Goal: Task Accomplishment & Management: Manage account settings

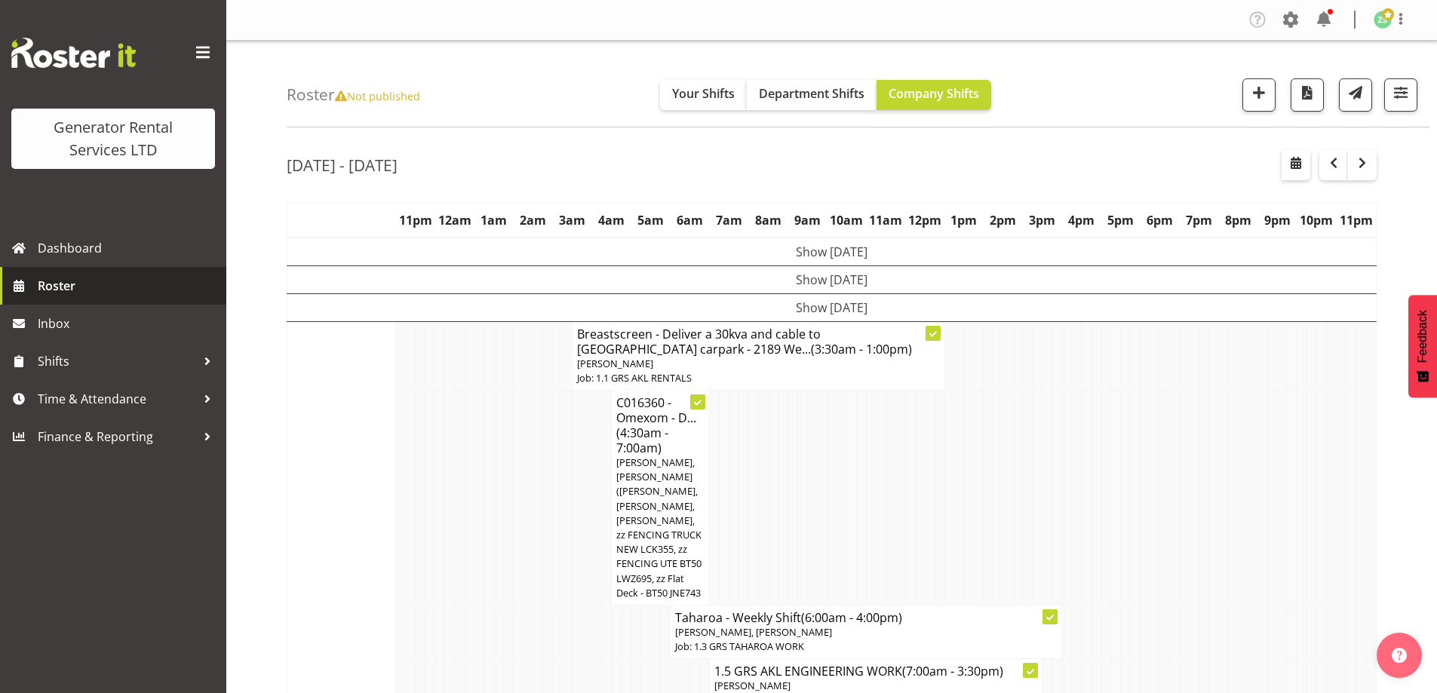
scroll to position [2414, 0]
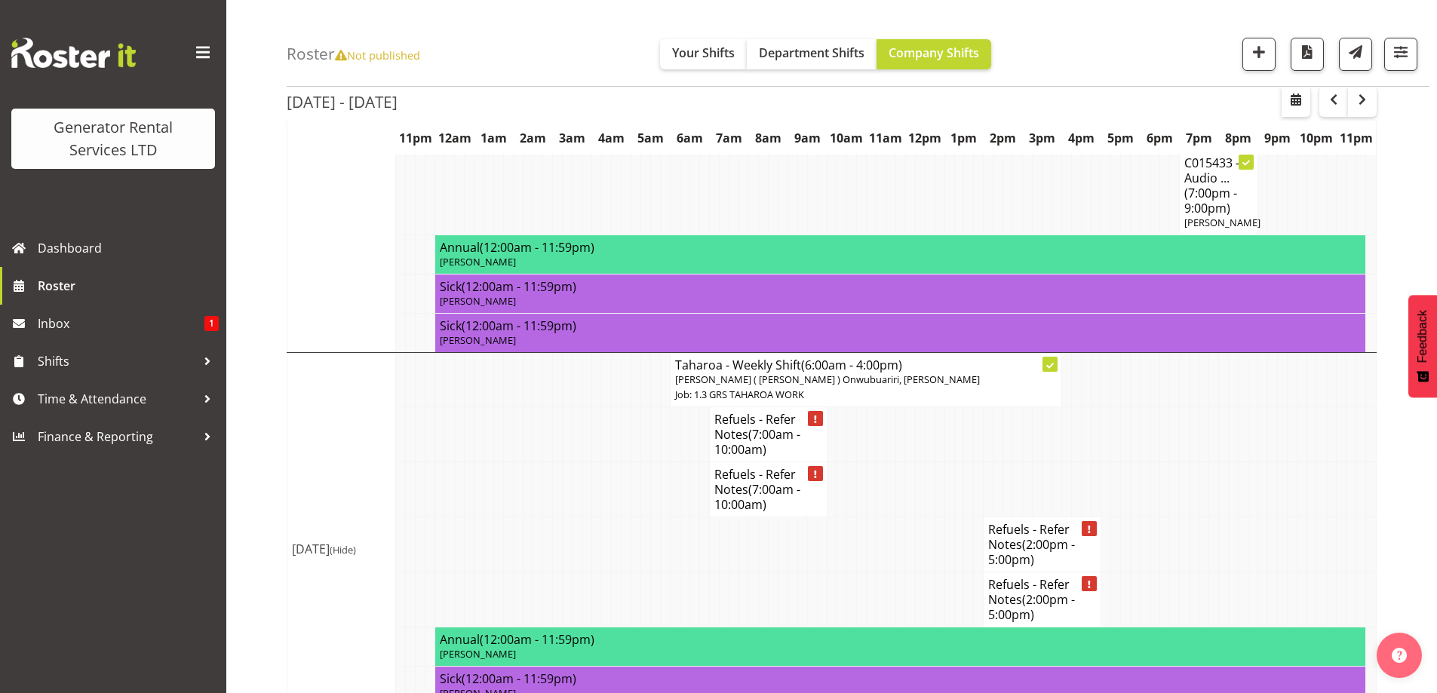
scroll to position [1844, 0]
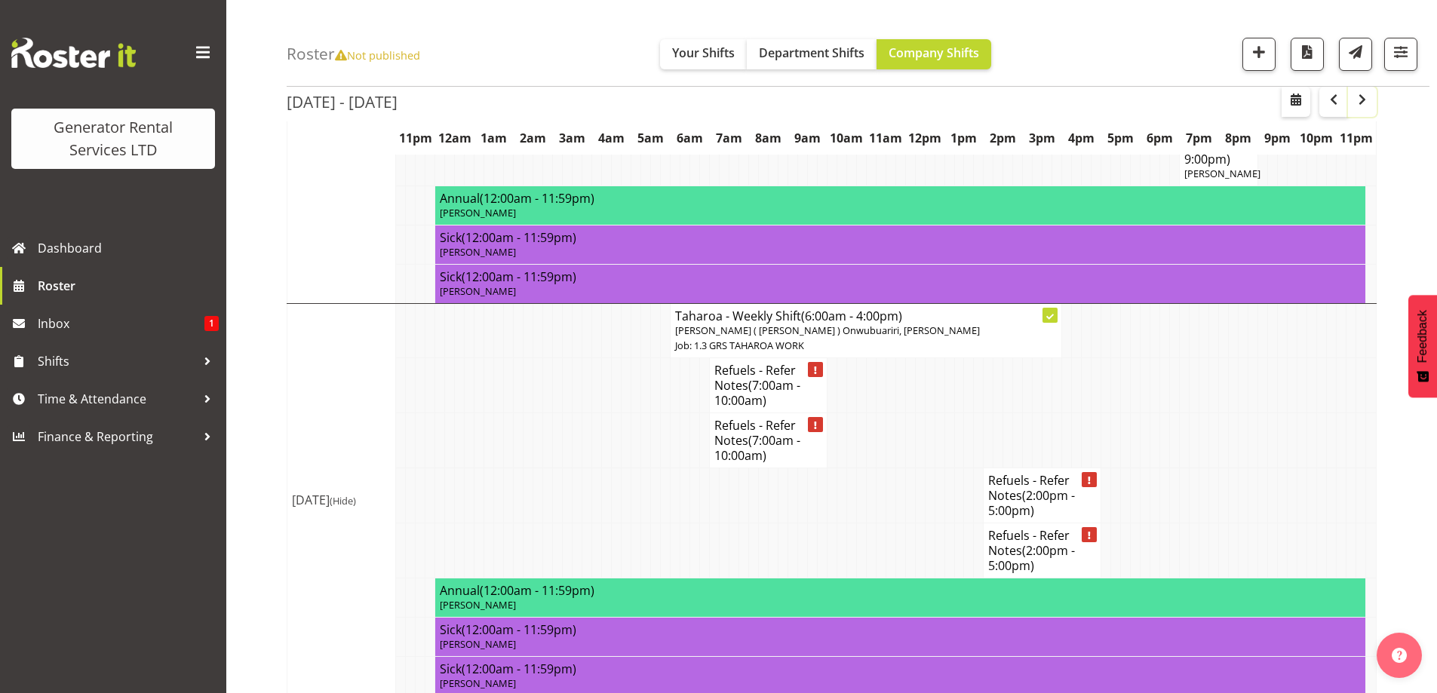
click at [1370, 97] on span "button" at bounding box center [1362, 100] width 18 height 18
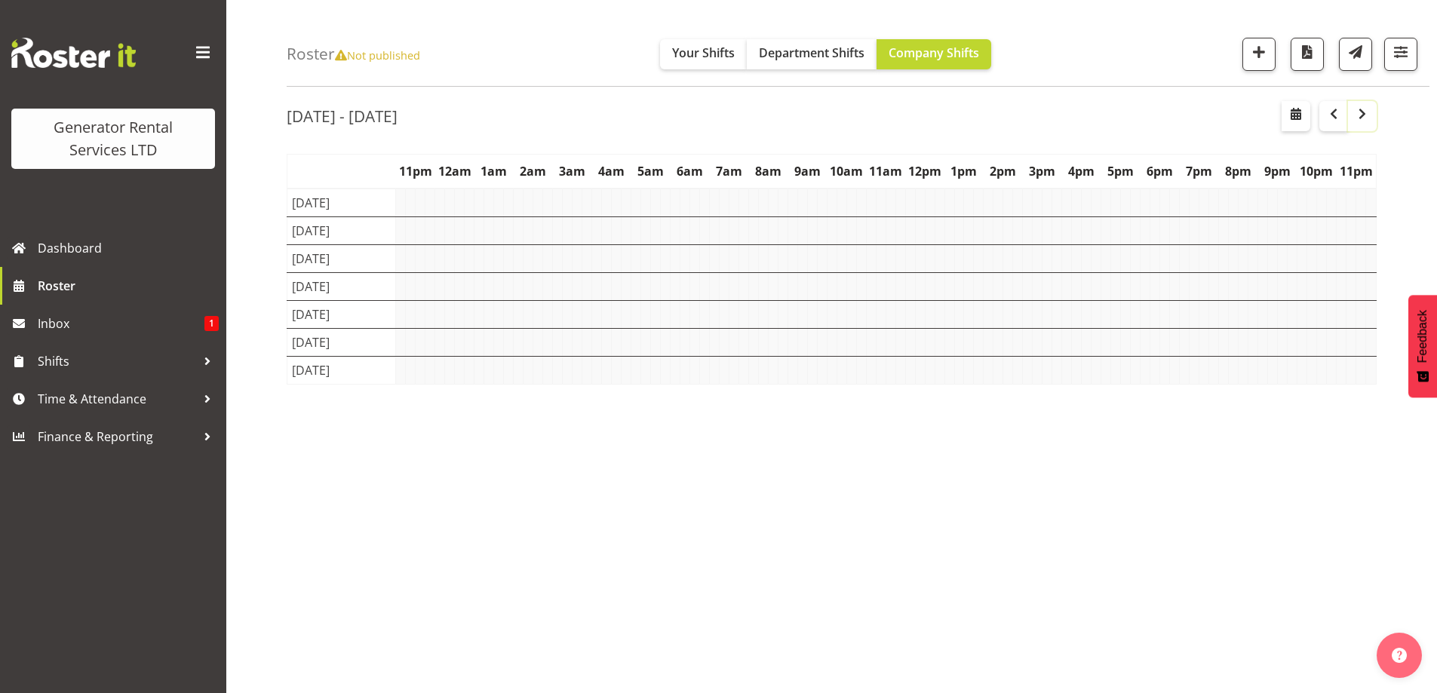
scroll to position [49, 0]
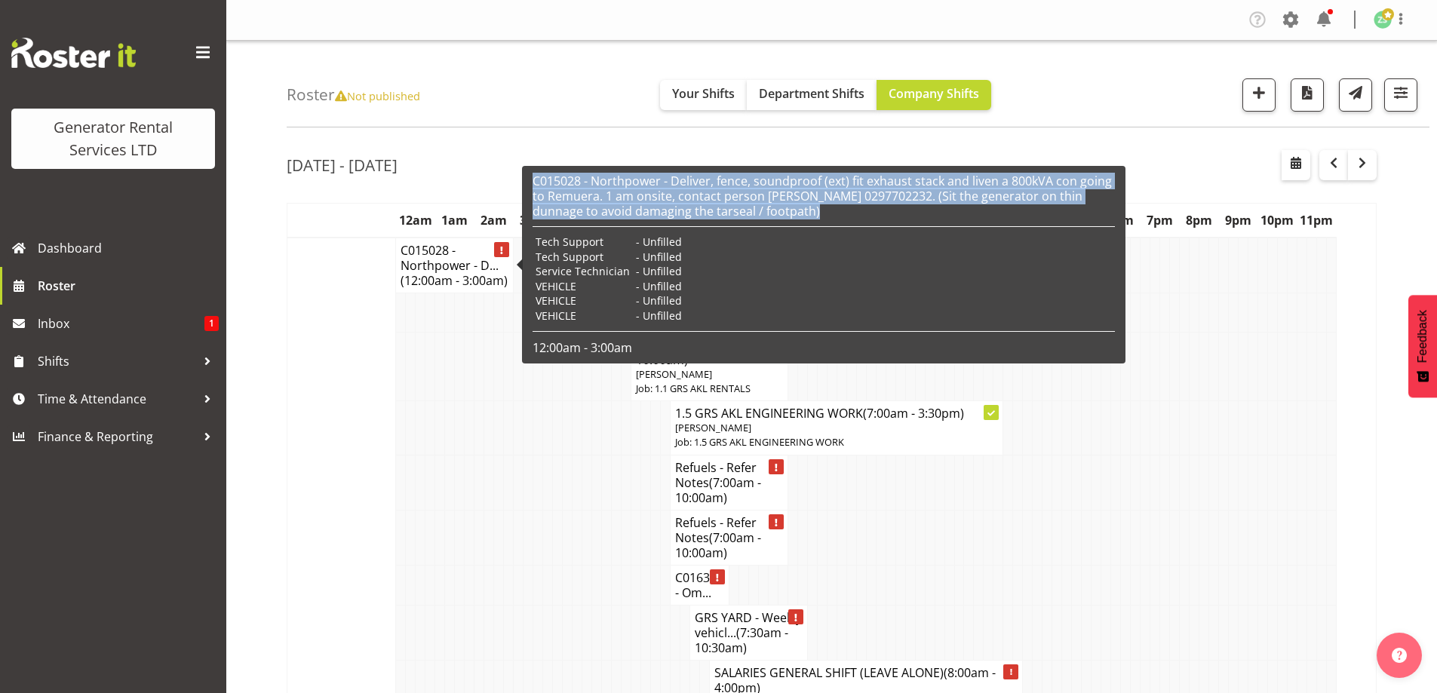
drag, startPoint x: 796, startPoint y: 216, endPoint x: 535, endPoint y: 186, distance: 262.7
click at [535, 186] on h6 "C015028 - Northpower - Deliver, fence, soundproof (ext) fit exhaust stack and l…" at bounding box center [824, 196] width 582 height 45
copy h6 "C015028 - Northpower - Deliver, fence, soundproof (ext) fit exhaust stack and l…"
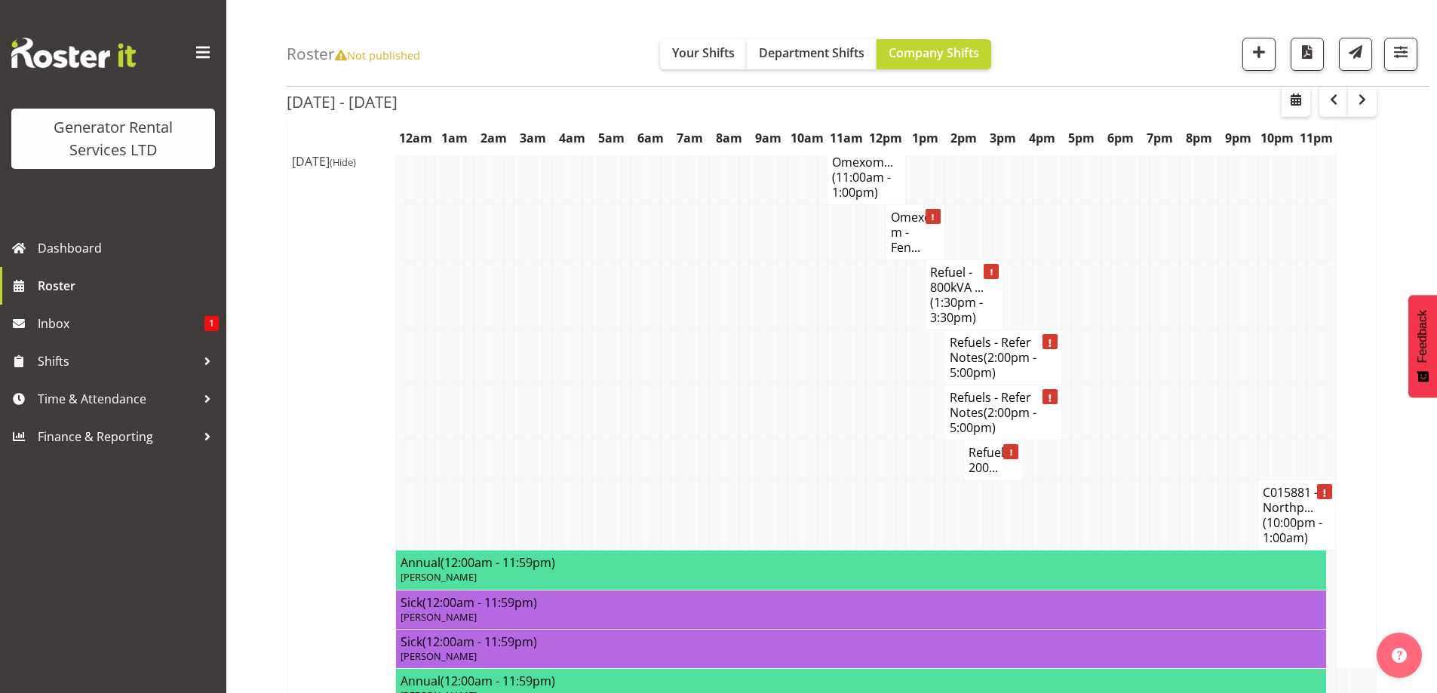
scroll to position [679, 0]
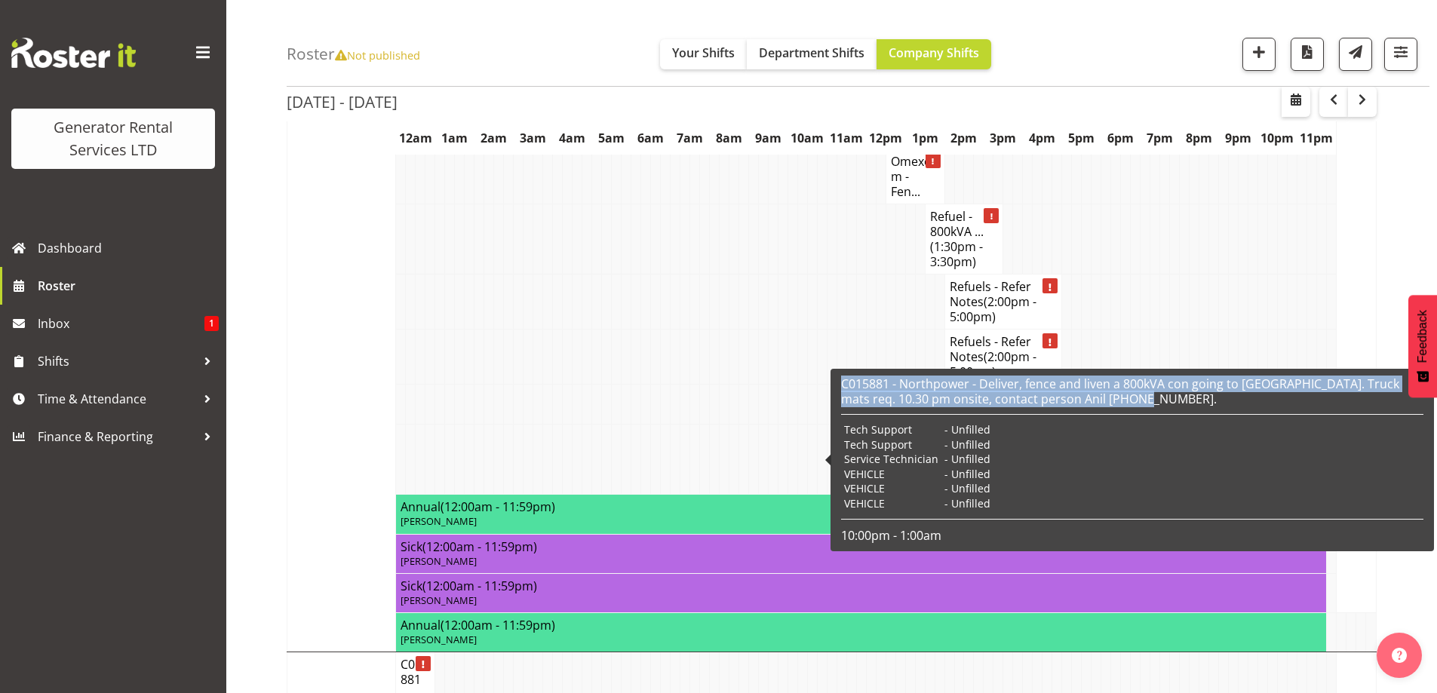
drag, startPoint x: 1149, startPoint y: 395, endPoint x: 835, endPoint y: 385, distance: 314.0
click at [835, 385] on div "C015881 - Northpower - Deliver, fence and liven a 800kVA con going to Airport O…" at bounding box center [1133, 460] width 604 height 183
copy h6 "C015881 - Northpower - Deliver, fence and liven a 800kVA con going to Airport O…"
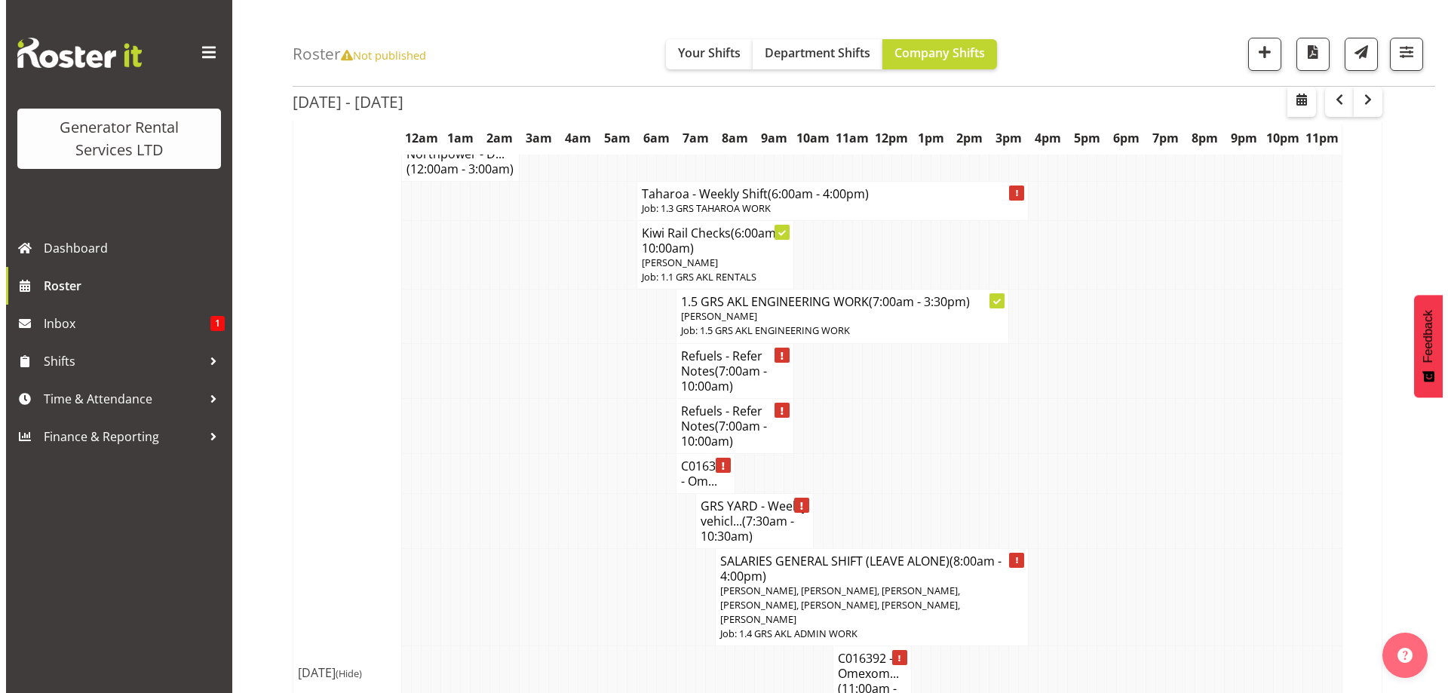
scroll to position [0, 0]
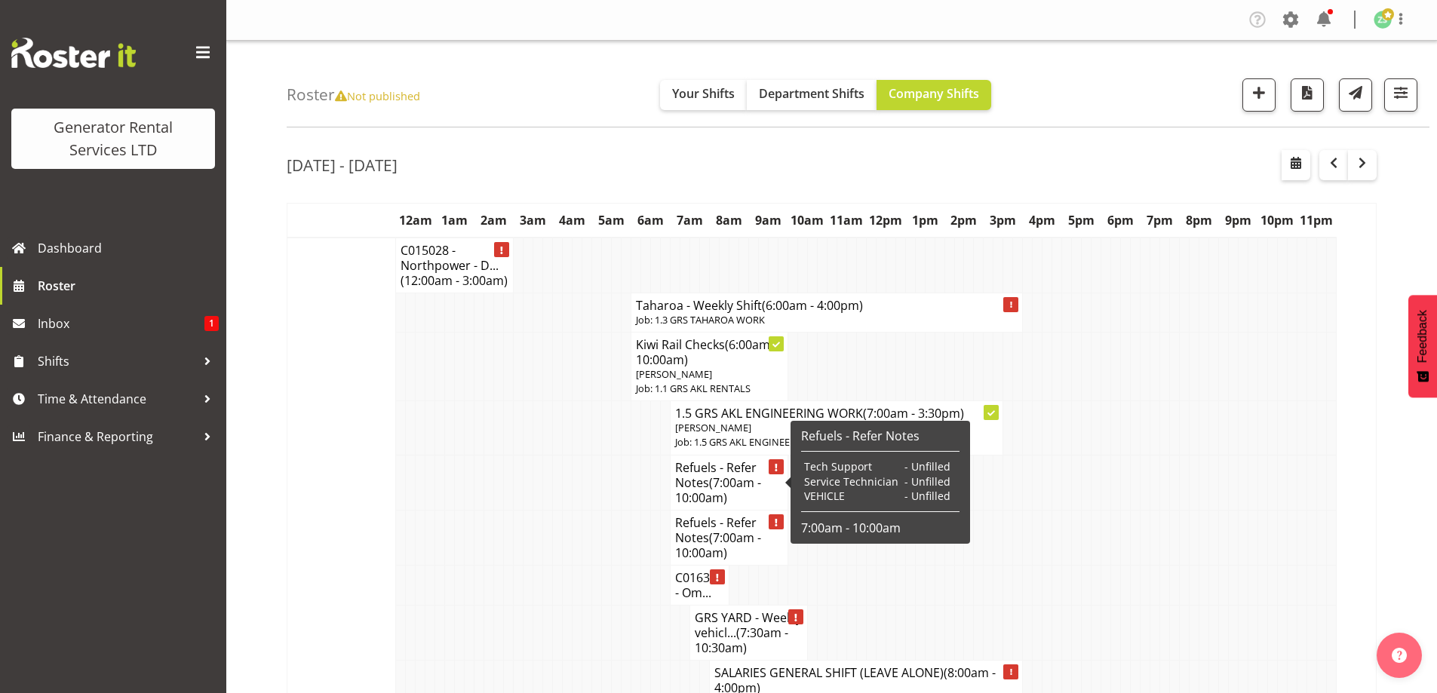
click at [488, 542] on td at bounding box center [489, 537] width 10 height 55
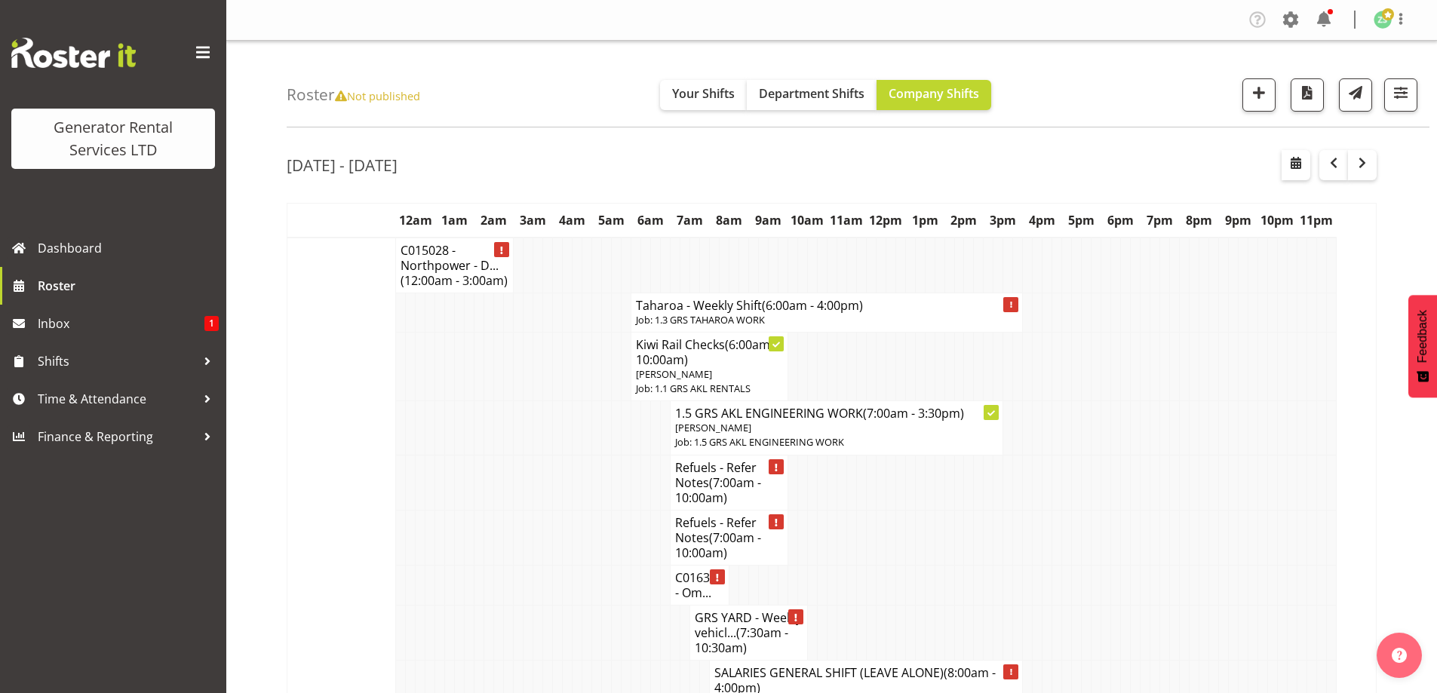
click at [537, 518] on td at bounding box center [538, 537] width 10 height 55
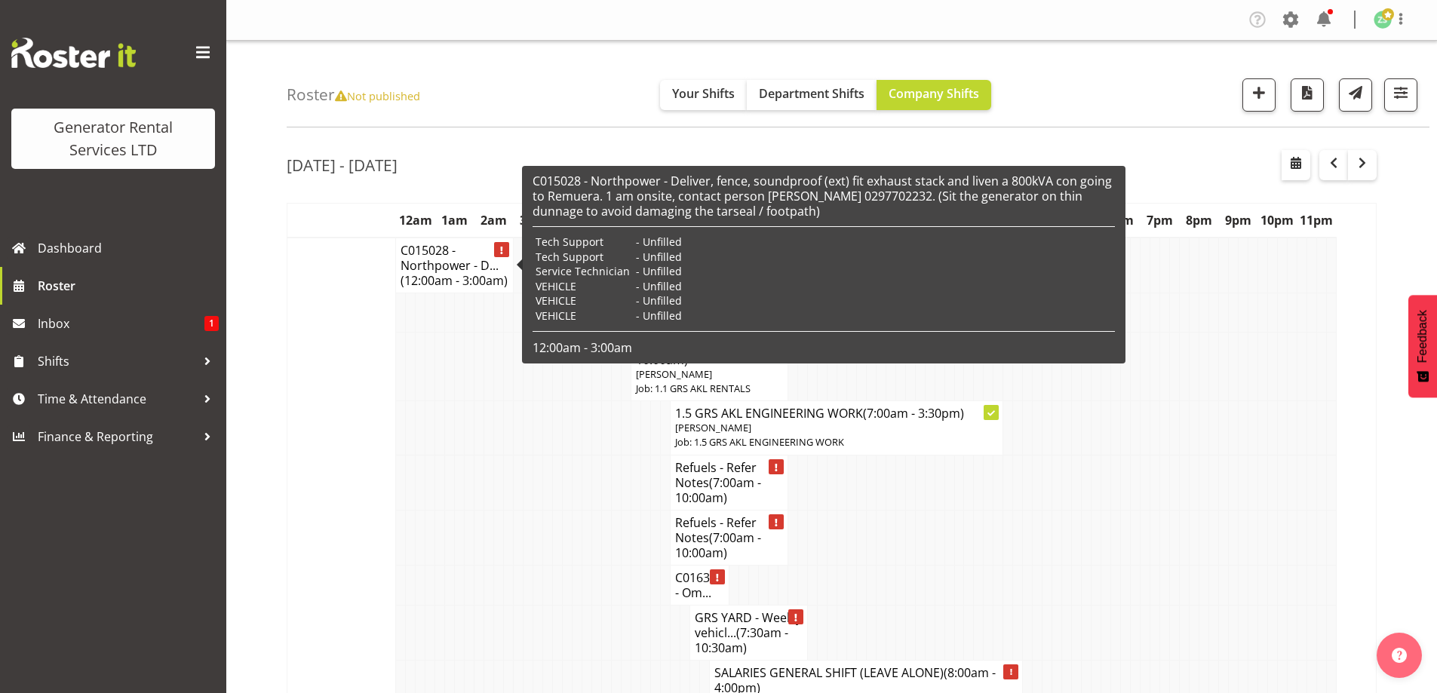
click at [470, 282] on span "(12:00am - 3:00am)" at bounding box center [454, 280] width 107 height 17
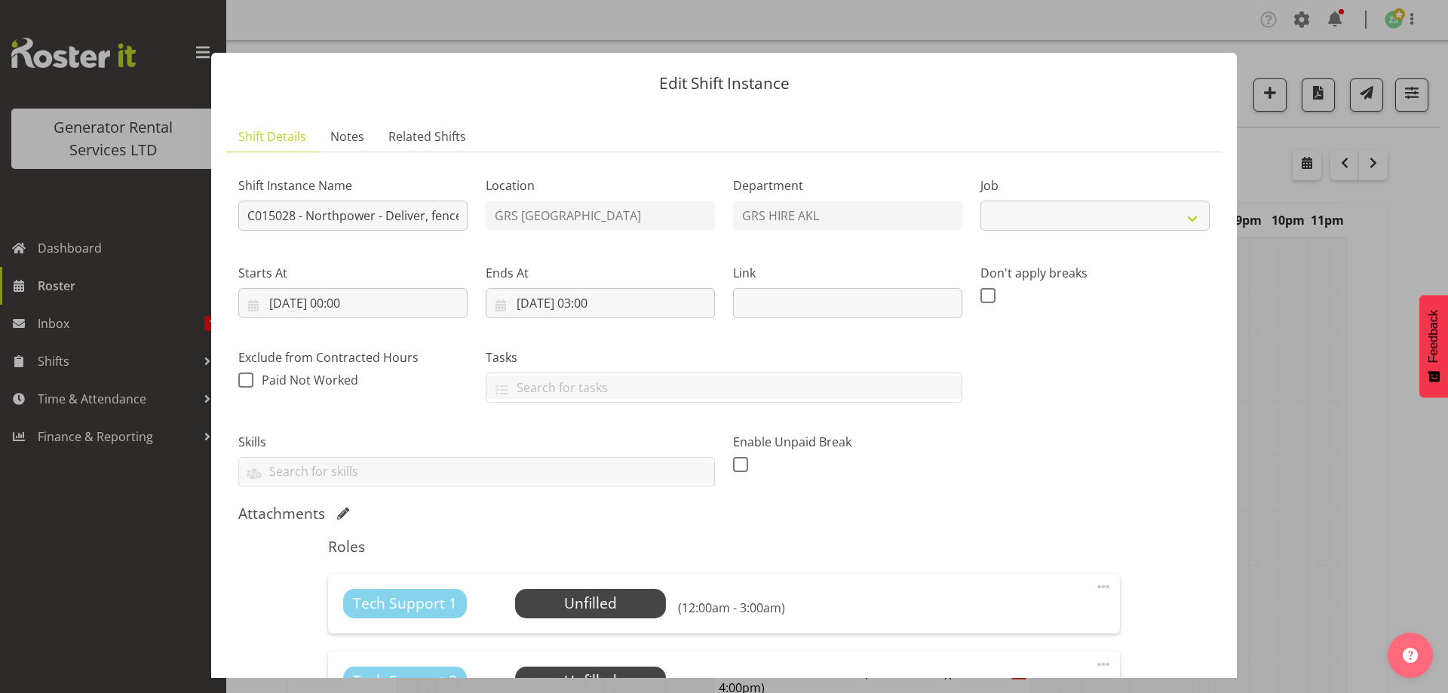
select select "7504"
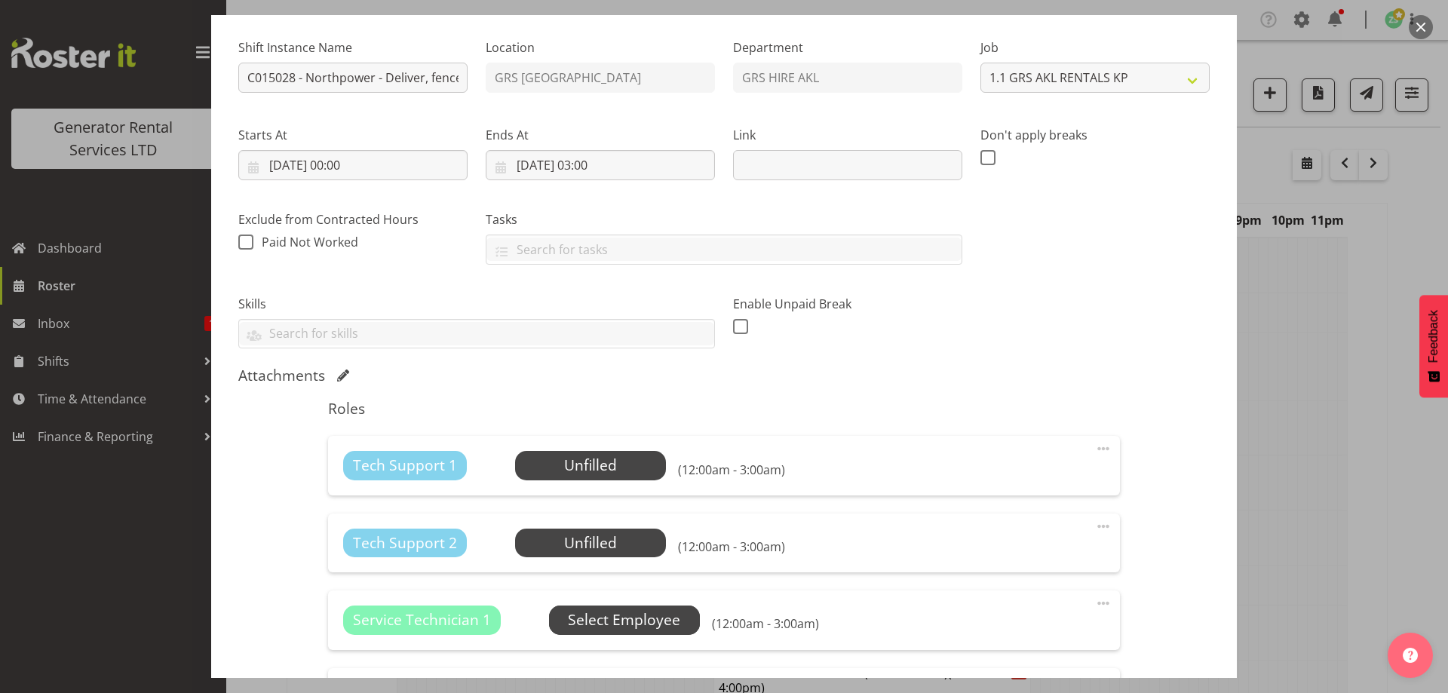
scroll to position [226, 0]
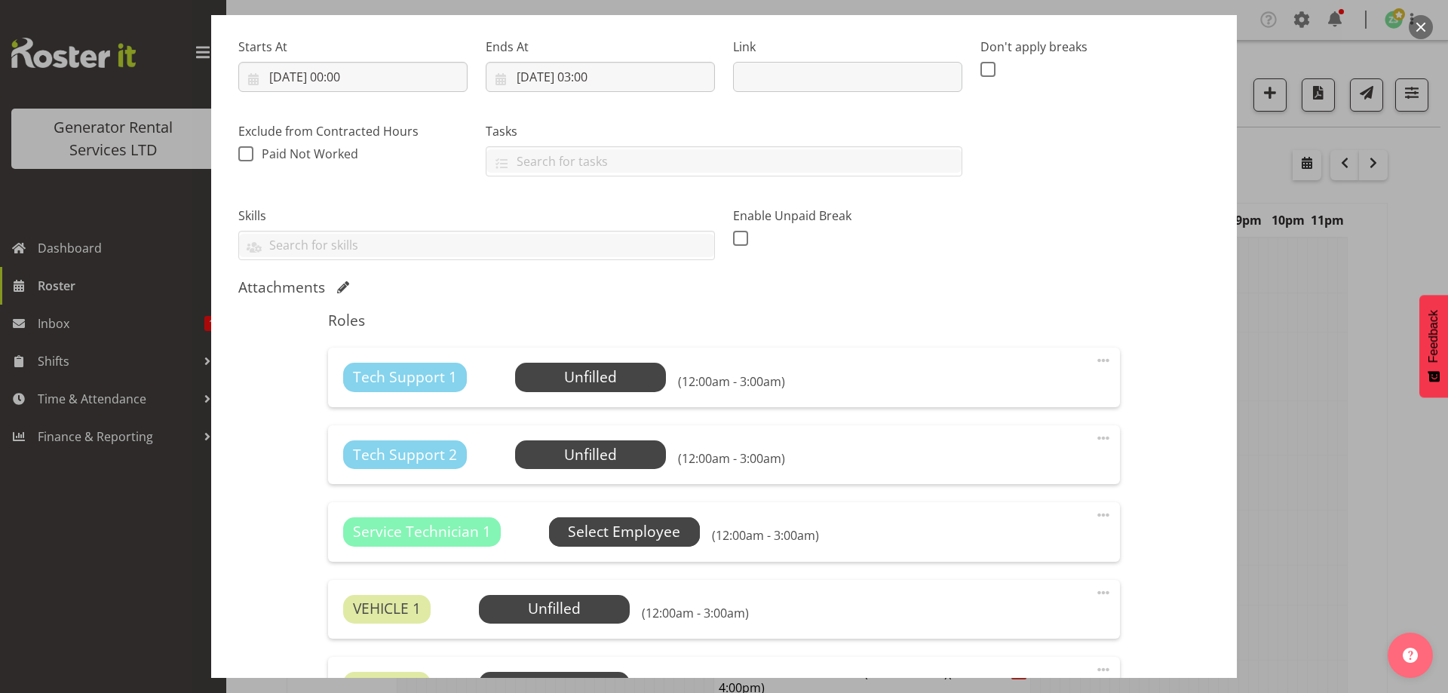
click at [610, 533] on span "Select Employee" at bounding box center [624, 532] width 112 height 22
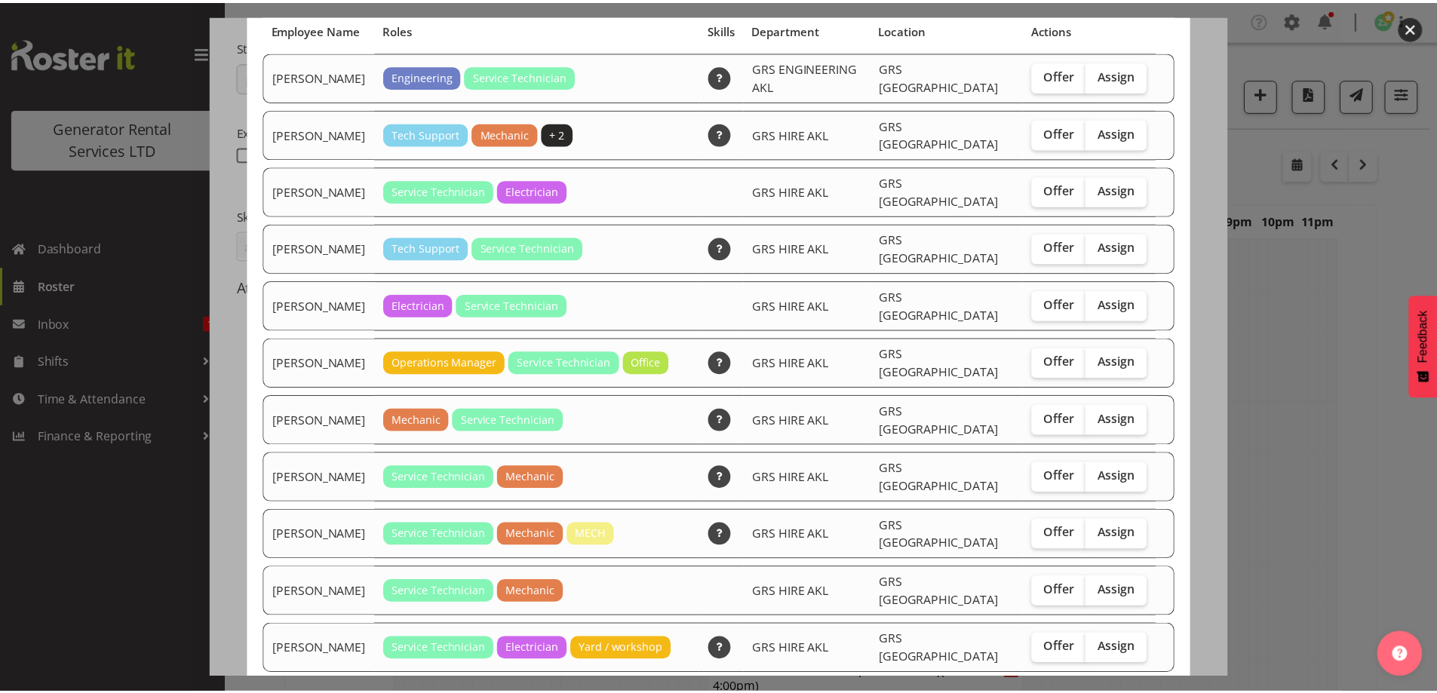
scroll to position [97, 0]
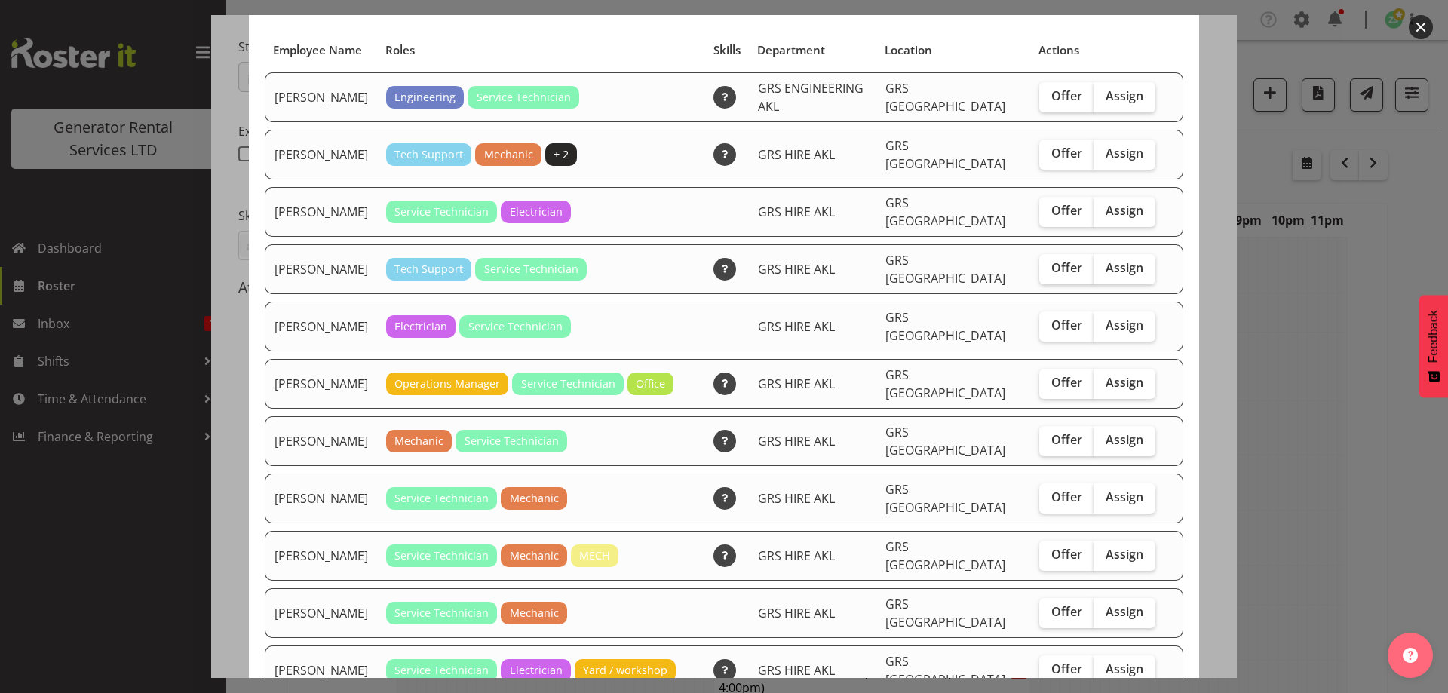
click at [1309, 422] on div at bounding box center [724, 346] width 1448 height 693
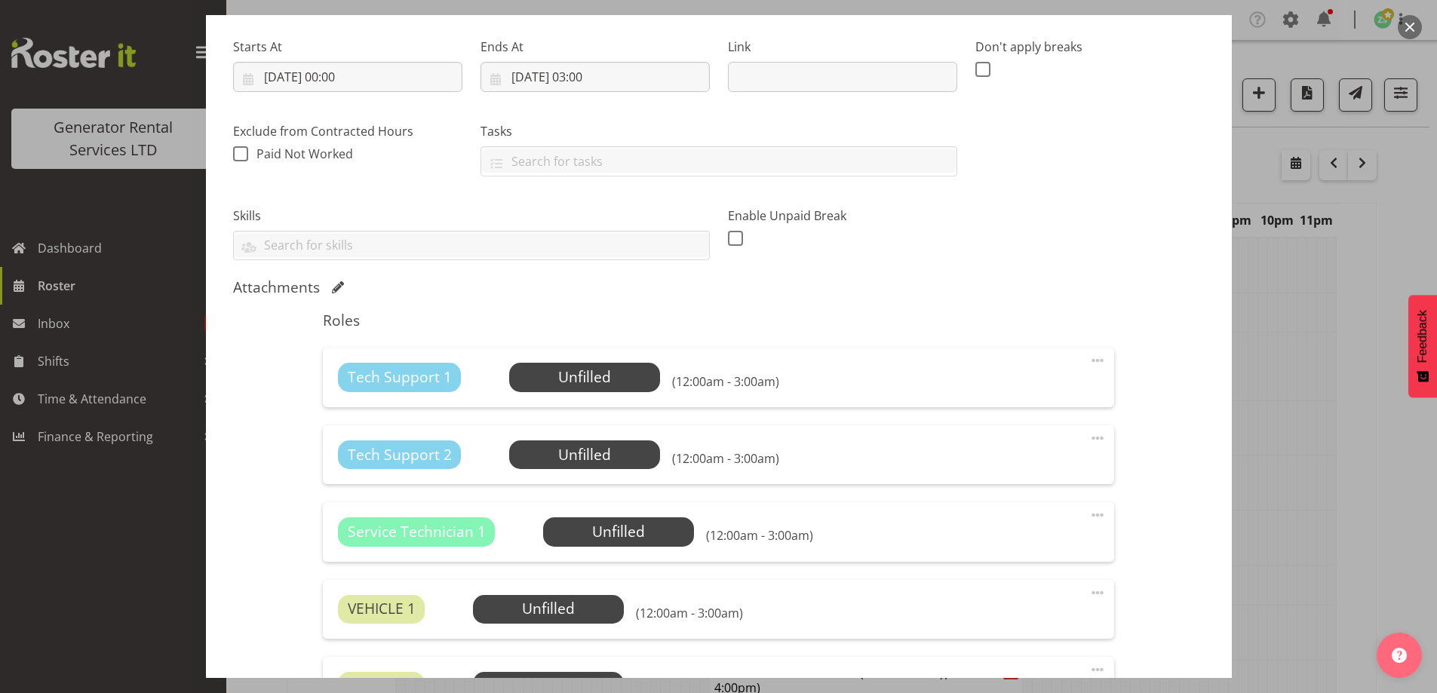
click at [1309, 422] on div at bounding box center [718, 346] width 1437 height 693
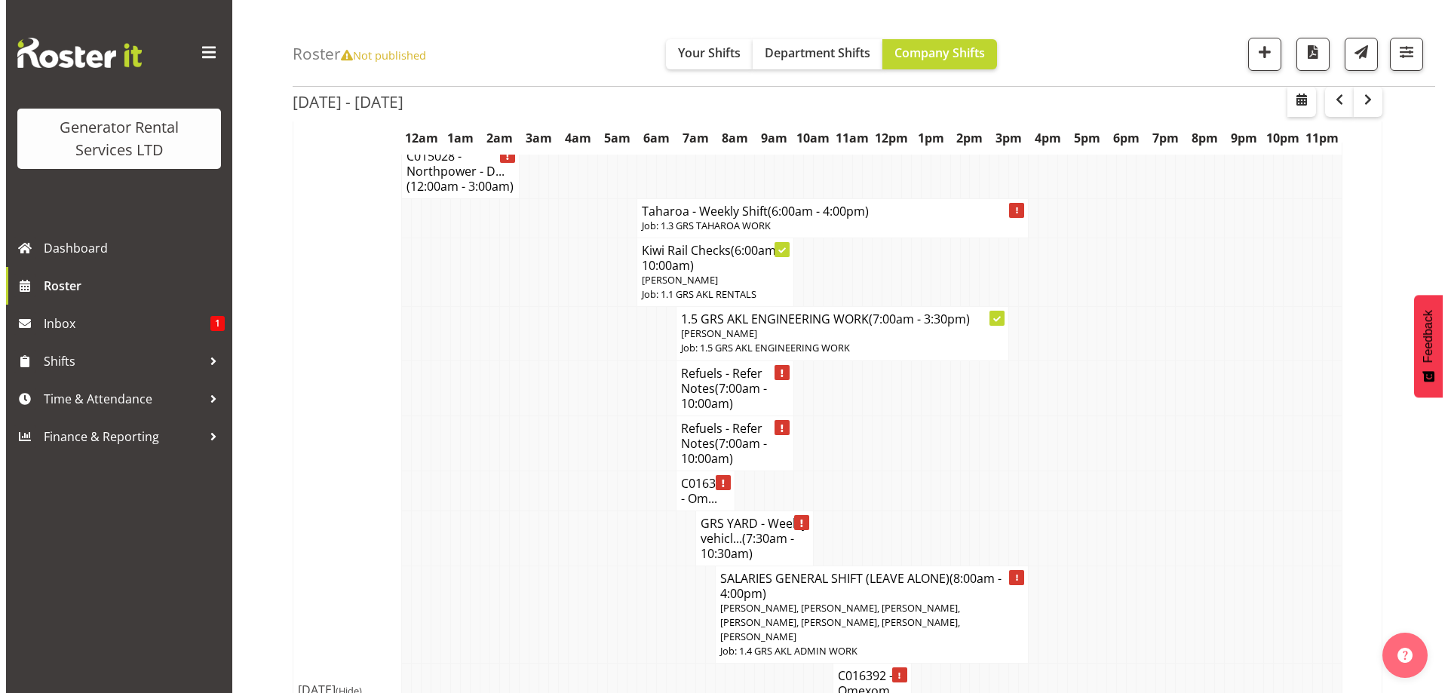
scroll to position [0, 0]
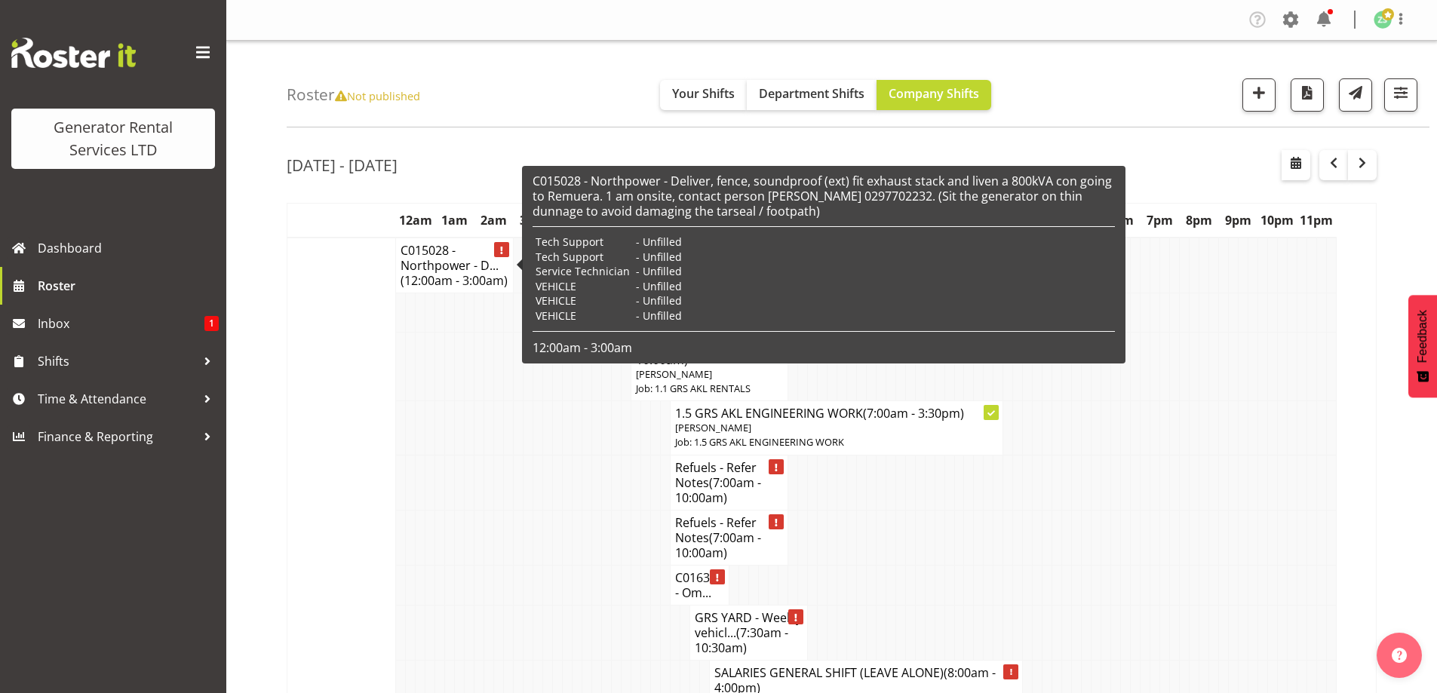
click at [425, 275] on span "(12:00am - 3:00am)" at bounding box center [454, 280] width 107 height 17
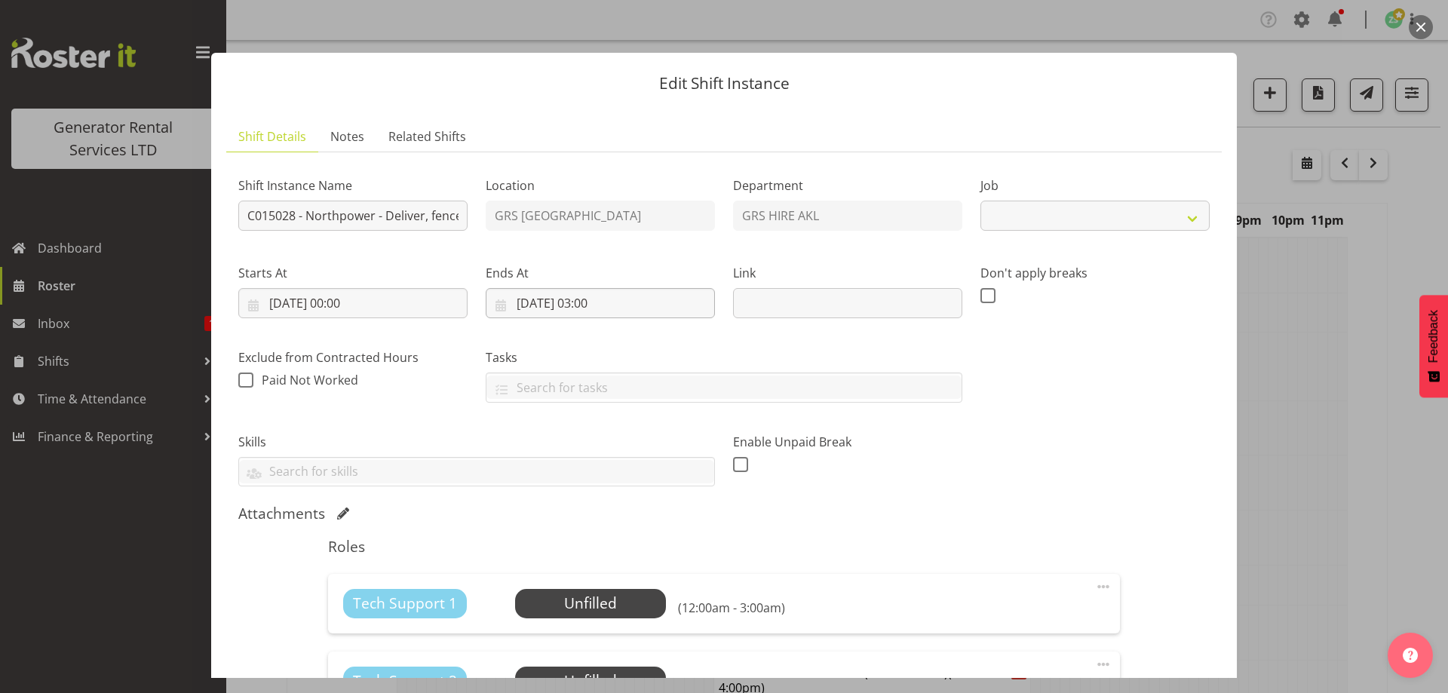
select select "7504"
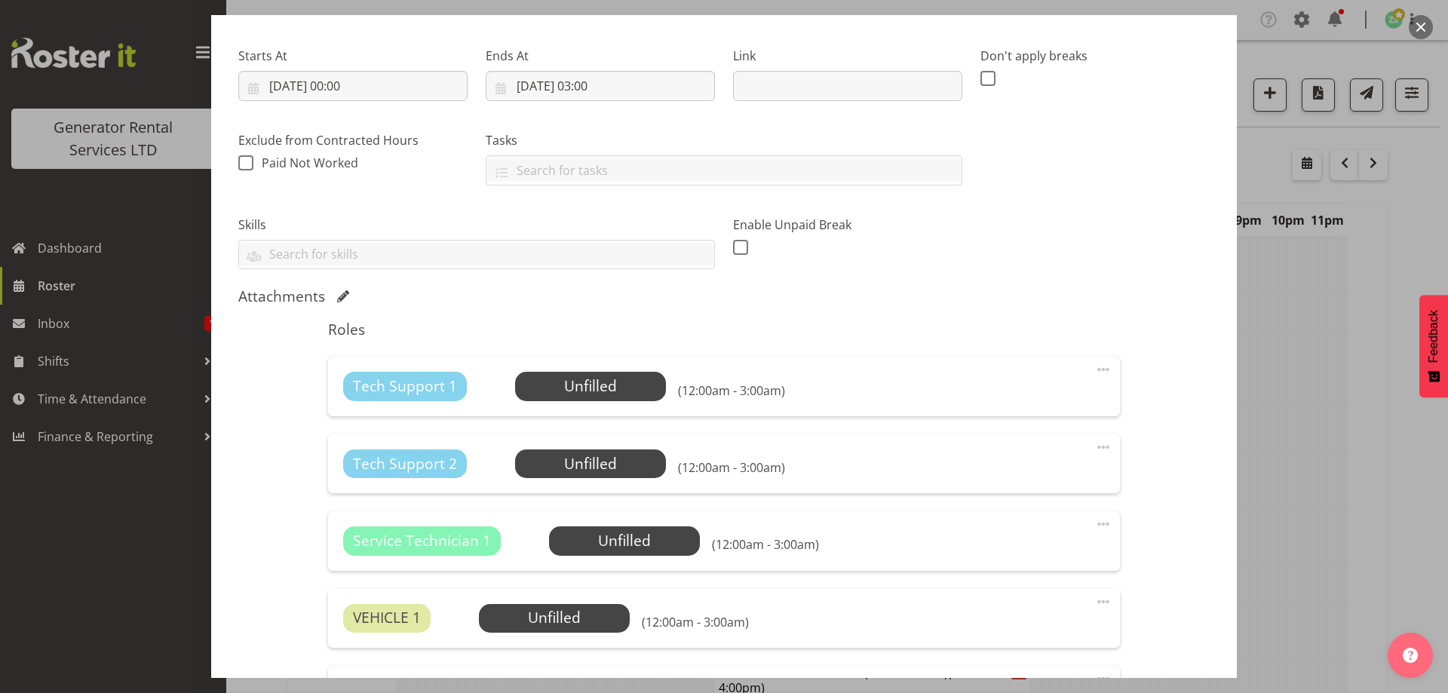
scroll to position [226, 0]
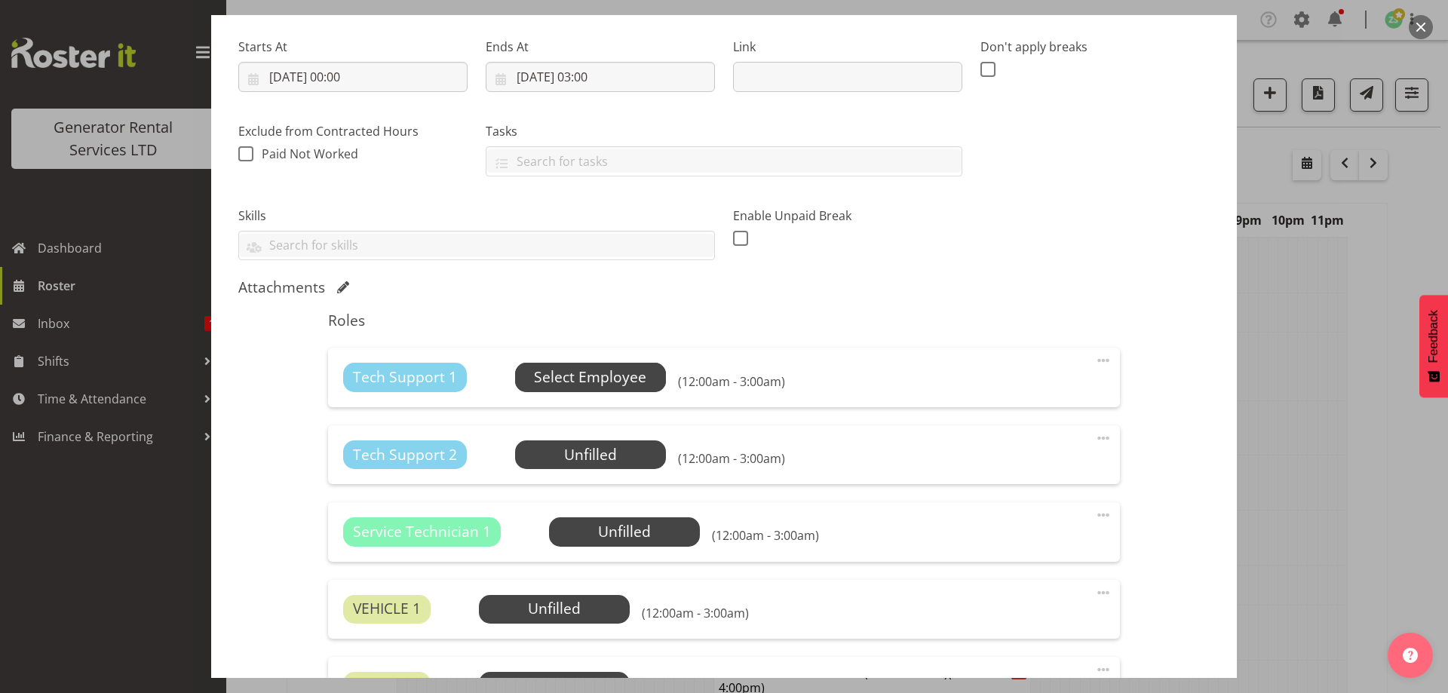
click at [573, 379] on span "Select Employee" at bounding box center [590, 378] width 112 height 22
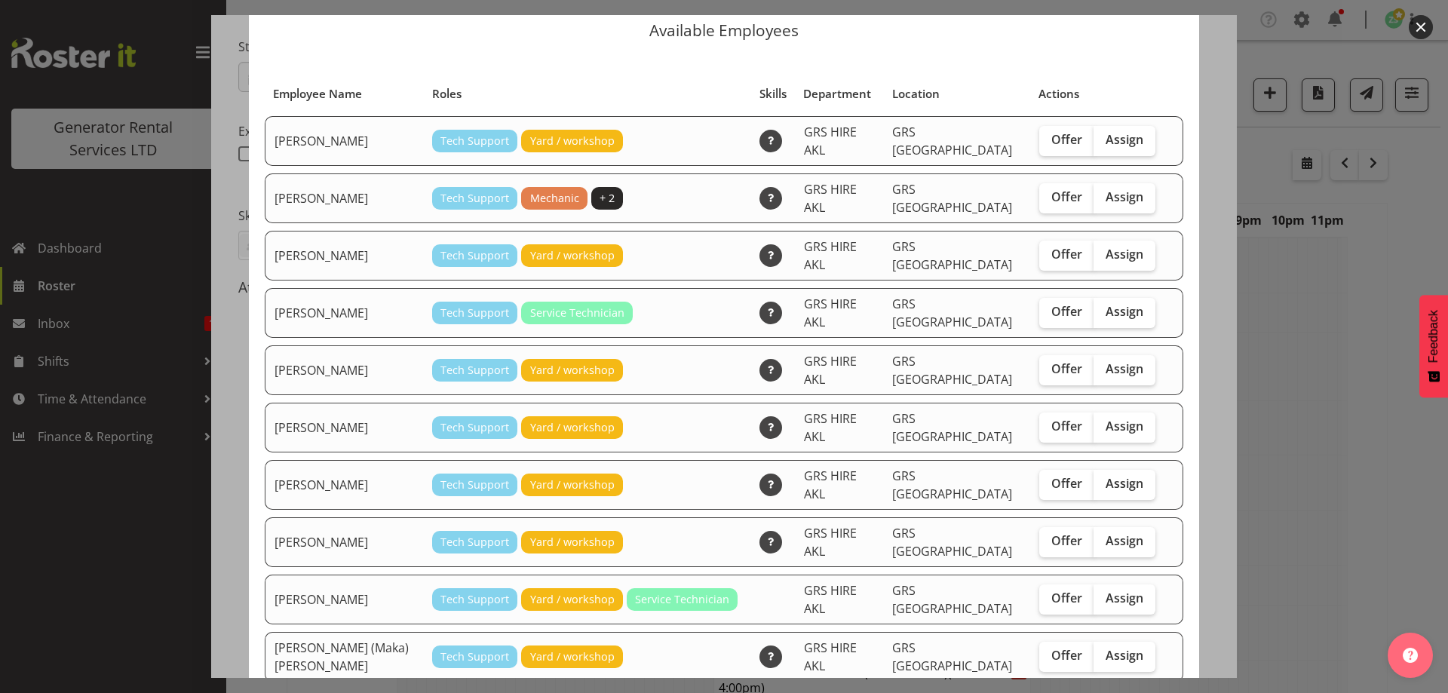
scroll to position [75, 0]
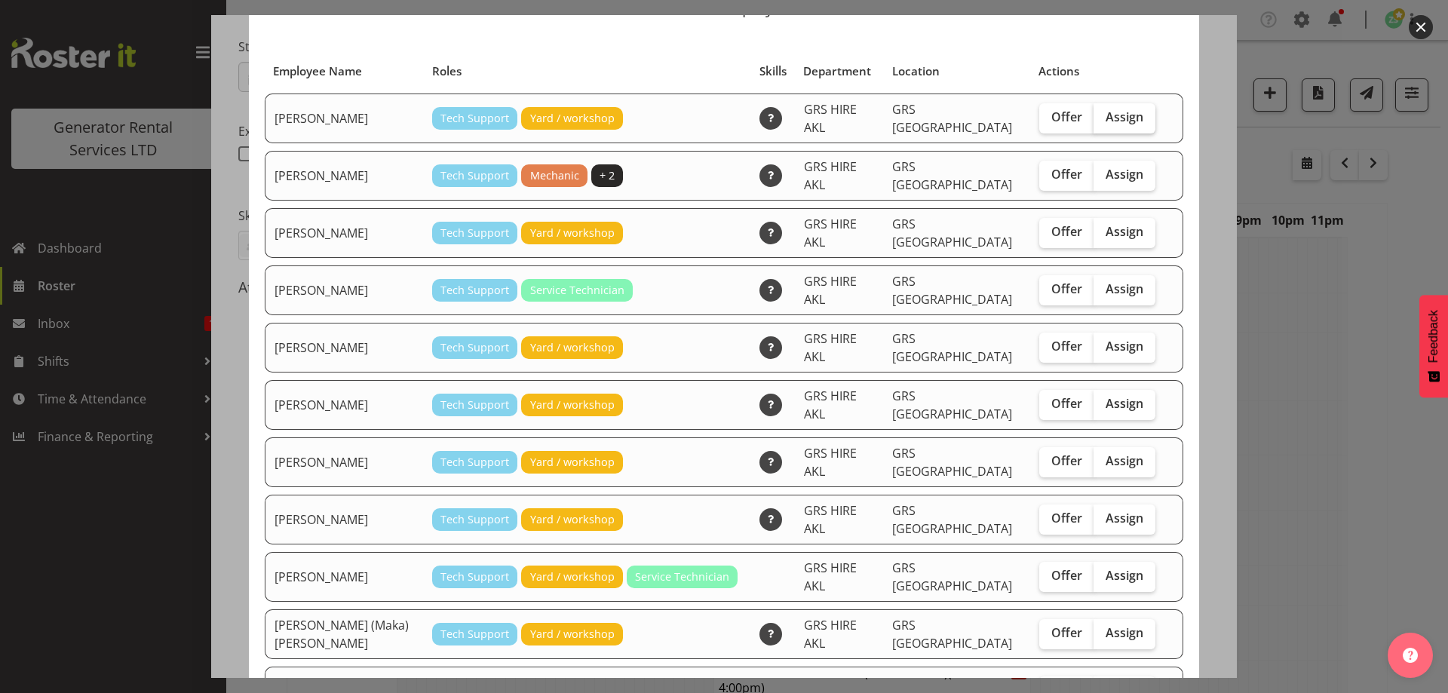
click at [1104, 124] on label "Assign" at bounding box center [1125, 118] width 62 height 30
click at [1104, 122] on input "Assign" at bounding box center [1099, 117] width 10 height 10
checkbox input "true"
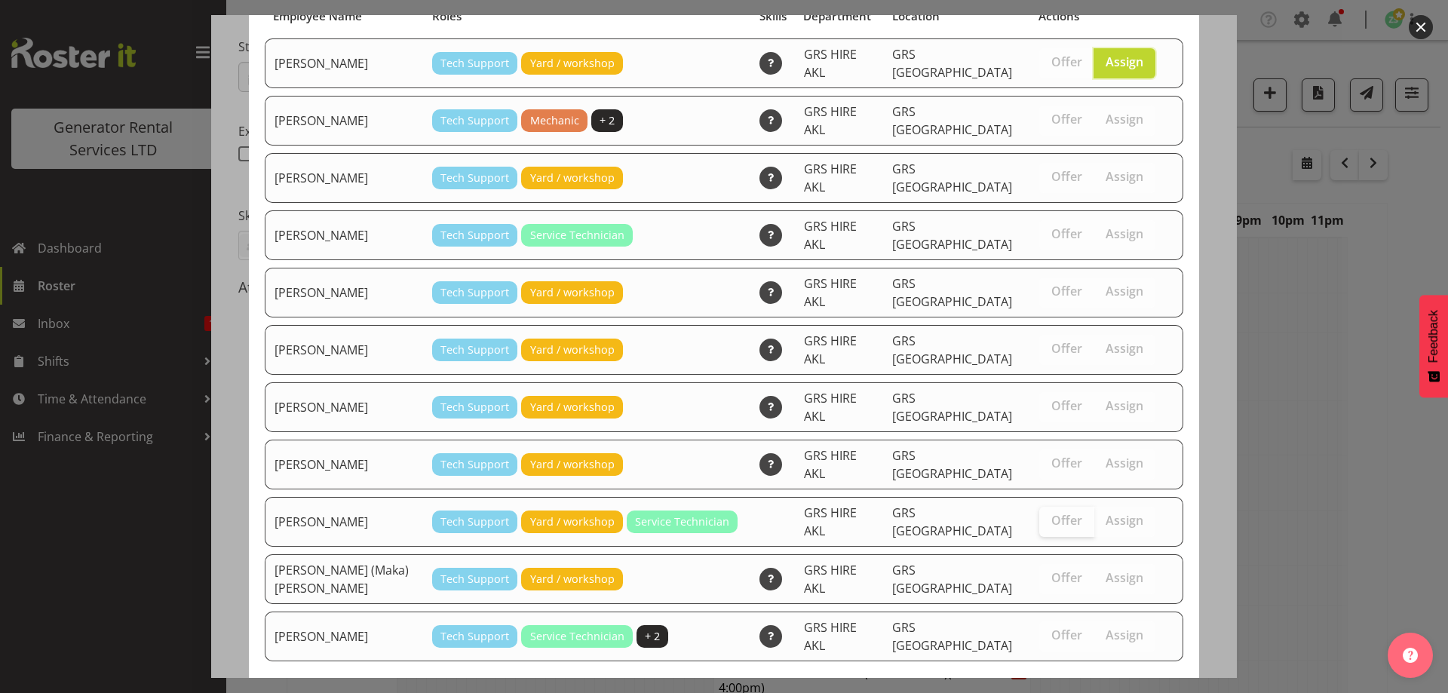
scroll to position [142, 0]
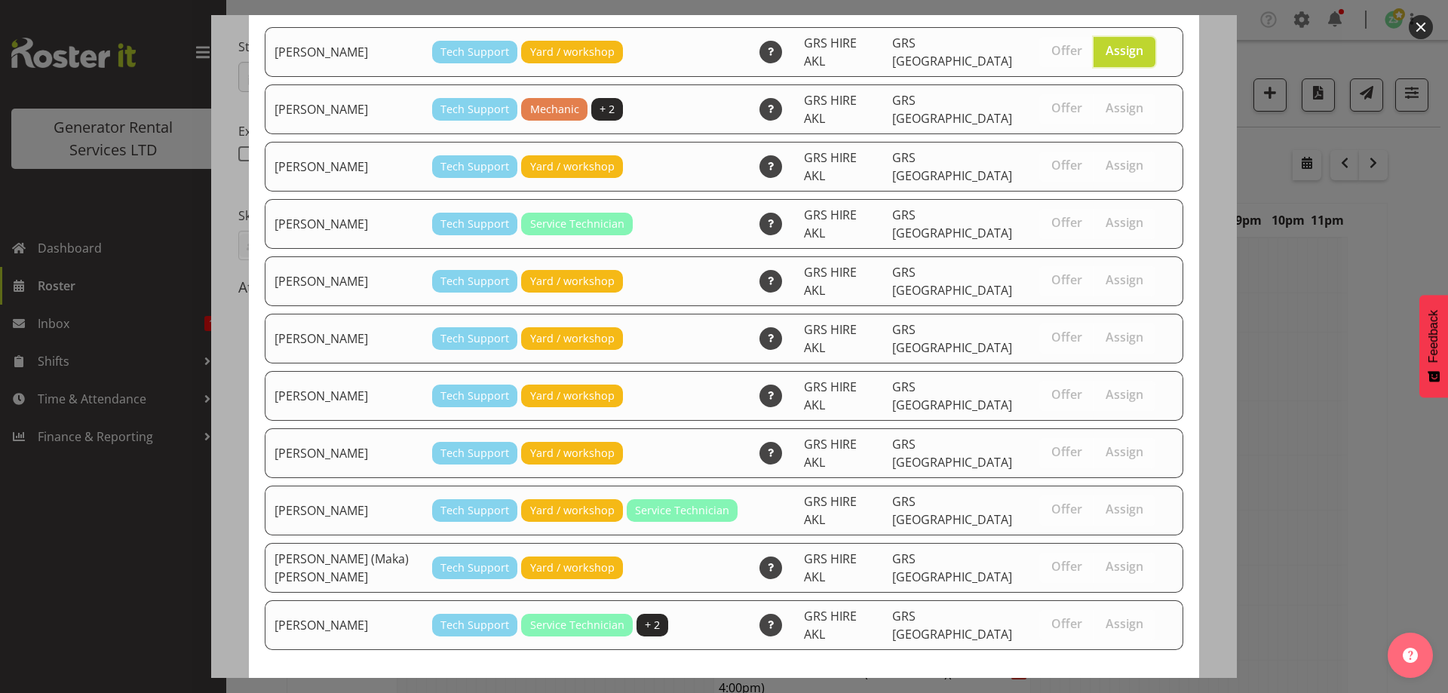
click at [1070, 693] on span "Assign [PERSON_NAME]" at bounding box center [1098, 705] width 152 height 18
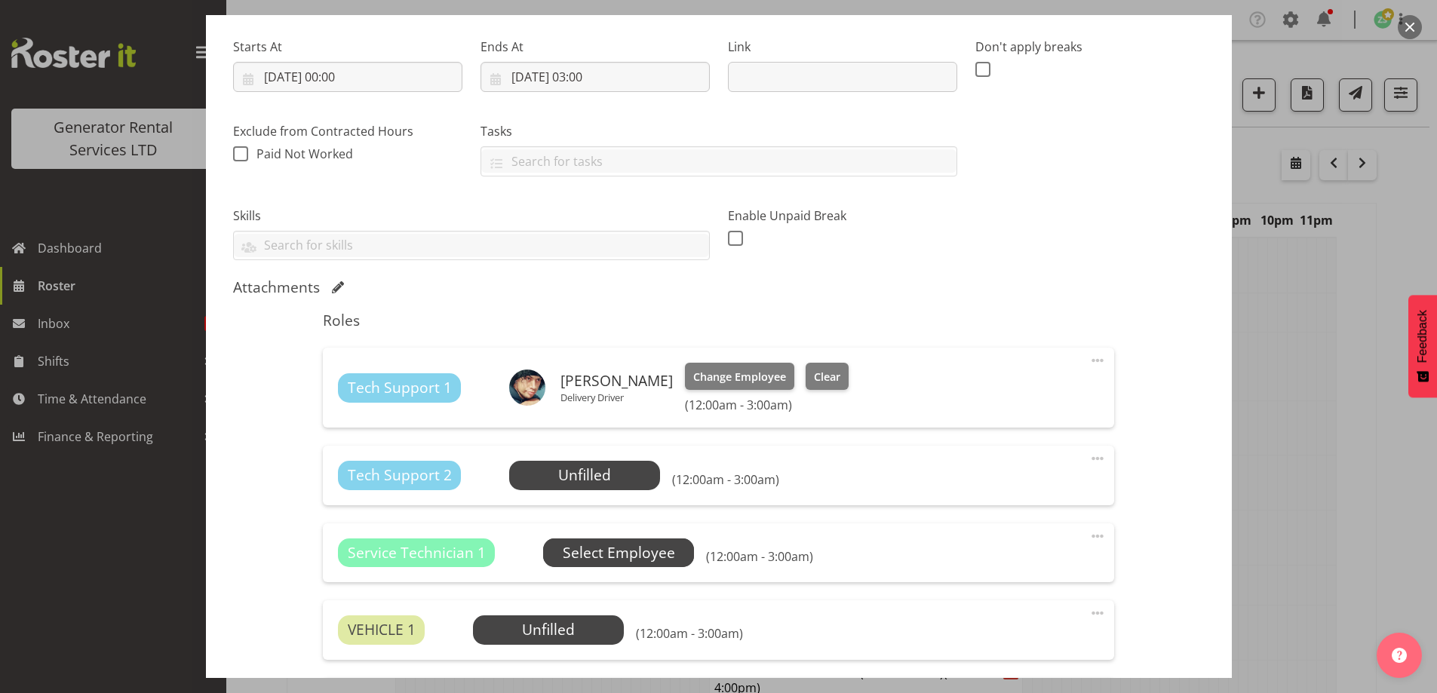
click at [653, 559] on span "Select Employee" at bounding box center [619, 553] width 112 height 22
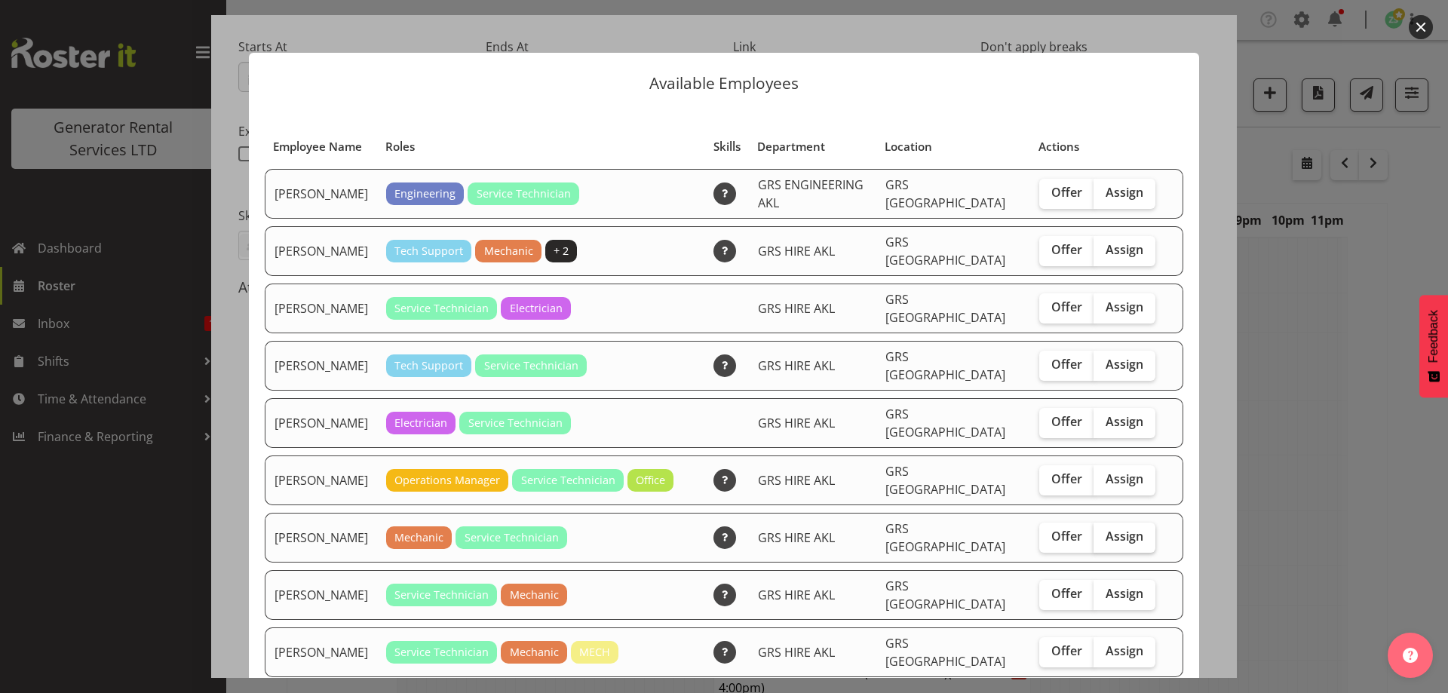
click at [1124, 529] on span "Assign" at bounding box center [1125, 536] width 38 height 15
click at [1104, 532] on input "Assign" at bounding box center [1099, 537] width 10 height 10
checkbox input "true"
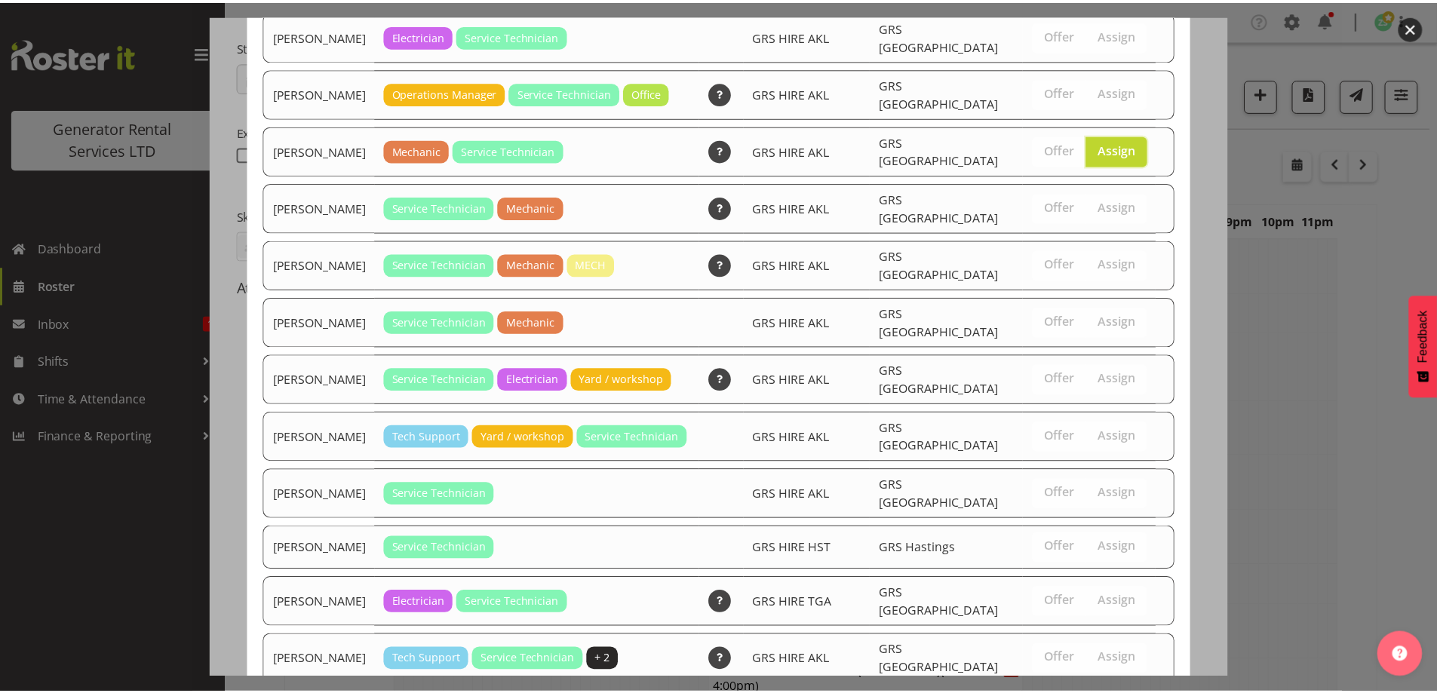
scroll to position [398, 0]
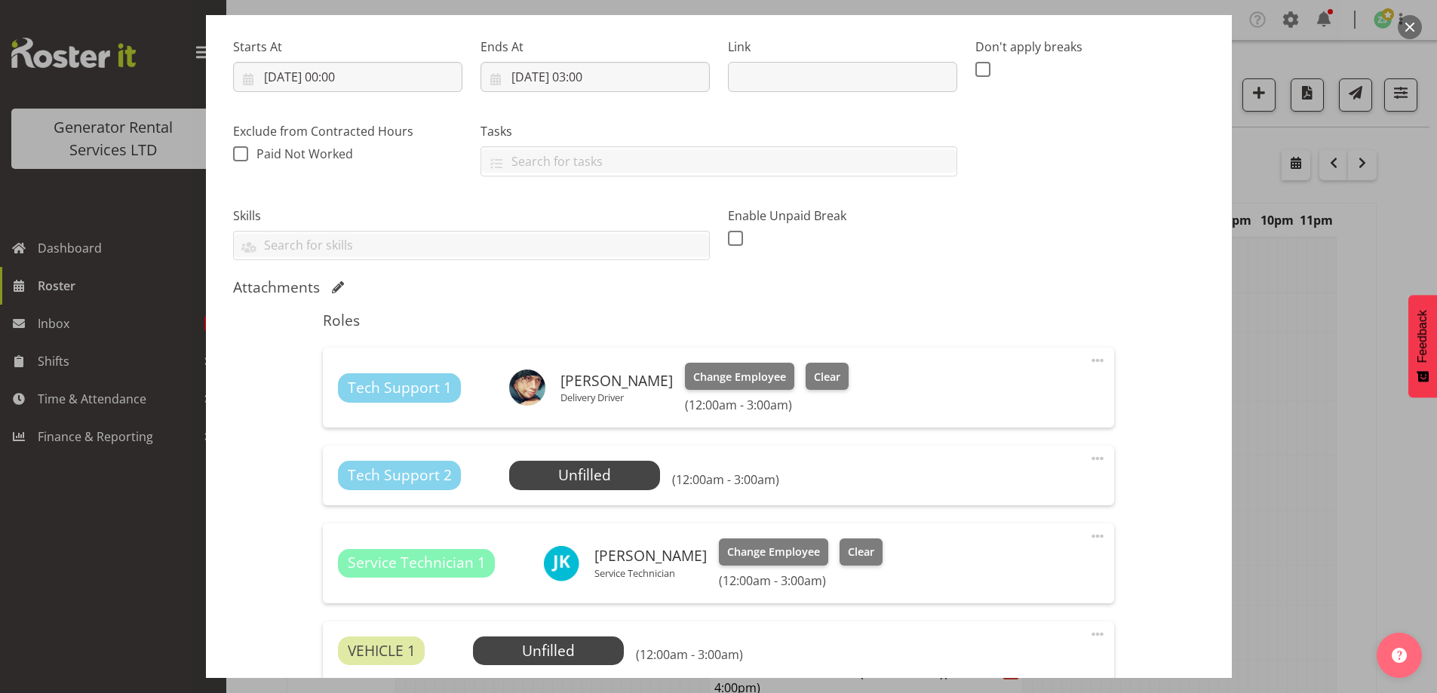
click at [1106, 456] on div "Roles Tech Support 1 Caleb Phillips Delivery Driver Change Employee Clear (12:0…" at bounding box center [718, 613] width 809 height 620
click at [1089, 456] on span at bounding box center [1098, 459] width 18 height 18
click at [1016, 530] on link "Cover Role" at bounding box center [1034, 518] width 145 height 27
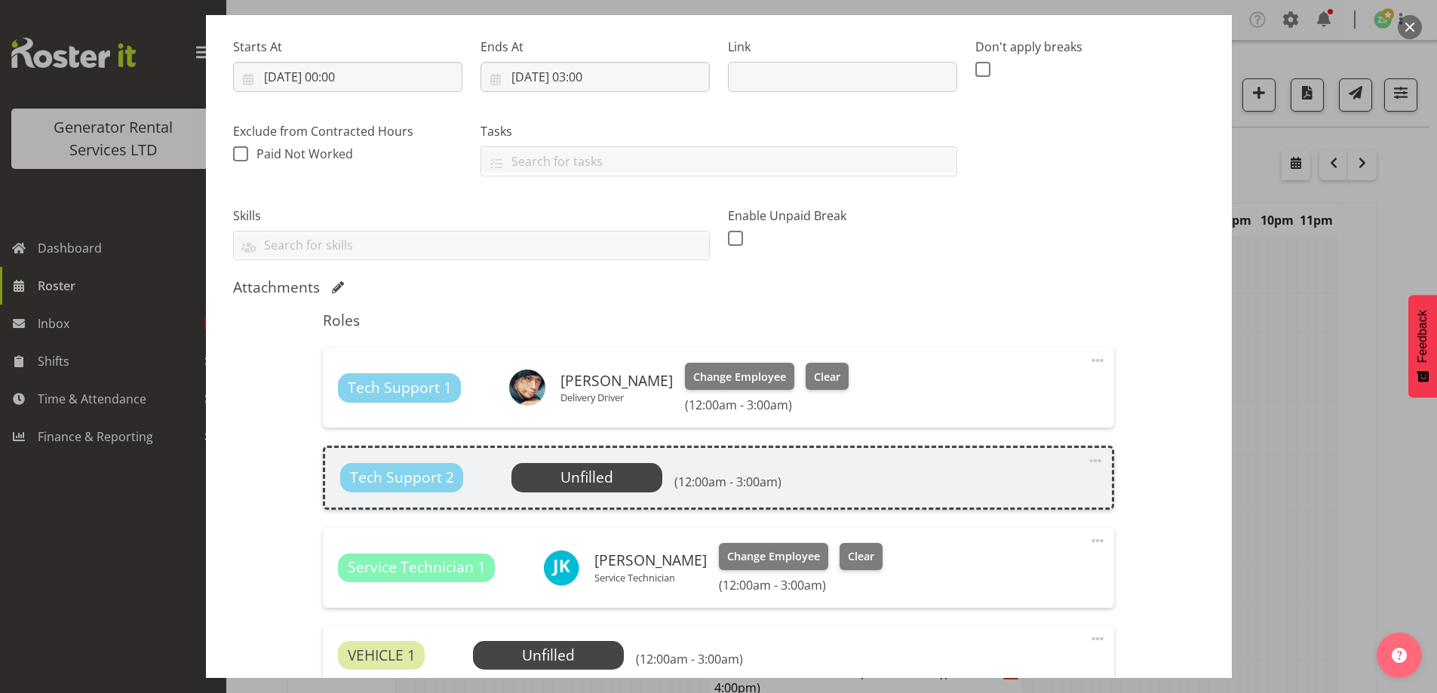
click at [1016, 531] on div "Roles Tech Support 1 Caleb Phillips Delivery Driver Change Employee Clear (12:0…" at bounding box center [718, 654] width 809 height 702
click at [1088, 462] on span at bounding box center [1095, 461] width 18 height 18
click at [1014, 549] on link "Delete" at bounding box center [1032, 548] width 145 height 27
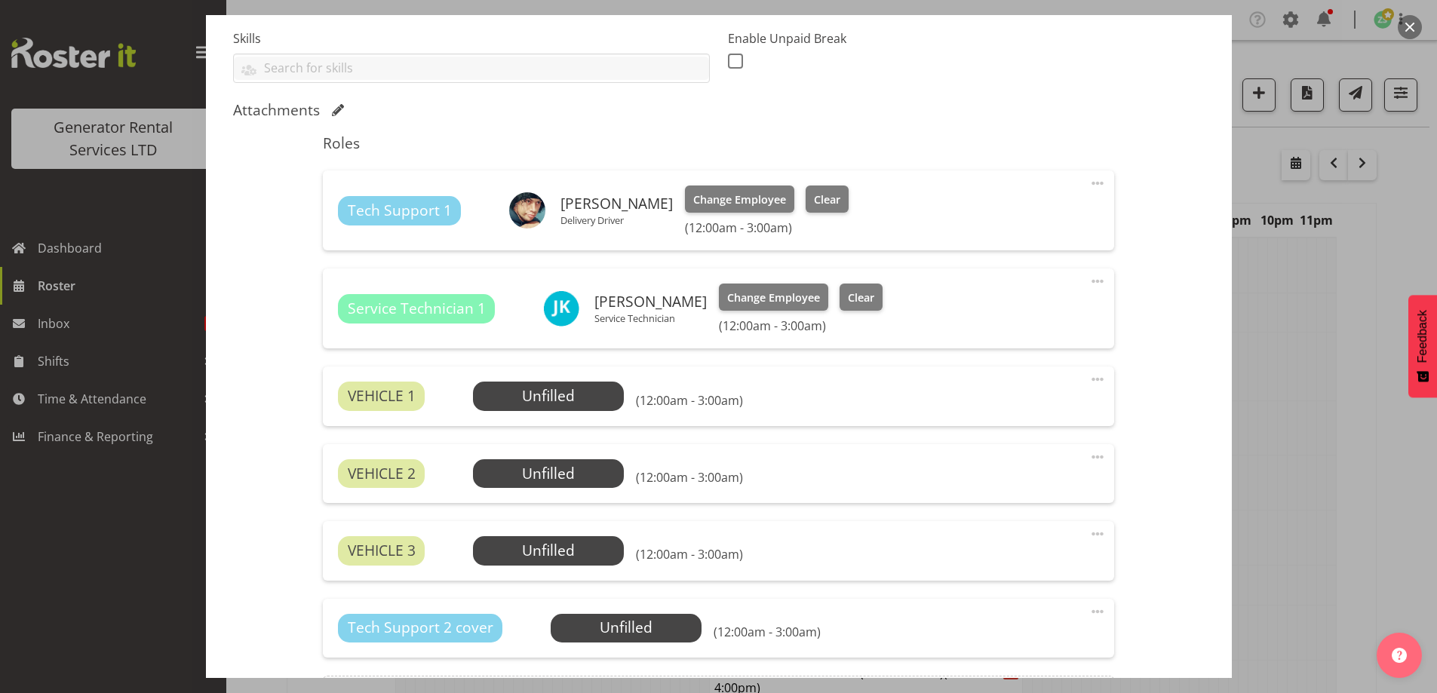
scroll to position [587, 0]
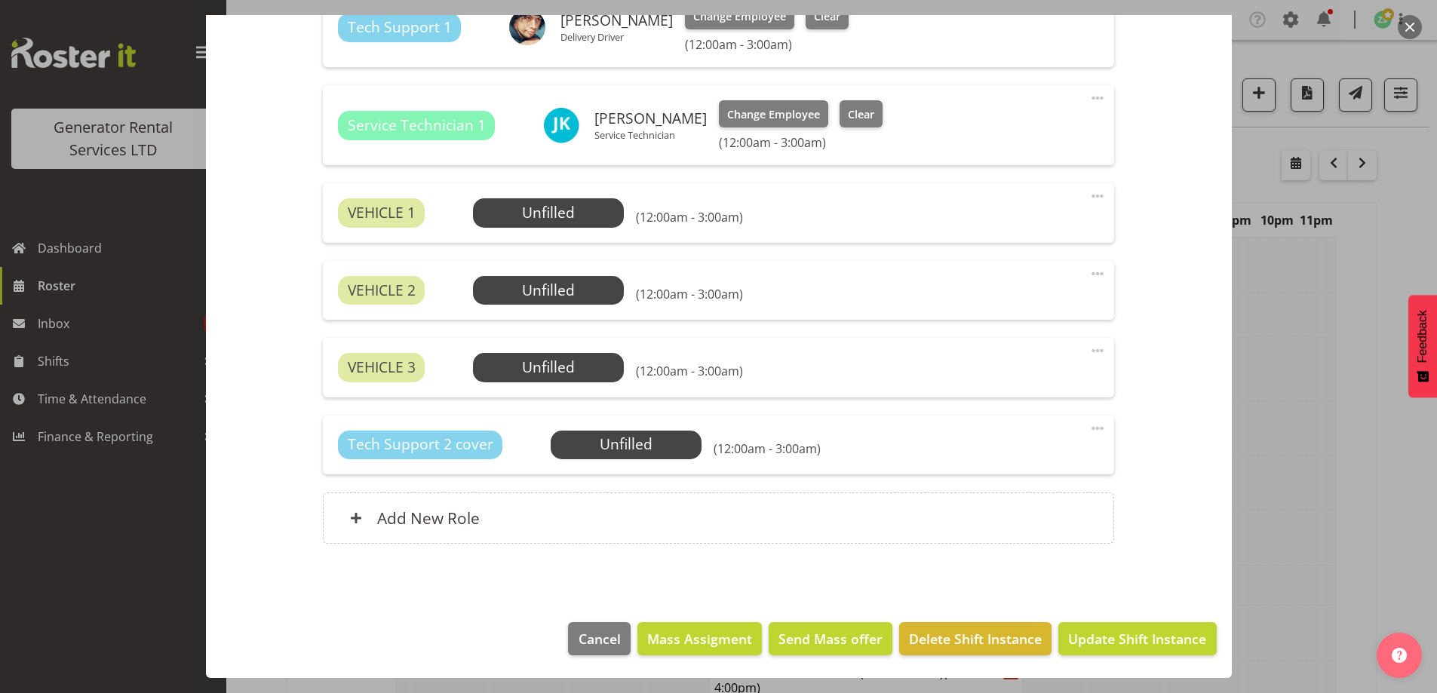
click at [1089, 425] on span at bounding box center [1098, 428] width 18 height 18
click at [1017, 518] on link "Delete" at bounding box center [1034, 515] width 145 height 27
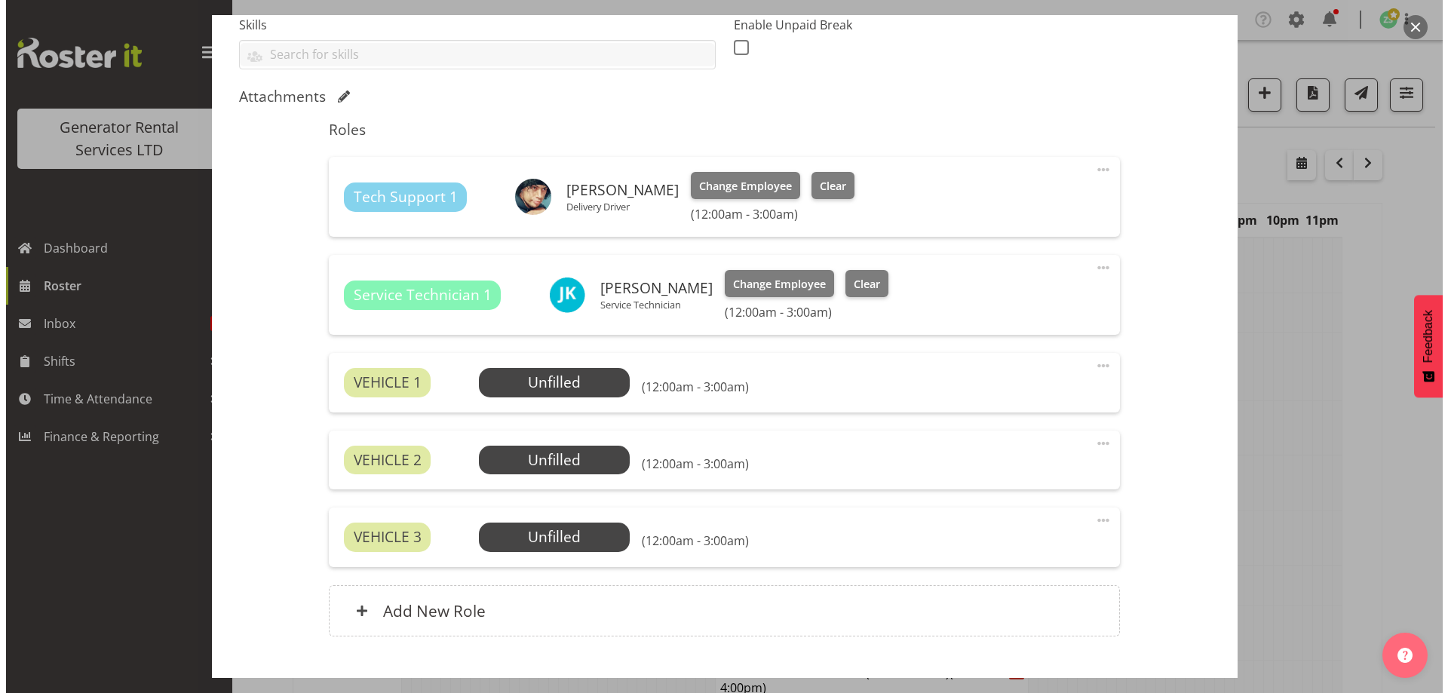
scroll to position [510, 0]
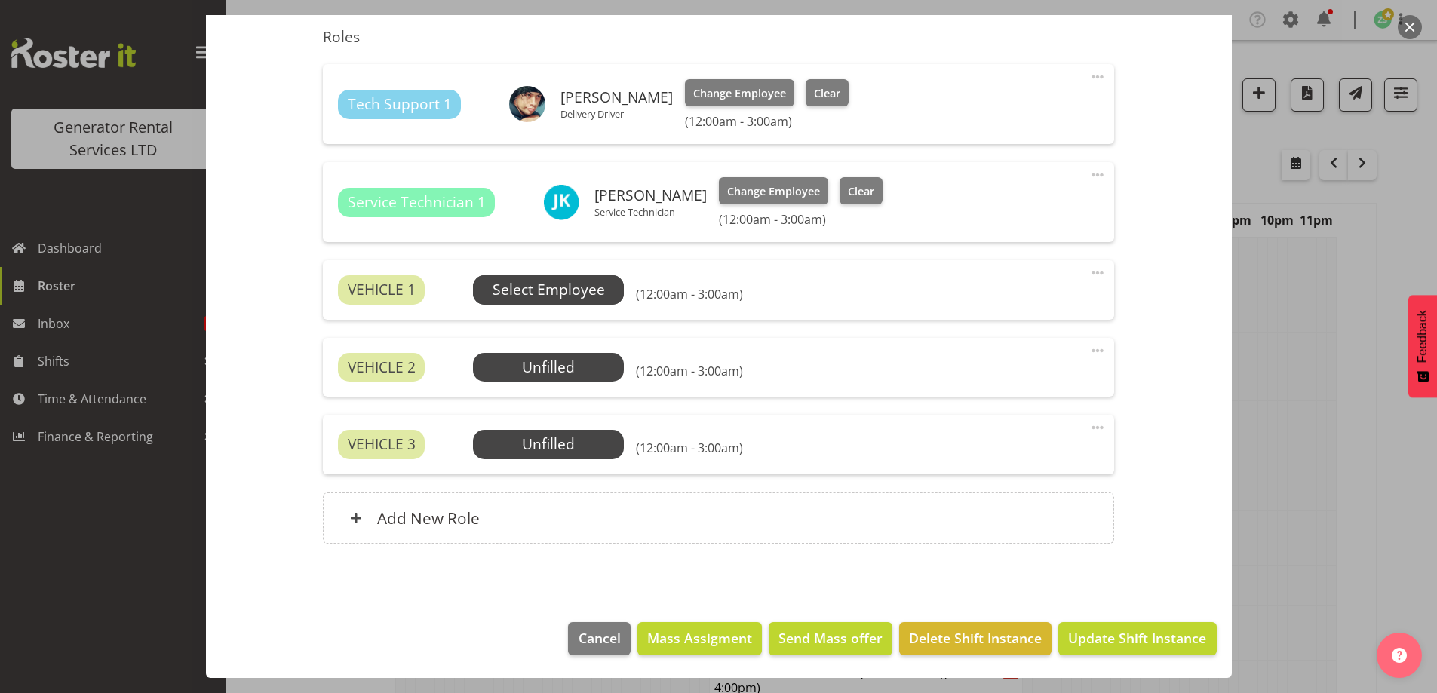
click at [566, 297] on span "Select Employee" at bounding box center [549, 290] width 112 height 22
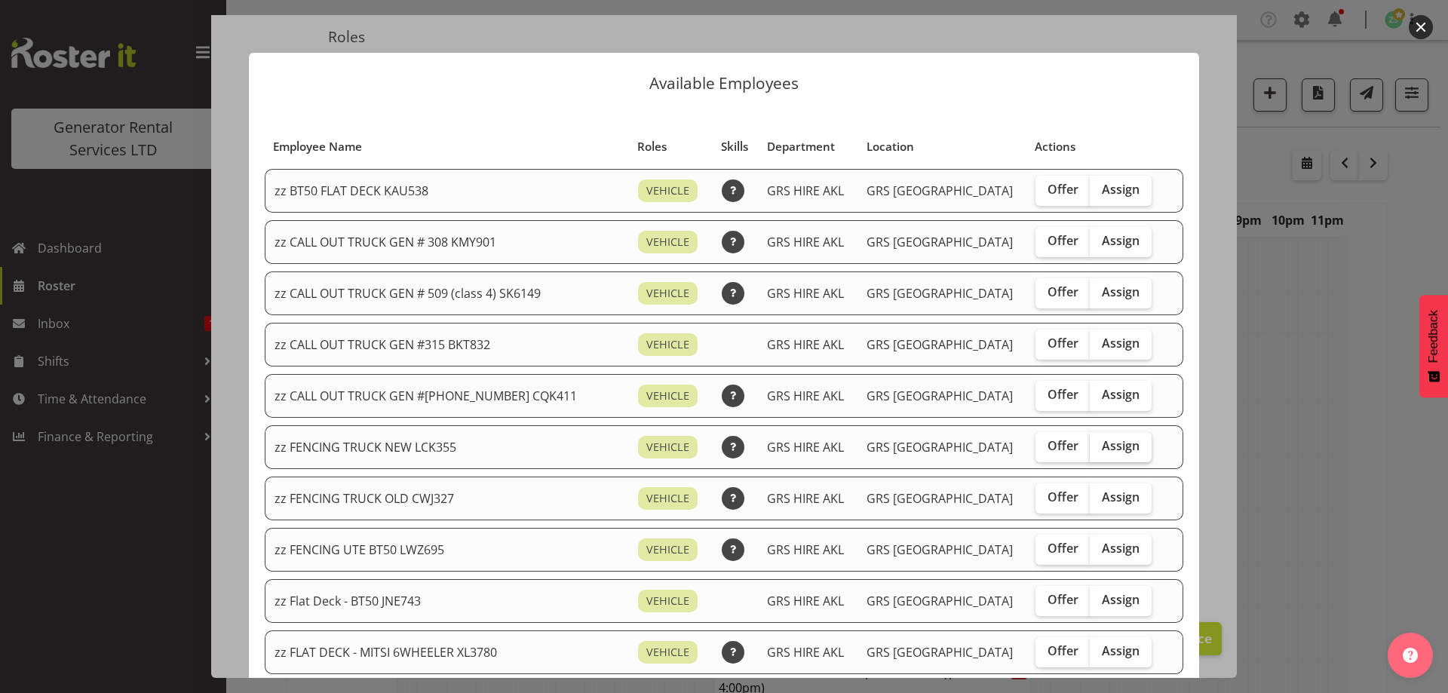
click at [1102, 448] on span "Assign" at bounding box center [1121, 445] width 38 height 15
click at [1090, 448] on input "Assign" at bounding box center [1095, 446] width 10 height 10
checkbox input "true"
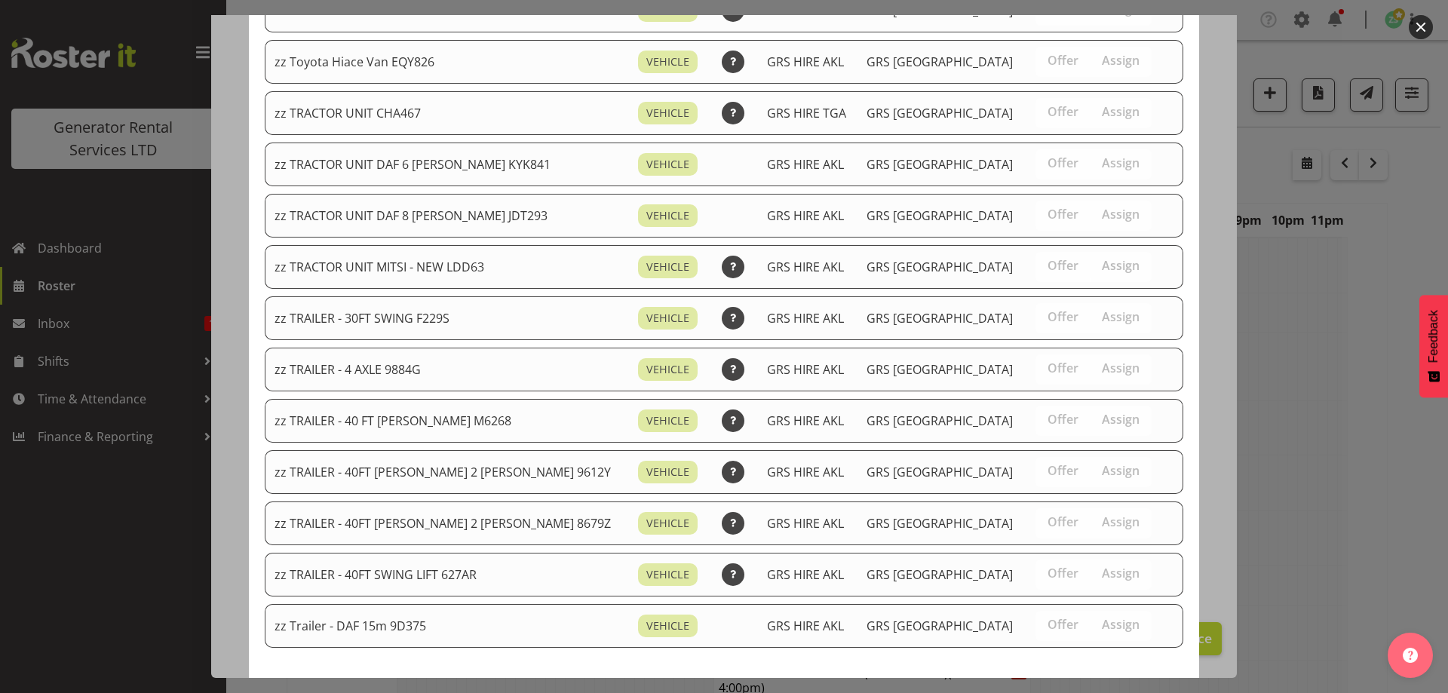
scroll to position [1886, 0]
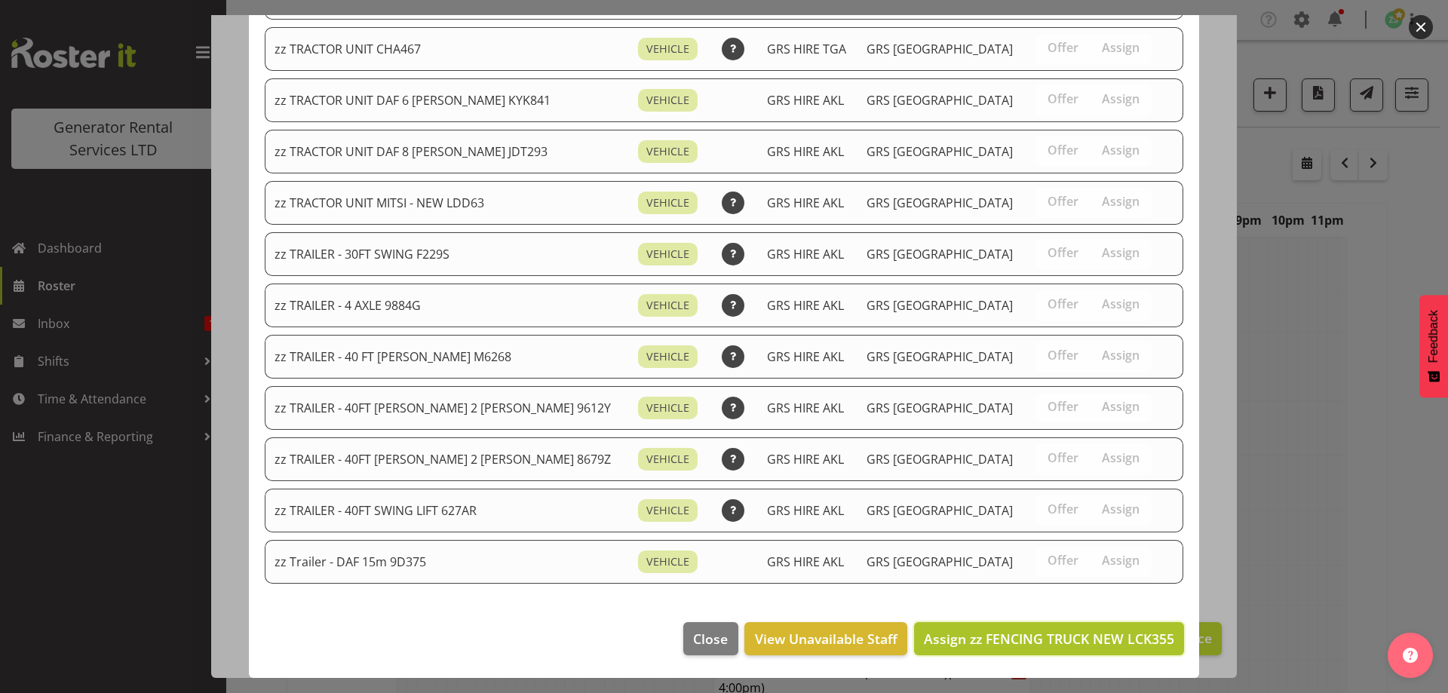
click at [1093, 640] on span "Assign zz FENCING TRUCK NEW LCK355" at bounding box center [1049, 639] width 250 height 18
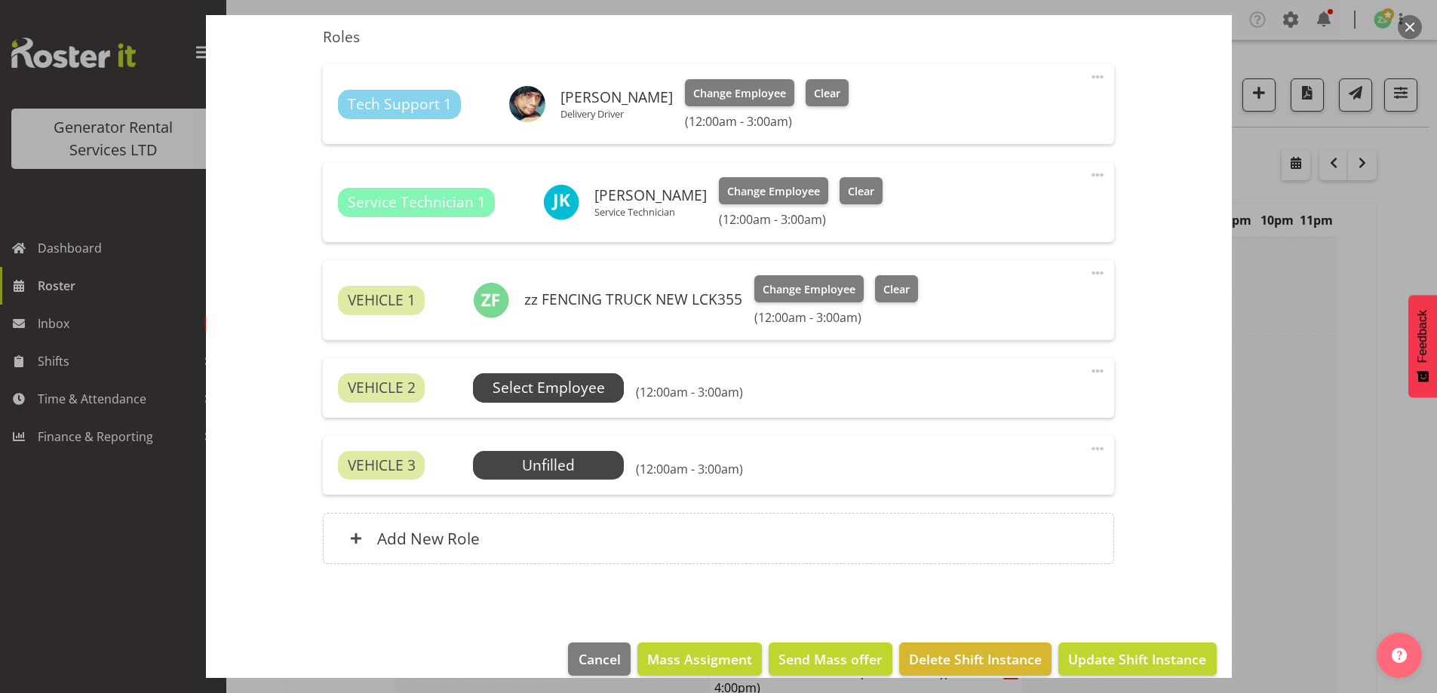
click at [504, 386] on span "Select Employee" at bounding box center [549, 388] width 112 height 22
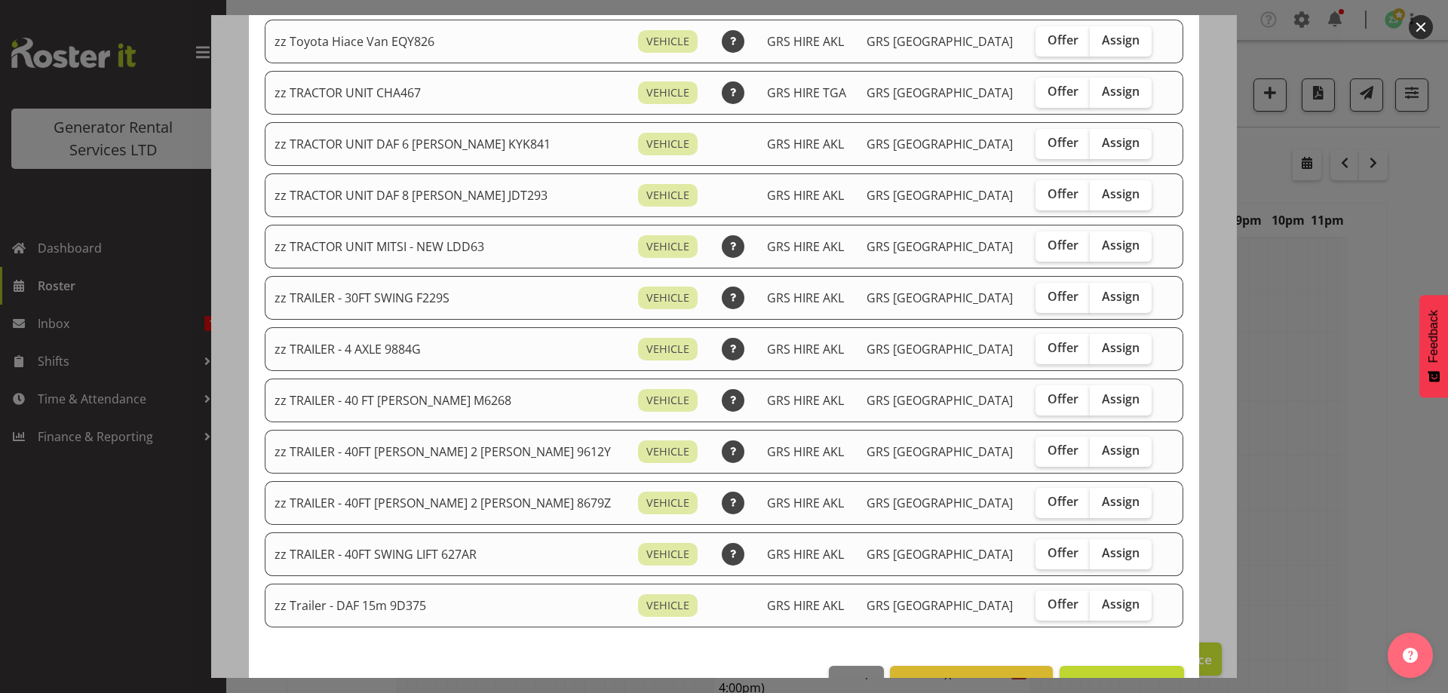
scroll to position [1835, 0]
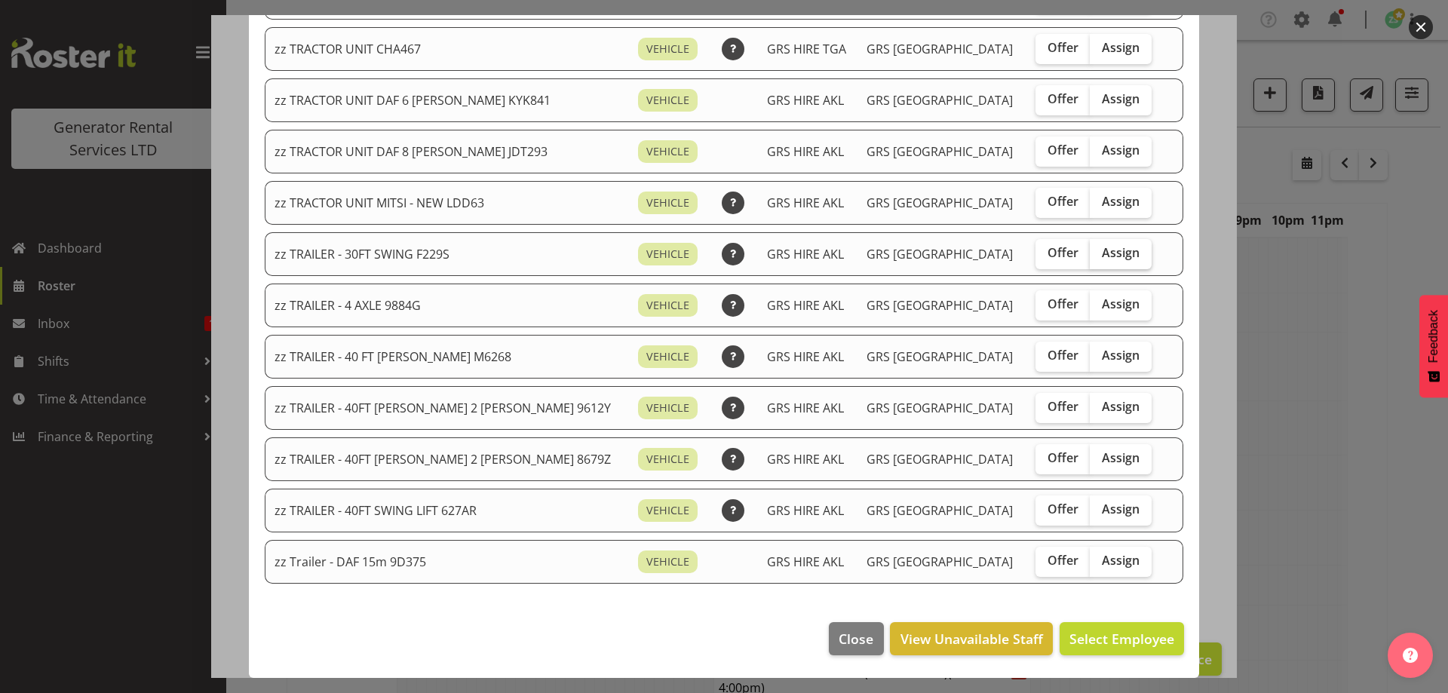
click at [1102, 249] on span "Assign" at bounding box center [1121, 252] width 38 height 15
click at [1098, 249] on input "Assign" at bounding box center [1095, 253] width 10 height 10
checkbox input "true"
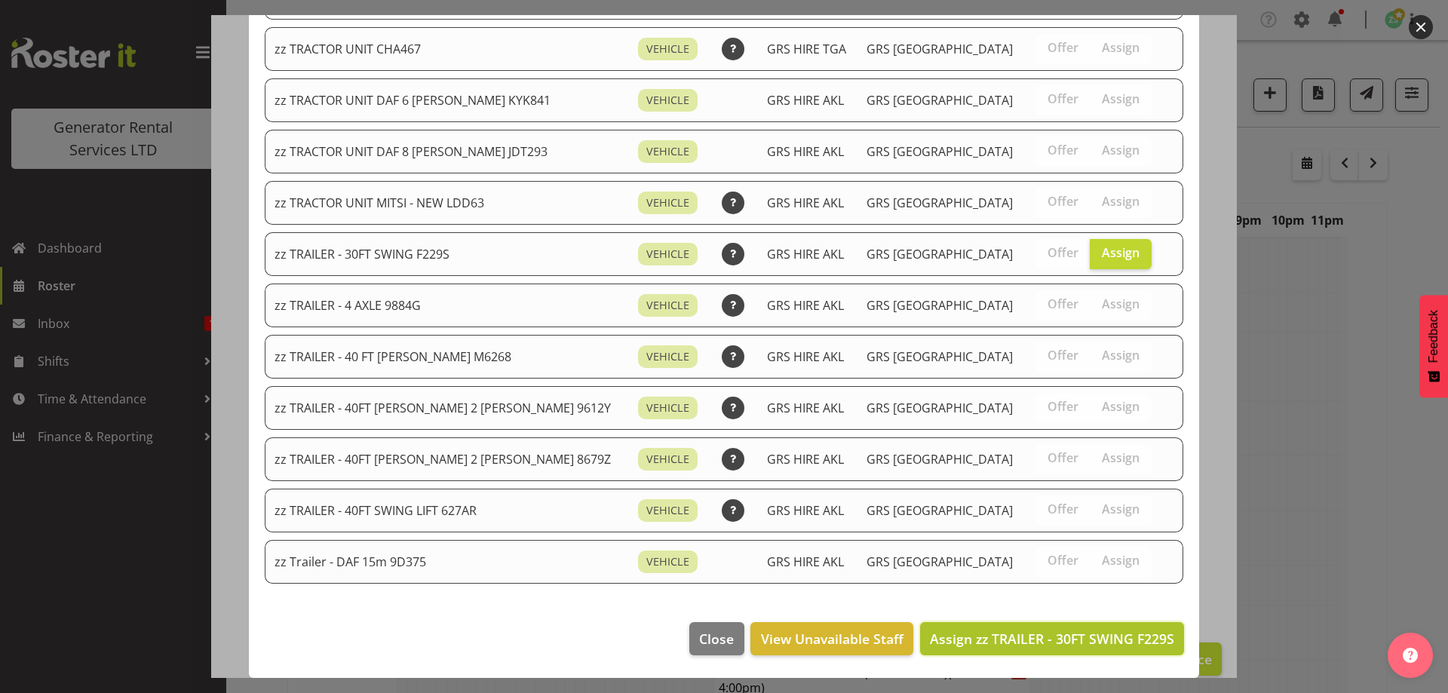
click at [1093, 631] on span "Assign zz TRAILER - 30FT SWING F229S" at bounding box center [1052, 639] width 244 height 18
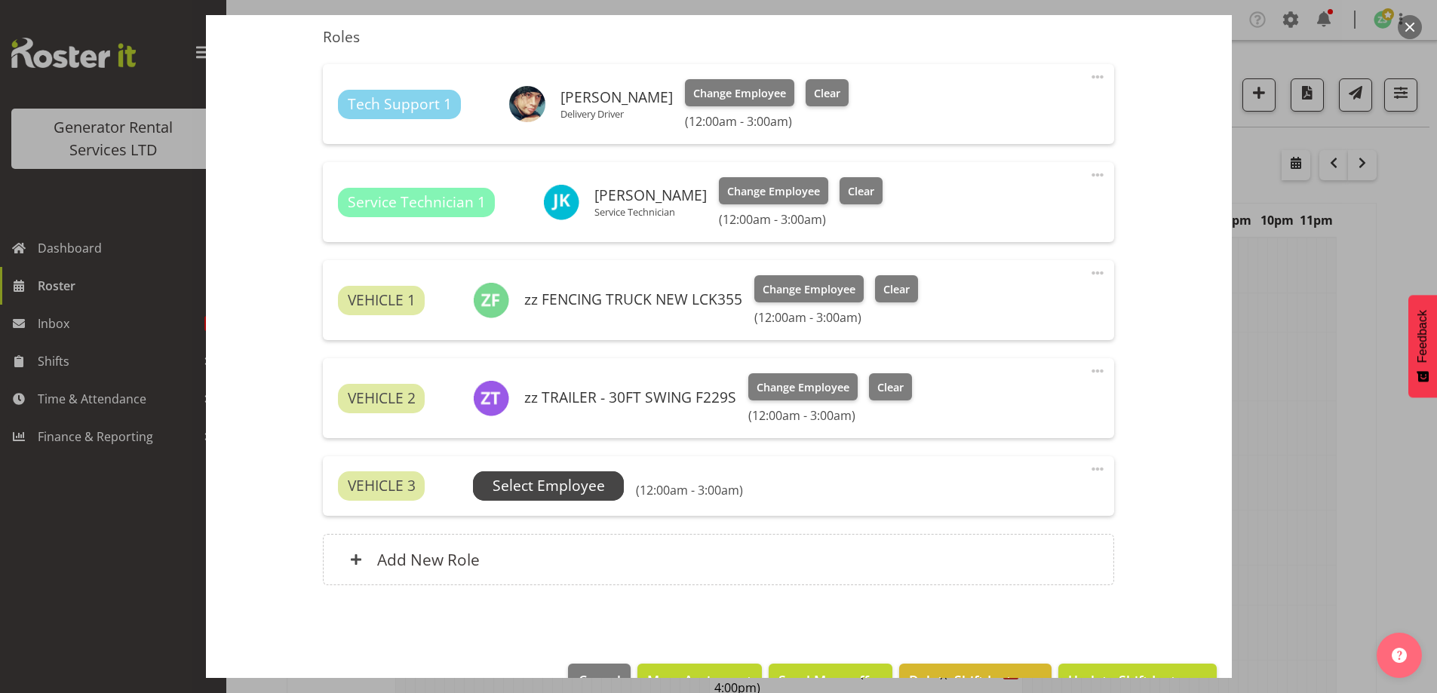
click at [609, 492] on span "Select Employee" at bounding box center [548, 485] width 151 height 29
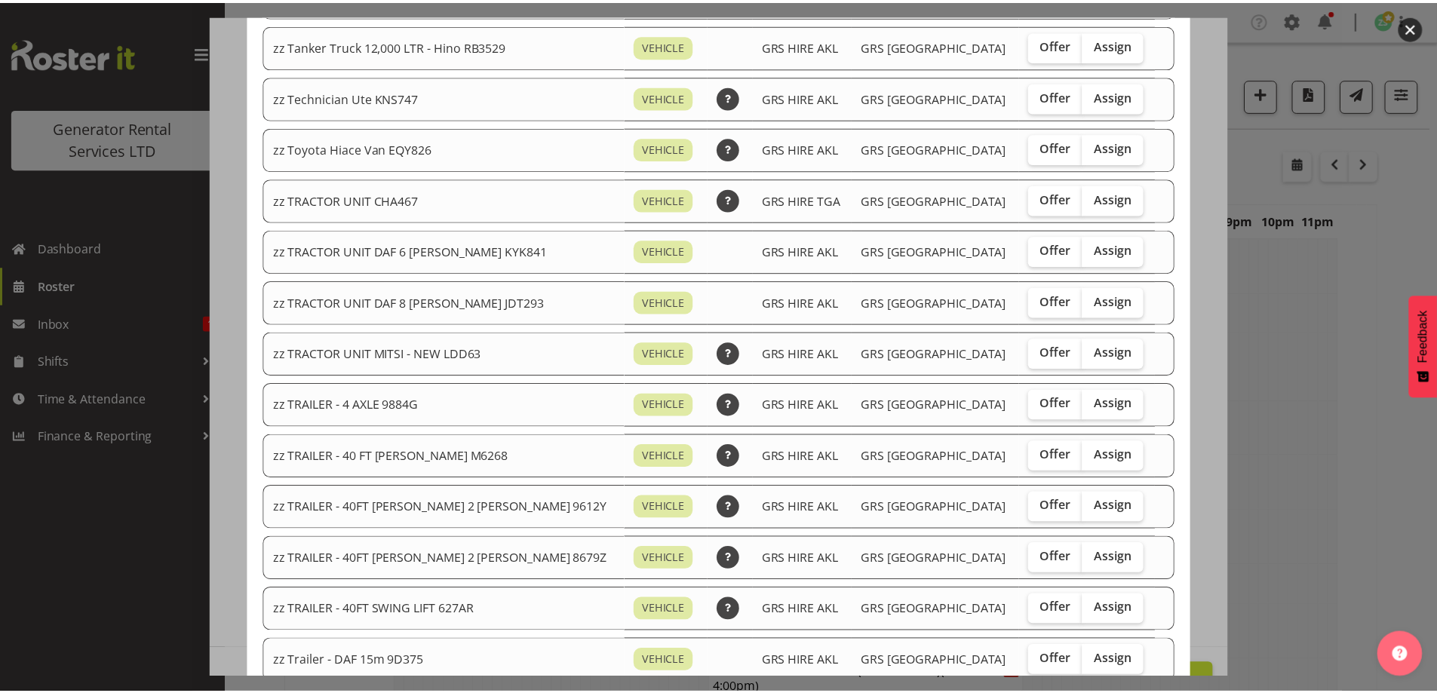
scroll to position [1783, 0]
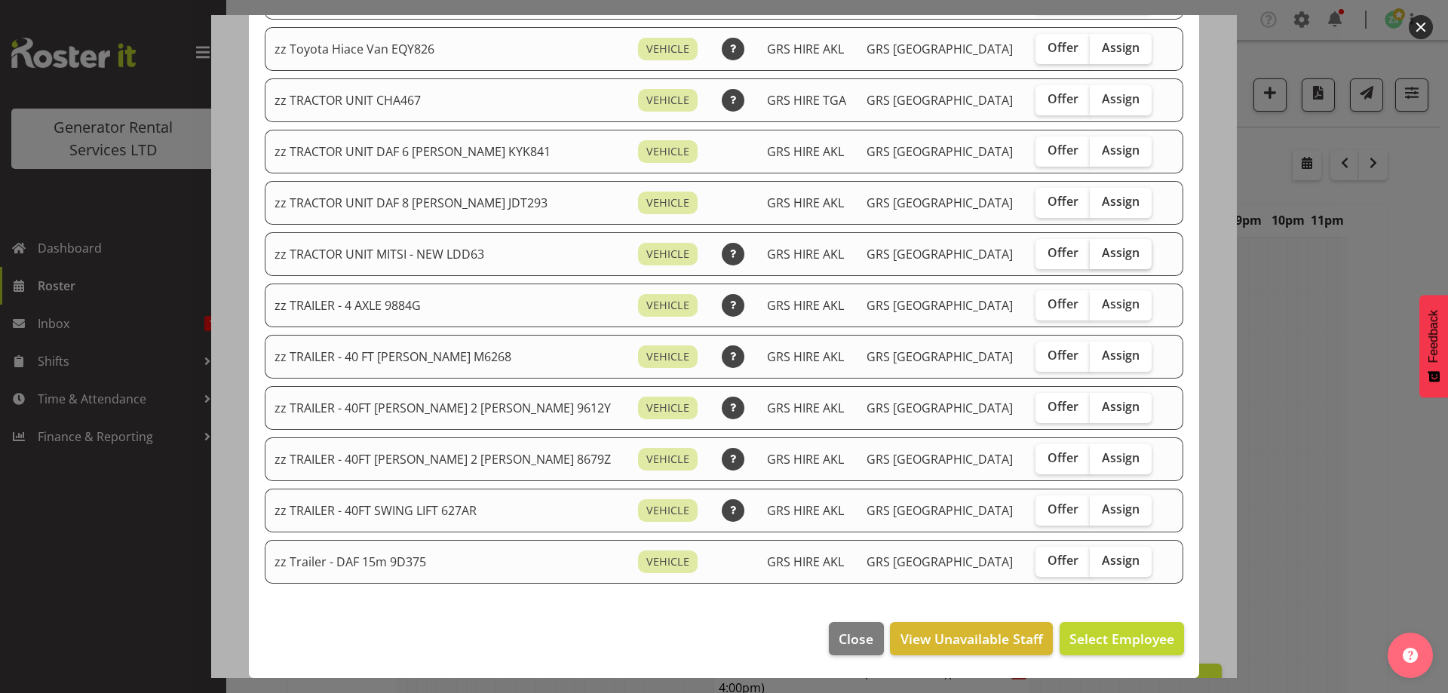
click at [1113, 257] on span "Assign" at bounding box center [1121, 252] width 38 height 15
click at [1100, 257] on input "Assign" at bounding box center [1095, 253] width 10 height 10
checkbox input "true"
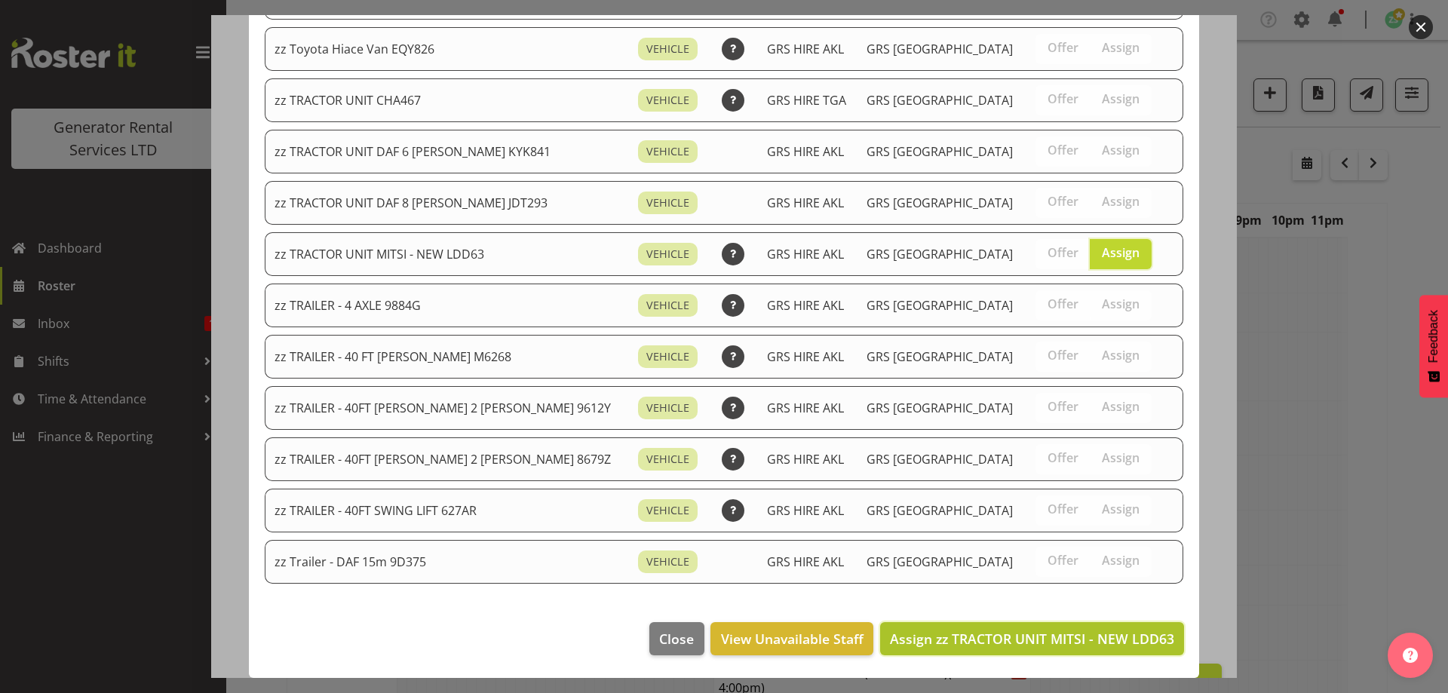
click at [1100, 633] on span "Assign zz TRACTOR UNIT MITSI - NEW LDD63" at bounding box center [1032, 639] width 284 height 18
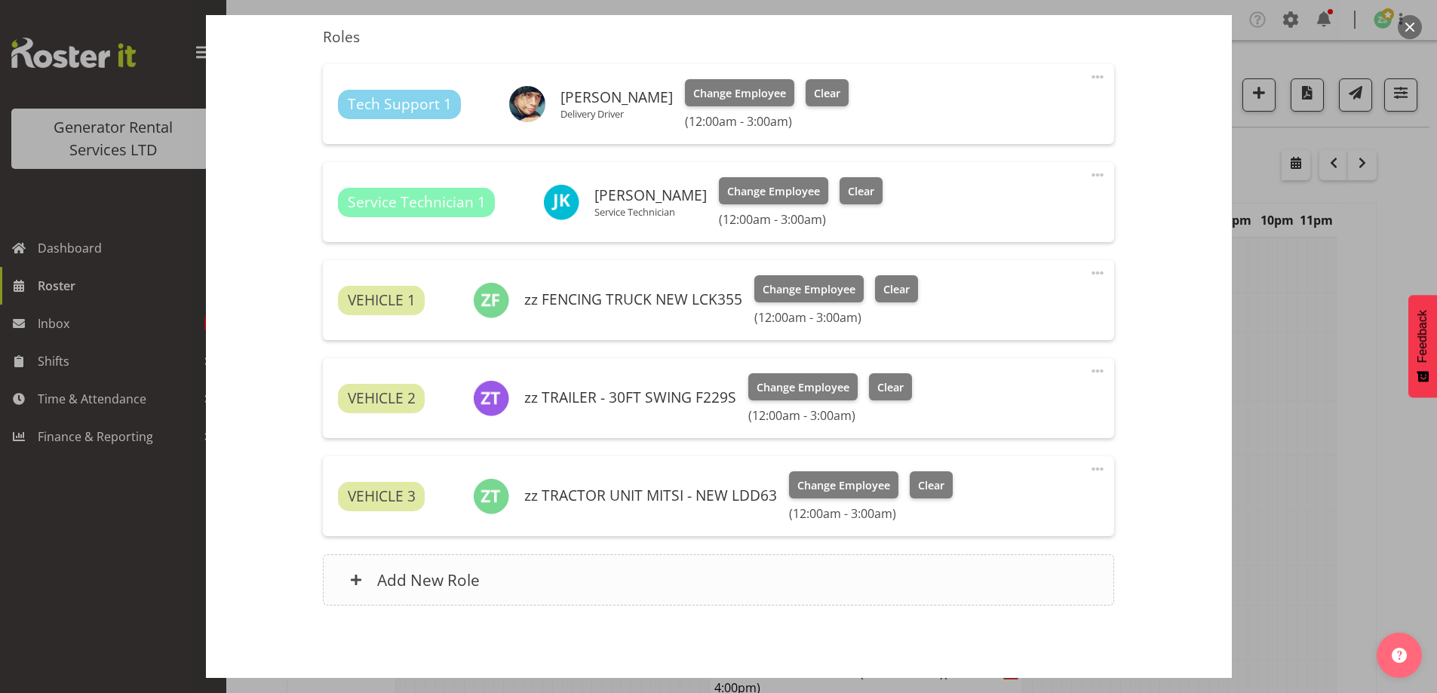
scroll to position [572, 0]
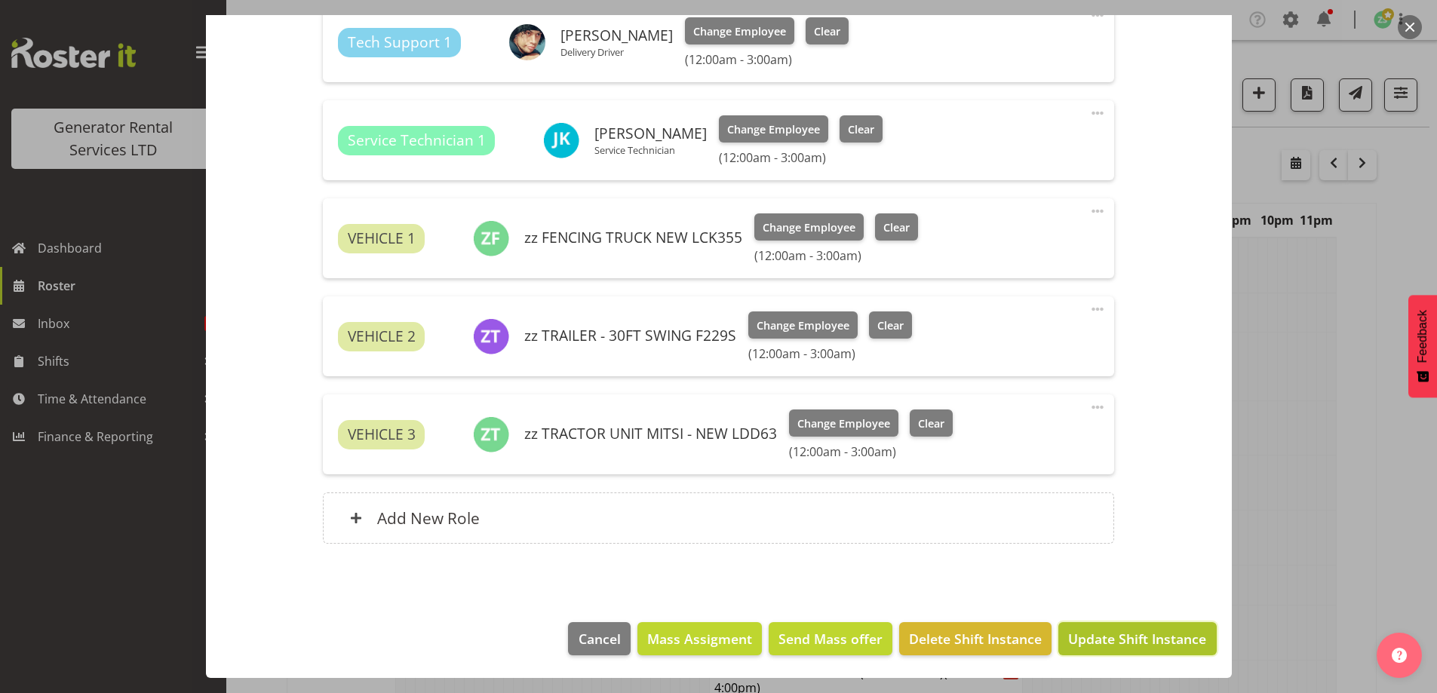
click at [1097, 647] on span "Update Shift Instance" at bounding box center [1137, 639] width 138 height 20
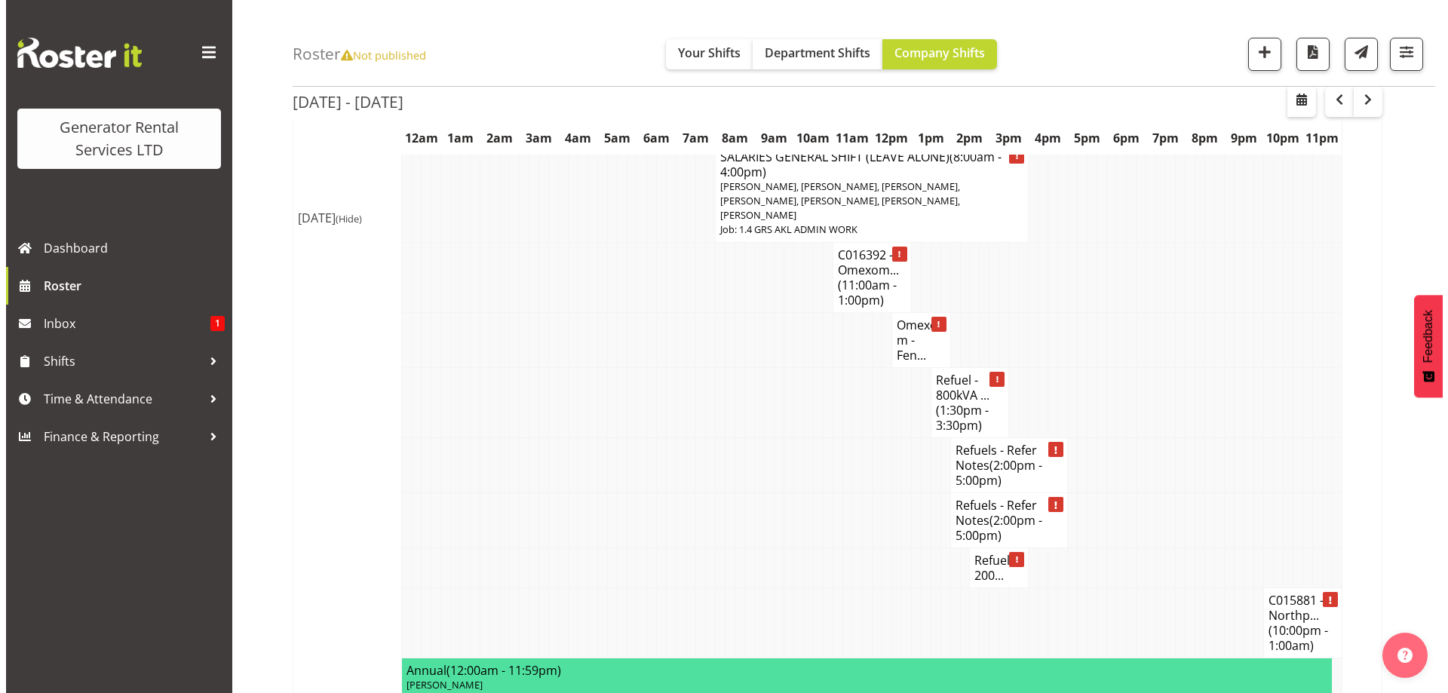
scroll to position [604, 0]
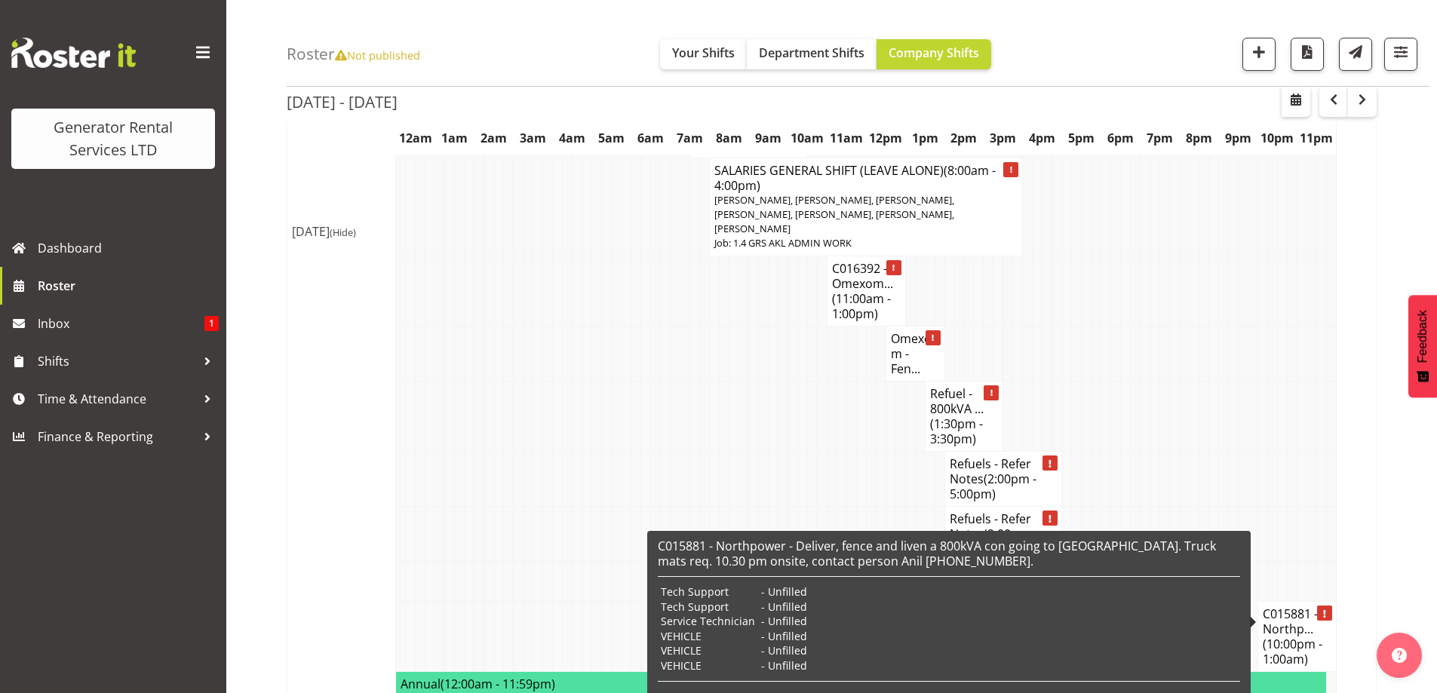
click at [1301, 607] on h4 "C015881 - Northp... (10:00pm - 1:00am)" at bounding box center [1297, 637] width 69 height 60
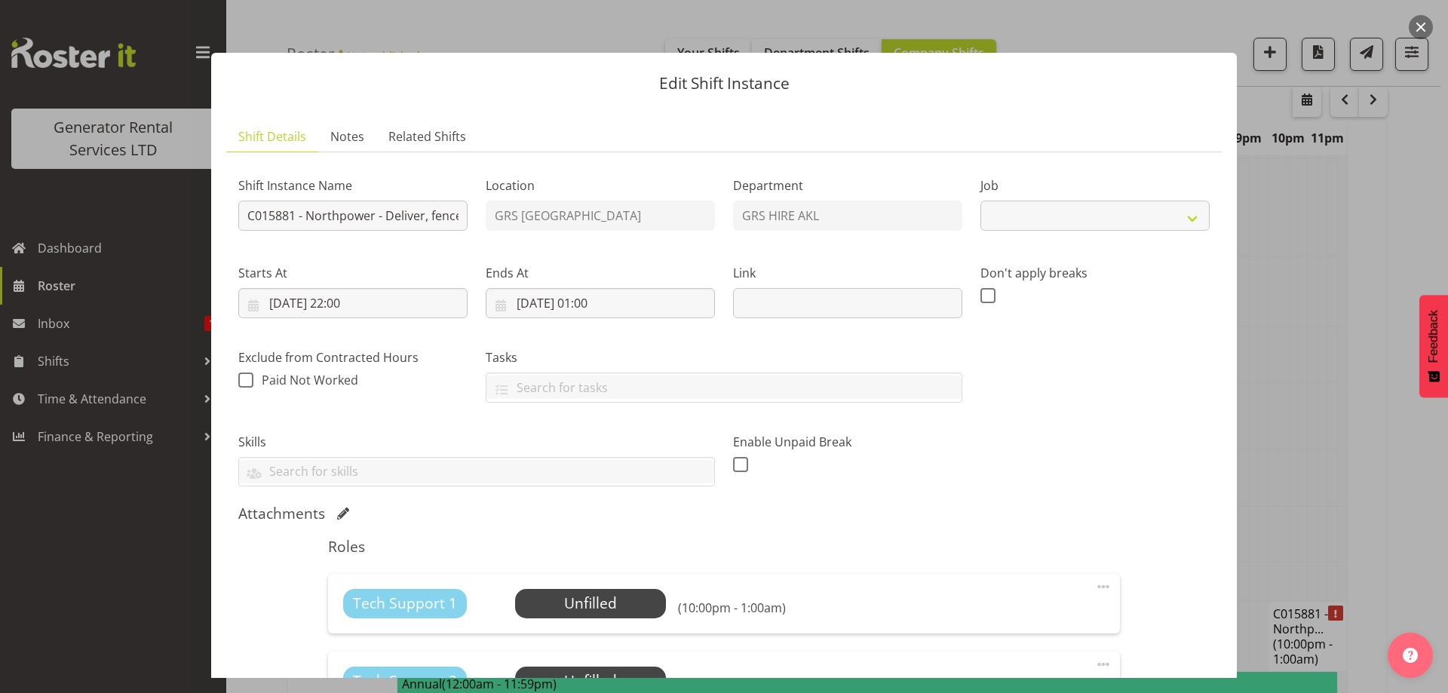
select select "7504"
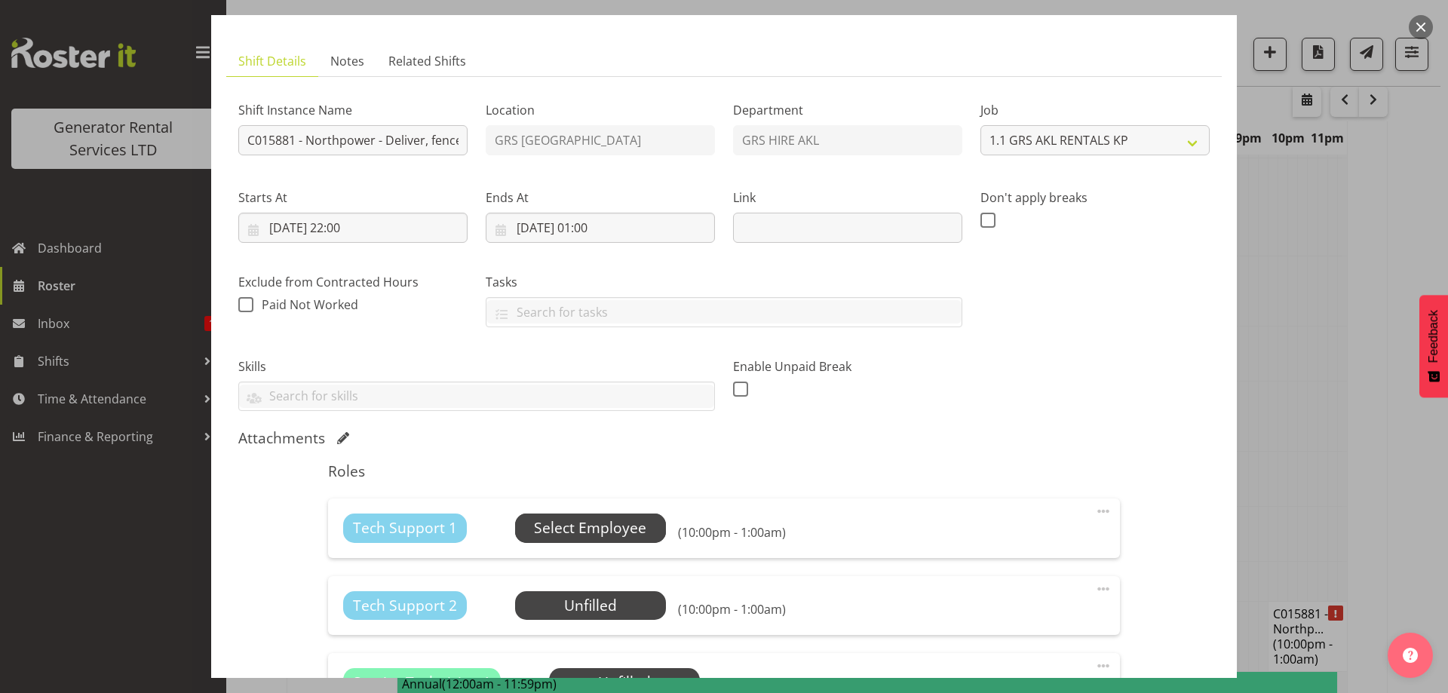
click at [576, 529] on span "Select Employee" at bounding box center [590, 529] width 112 height 22
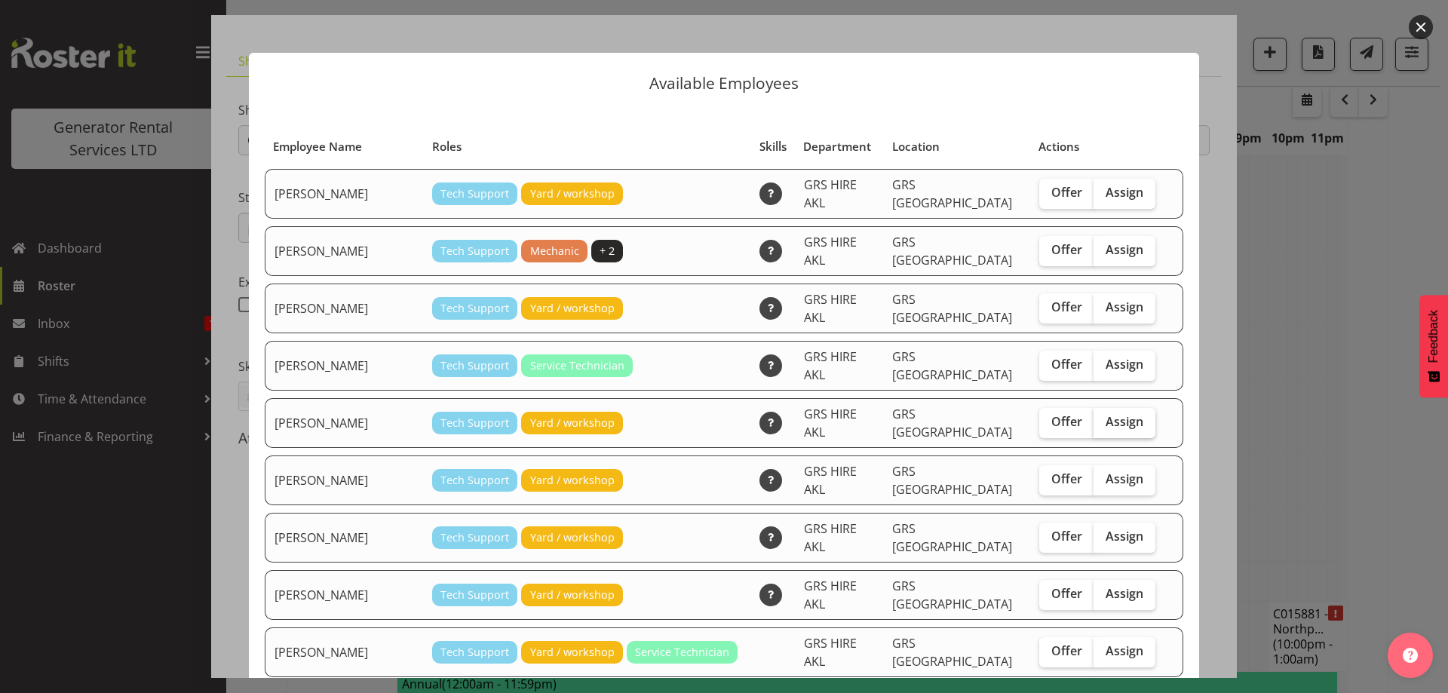
click at [1106, 414] on span "Assign" at bounding box center [1125, 421] width 38 height 15
click at [1104, 417] on input "Assign" at bounding box center [1099, 422] width 10 height 10
checkbox input "true"
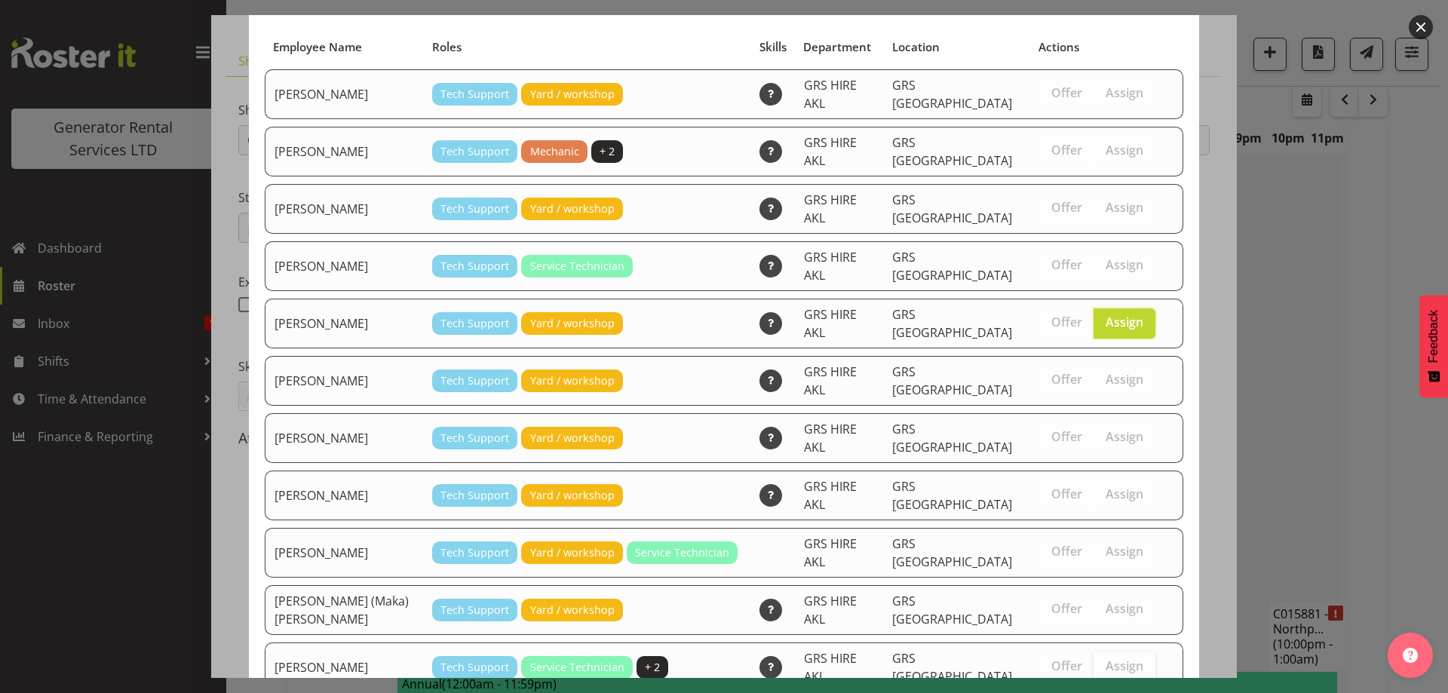
scroll to position [142, 0]
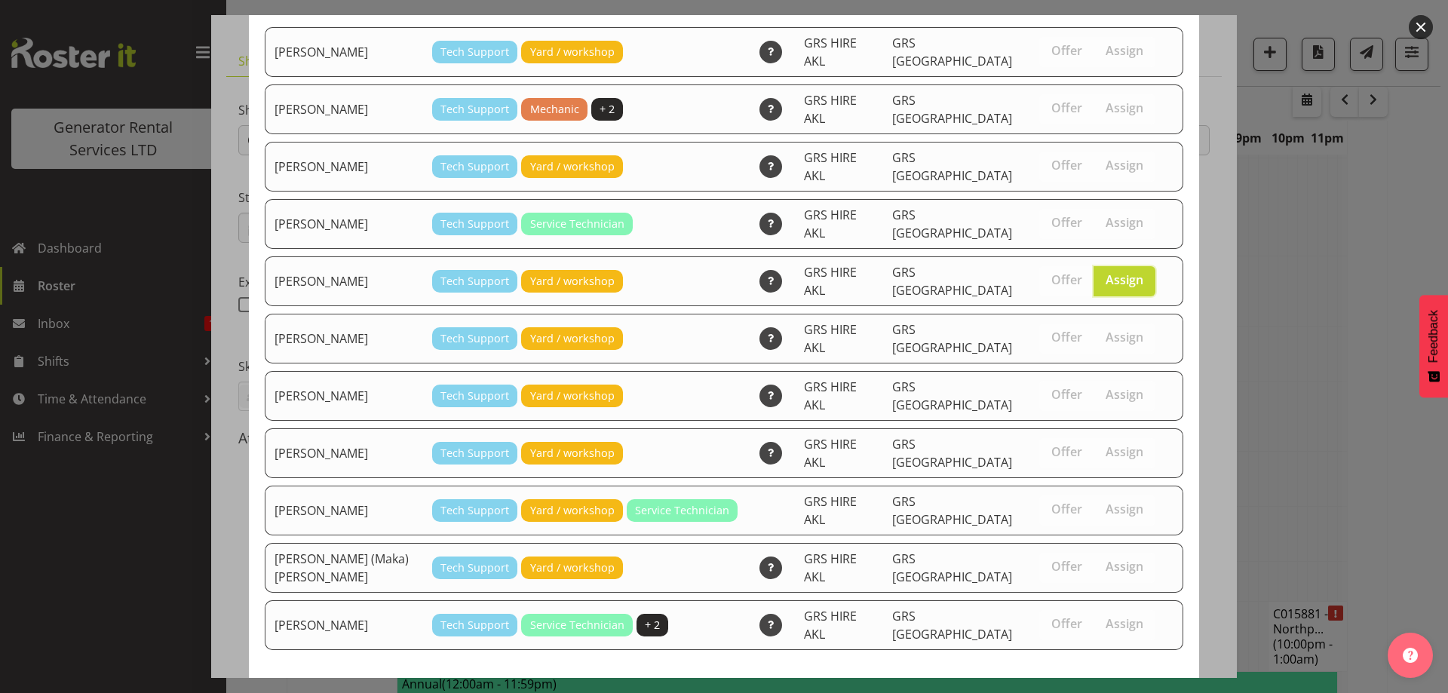
click at [1062, 693] on span "Assign Michael Marshall" at bounding box center [1098, 705] width 152 height 18
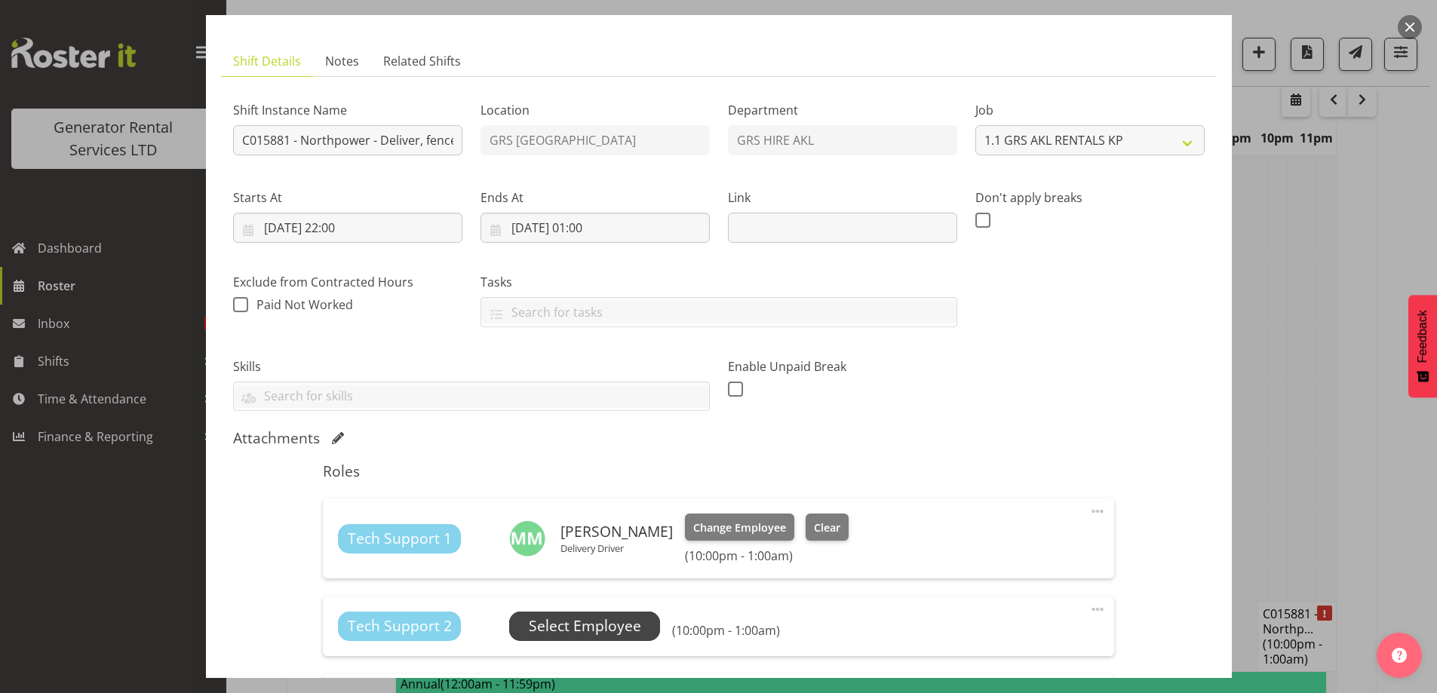
click at [547, 615] on span "Select Employee" at bounding box center [584, 626] width 151 height 29
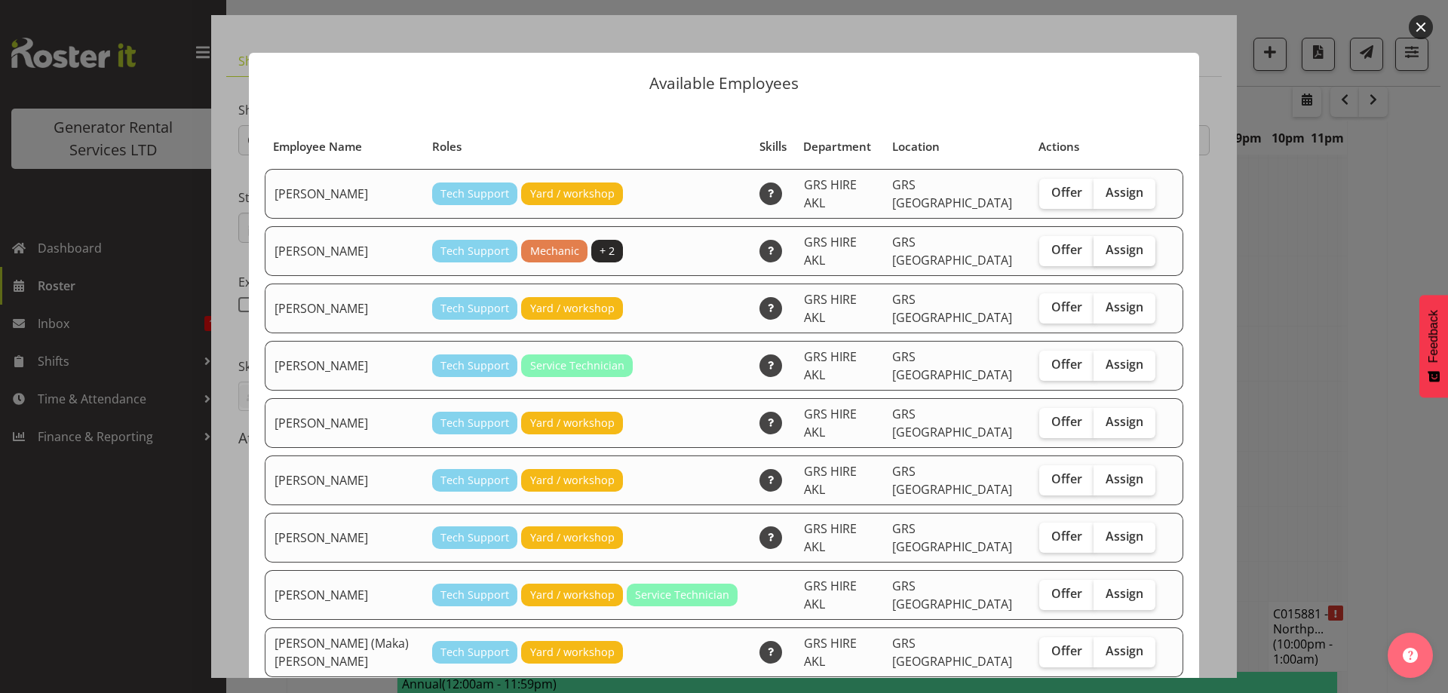
drag, startPoint x: 1089, startPoint y: 244, endPoint x: 1106, endPoint y: 342, distance: 99.6
click at [1106, 244] on span "Assign" at bounding box center [1125, 249] width 38 height 15
click at [1094, 245] on input "Assign" at bounding box center [1099, 250] width 10 height 10
checkbox input "true"
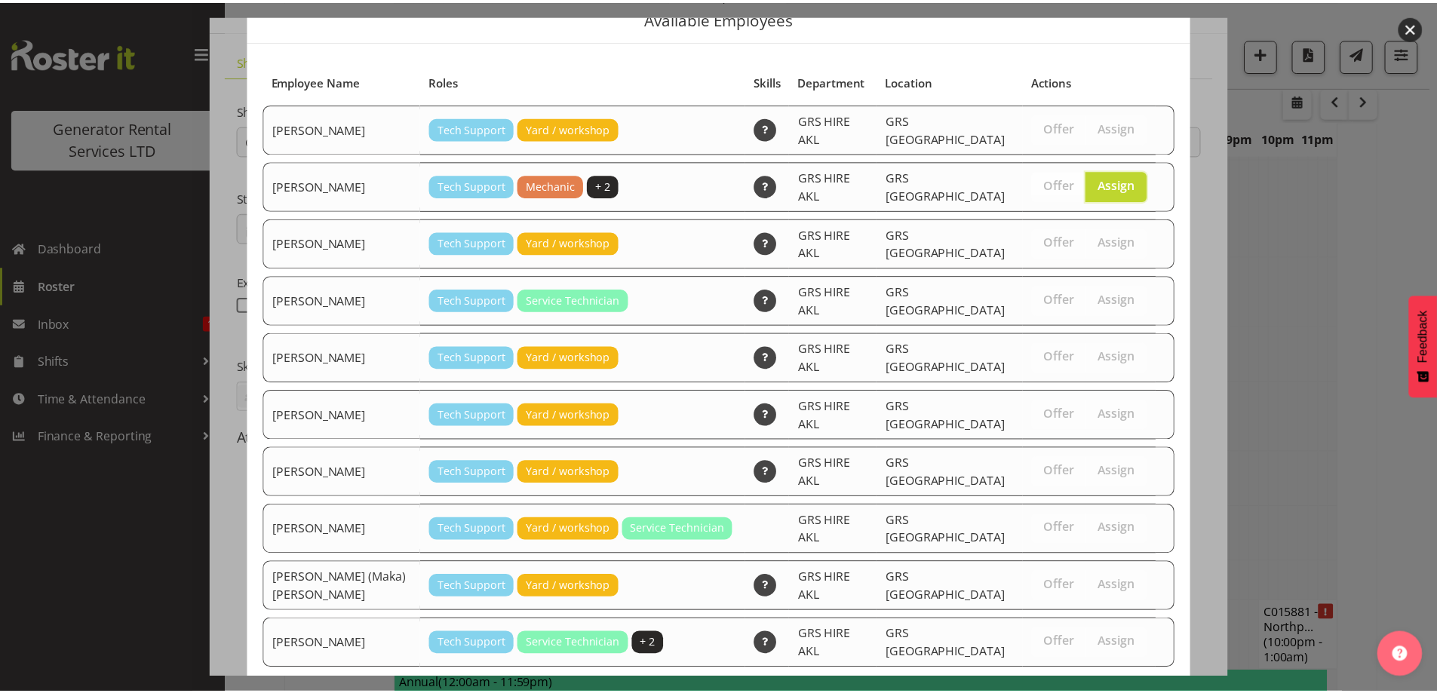
scroll to position [91, 0]
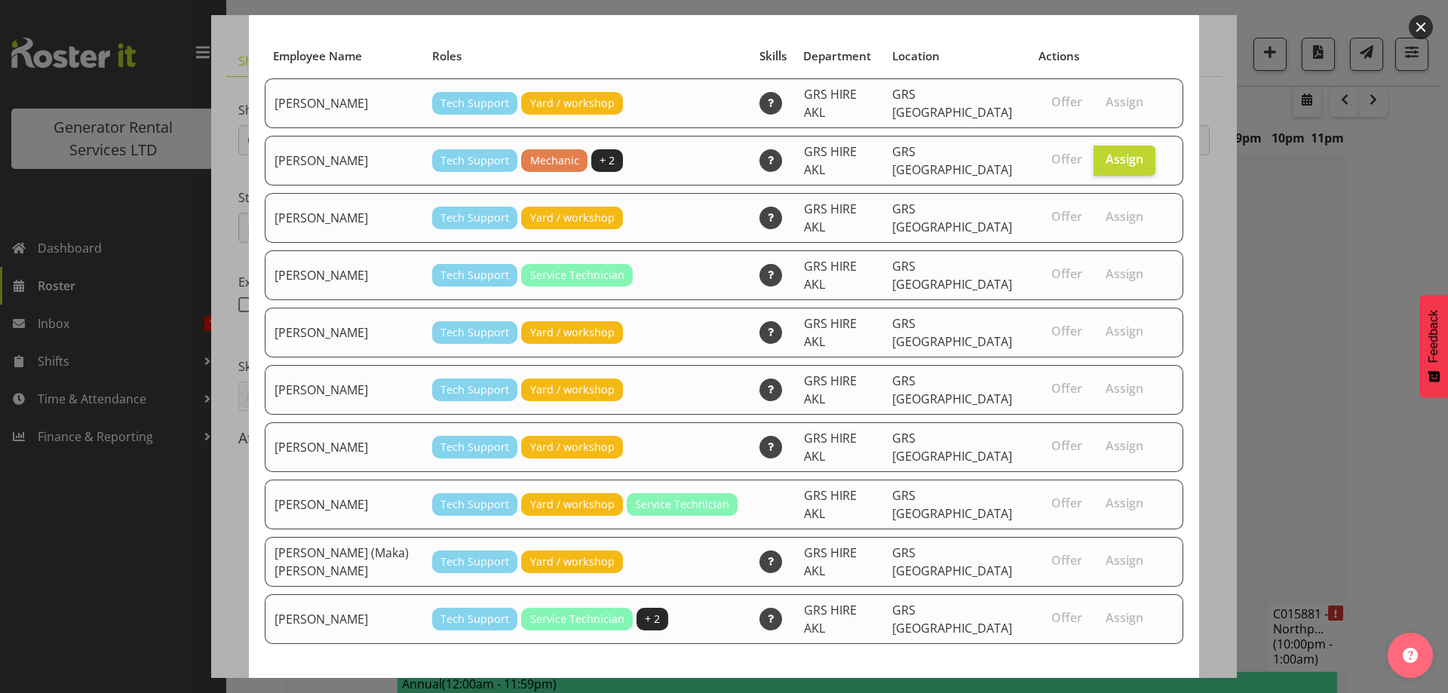
click at [1070, 690] on span "Assign Carl Shoebridge" at bounding box center [1098, 699] width 152 height 18
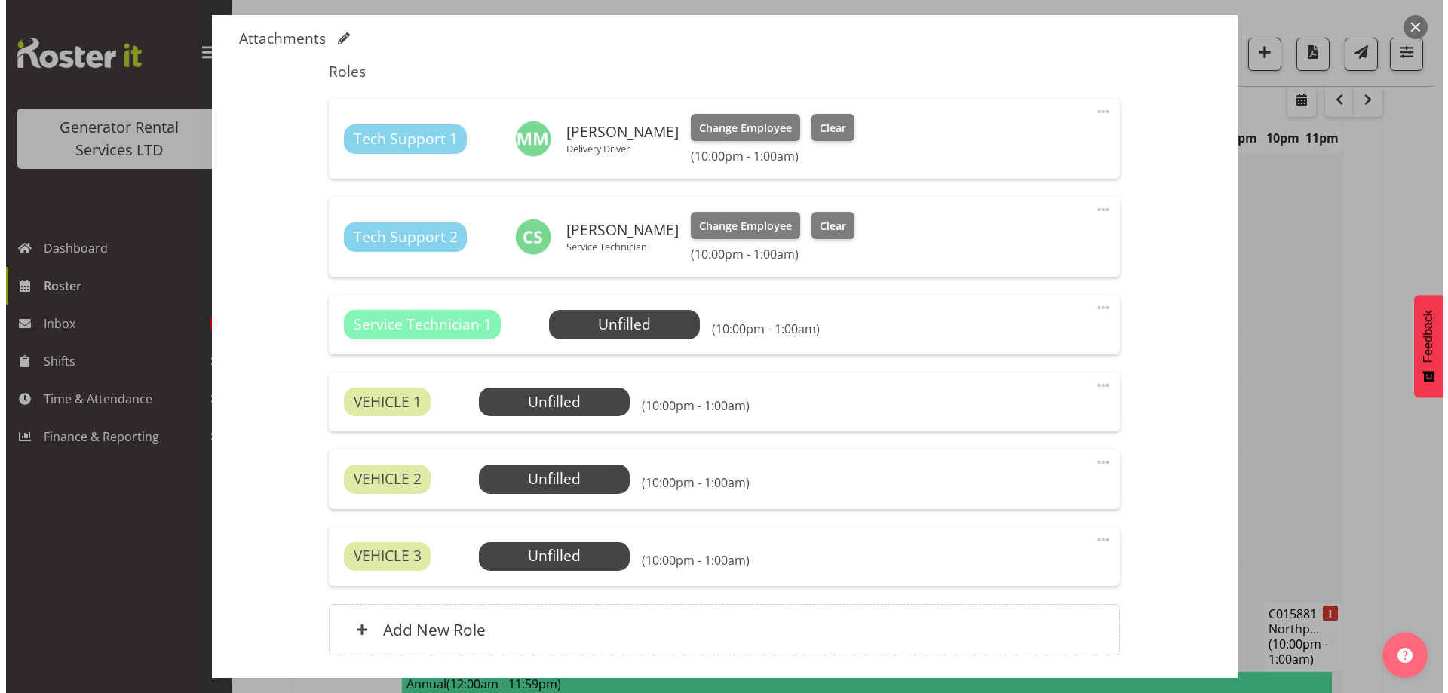
scroll to position [528, 0]
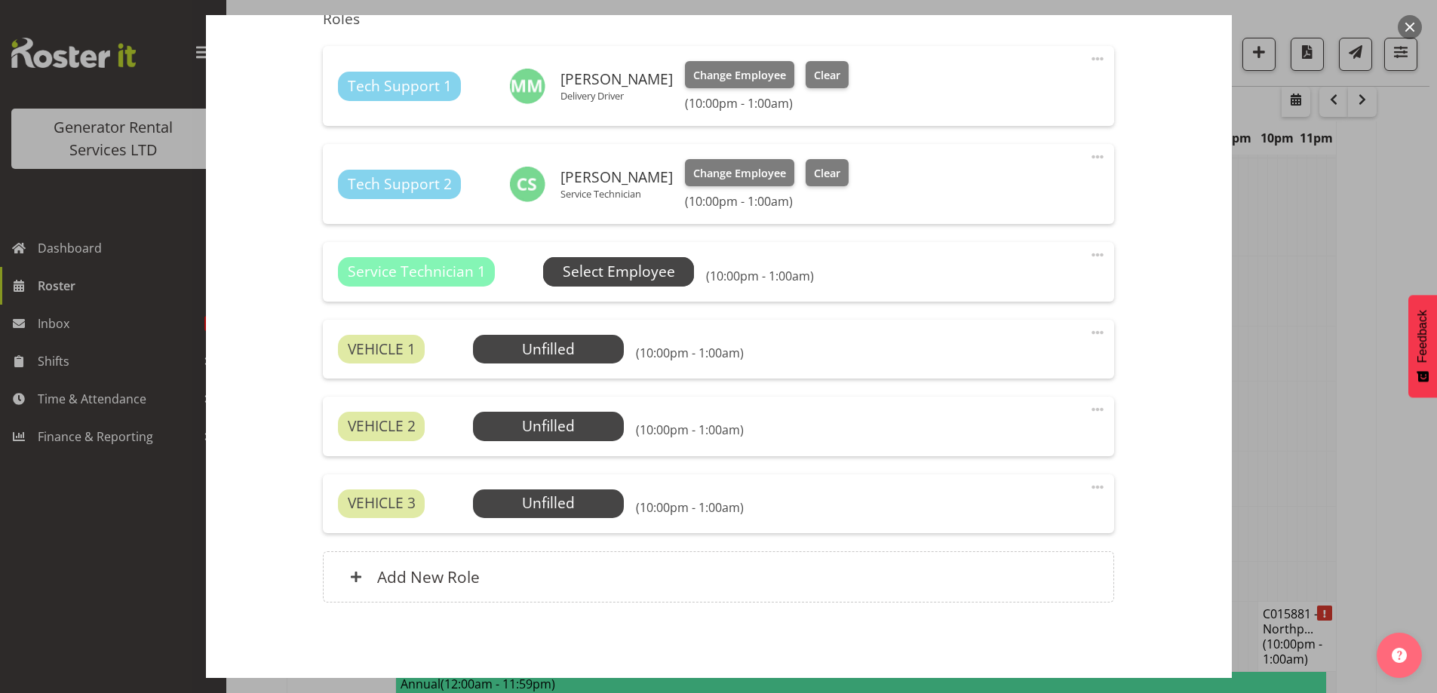
click at [628, 270] on span "Select Employee" at bounding box center [619, 272] width 112 height 22
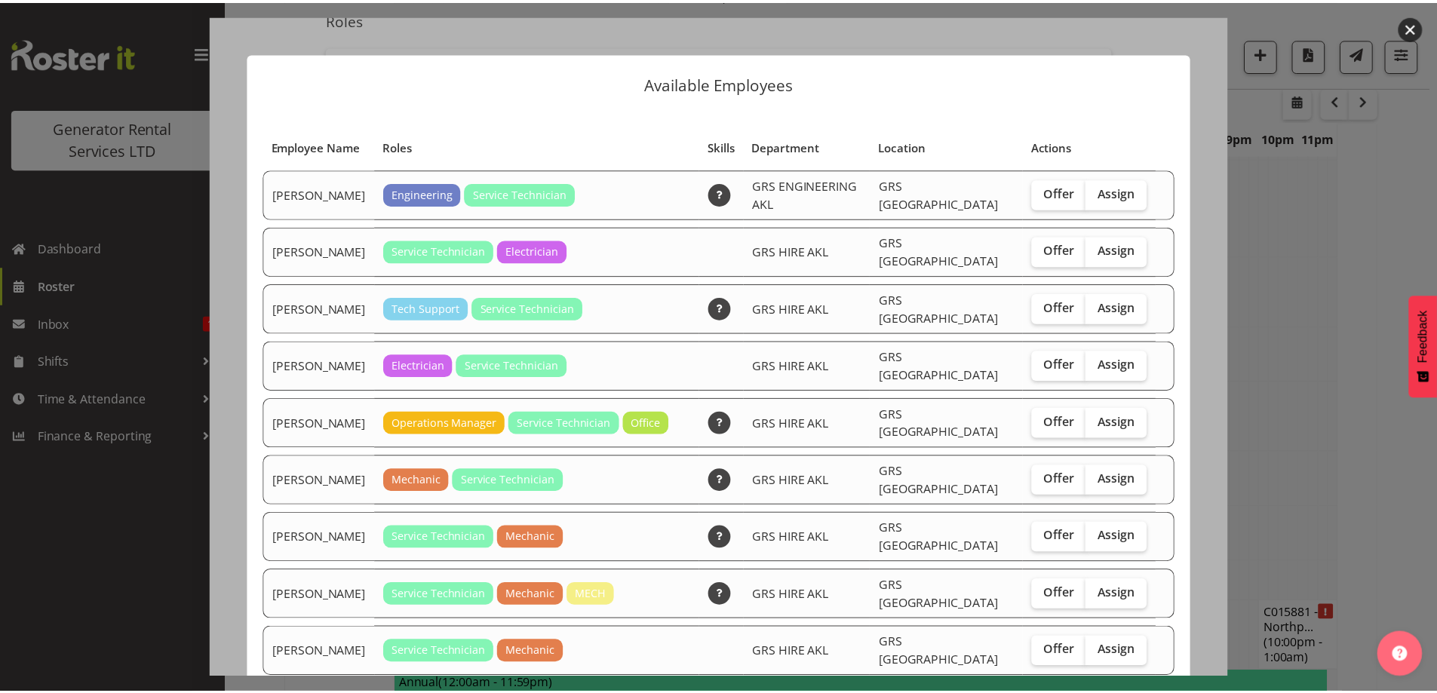
scroll to position [296, 0]
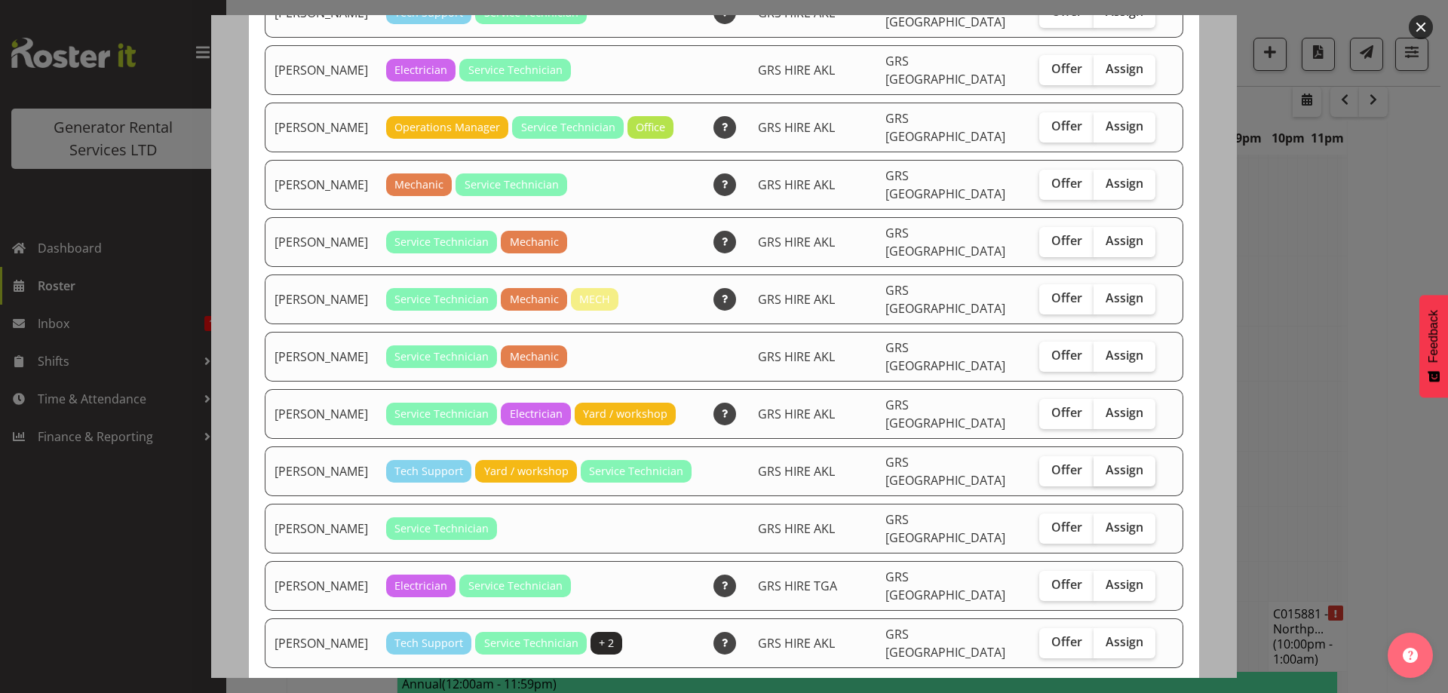
click at [1106, 462] on span "Assign" at bounding box center [1125, 469] width 38 height 15
click at [1098, 465] on input "Assign" at bounding box center [1099, 470] width 10 height 10
checkbox input "true"
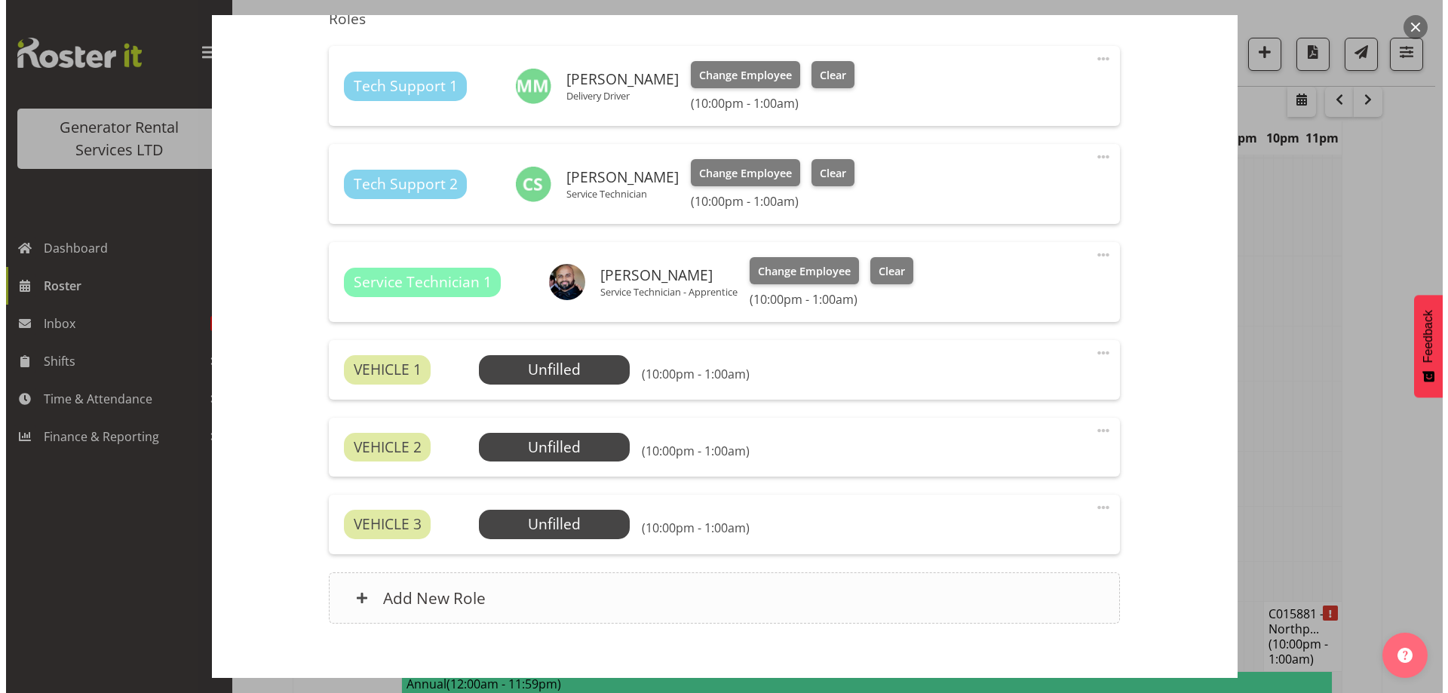
scroll to position [608, 0]
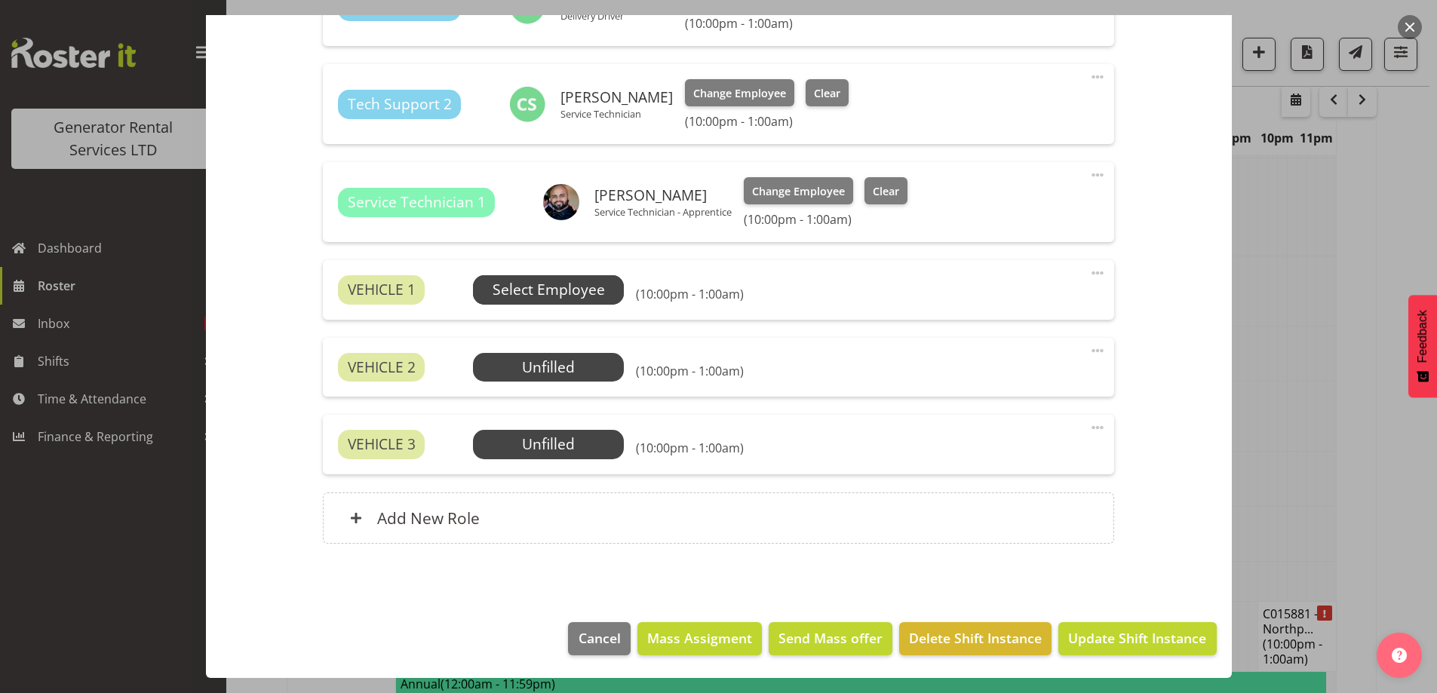
click at [595, 294] on span "Select Employee" at bounding box center [549, 290] width 112 height 22
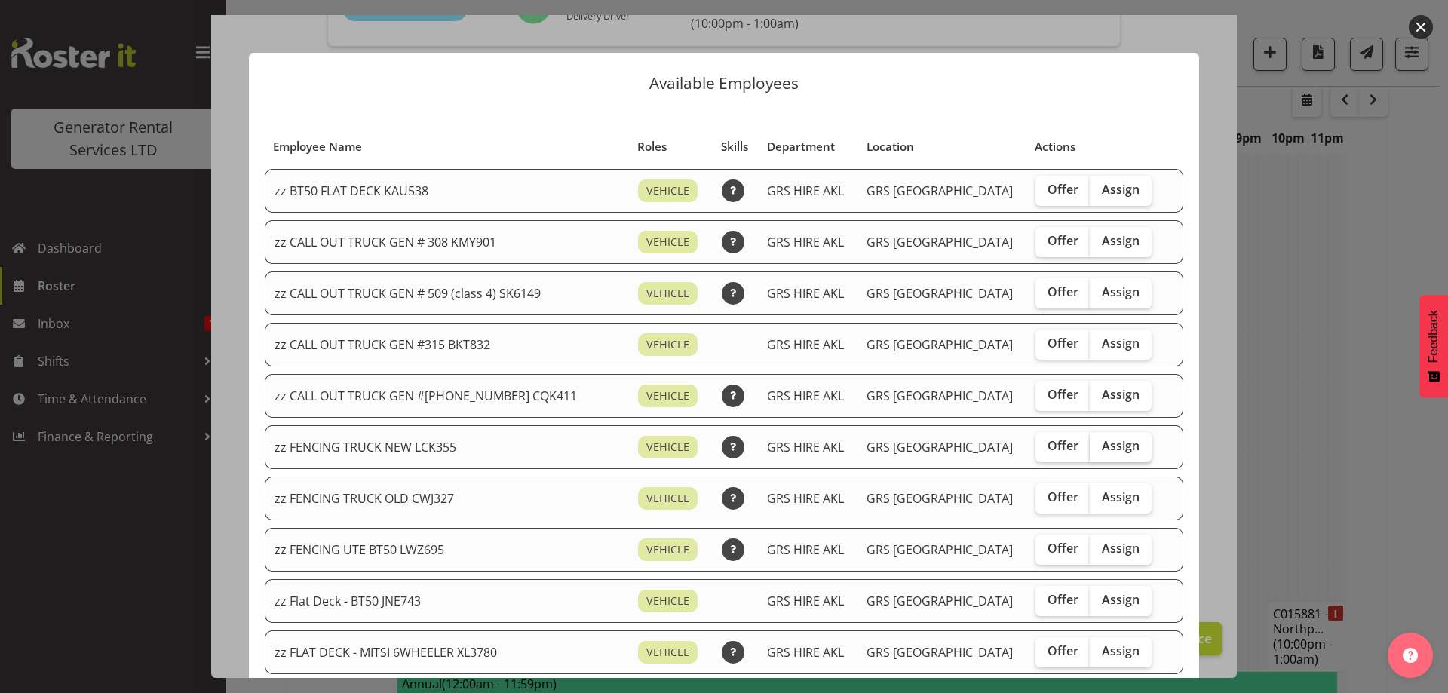
click at [1120, 453] on label "Assign" at bounding box center [1121, 447] width 62 height 30
click at [1100, 451] on input "Assign" at bounding box center [1095, 446] width 10 height 10
checkbox input "true"
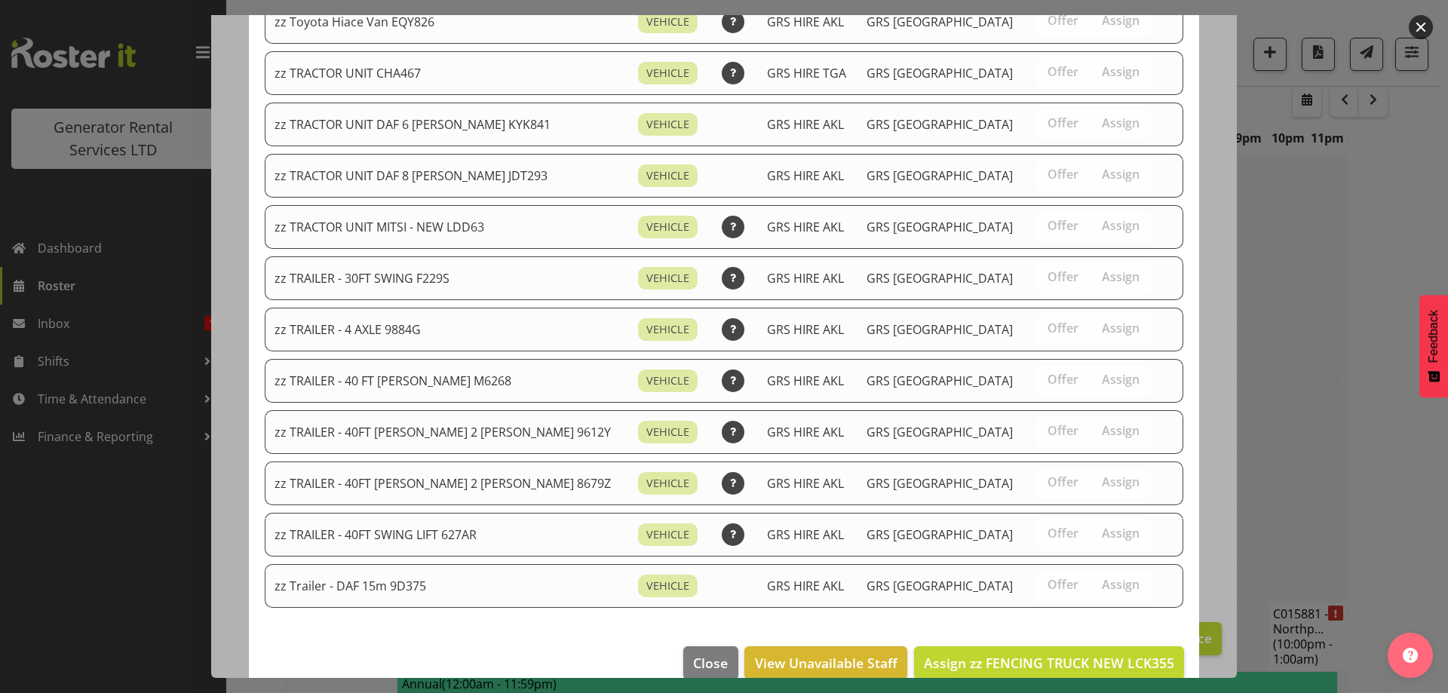
scroll to position [1886, 0]
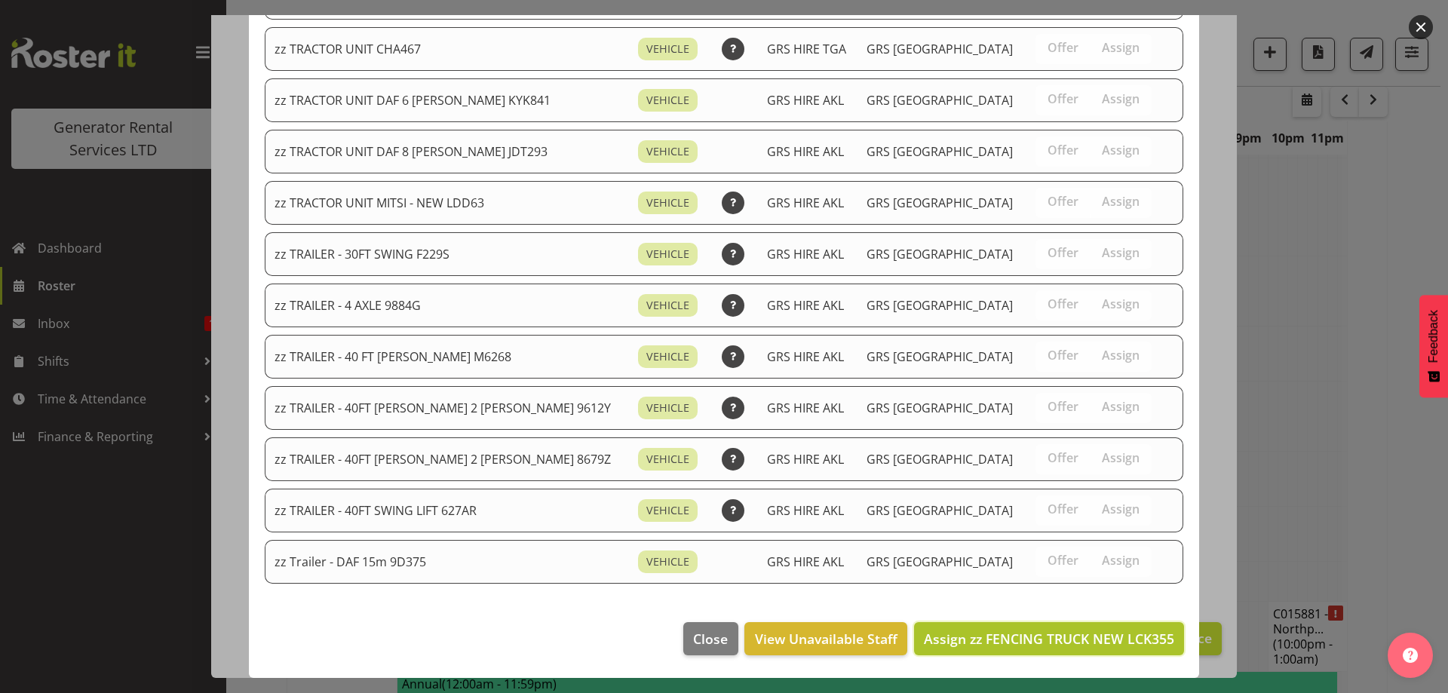
click at [1088, 637] on span "Assign zz FENCING TRUCK NEW LCK355" at bounding box center [1049, 639] width 250 height 18
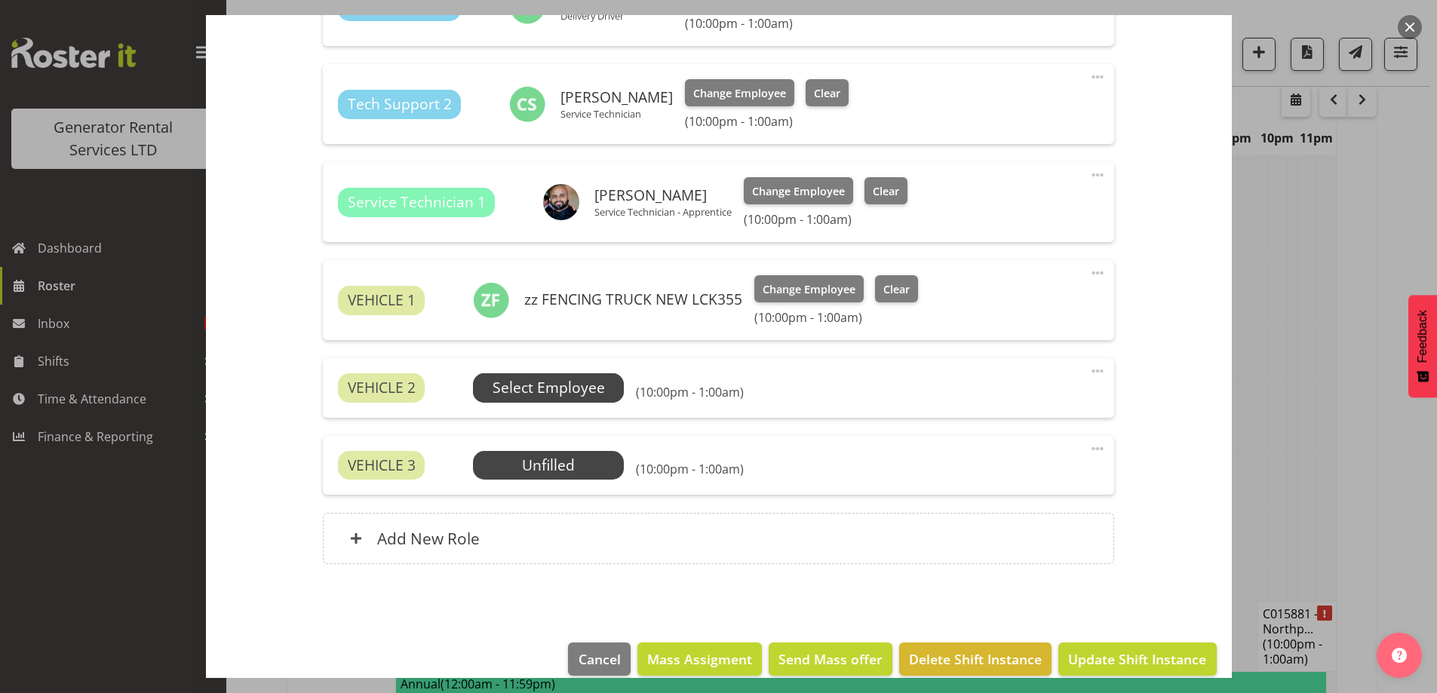
click at [582, 391] on span "Select Employee" at bounding box center [549, 388] width 112 height 22
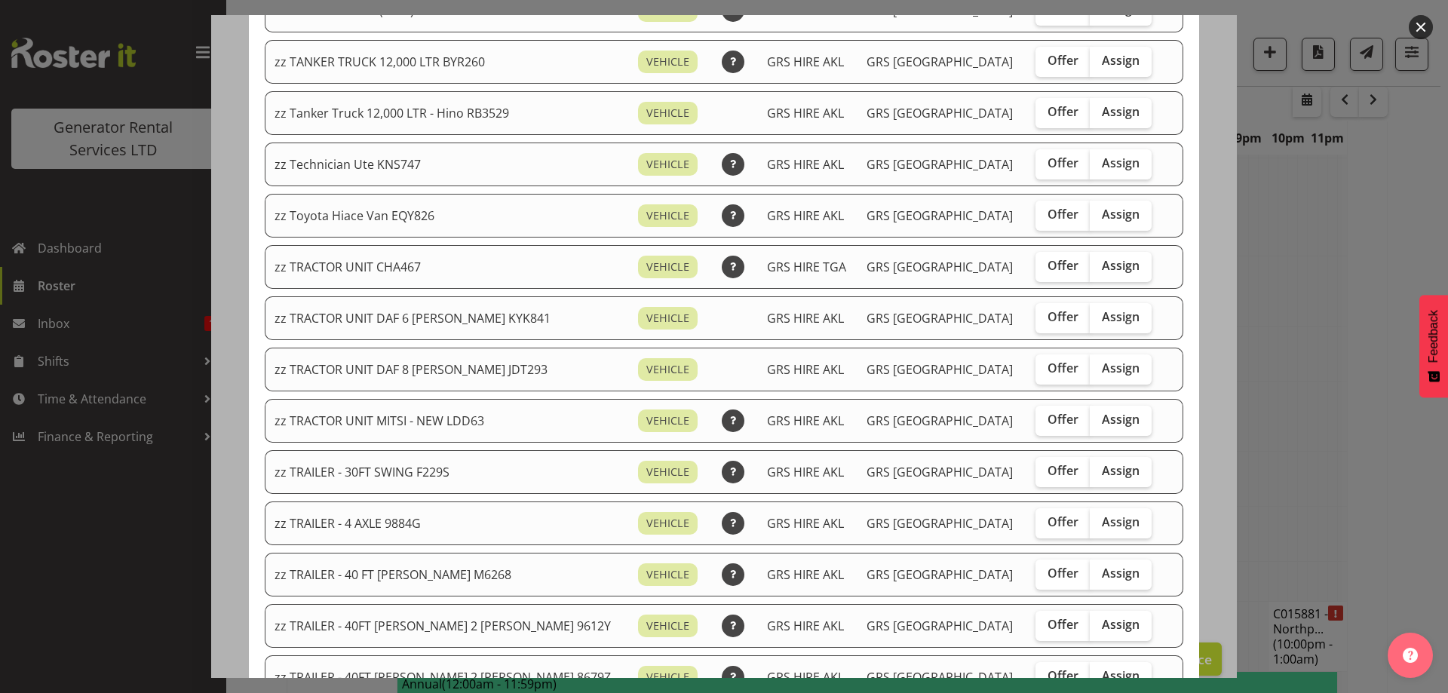
scroll to position [1835, 0]
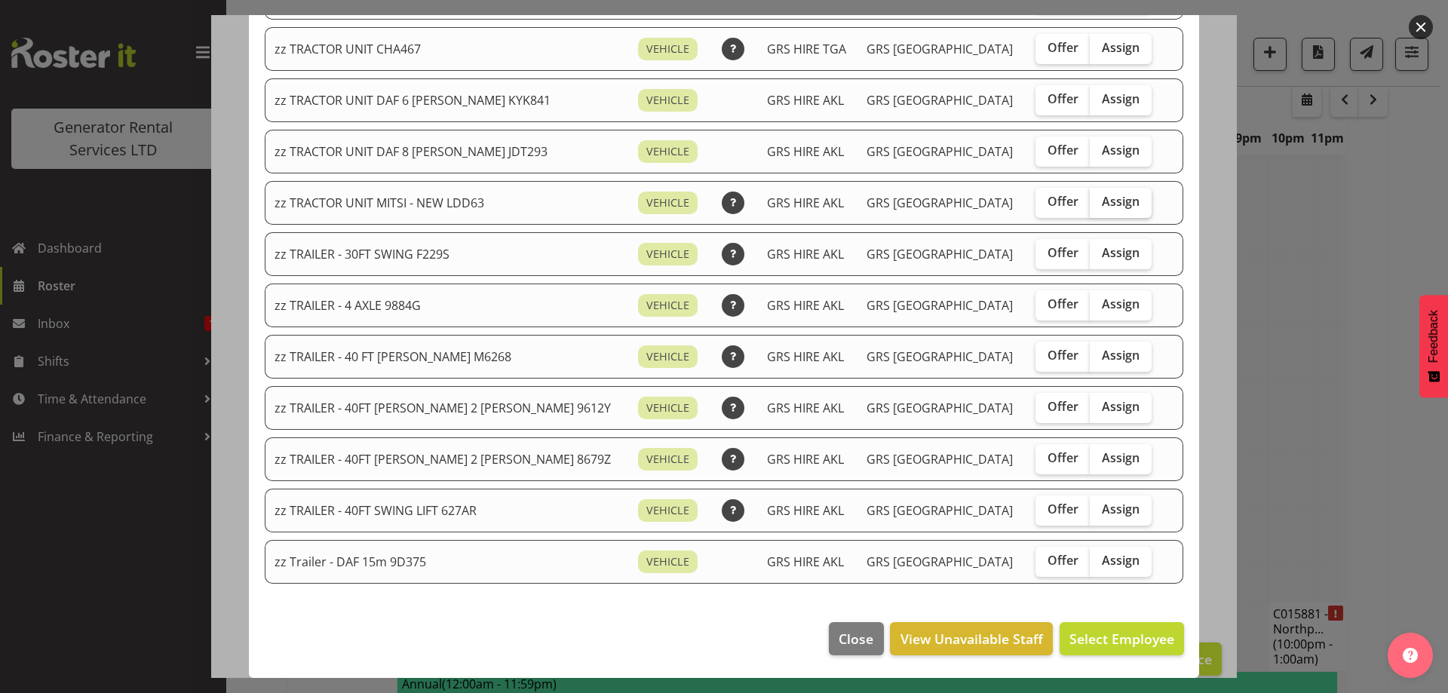
click at [1102, 208] on span "Assign" at bounding box center [1121, 201] width 38 height 15
click at [1090, 207] on input "Assign" at bounding box center [1095, 202] width 10 height 10
checkbox input "true"
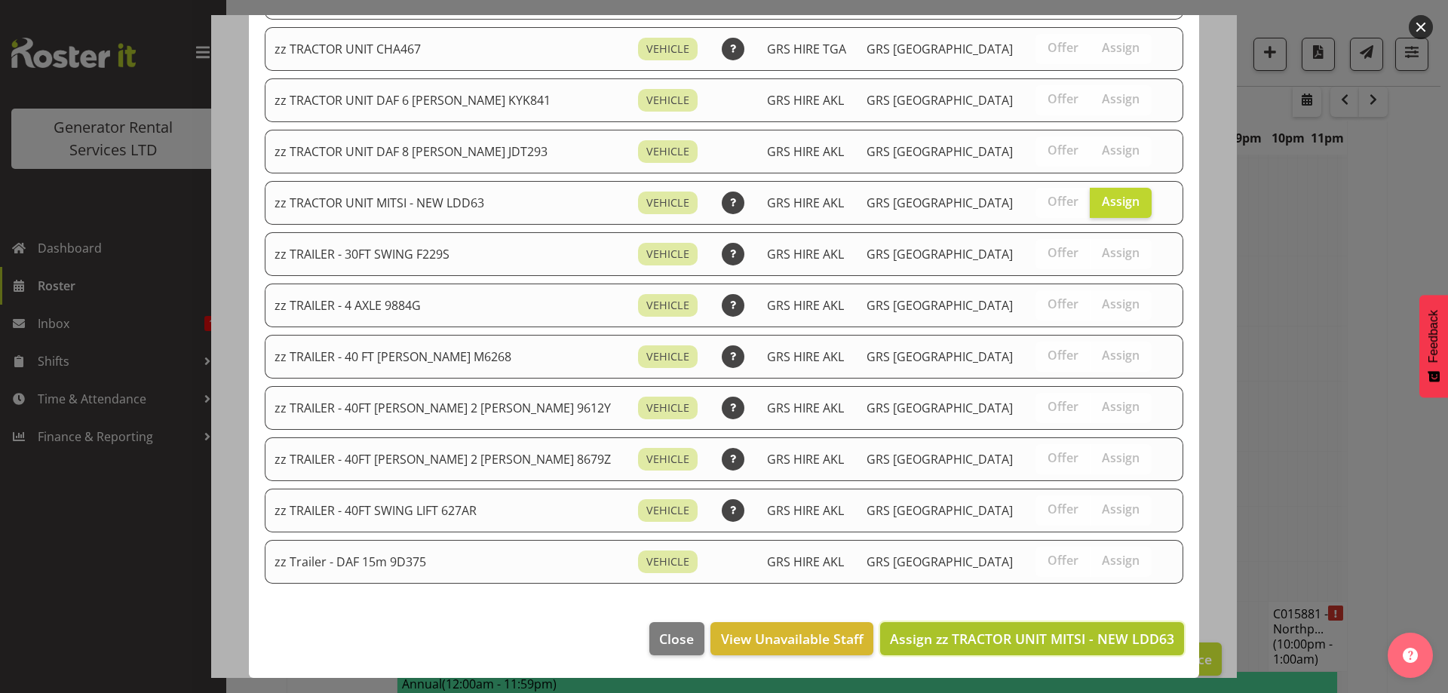
drag, startPoint x: 1113, startPoint y: 622, endPoint x: 1110, endPoint y: 632, distance: 11.0
click at [1110, 632] on button "Assign zz TRACTOR UNIT MITSI - NEW LDD63" at bounding box center [1032, 638] width 304 height 33
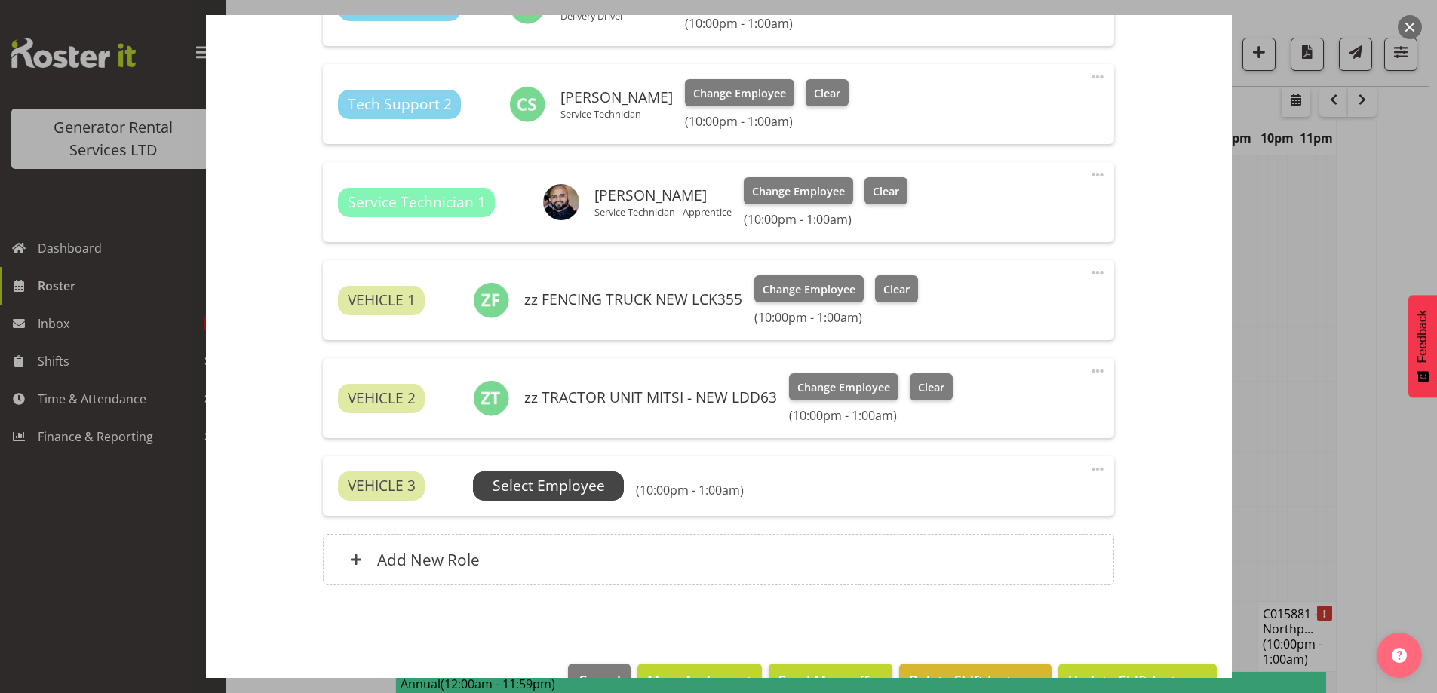
click at [539, 477] on span "Select Employee" at bounding box center [549, 486] width 112 height 22
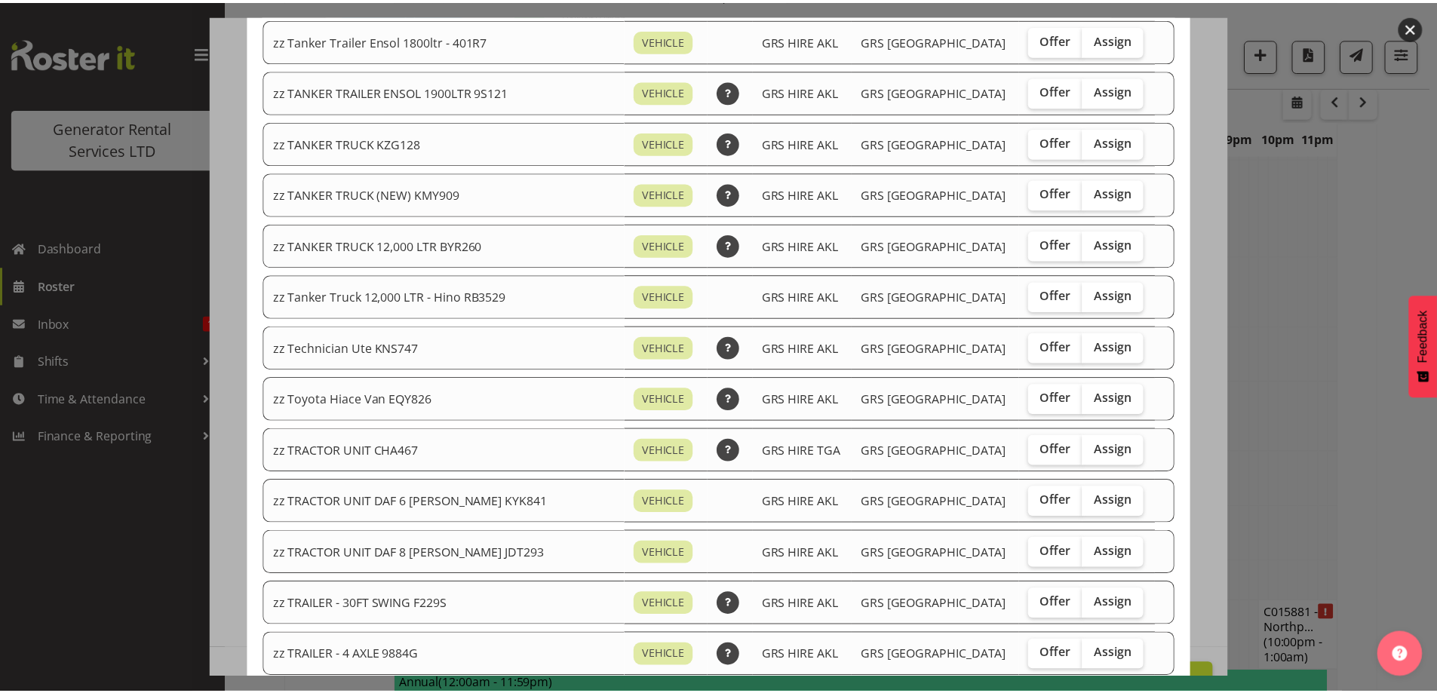
scroll to position [1783, 0]
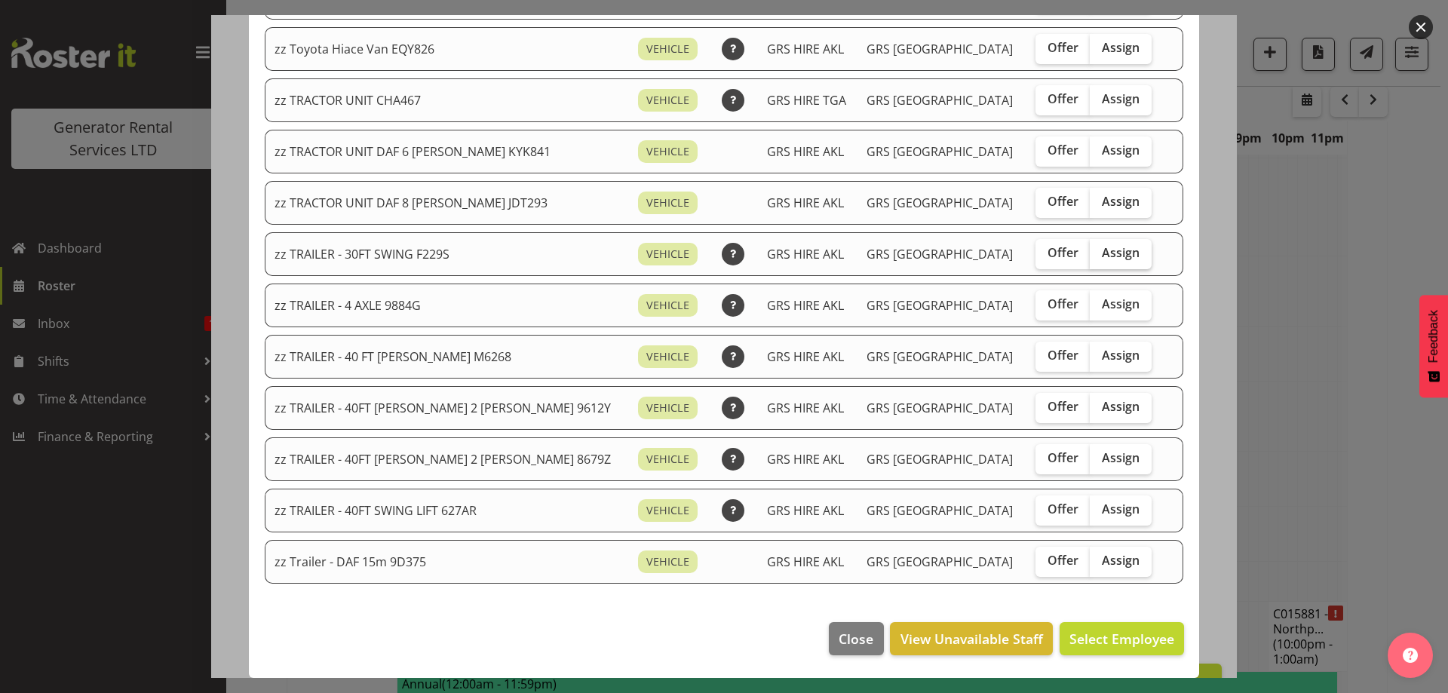
click at [1102, 250] on span "Assign" at bounding box center [1121, 252] width 38 height 15
click at [1090, 250] on input "Assign" at bounding box center [1095, 253] width 10 height 10
checkbox input "true"
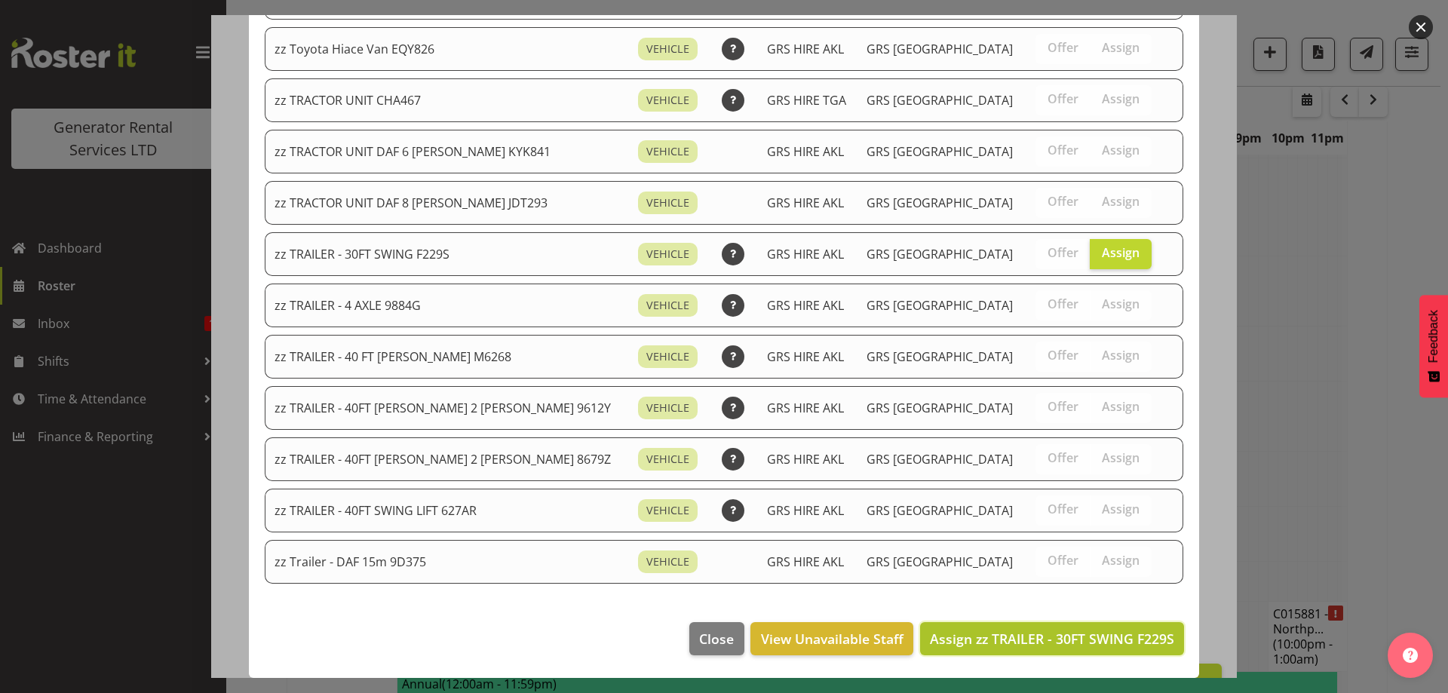
click at [1084, 643] on span "Assign zz TRAILER - 30FT SWING F229S" at bounding box center [1052, 639] width 244 height 18
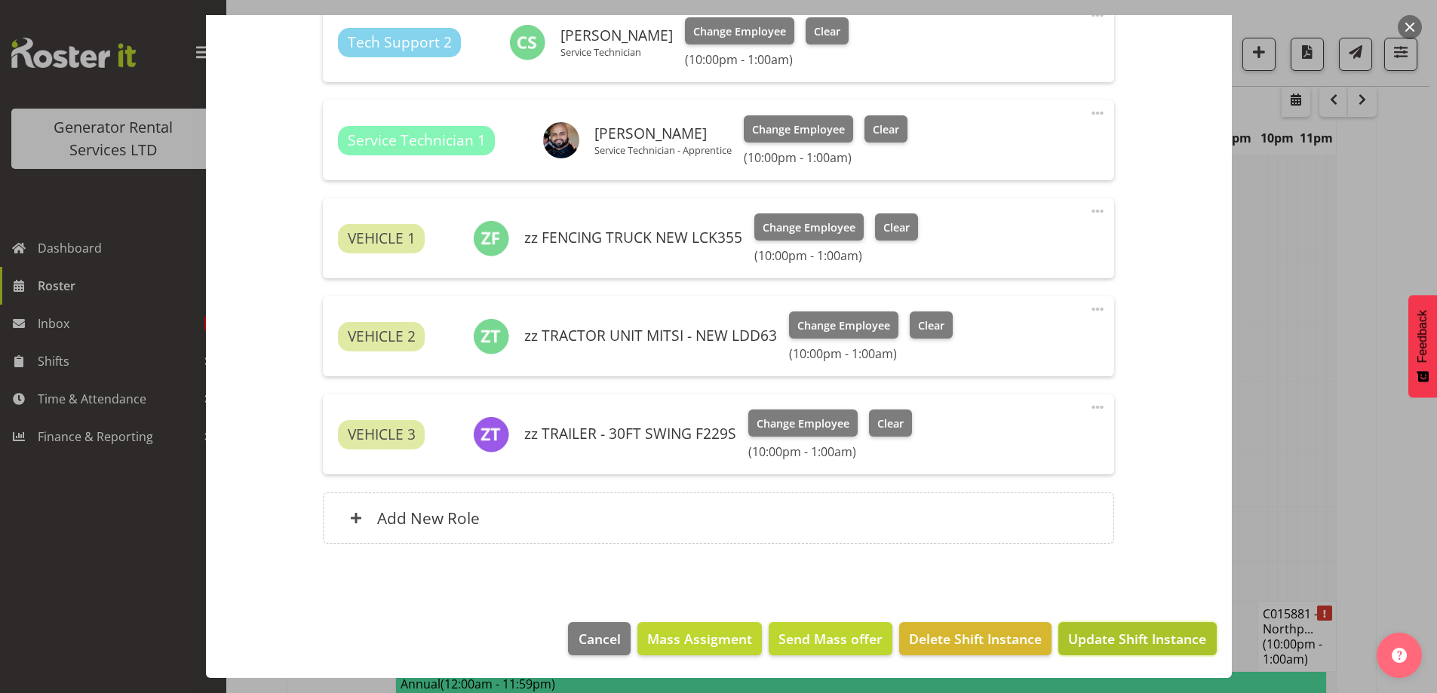
click at [1143, 640] on span "Update Shift Instance" at bounding box center [1137, 639] width 138 height 20
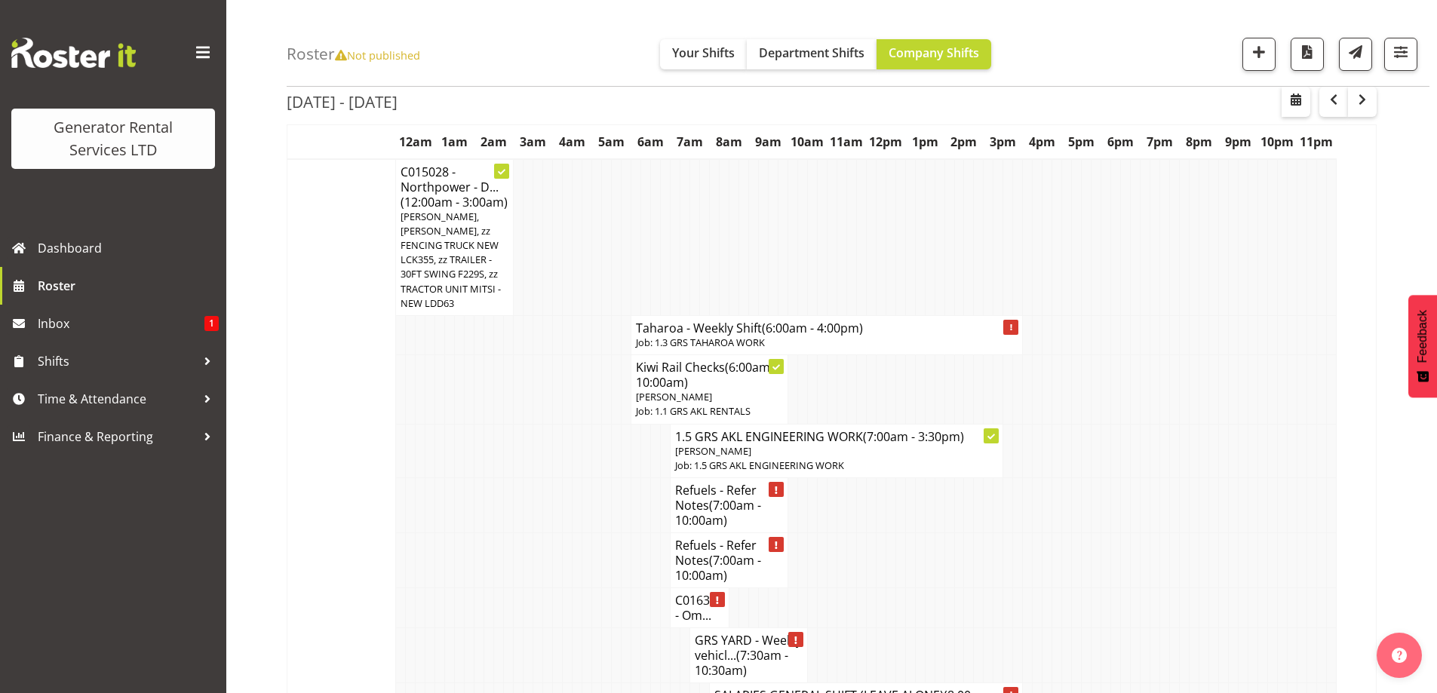
scroll to position [124, 0]
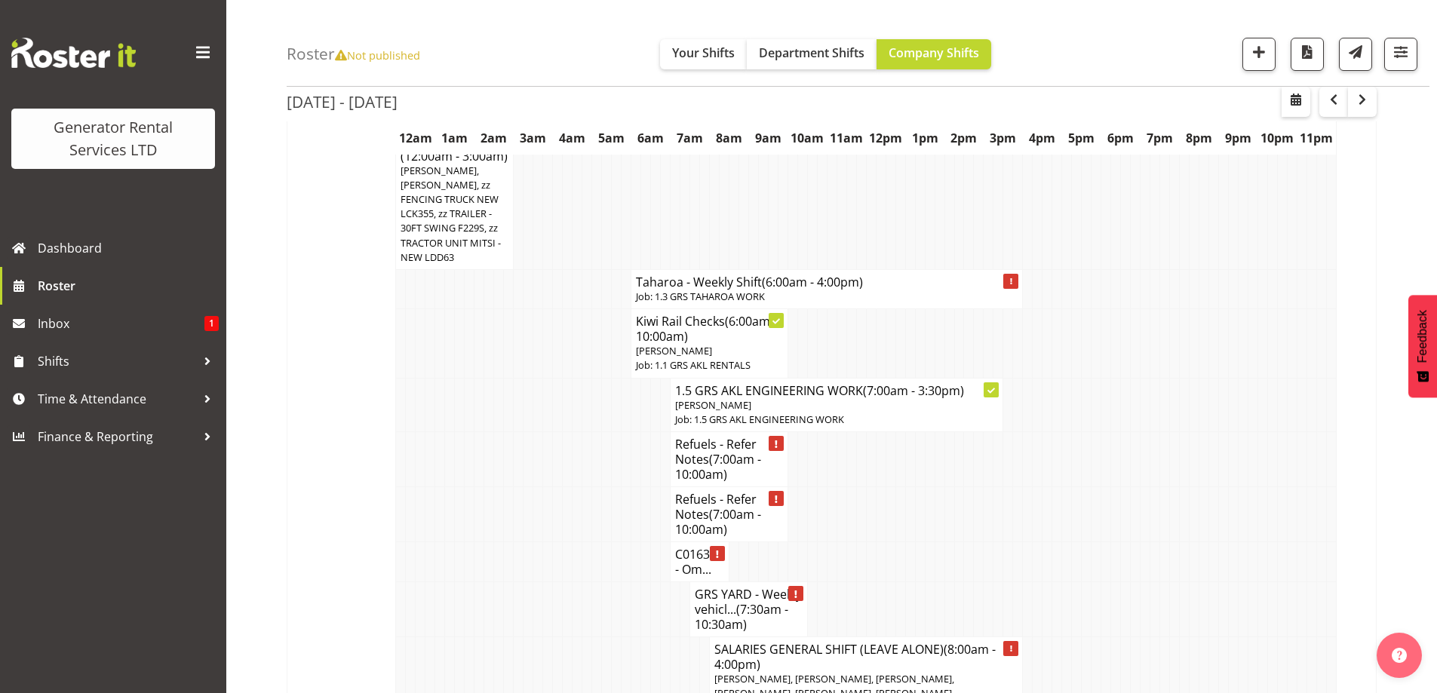
click at [536, 453] on td at bounding box center [538, 459] width 10 height 55
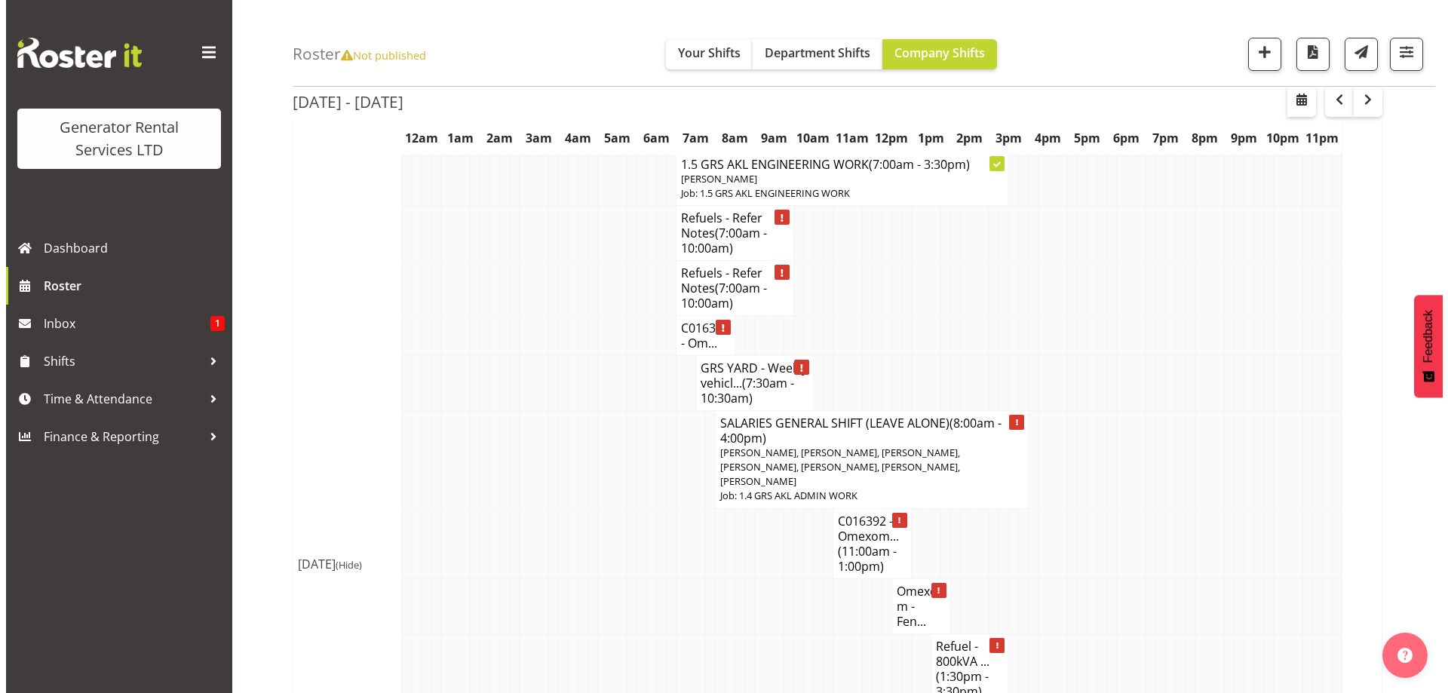
scroll to position [275, 0]
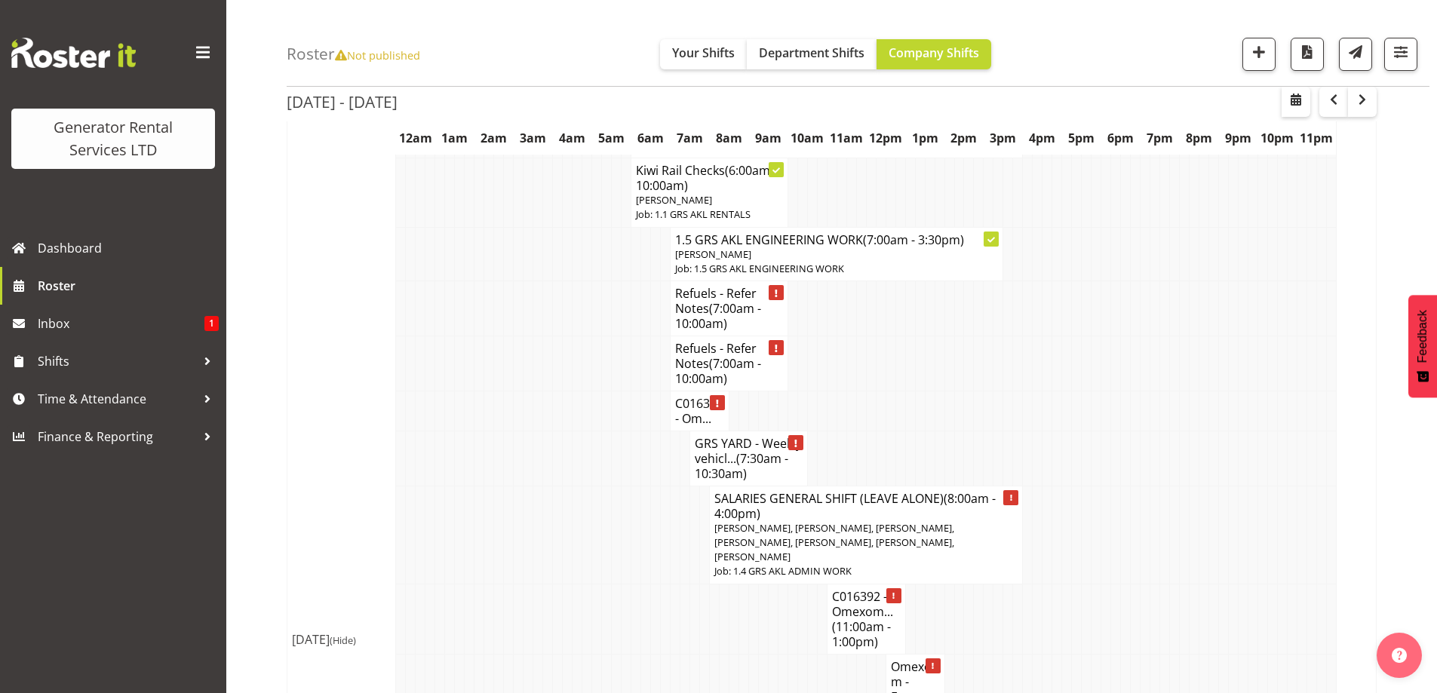
click at [587, 444] on td at bounding box center [587, 458] width 10 height 55
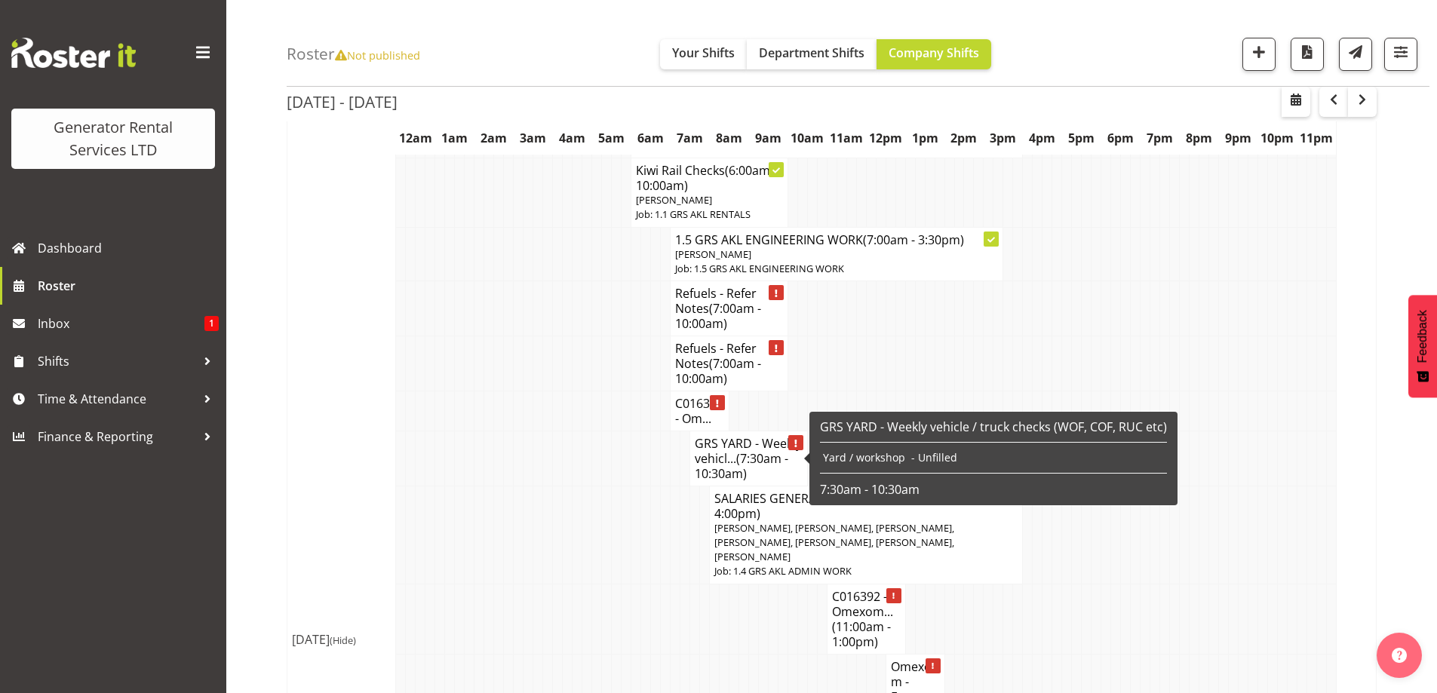
click at [735, 461] on h4 "GRS YARD - Weekly vehicl... (7:30am - 10:30am)" at bounding box center [749, 458] width 108 height 45
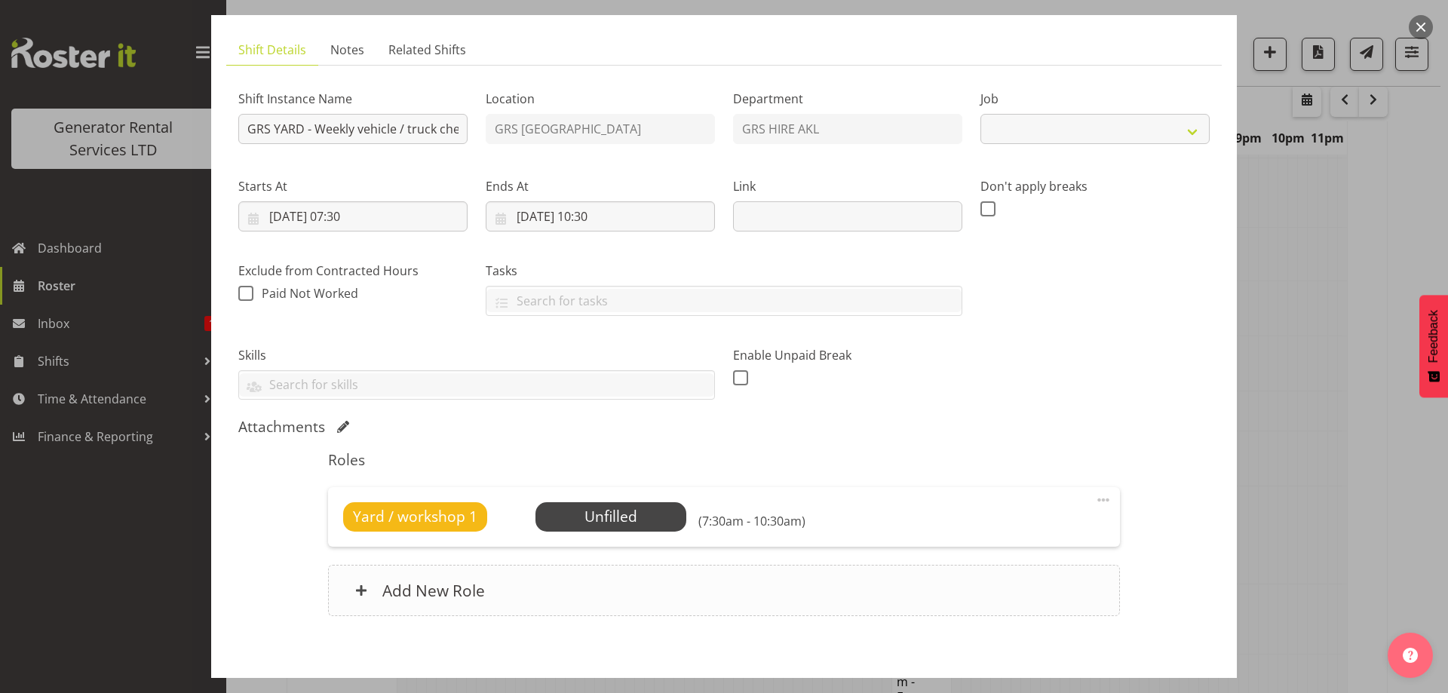
scroll to position [159, 0]
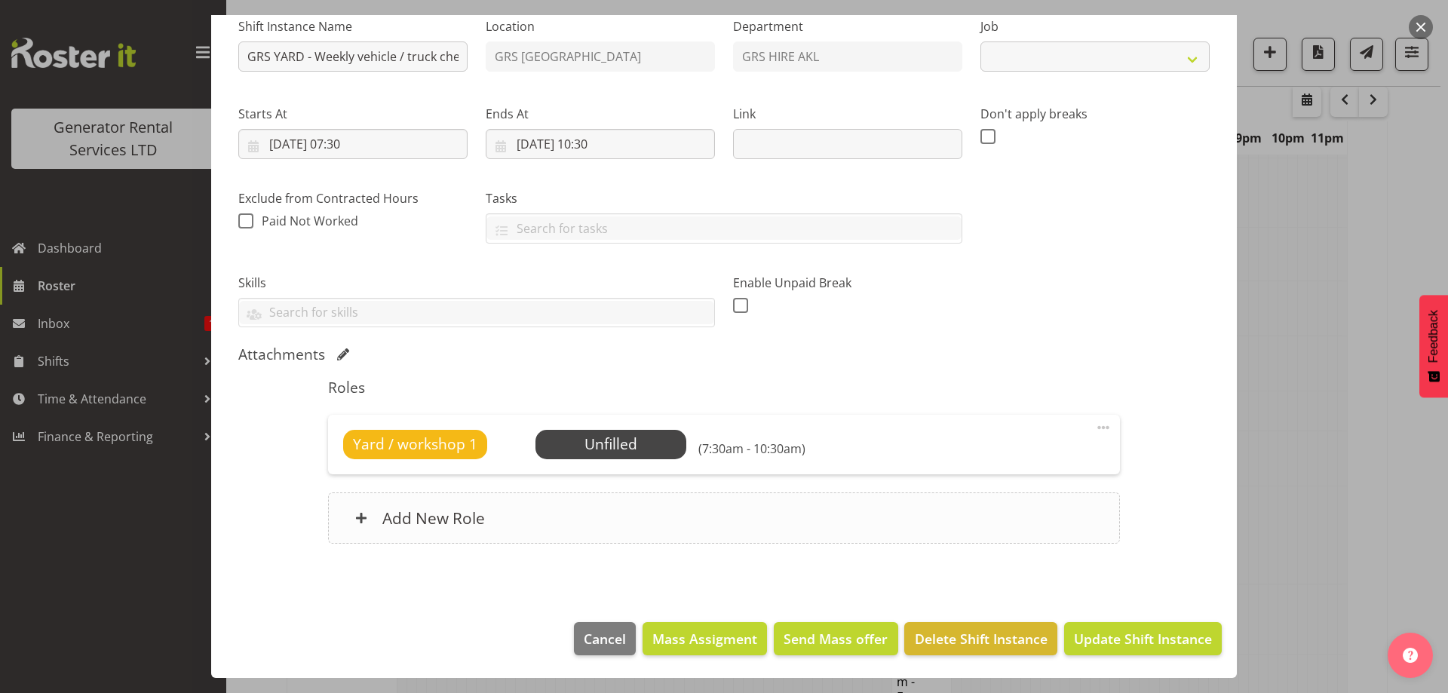
select select "9"
click at [638, 439] on span "Select Employee" at bounding box center [610, 445] width 112 height 22
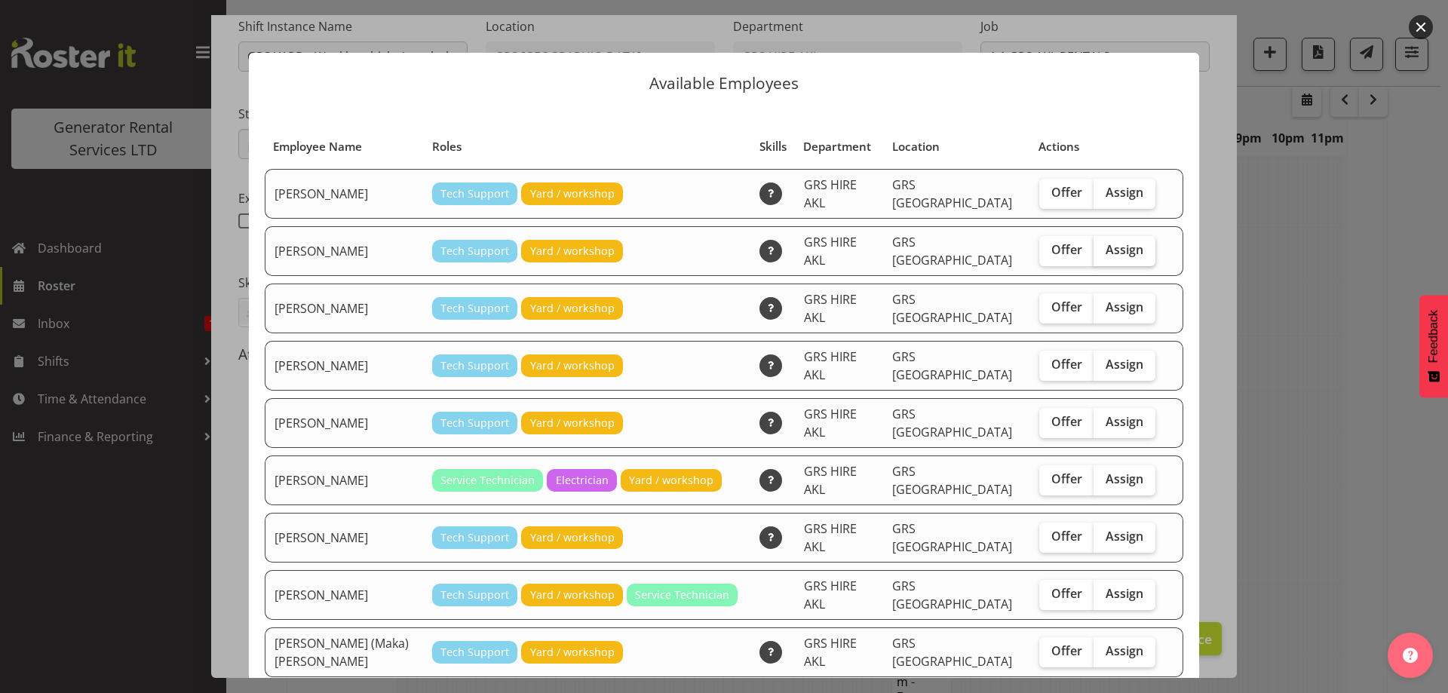
click at [1106, 242] on span "Assign" at bounding box center [1125, 249] width 38 height 15
click at [1096, 245] on input "Assign" at bounding box center [1099, 250] width 10 height 10
checkbox input "true"
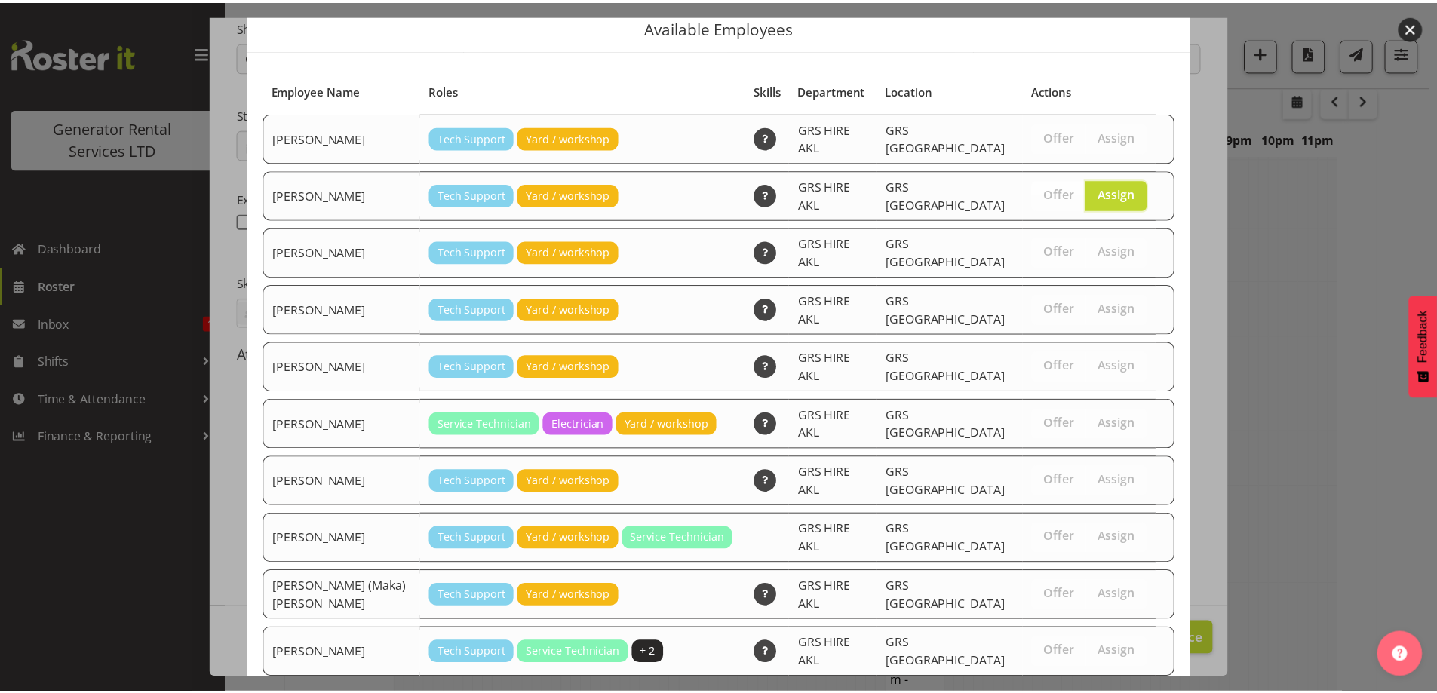
scroll to position [91, 0]
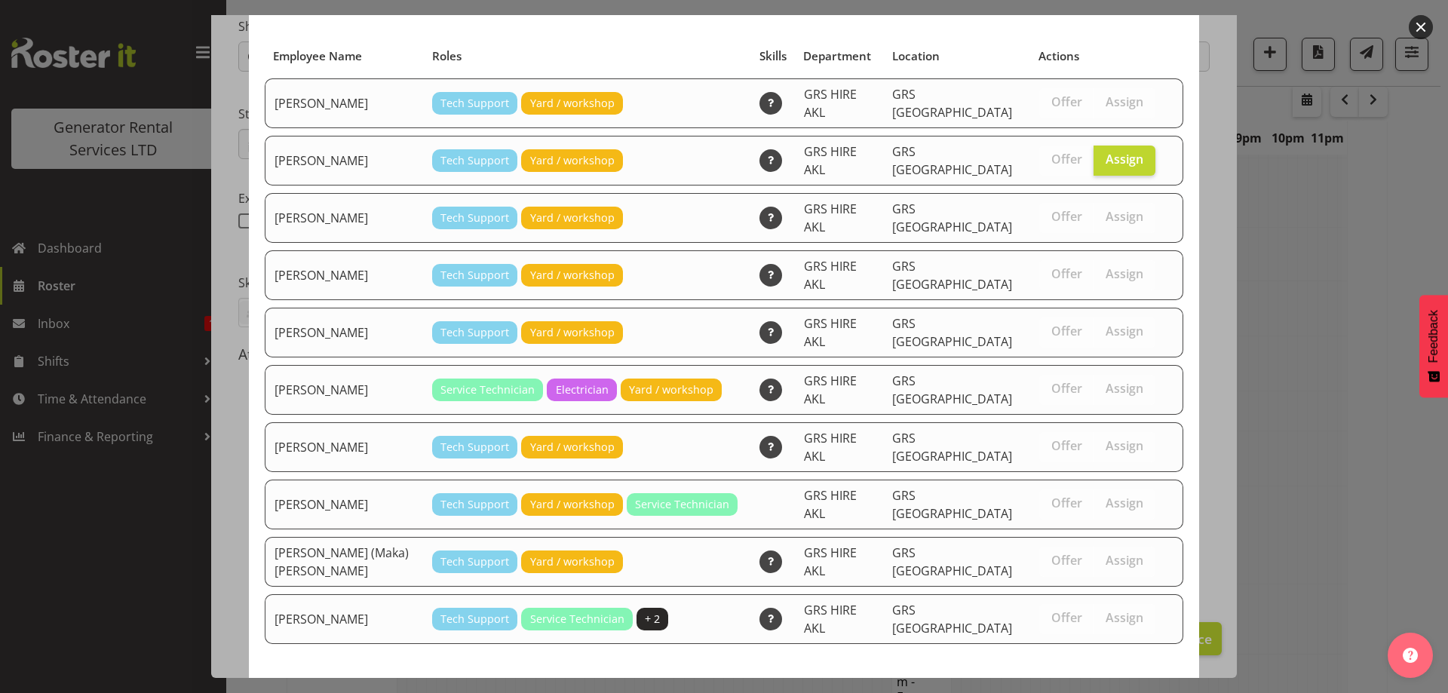
click at [1080, 690] on span "Assign Colin Crenfeldt" at bounding box center [1098, 699] width 152 height 18
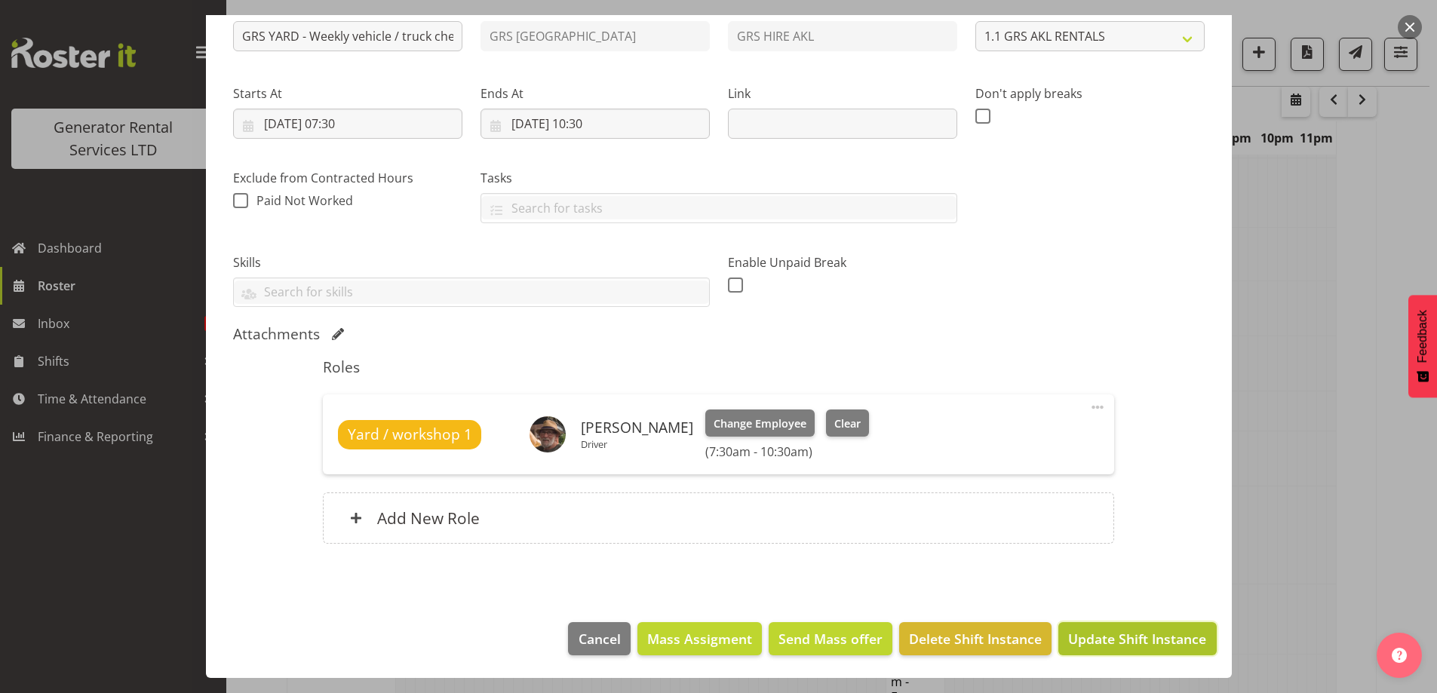
click at [1096, 636] on span "Update Shift Instance" at bounding box center [1137, 639] width 138 height 20
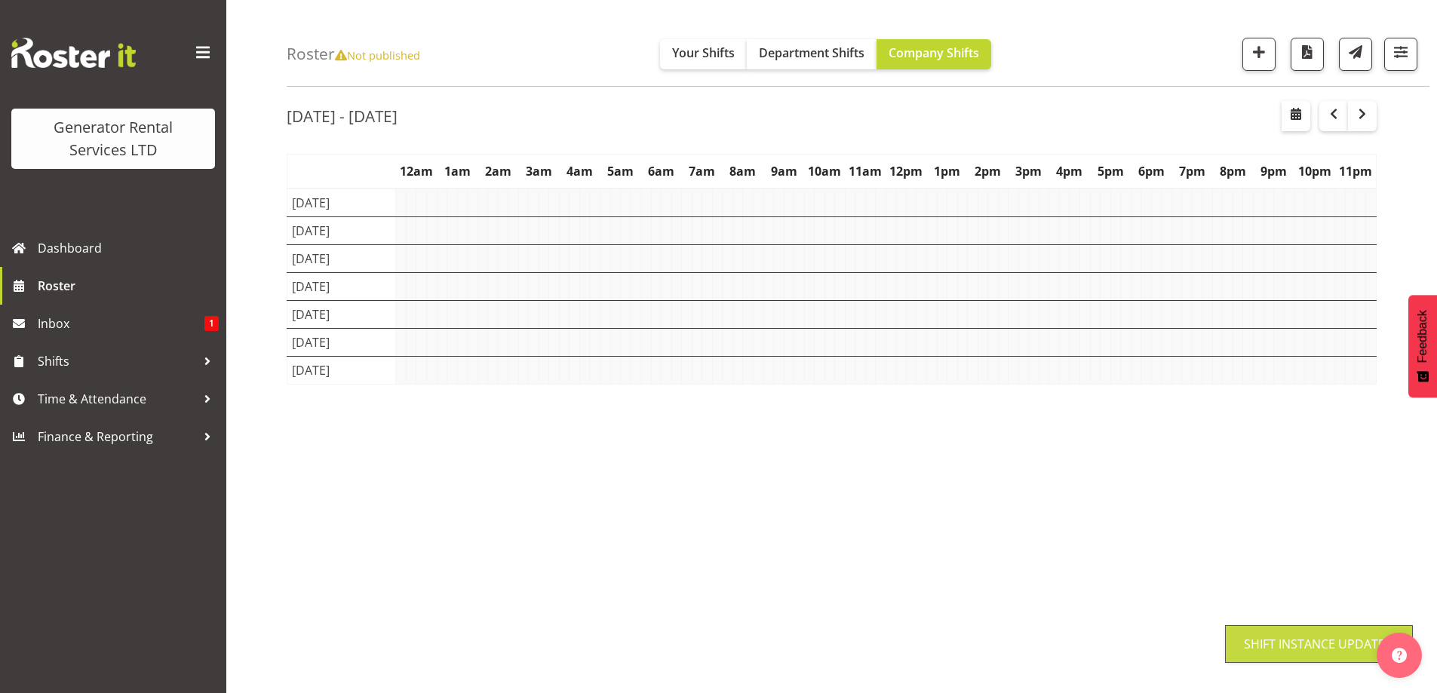
scroll to position [49, 0]
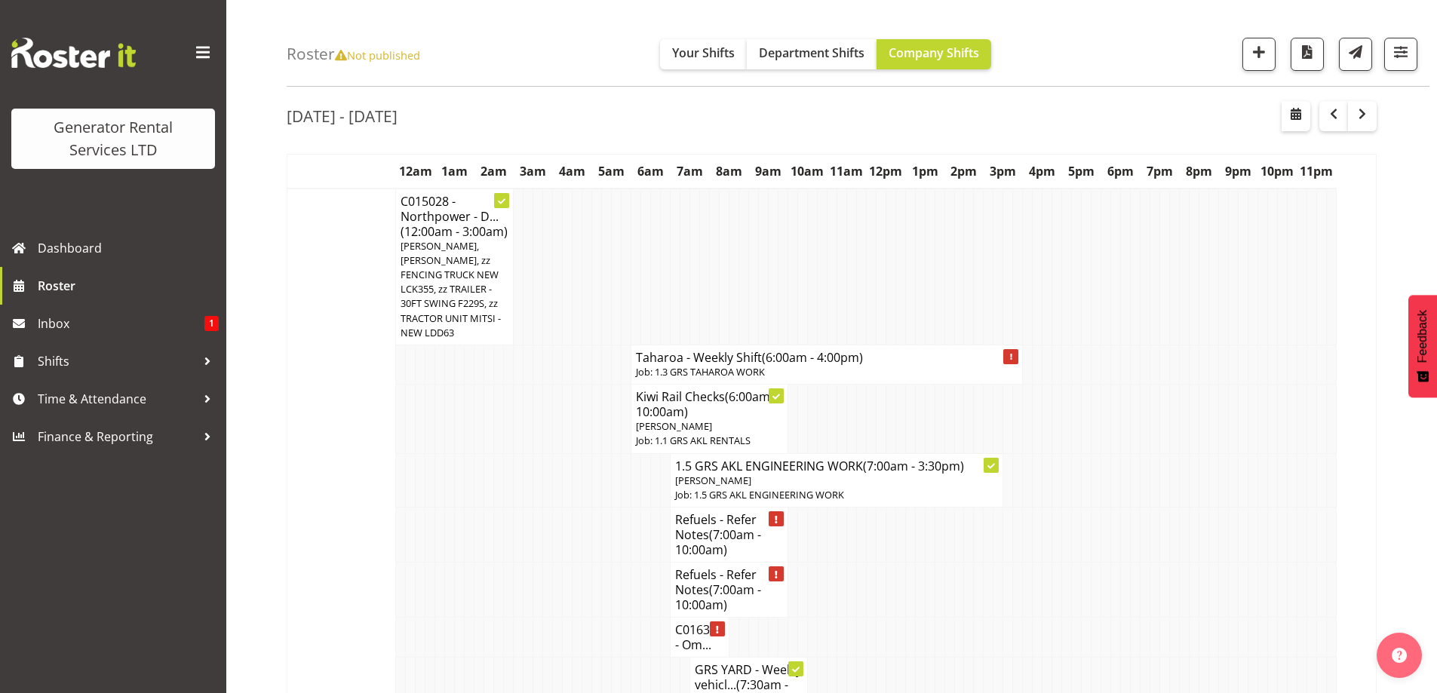
click at [549, 554] on td at bounding box center [548, 534] width 10 height 55
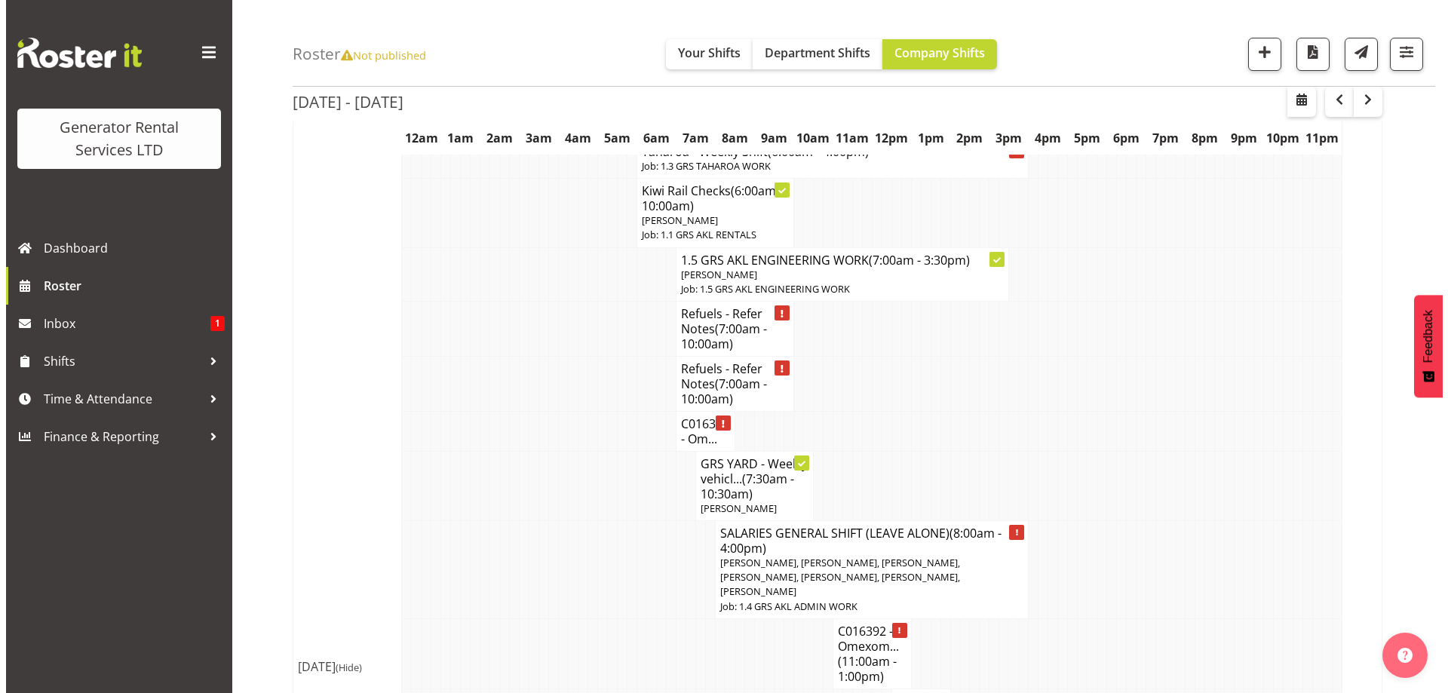
scroll to position [275, 0]
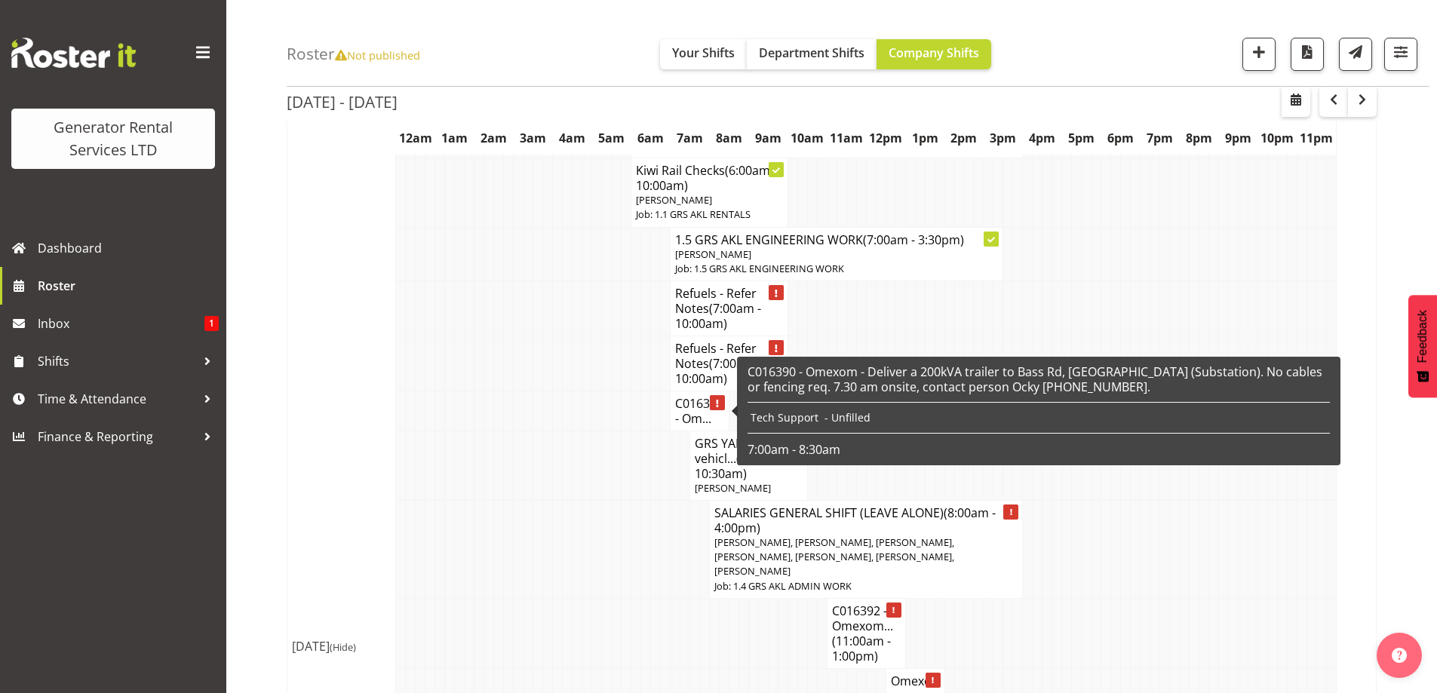
click at [698, 406] on h4 "C016390 - Om..." at bounding box center [699, 411] width 49 height 30
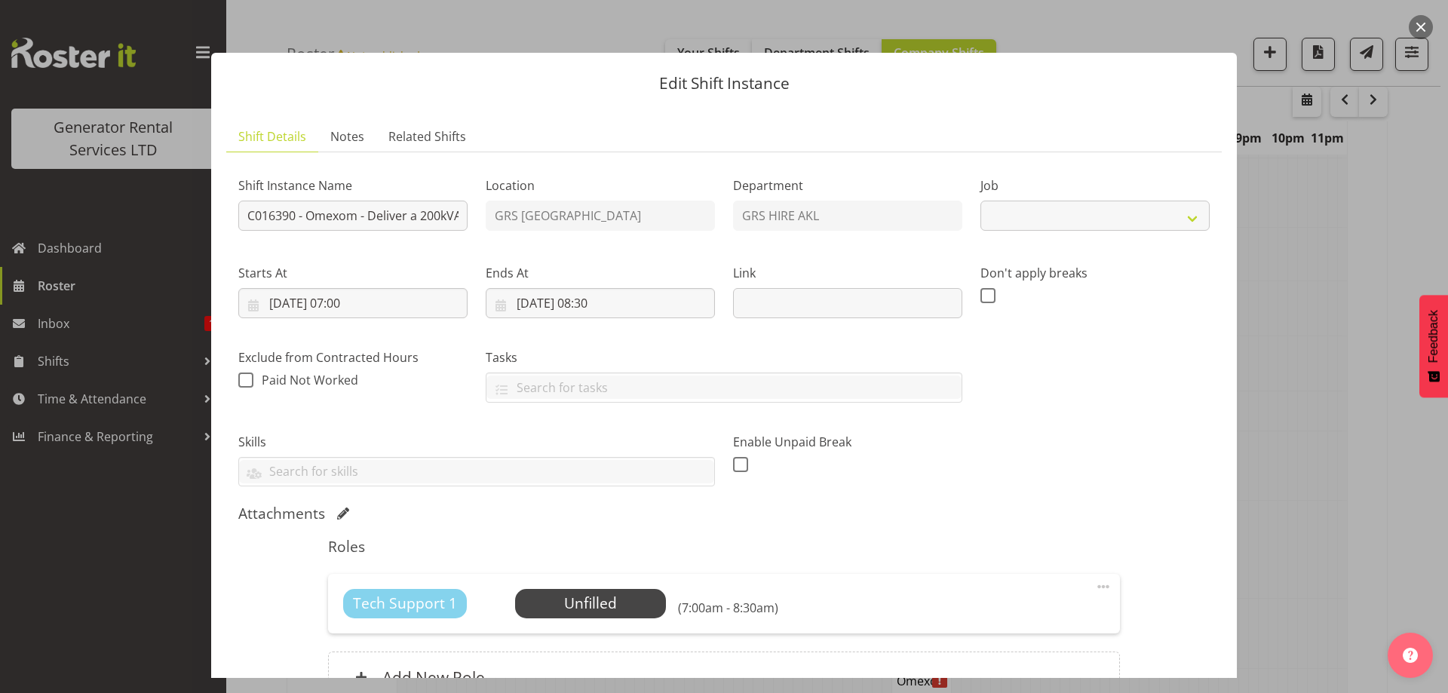
select select "7504"
click at [534, 610] on span "Select Employee" at bounding box center [590, 604] width 112 height 22
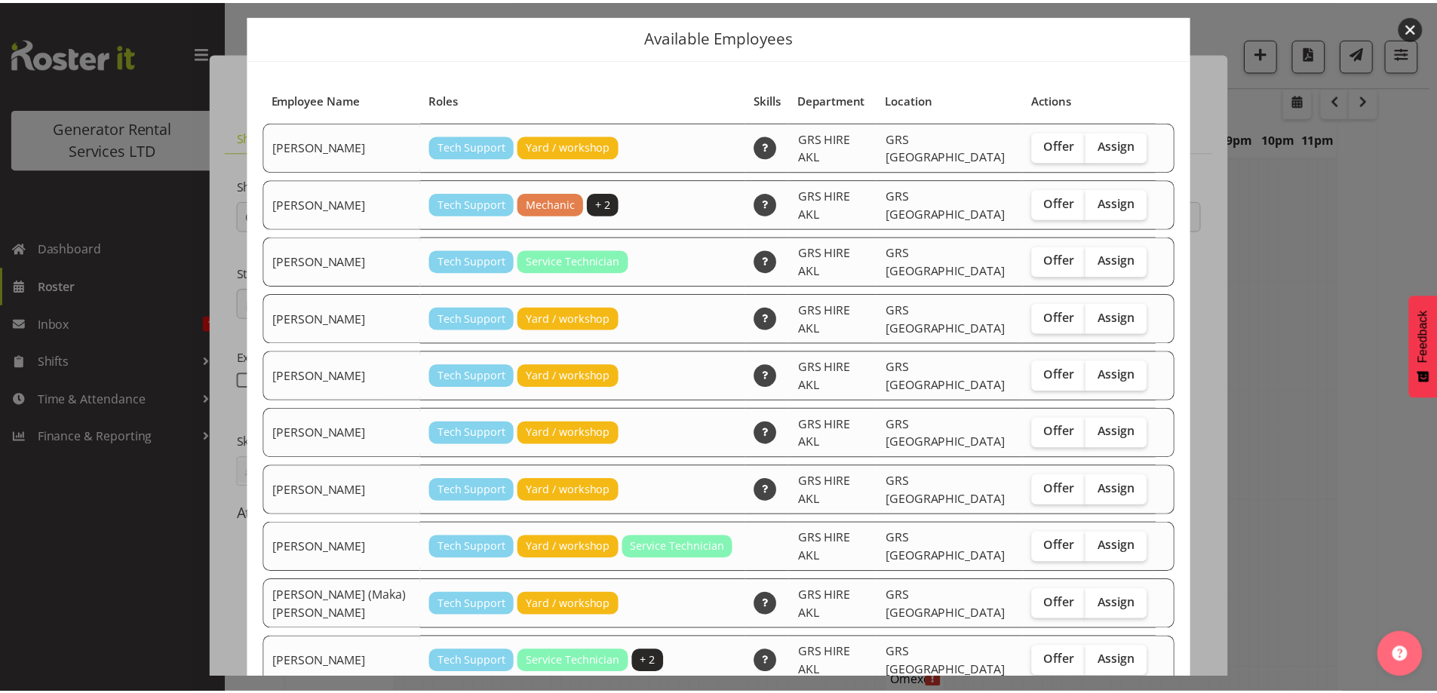
scroll to position [91, 0]
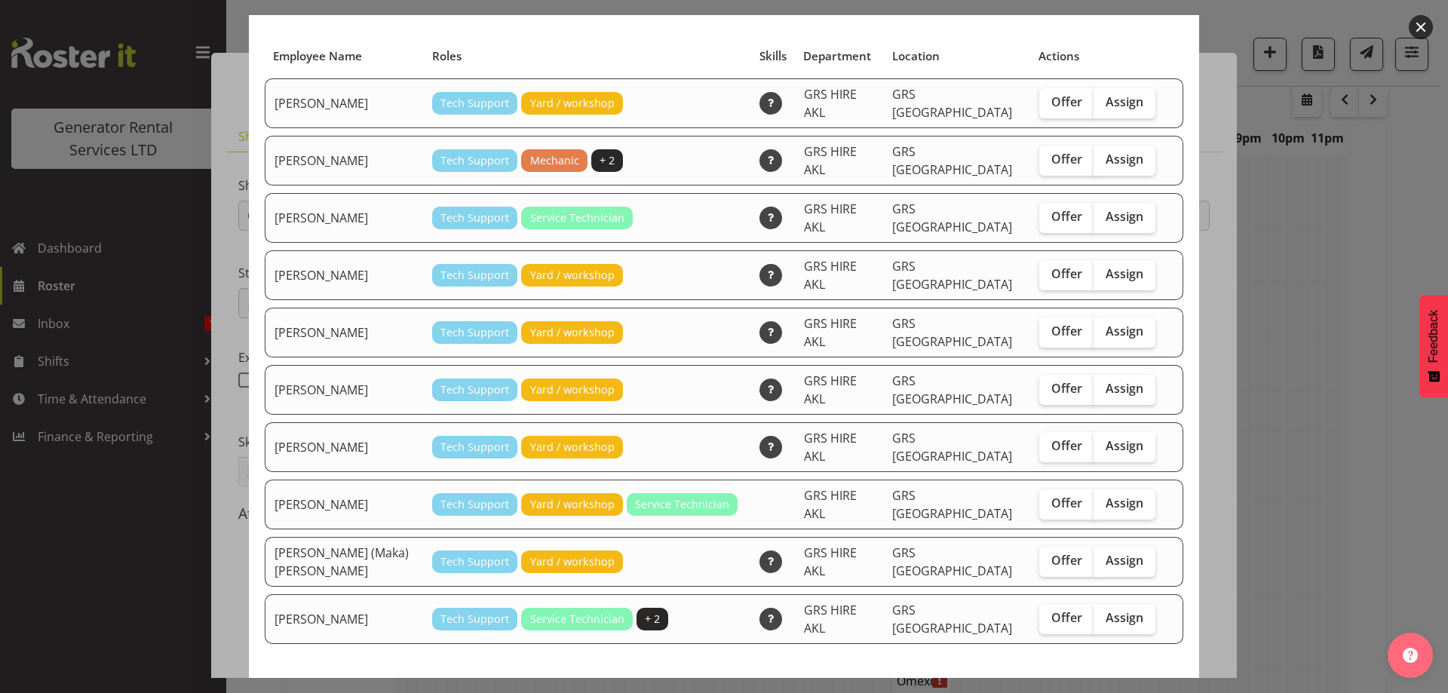
click at [850, 690] on span "Close" at bounding box center [856, 700] width 35 height 20
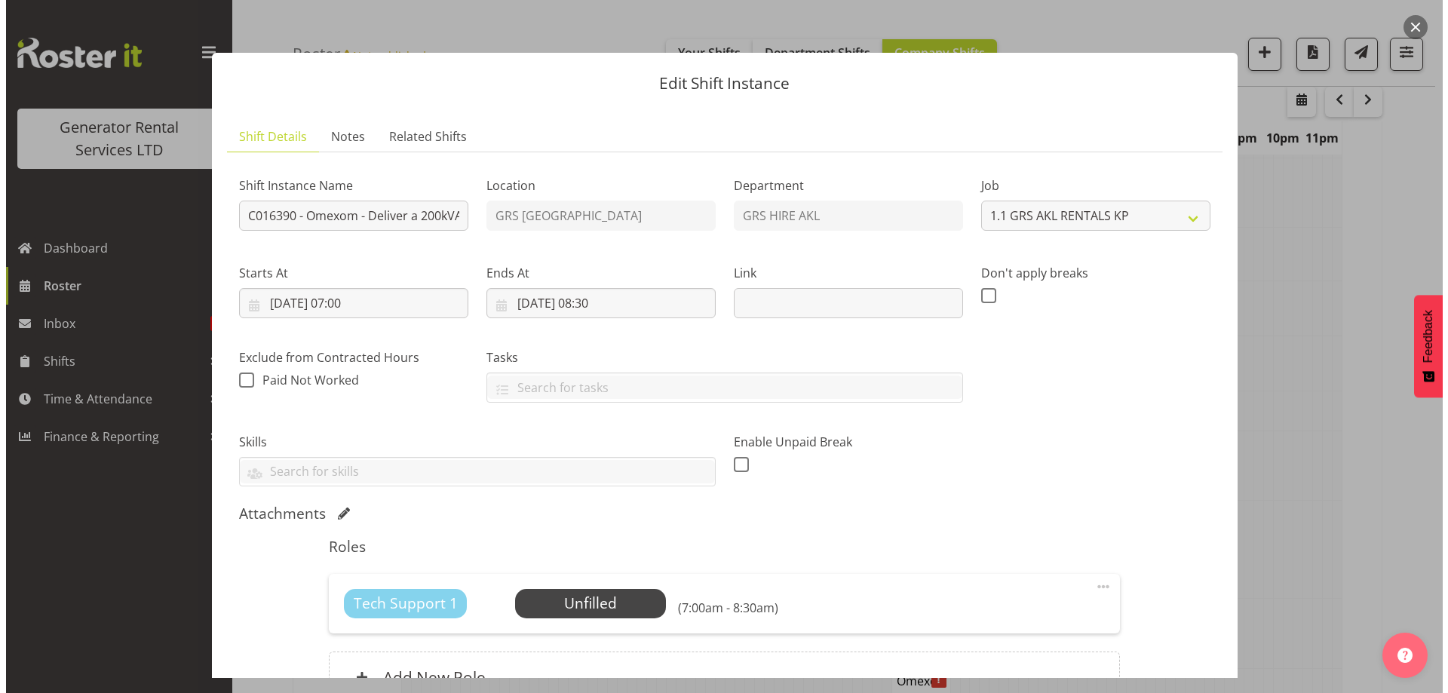
scroll to position [159, 0]
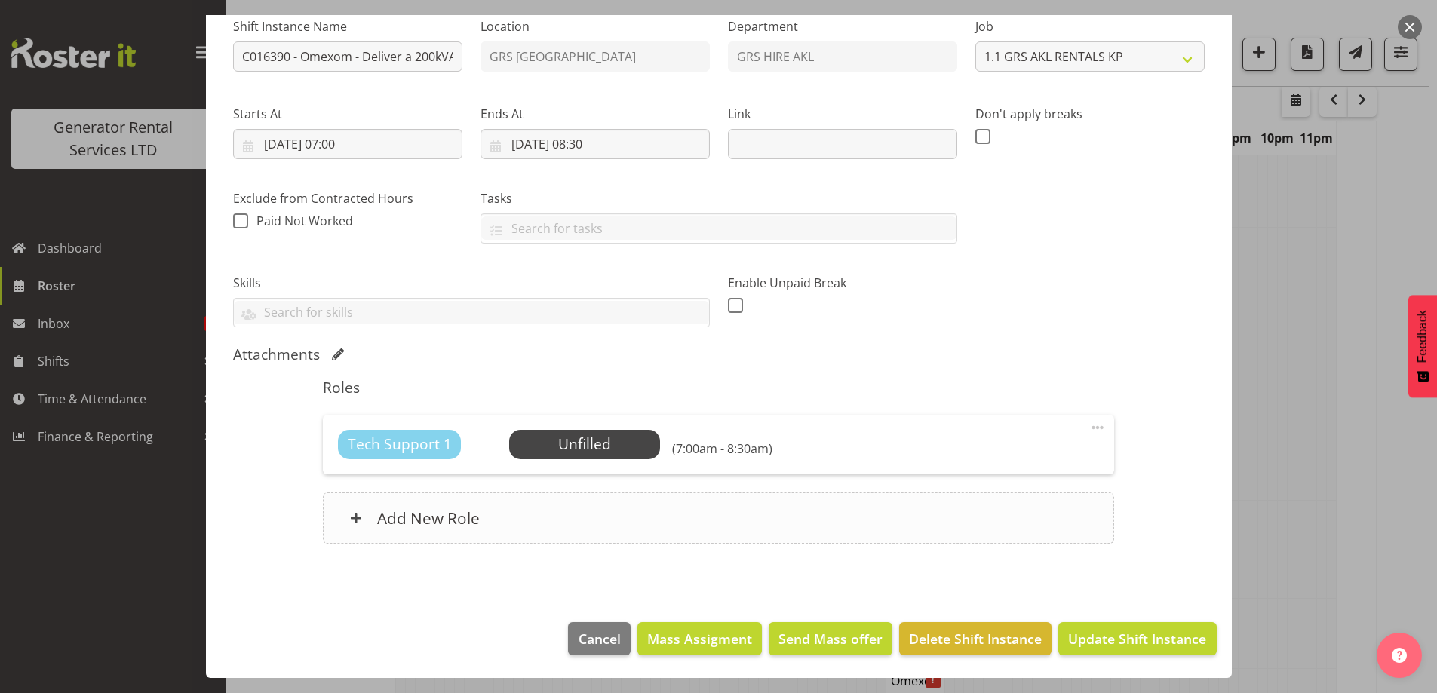
click at [573, 514] on div "Add New Role" at bounding box center [718, 518] width 791 height 51
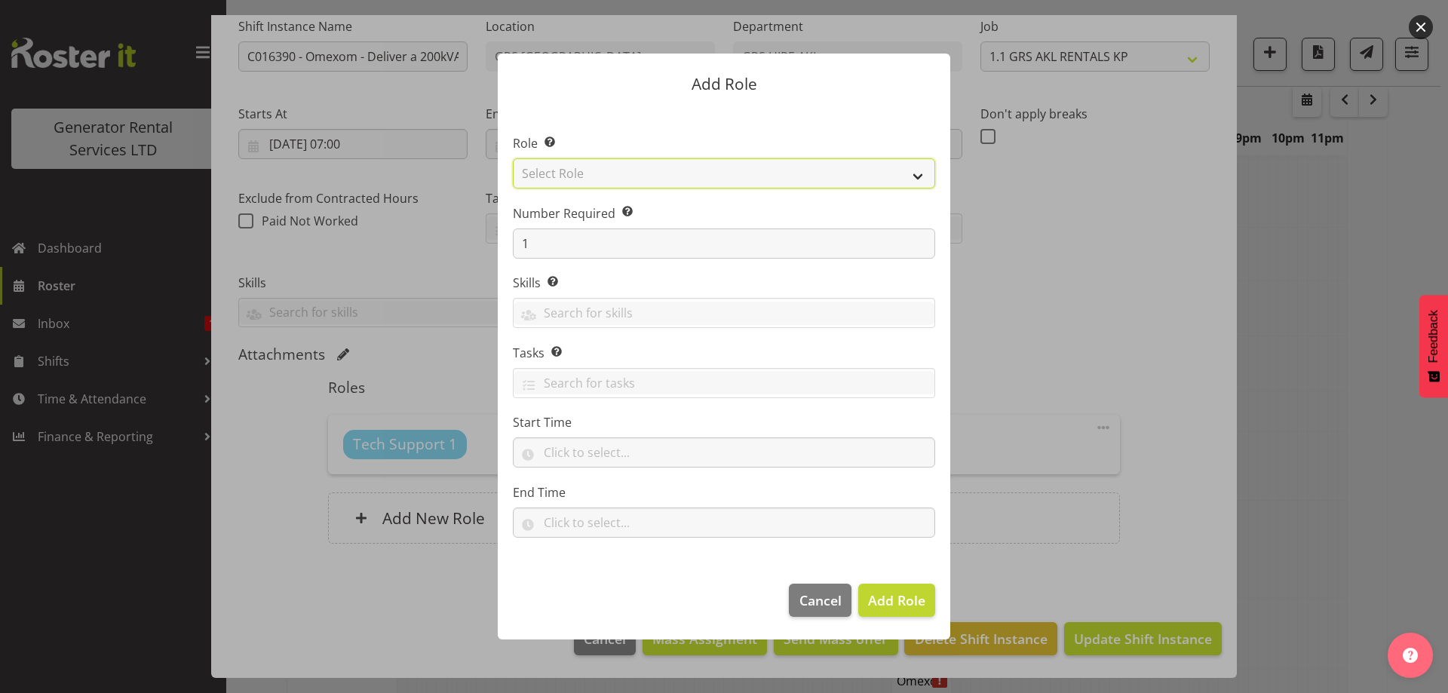
drag, startPoint x: 541, startPoint y: 172, endPoint x: 548, endPoint y: 186, distance: 15.9
click at [541, 172] on select "Select Role Account Manager Electrician Engineering GM HSEQ manager MECH Mechan…" at bounding box center [724, 173] width 422 height 30
select select "21"
click at [513, 158] on select "Select Role Account Manager Electrician Engineering GM HSEQ manager MECH Mechan…" at bounding box center [724, 173] width 422 height 30
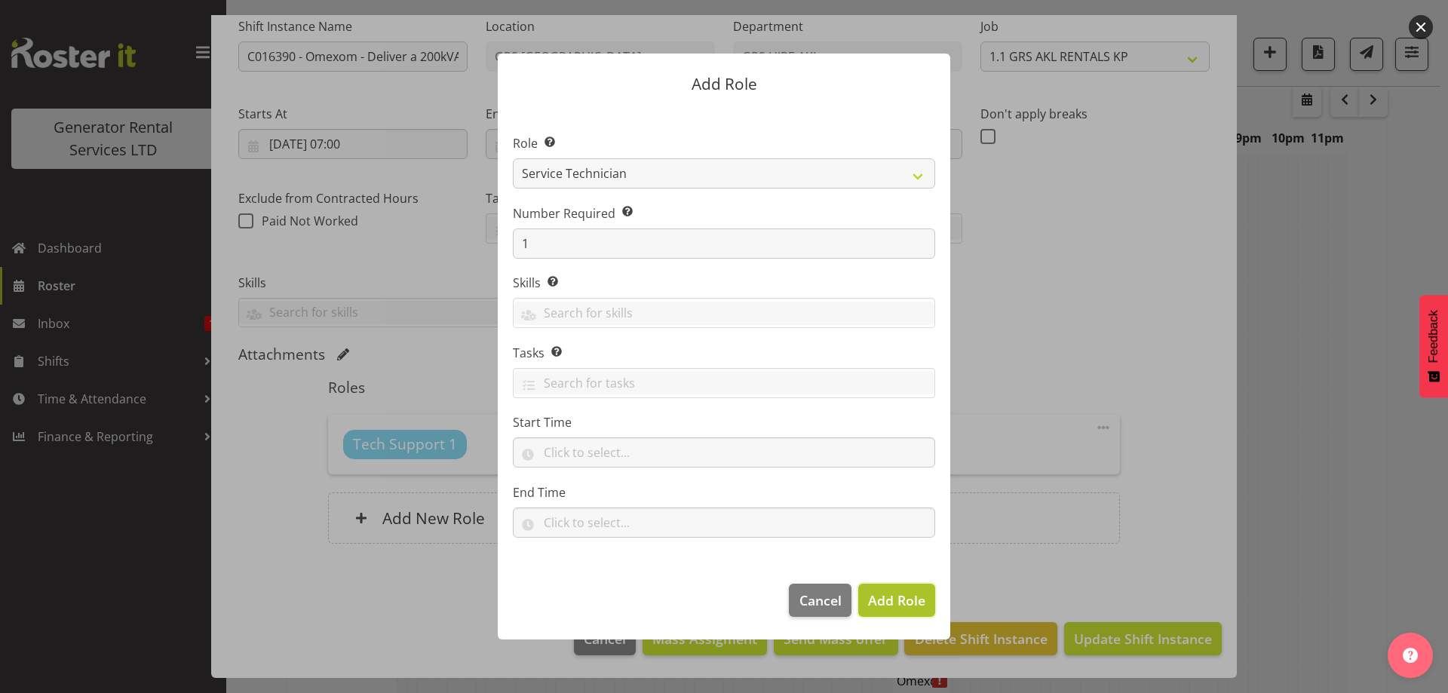
click at [877, 587] on button "Add Role" at bounding box center [896, 600] width 77 height 33
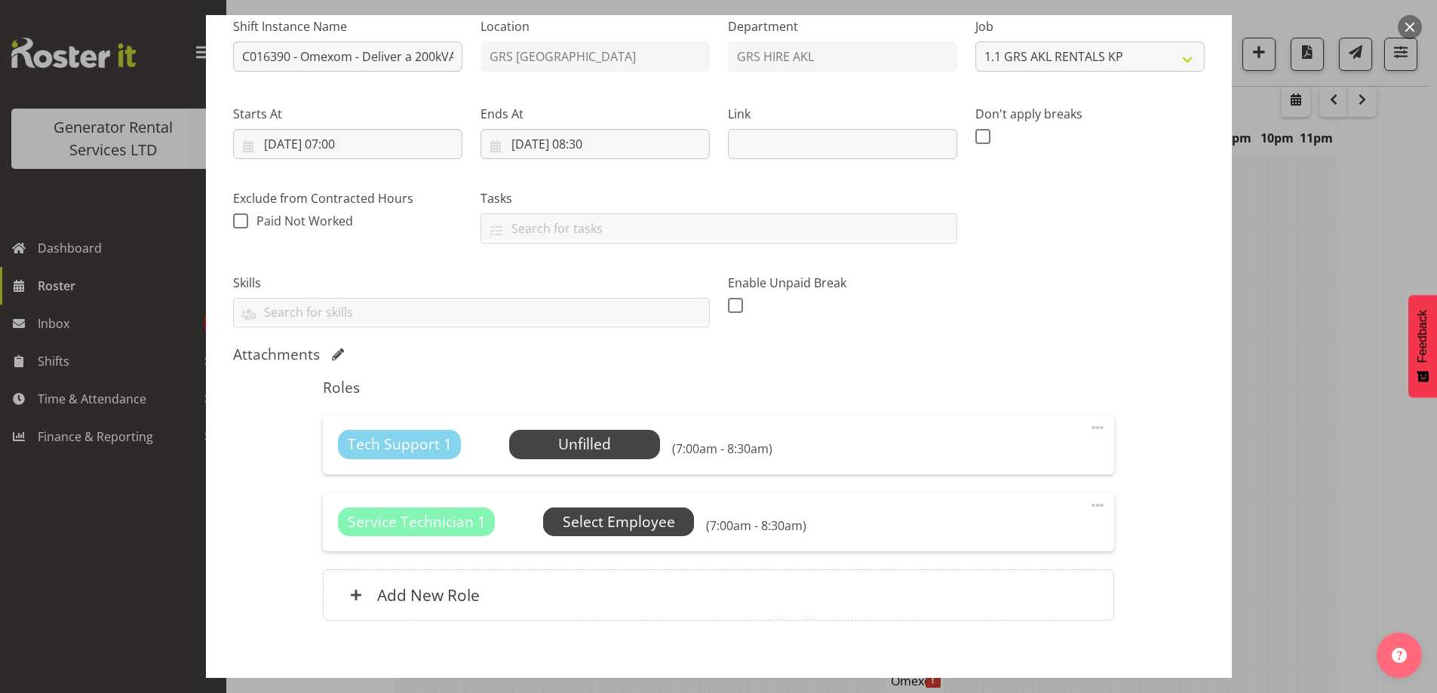
click at [608, 518] on span "Select Employee" at bounding box center [619, 522] width 112 height 22
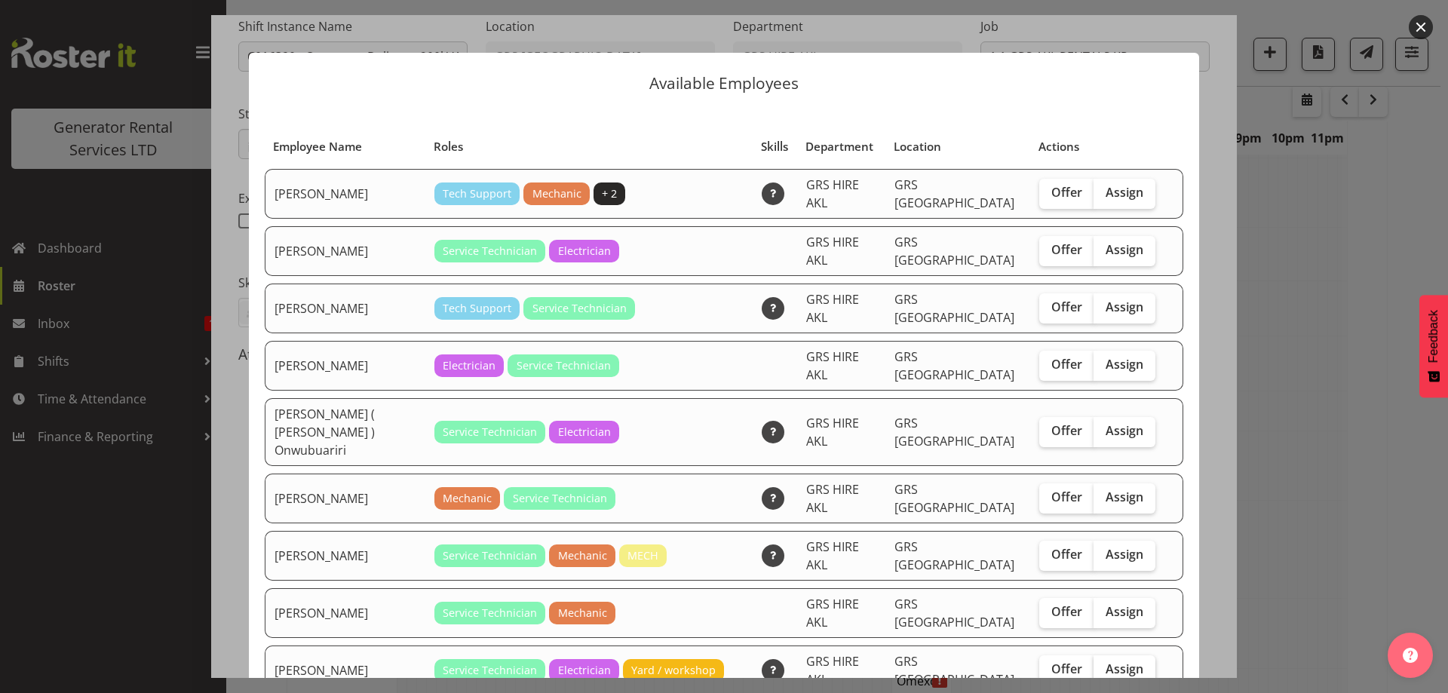
click at [1106, 662] on span "Assign" at bounding box center [1125, 669] width 38 height 15
click at [1104, 665] on input "Assign" at bounding box center [1099, 670] width 10 height 10
checkbox input "true"
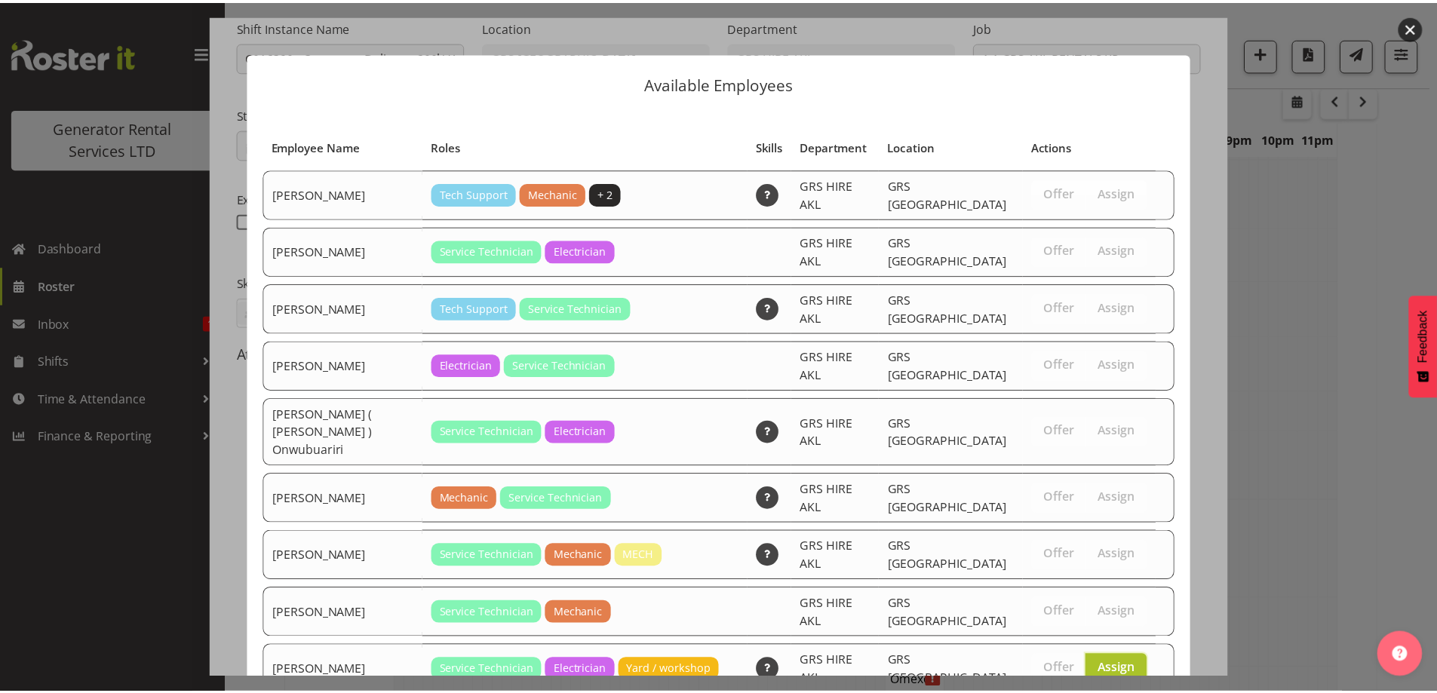
scroll to position [323, 0]
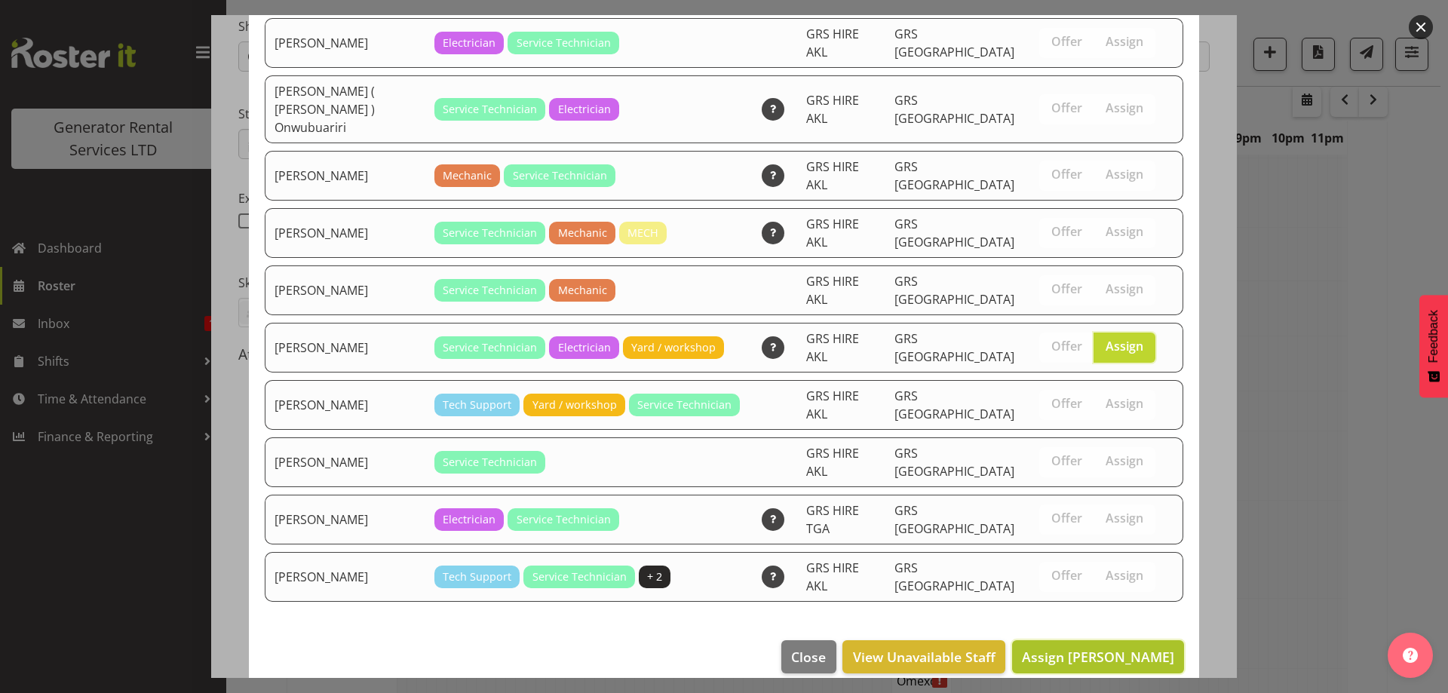
click at [1110, 648] on span "Assign Rob Ryan" at bounding box center [1098, 657] width 152 height 18
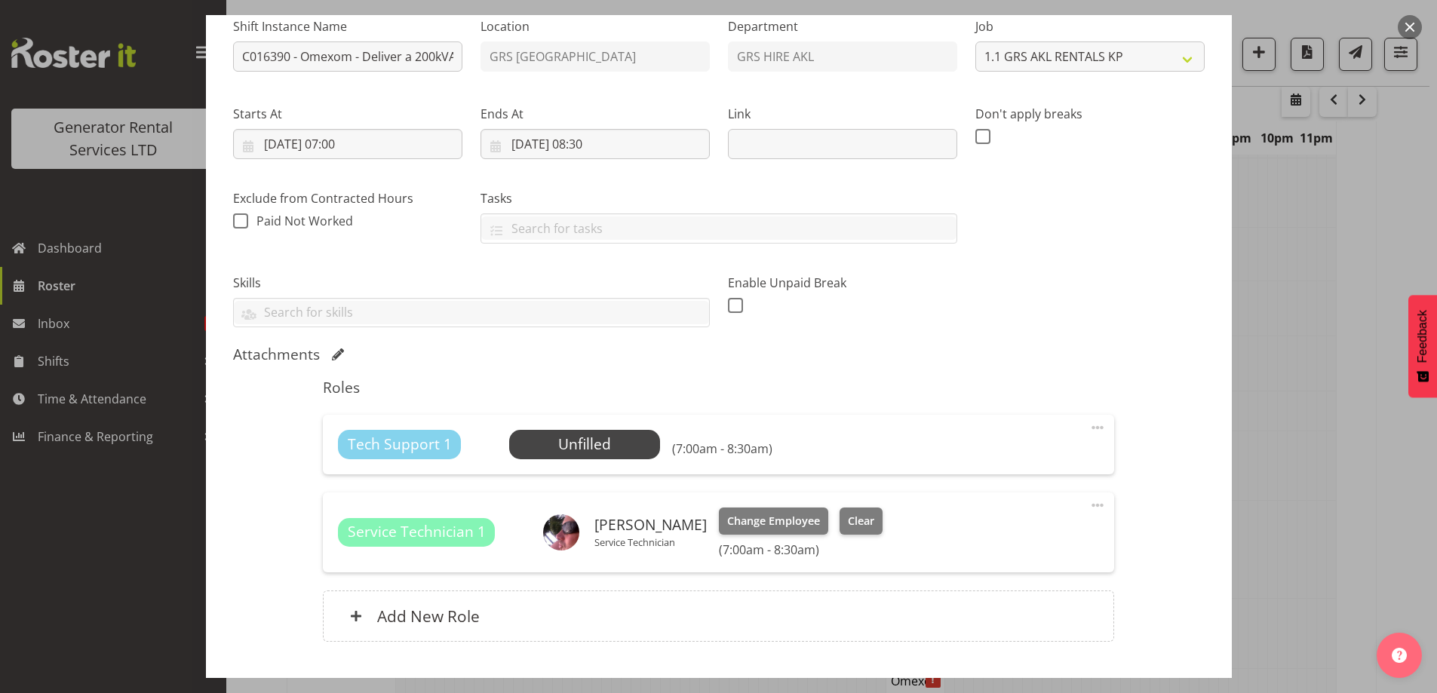
click at [1089, 428] on span at bounding box center [1098, 428] width 18 height 18
click at [980, 514] on link "Delete" at bounding box center [1034, 515] width 145 height 27
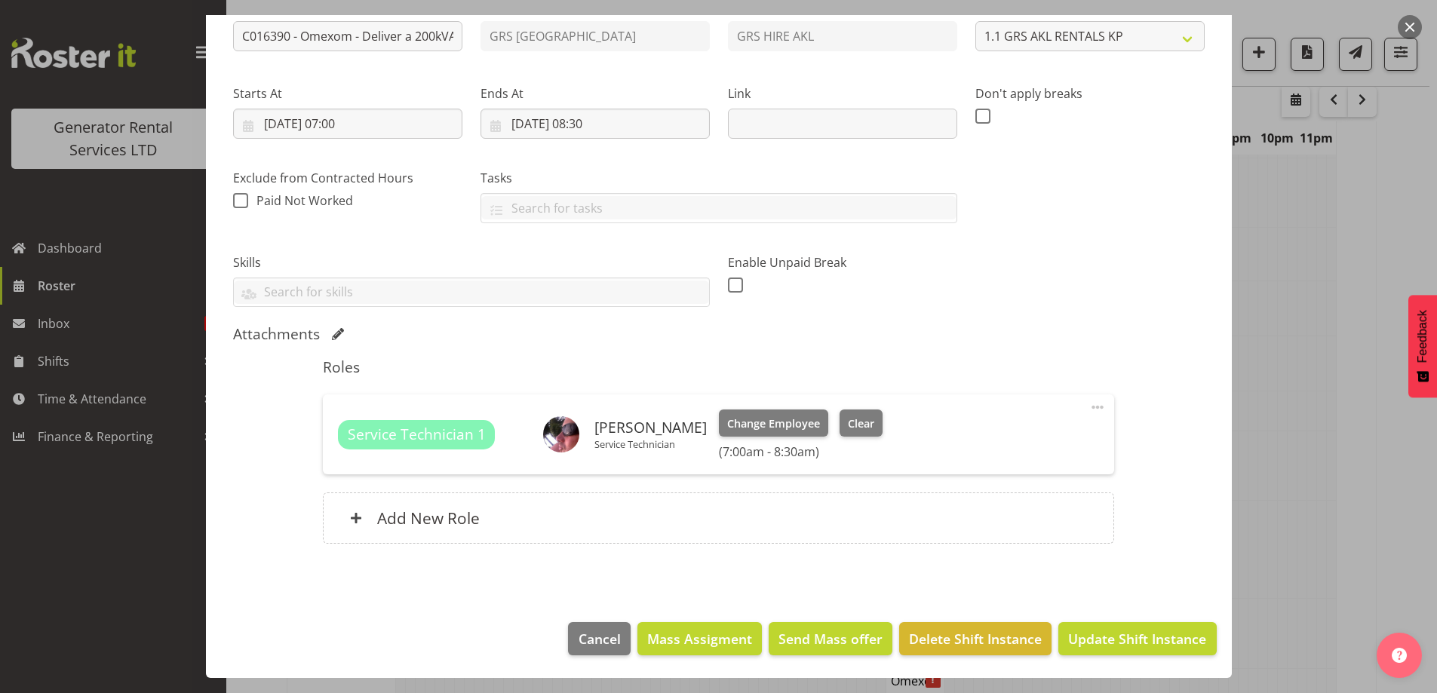
click at [1095, 616] on footer "Cancel Mass Assigment Send Mass offer Delete Shift Instance Update Shift Instan…" at bounding box center [719, 642] width 1026 height 71
click at [1104, 634] on span "Update Shift Instance" at bounding box center [1137, 639] width 138 height 20
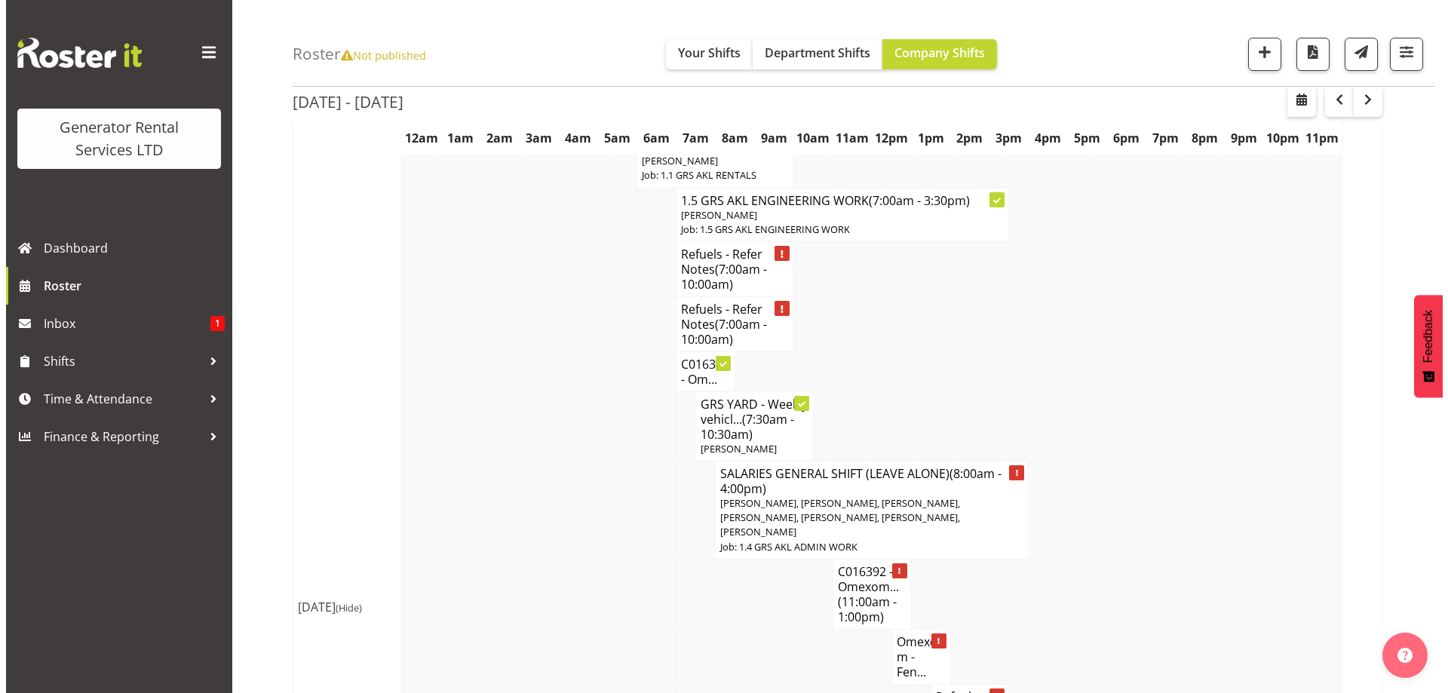
scroll to position [351, 0]
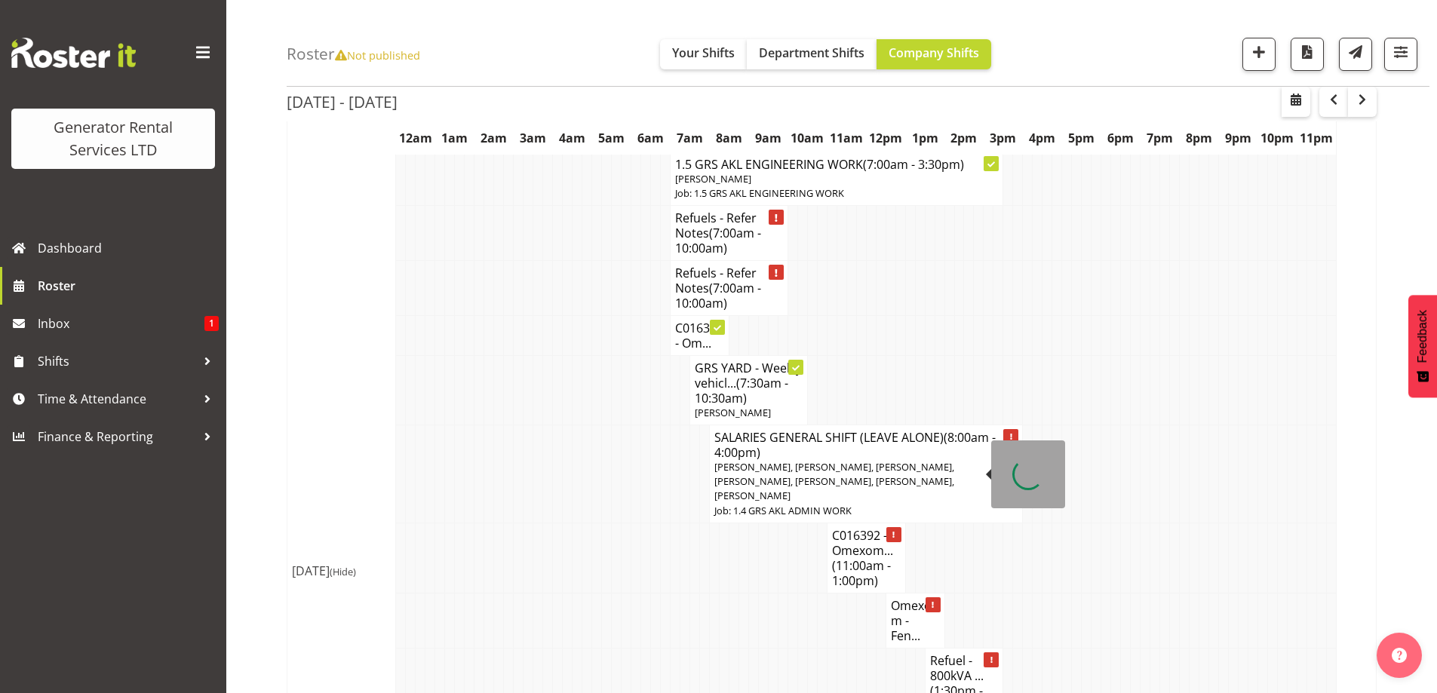
click at [781, 468] on span "[PERSON_NAME], [PERSON_NAME], [PERSON_NAME], [PERSON_NAME], [PERSON_NAME], [PER…" at bounding box center [834, 481] width 240 height 42
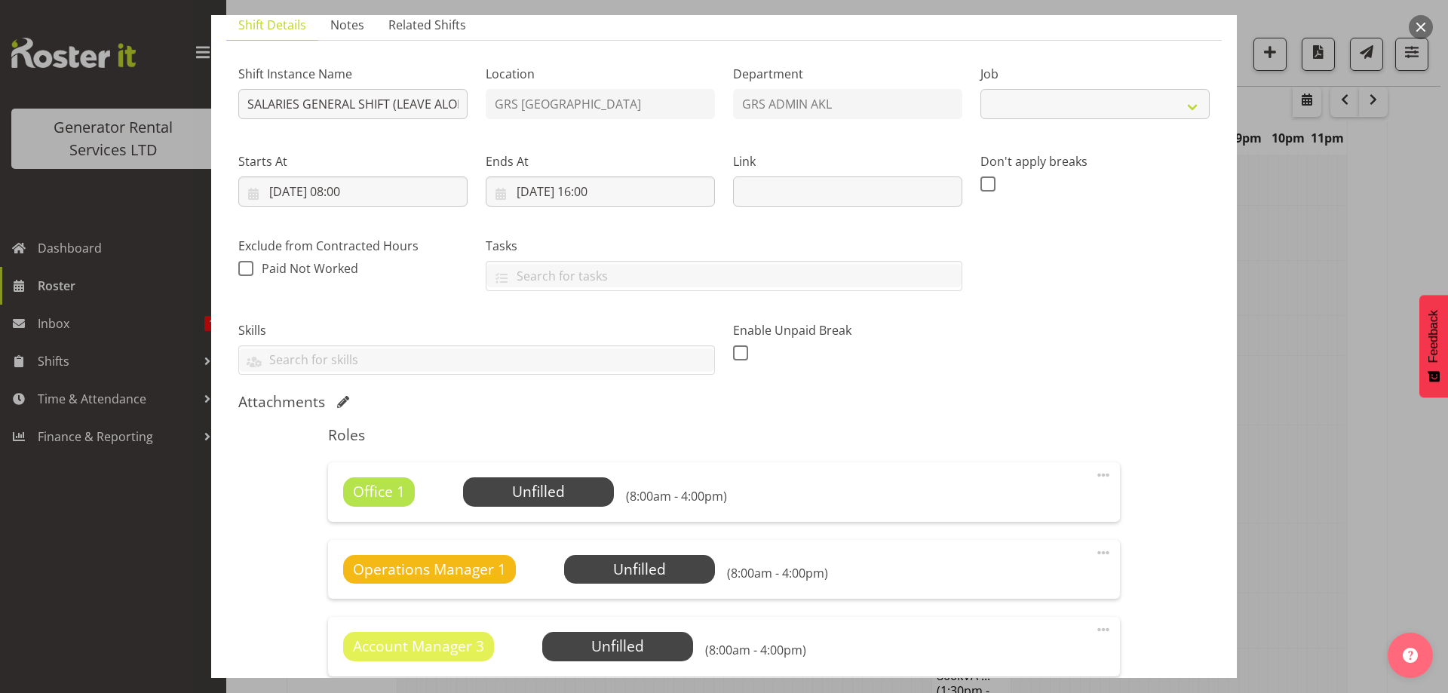
select select "875"
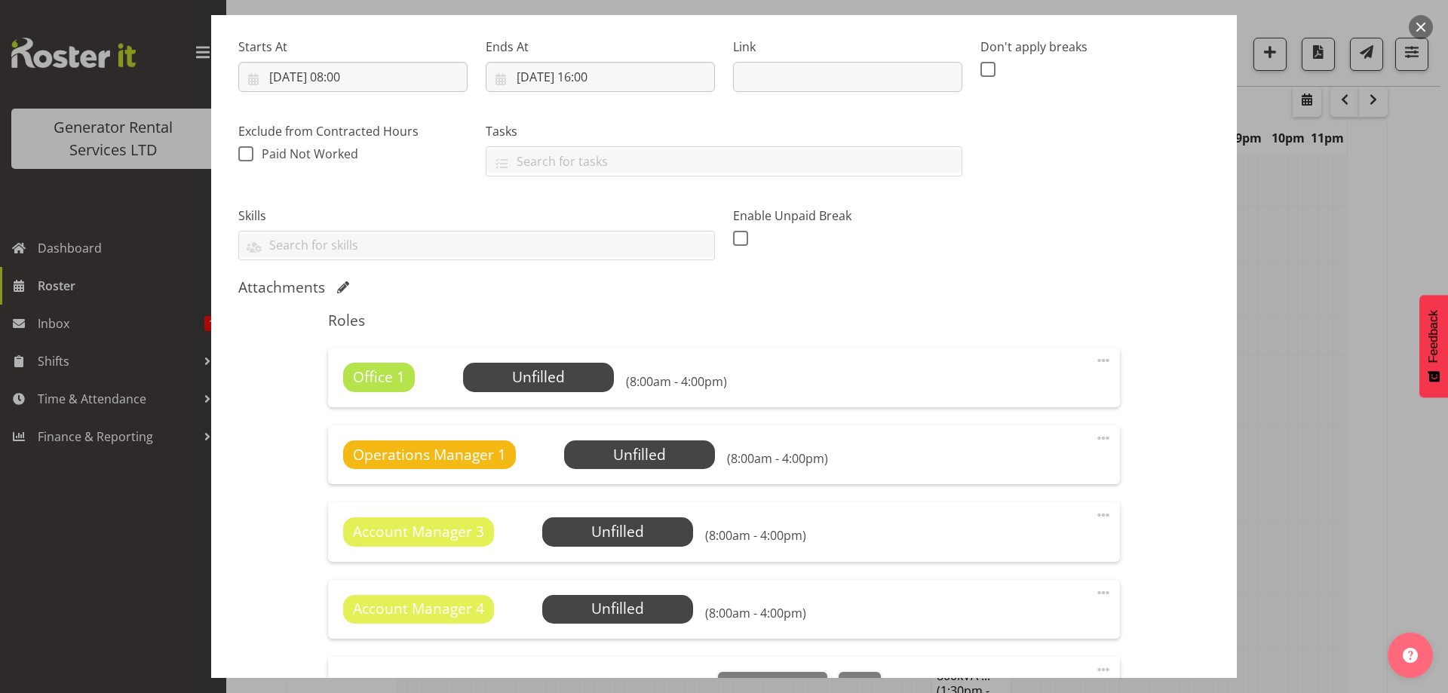
click at [1095, 359] on span at bounding box center [1104, 361] width 18 height 18
click at [1019, 447] on link "Delete" at bounding box center [1040, 448] width 145 height 27
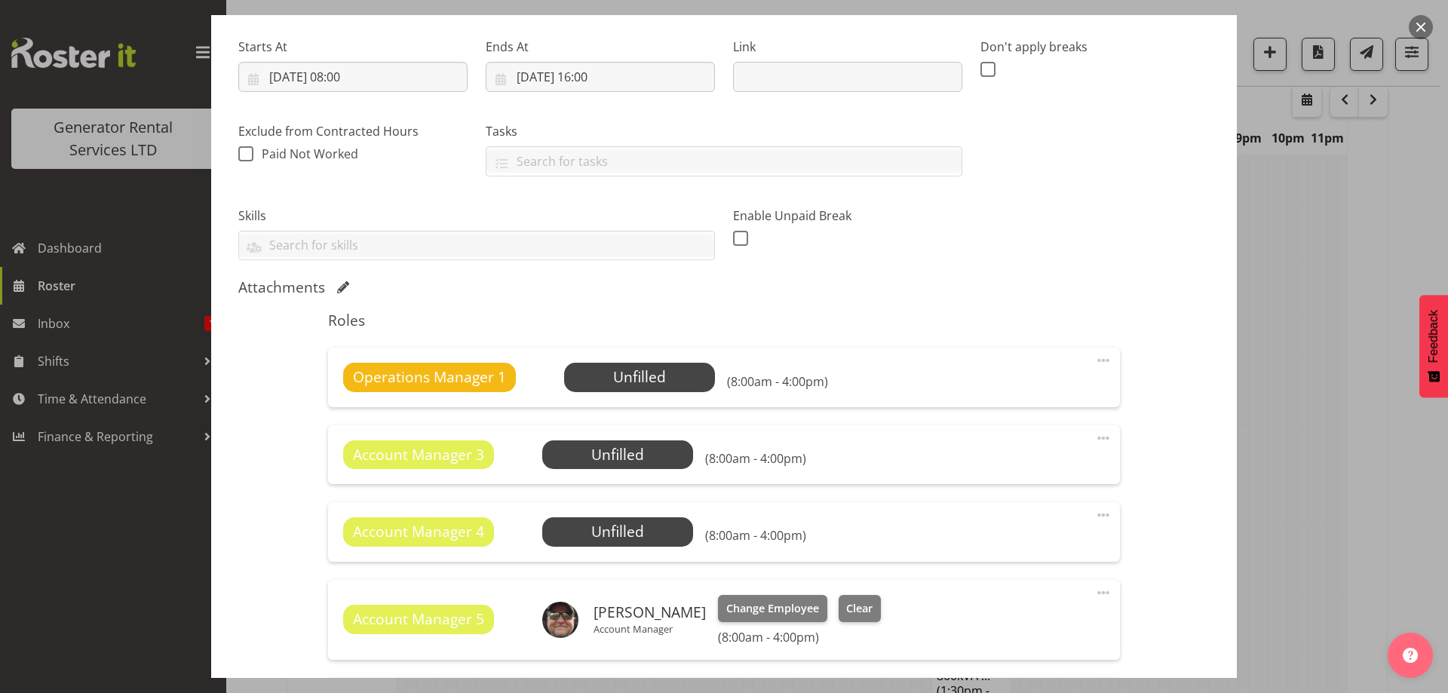
click at [1095, 364] on span at bounding box center [1104, 361] width 18 height 18
click at [1058, 447] on link "Delete" at bounding box center [1040, 448] width 145 height 27
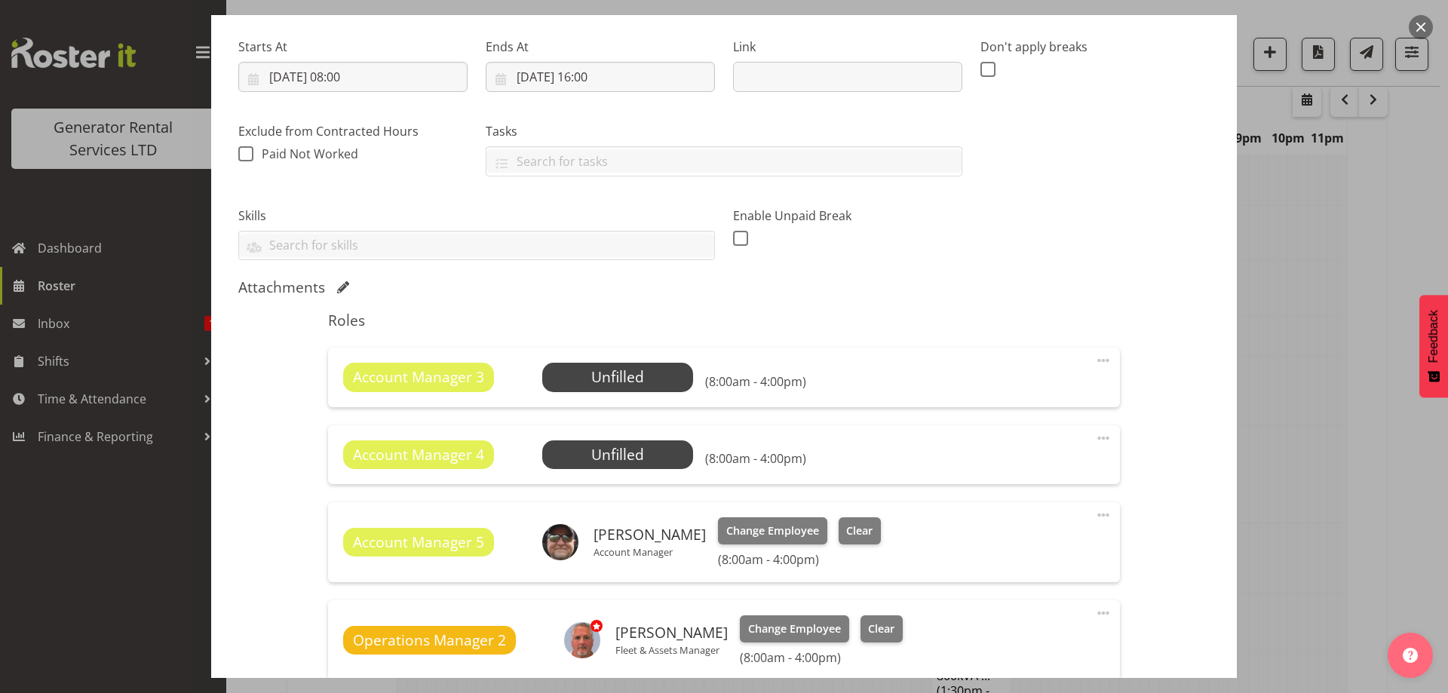
click at [1095, 361] on span at bounding box center [1104, 361] width 18 height 18
click at [1025, 445] on link "Delete" at bounding box center [1040, 448] width 145 height 27
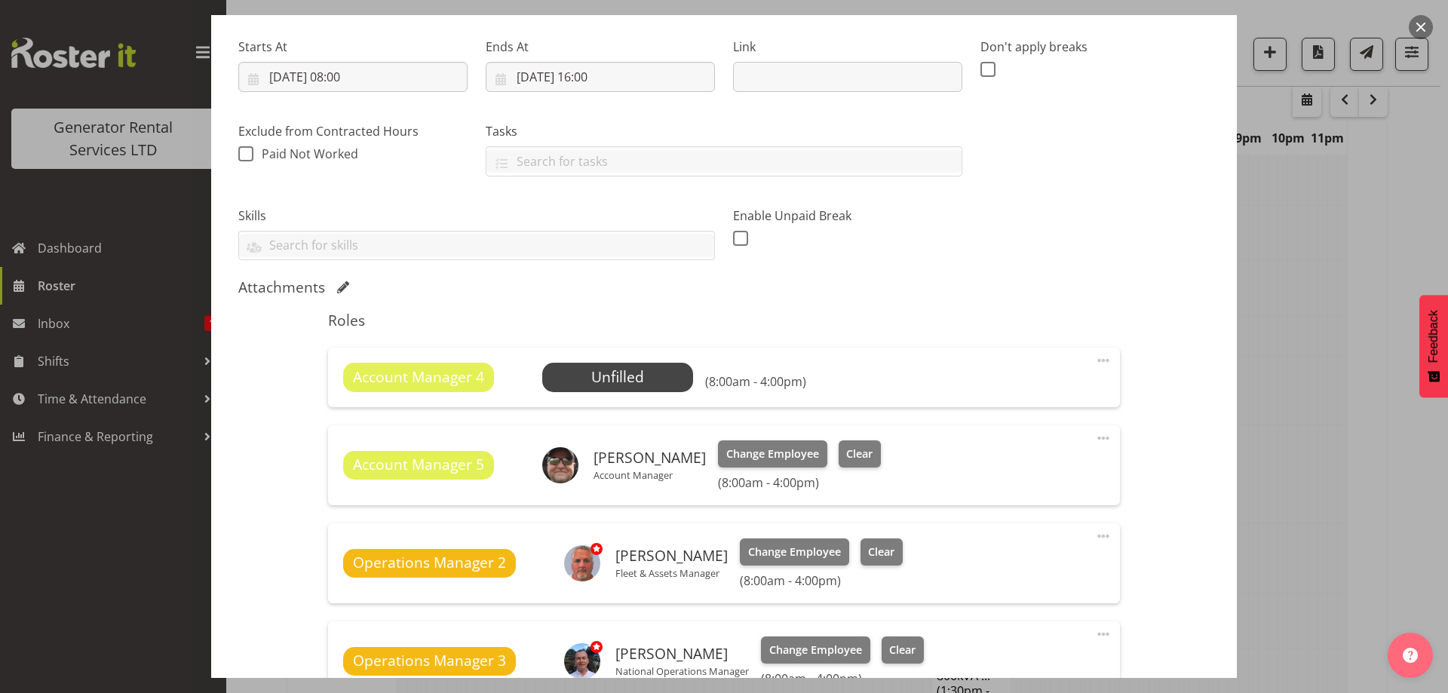
click at [1095, 363] on span at bounding box center [1104, 361] width 18 height 18
click at [1043, 457] on link "Delete" at bounding box center [1040, 448] width 145 height 27
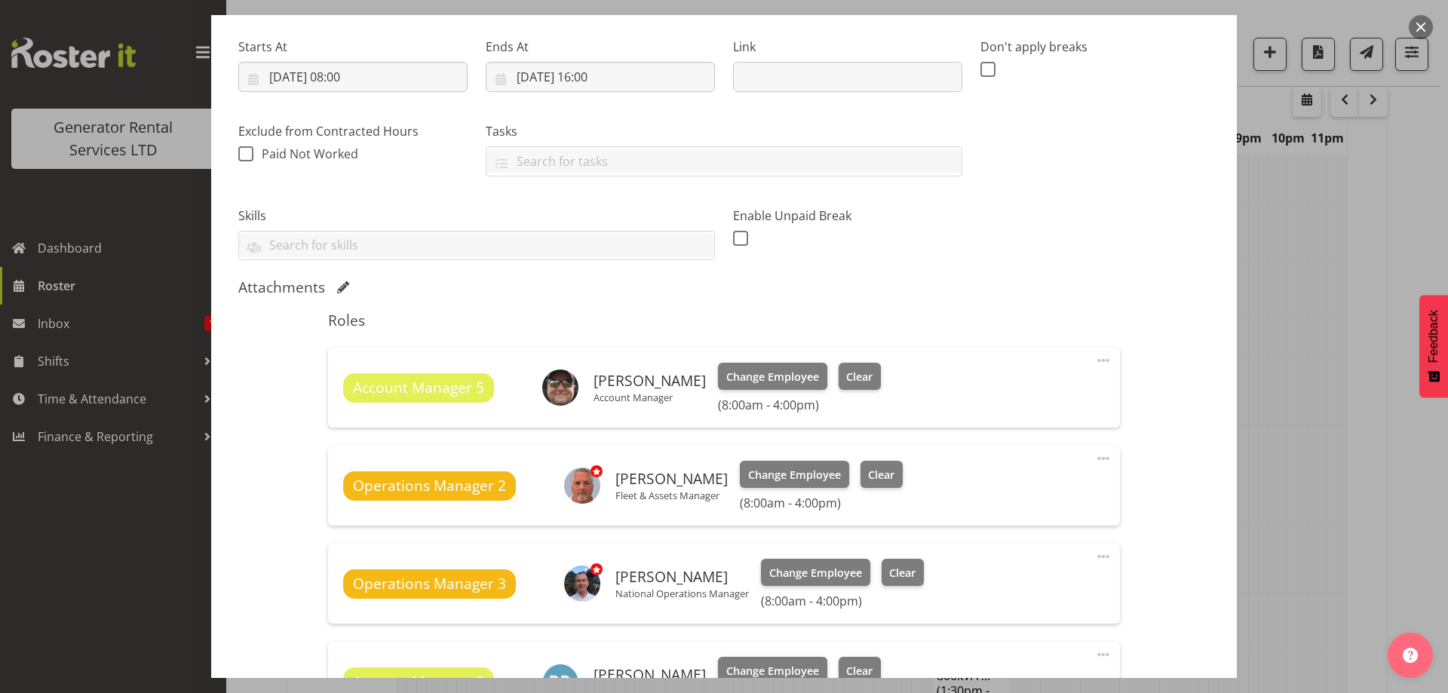
scroll to position [754, 0]
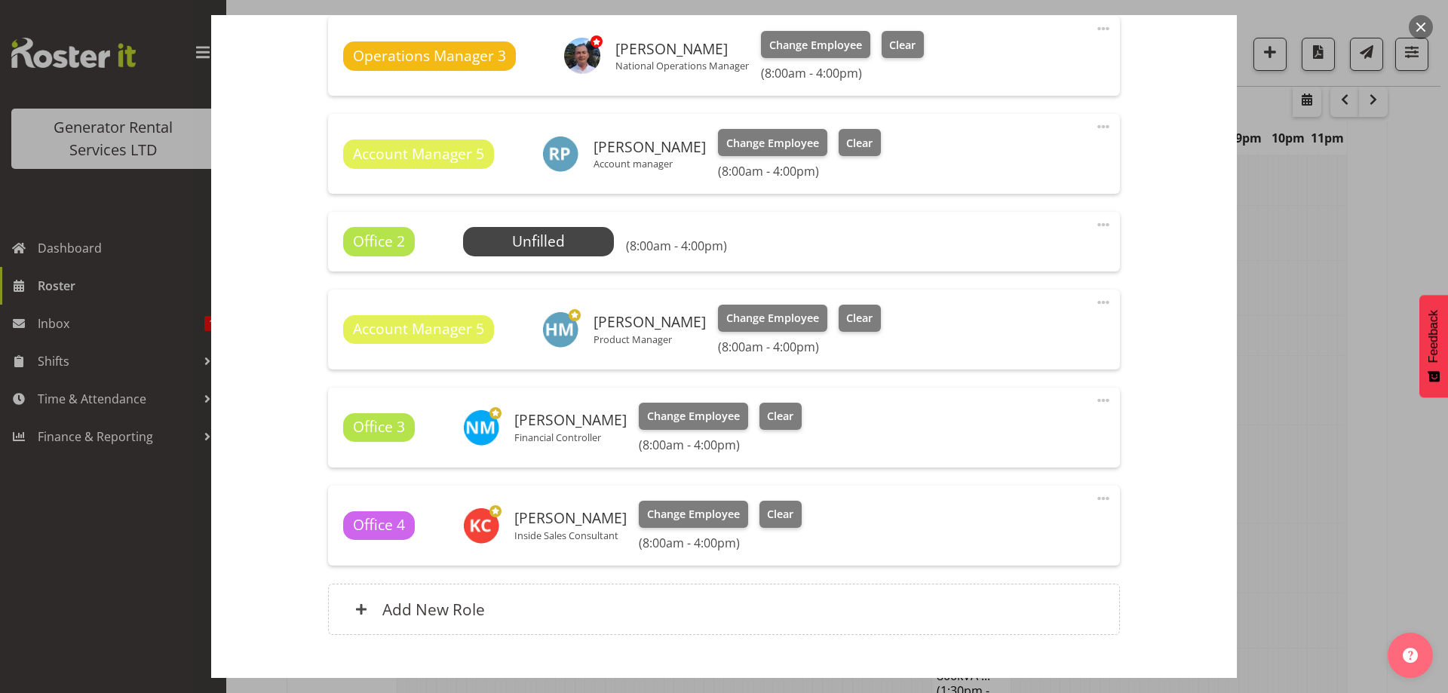
click at [1095, 228] on span at bounding box center [1104, 225] width 18 height 18
click at [1063, 319] on link "Delete" at bounding box center [1040, 312] width 145 height 27
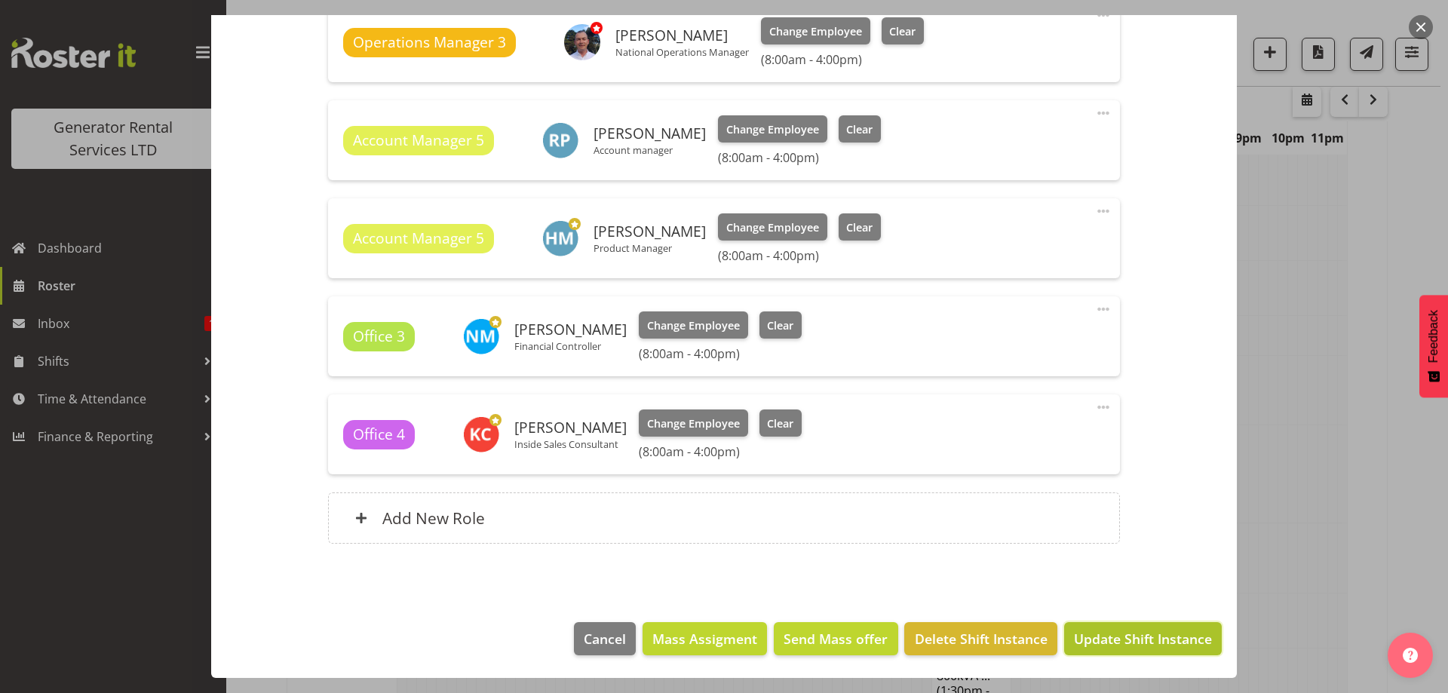
click at [1111, 627] on button "Update Shift Instance" at bounding box center [1143, 638] width 158 height 33
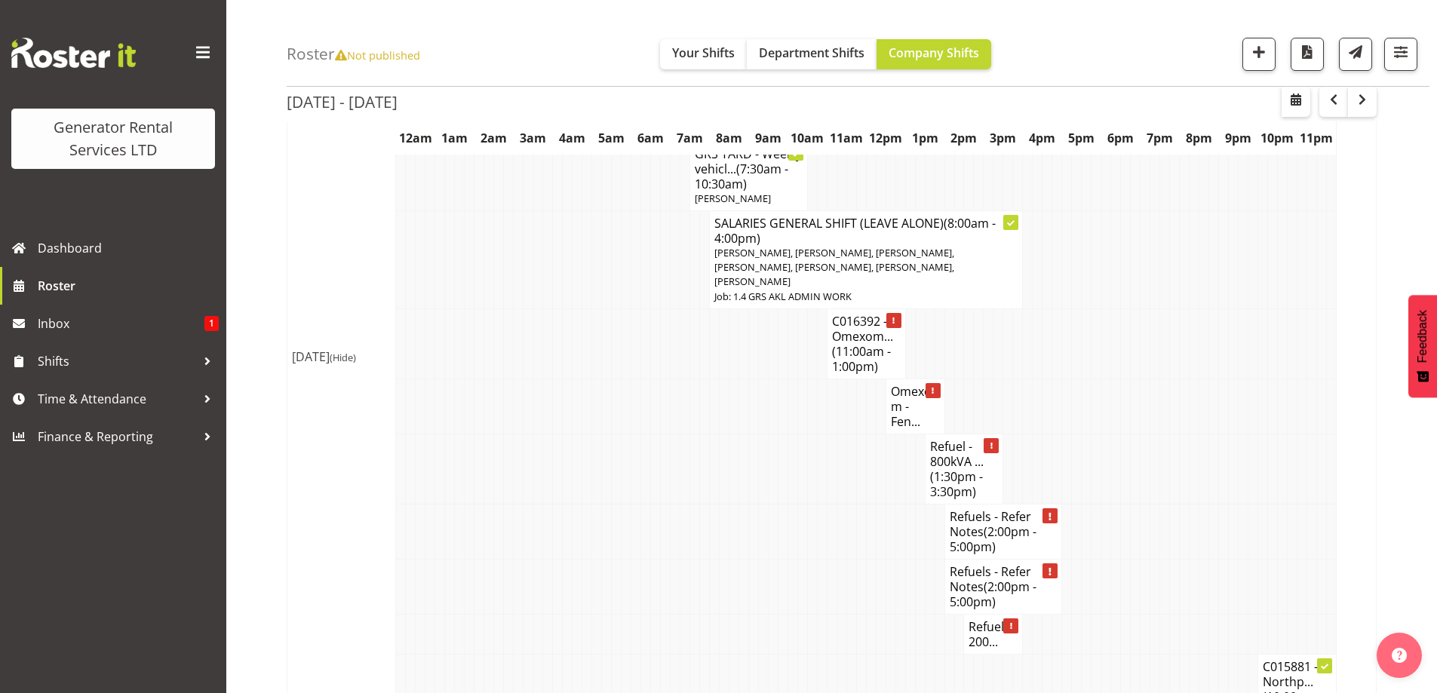
scroll to position [577, 0]
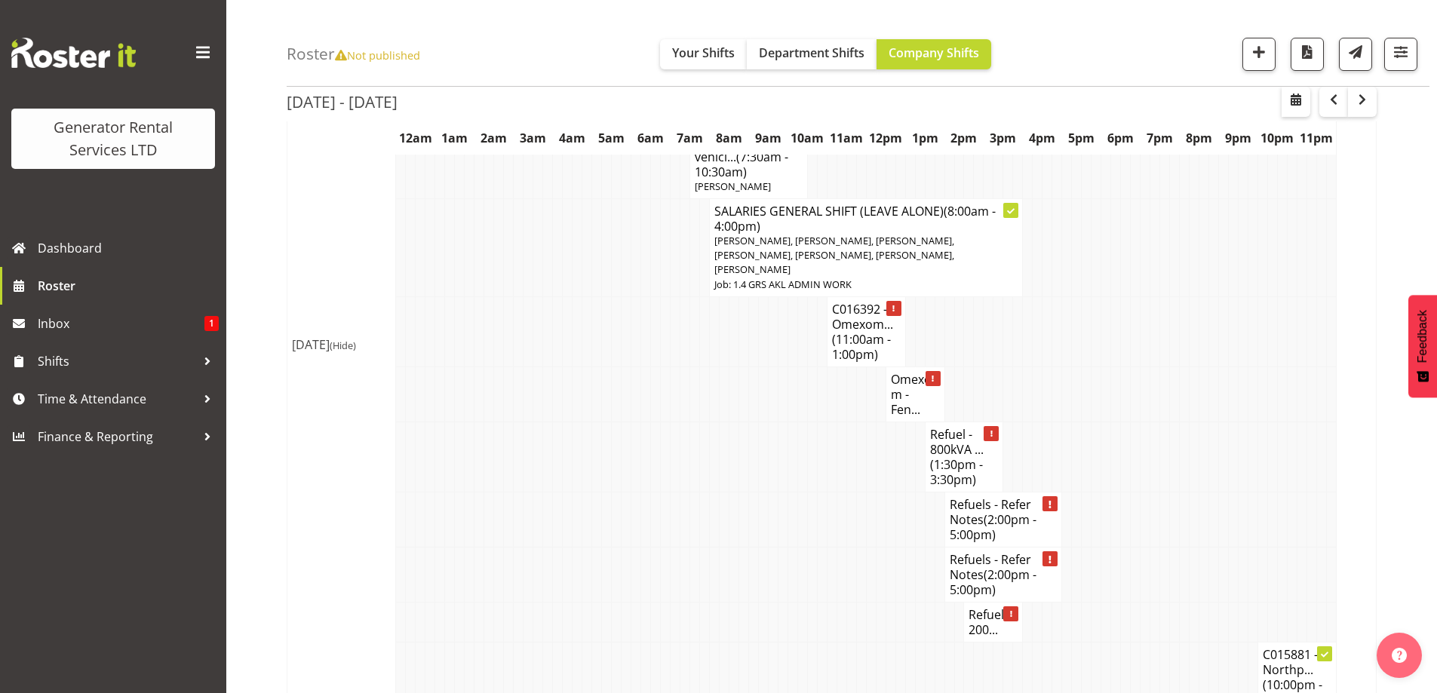
click at [776, 547] on td at bounding box center [773, 574] width 10 height 55
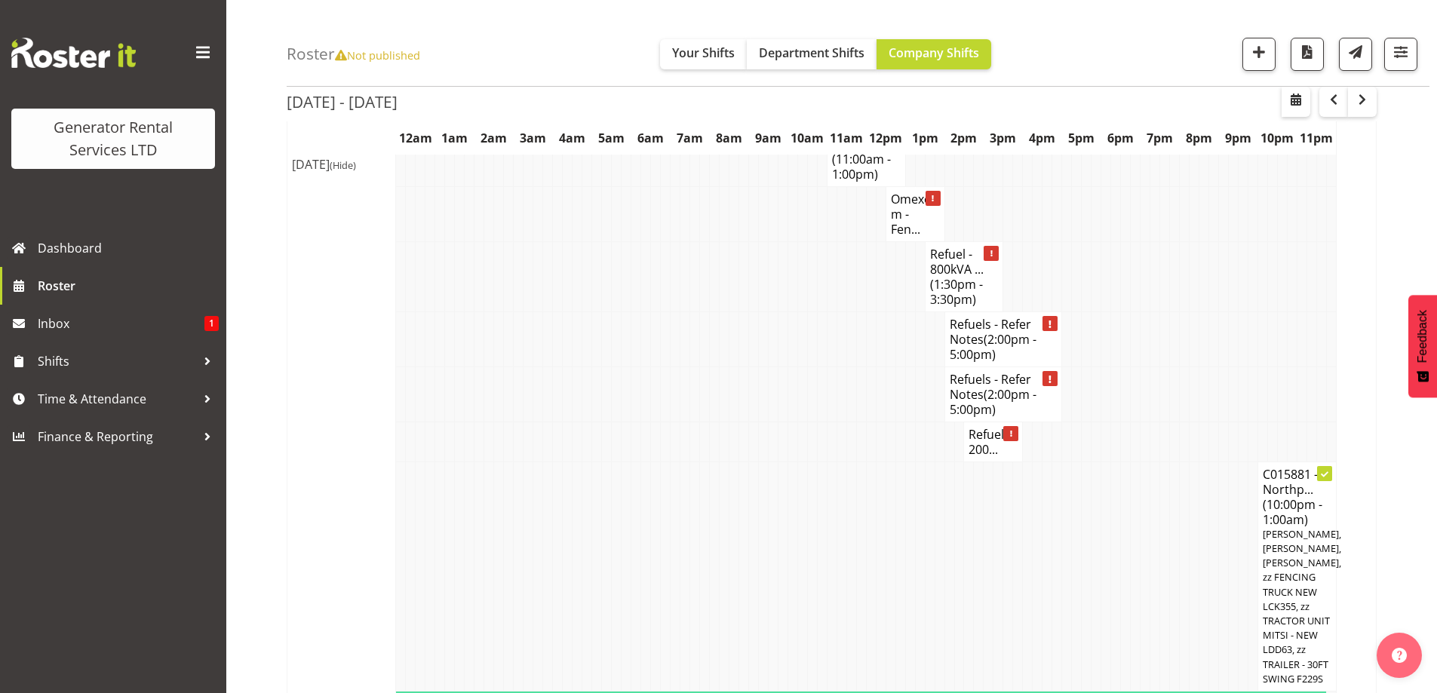
scroll to position [502, 0]
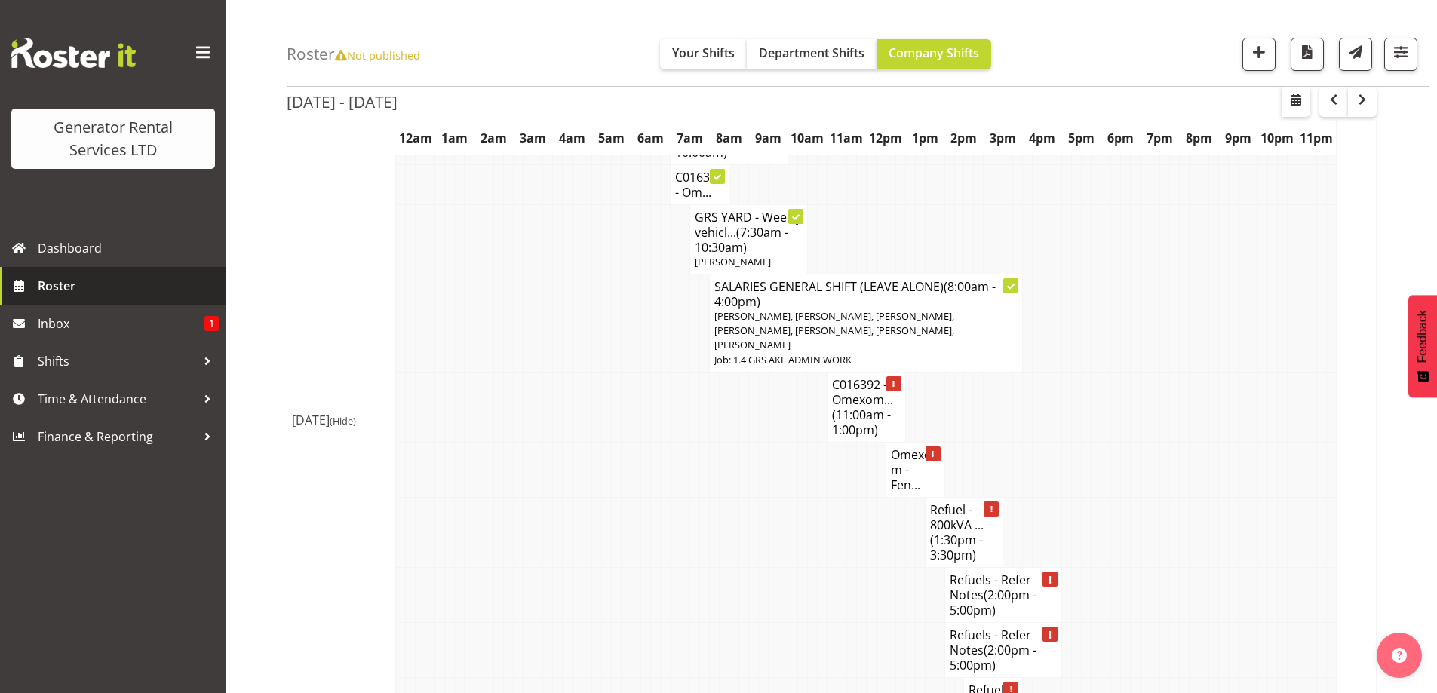
click at [111, 299] on link "Roster" at bounding box center [113, 286] width 226 height 38
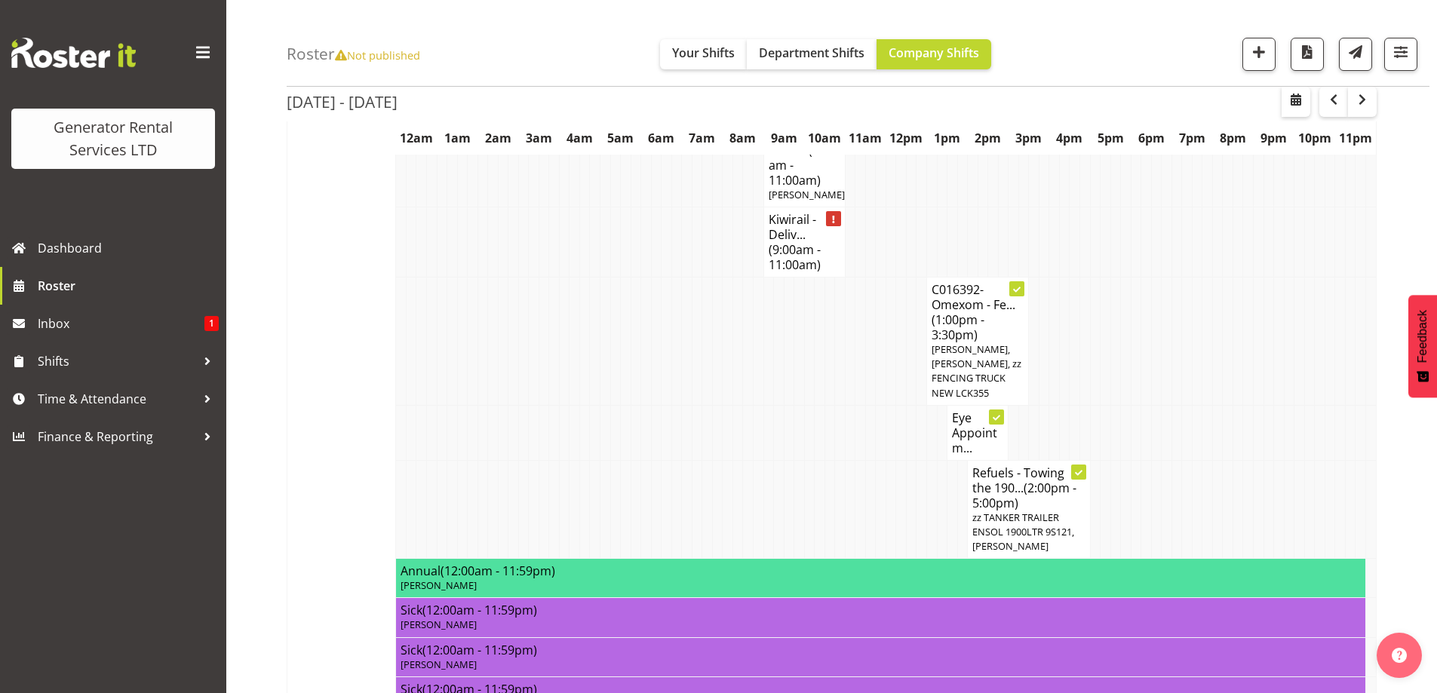
scroll to position [1433, 0]
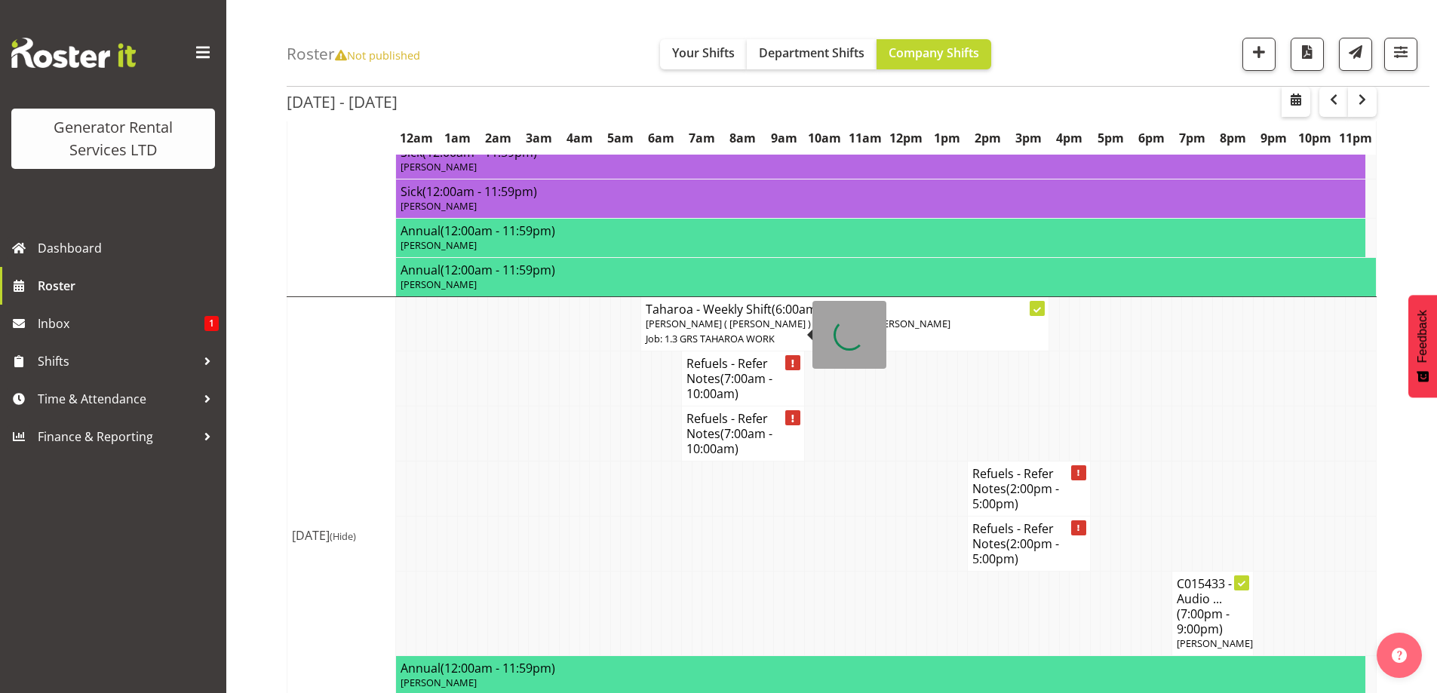
click at [755, 370] on span "(7:00am - 10:00am)" at bounding box center [729, 386] width 86 height 32
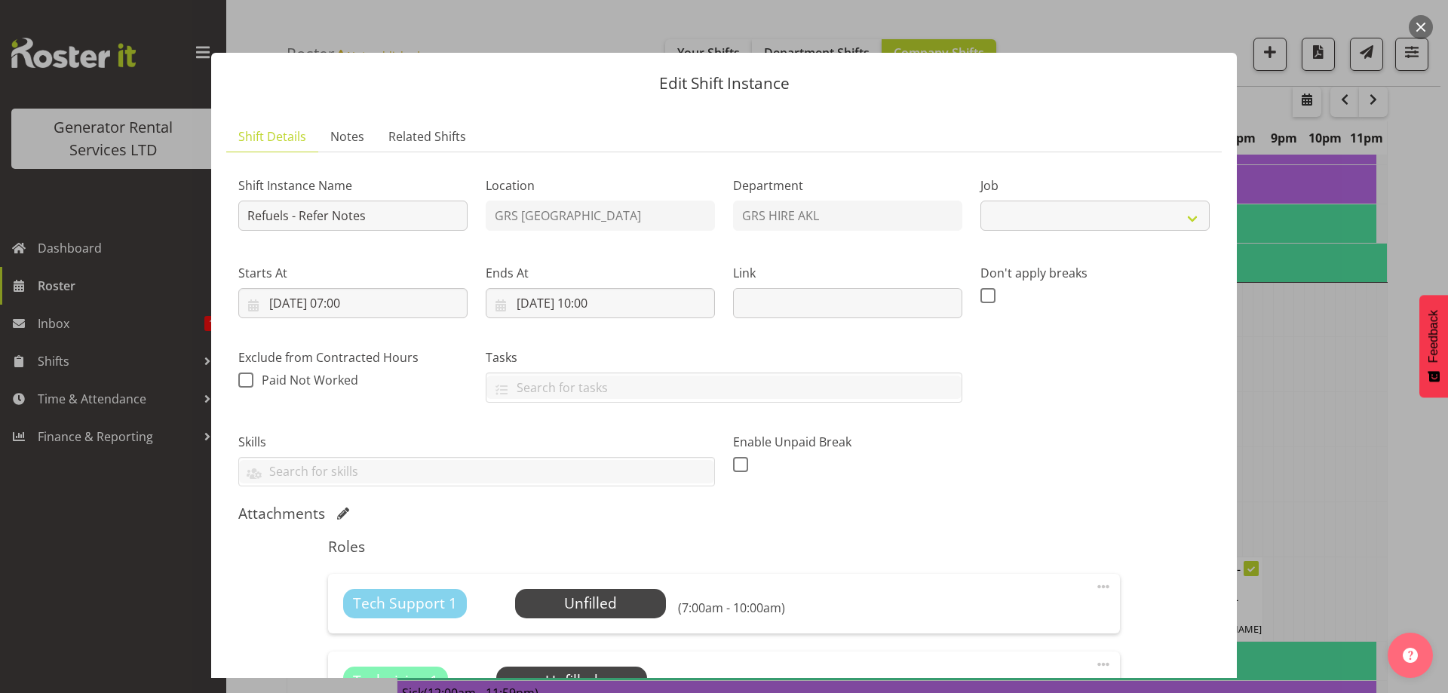
select select "9"
click at [348, 143] on span "Notes" at bounding box center [347, 136] width 34 height 18
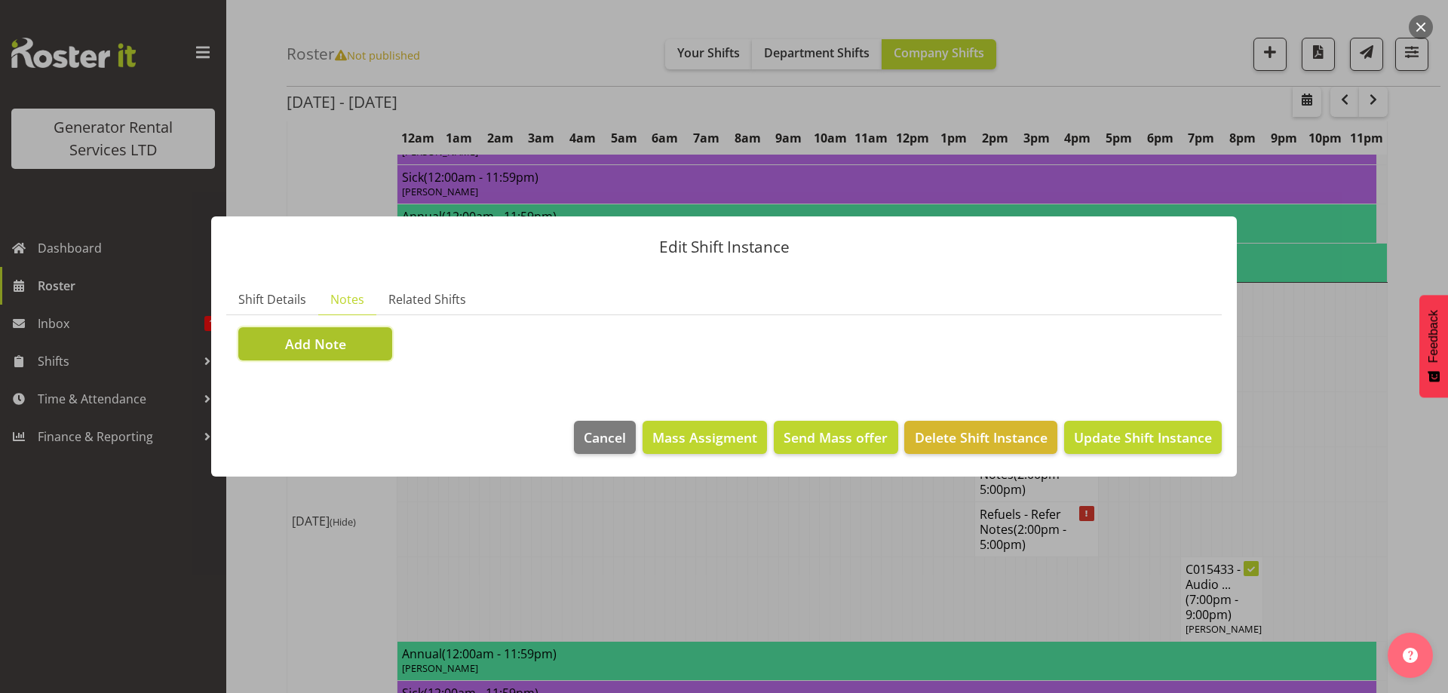
click at [380, 354] on button "Add Note" at bounding box center [315, 343] width 154 height 33
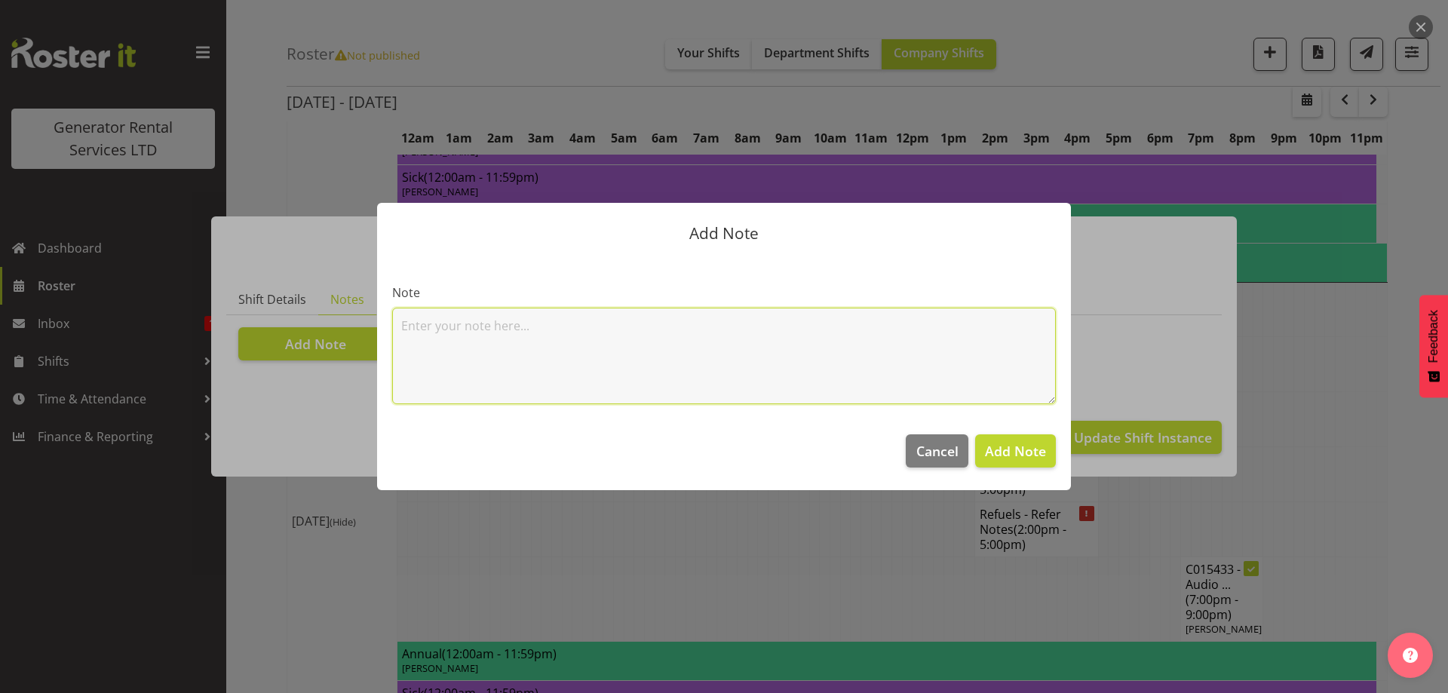
click at [411, 329] on textarea at bounding box center [724, 356] width 664 height 97
paste textarea "C016325 Counties Energy Gen 113 100kVA @ 102A Kidd Road, Kingseat (Twice a day)…"
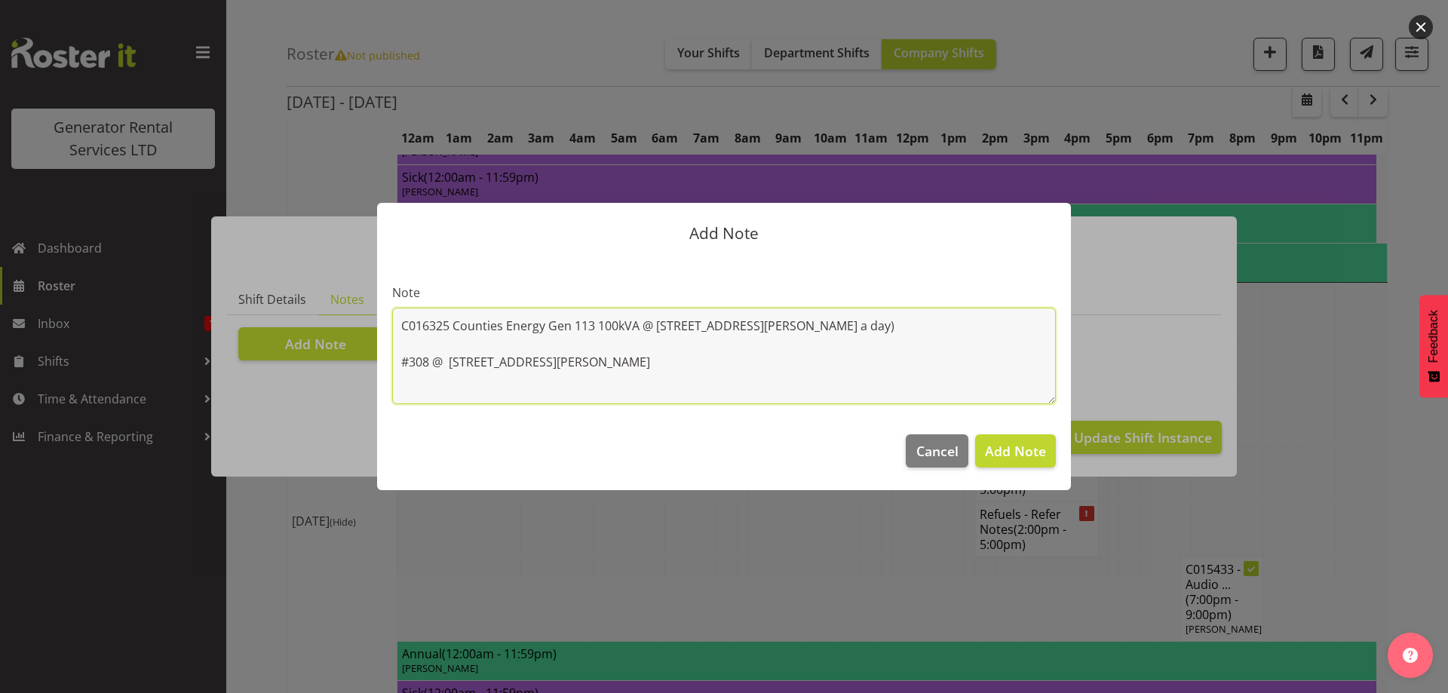
click at [454, 339] on textarea "C016325 Counties Energy Gen 113 100kVA @ 102A Kidd Road, Kingseat (Twice a day)…" at bounding box center [724, 356] width 664 height 97
drag, startPoint x: 636, startPoint y: 352, endPoint x: 393, endPoint y: 328, distance: 244.0
click at [393, 328] on textarea "C016325 Counties Energy Gen 113 100kVA @ 102A Kidd Road, Kingseat #308 @ 4 Bett…" at bounding box center [724, 356] width 664 height 97
drag, startPoint x: 441, startPoint y: 333, endPoint x: 625, endPoint y: 367, distance: 187.2
click at [625, 367] on textarea "C016325 Counties Energy Gen 113 100kVA @ 102A Kidd Road, Kingseat #308 @ 4 Bett…" at bounding box center [724, 356] width 664 height 97
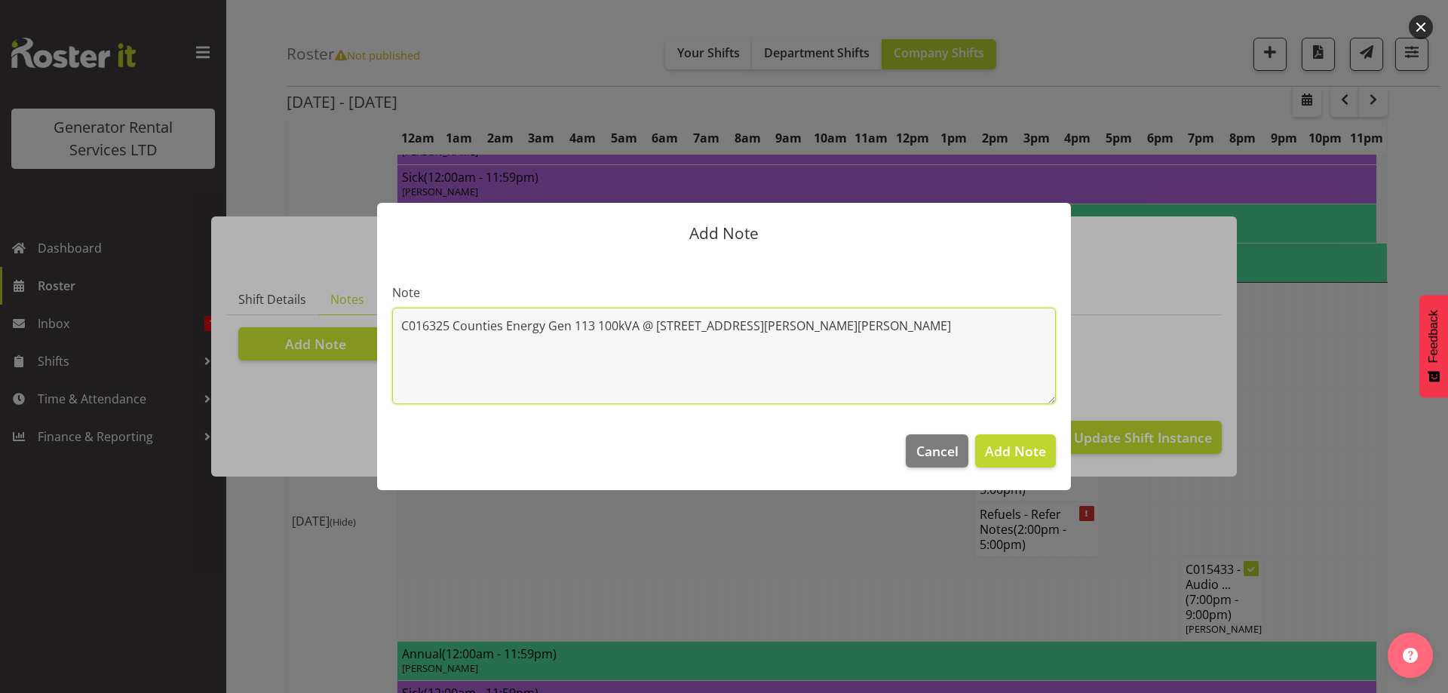
drag, startPoint x: 804, startPoint y: 328, endPoint x: 397, endPoint y: 327, distance: 407.4
click at [397, 327] on textarea "C016325 Counties Energy Gen 113 100kVA @ 102A Kidd Road, Kingseat #308 @ 4 Bett…" at bounding box center [724, 356] width 664 height 97
paste textarea "C016325 Counties Energy Gen 113 100kVA @ [STREET_ADDRESS][PERSON_NAME]"
drag, startPoint x: 841, startPoint y: 349, endPoint x: 402, endPoint y: 332, distance: 439.4
click at [402, 332] on textarea "#308 @ 4 Bettina Place, Manurewa C016325 Counties Energy Gen 113 100kVA @ 102A …" at bounding box center [724, 356] width 664 height 97
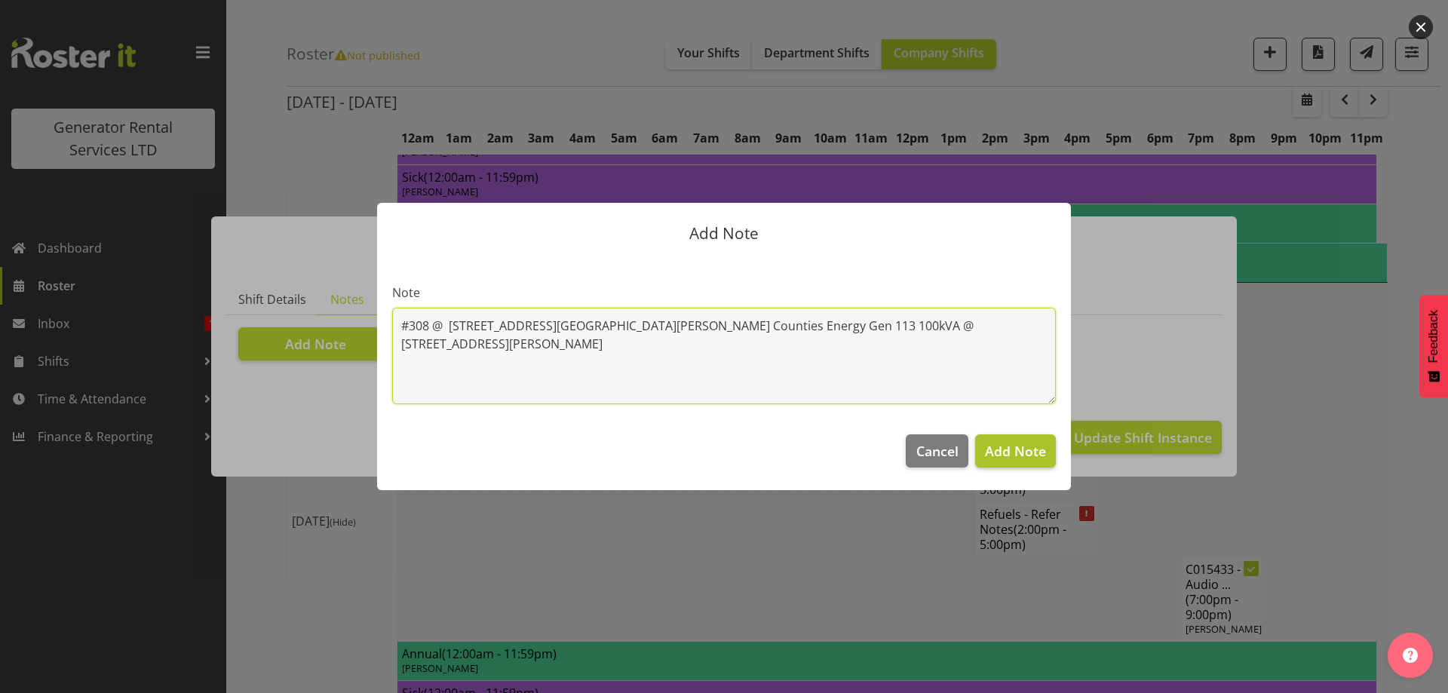
type textarea "#308 @ 4 Bettina Place, Manurewa C016325 Counties Energy Gen 113 100kVA @ 102A …"
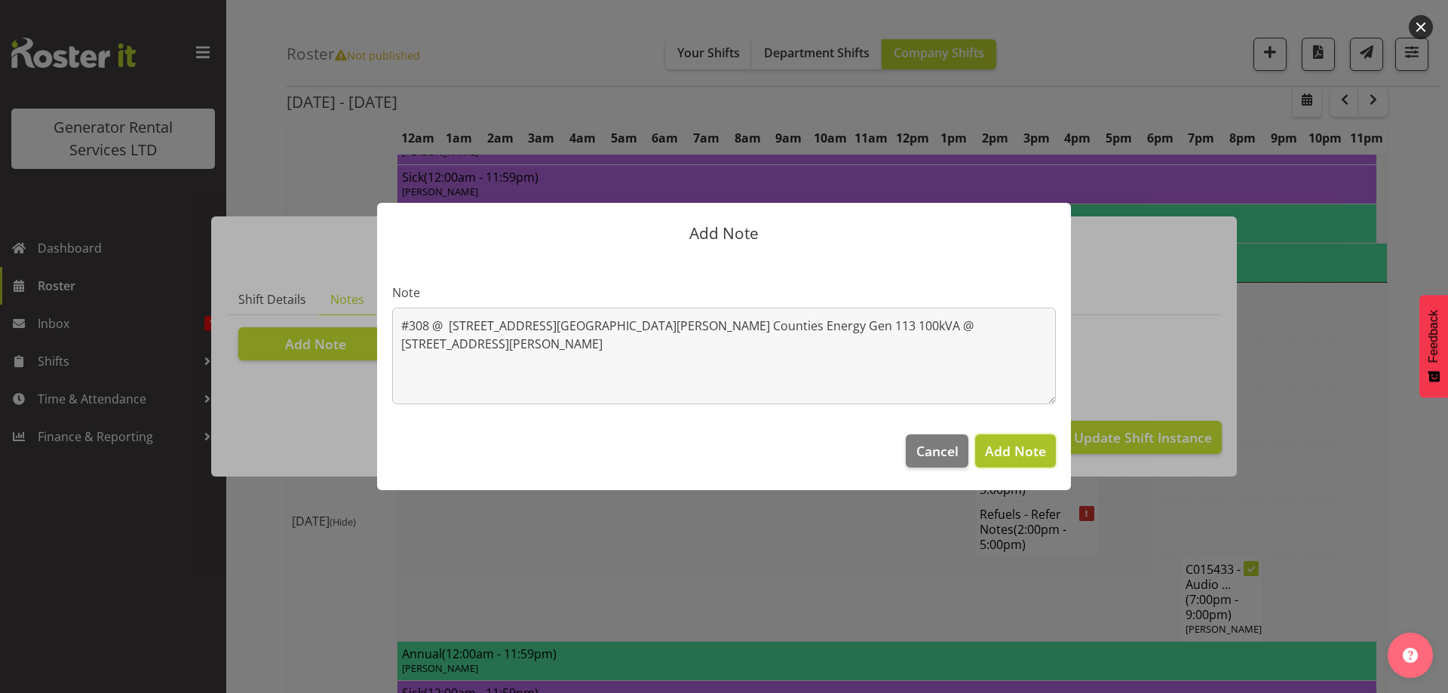
click at [1002, 457] on span "Add Note" at bounding box center [1015, 451] width 61 height 18
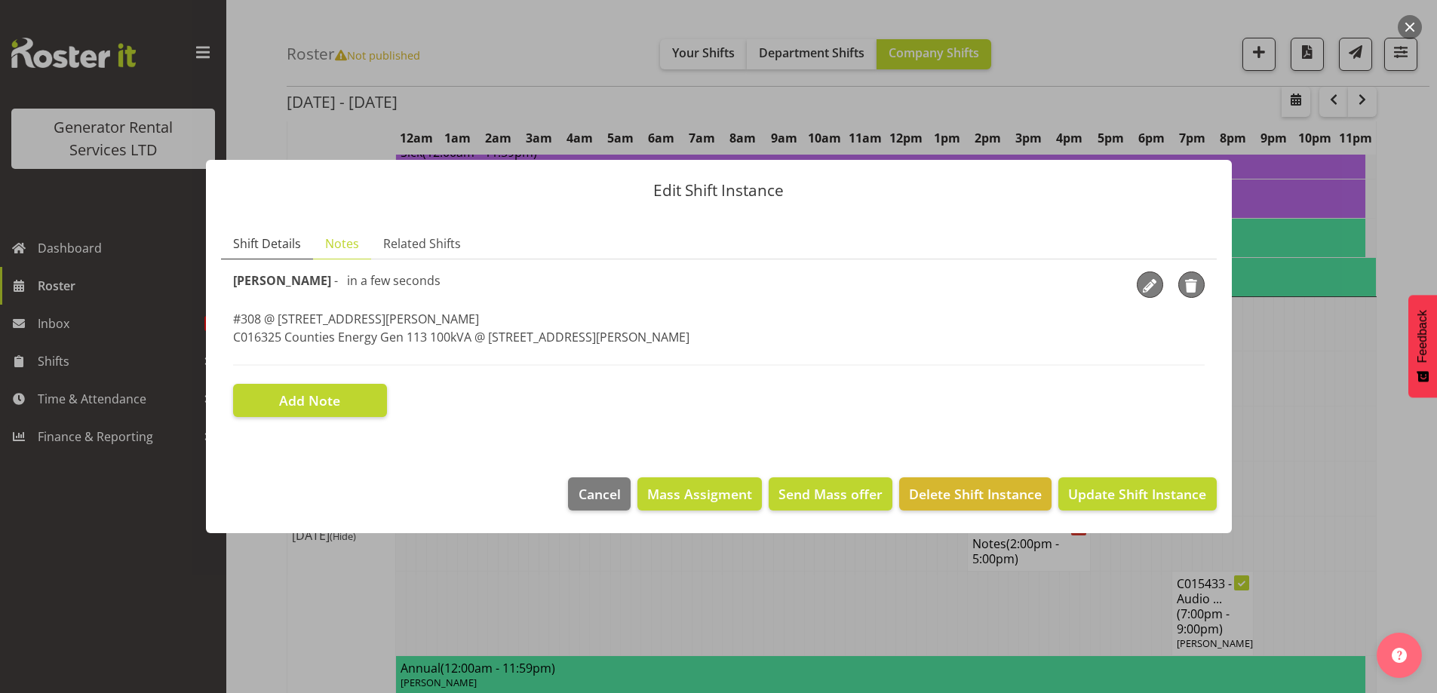
click at [261, 246] on span "Shift Details" at bounding box center [267, 244] width 68 height 18
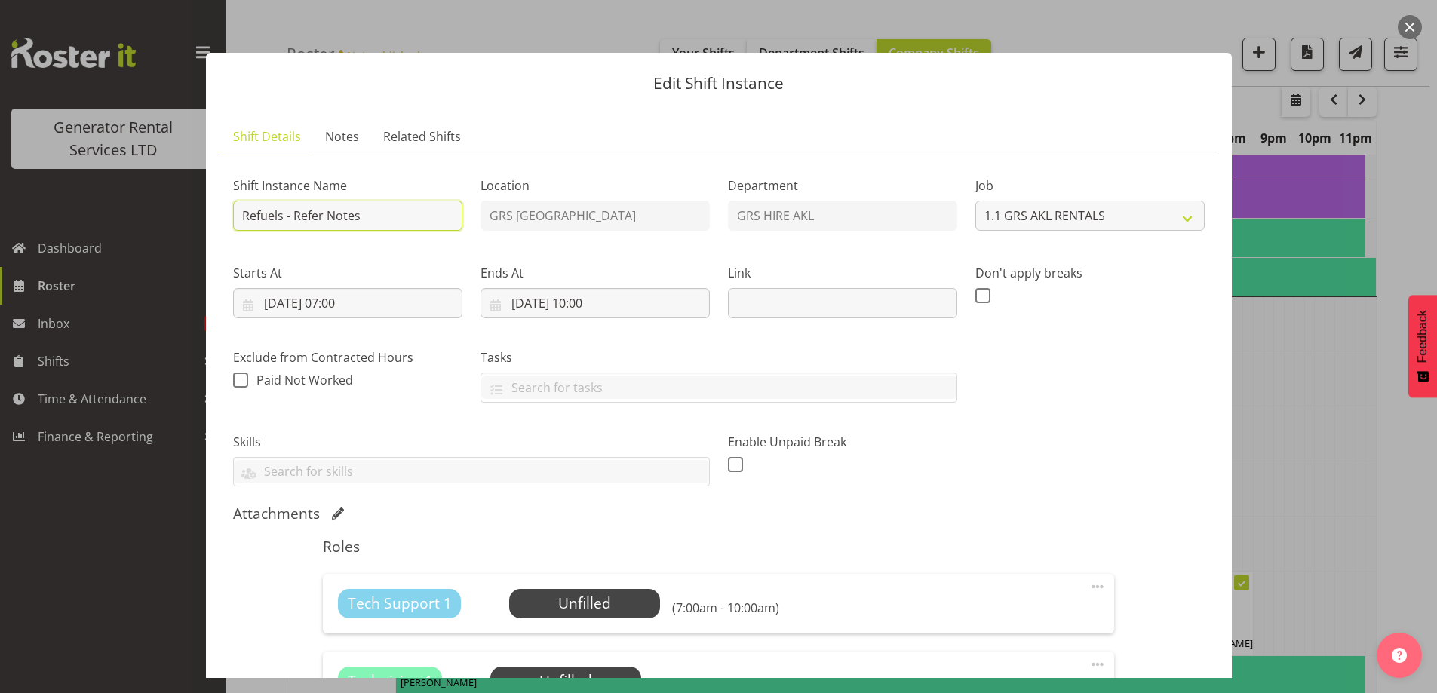
drag, startPoint x: 364, startPoint y: 223, endPoint x: 296, endPoint y: 219, distance: 68.0
click at [296, 219] on input "Refuels - Refer Notes" at bounding box center [347, 216] width 229 height 30
type input "Refuels - Using KZG."
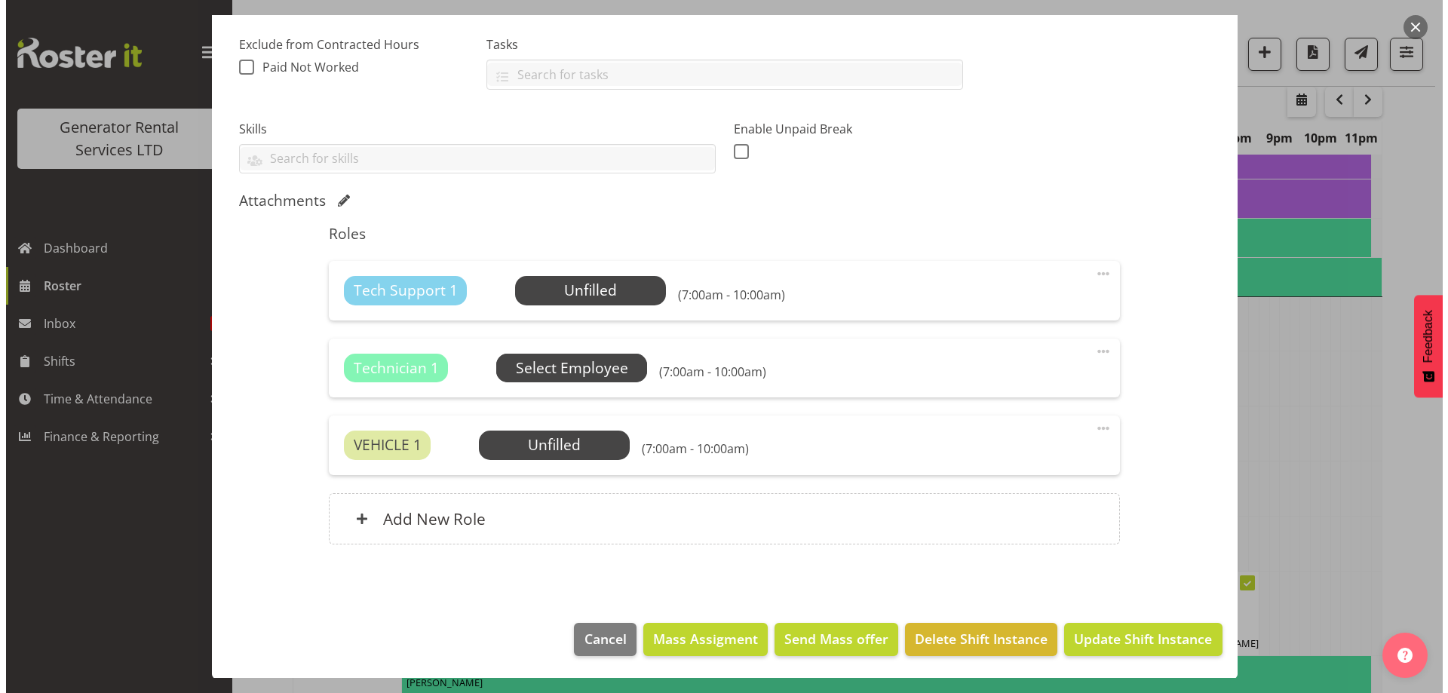
scroll to position [314, 0]
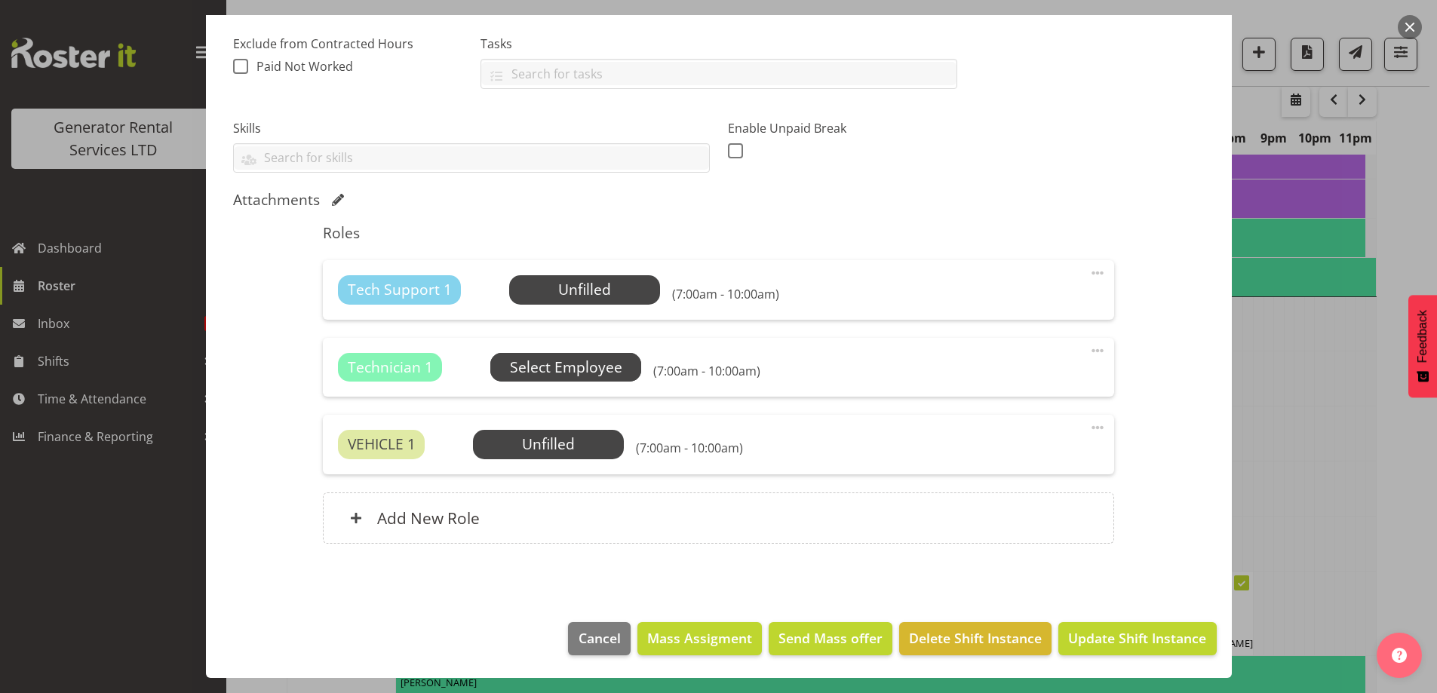
click at [550, 353] on span "Select Employee" at bounding box center [565, 367] width 151 height 29
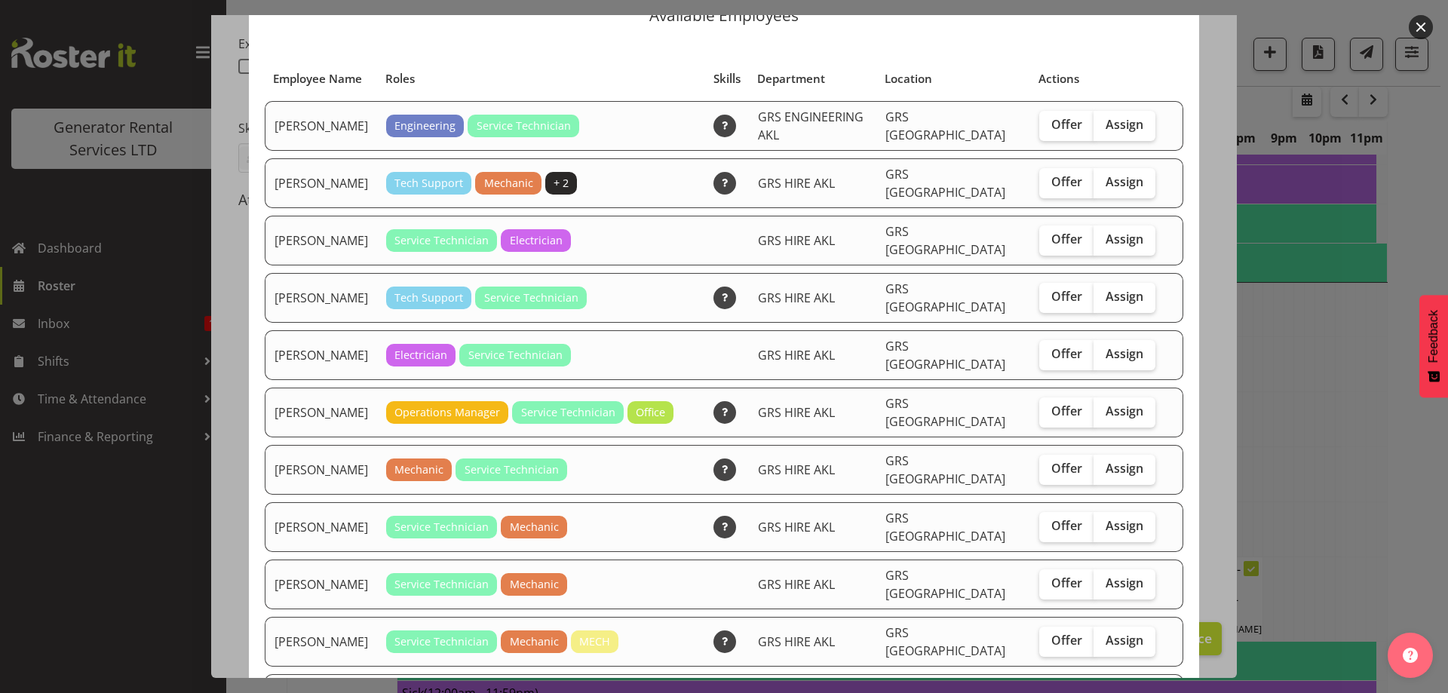
scroll to position [151, 0]
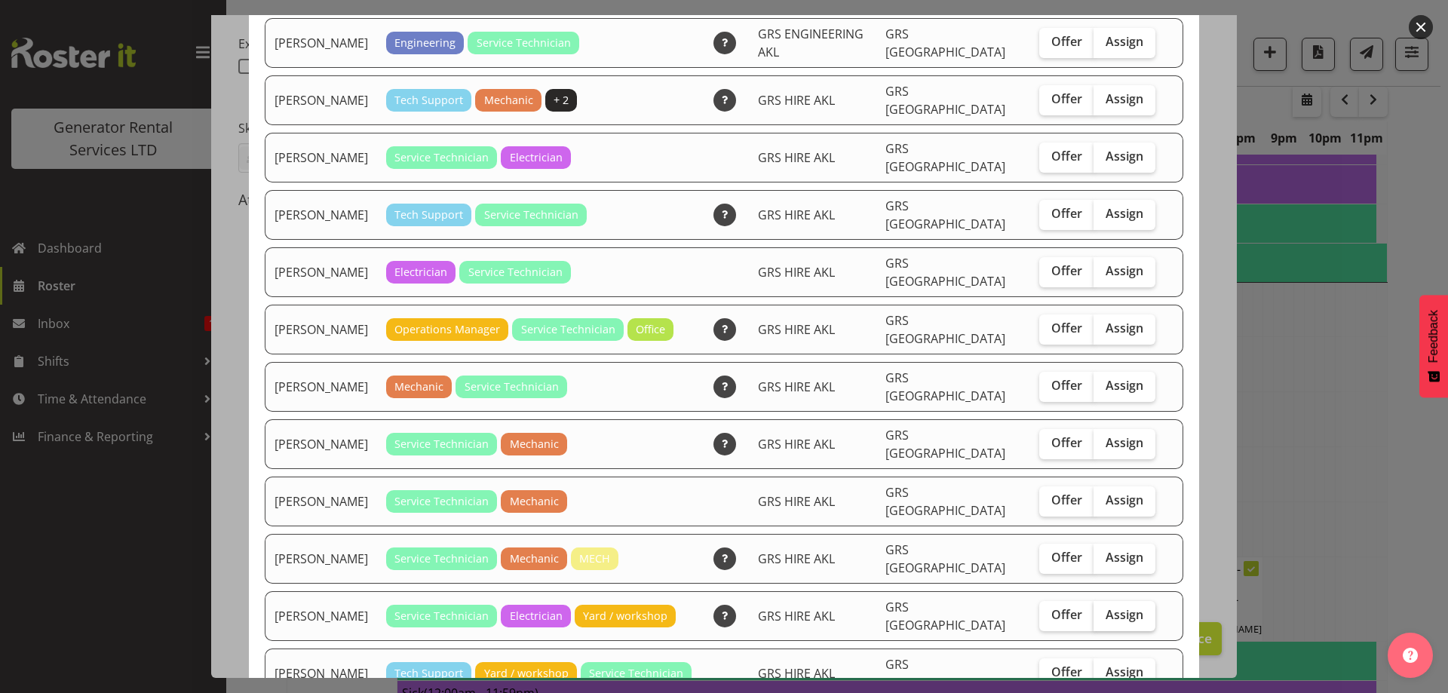
click at [1106, 607] on span "Assign" at bounding box center [1125, 614] width 38 height 15
click at [1096, 610] on input "Assign" at bounding box center [1099, 615] width 10 height 10
checkbox input "true"
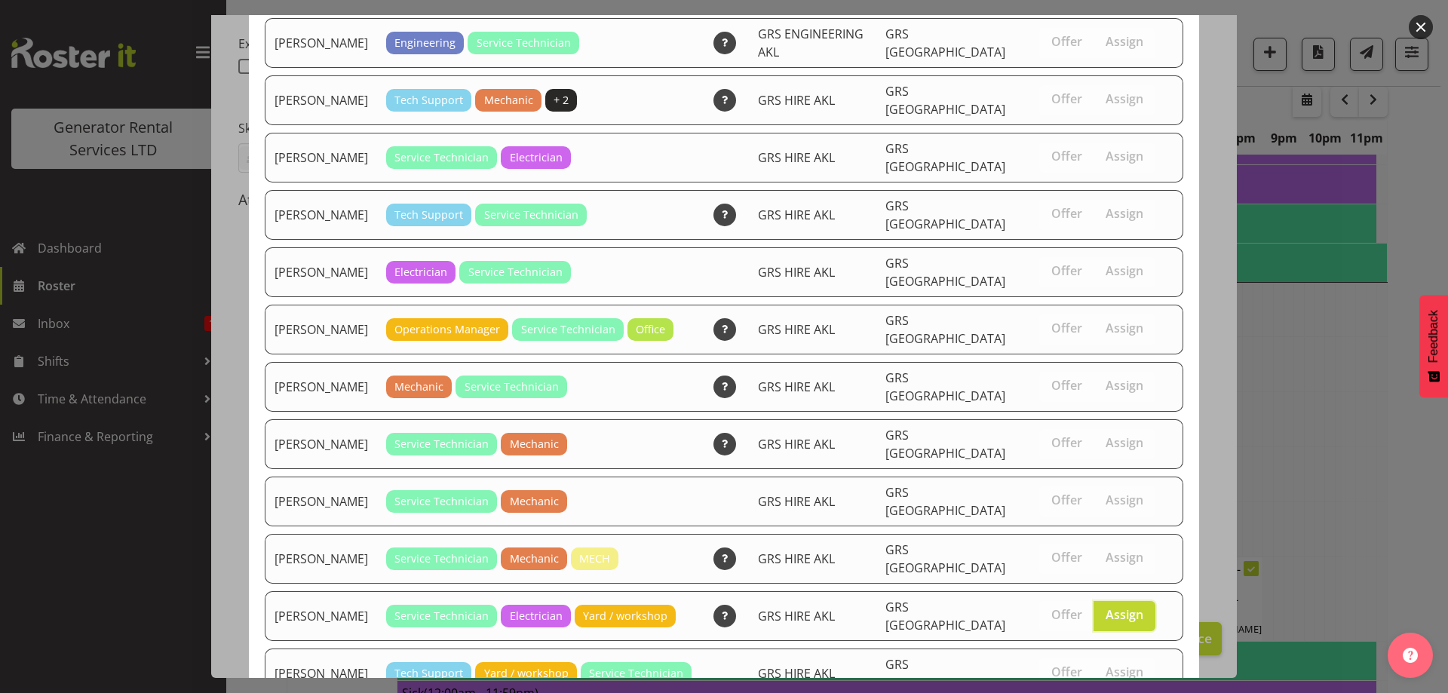
scroll to position [398, 0]
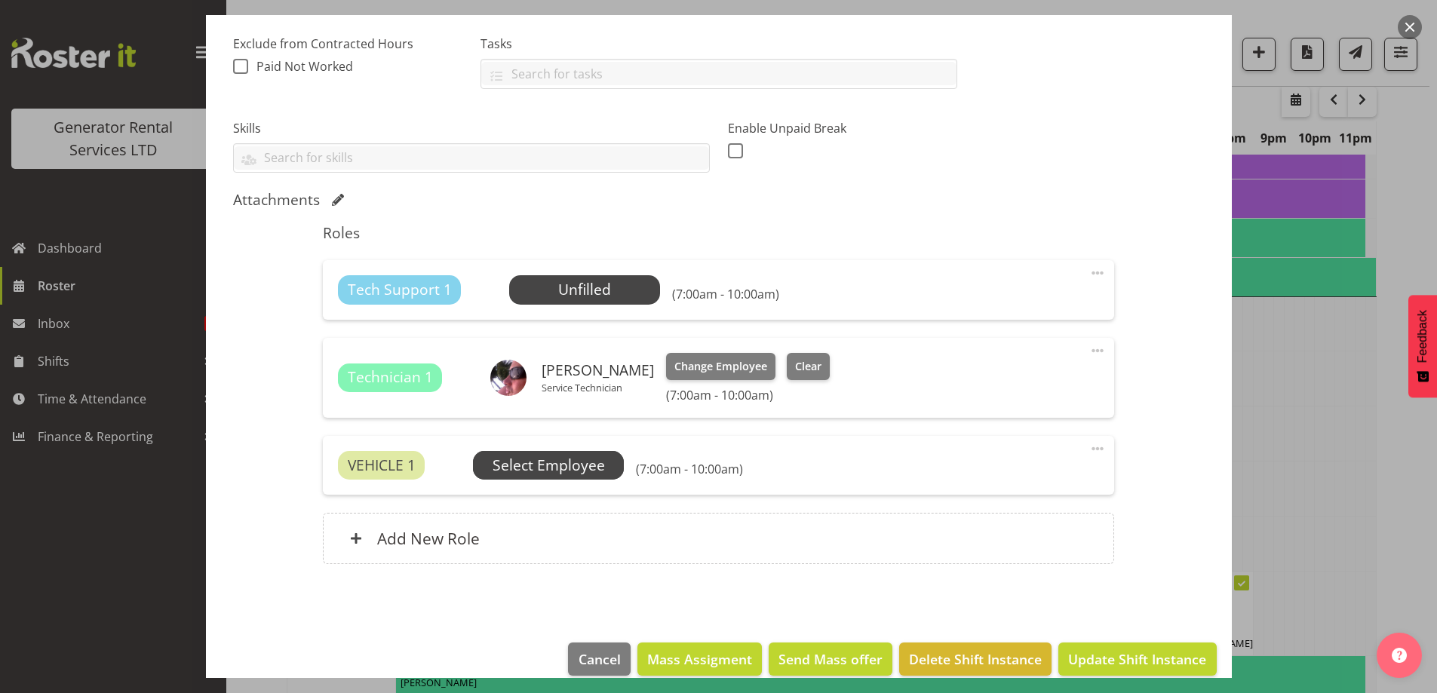
click at [579, 458] on span "Select Employee" at bounding box center [549, 466] width 112 height 22
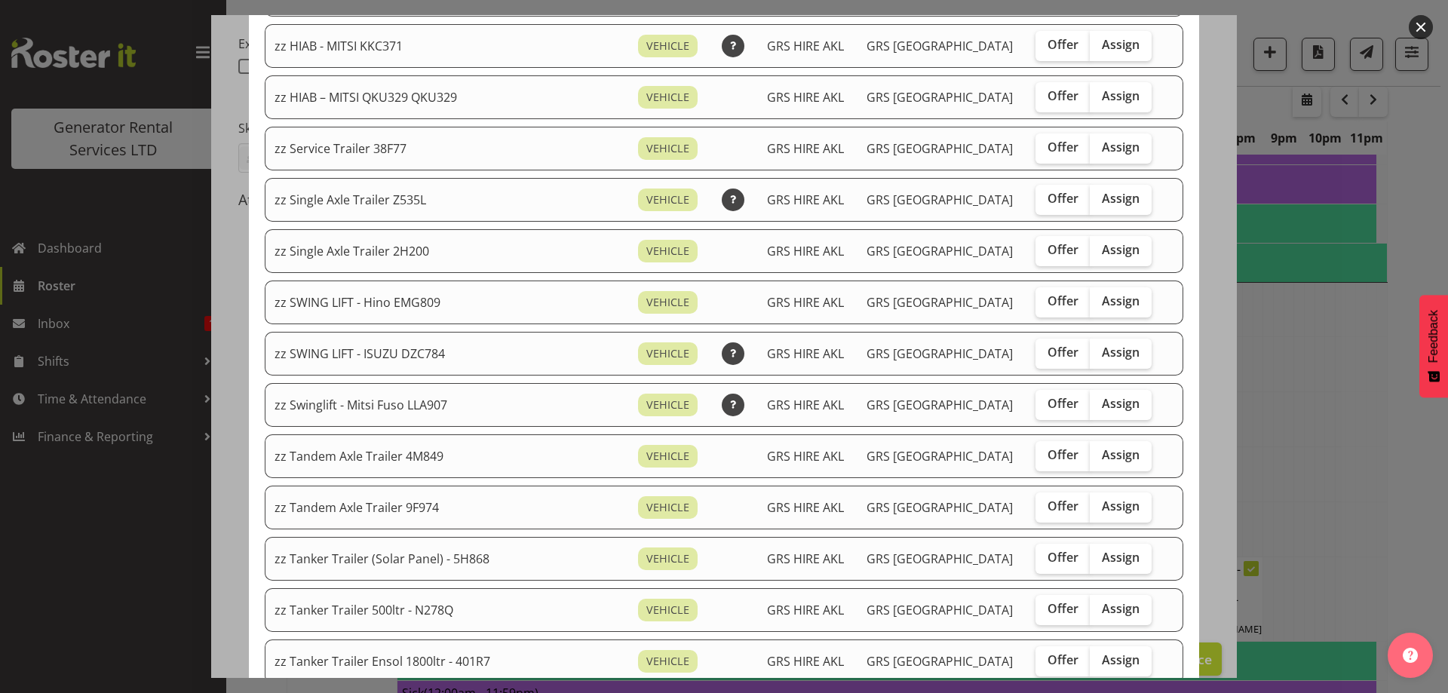
scroll to position [1132, 0]
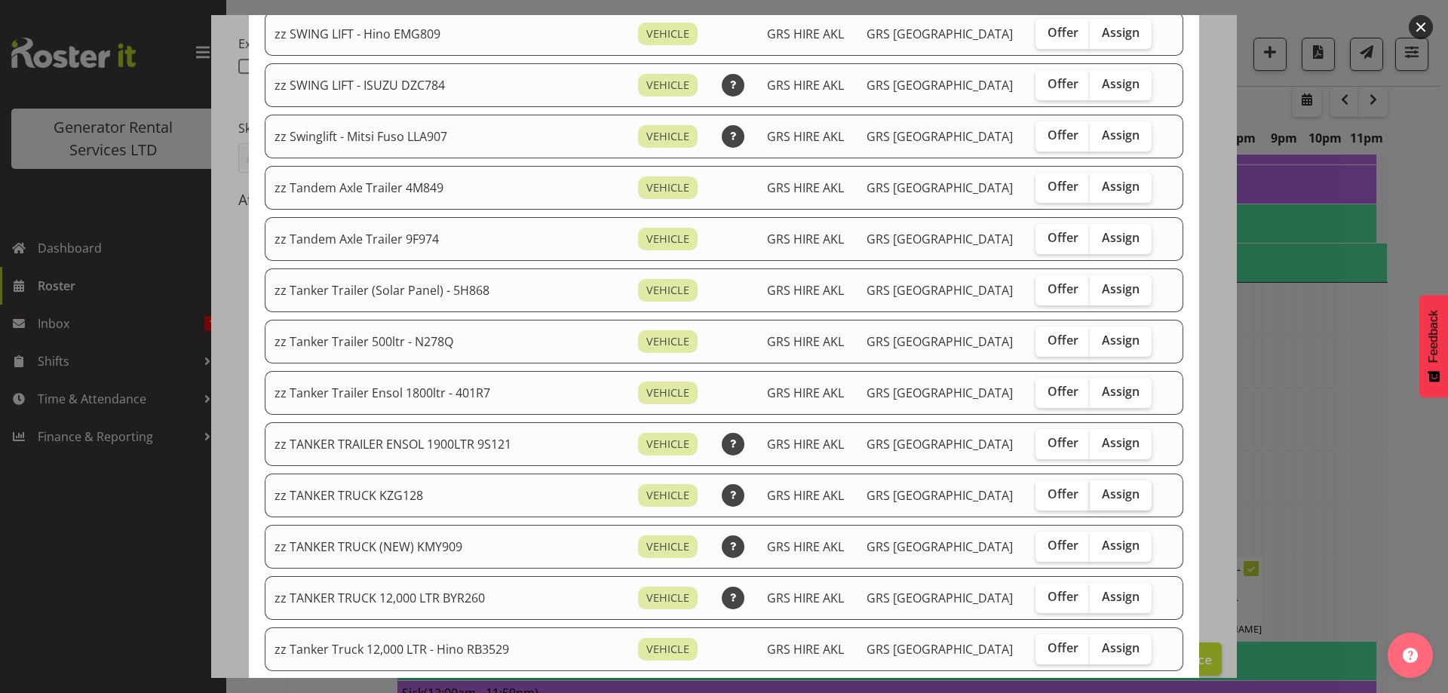
click at [1106, 493] on span "Assign" at bounding box center [1121, 494] width 38 height 15
click at [1100, 493] on input "Assign" at bounding box center [1095, 495] width 10 height 10
checkbox input "true"
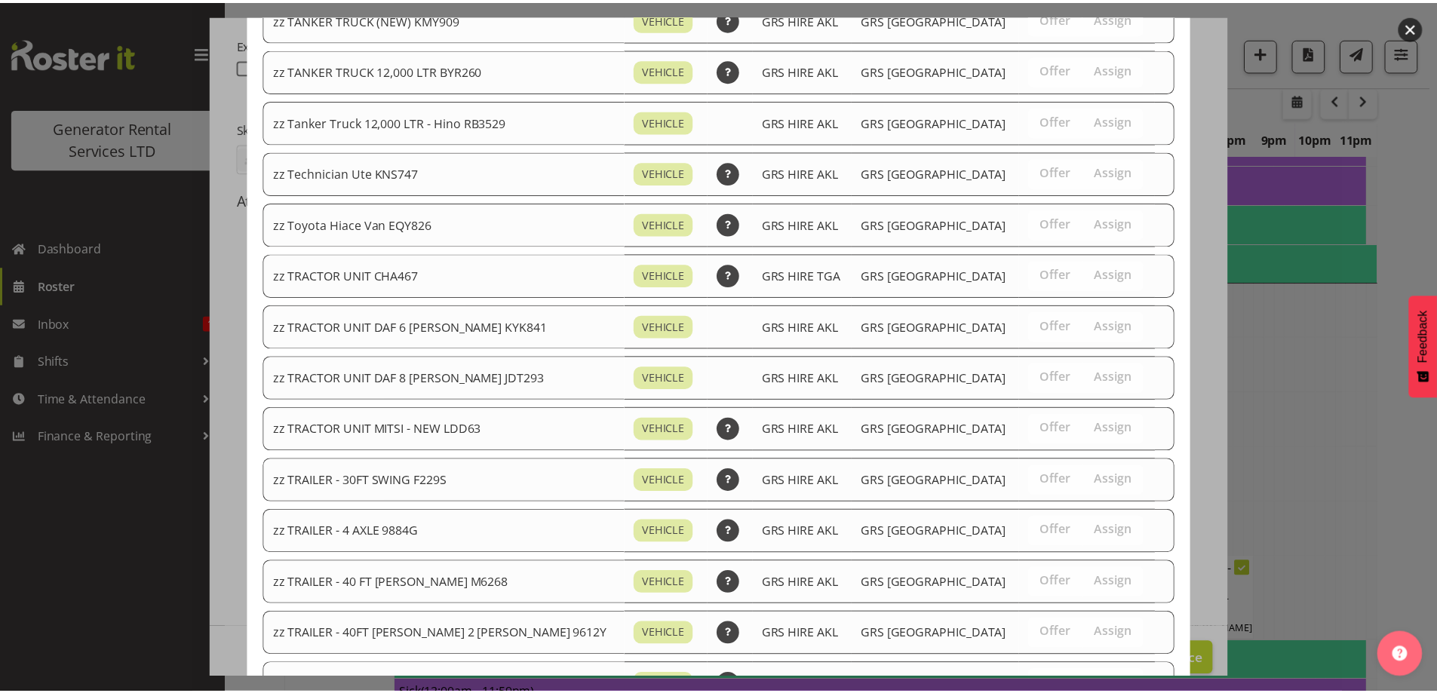
scroll to position [1886, 0]
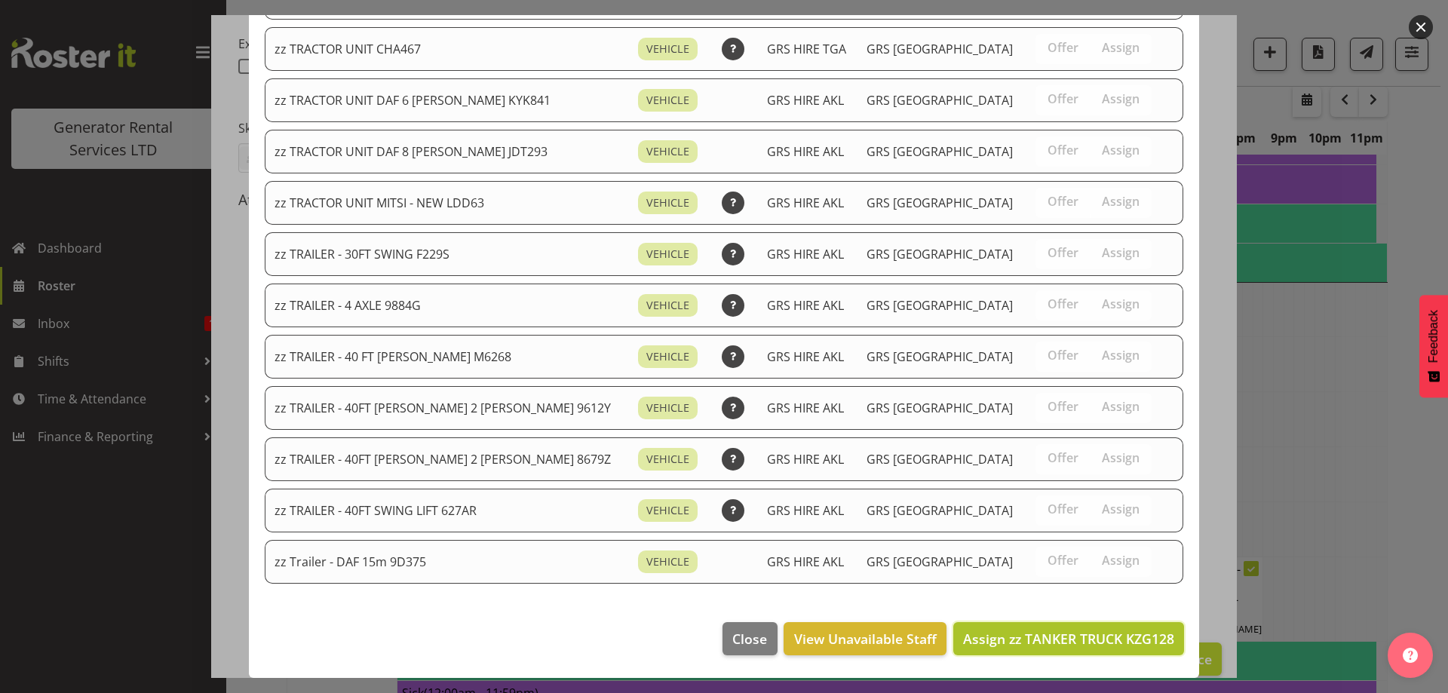
click at [1101, 639] on span "Assign zz TANKER TRUCK KZG128" at bounding box center [1068, 639] width 211 height 18
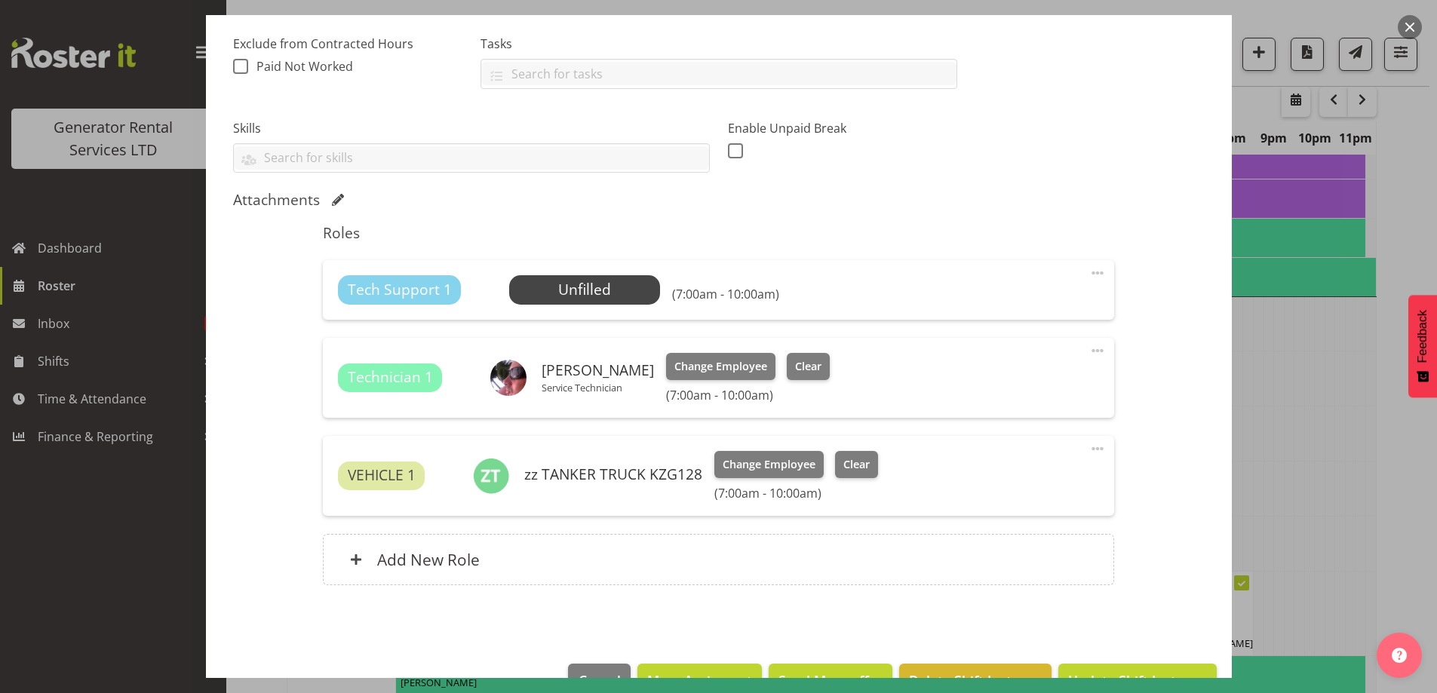
click at [1089, 274] on span at bounding box center [1098, 273] width 18 height 18
click at [1030, 358] on link "Delete" at bounding box center [1034, 360] width 145 height 27
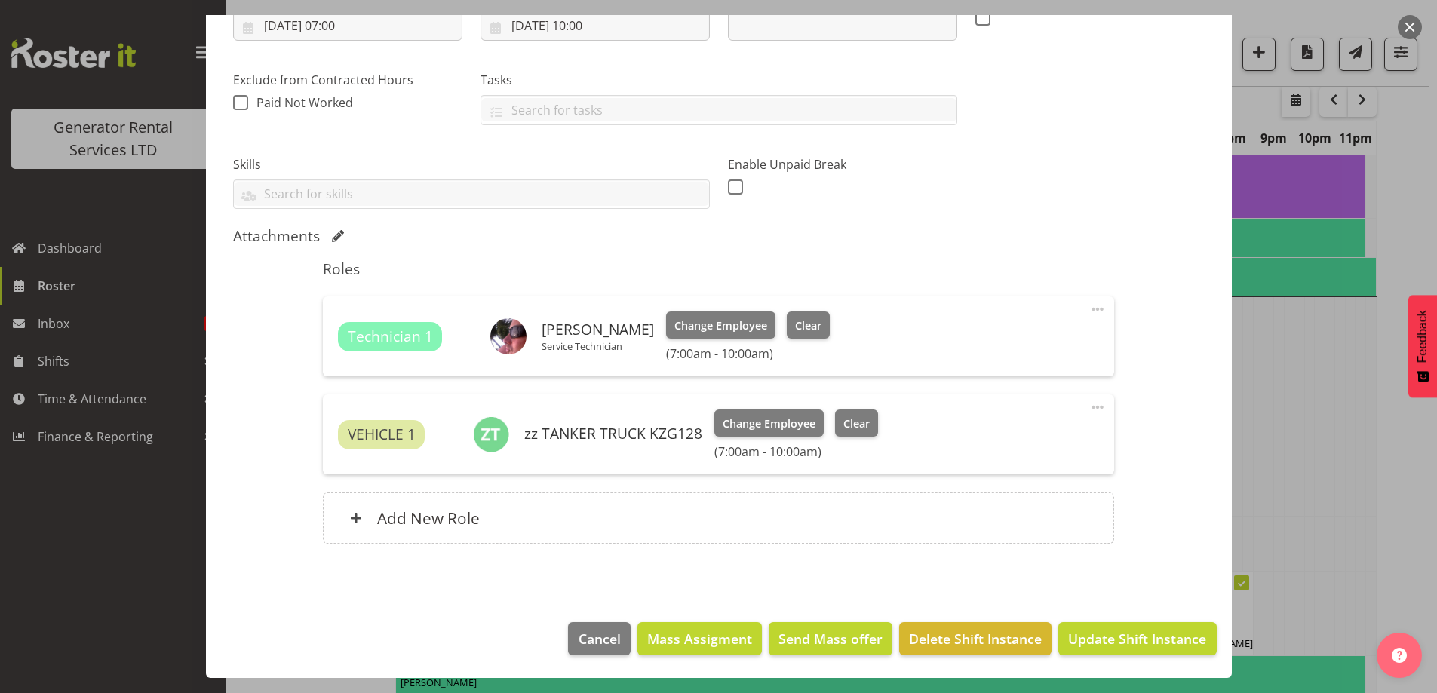
scroll to position [278, 0]
click at [1103, 637] on span "Update Shift Instance" at bounding box center [1137, 639] width 138 height 20
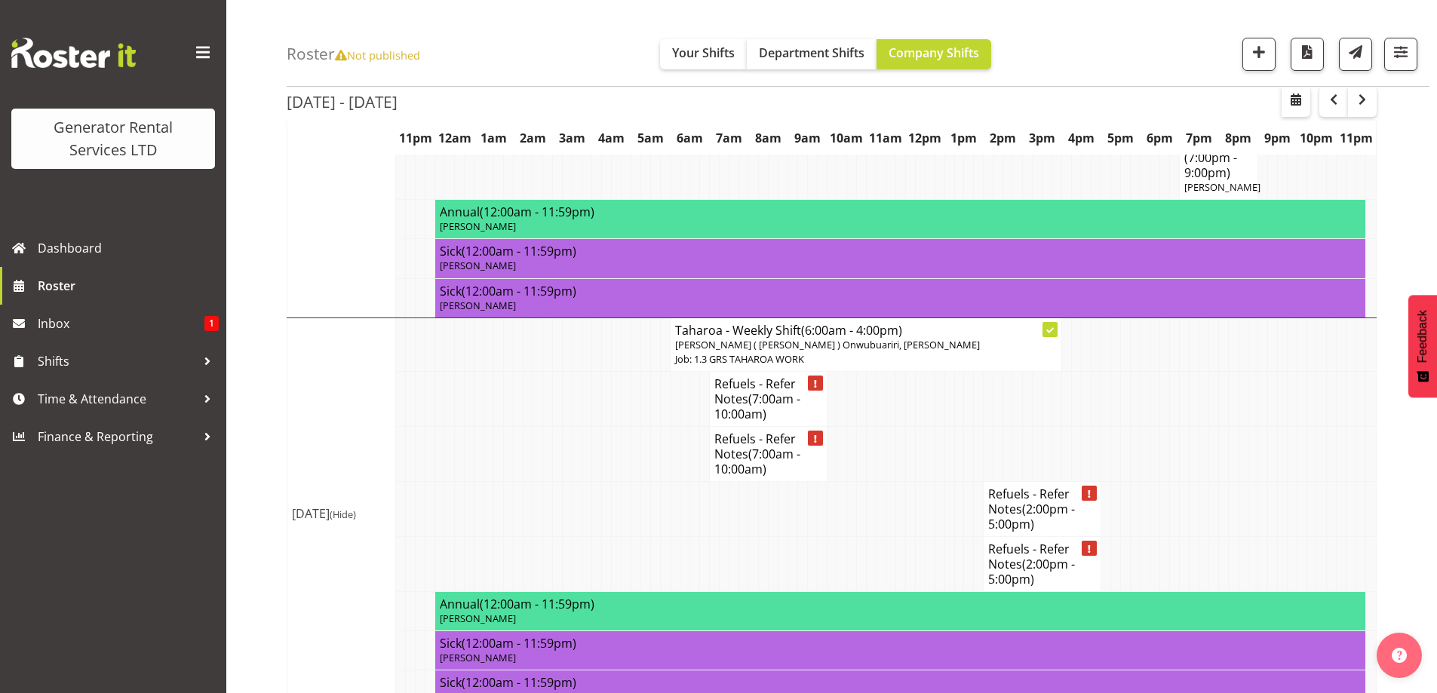
scroll to position [1860, 0]
click at [769, 390] on span "(7:00am - 10:00am)" at bounding box center [757, 406] width 86 height 32
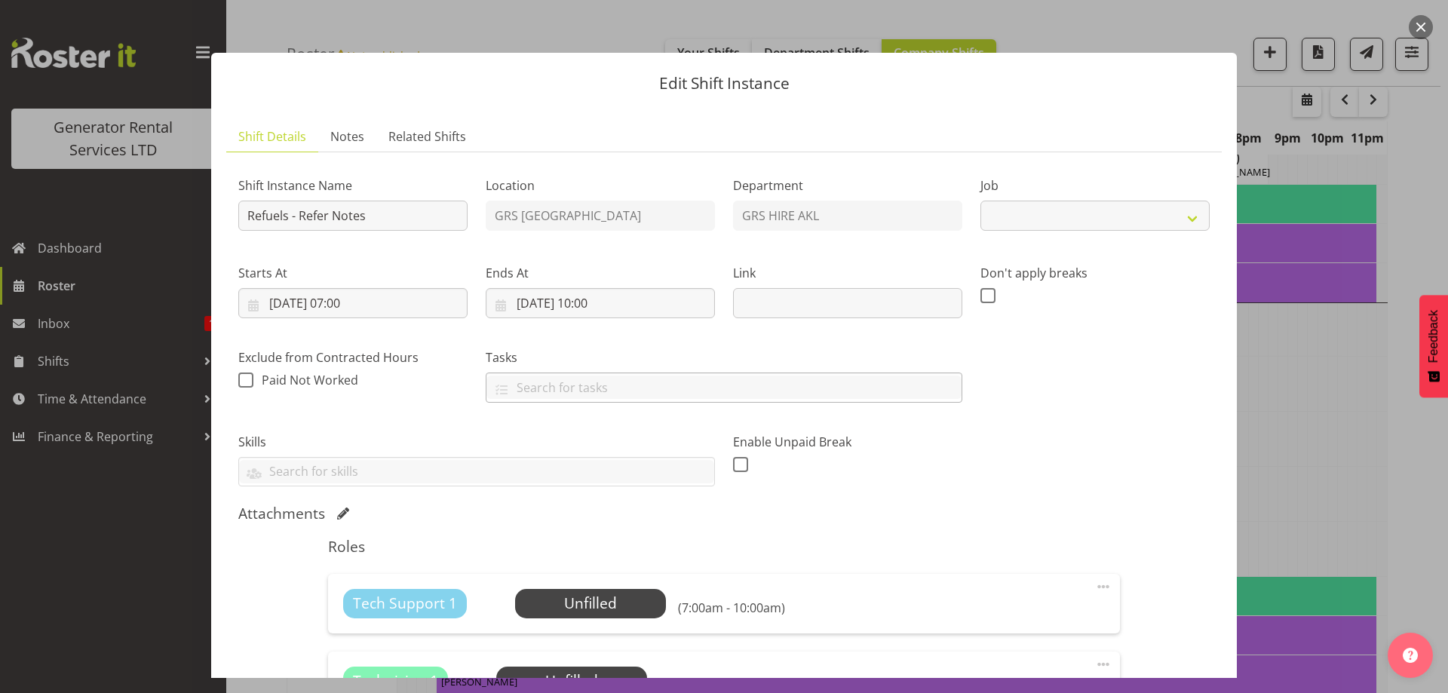
select select "9"
click at [352, 133] on span "Notes" at bounding box center [347, 136] width 34 height 18
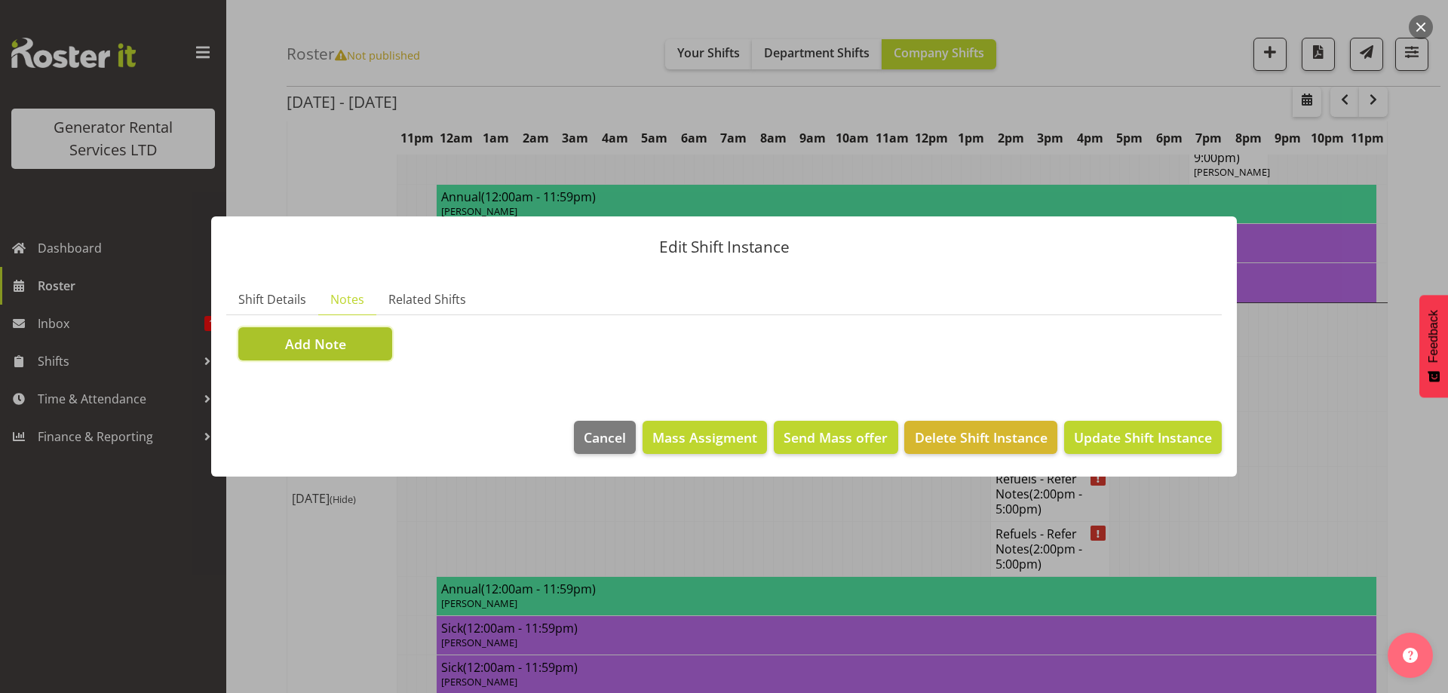
click at [364, 333] on button "Add Note" at bounding box center [315, 343] width 154 height 33
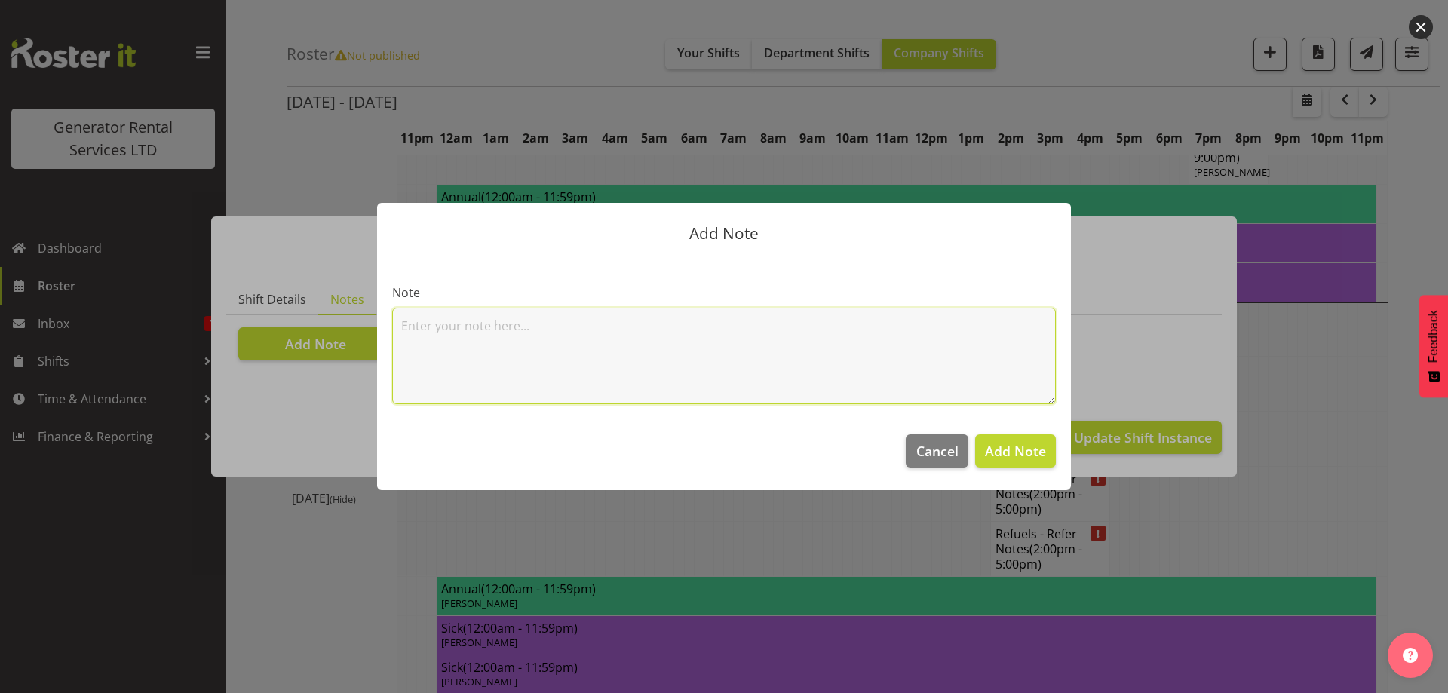
click at [482, 327] on textarea at bounding box center [724, 356] width 664 height 97
paste textarea "#308 @ 4 Bettina Place, Manurewa C016325 Counties Energy Gen 113 100kVA @ 102A …"
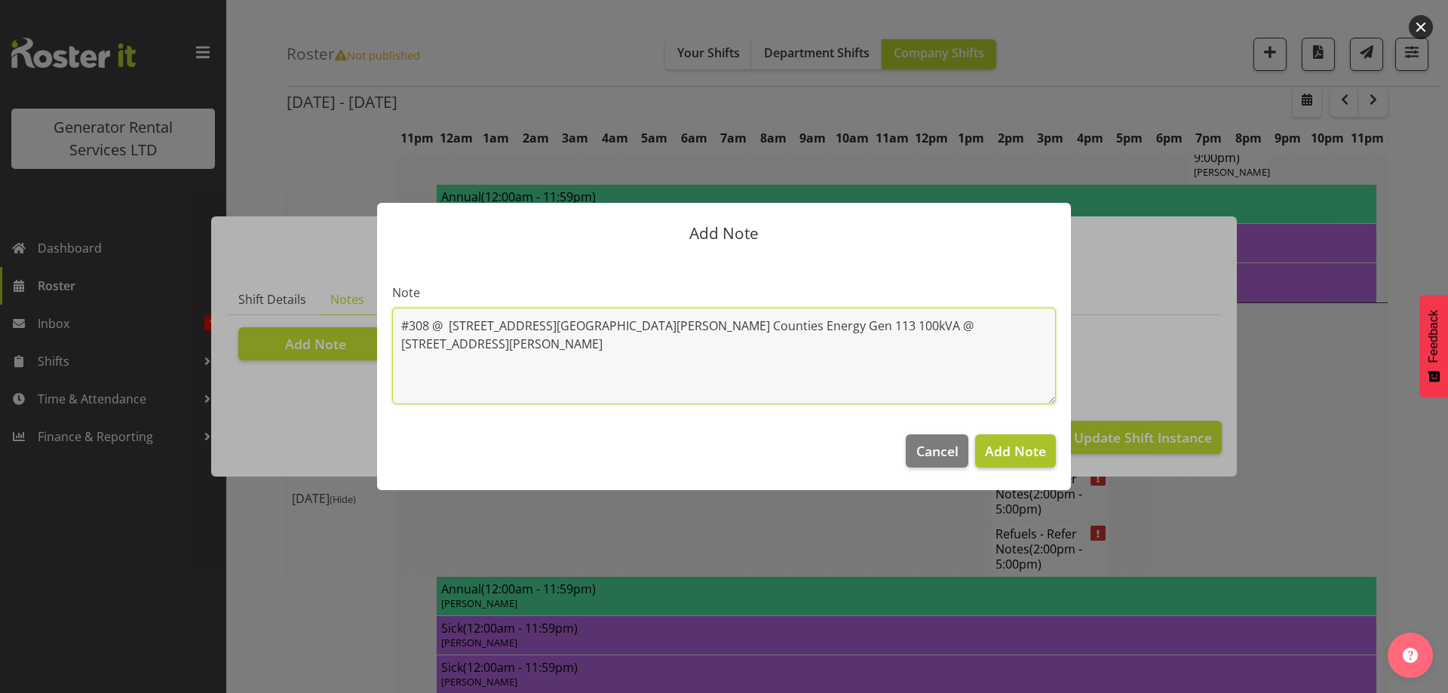
type textarea "#308 @ 4 Bettina Place, Manurewa C016325 Counties Energy Gen 113 100kVA @ 102A …"
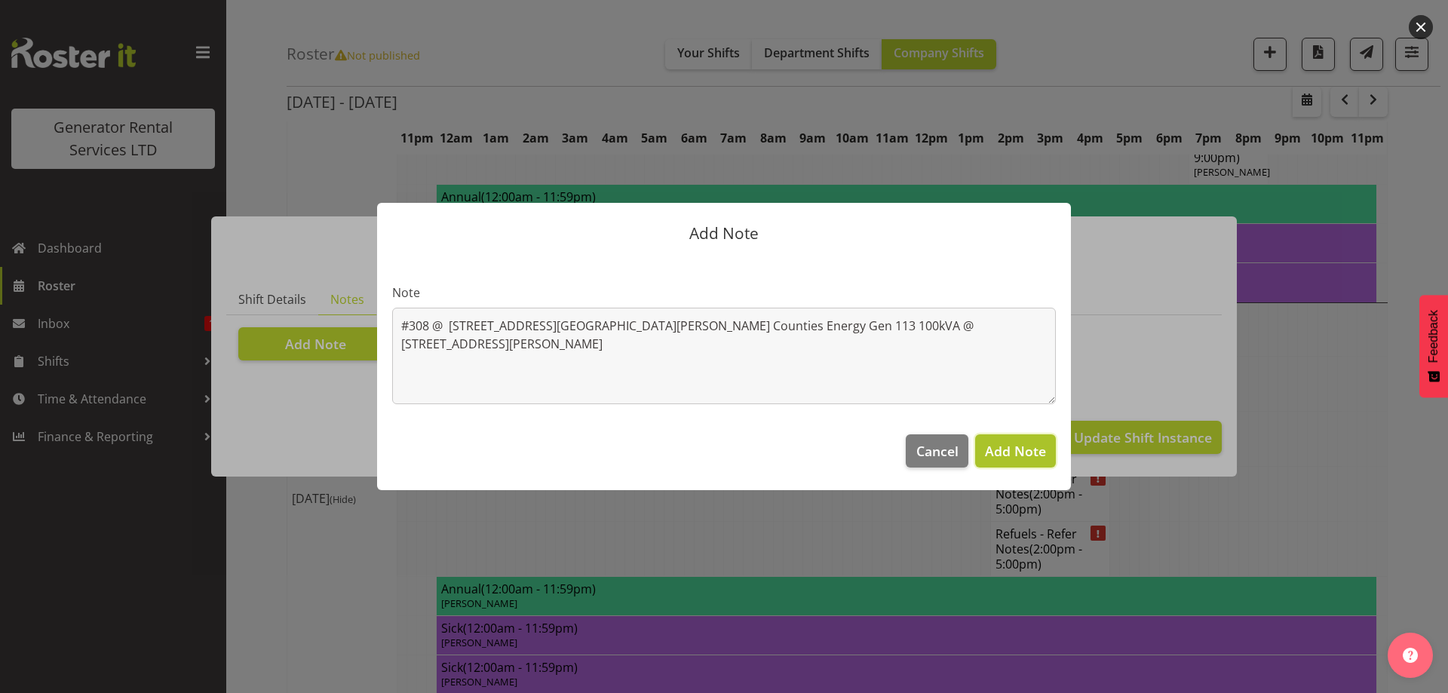
click at [1009, 449] on span "Add Note" at bounding box center [1015, 451] width 61 height 18
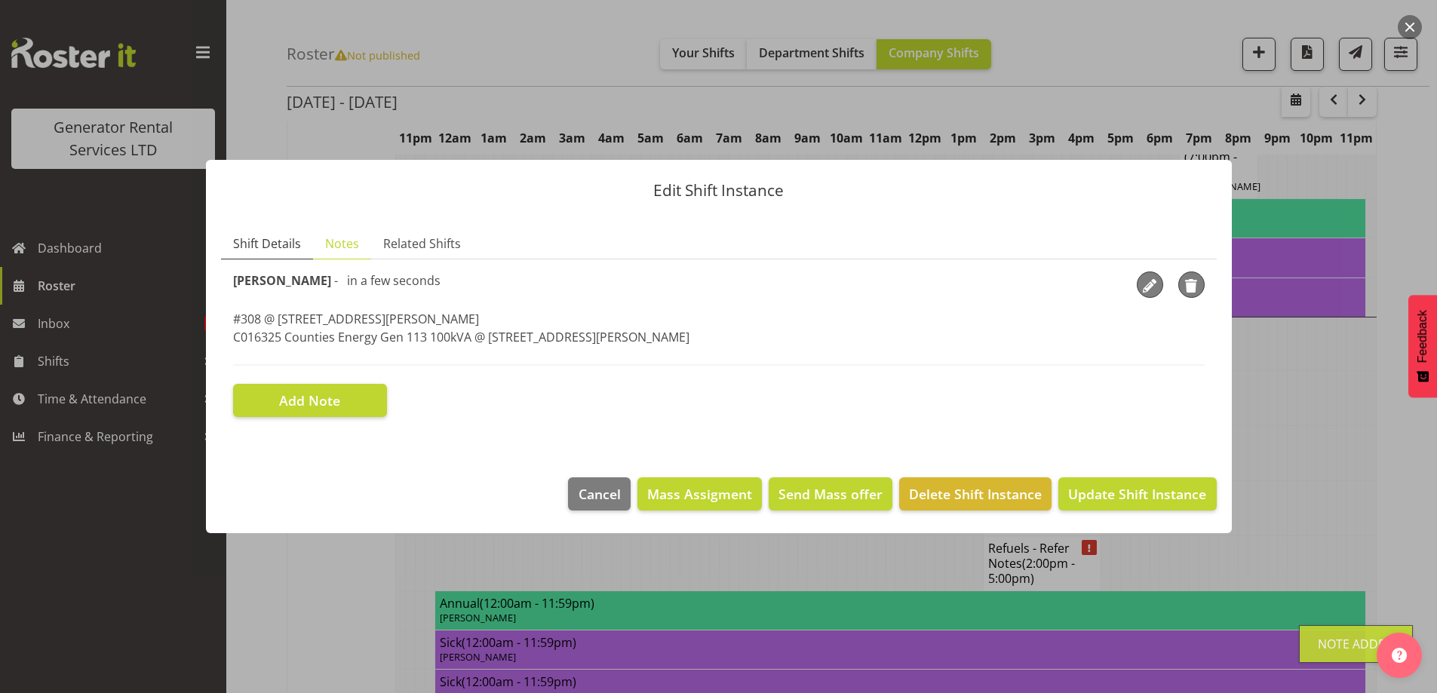
click at [254, 232] on link "Shift Details" at bounding box center [267, 244] width 92 height 31
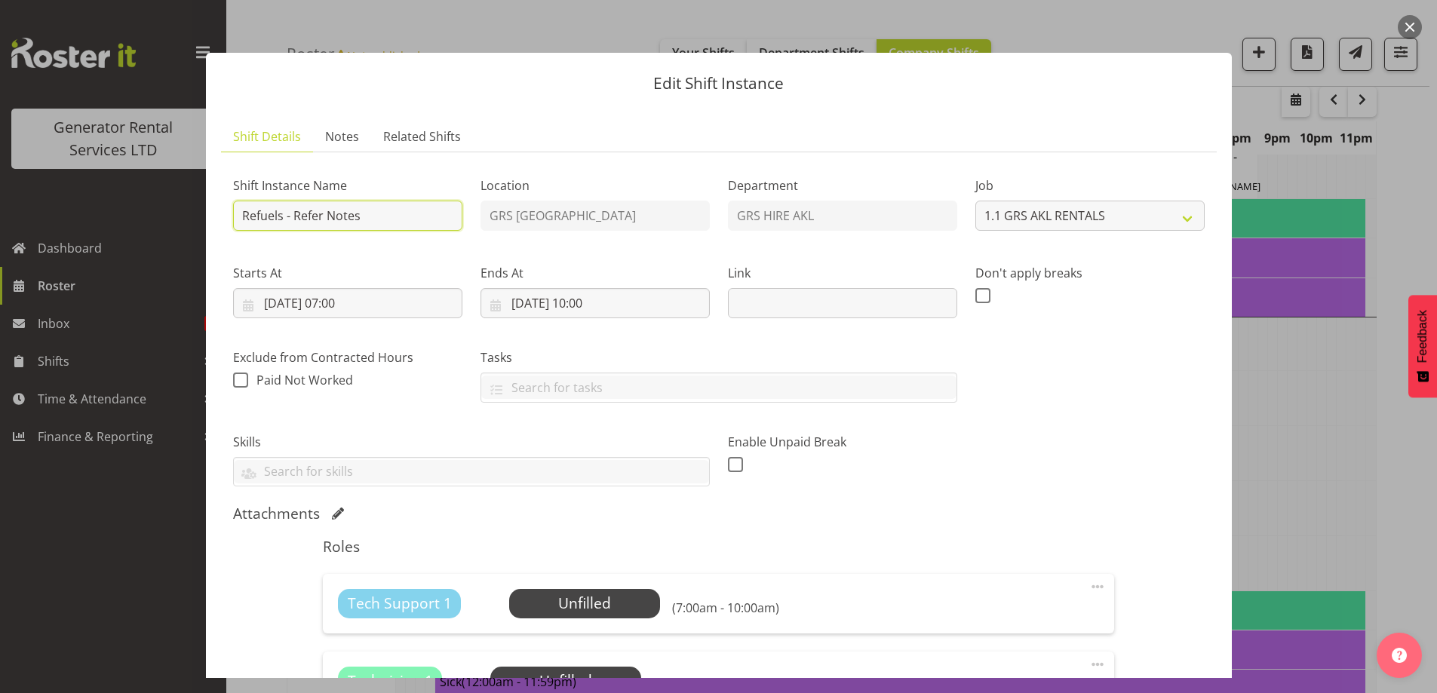
drag, startPoint x: 373, startPoint y: 217, endPoint x: 295, endPoint y: 215, distance: 78.5
click at [295, 215] on input "Refuels - Refer Notes" at bounding box center [347, 216] width 229 height 30
type input "Refuels - Using KZG."
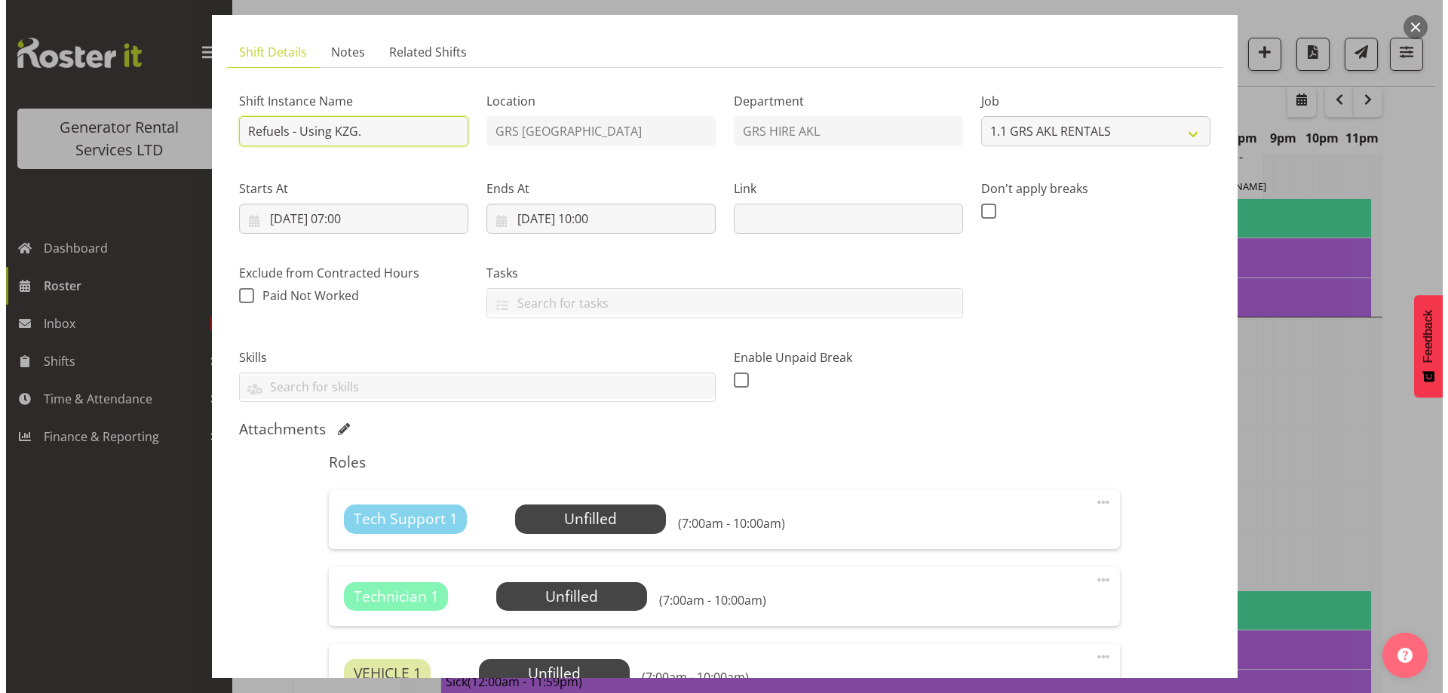
scroll to position [226, 0]
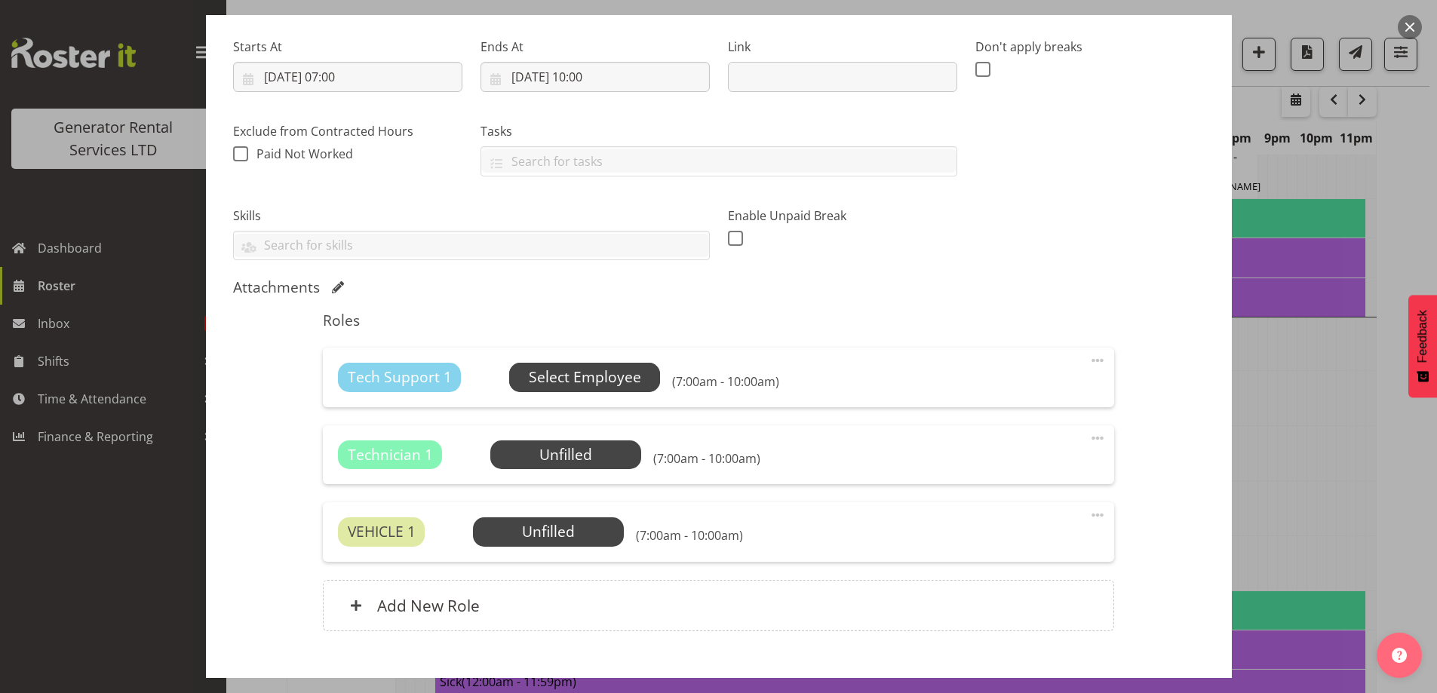
click at [606, 375] on span "Select Employee" at bounding box center [585, 378] width 112 height 22
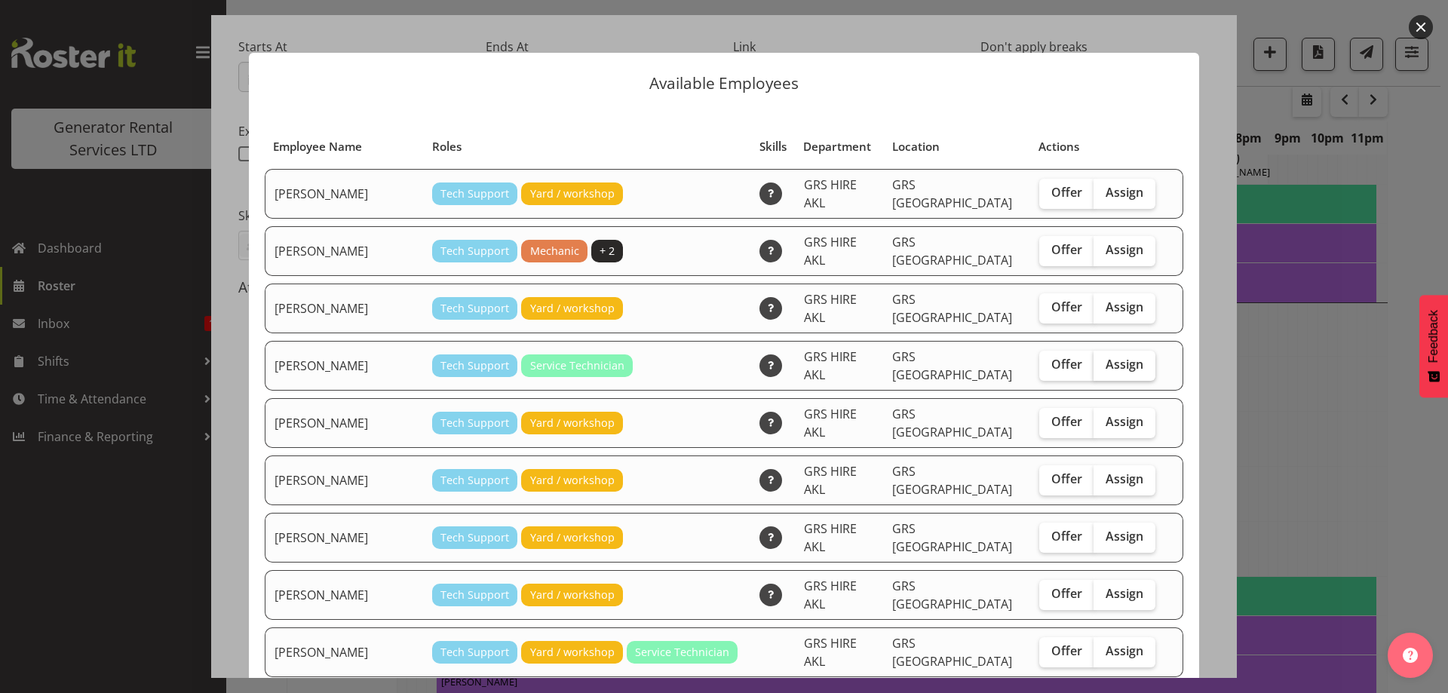
click at [1106, 357] on span "Assign" at bounding box center [1125, 364] width 38 height 15
click at [1094, 360] on input "Assign" at bounding box center [1099, 365] width 10 height 10
checkbox input "true"
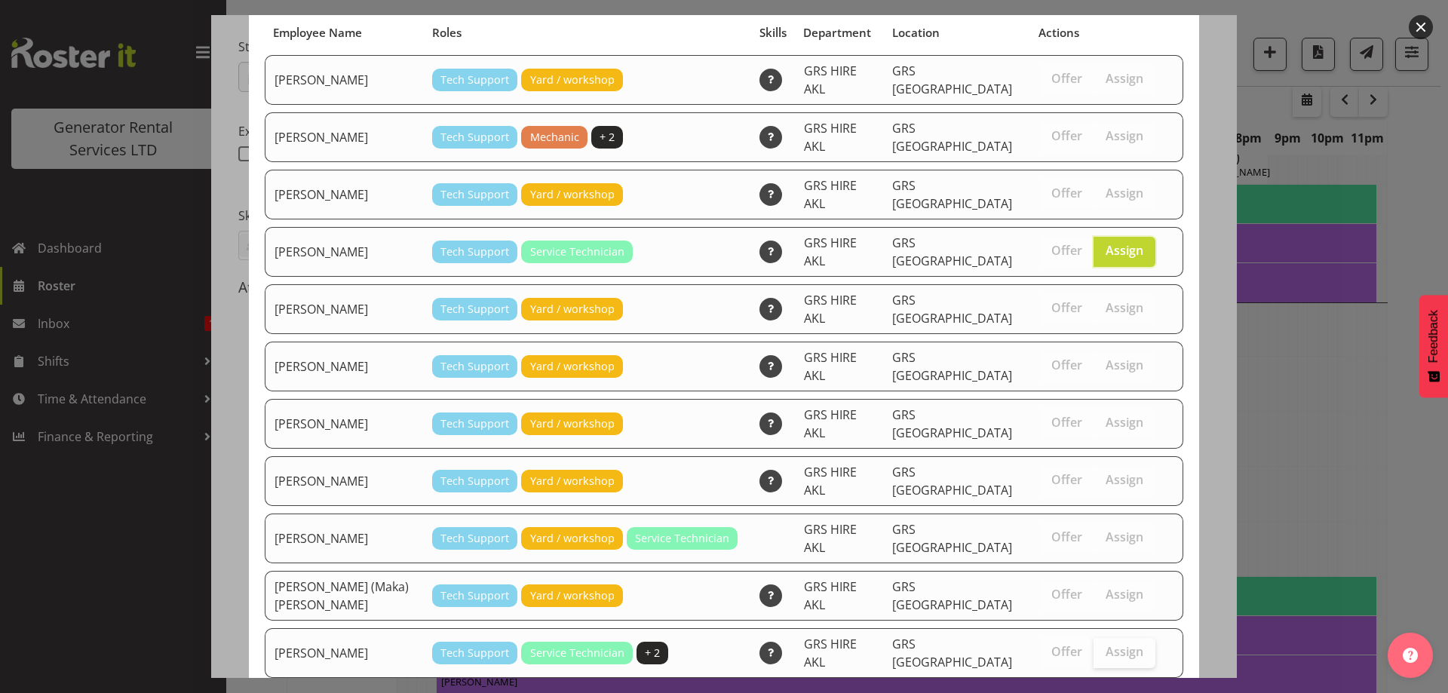
scroll to position [142, 0]
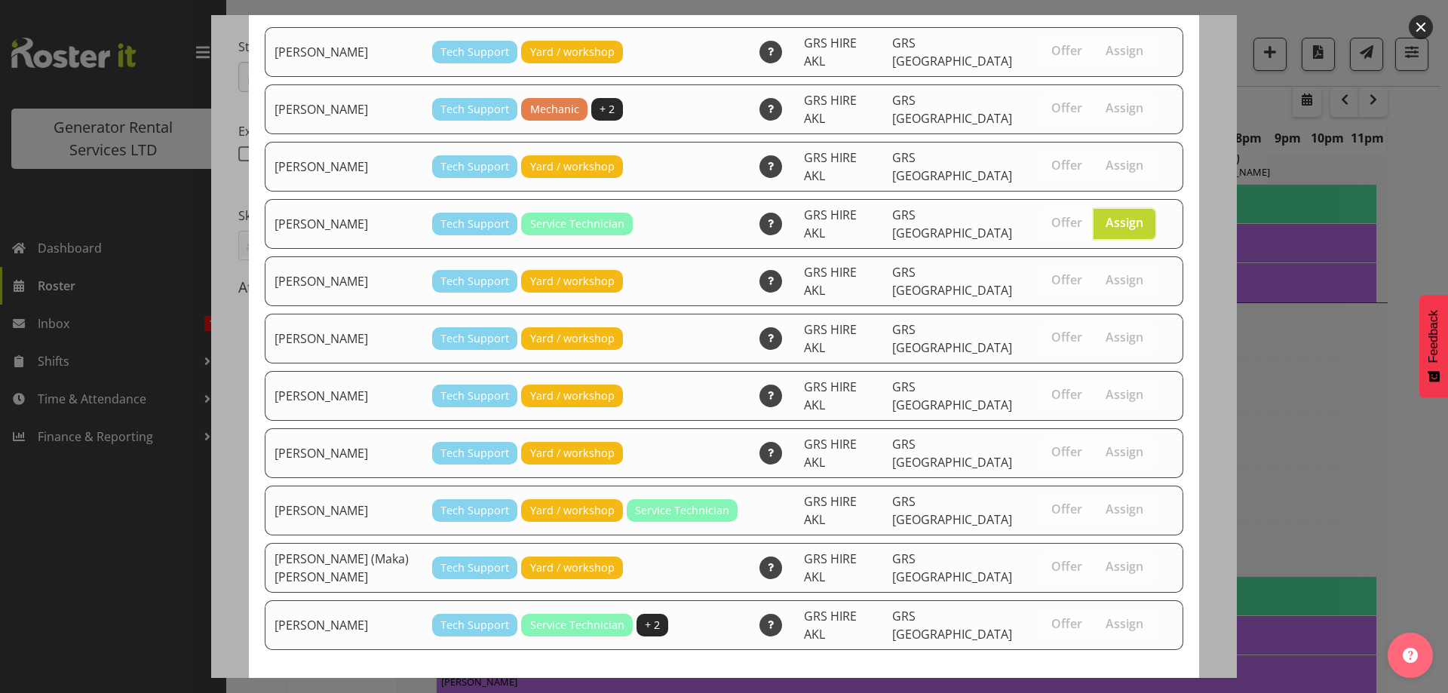
click at [1117, 693] on span "Assign Craig Barrett" at bounding box center [1098, 705] width 152 height 18
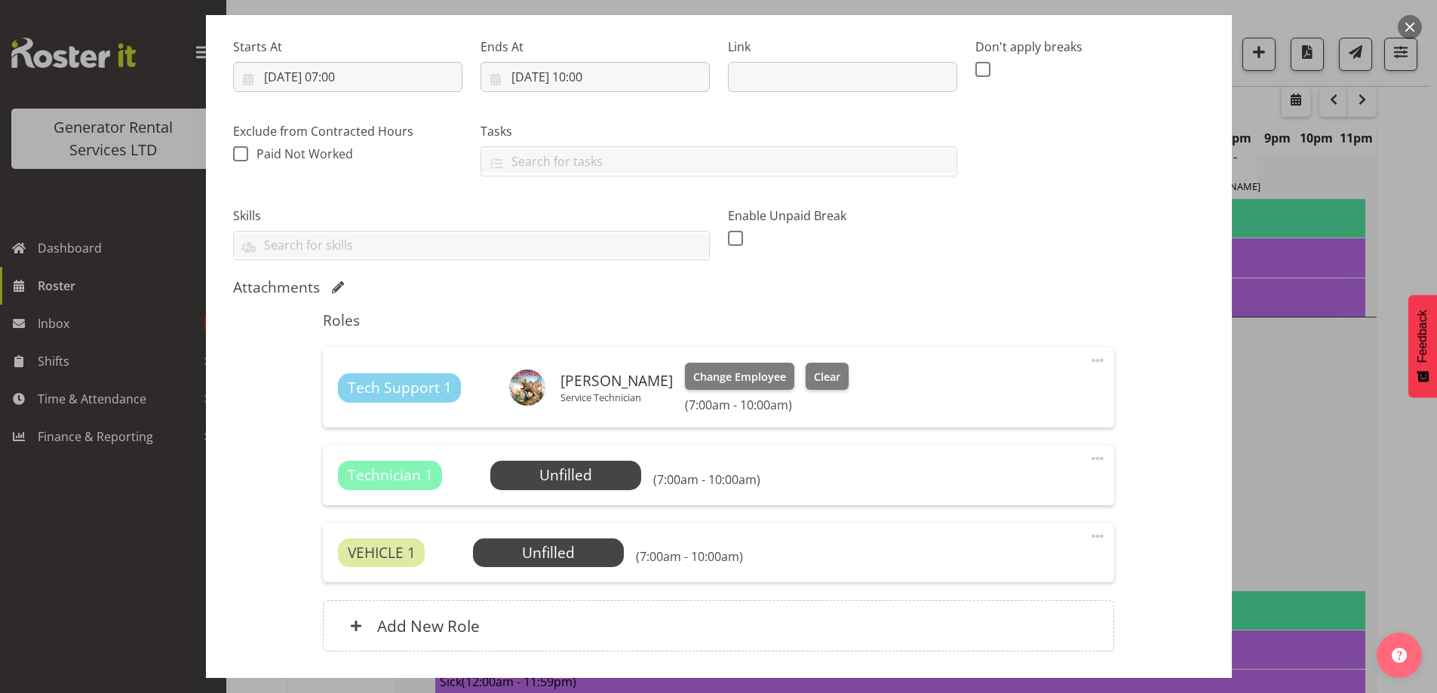
click at [1089, 454] on span at bounding box center [1098, 459] width 18 height 18
click at [1009, 544] on link "Delete" at bounding box center [1034, 546] width 145 height 27
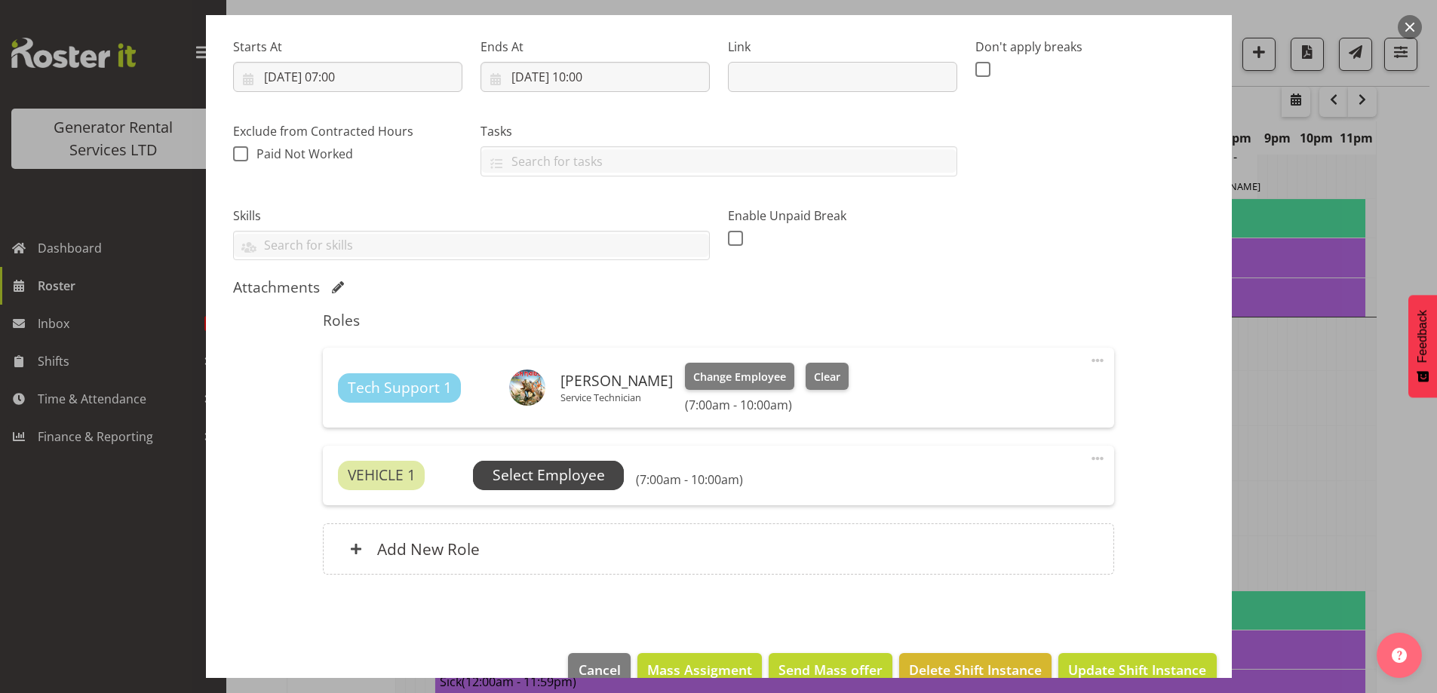
click at [565, 475] on span "Select Employee" at bounding box center [549, 476] width 112 height 22
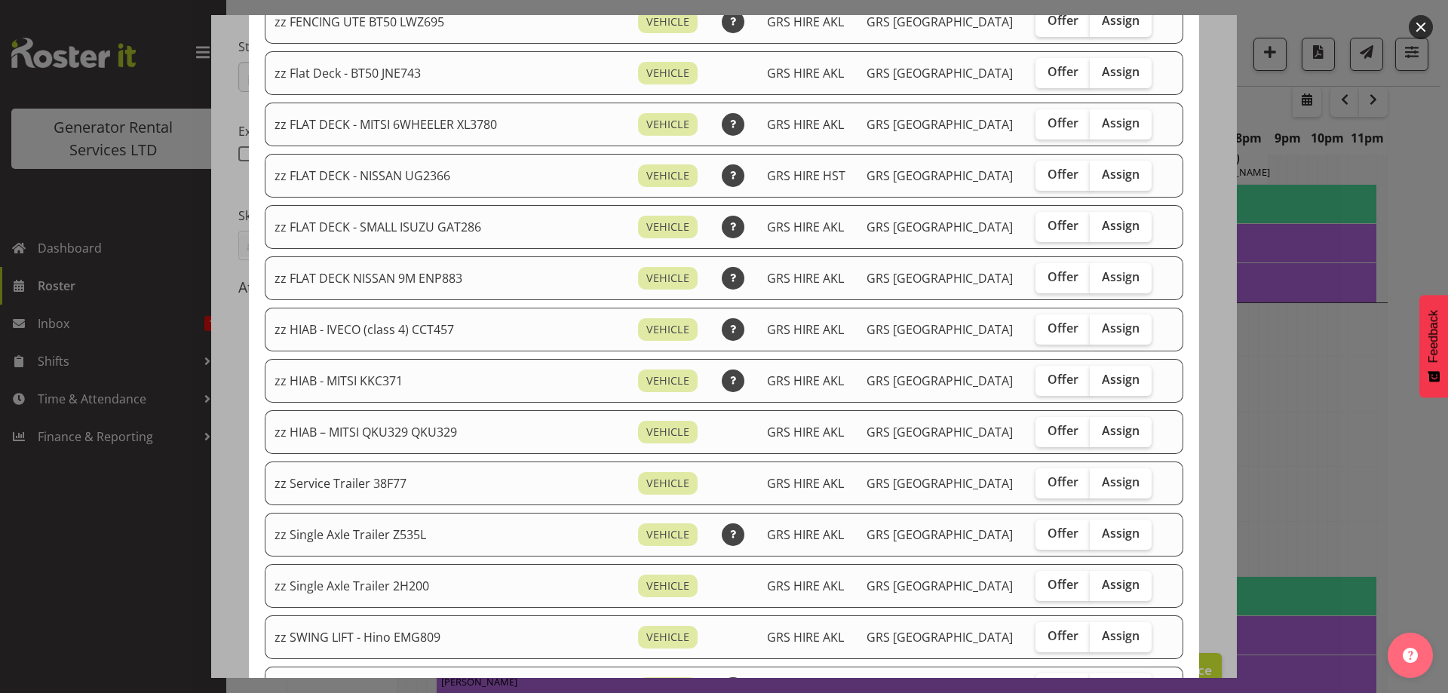
scroll to position [1132, 0]
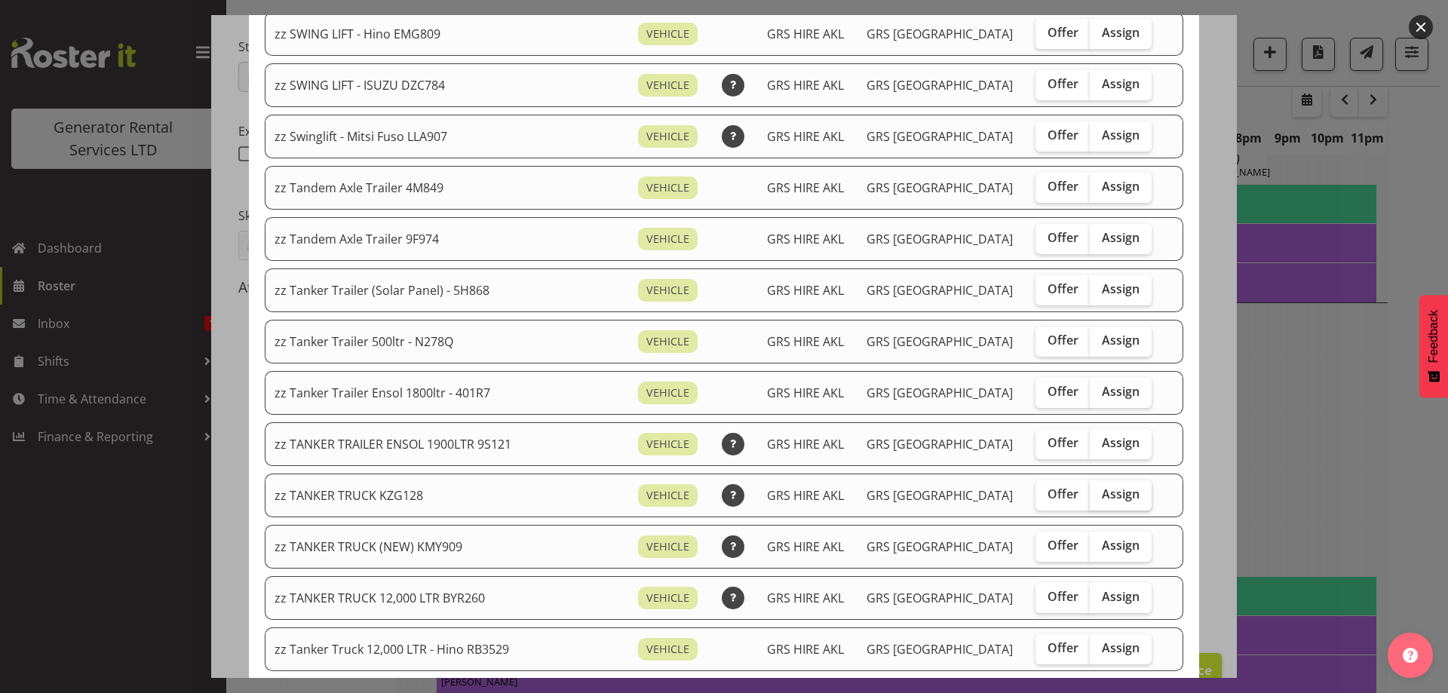
click at [1102, 499] on span "Assign" at bounding box center [1121, 494] width 38 height 15
click at [1090, 499] on input "Assign" at bounding box center [1095, 495] width 10 height 10
checkbox input "true"
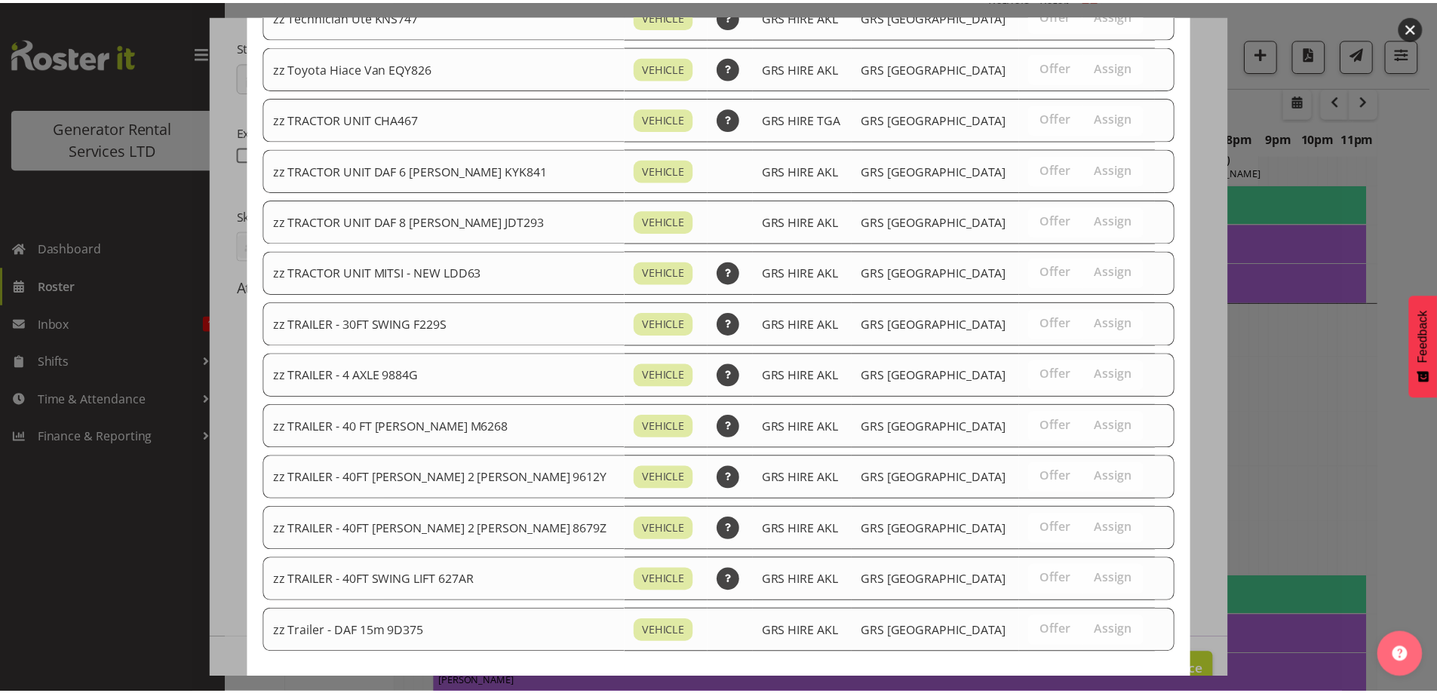
scroll to position [1886, 0]
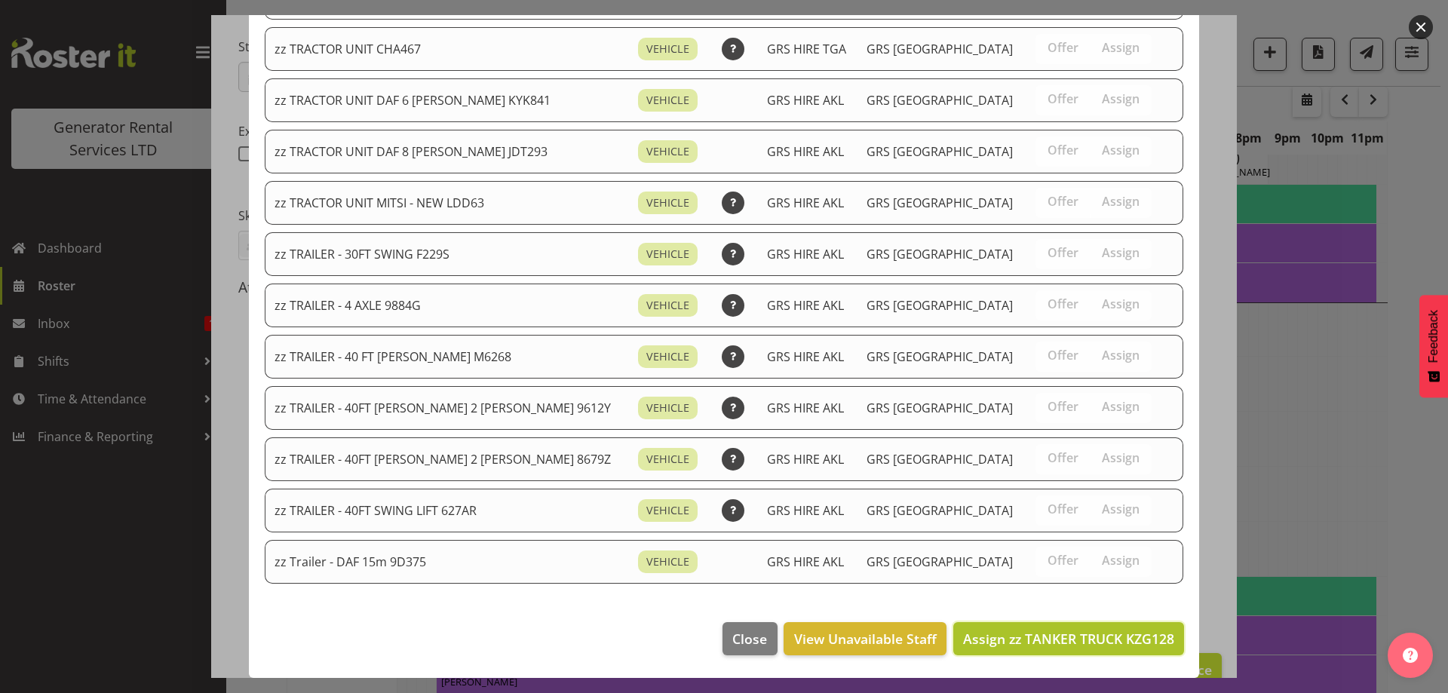
click at [1094, 641] on span "Assign zz TANKER TRUCK KZG128" at bounding box center [1068, 639] width 211 height 18
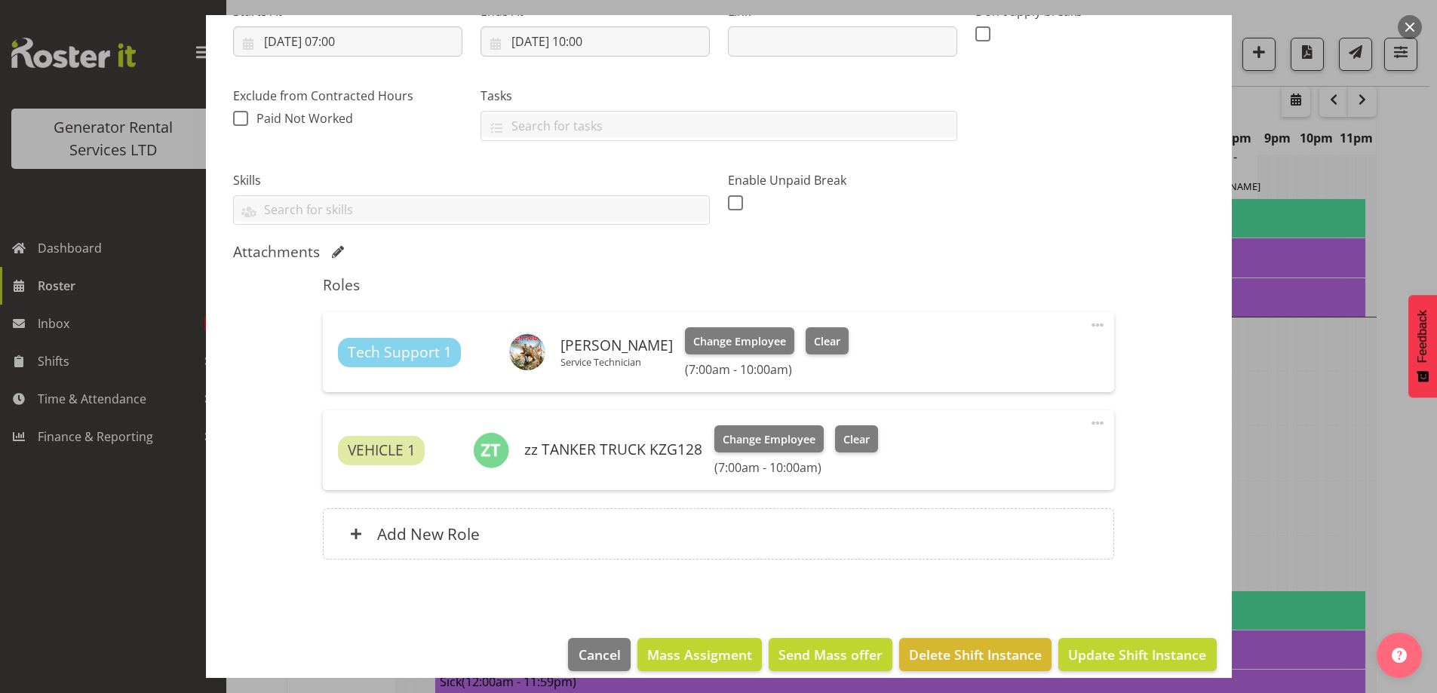
scroll to position [278, 0]
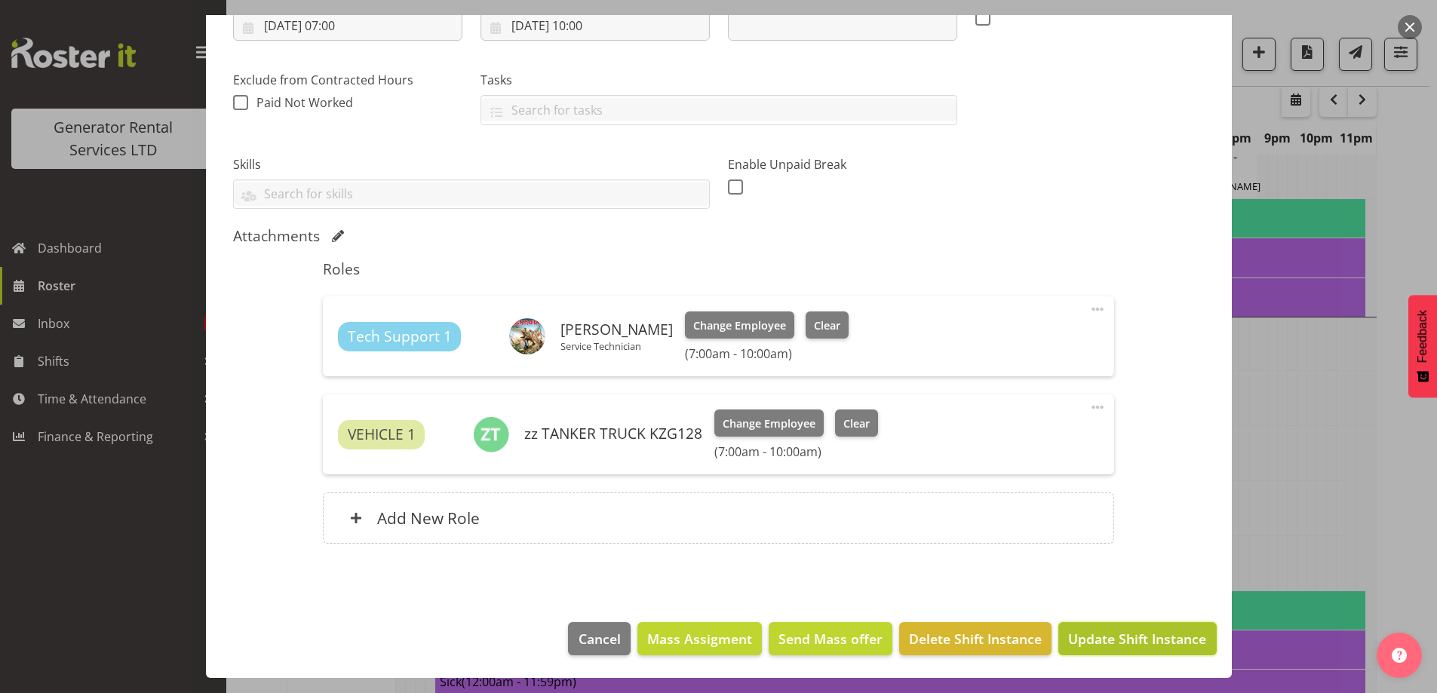
click at [1093, 631] on span "Update Shift Instance" at bounding box center [1137, 639] width 138 height 20
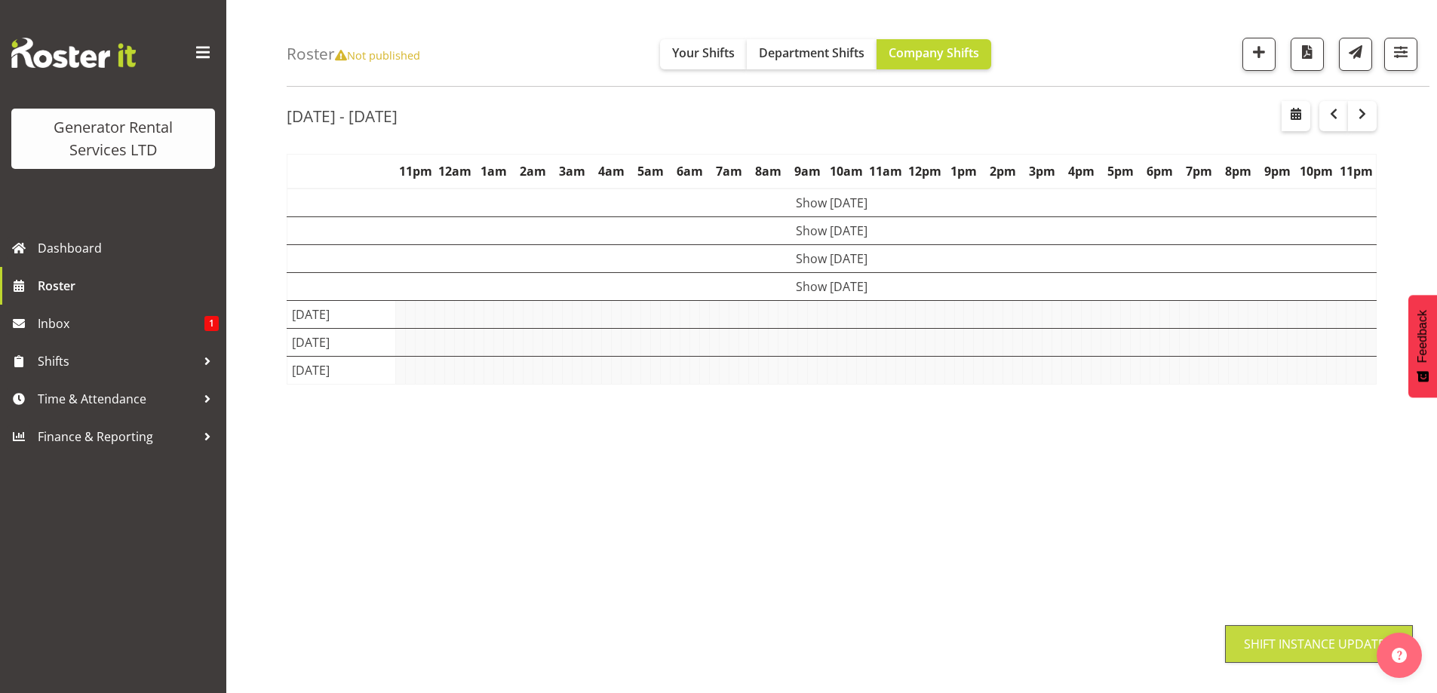
scroll to position [49, 0]
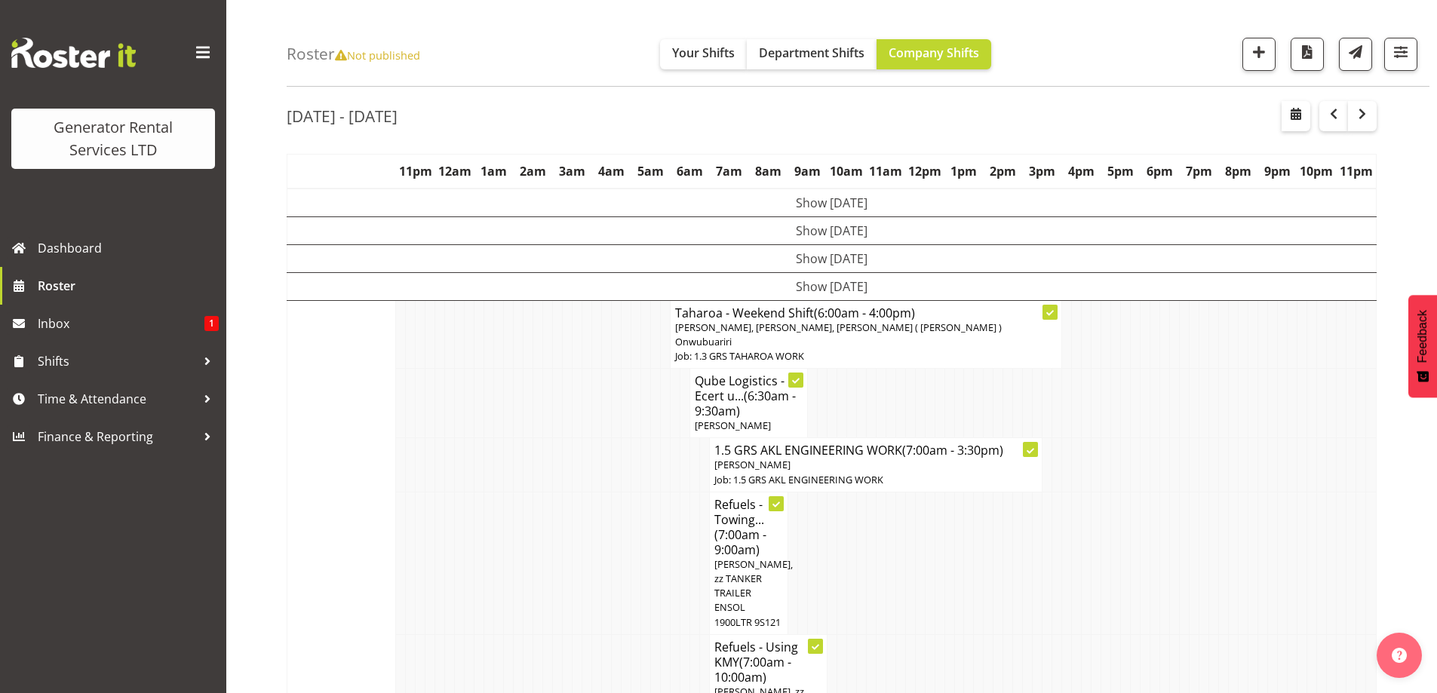
click at [619, 521] on td at bounding box center [617, 563] width 10 height 143
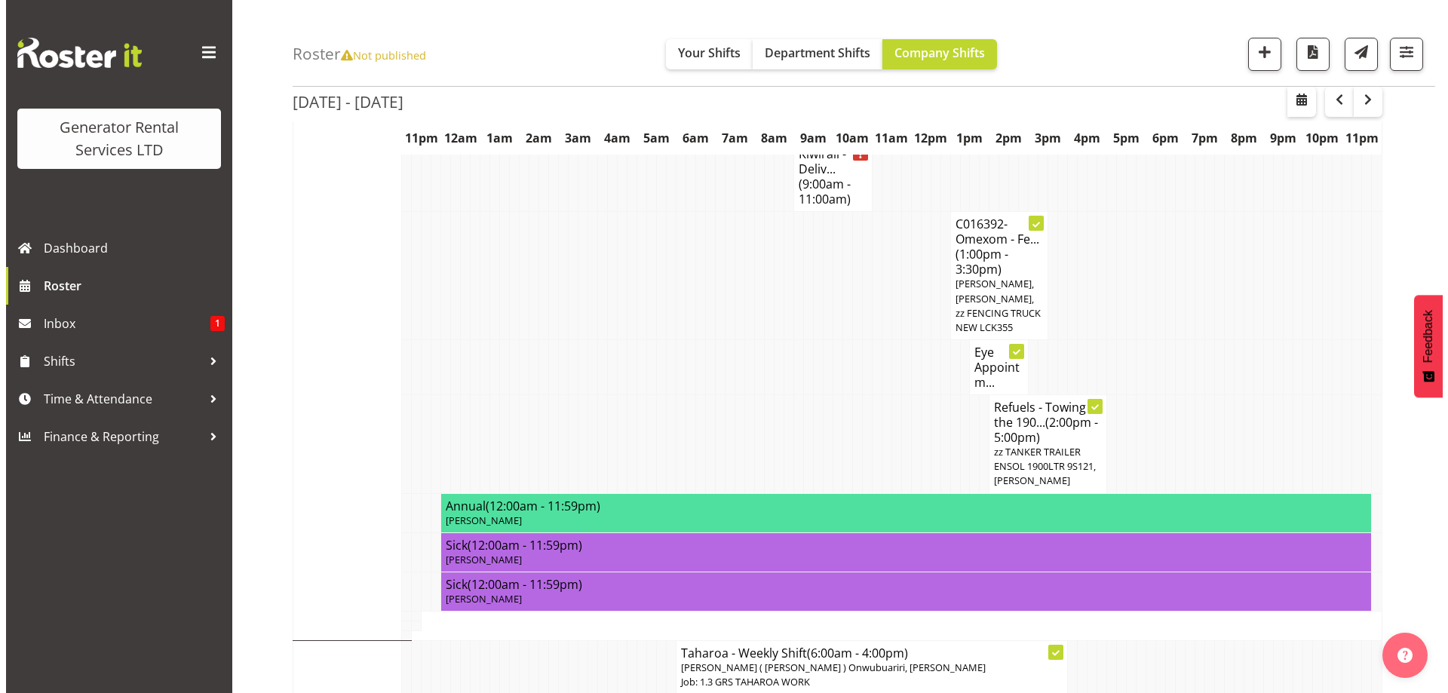
scroll to position [1482, 0]
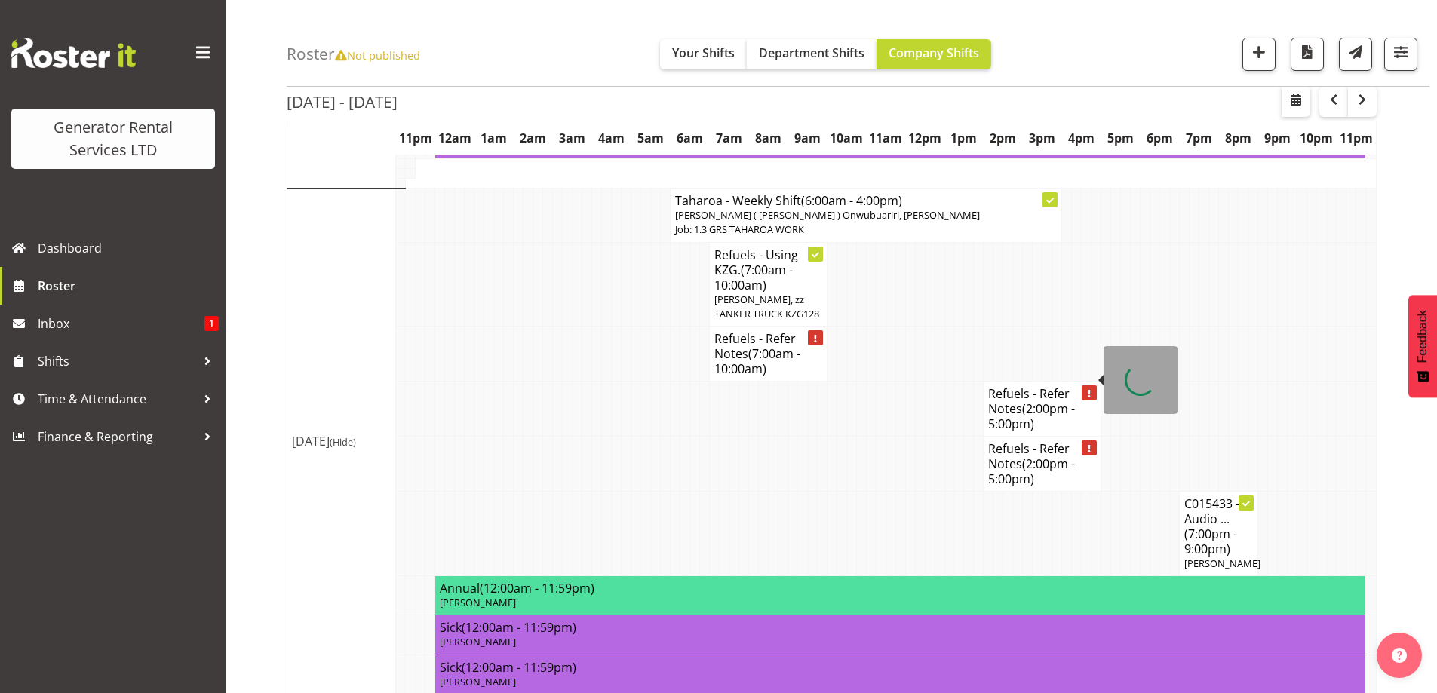
click at [1083, 386] on h4 "Refuels - Refer Notes (2:00pm - 5:00pm)" at bounding box center [1042, 408] width 108 height 45
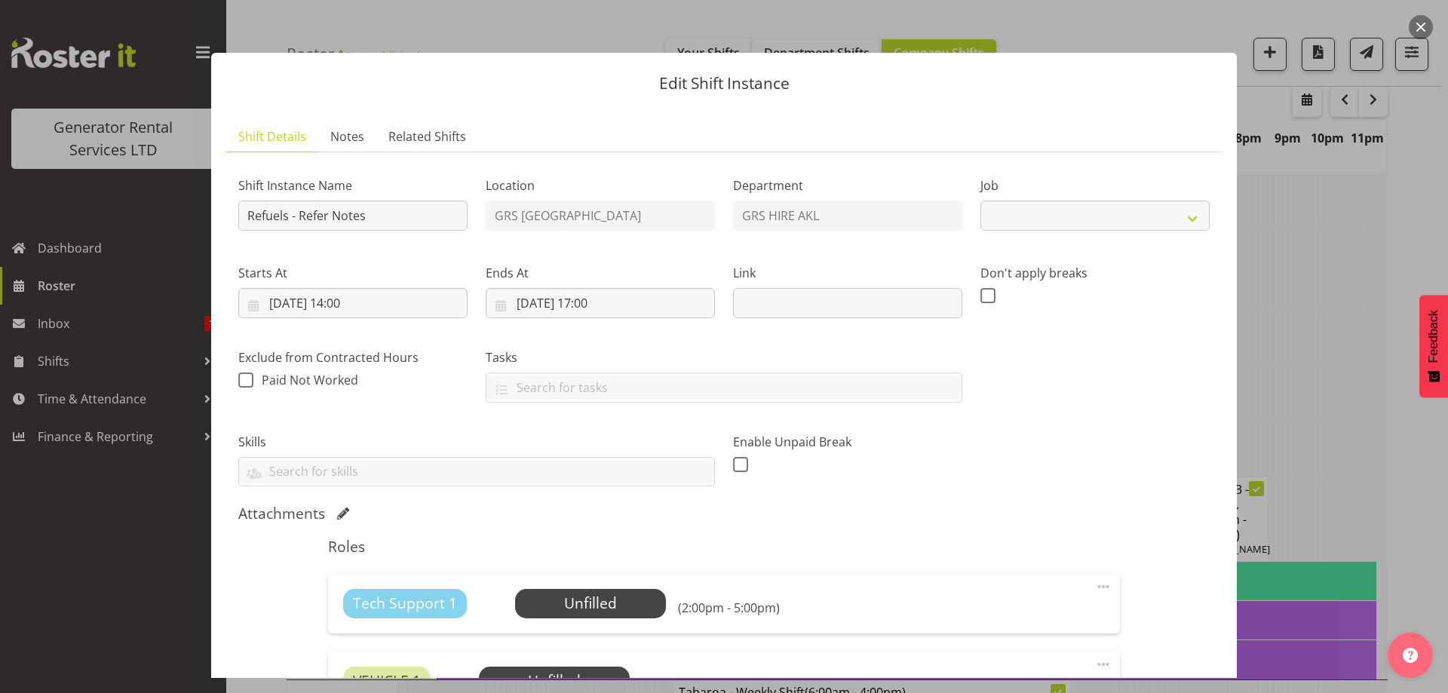
select select "9"
drag, startPoint x: 286, startPoint y: 218, endPoint x: 457, endPoint y: 239, distance: 172.5
click at [457, 239] on div "Shift Instance Name Refuels - Refer Notes" at bounding box center [352, 199] width 247 height 88
paste input "C016325 Counties Energy Gen 113 100kVA @ [STREET_ADDRESS][PERSON_NAME]"
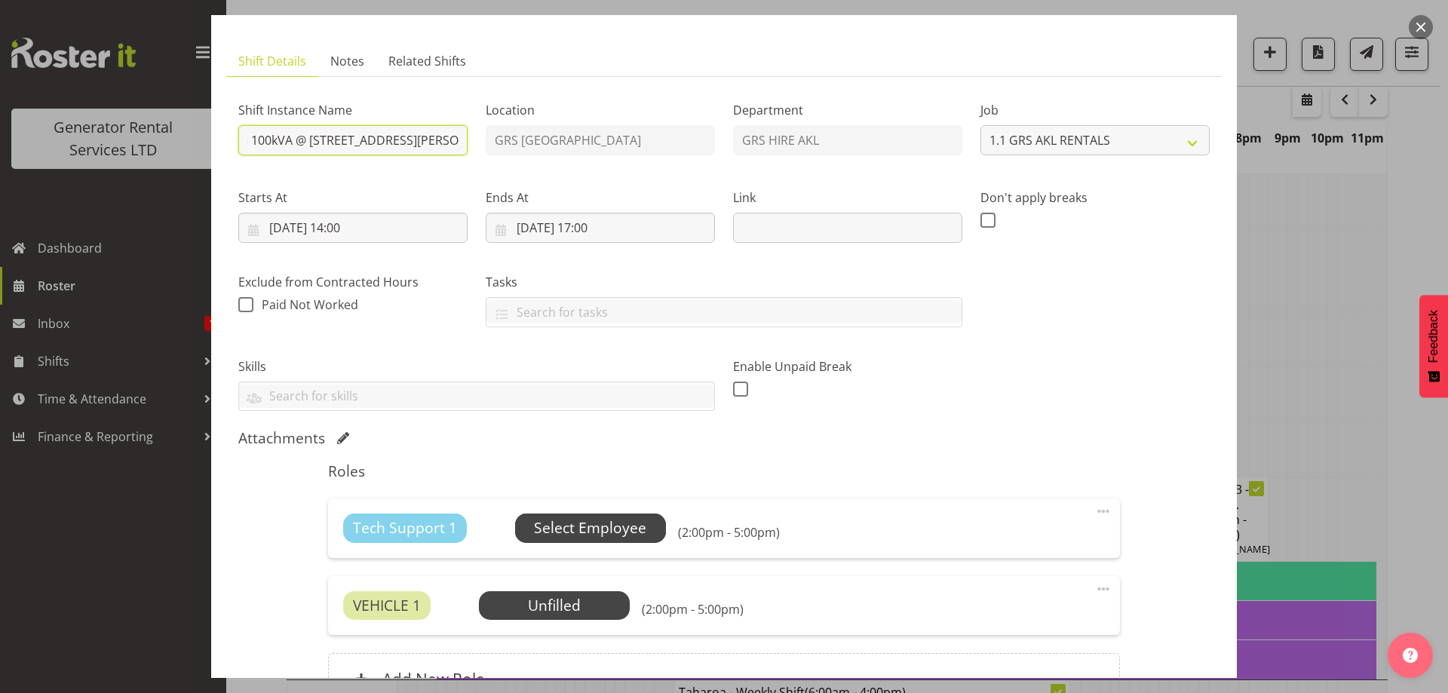
type input "Refuel C016325 Counties Energy Gen 113 100kVA @ 102A Kidd Road, Kingseat"
click at [620, 521] on span "Select Employee" at bounding box center [590, 529] width 112 height 22
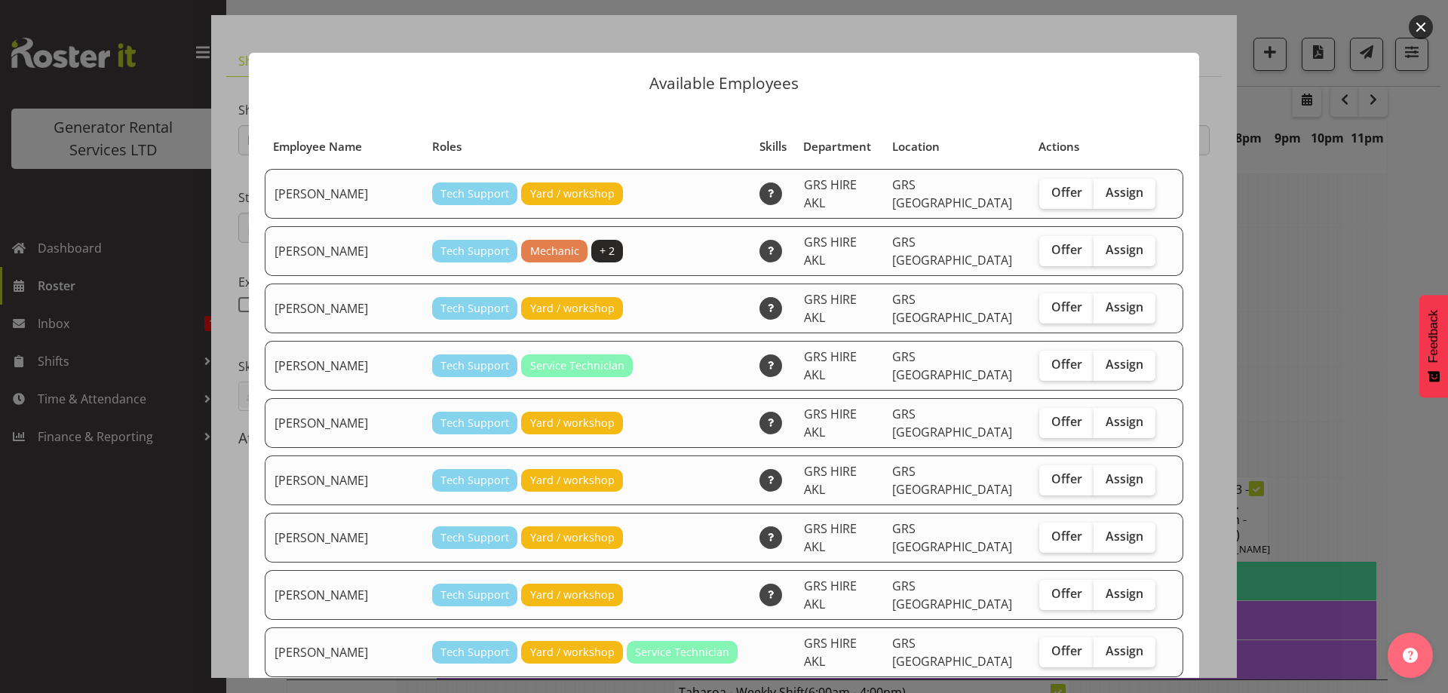
click at [1325, 305] on div at bounding box center [724, 346] width 1448 height 693
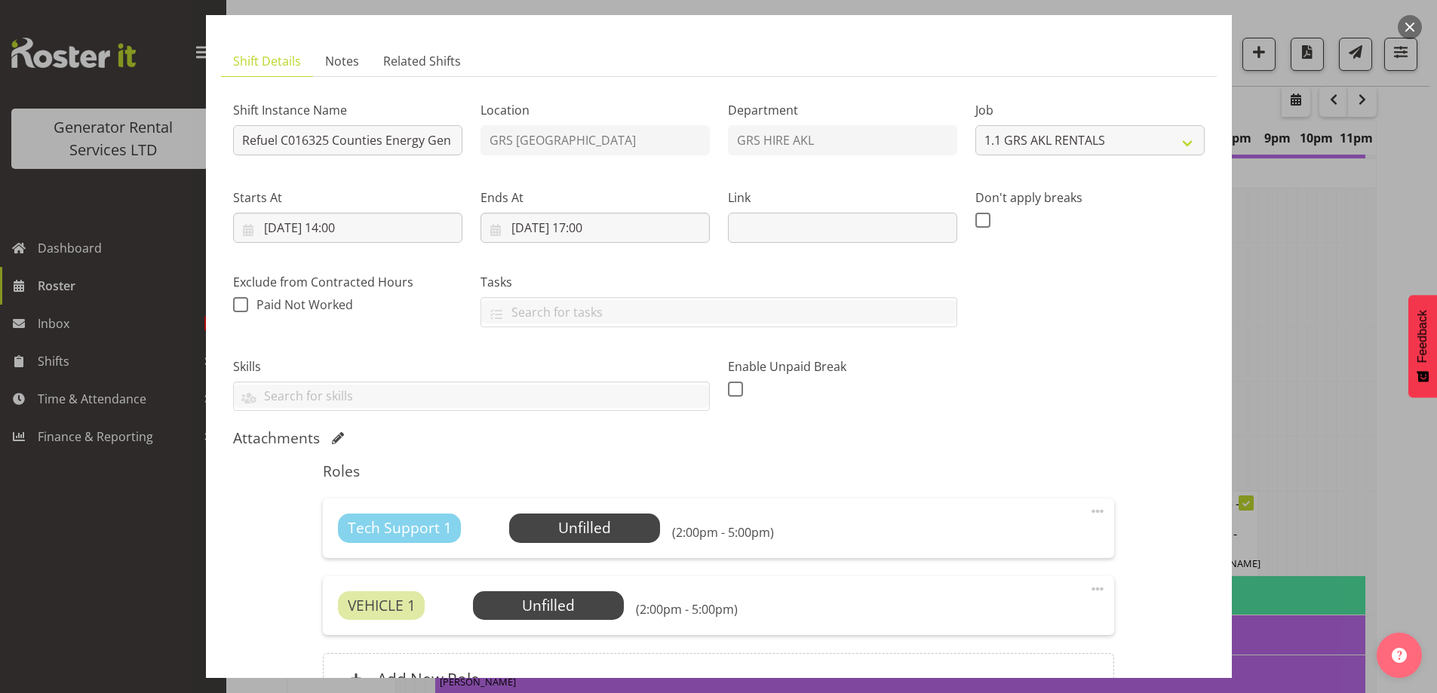
click at [1077, 511] on div "Tech Support 1 Unfilled Select Employee (2:00pm - 5:00pm) Edit Cover Role Delete" at bounding box center [718, 528] width 791 height 59
click at [1089, 510] on span at bounding box center [1098, 511] width 18 height 18
drag, startPoint x: 994, startPoint y: 595, endPoint x: 970, endPoint y: 599, distance: 24.4
click at [994, 596] on link "Delete" at bounding box center [1034, 598] width 145 height 27
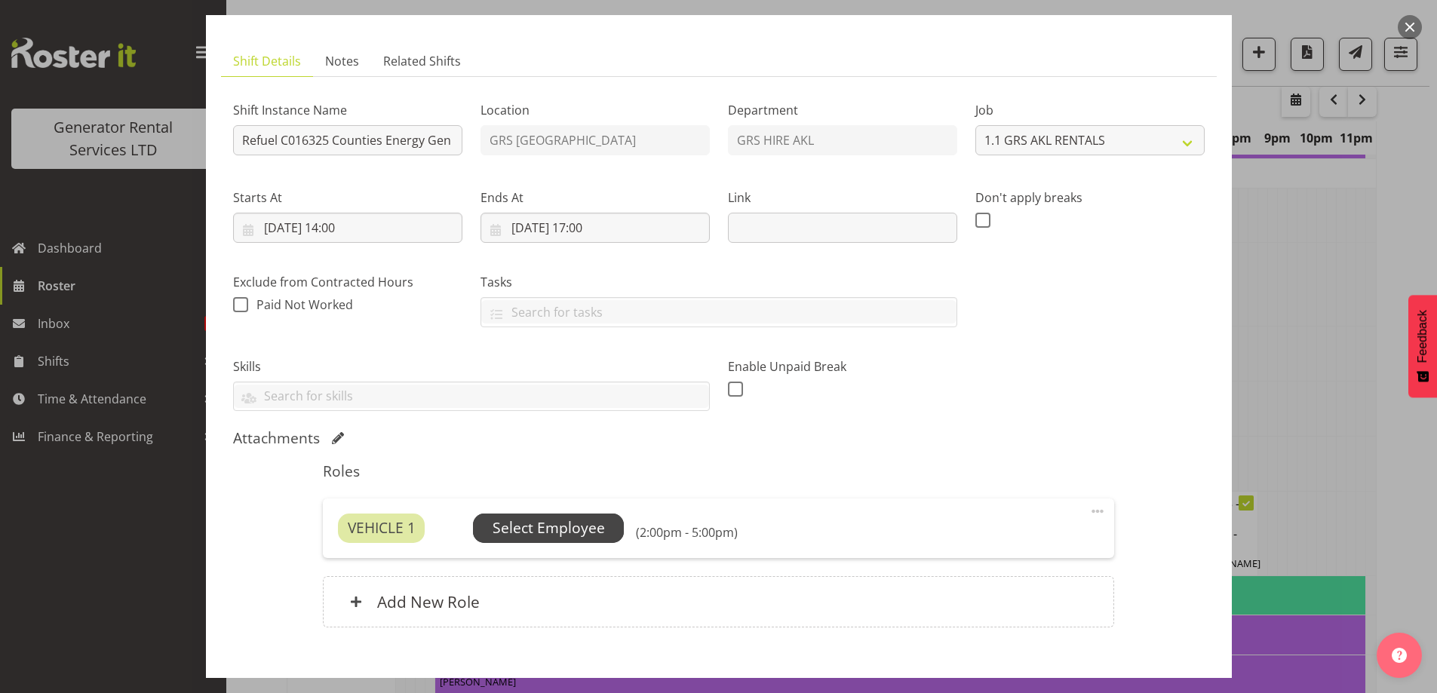
click at [564, 526] on span "Select Employee" at bounding box center [549, 529] width 112 height 22
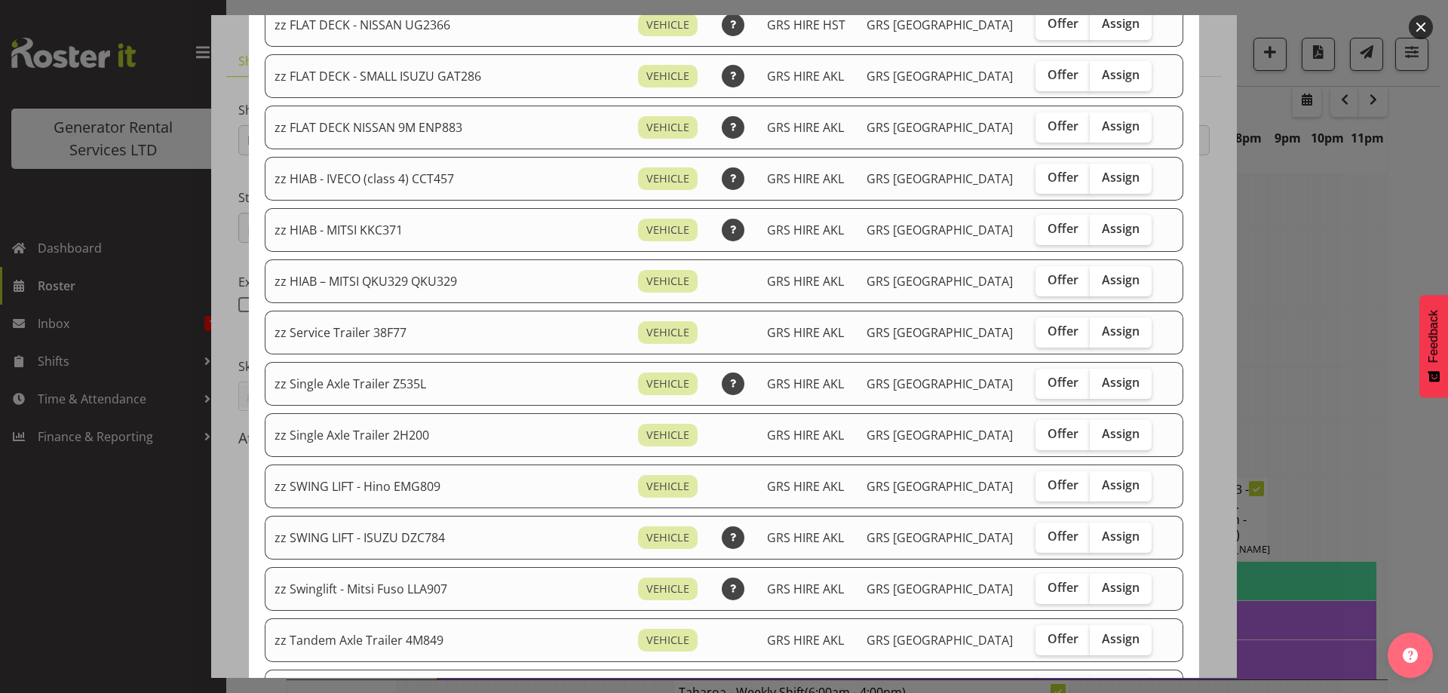
scroll to position [1358, 0]
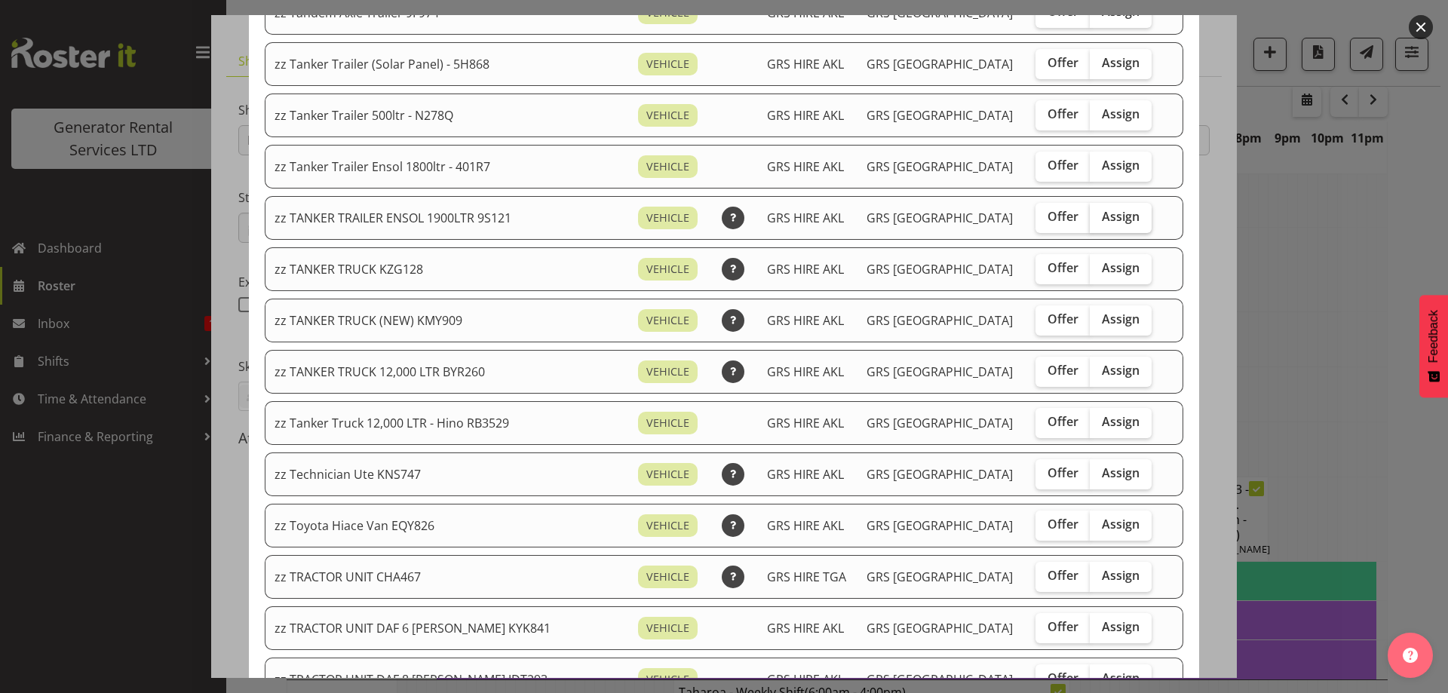
click at [1102, 210] on span "Assign" at bounding box center [1121, 216] width 38 height 15
click at [1090, 212] on input "Assign" at bounding box center [1095, 217] width 10 height 10
checkbox input "true"
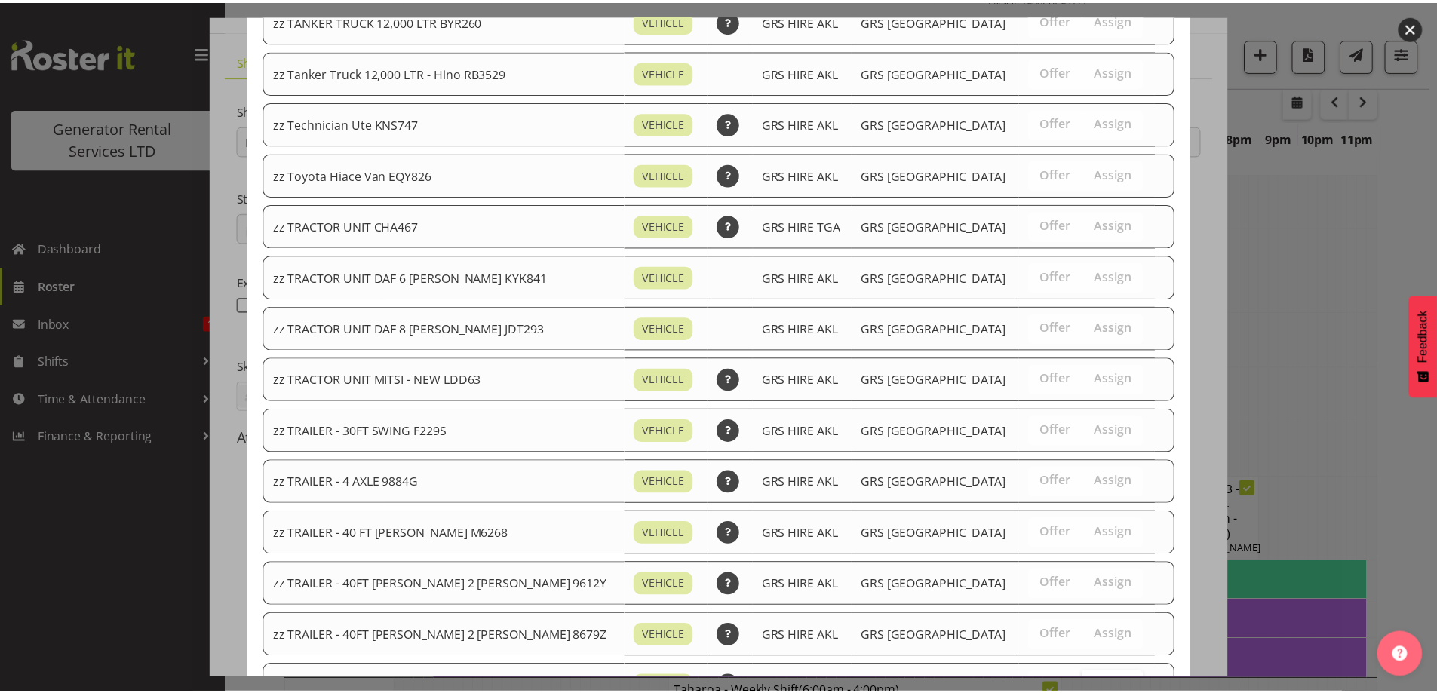
scroll to position [1886, 0]
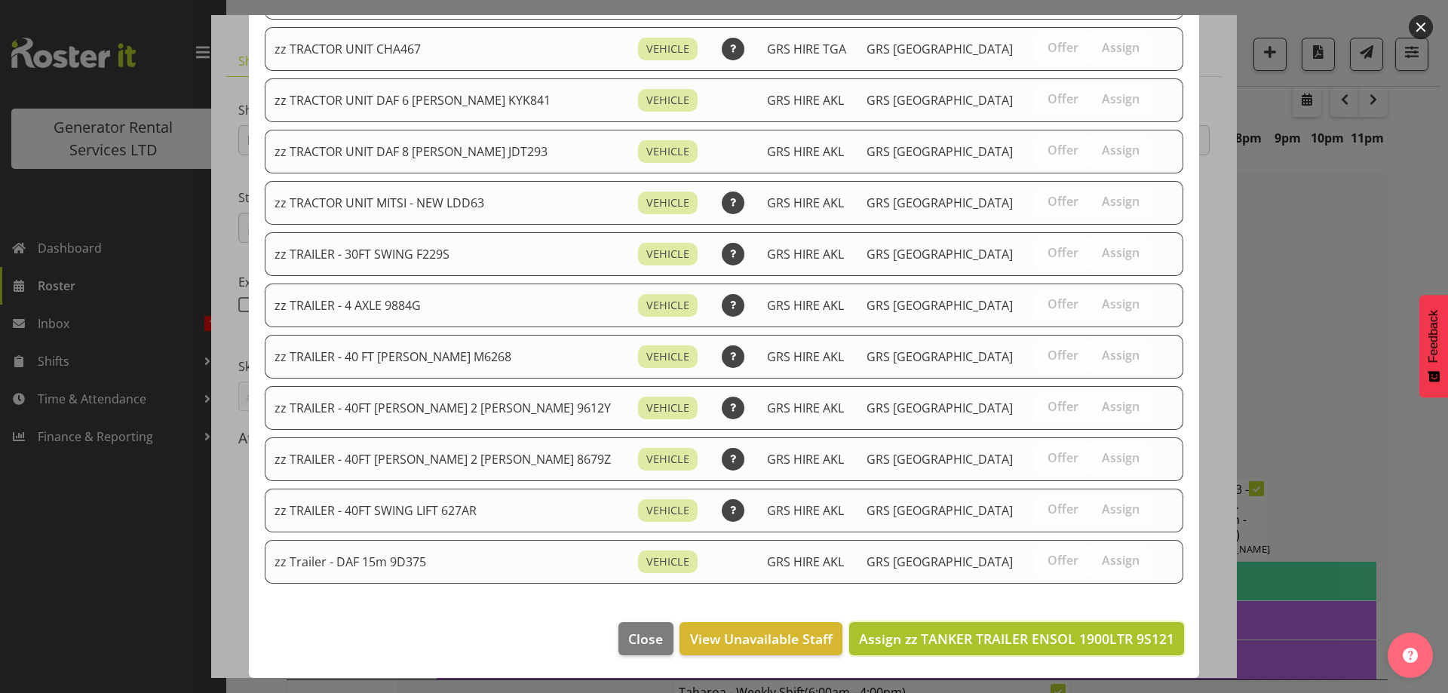
click at [1098, 654] on button "Assign zz TANKER TRAILER ENSOL 1900LTR 9S121" at bounding box center [1016, 638] width 335 height 33
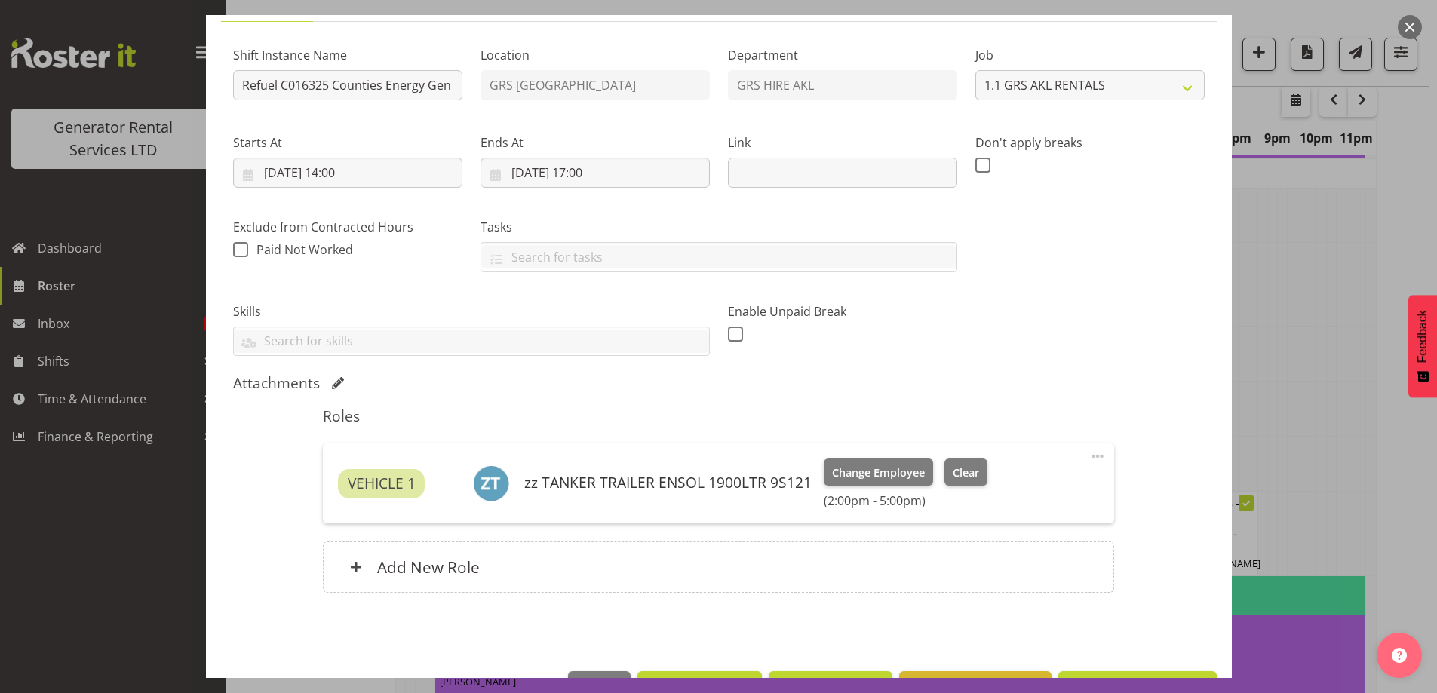
scroll to position [180, 0]
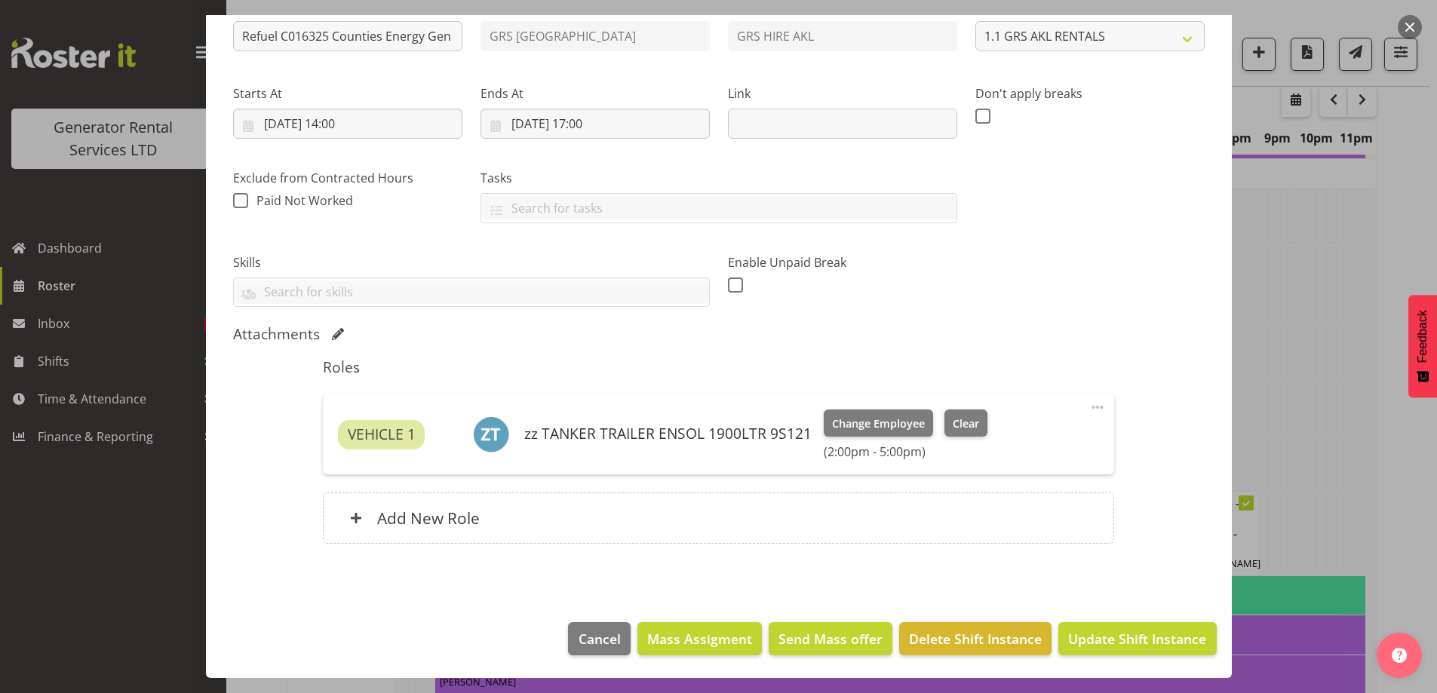
click at [859, 550] on div "Roles VEHICLE 1 zz TANKER TRAILER ENSOL 1900LTR 9S121 Change Employee Clear (2:…" at bounding box center [718, 455] width 809 height 213
click at [840, 523] on div "Add New Role" at bounding box center [718, 518] width 791 height 51
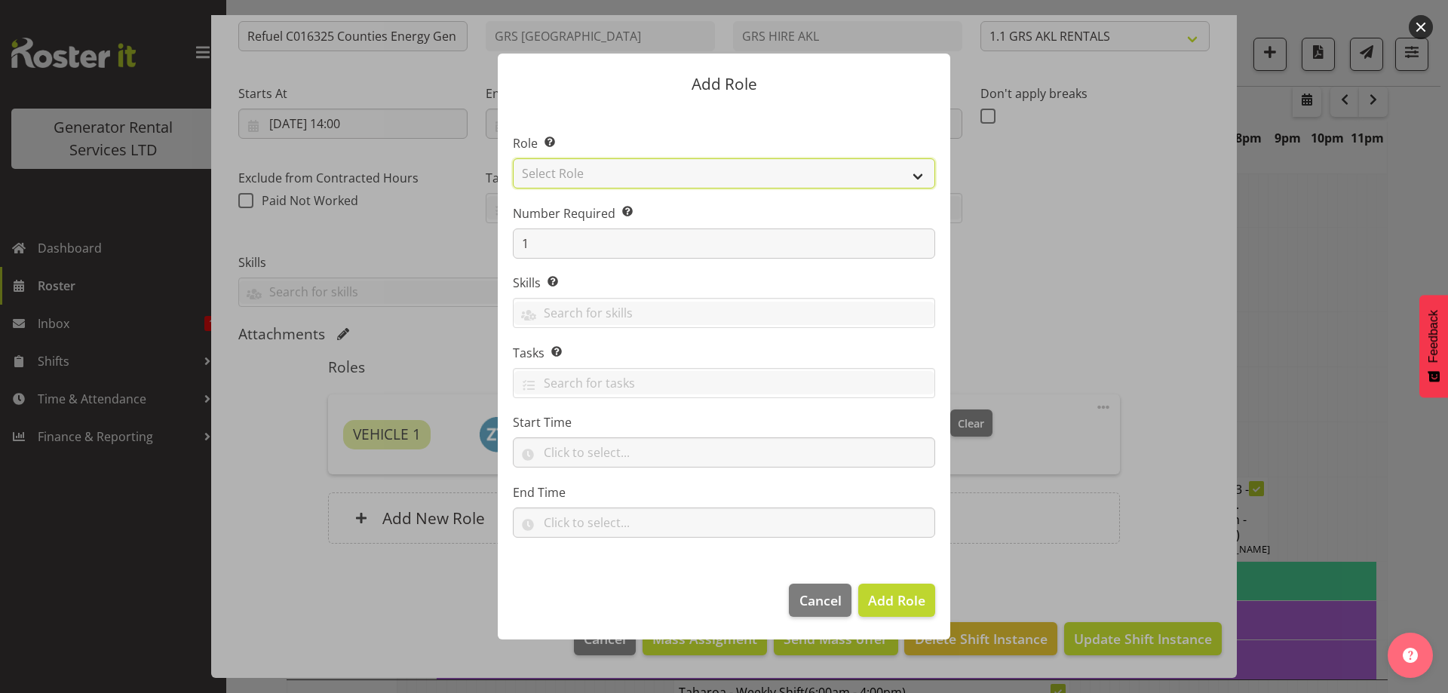
drag, startPoint x: 577, startPoint y: 170, endPoint x: 577, endPoint y: 180, distance: 9.1
click at [577, 171] on select "Select Role Account Manager Electrician Engineering GM HSEQ manager MECH Mechan…" at bounding box center [724, 173] width 422 height 30
select select "24"
click at [513, 158] on select "Select Role Account Manager Electrician Engineering GM HSEQ manager MECH Mechan…" at bounding box center [724, 173] width 422 height 30
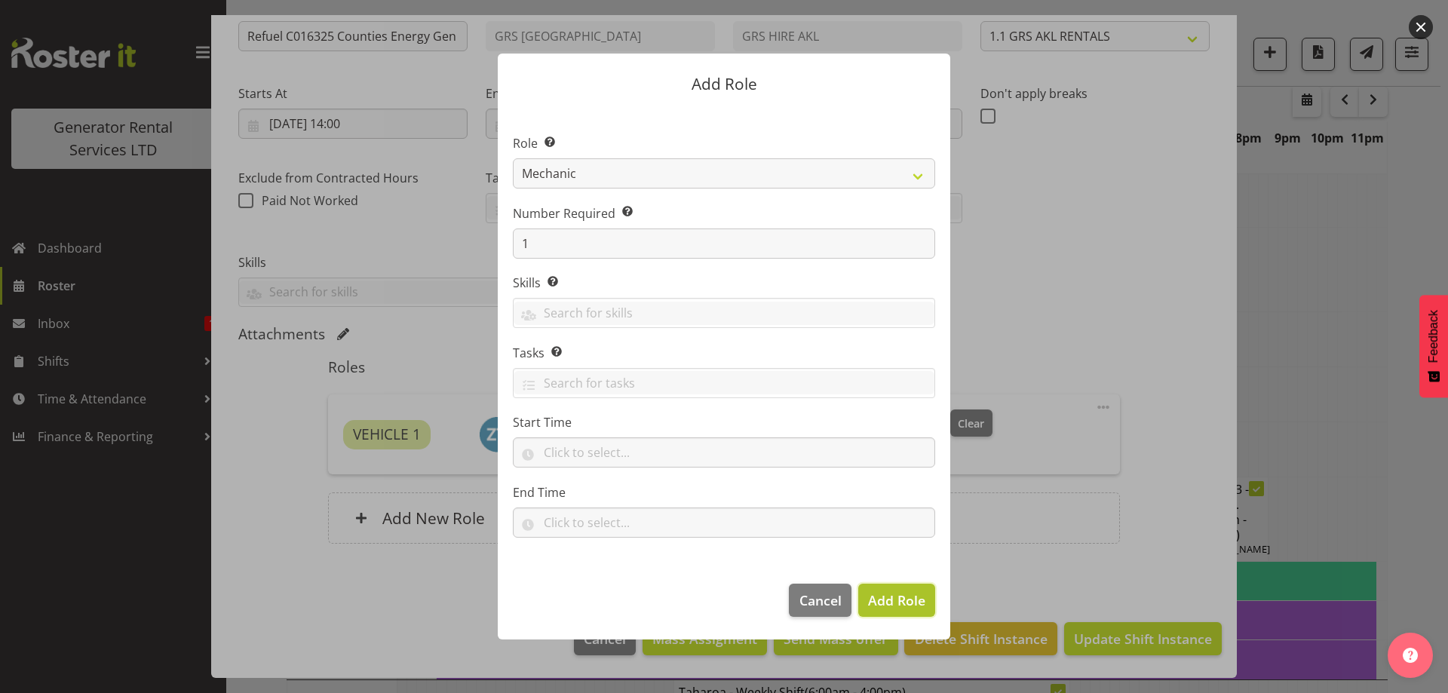
click at [887, 600] on span "Add Role" at bounding box center [896, 600] width 57 height 18
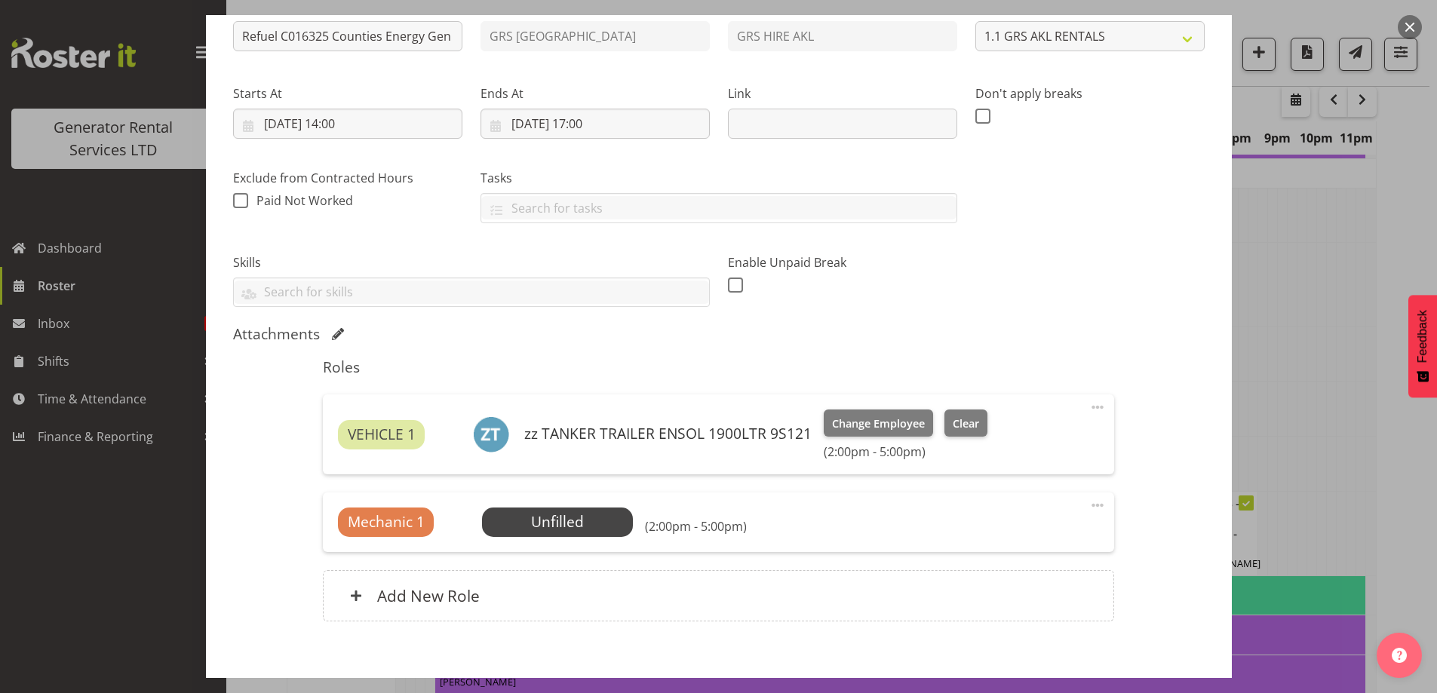
click at [490, 502] on div "Mechanic 1 Unfilled Select Employee (2:00pm - 5:00pm) Edit Cover Role Delete" at bounding box center [718, 522] width 791 height 59
click at [552, 525] on span "Select Employee" at bounding box center [558, 522] width 112 height 22
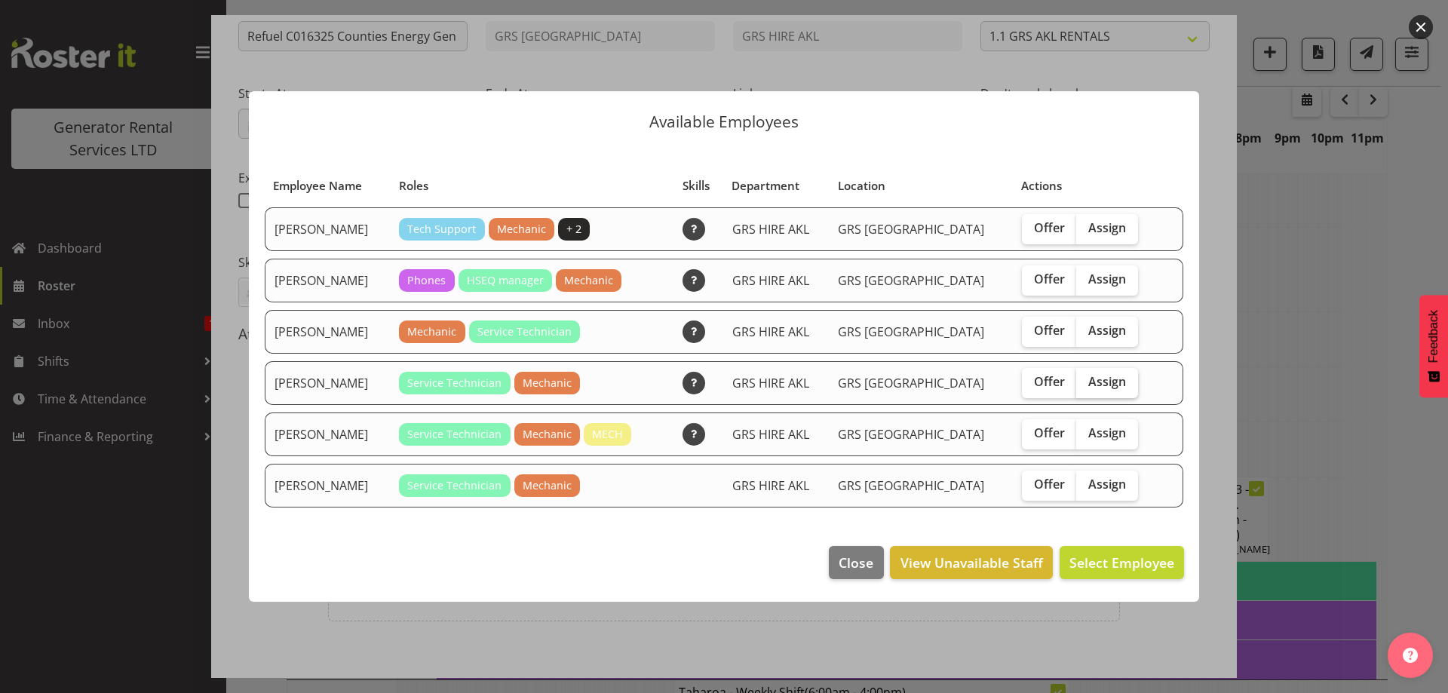
click at [1092, 382] on span "Assign" at bounding box center [1108, 381] width 38 height 15
click at [1086, 382] on input "Assign" at bounding box center [1082, 382] width 10 height 10
checkbox input "true"
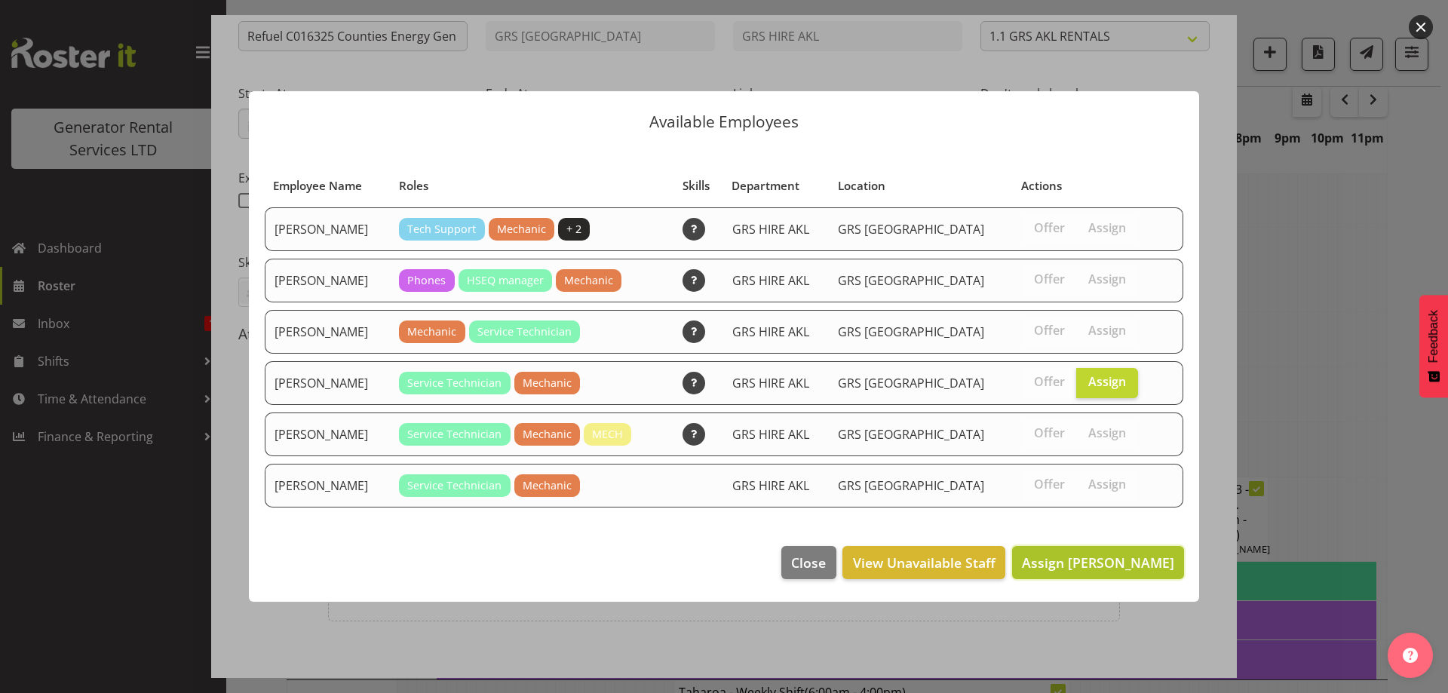
click at [1123, 557] on span "Assign Lexi Browne" at bounding box center [1098, 563] width 152 height 18
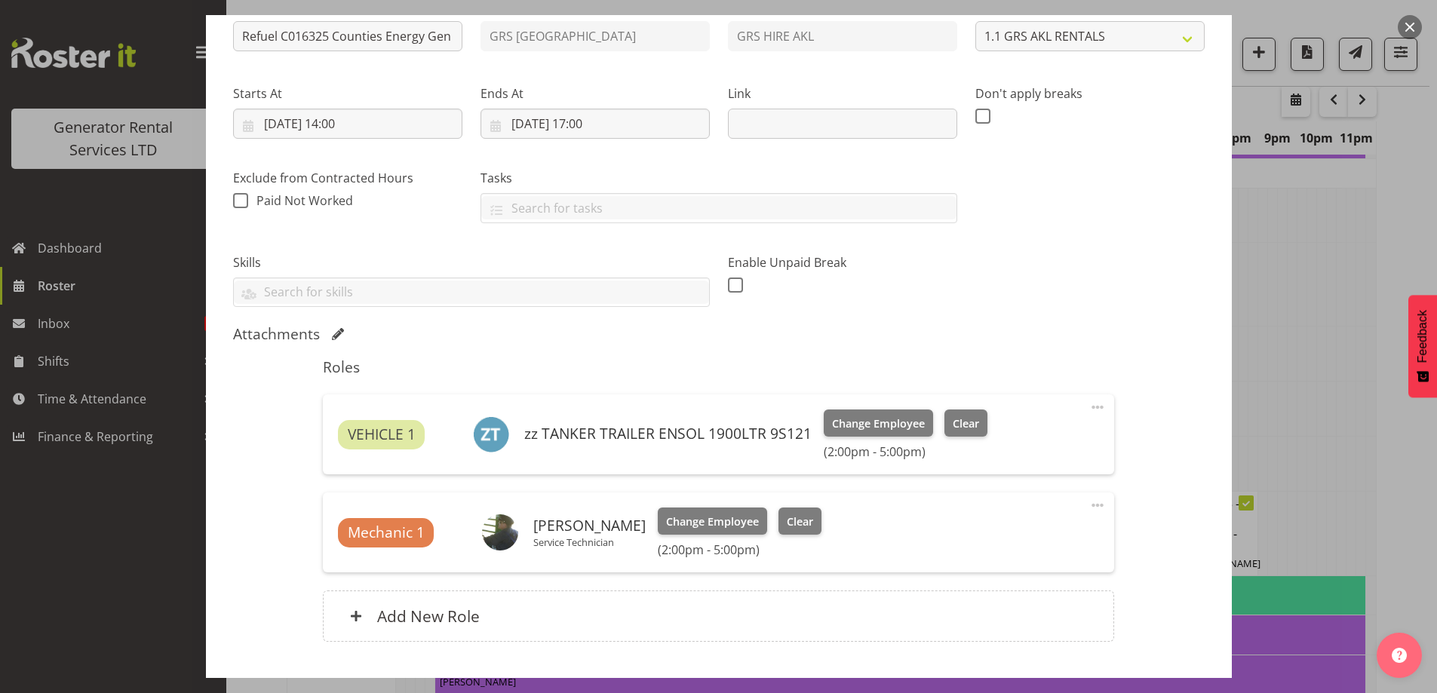
scroll to position [278, 0]
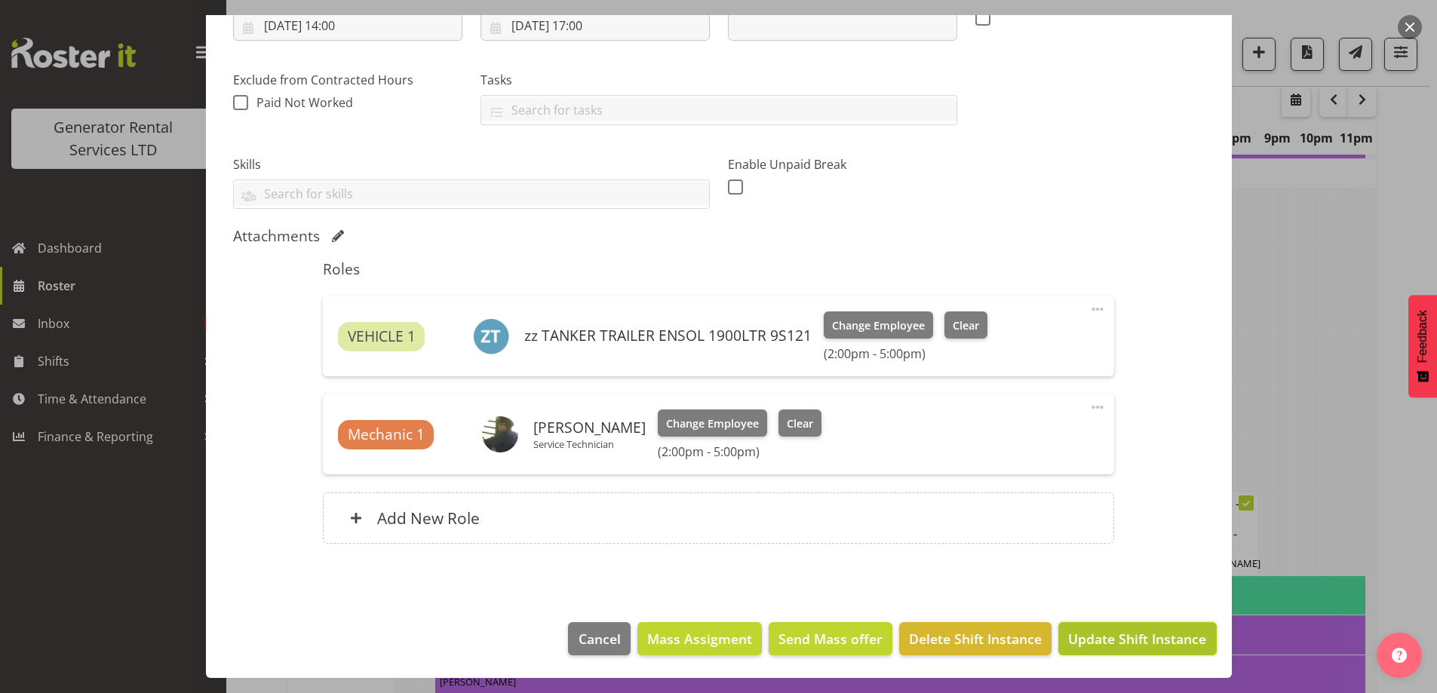
click at [1097, 643] on span "Update Shift Instance" at bounding box center [1137, 639] width 138 height 20
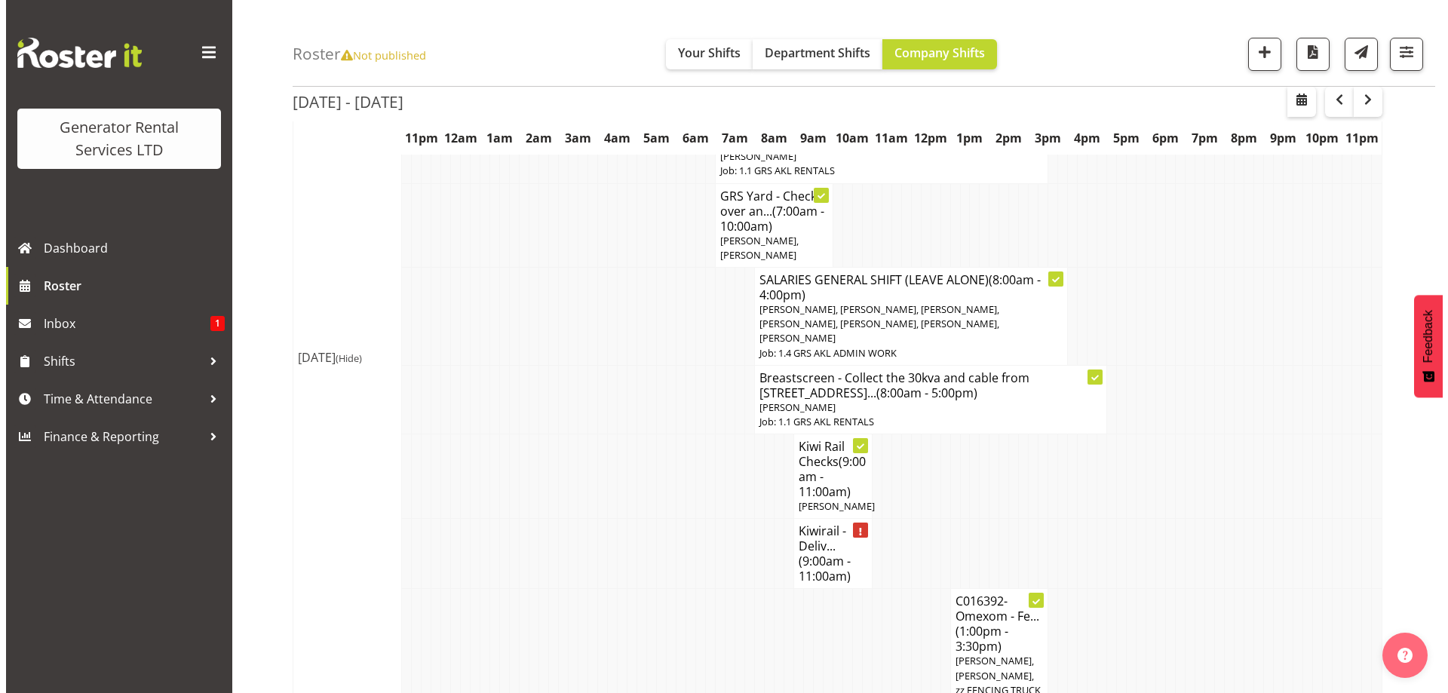
scroll to position [1256, 0]
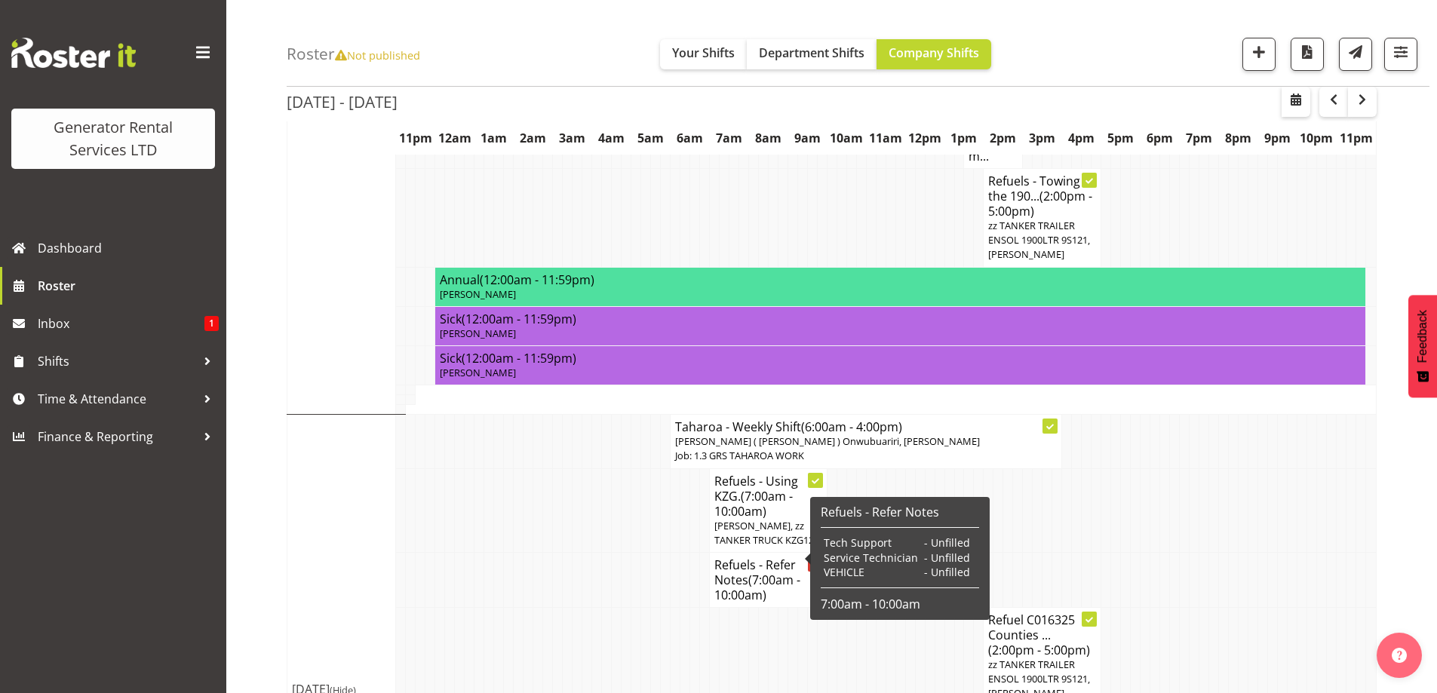
click at [763, 572] on span "(7:00am - 10:00am)" at bounding box center [757, 588] width 86 height 32
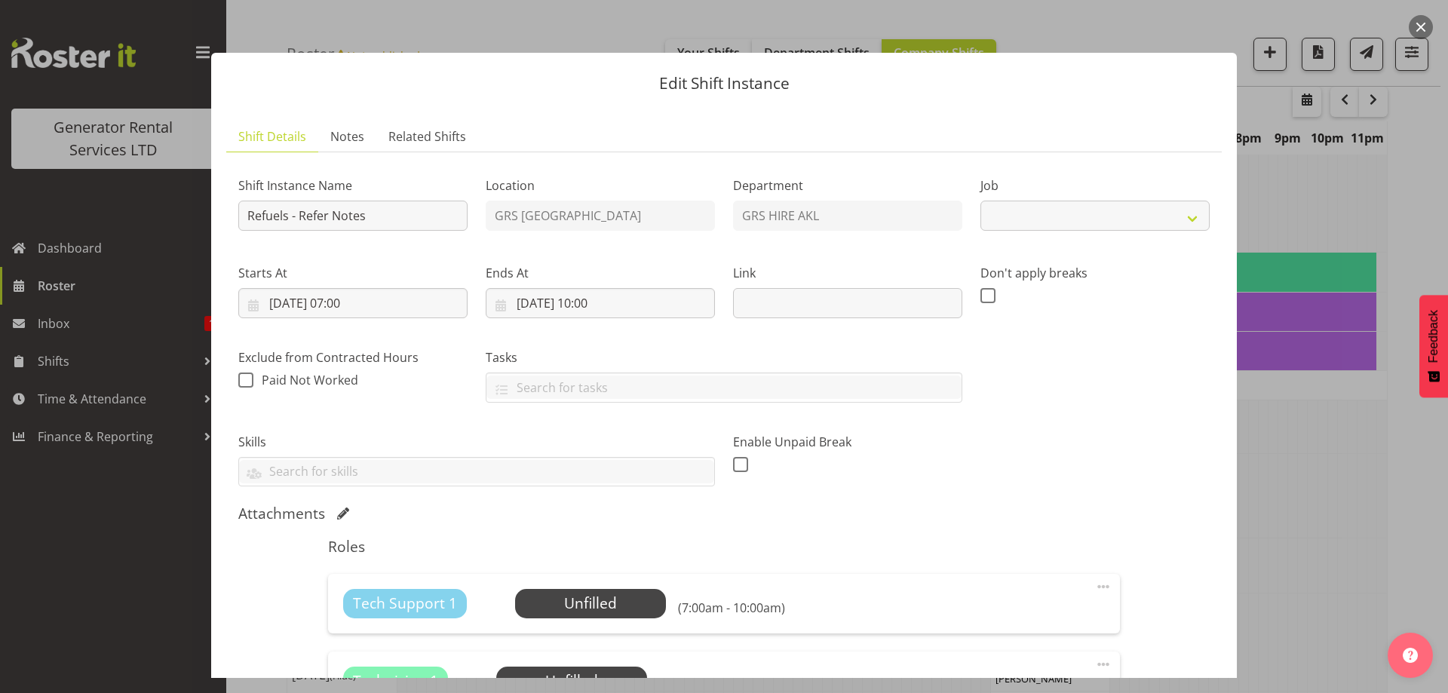
select select "9"
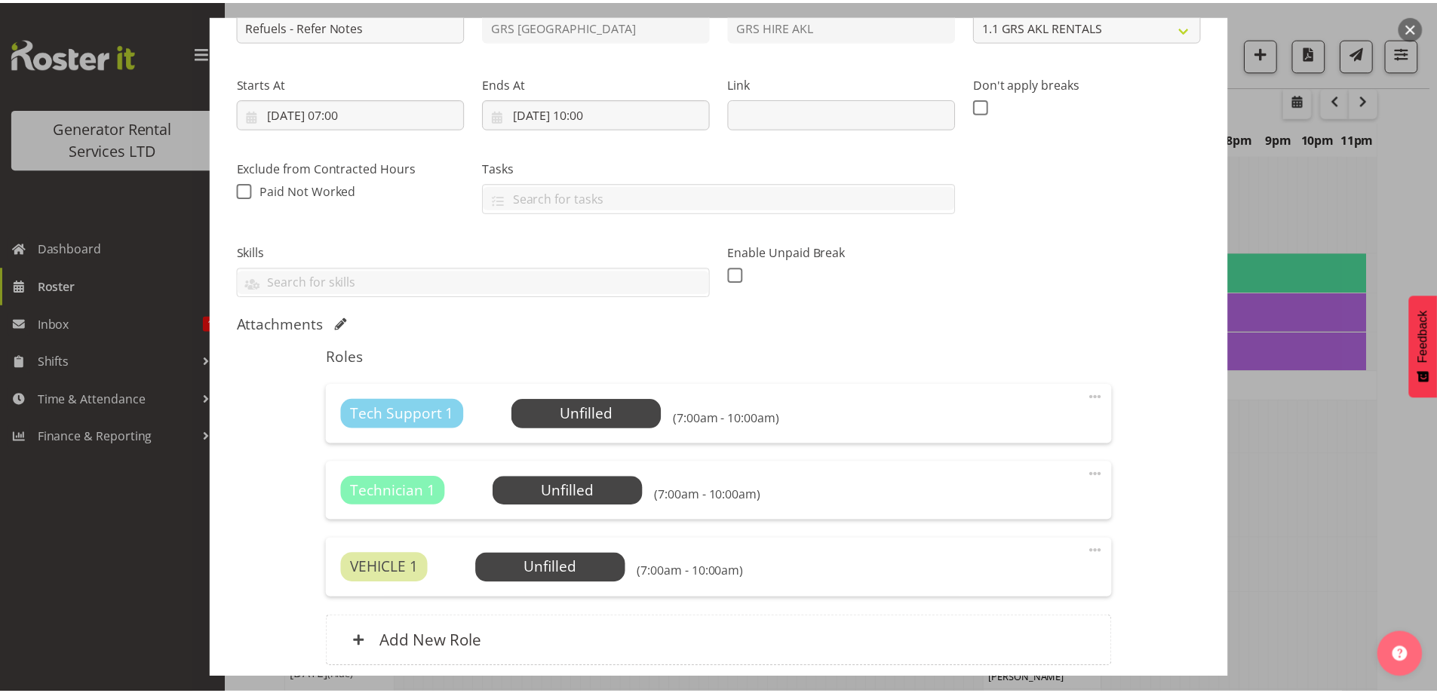
scroll to position [314, 0]
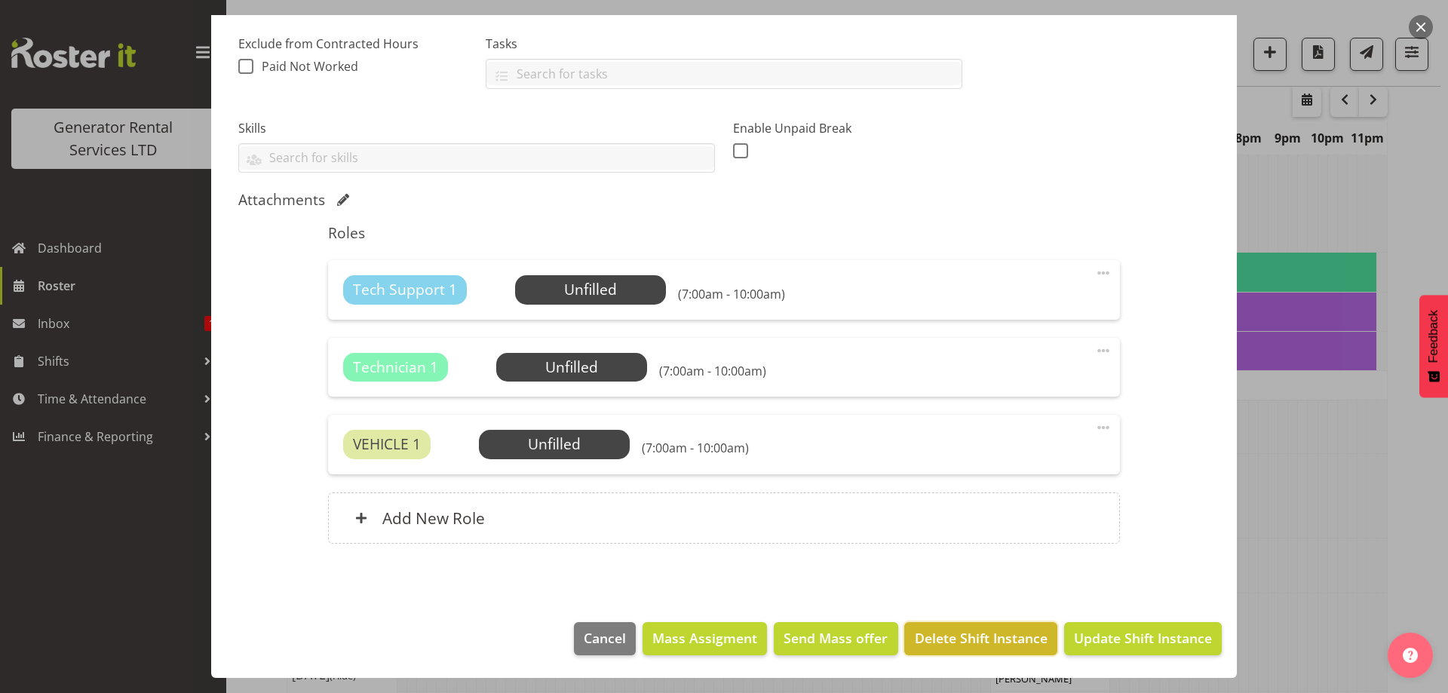
click at [995, 633] on span "Delete Shift Instance" at bounding box center [981, 638] width 133 height 20
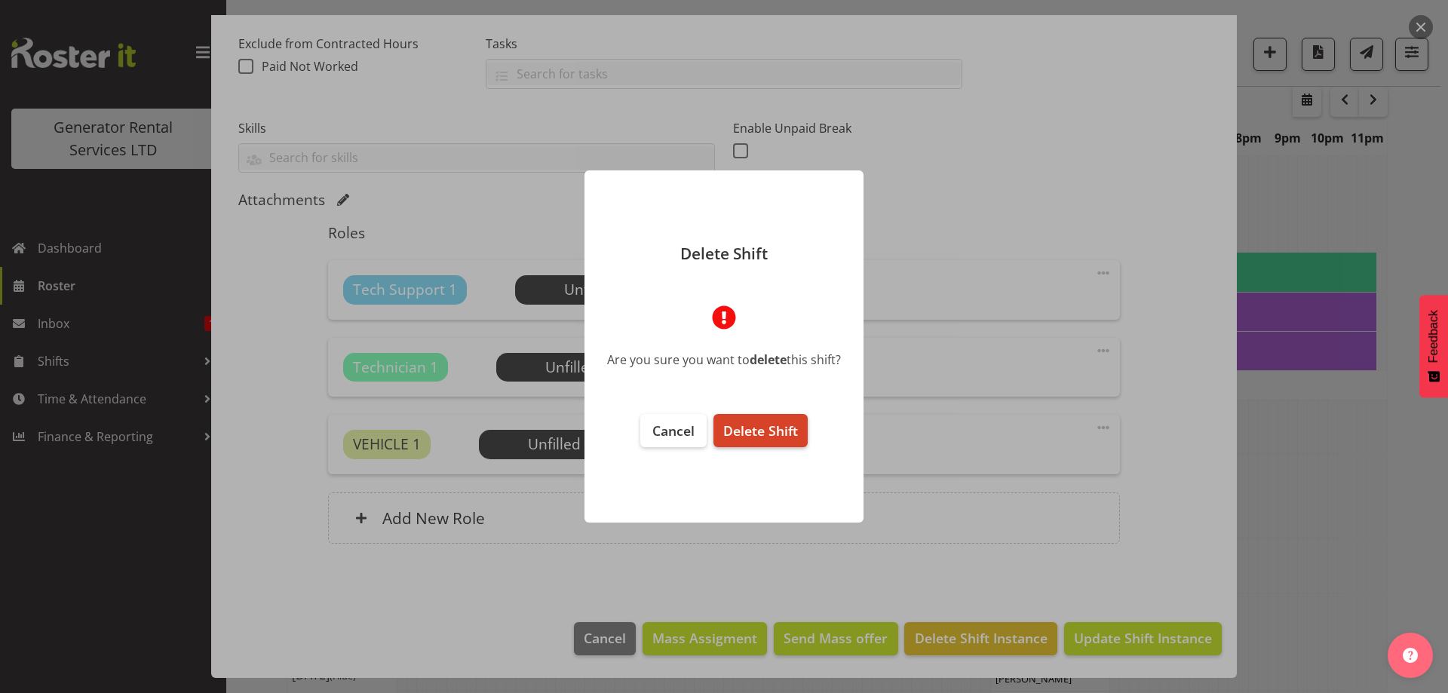
click at [806, 440] on button "Delete Shift" at bounding box center [761, 430] width 94 height 33
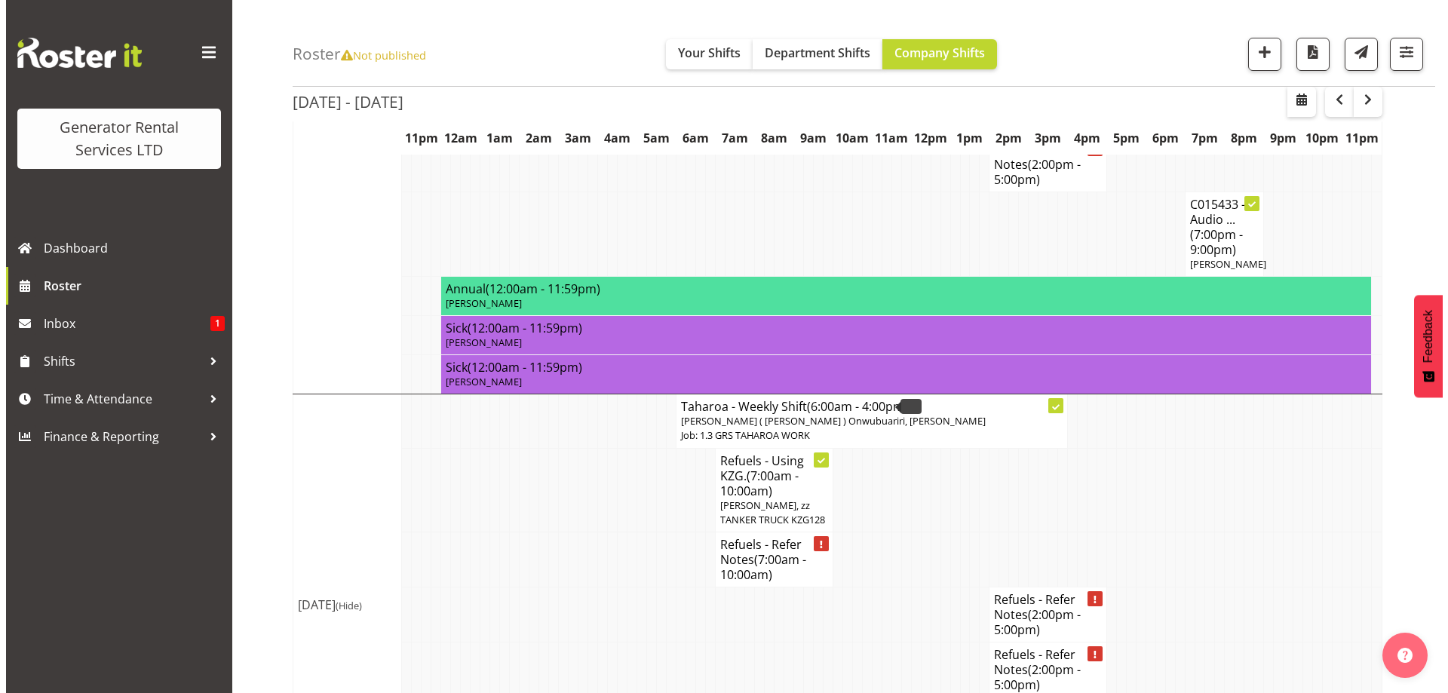
scroll to position [1890, 0]
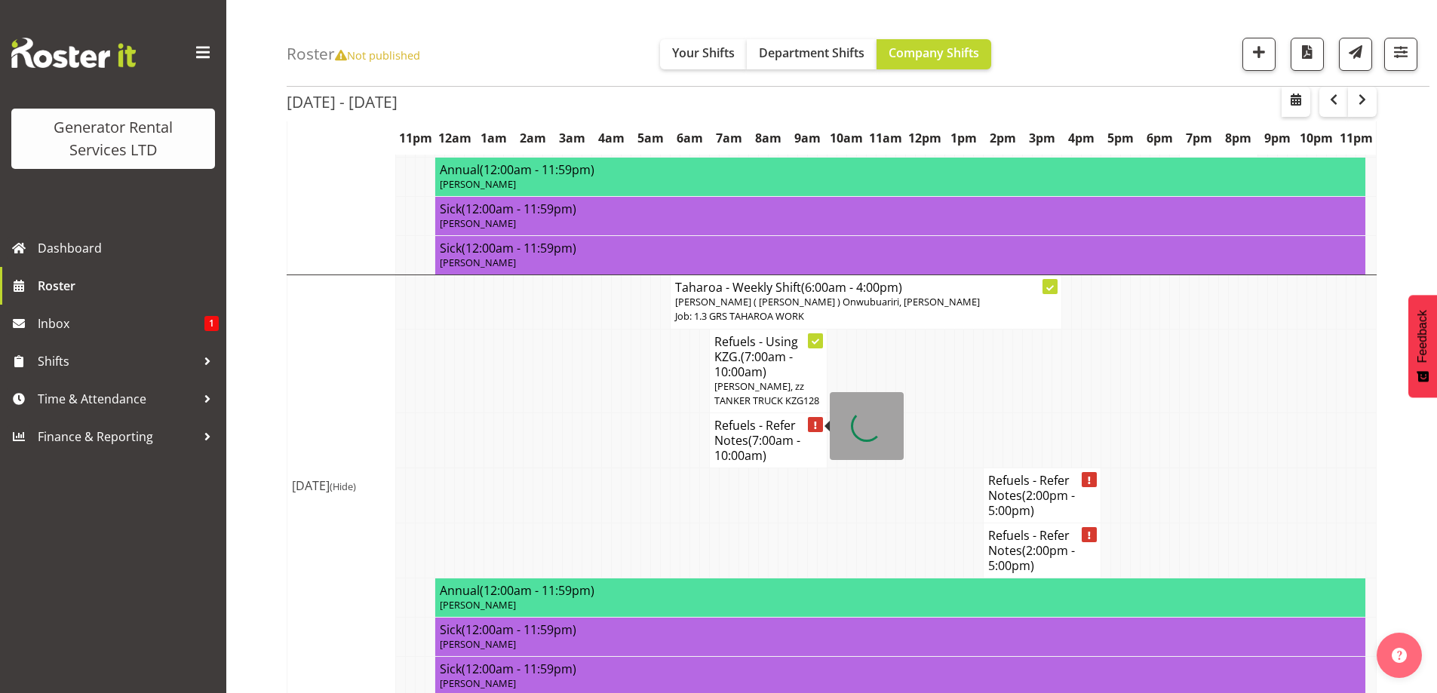
click at [786, 432] on span "(7:00am - 10:00am)" at bounding box center [757, 448] width 86 height 32
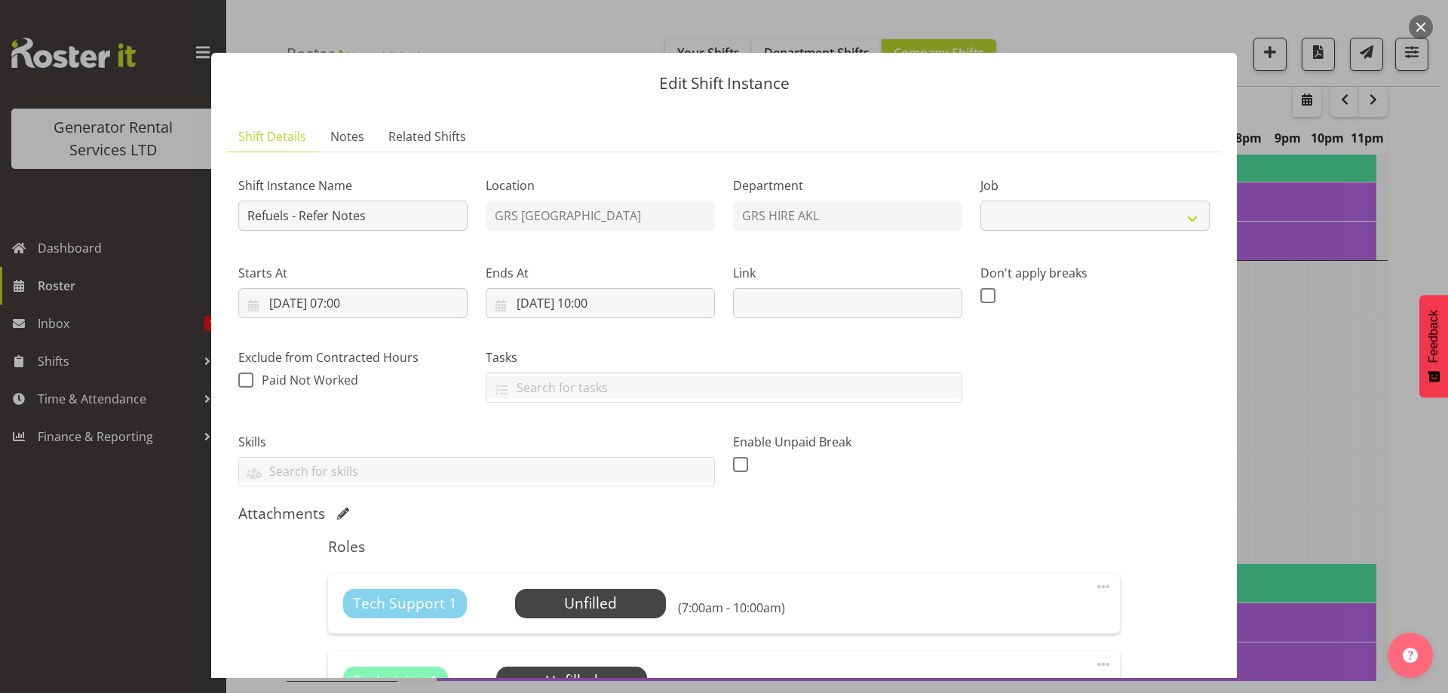
select select "9"
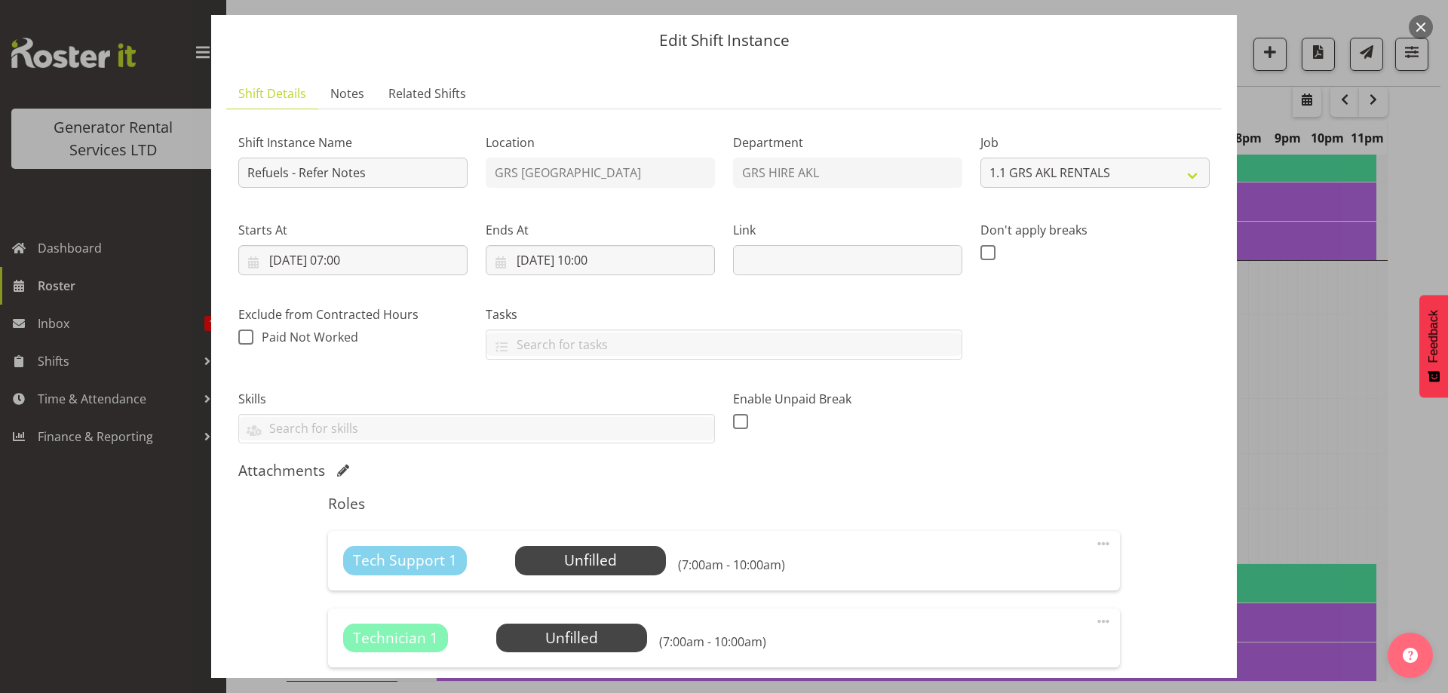
scroll to position [0, 0]
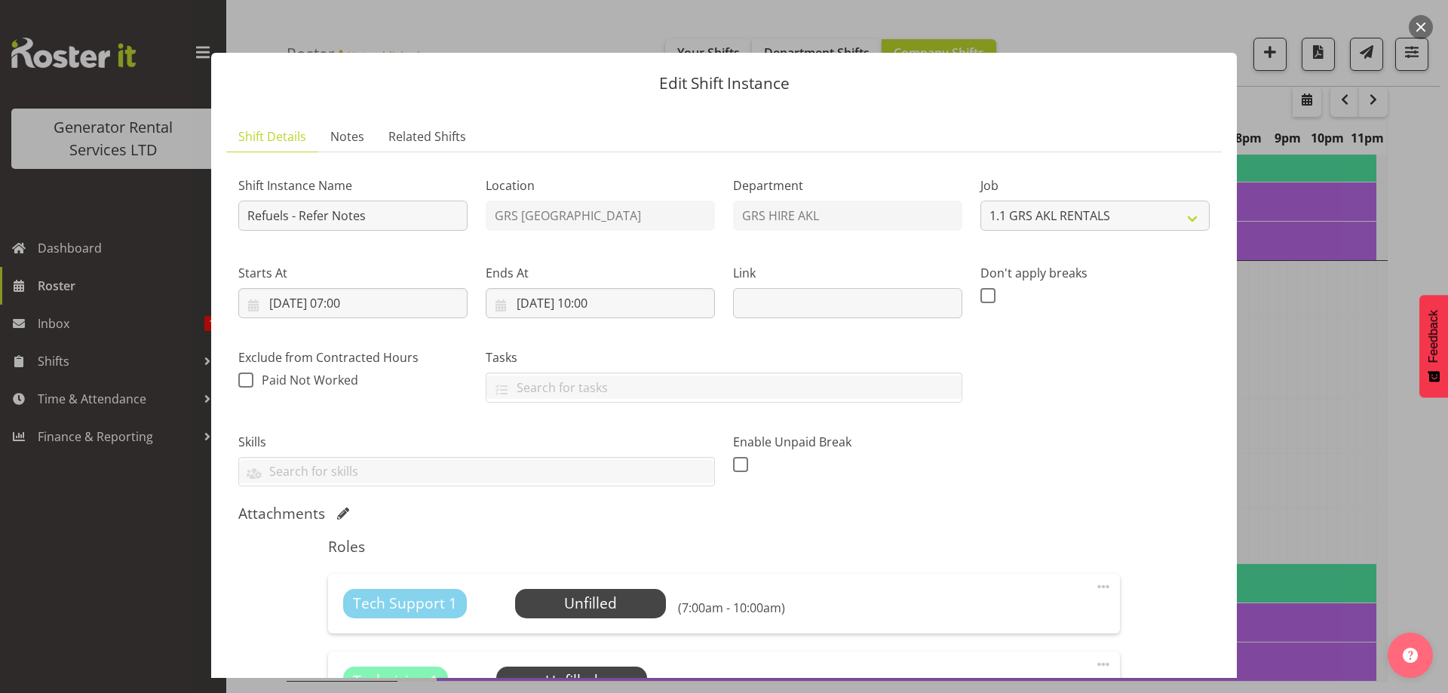
click at [1337, 411] on div at bounding box center [724, 346] width 1448 height 693
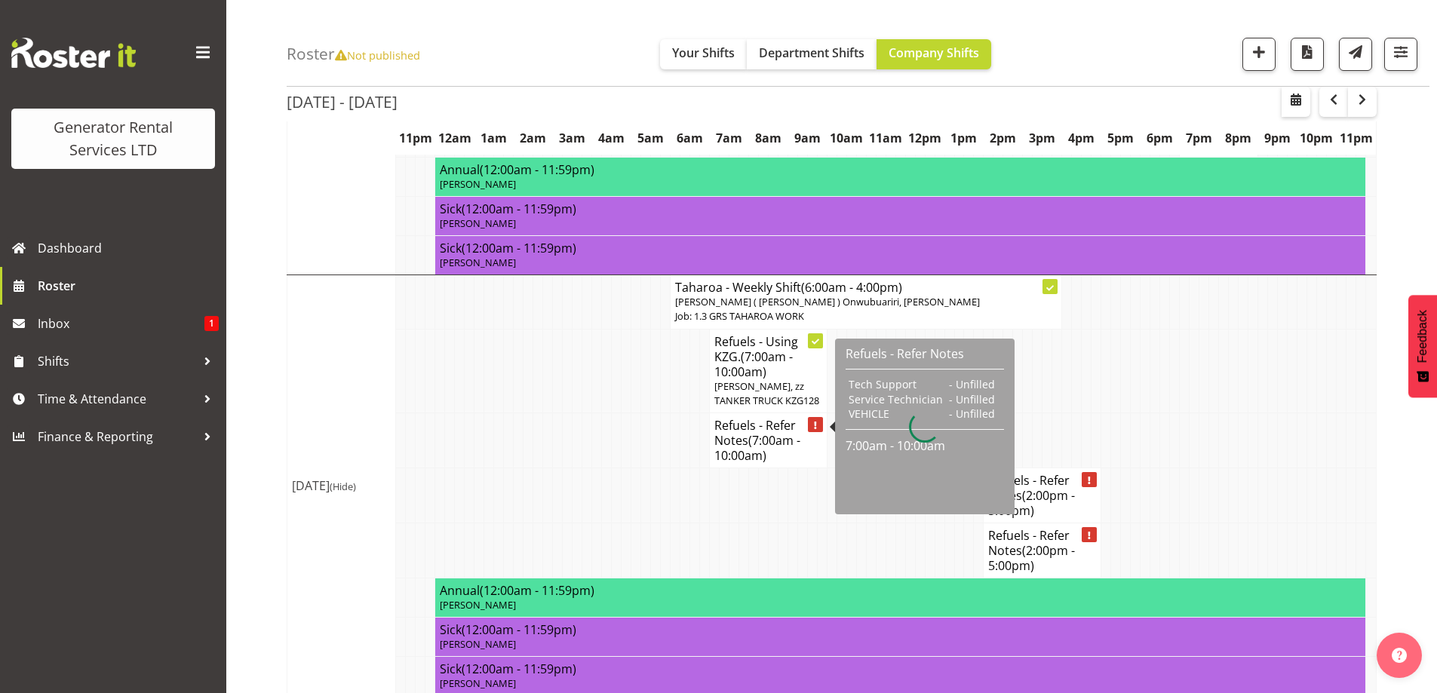
click at [790, 439] on h4 "Refuels - Refer Notes (7:00am - 10:00am)" at bounding box center [768, 440] width 108 height 45
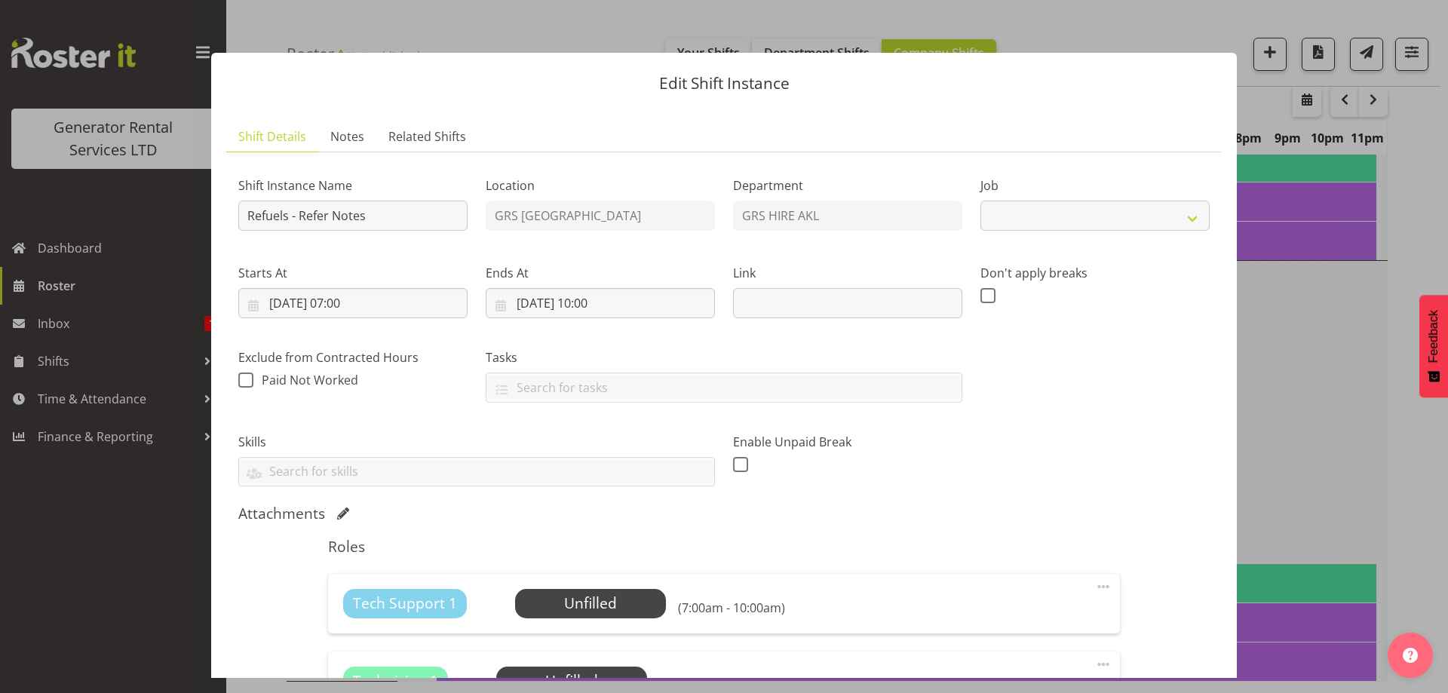
select select "9"
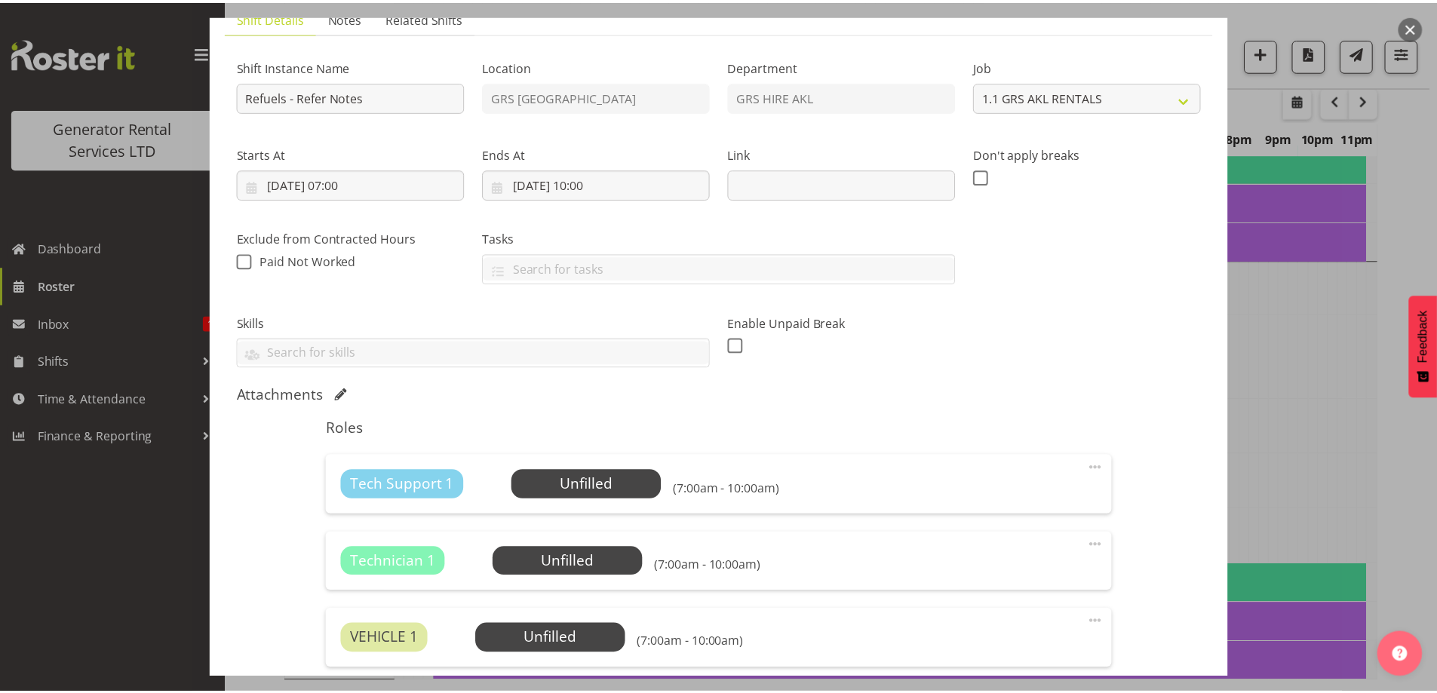
scroll to position [314, 0]
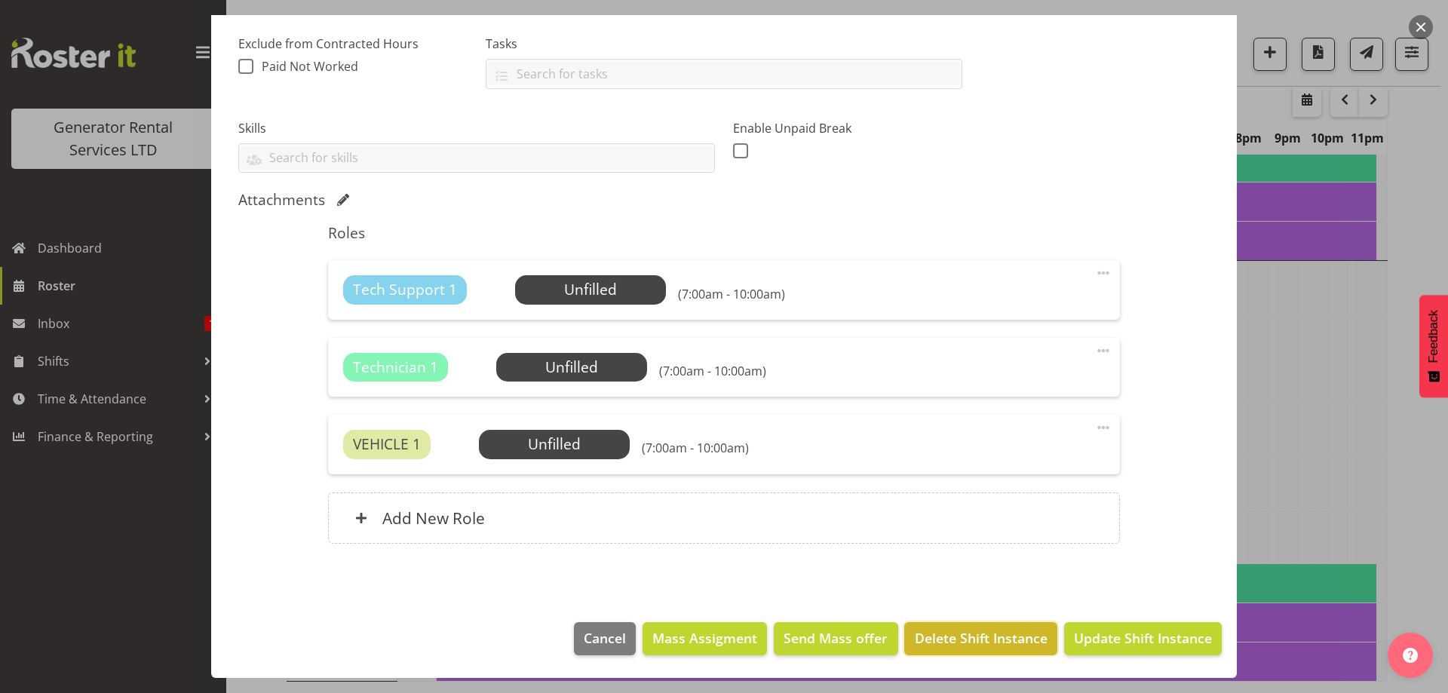
click at [911, 622] on button "Delete Shift Instance" at bounding box center [981, 638] width 152 height 33
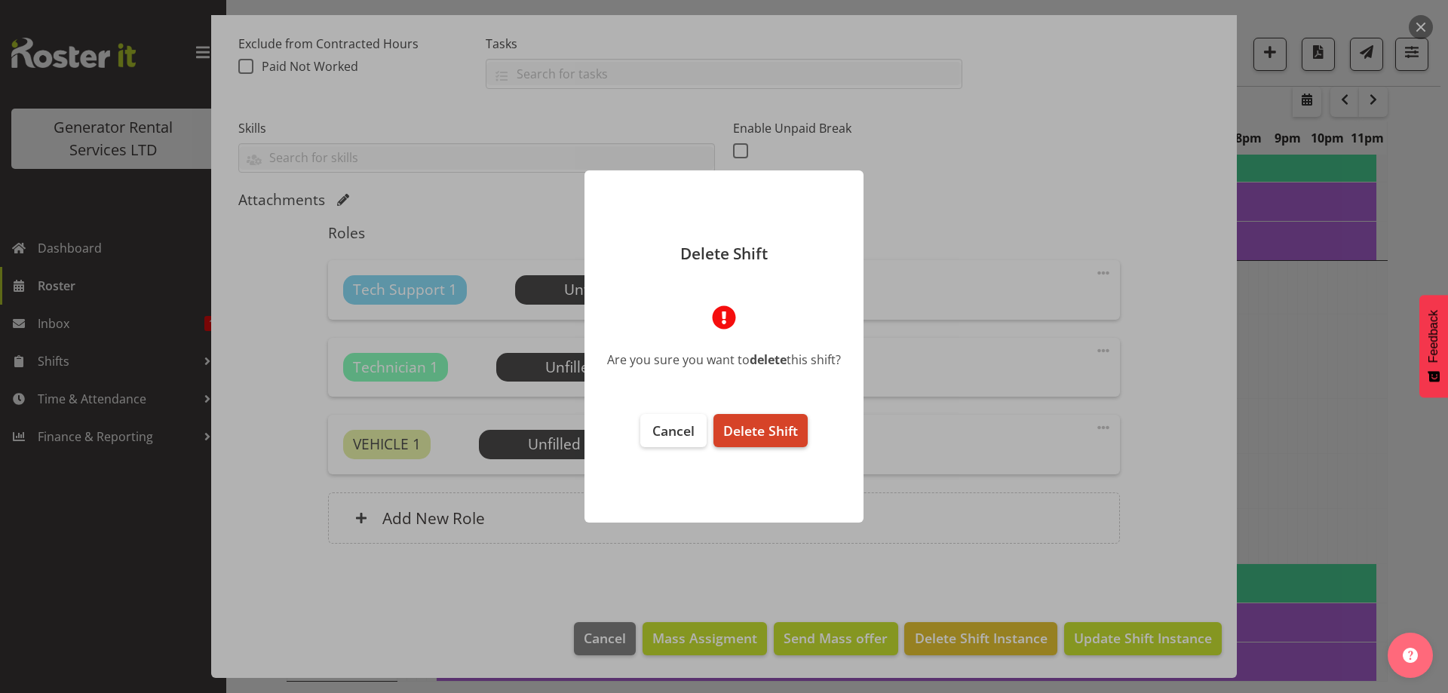
click at [784, 435] on span "Delete Shift" at bounding box center [760, 431] width 75 height 18
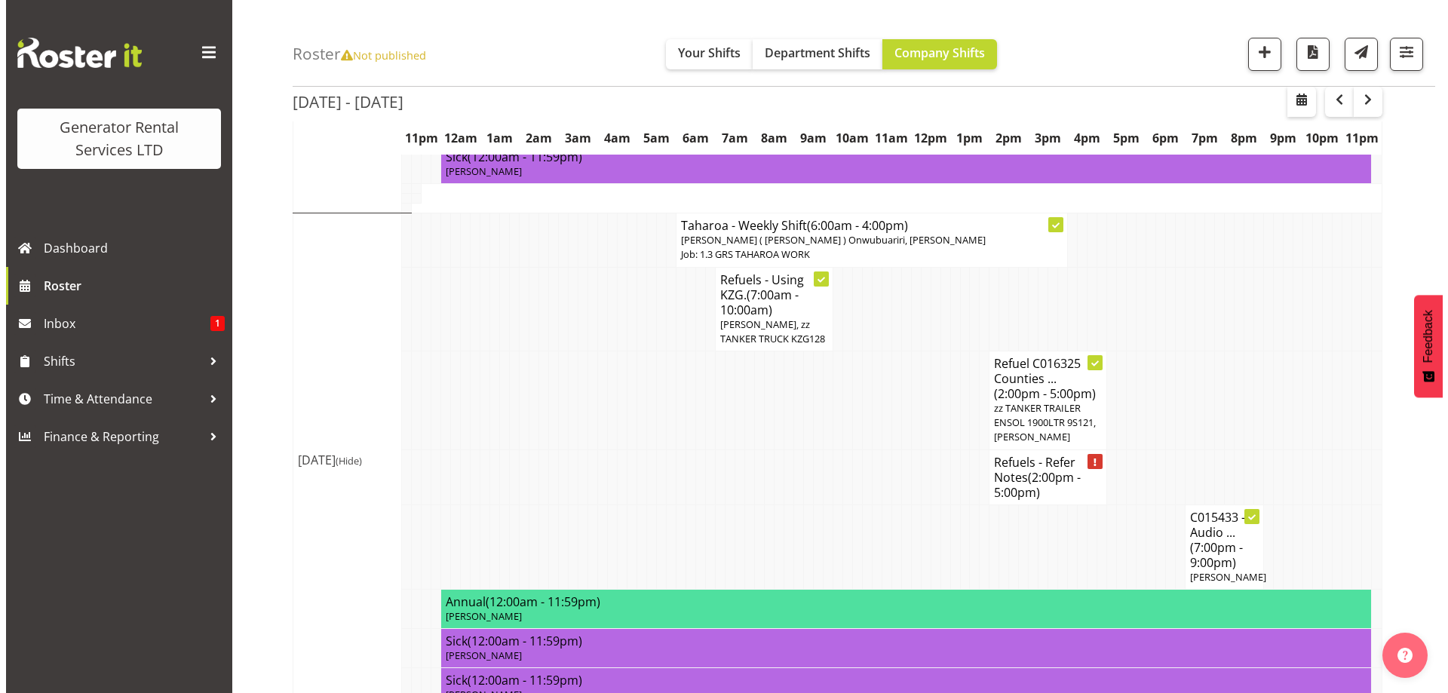
scroll to position [1759, 0]
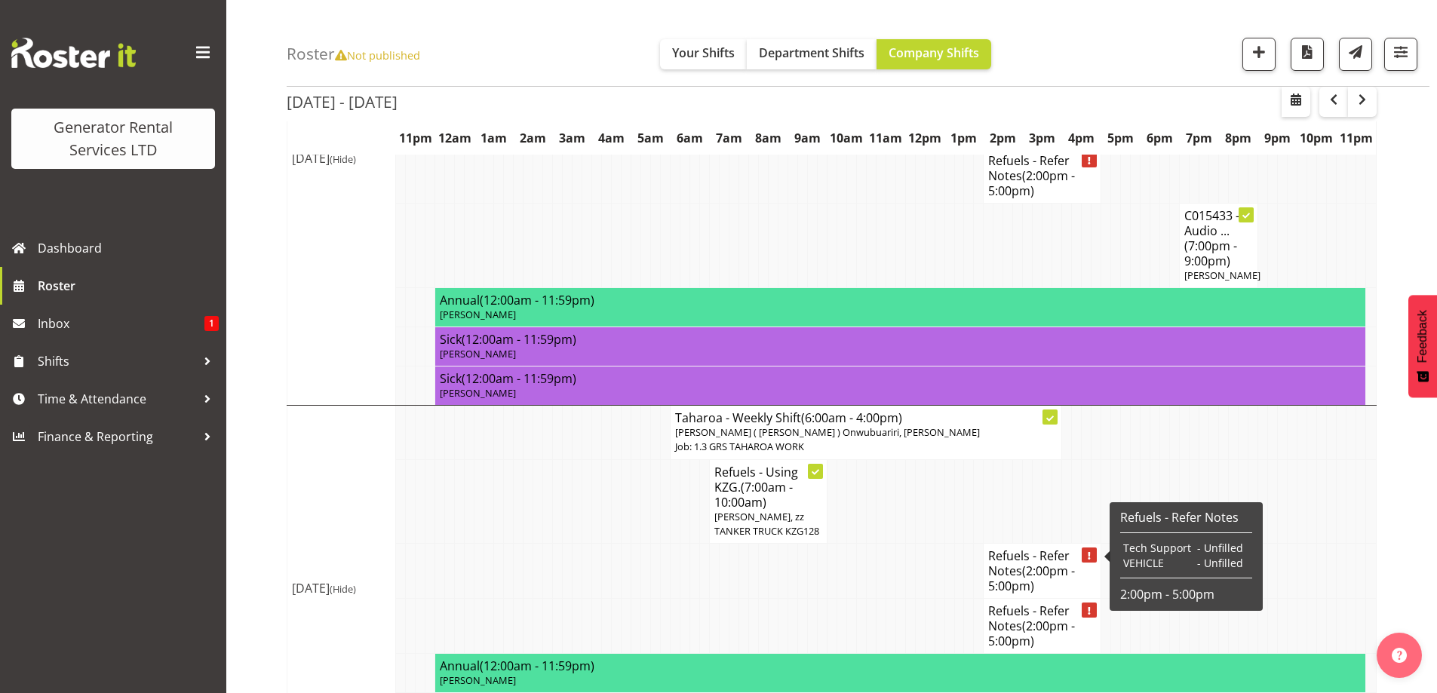
click at [1041, 574] on h4 "Refuels - Refer Notes (2:00pm - 5:00pm)" at bounding box center [1042, 570] width 108 height 45
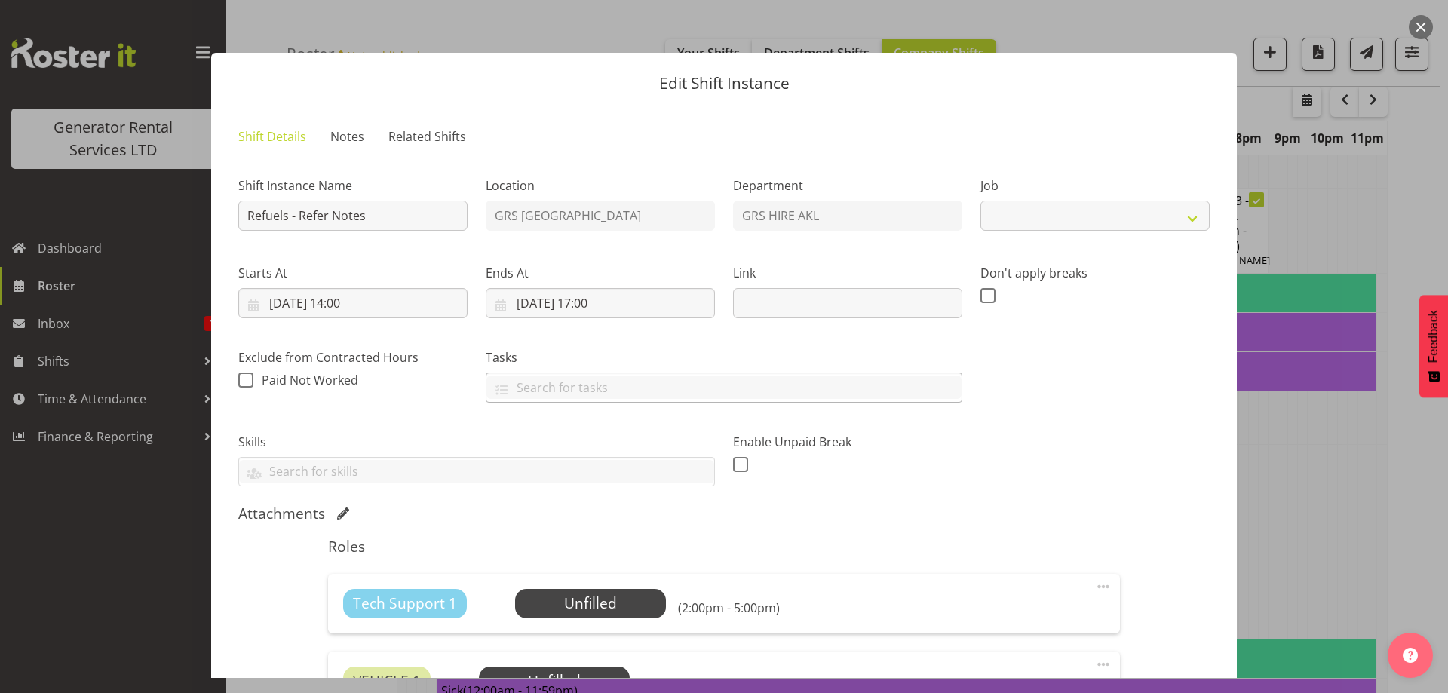
select select "9"
click at [287, 215] on input "Refuels - Refer Notes" at bounding box center [352, 216] width 229 height 30
drag, startPoint x: 283, startPoint y: 215, endPoint x: 442, endPoint y: 223, distance: 159.4
click at [442, 223] on input "Refuels - Refer Notes" at bounding box center [352, 216] width 229 height 30
paste input "C016325 Counties Energy Gen 113 100kVA @ [STREET_ADDRESS][PERSON_NAME]"
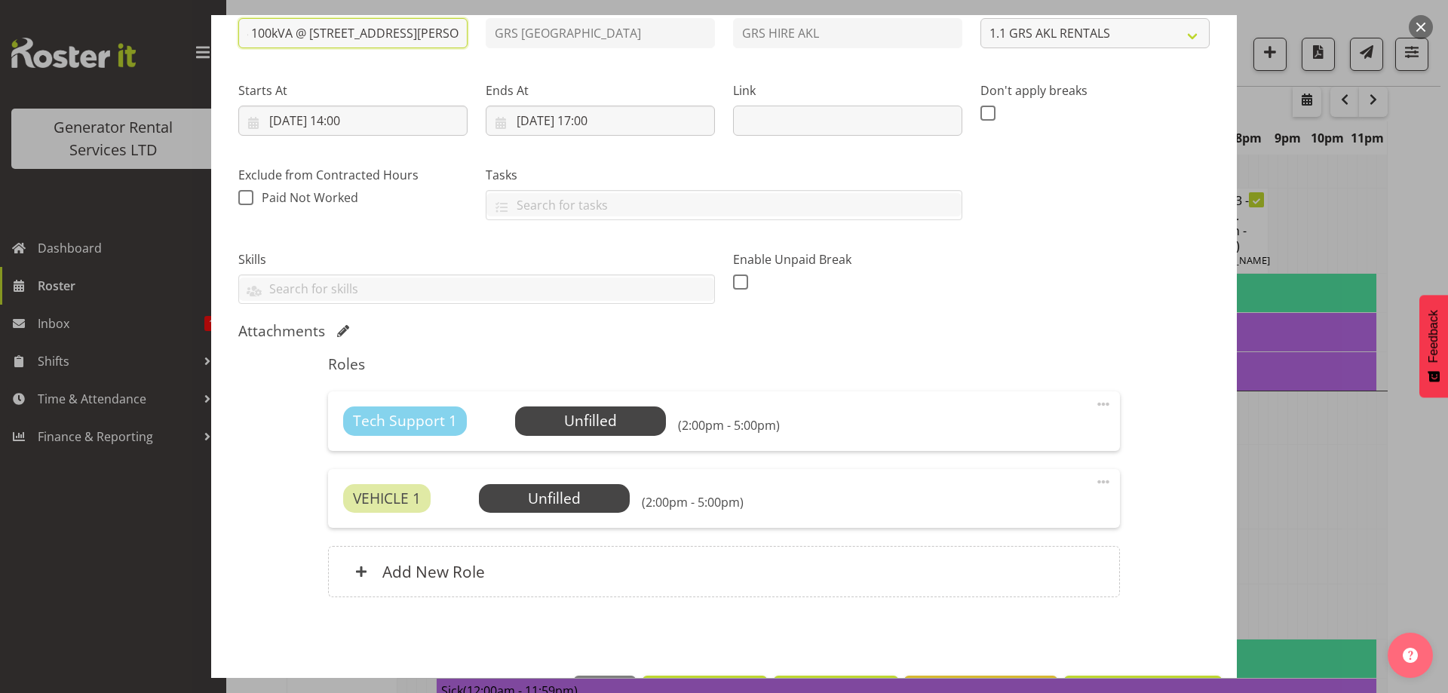
scroll to position [226, 0]
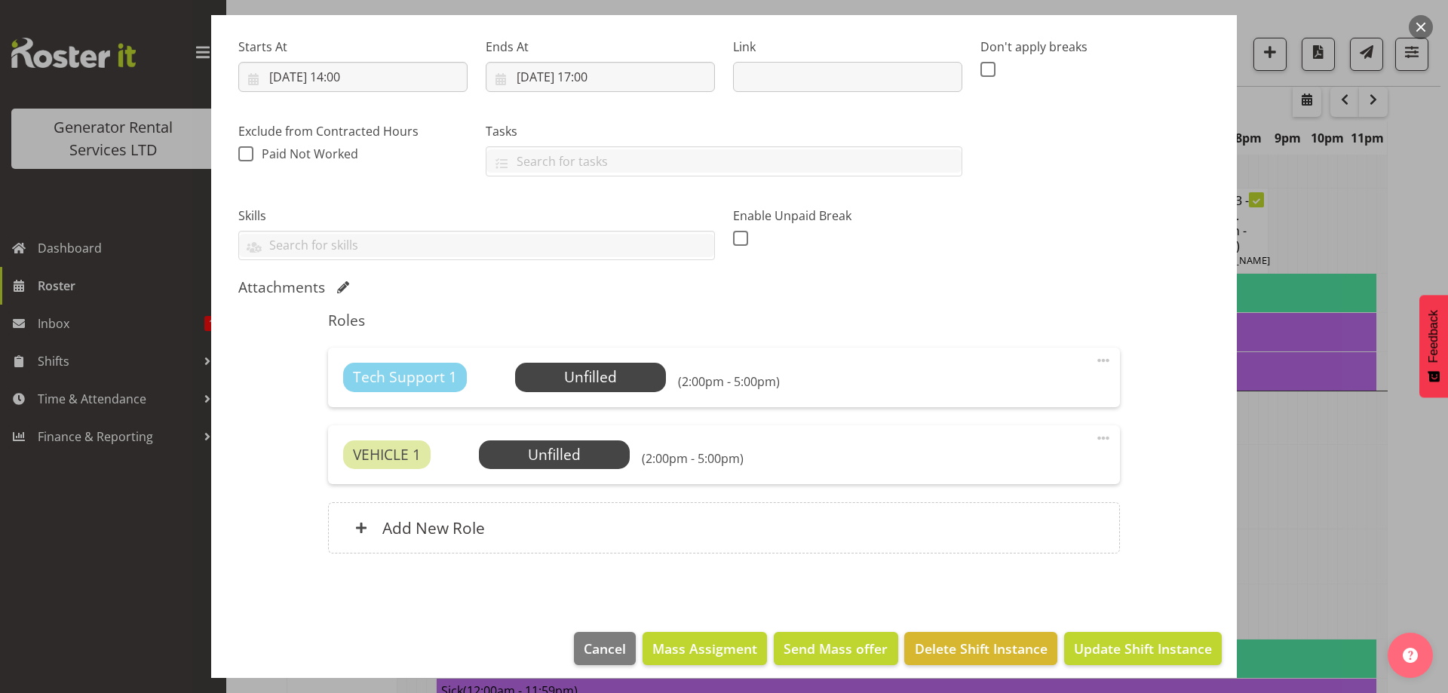
type input "Refuel C016325 Counties Energy Gen 113 100kVA @ 102A Kidd Road, Kingseat"
click at [1095, 361] on span at bounding box center [1104, 361] width 18 height 18
click at [1015, 441] on link "Delete" at bounding box center [1040, 448] width 145 height 27
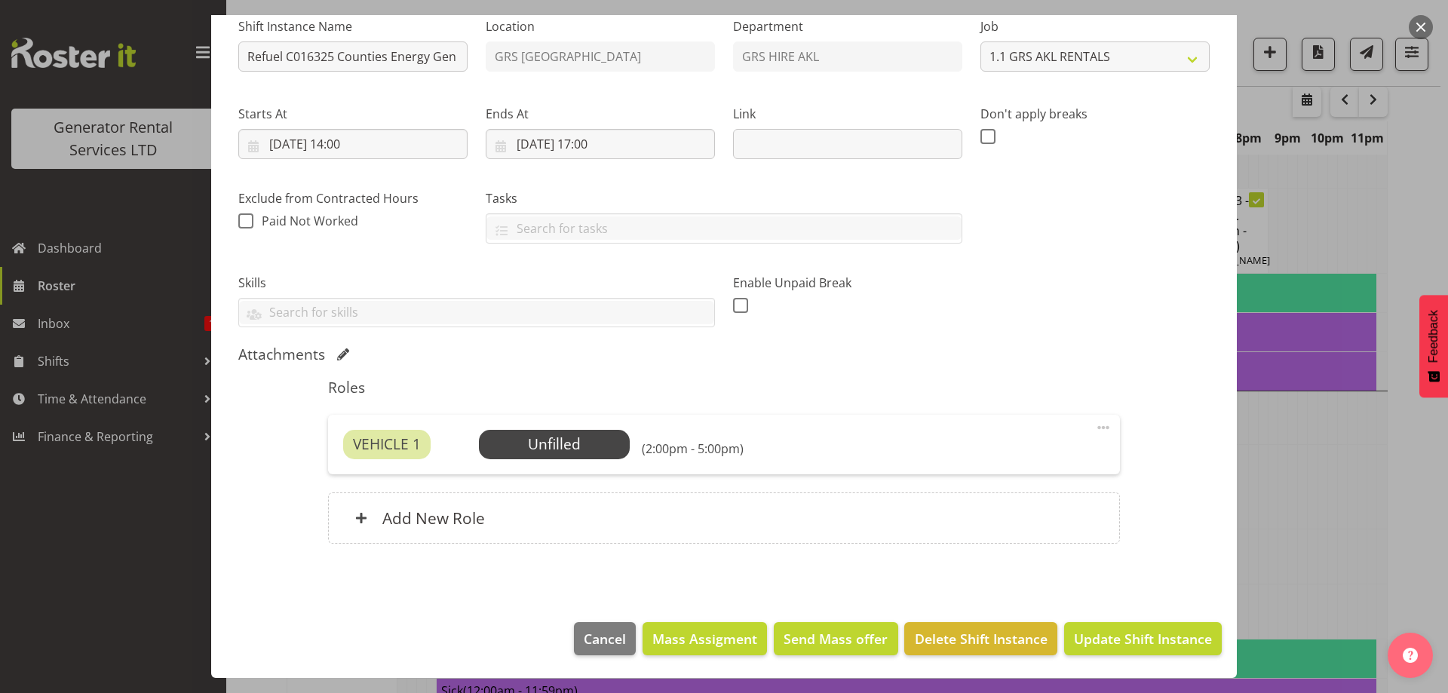
scroll to position [159, 0]
click at [576, 439] on span "Select Employee" at bounding box center [554, 445] width 112 height 22
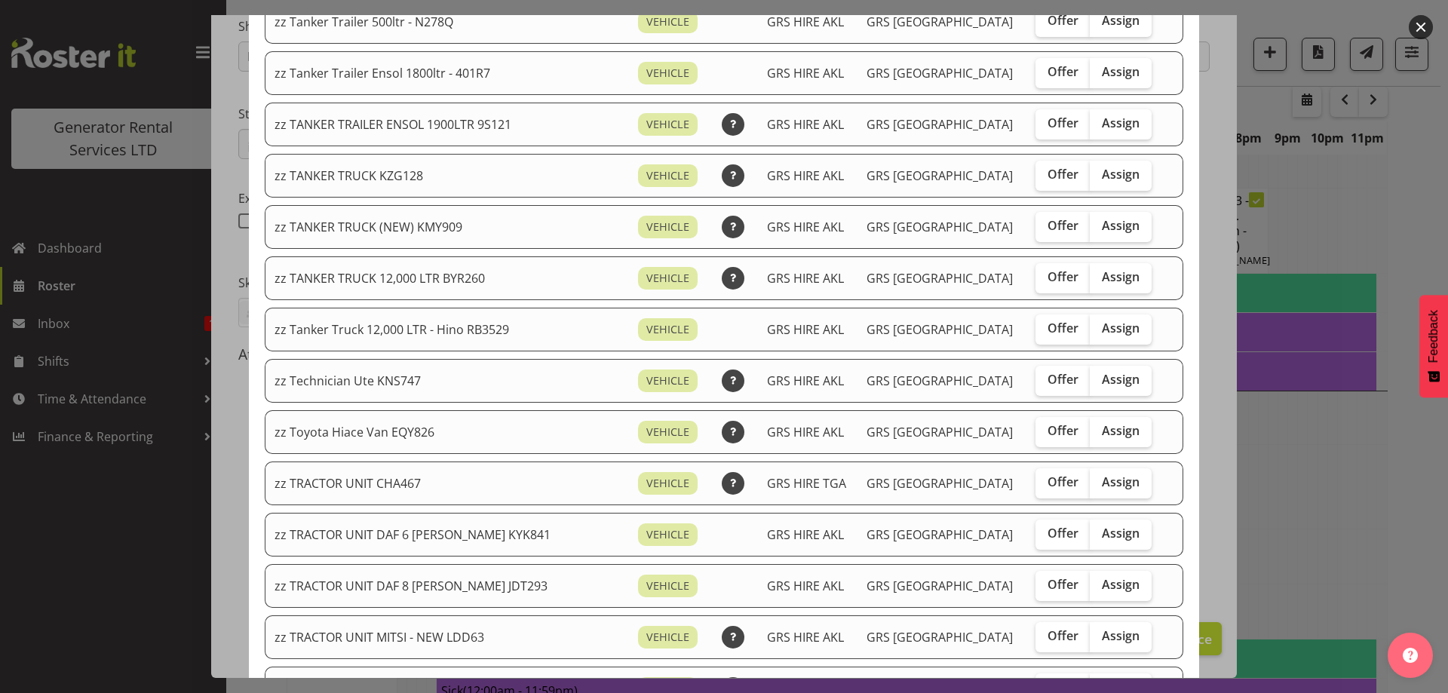
scroll to position [1358, 0]
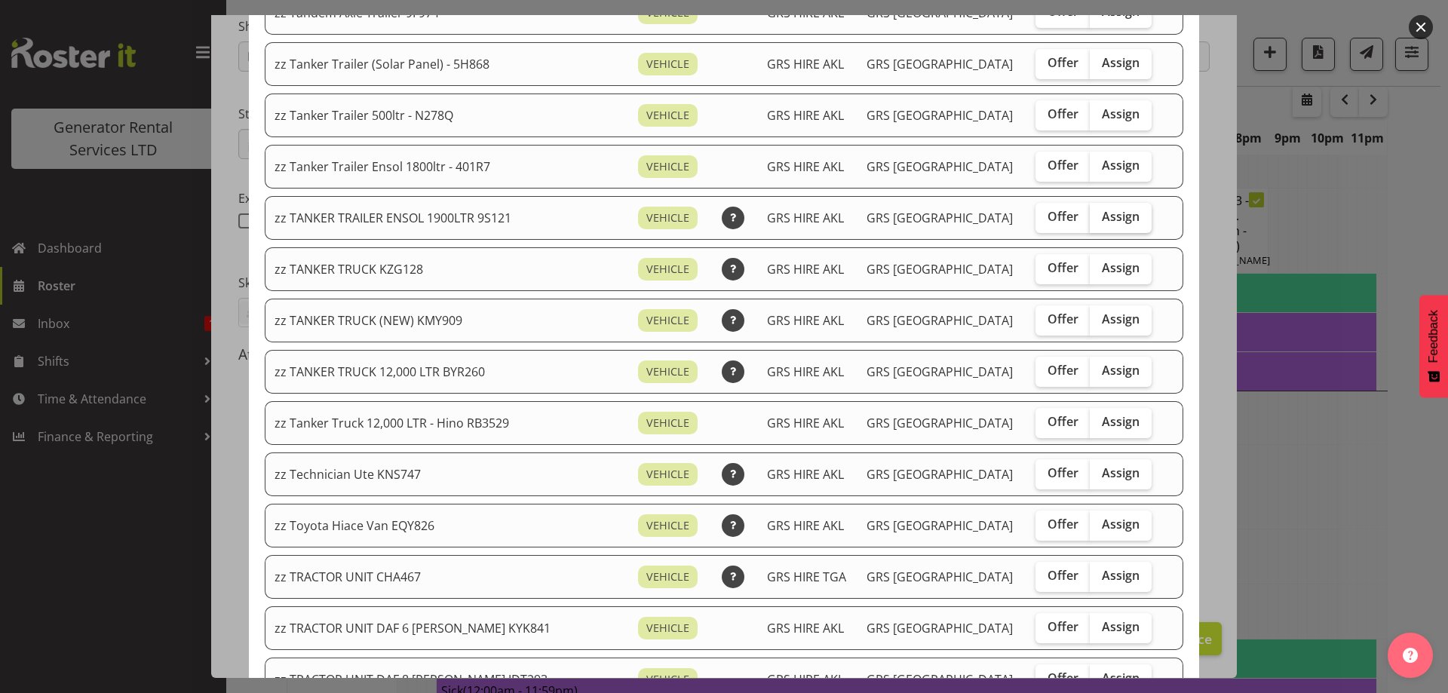
click at [1102, 215] on span "Assign" at bounding box center [1121, 216] width 38 height 15
click at [1090, 215] on input "Assign" at bounding box center [1095, 217] width 10 height 10
checkbox input "true"
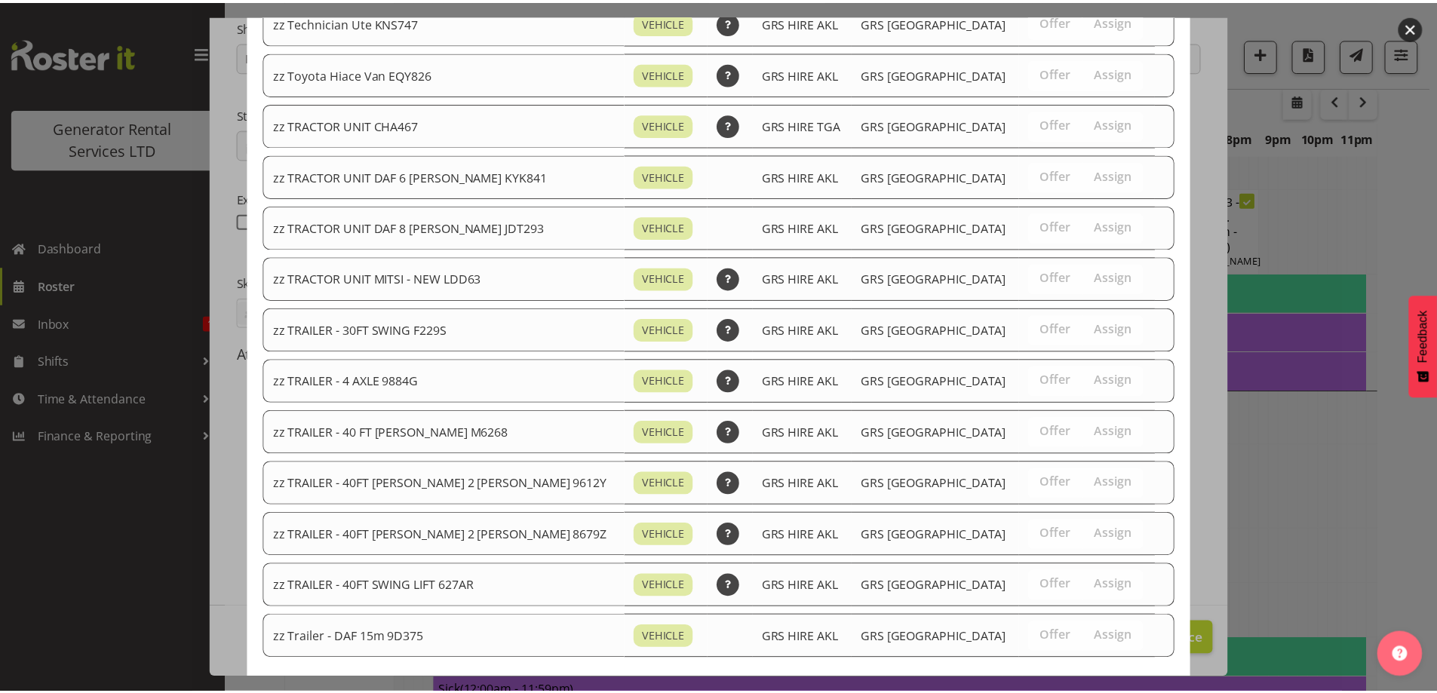
scroll to position [1886, 0]
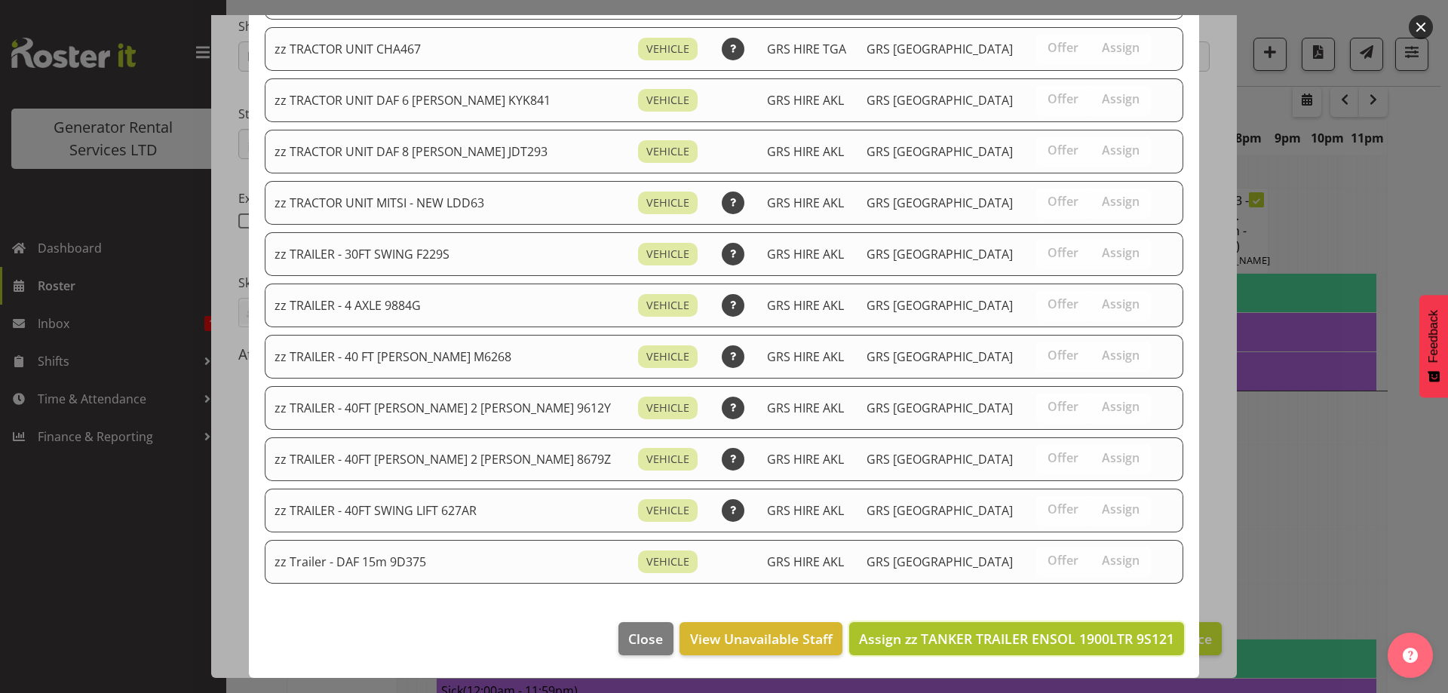
click at [1099, 623] on button "Assign zz TANKER TRAILER ENSOL 1900LTR 9S121" at bounding box center [1016, 638] width 335 height 33
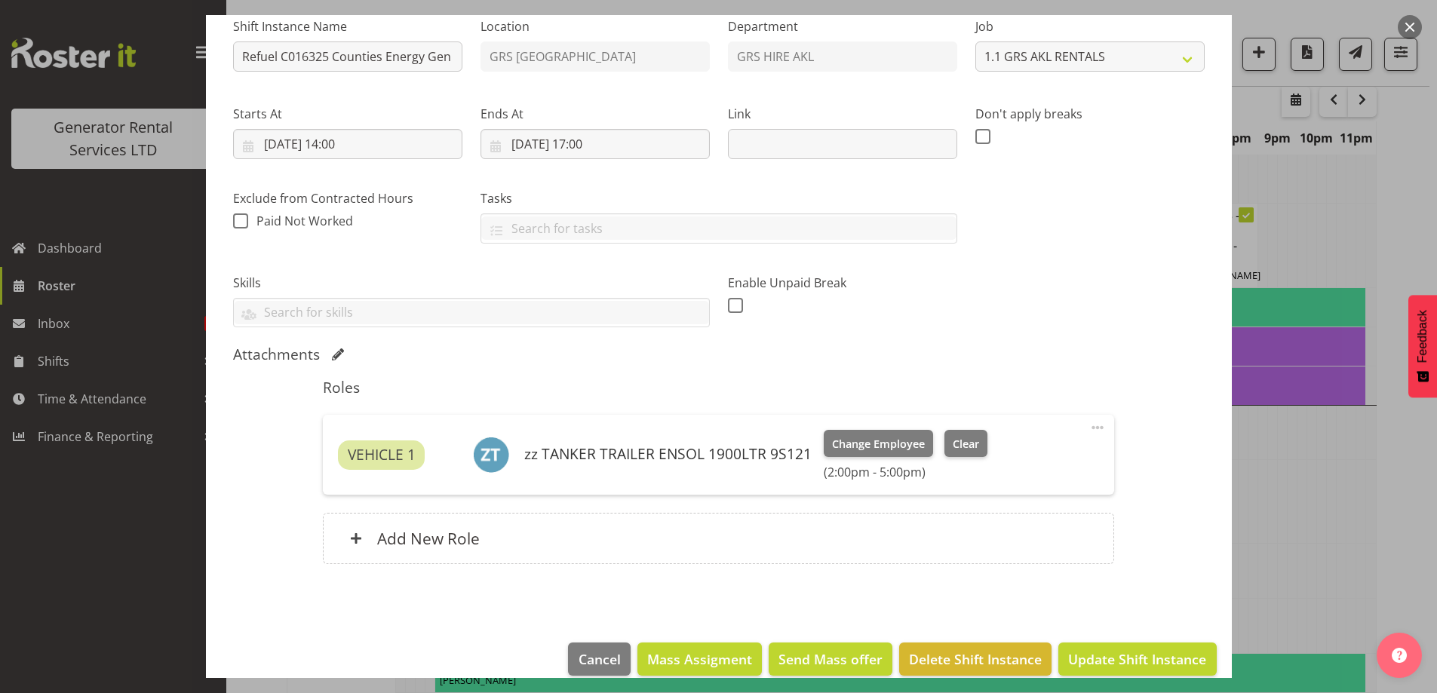
click at [648, 509] on div "Roles VEHICLE 1 zz TANKER TRAILER ENSOL 1900LTR 9S121 Change Employee Clear (2:…" at bounding box center [718, 476] width 809 height 213
click at [644, 516] on div "Add New Role" at bounding box center [718, 538] width 791 height 51
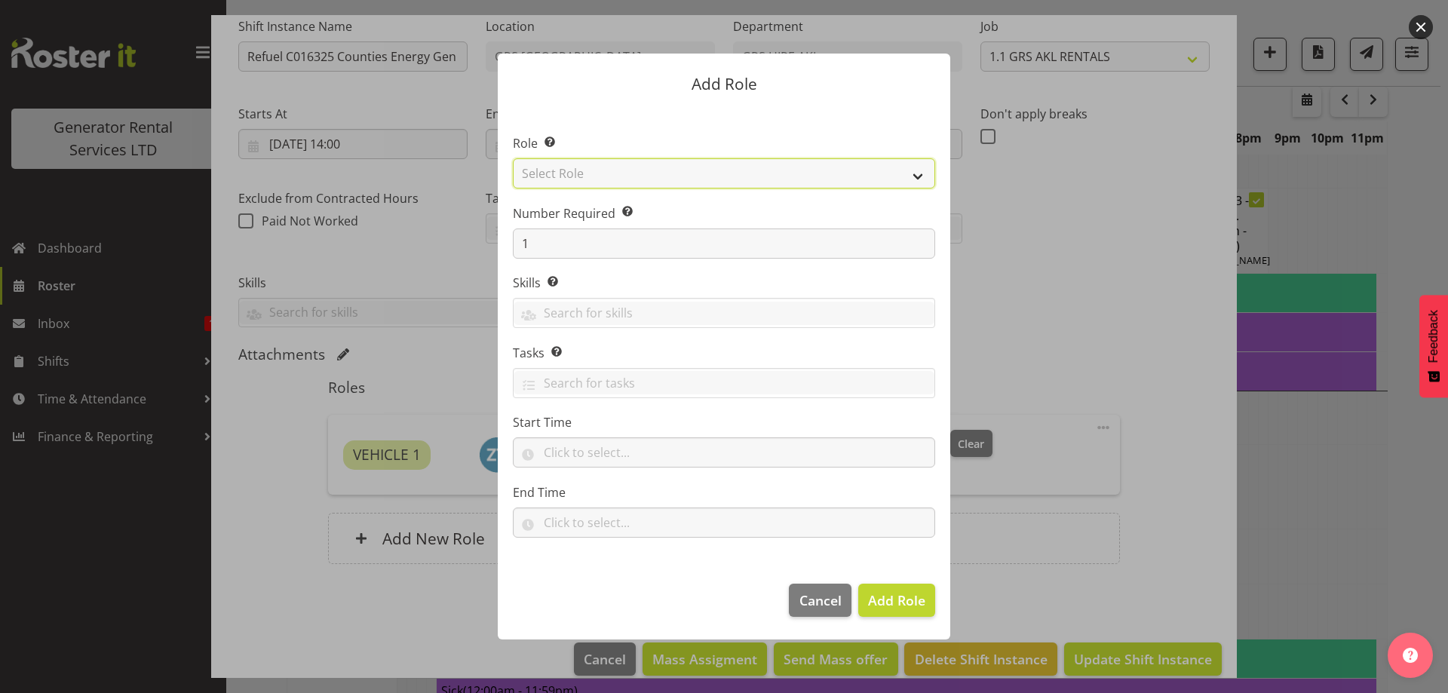
click at [579, 171] on select "Select Role Account Manager Electrician Engineering GM HSEQ manager MECH Mechan…" at bounding box center [724, 173] width 422 height 30
select select "24"
click at [513, 158] on select "Select Role Account Manager Electrician Engineering GM HSEQ manager MECH Mechan…" at bounding box center [724, 173] width 422 height 30
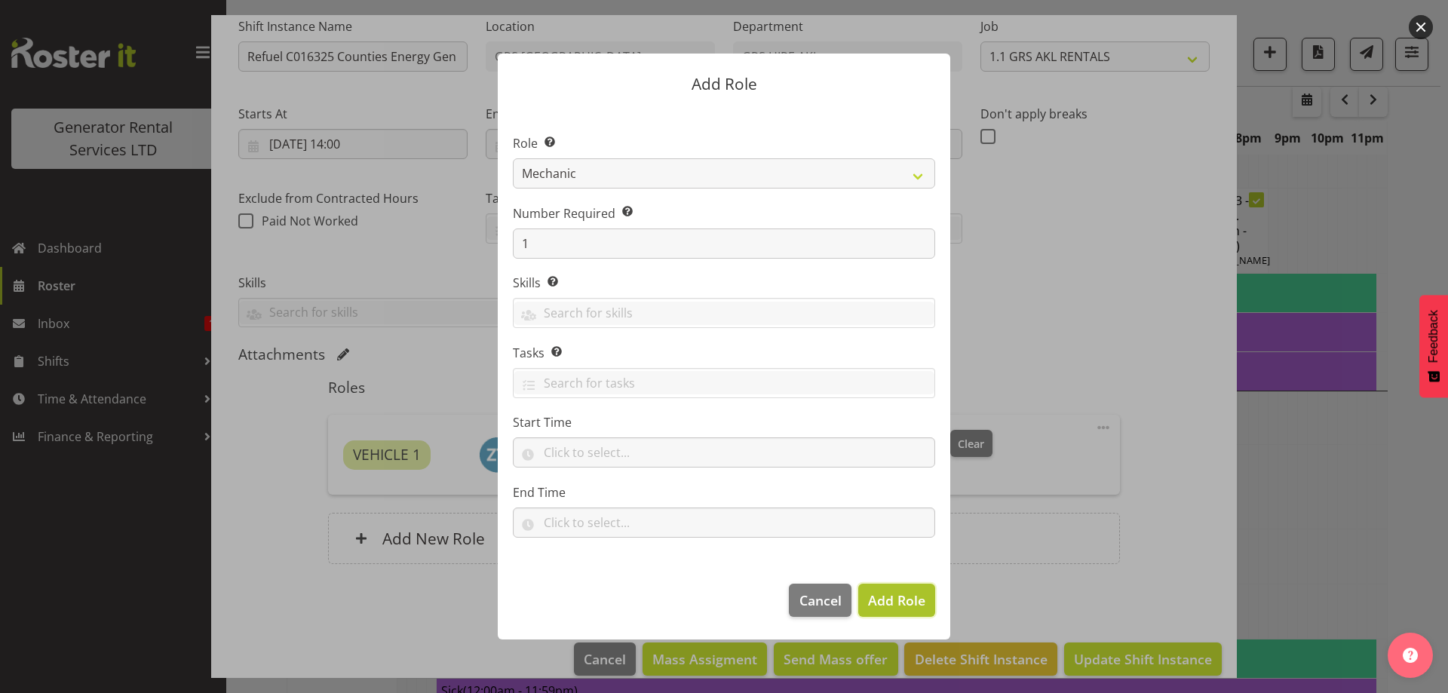
click at [885, 593] on span "Add Role" at bounding box center [896, 600] width 57 height 18
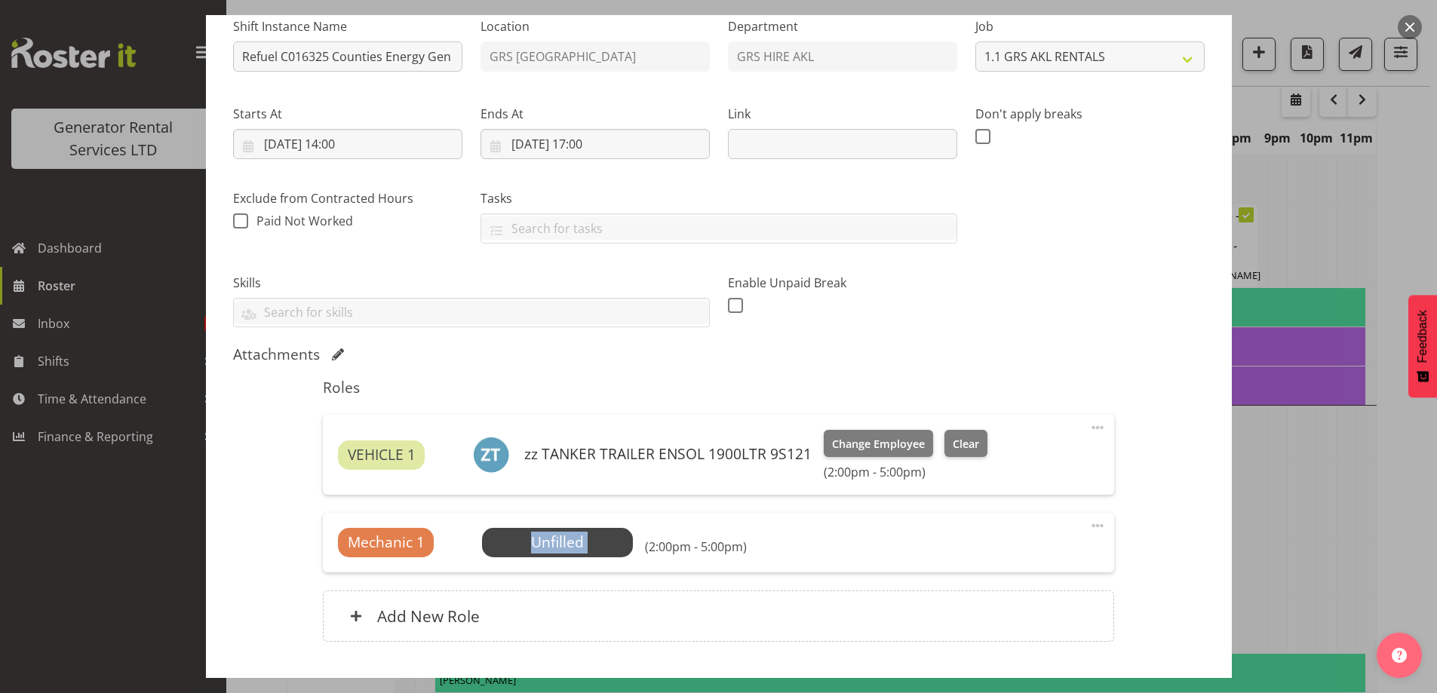
drag, startPoint x: 589, startPoint y: 529, endPoint x: 581, endPoint y: 527, distance: 8.4
click at [581, 527] on div "Mechanic 1 Unfilled Select Employee (2:00pm - 5:00pm) Edit Cover Role Delete" at bounding box center [718, 542] width 791 height 59
click at [585, 544] on span "Select Employee" at bounding box center [558, 543] width 112 height 22
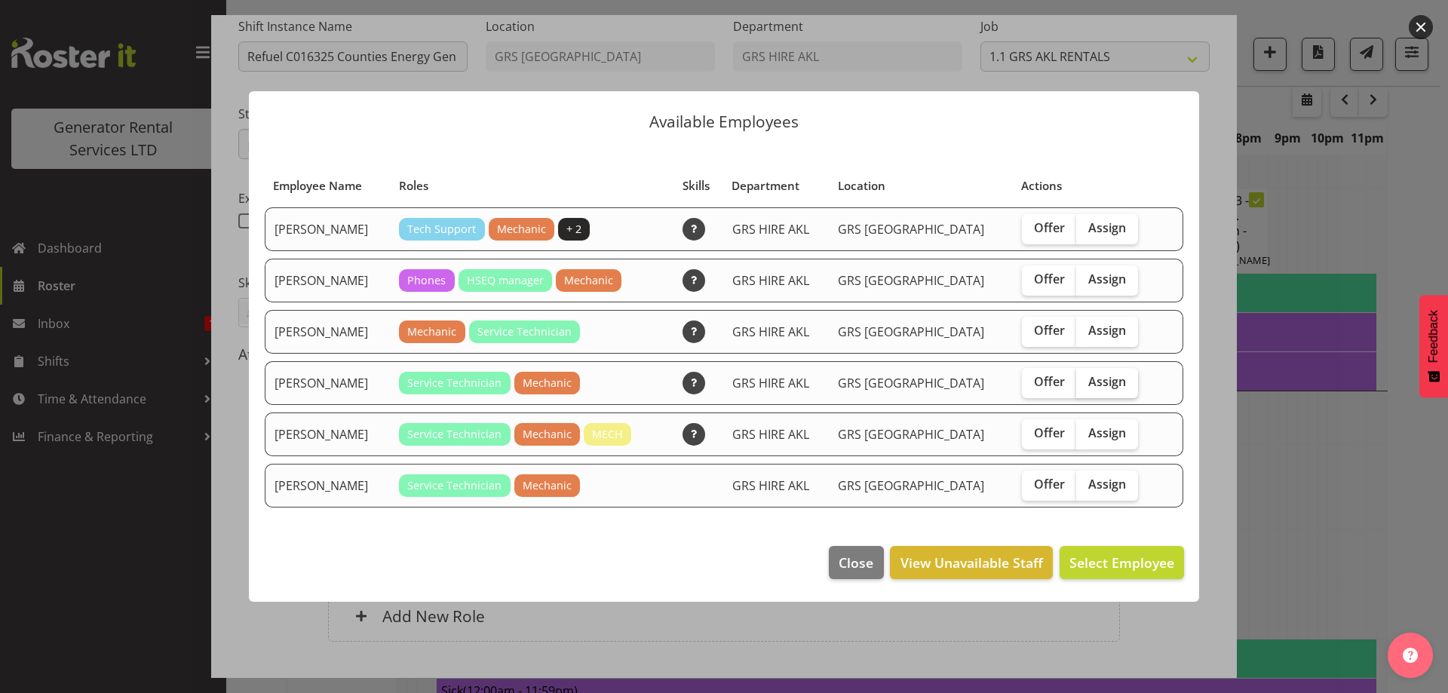
click at [1126, 385] on label "Assign" at bounding box center [1108, 383] width 62 height 30
click at [1086, 385] on input "Assign" at bounding box center [1082, 382] width 10 height 10
checkbox input "true"
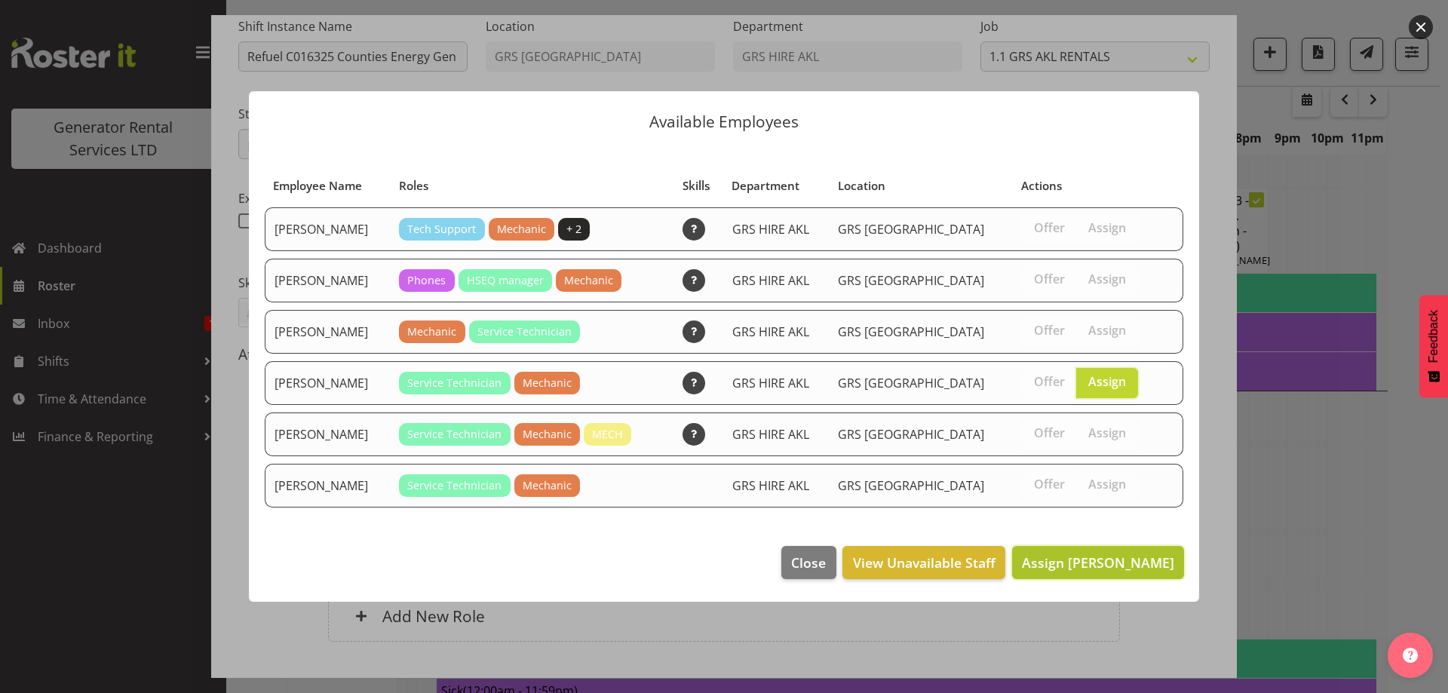
click at [1089, 567] on span "Assign Lexi Browne" at bounding box center [1098, 563] width 152 height 18
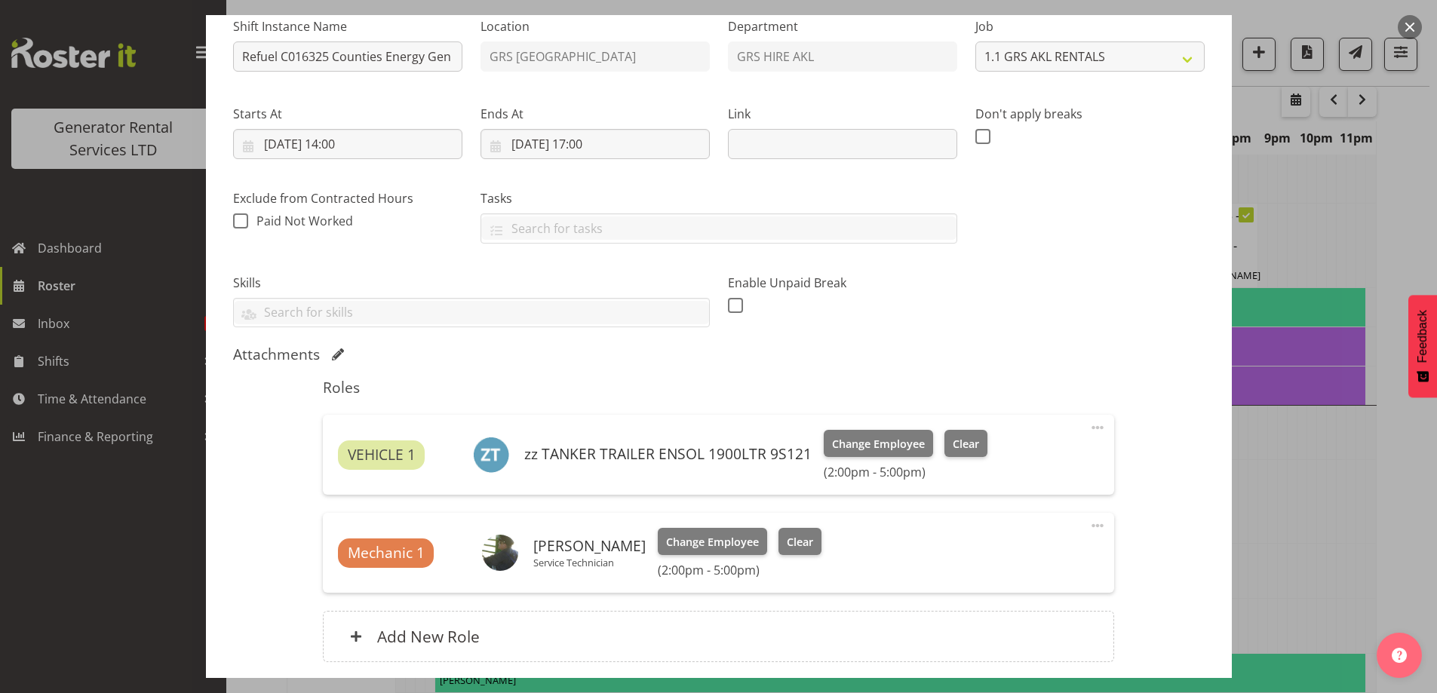
scroll to position [278, 0]
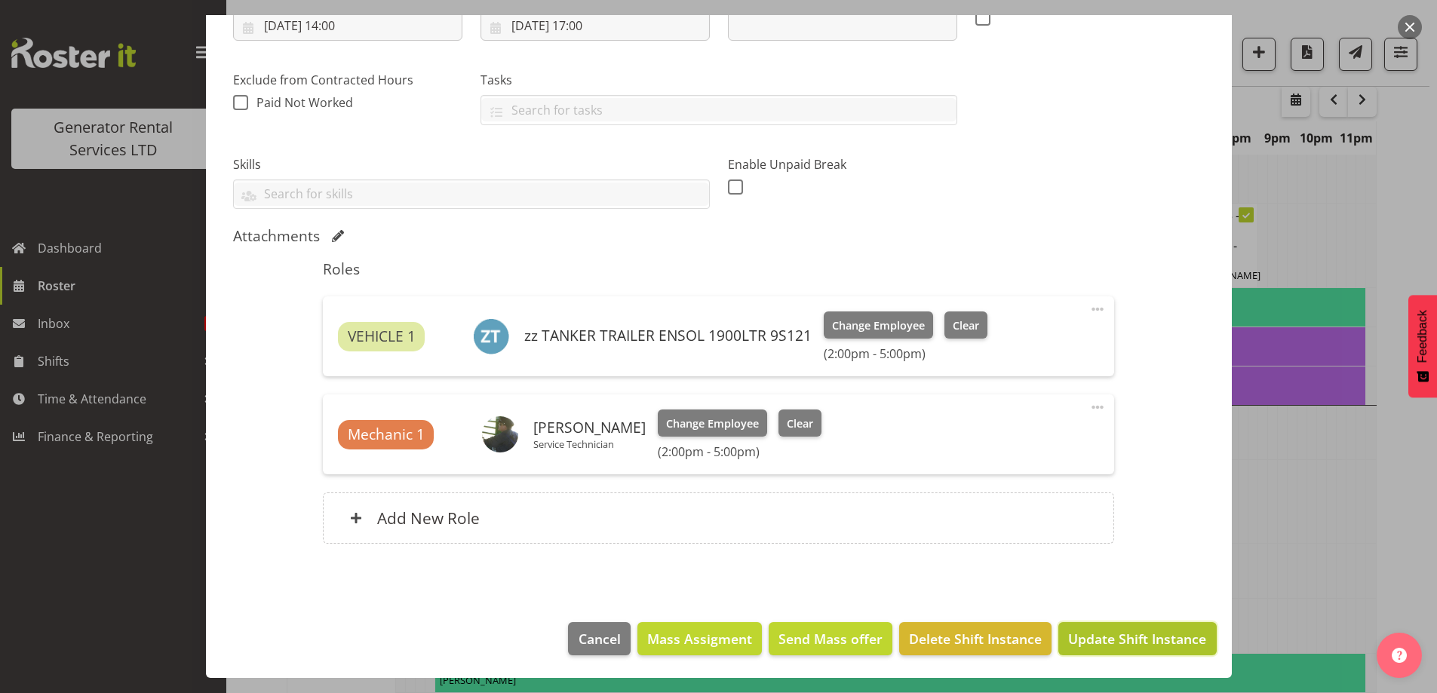
click at [1083, 631] on span "Update Shift Instance" at bounding box center [1137, 639] width 138 height 20
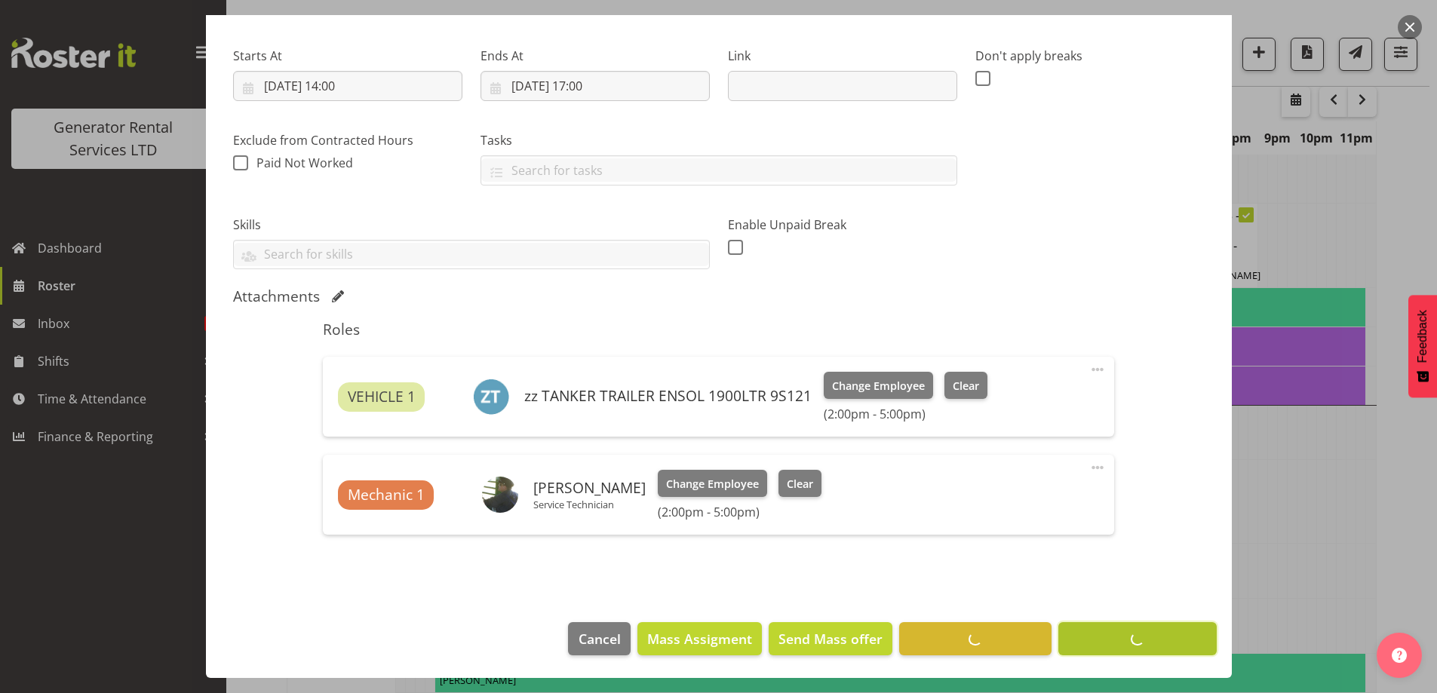
scroll to position [49, 0]
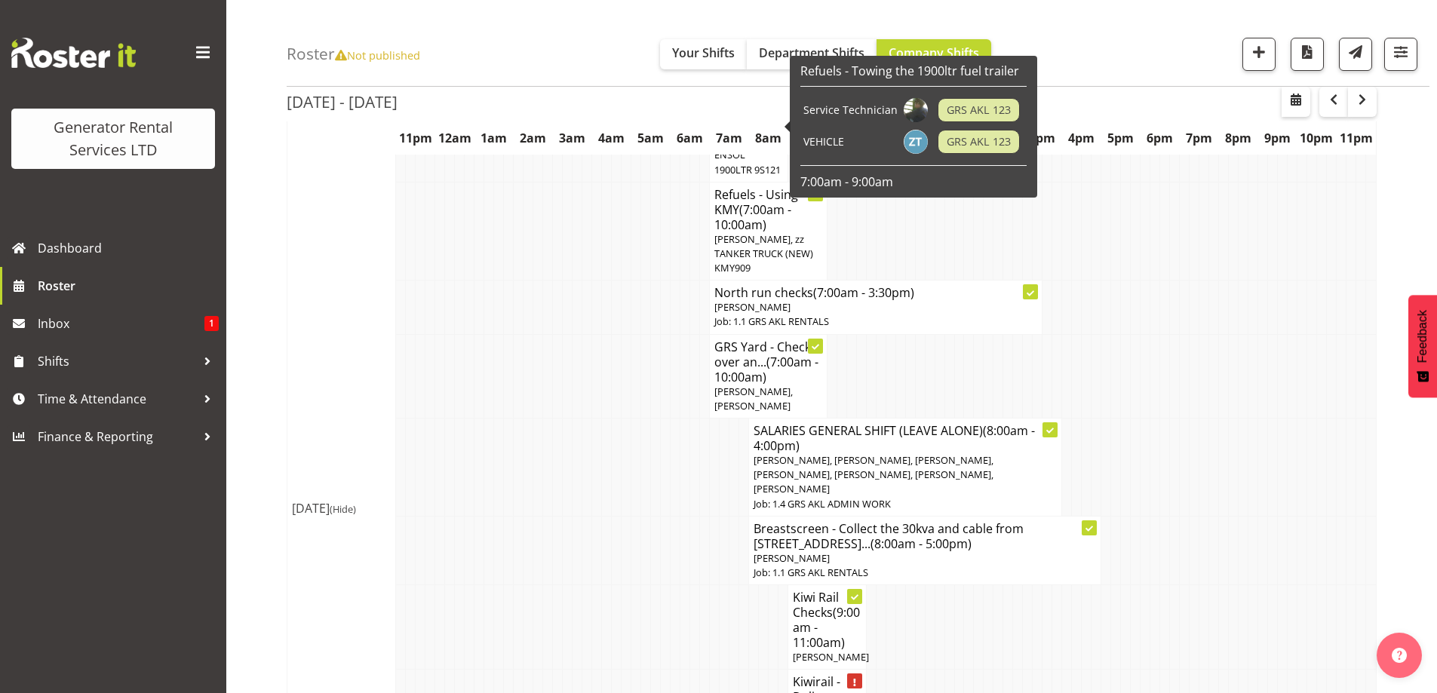
click at [573, 516] on td at bounding box center [578, 550] width 10 height 69
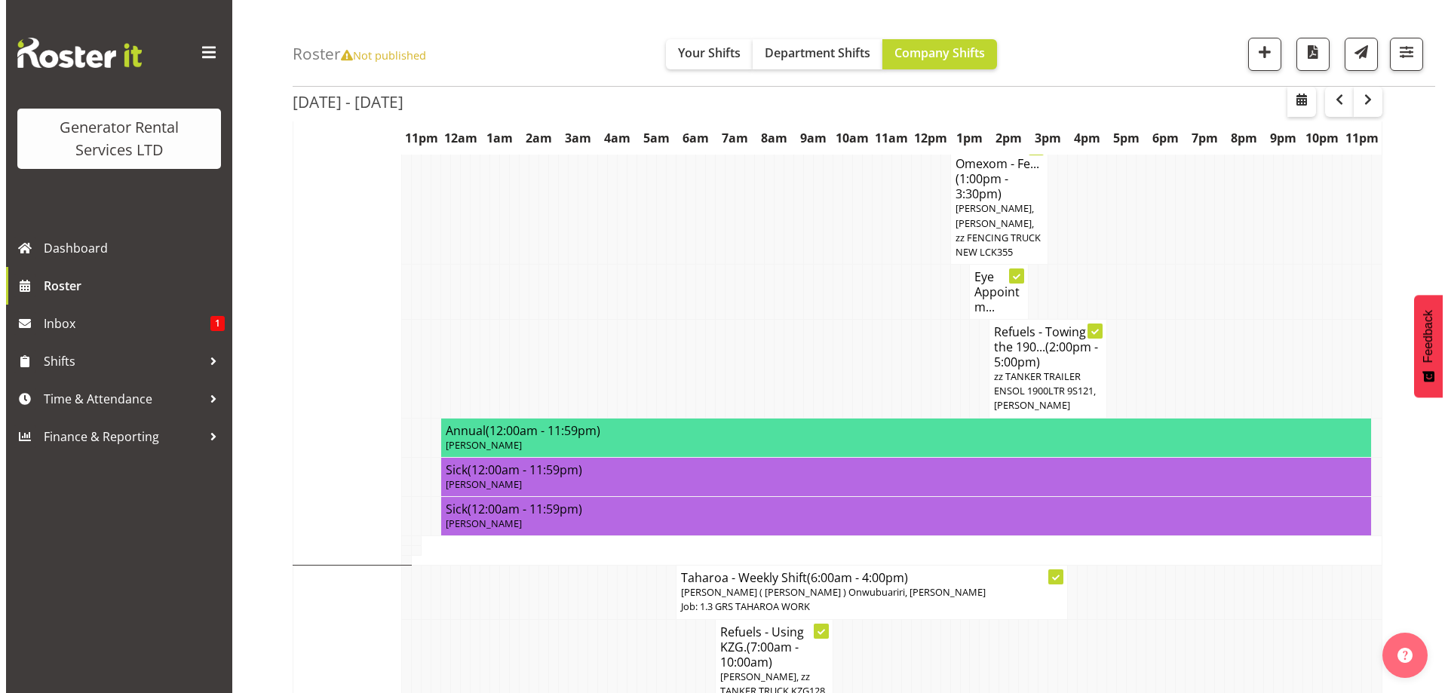
scroll to position [1558, 0]
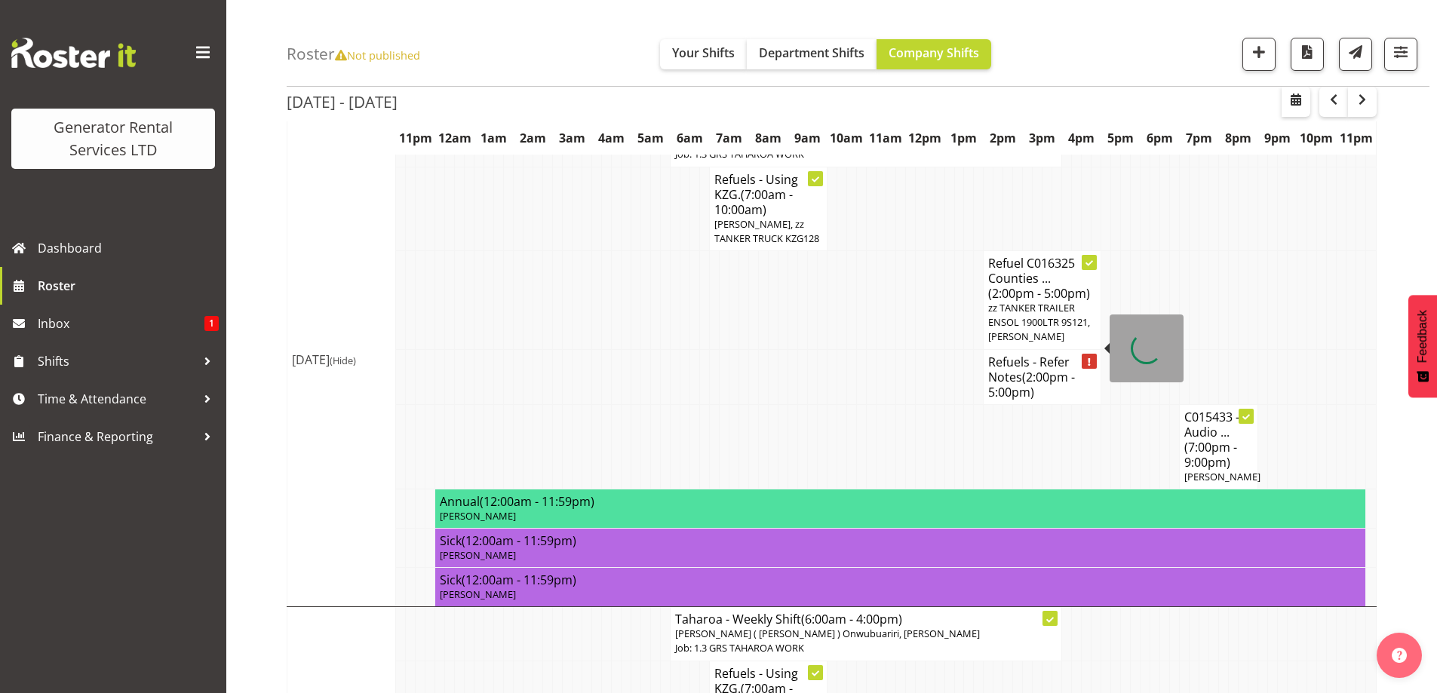
click at [1031, 369] on span "(2:00pm - 5:00pm)" at bounding box center [1031, 385] width 87 height 32
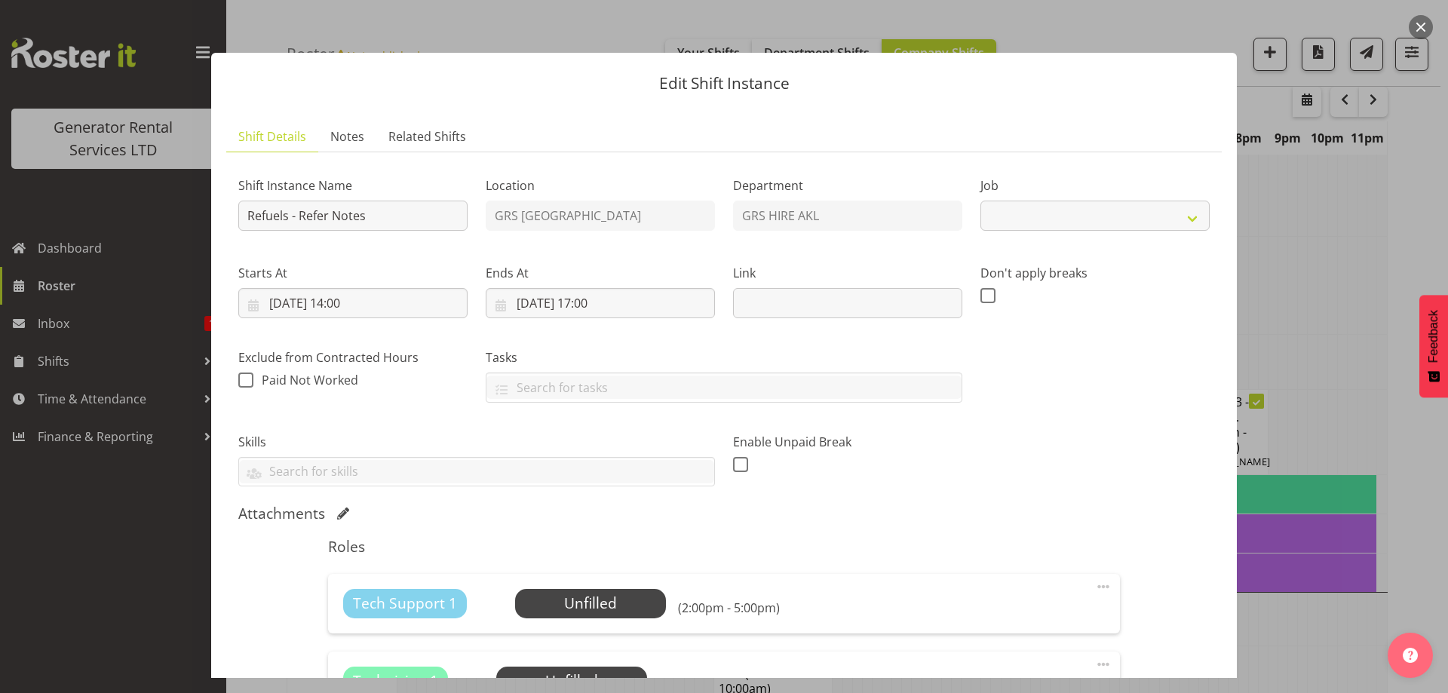
select select "9"
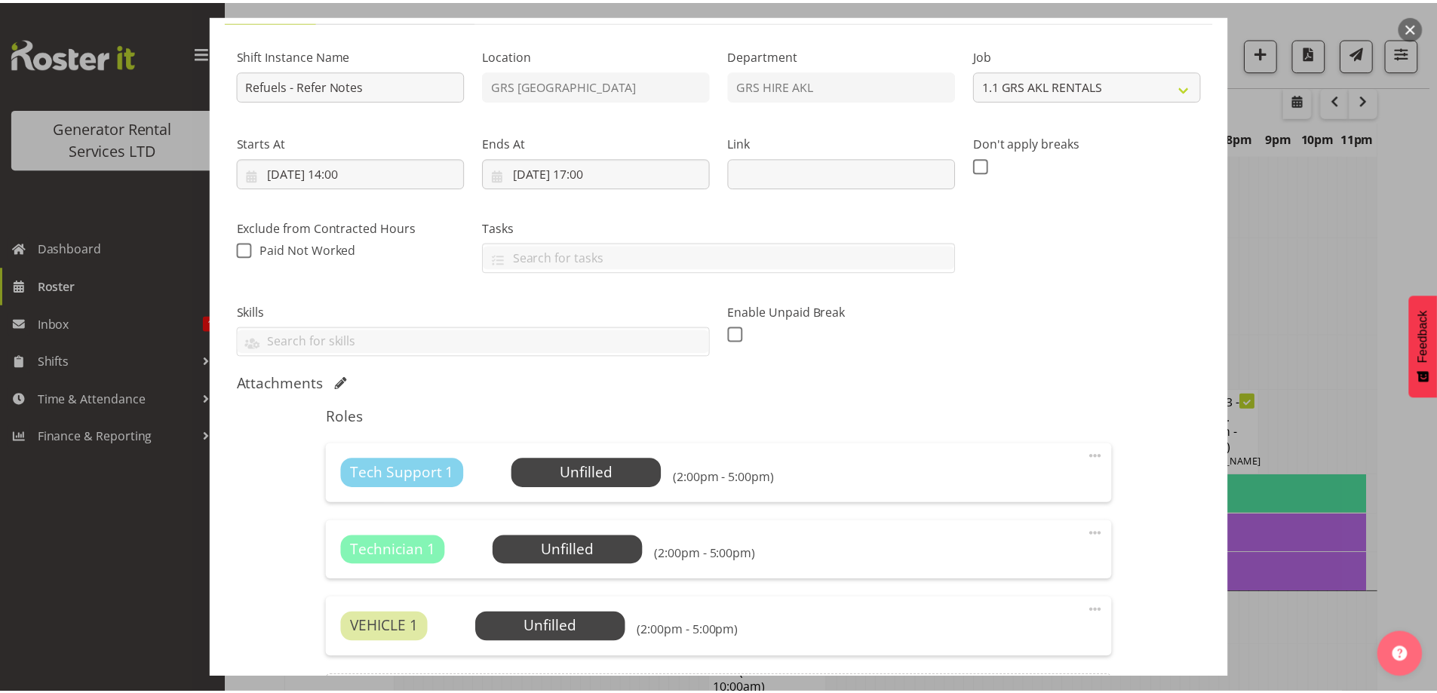
scroll to position [314, 0]
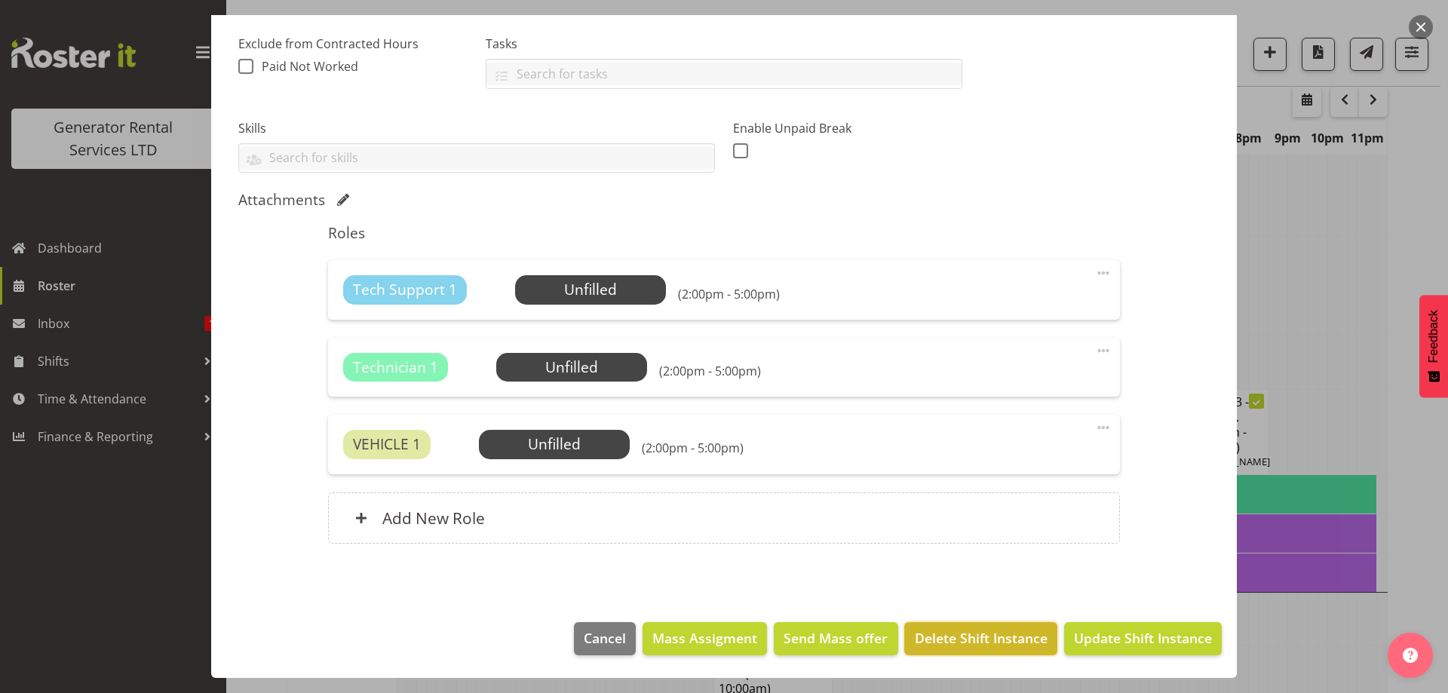
click at [926, 631] on span "Delete Shift Instance" at bounding box center [981, 638] width 133 height 20
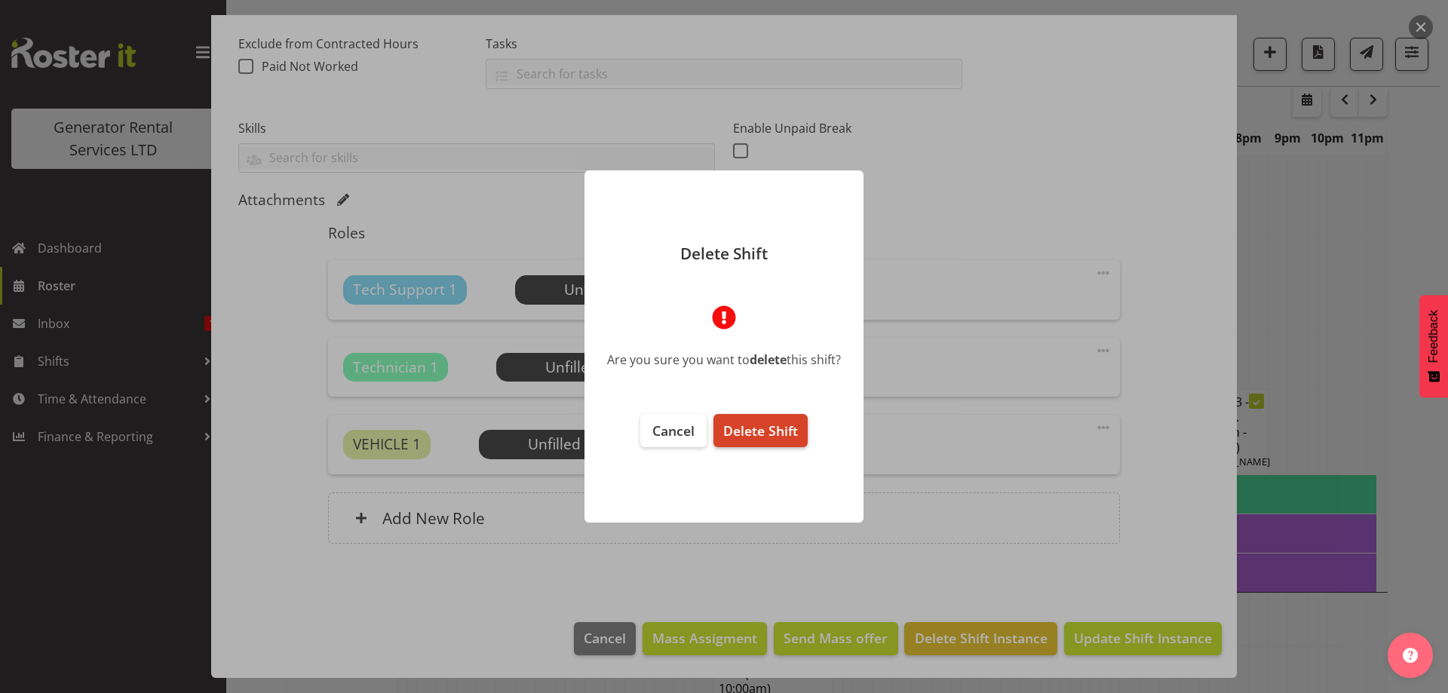
click at [756, 430] on span "Delete Shift" at bounding box center [760, 431] width 75 height 18
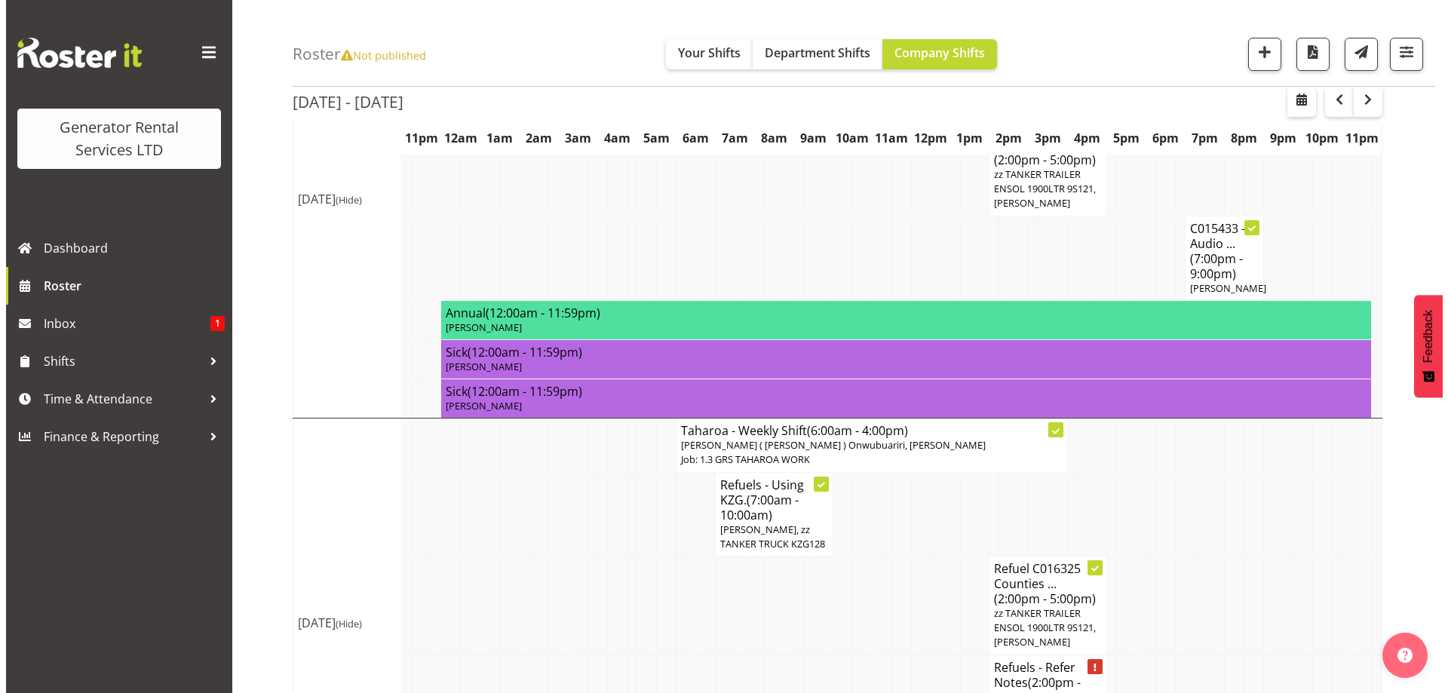
scroll to position [1823, 0]
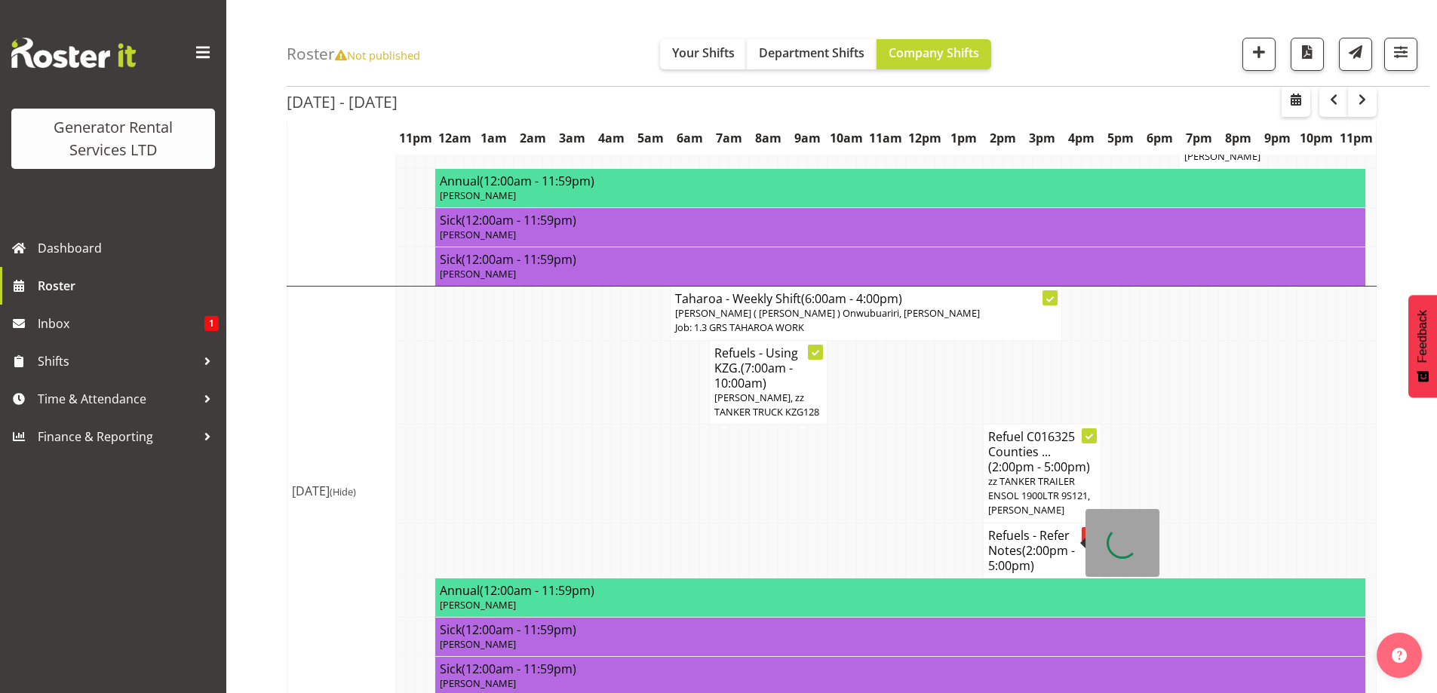
click at [1012, 545] on span "(2:00pm - 5:00pm)" at bounding box center [1031, 558] width 87 height 32
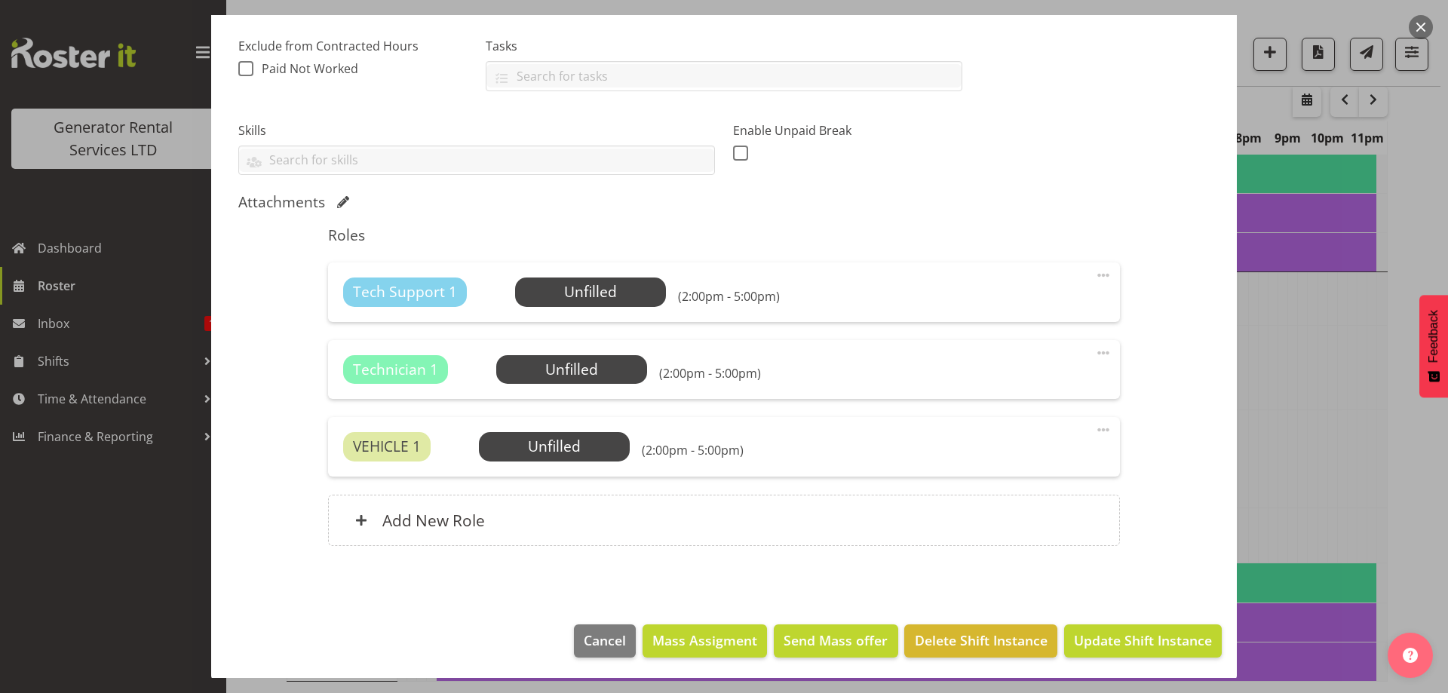
scroll to position [314, 0]
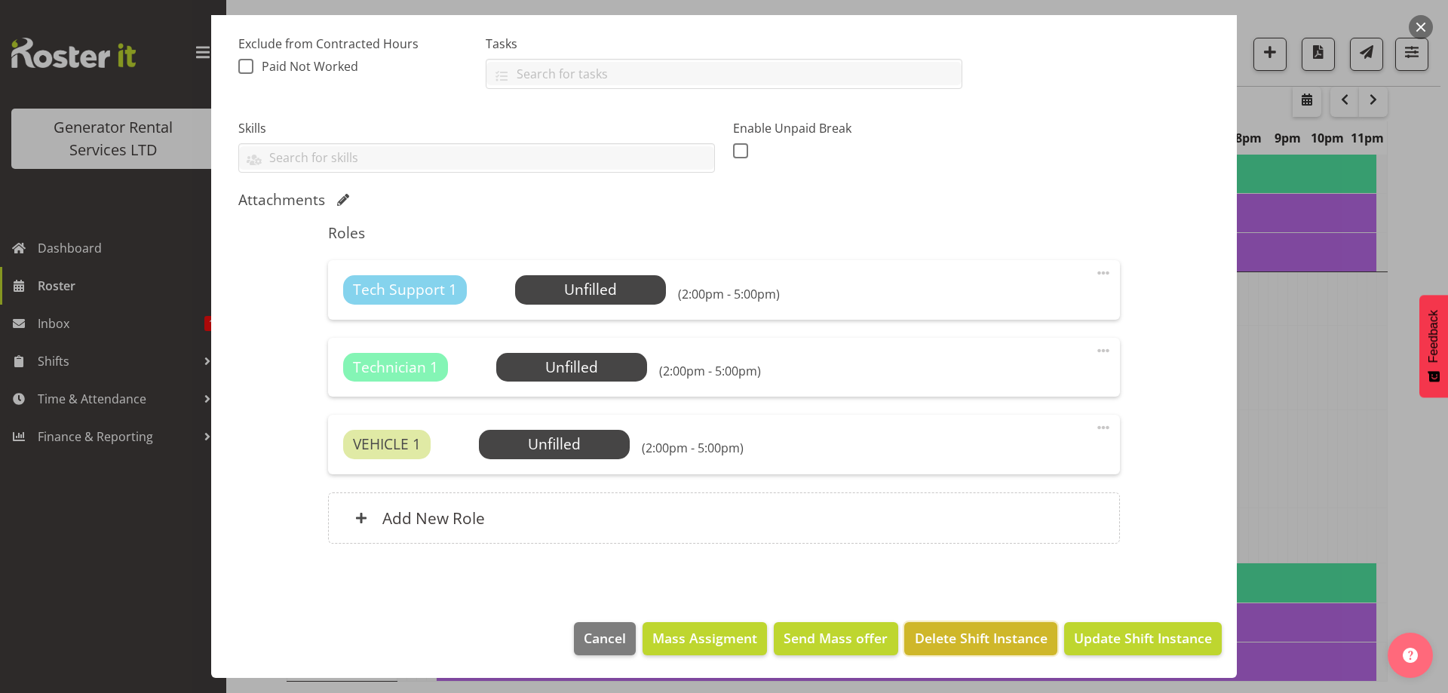
click at [952, 622] on button "Delete Shift Instance" at bounding box center [981, 638] width 152 height 33
select select "9"
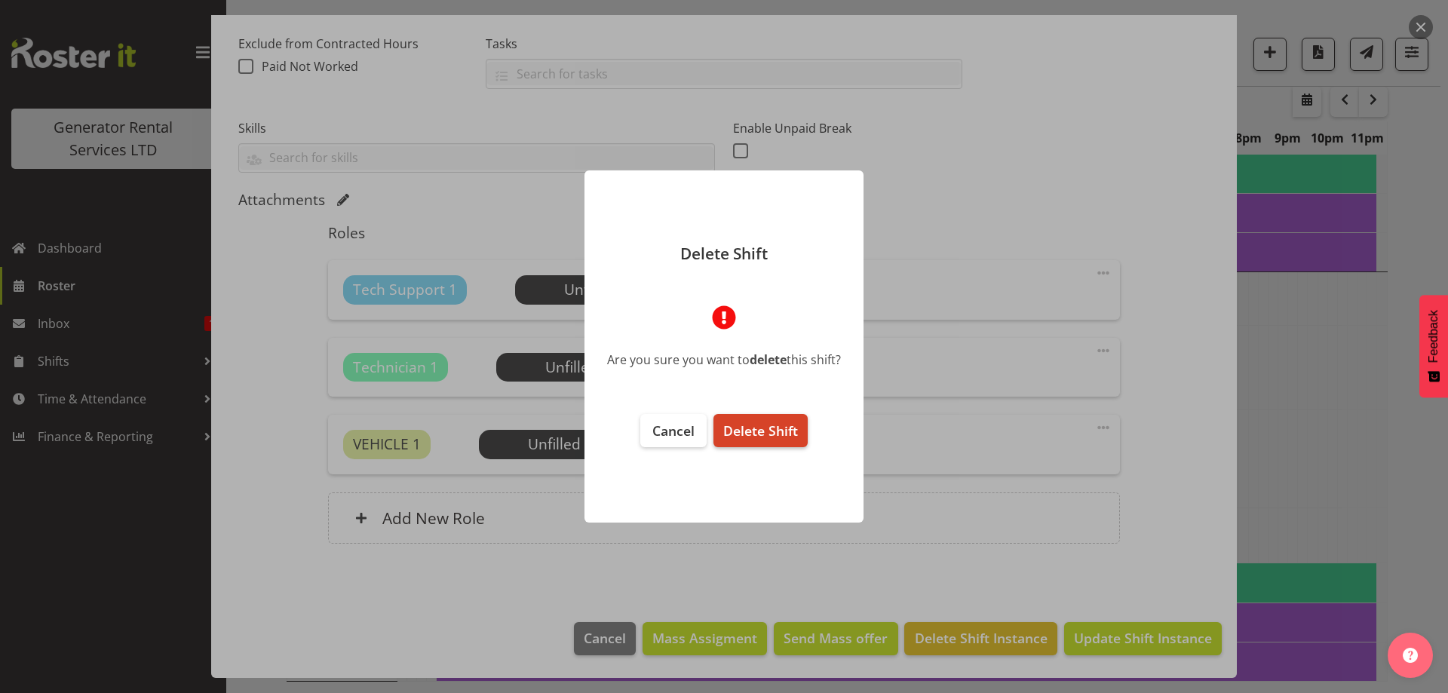
click at [763, 414] on button "Delete Shift" at bounding box center [761, 430] width 94 height 33
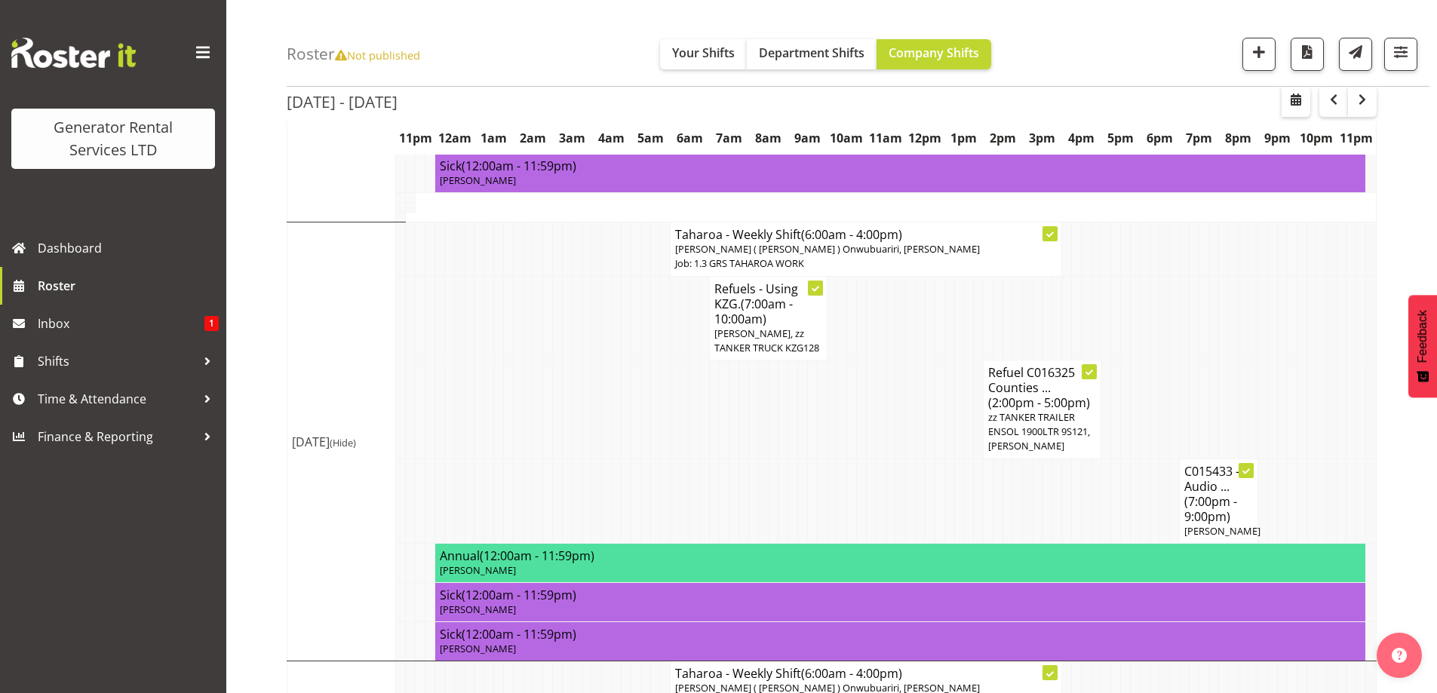
scroll to position [1240, 0]
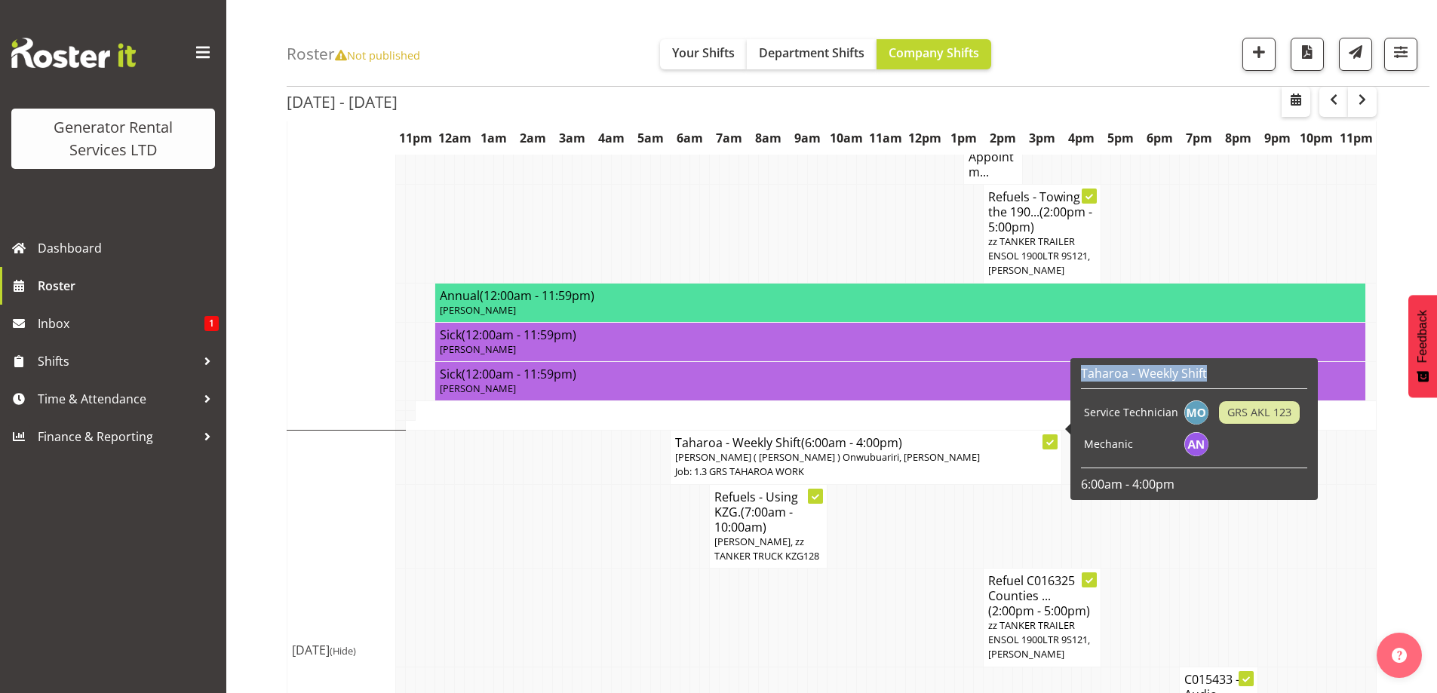
drag, startPoint x: 1076, startPoint y: 377, endPoint x: 1079, endPoint y: 387, distance: 10.3
click at [1079, 387] on div "Taharoa - Weekly Shift Service Technician GRS AKL 123 Mechanic 6:00am - 4:00pm" at bounding box center [1193, 429] width 247 height 142
copy h6 "Taharoa - Weekly Shift"
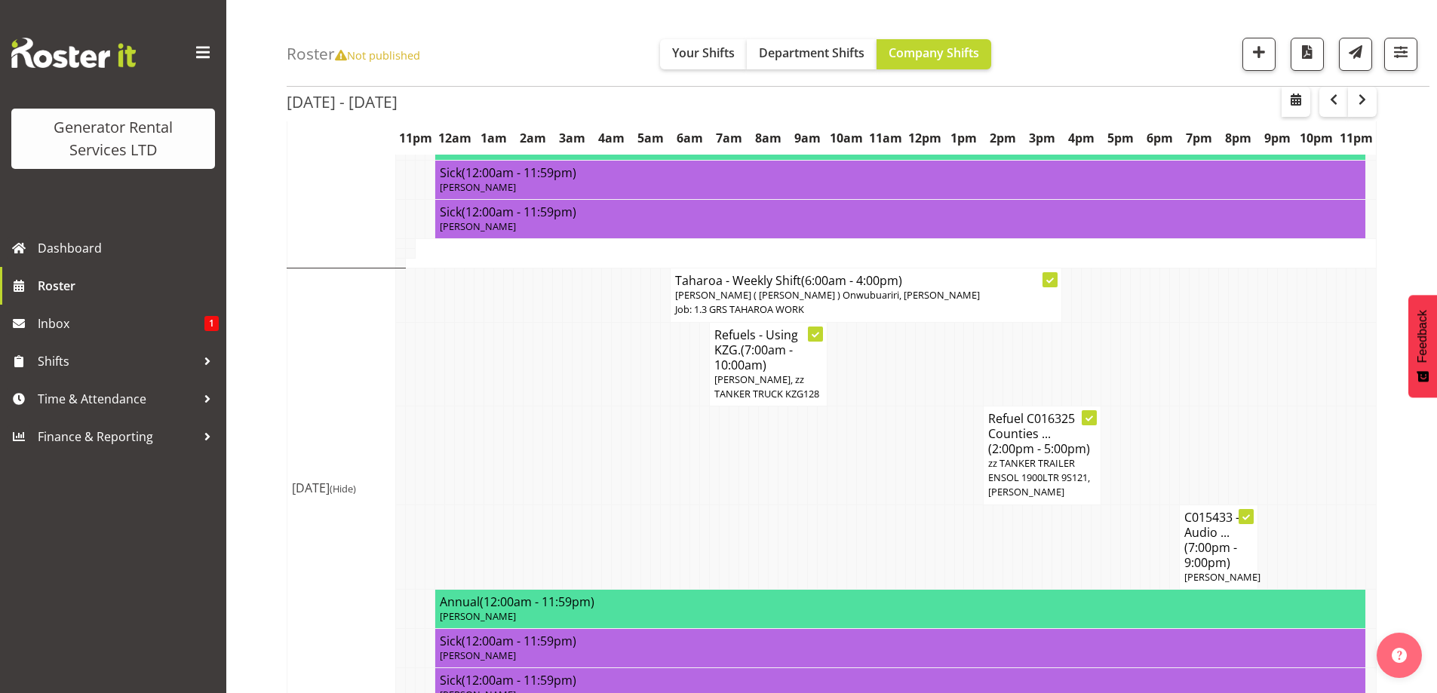
scroll to position [1467, 0]
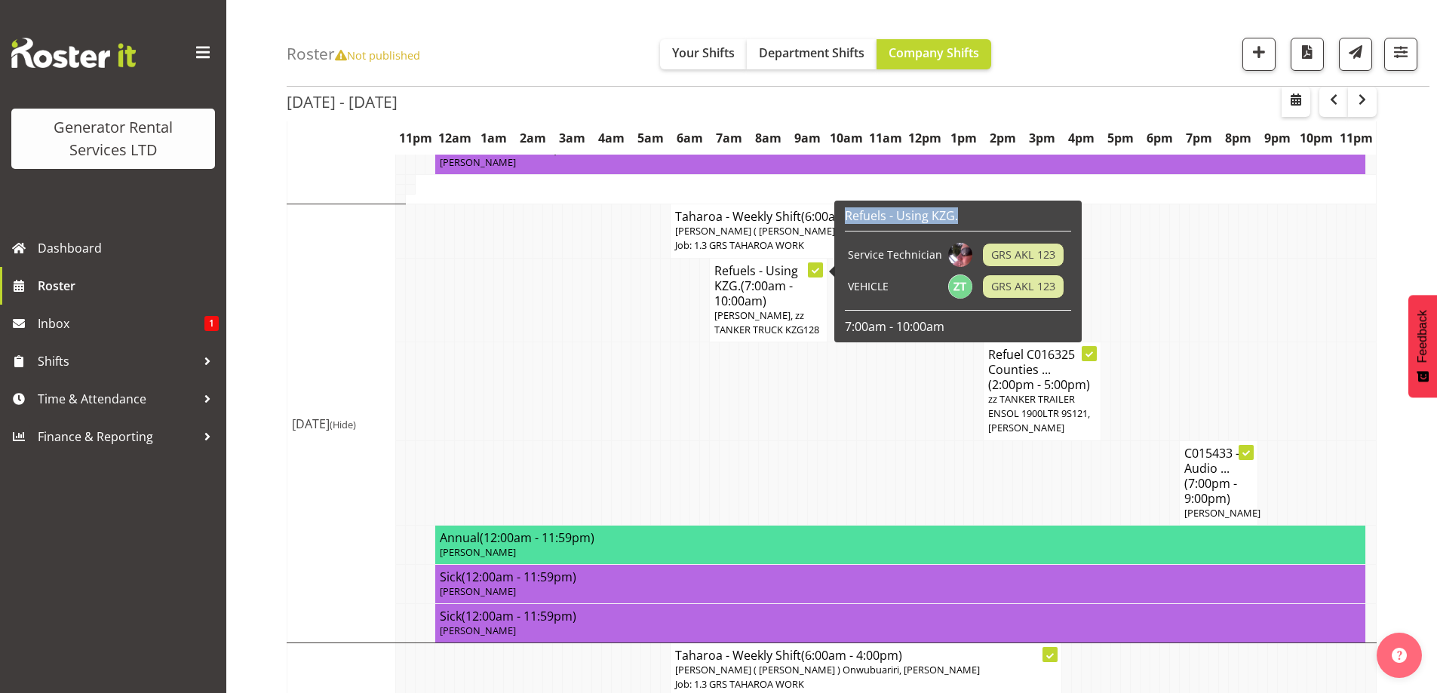
drag, startPoint x: 843, startPoint y: 213, endPoint x: 840, endPoint y: 234, distance: 20.6
click at [840, 234] on div "Refuels - Using KZG. Service Technician GRS AKL 123 VEHICLE GRS AKL 123 7:00am …" at bounding box center [957, 272] width 247 height 142
copy div "Refuels - Using KZG."
click at [765, 278] on span "(7:00am - 10:00am)" at bounding box center [753, 294] width 78 height 32
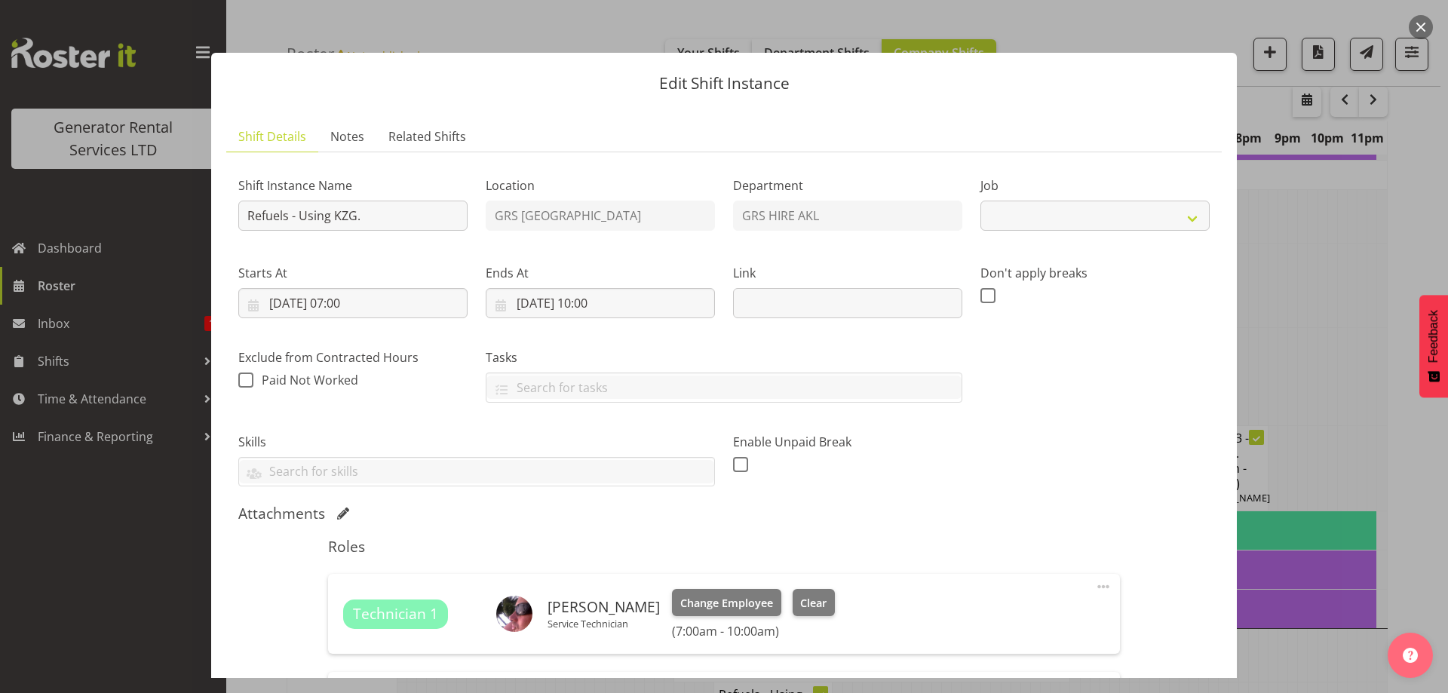
select select "9"
click at [351, 137] on span "Notes" at bounding box center [347, 136] width 34 height 18
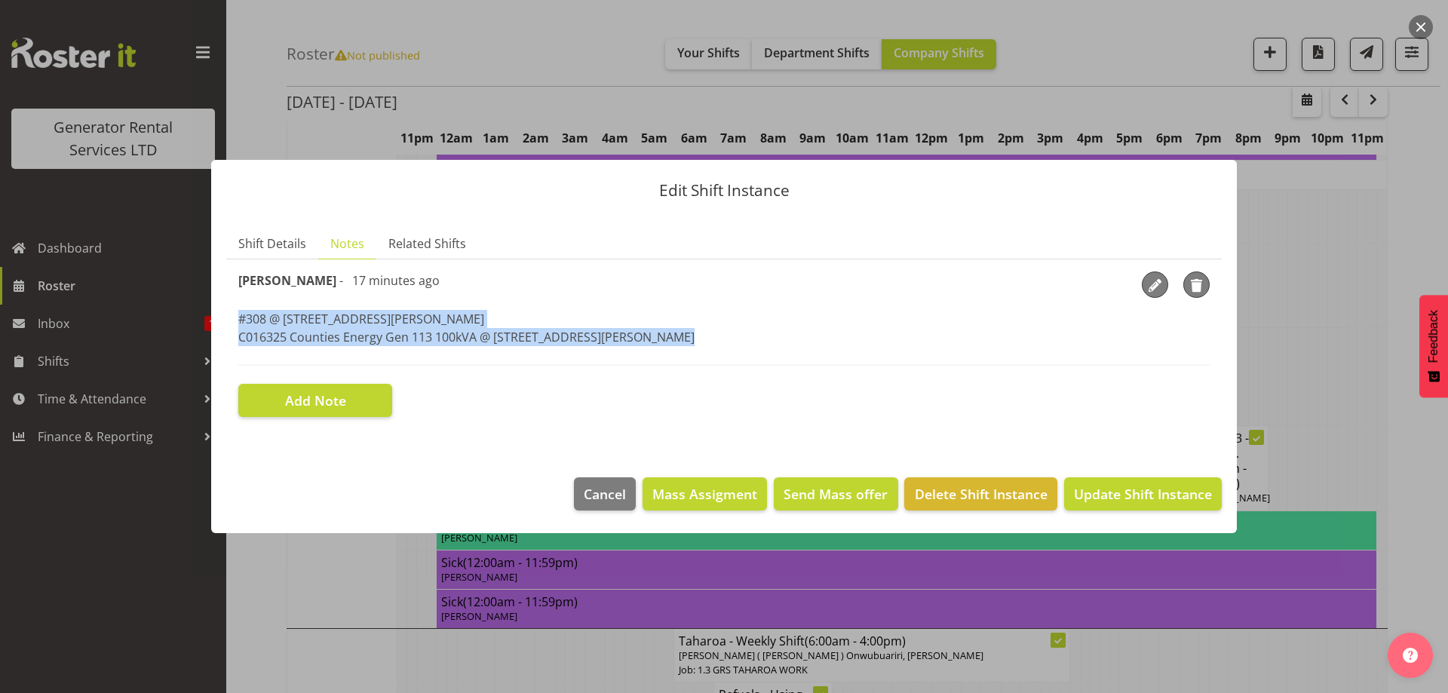
drag, startPoint x: 236, startPoint y: 318, endPoint x: 229, endPoint y: 351, distance: 33.3
click at [229, 351] on section "Shift Instance Name Refuels - Using KZG. Location GRS Auckland Department GRS H…" at bounding box center [724, 345] width 996 height 170
copy p "#308 @ 4 Bettina Place, Manurewa C016325 Counties Energy Gen 113 100kVA @ 102A …"
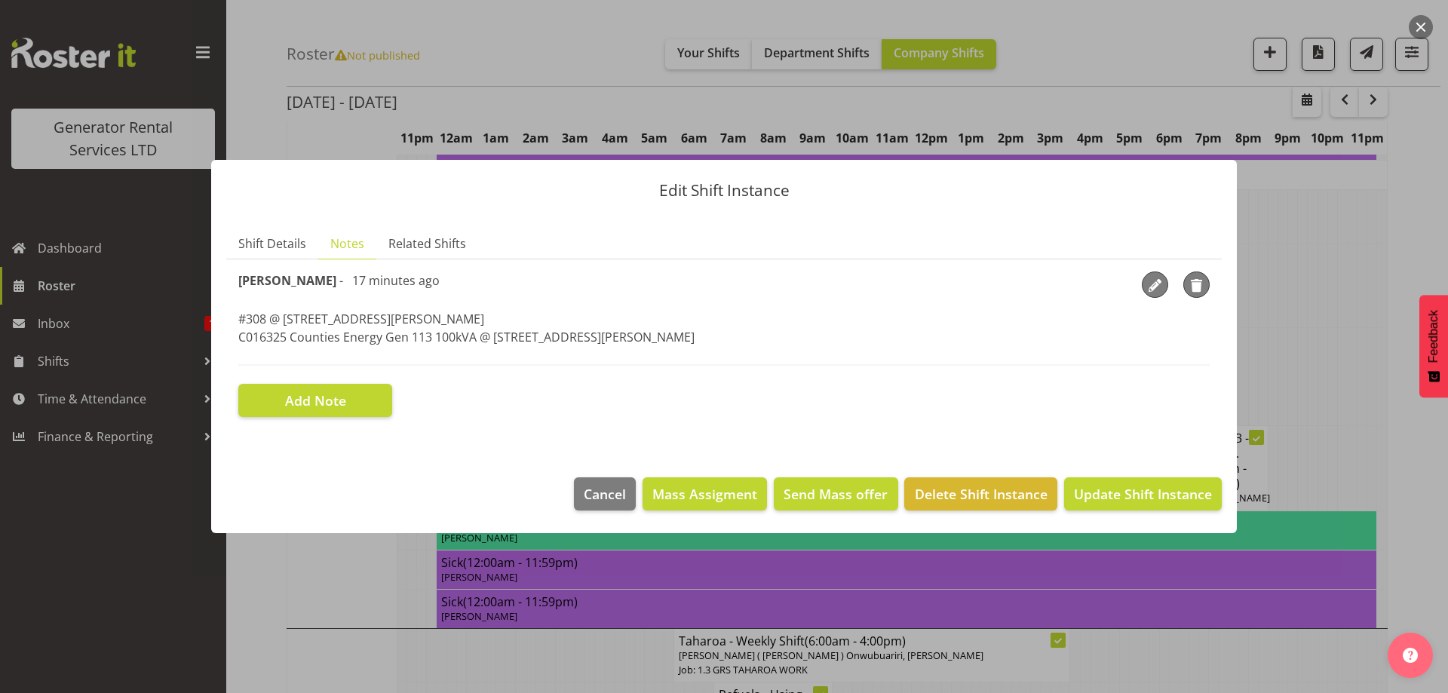
click at [363, 613] on div at bounding box center [724, 346] width 1448 height 693
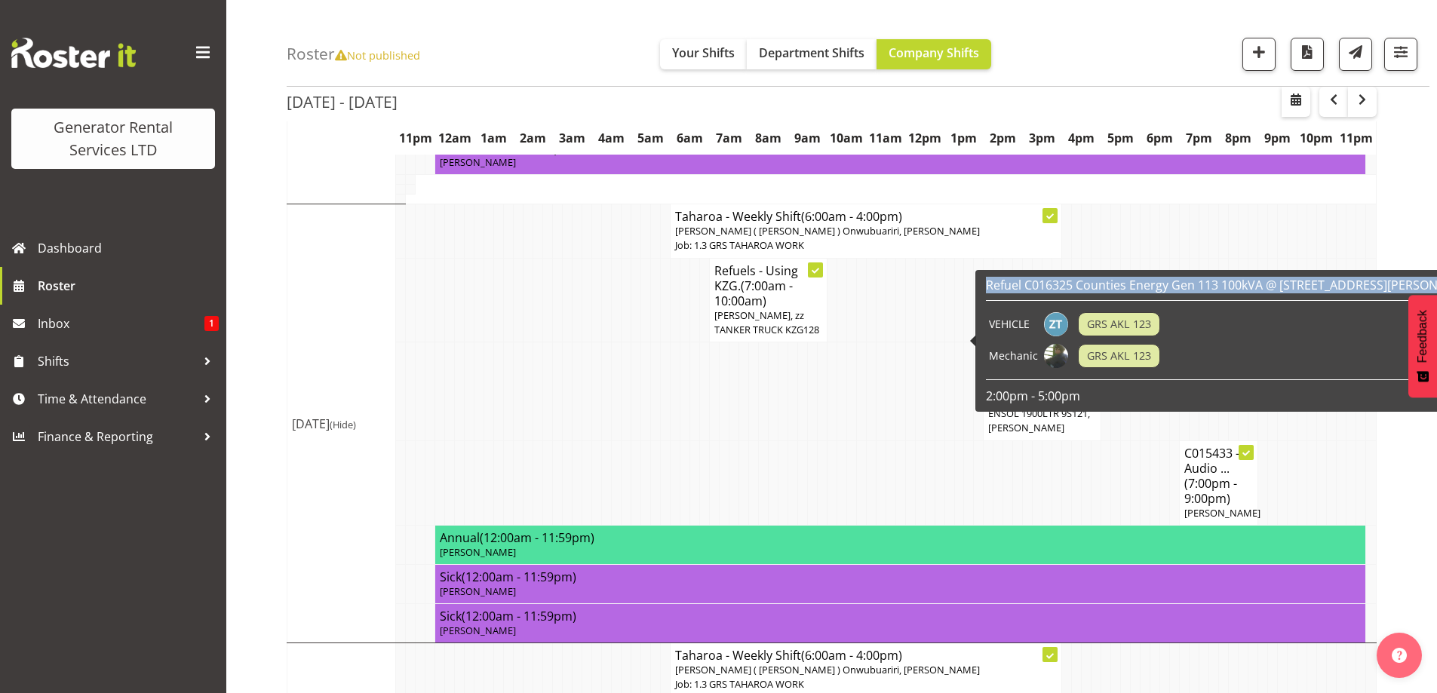
drag, startPoint x: 988, startPoint y: 287, endPoint x: 984, endPoint y: 302, distance: 14.8
click at [984, 302] on div "Refuel C016325 Counties Energy Gen 113 100kVA @ 102A Kidd Road, Kingseat VEHICL…" at bounding box center [1233, 341] width 502 height 134
copy div "Refuel C016325 Counties Energy Gen 113 100kVA @ 102A Kidd Road, Kingseat"
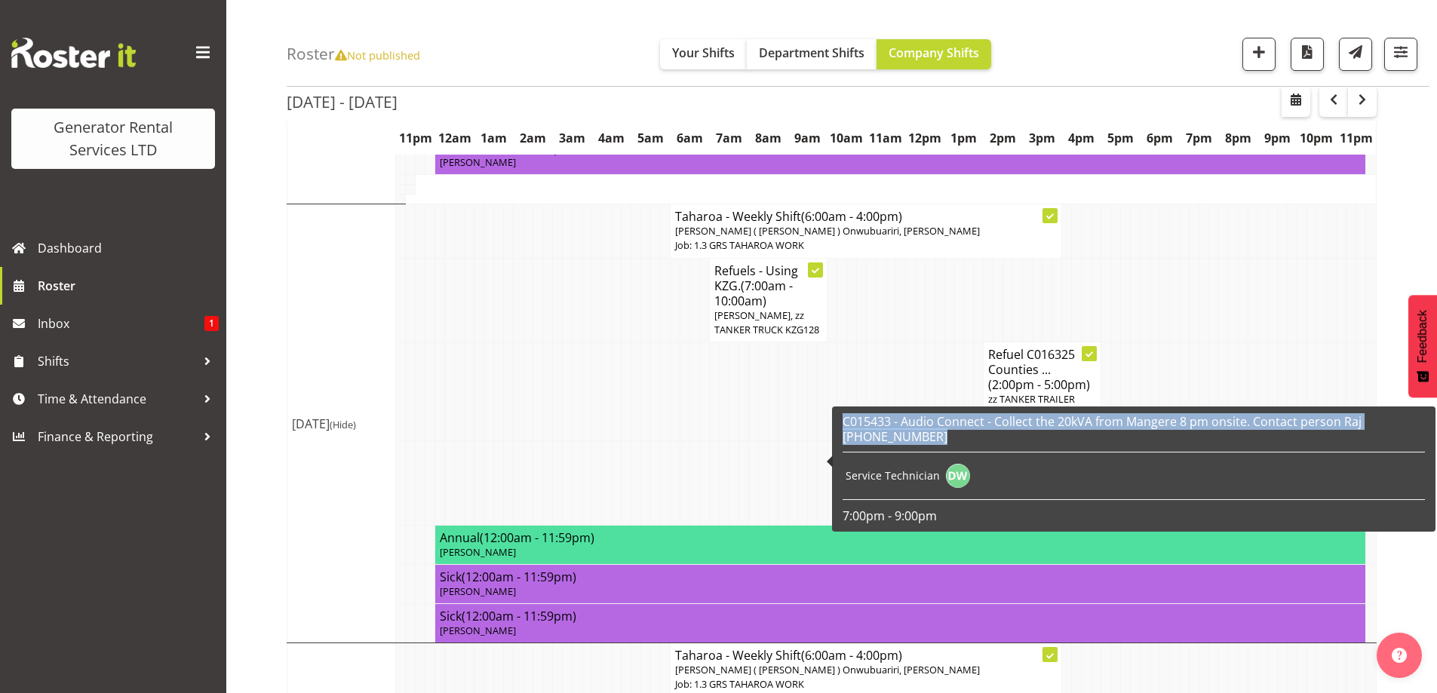
drag, startPoint x: 842, startPoint y: 422, endPoint x: 843, endPoint y: 434, distance: 12.2
click at [843, 434] on div "C015433 - Audio Connect - Collect the 20kVA from Mangere 8 pm onsite. Contact p…" at bounding box center [1134, 469] width 590 height 118
copy h6 "C015433 - Audio Connect - Collect the 20kVA from Mangere 8 pm onsite. Contact p…"
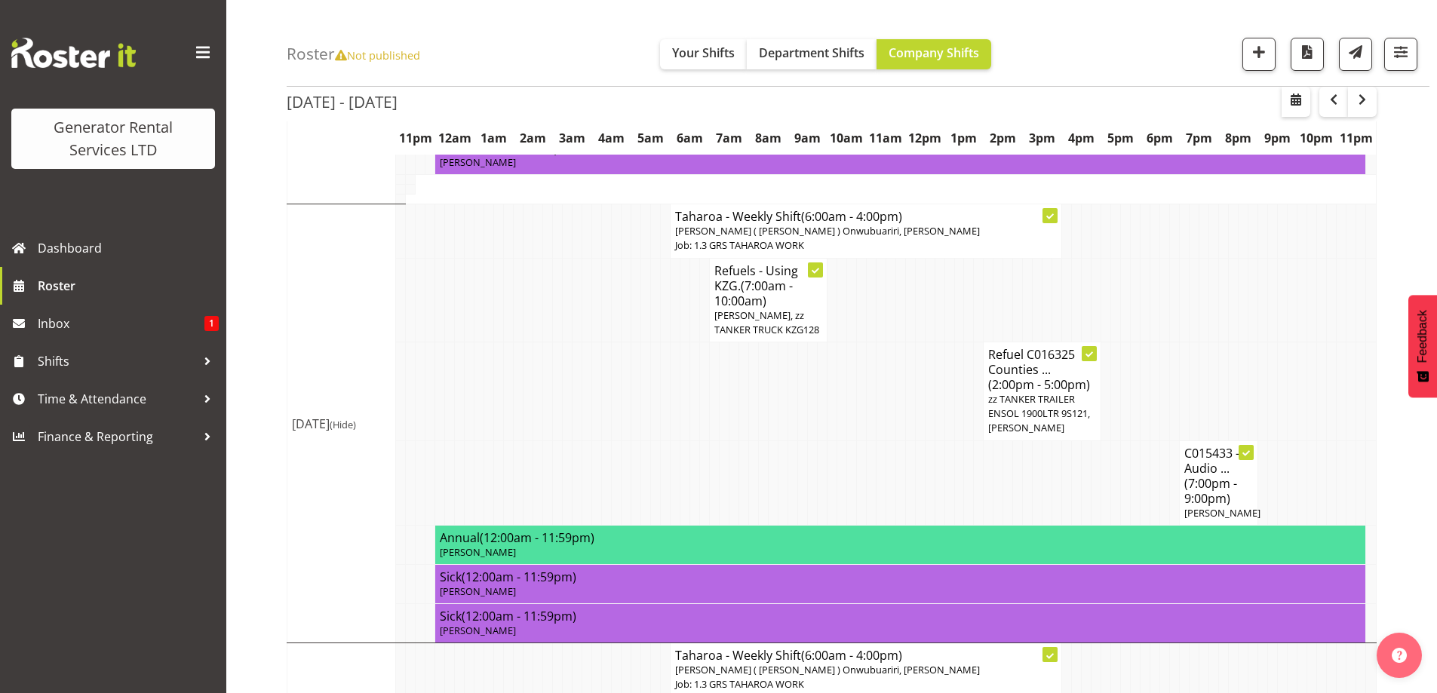
click at [619, 480] on td at bounding box center [617, 483] width 10 height 84
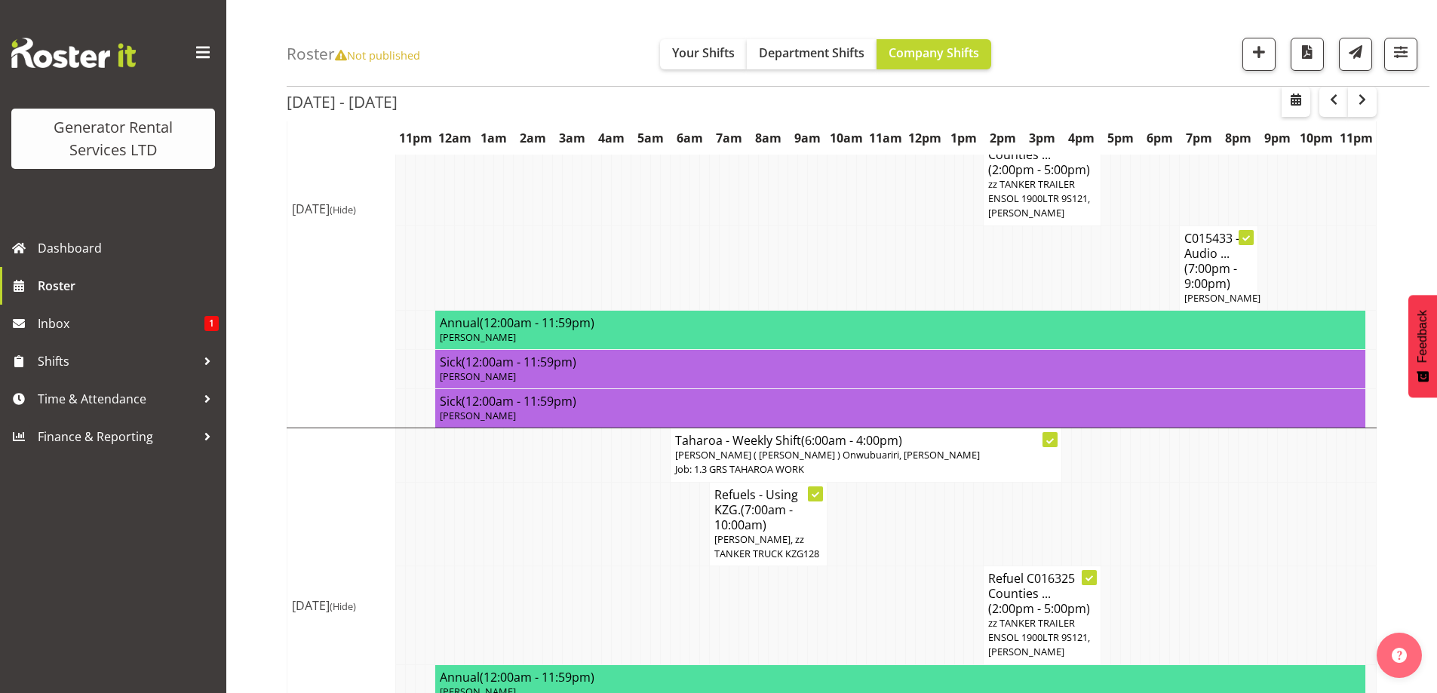
scroll to position [1768, 0]
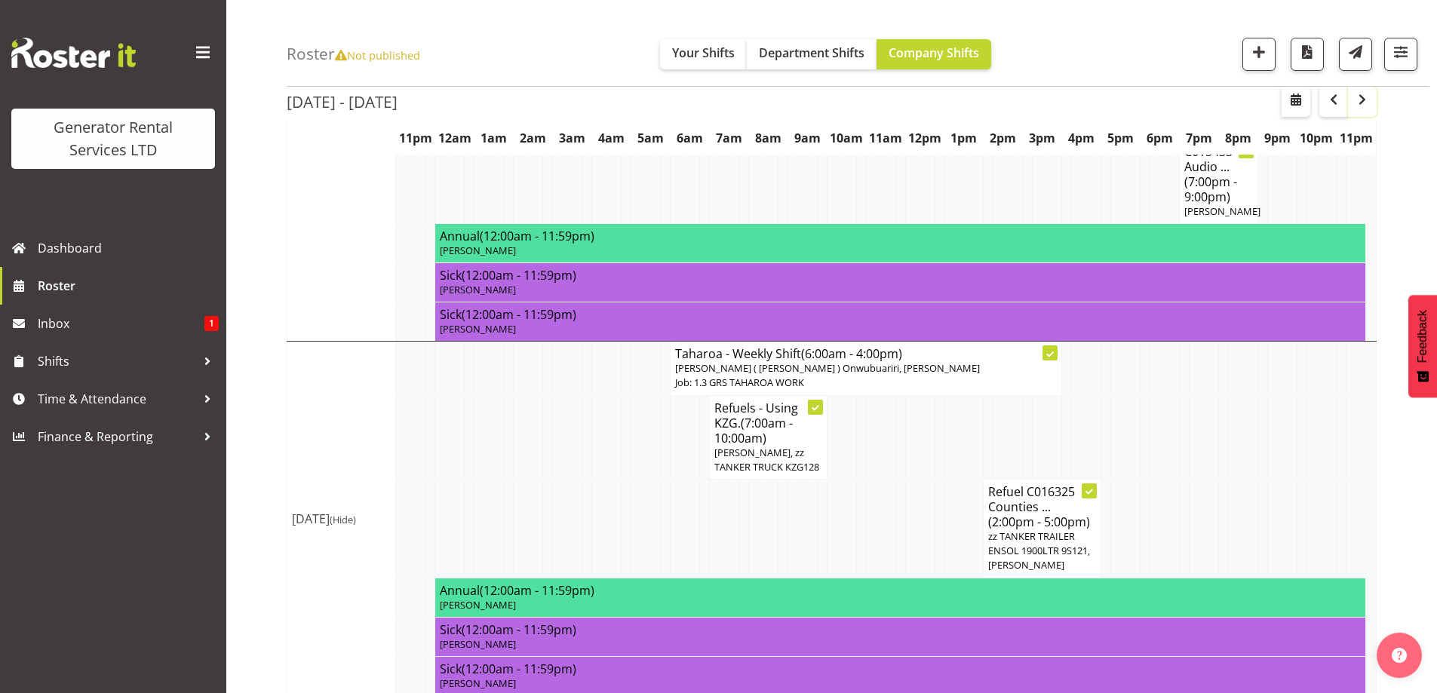
drag, startPoint x: 1364, startPoint y: 100, endPoint x: 1353, endPoint y: 105, distance: 12.5
click at [1364, 99] on span "button" at bounding box center [1362, 100] width 18 height 18
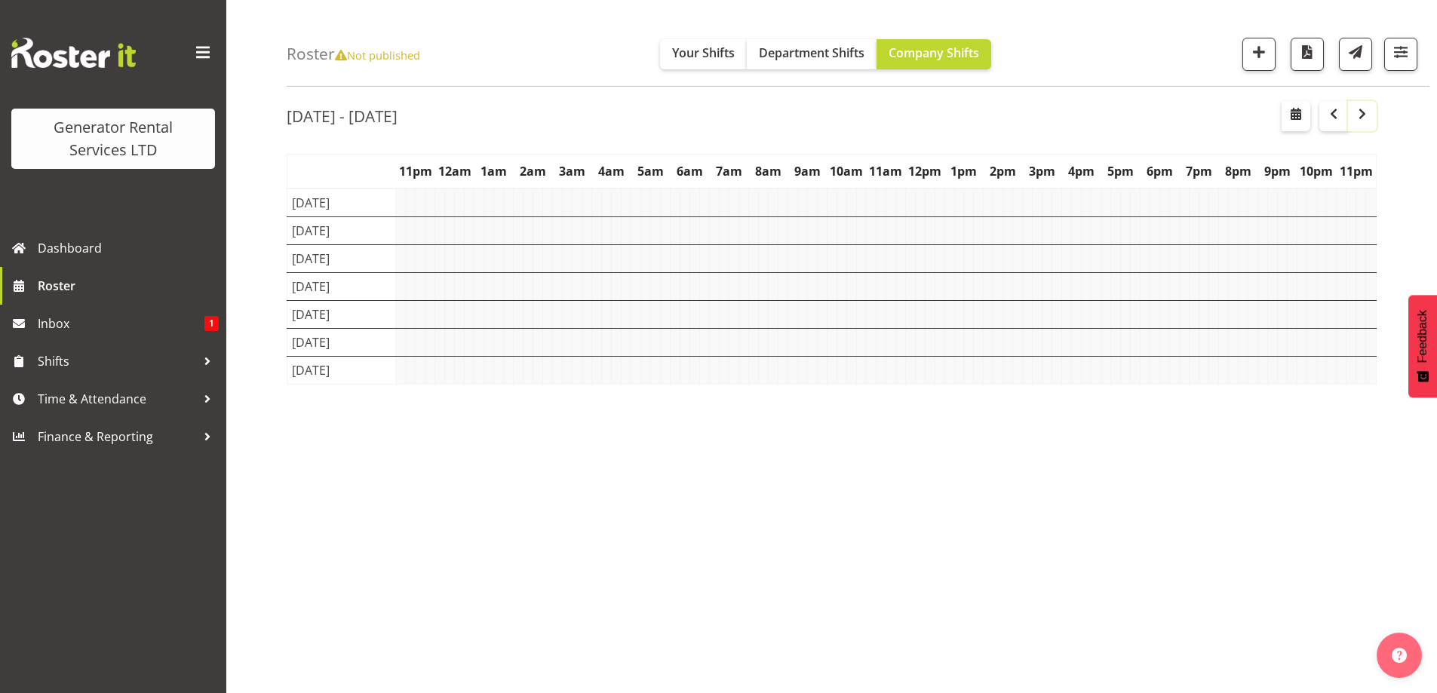
scroll to position [49, 0]
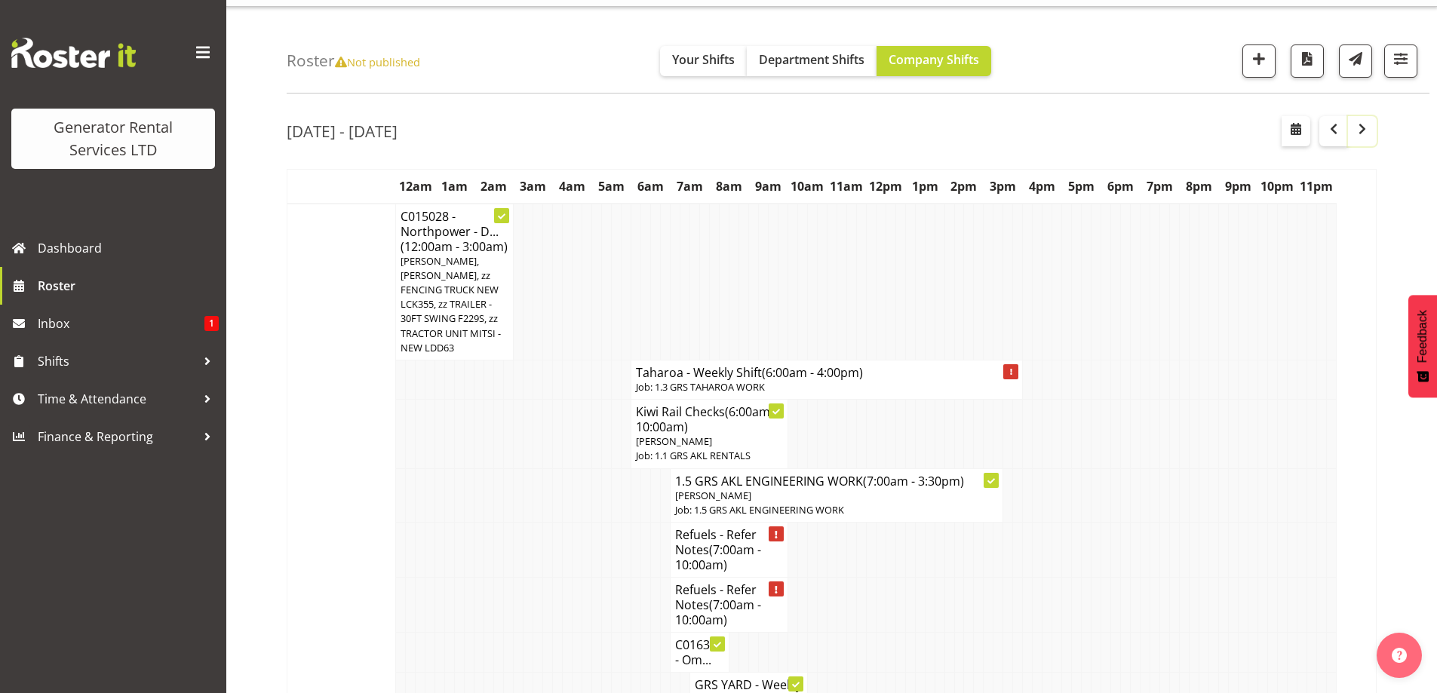
scroll to position [33, 0]
click at [1255, 67] on span "button" at bounding box center [1259, 60] width 20 height 20
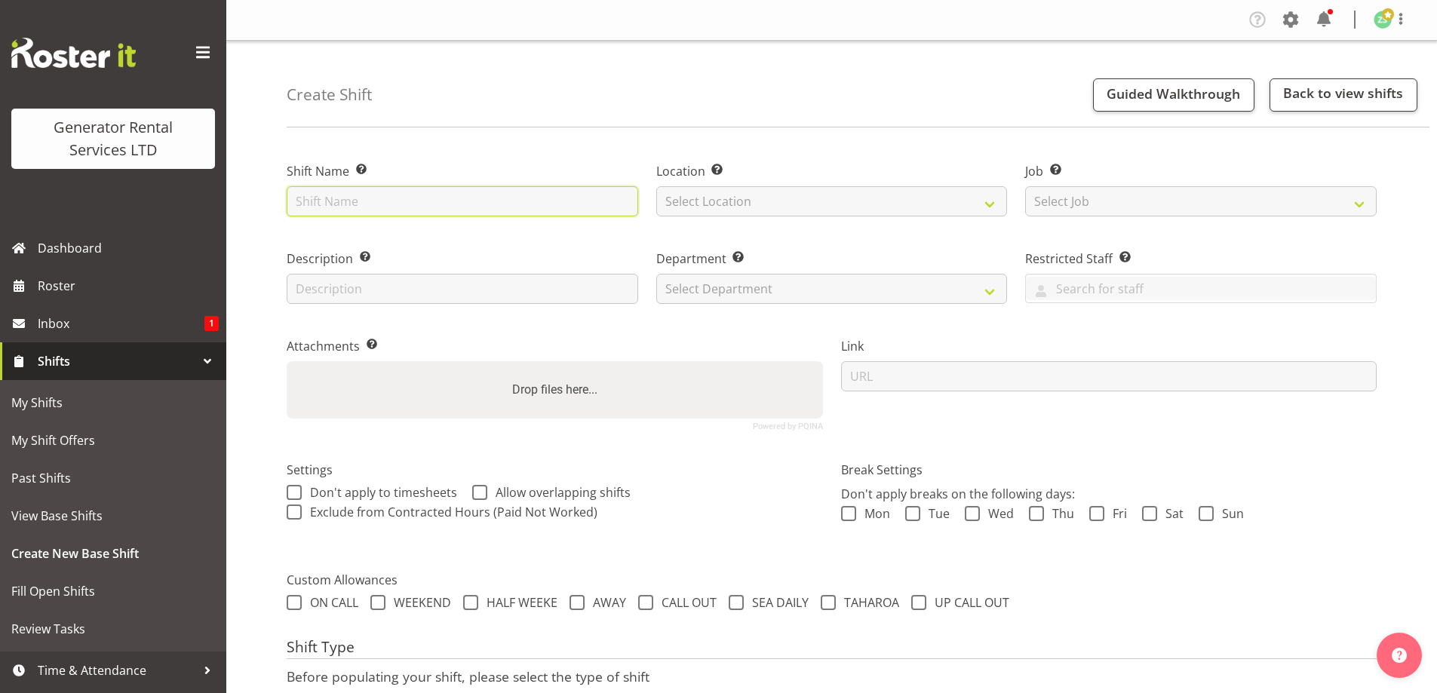
click at [373, 204] on input "text" at bounding box center [463, 201] width 352 height 30
type input "Aotea Electric - Collect the 500kva canopy and cable at Sylvia Park - Ikea. 10a…"
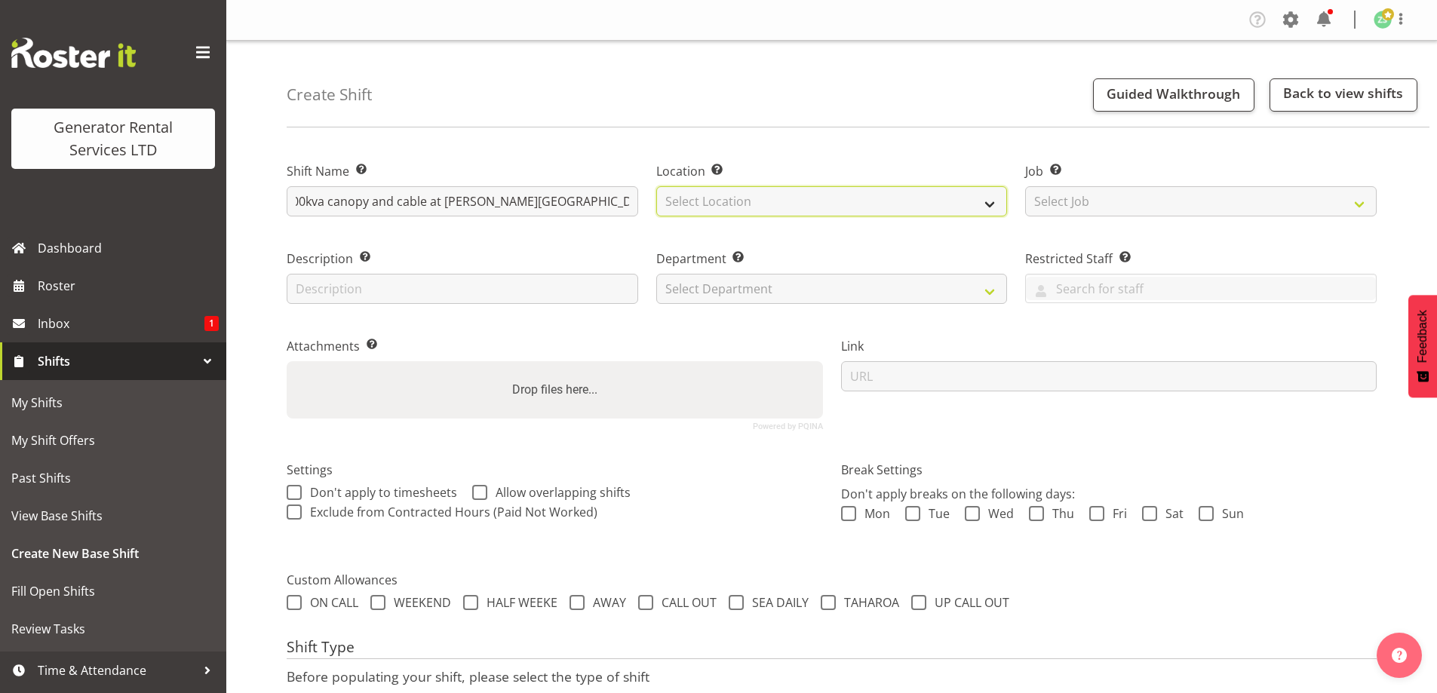
scroll to position [0, 0]
click at [822, 190] on select "Select Location GRS Auckland" at bounding box center [832, 201] width 352 height 30
select select "28"
click at [656, 186] on select "Select Location GRS Auckland" at bounding box center [832, 201] width 352 height 30
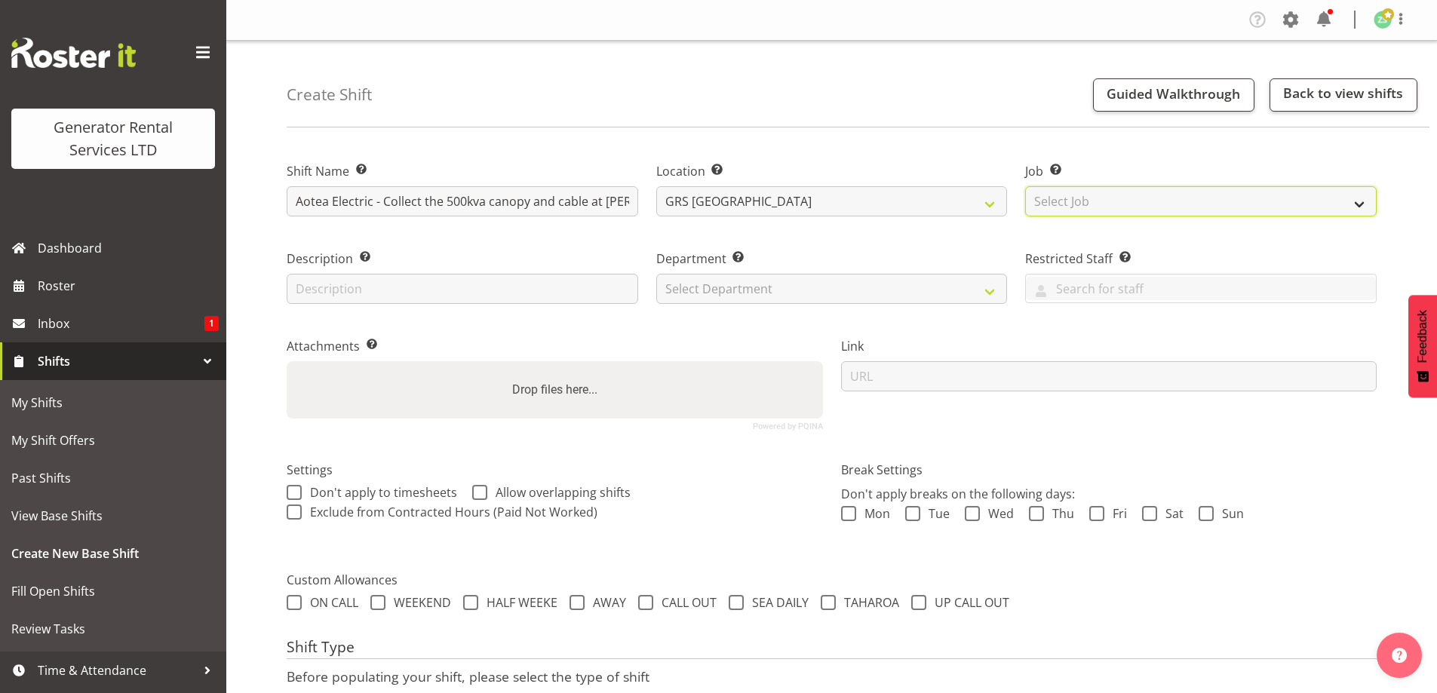
click at [1080, 207] on select "Select Job Create new job 1.1 GRS AKL RENTALS 1.1 GRS AKL RENTALS AC 1.1 GRS AK…" at bounding box center [1201, 201] width 352 height 30
select select "9"
click at [1025, 186] on select "Select Job Create new job 1.1 GRS AKL RENTALS 1.1 GRS AKL RENTALS AC 1.1 GRS AK…" at bounding box center [1201, 201] width 352 height 30
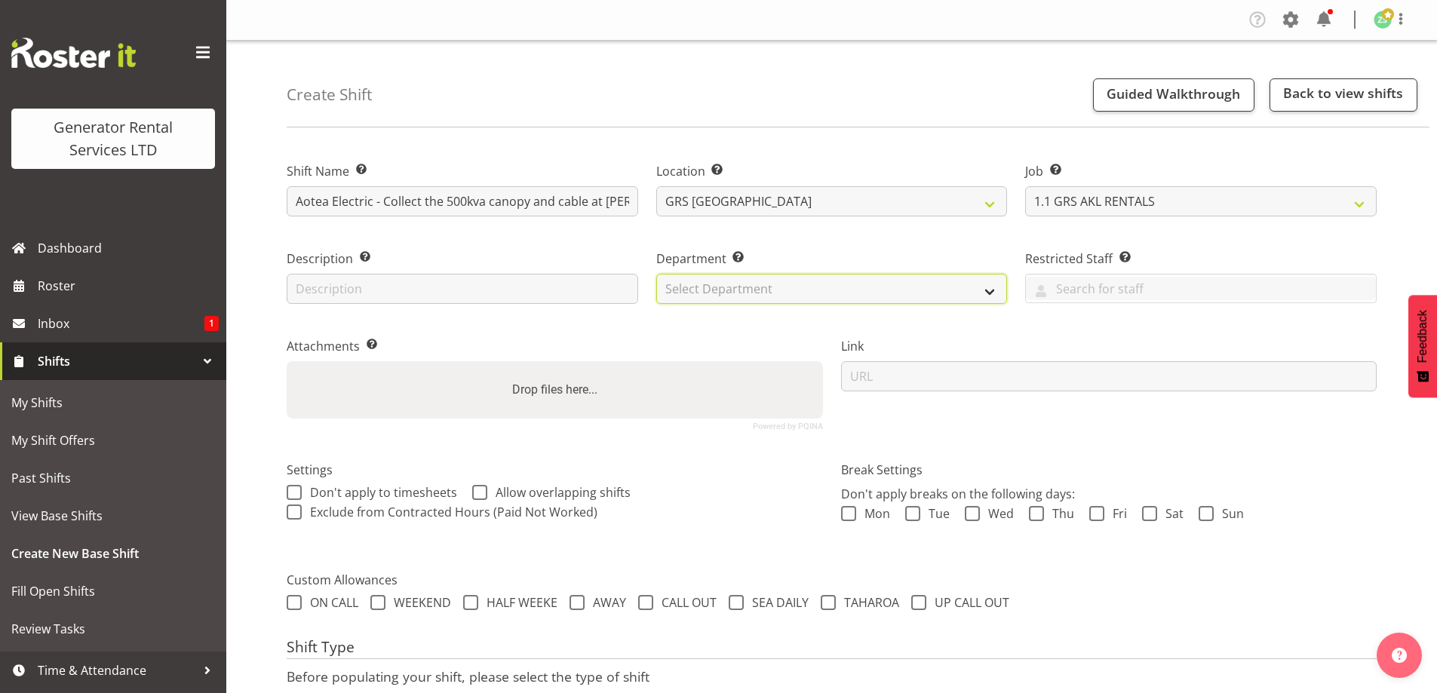
click at [928, 275] on select "Select Department GRS ADMIN AKL GRS HIRE AKL GRS HIRE TGA GRS HIRE HST GRS ENGI…" at bounding box center [832, 289] width 352 height 30
select select "20"
click at [656, 274] on select "Select Department GRS ADMIN AKL GRS HIRE AKL GRS HIRE TGA GRS HIRE HST GRS ENGI…" at bounding box center [832, 289] width 352 height 30
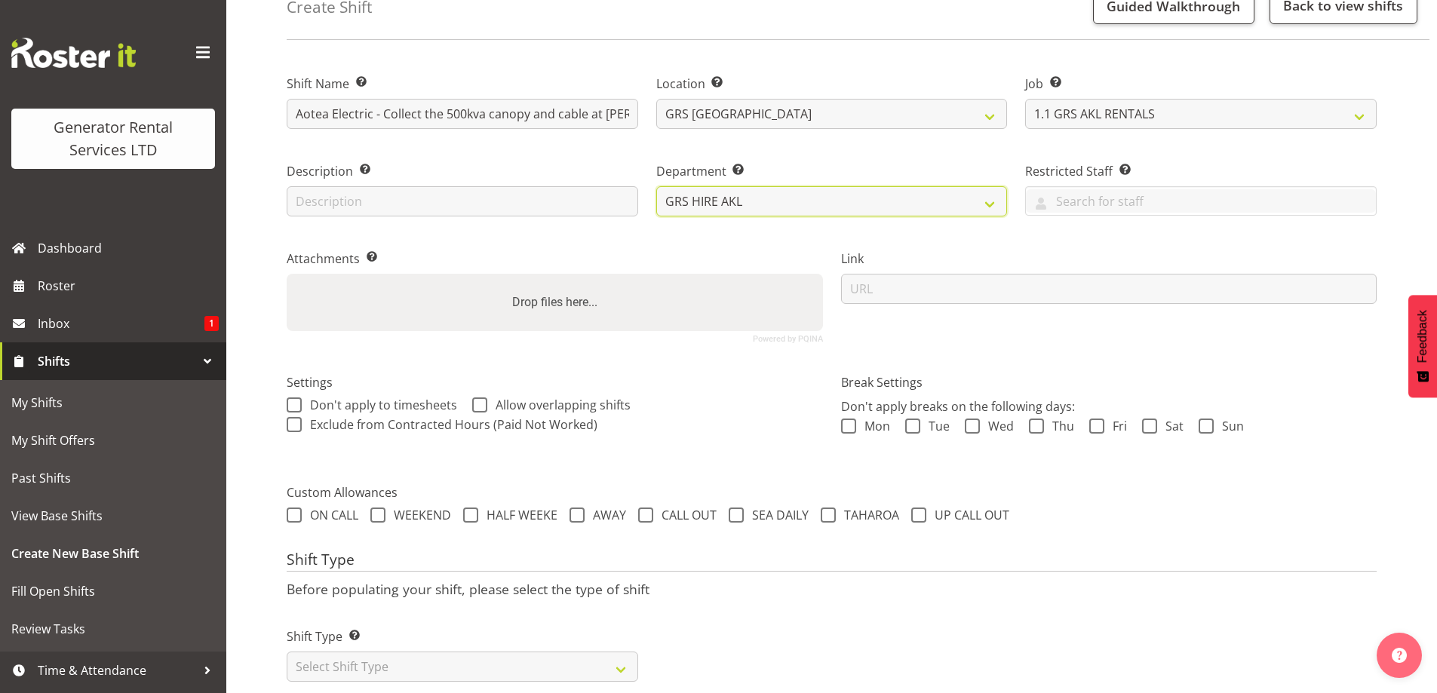
scroll to position [123, 0]
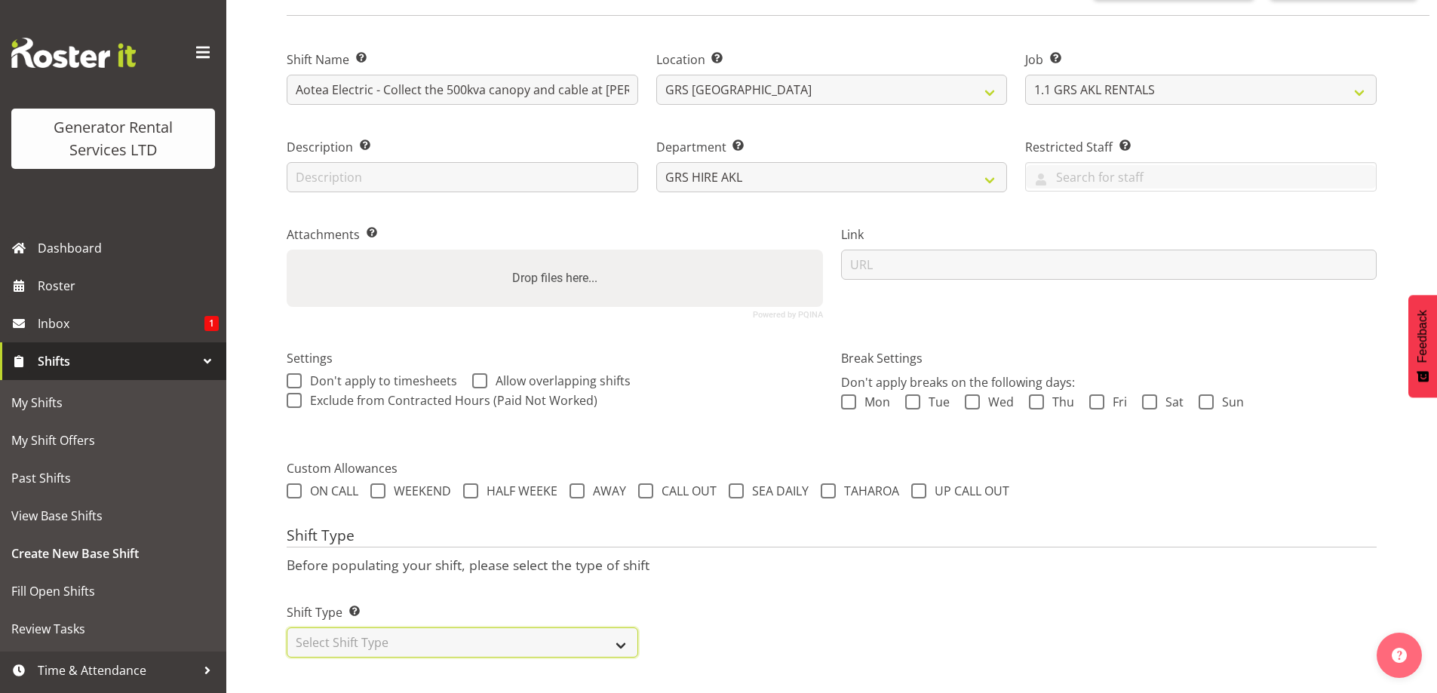
click at [475, 632] on select "Select Shift Type One Off Shift Recurring Shift Rotating Shift" at bounding box center [463, 643] width 352 height 30
select select "one_off"
click at [287, 628] on select "Select Shift Type One Off Shift Recurring Shift Rotating Shift" at bounding box center [463, 643] width 352 height 30
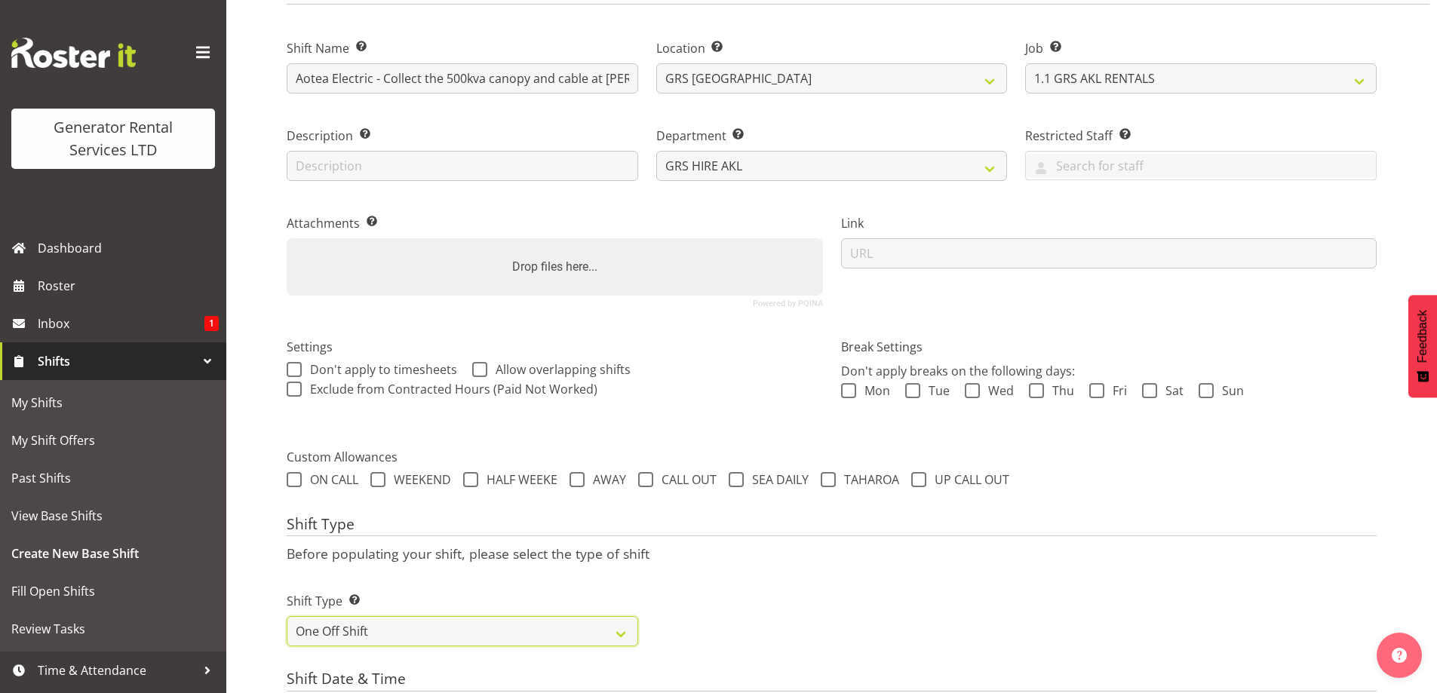
scroll to position [500, 0]
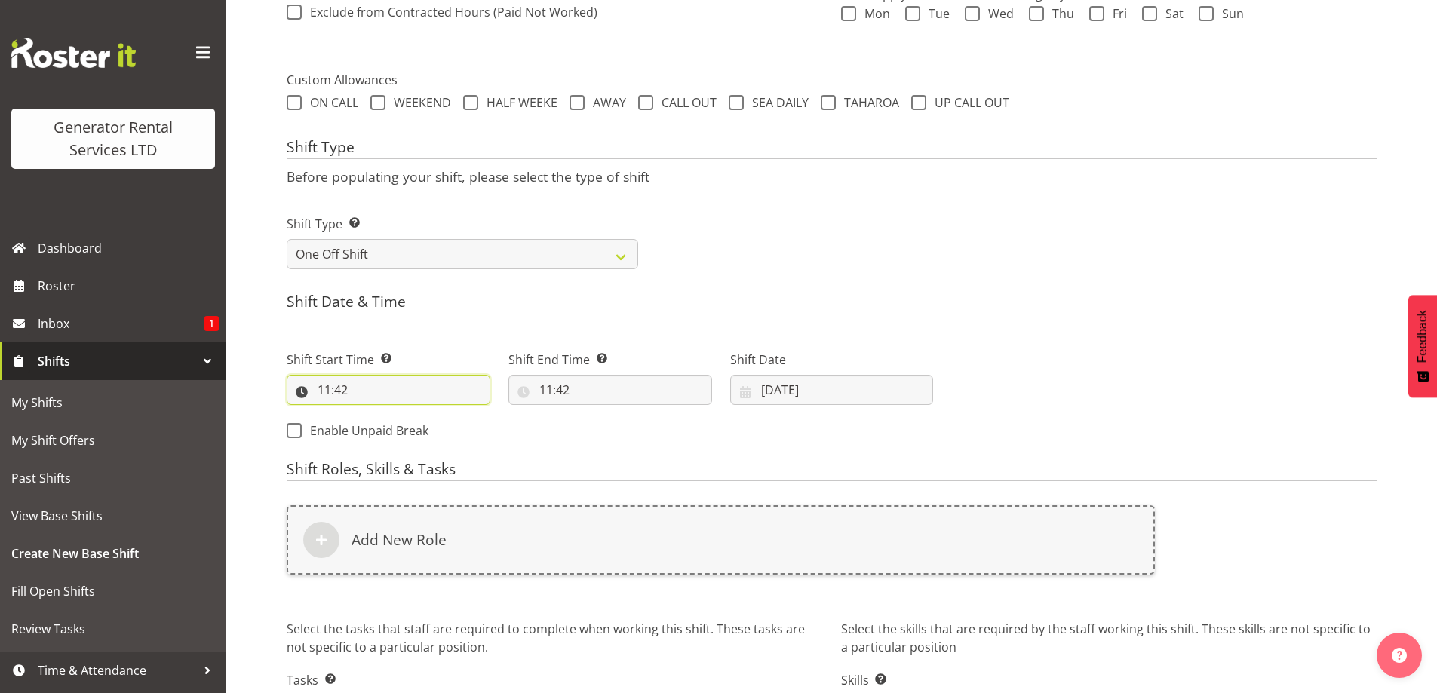
click at [435, 392] on input "11:42" at bounding box center [389, 390] width 204 height 30
click at [379, 424] on select "00 01 02 03 04 05 06 07 08 09 10 11 12 13 14 15 16 17 18 19 20 21 22 23" at bounding box center [390, 429] width 34 height 30
select select "9"
click at [373, 414] on select "00 01 02 03 04 05 06 07 08 09 10 11 12 13 14 15 16 17 18 19 20 21 22 23" at bounding box center [390, 429] width 34 height 30
type input "09:42"
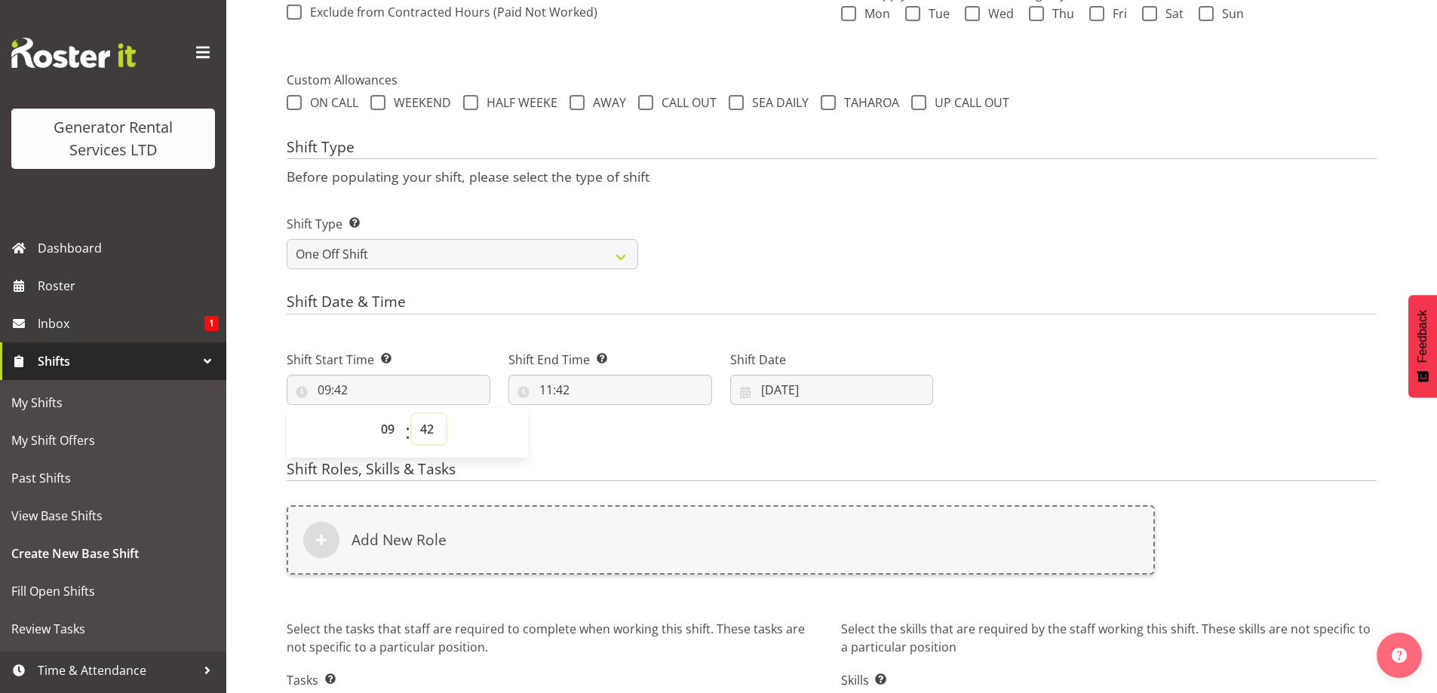
click at [432, 425] on select "00 01 02 03 04 05 06 07 08 09 10 11 12 13 14 15 16 17 18 19 20 21 22 23 24 25 2…" at bounding box center [429, 429] width 34 height 30
select select "30"
click at [412, 414] on select "00 01 02 03 04 05 06 07 08 09 10 11 12 13 14 15 16 17 18 19 20 21 22 23 24 25 2…" at bounding box center [429, 429] width 34 height 30
type input "09:30"
click at [626, 399] on input "11:42" at bounding box center [610, 390] width 204 height 30
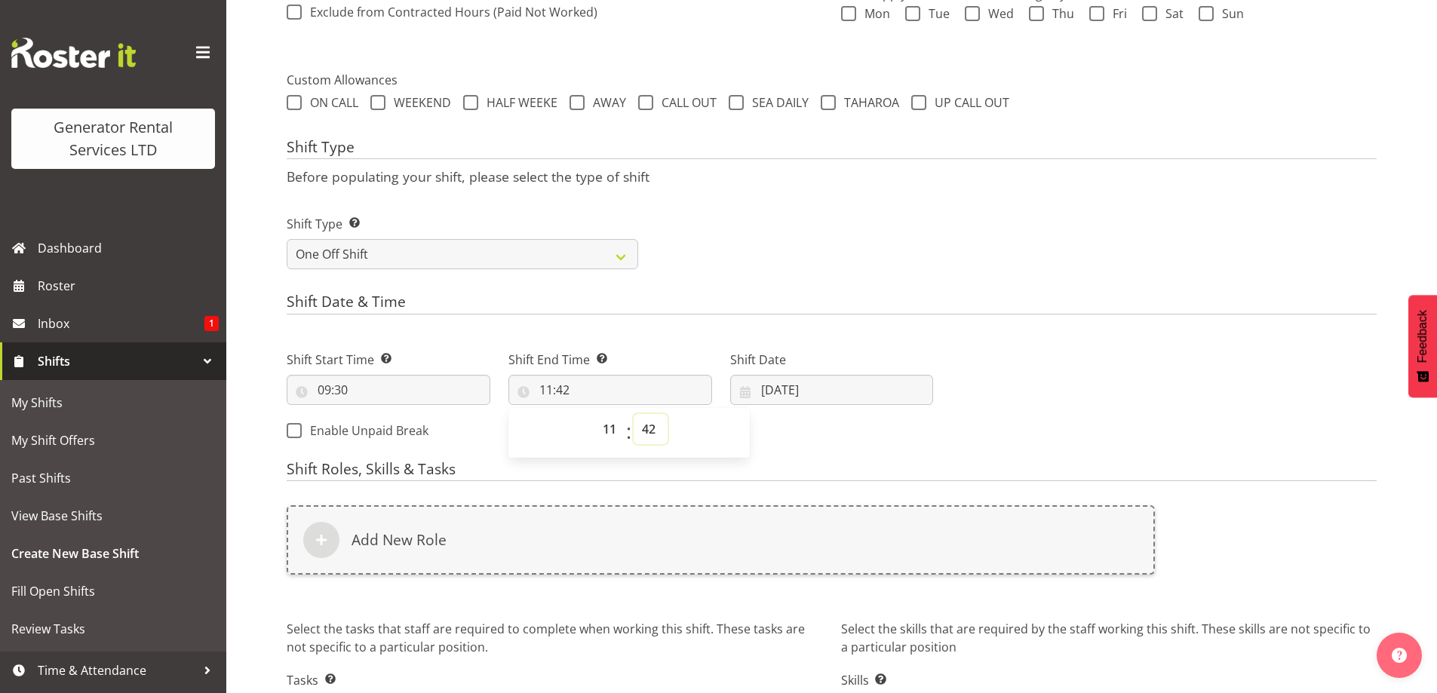
click at [648, 428] on select "00 01 02 03 04 05 06 07 08 09 10 11 12 13 14 15 16 17 18 19 20 21 22 23 24 25 2…" at bounding box center [651, 429] width 34 height 30
select select "30"
click at [634, 414] on select "00 01 02 03 04 05 06 07 08 09 10 11 12 13 14 15 16 17 18 19 20 21 22 23 24 25 2…" at bounding box center [651, 429] width 34 height 30
type input "11:30"
click at [858, 400] on input "10/10/2025" at bounding box center [832, 390] width 204 height 30
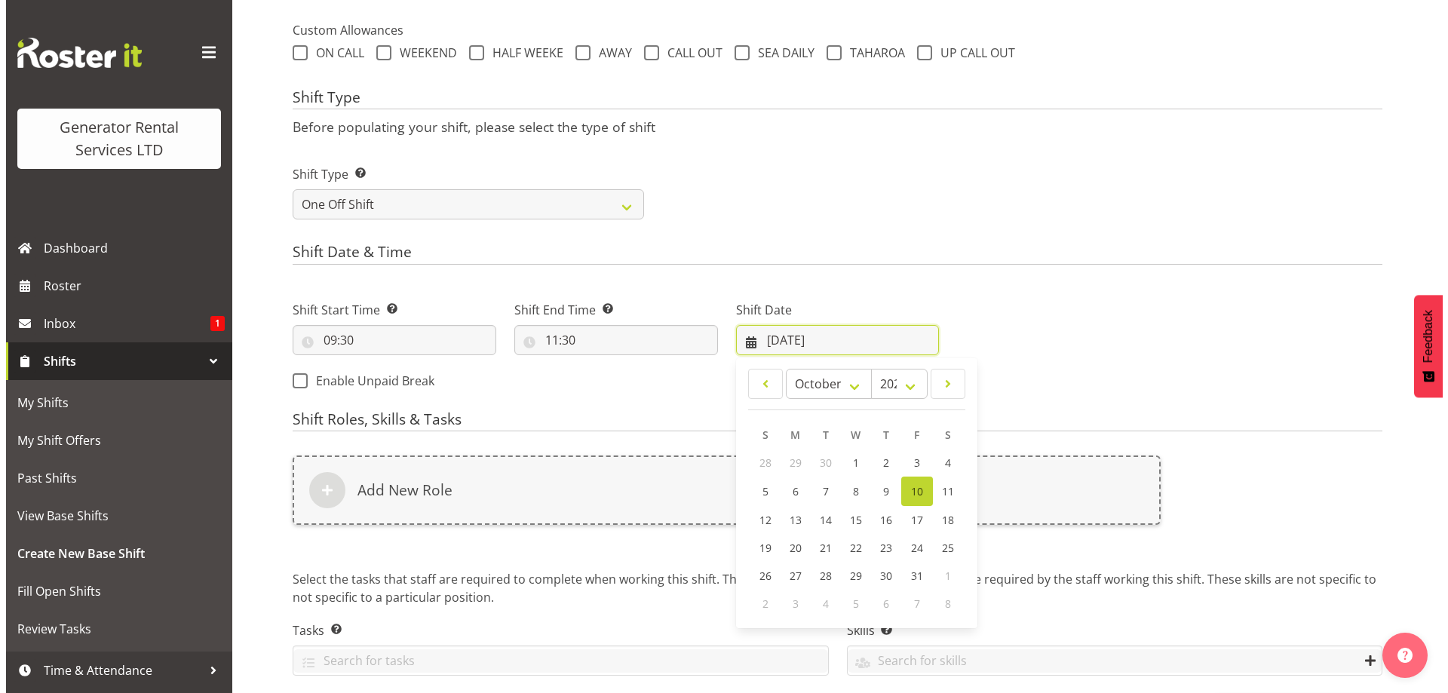
scroll to position [607, 0]
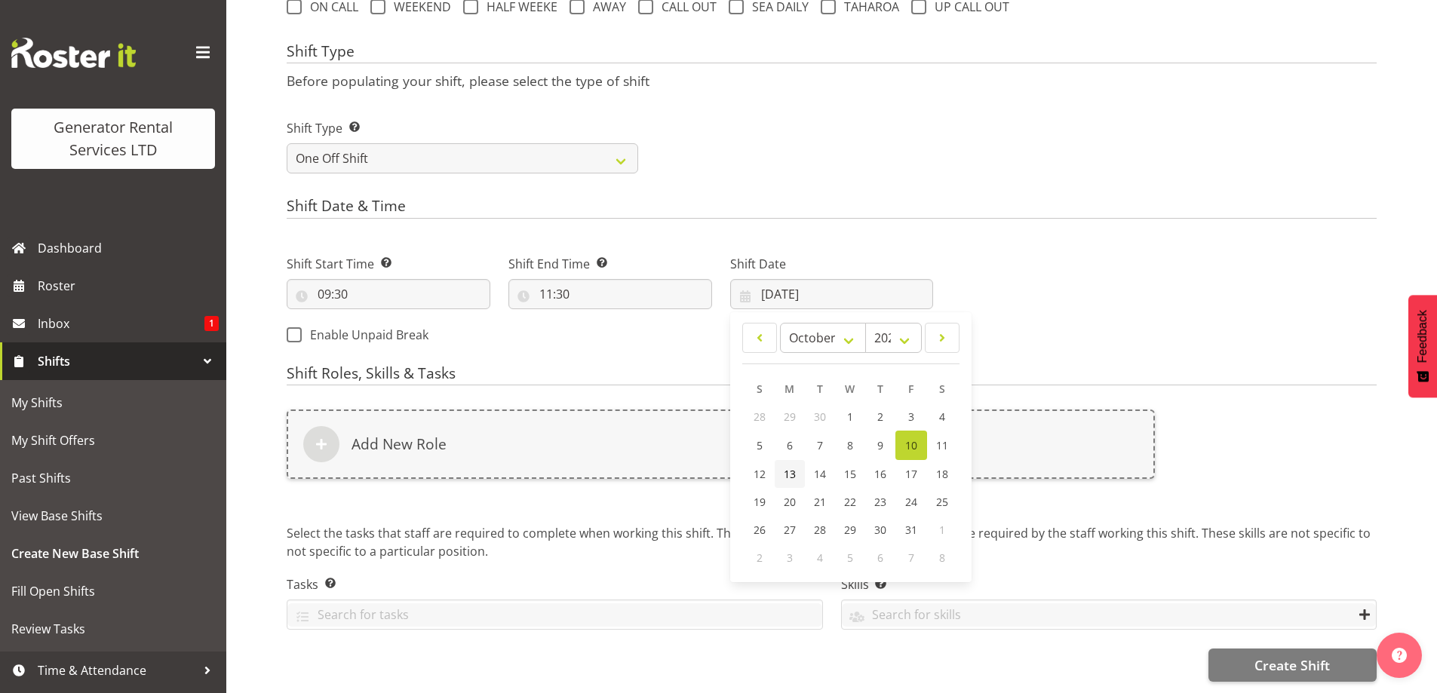
click at [788, 468] on span "13" at bounding box center [790, 474] width 12 height 14
type input "13/10/2025"
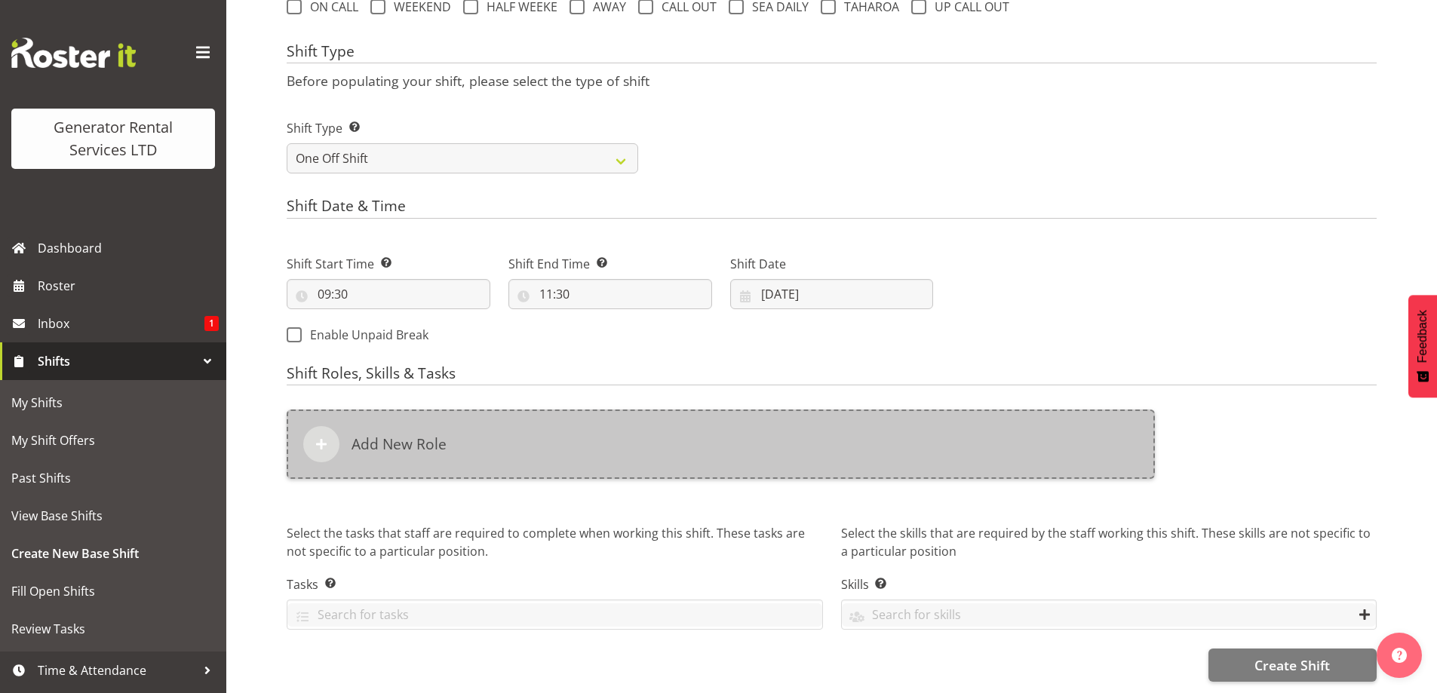
click at [637, 425] on div "Add New Role" at bounding box center [721, 444] width 868 height 69
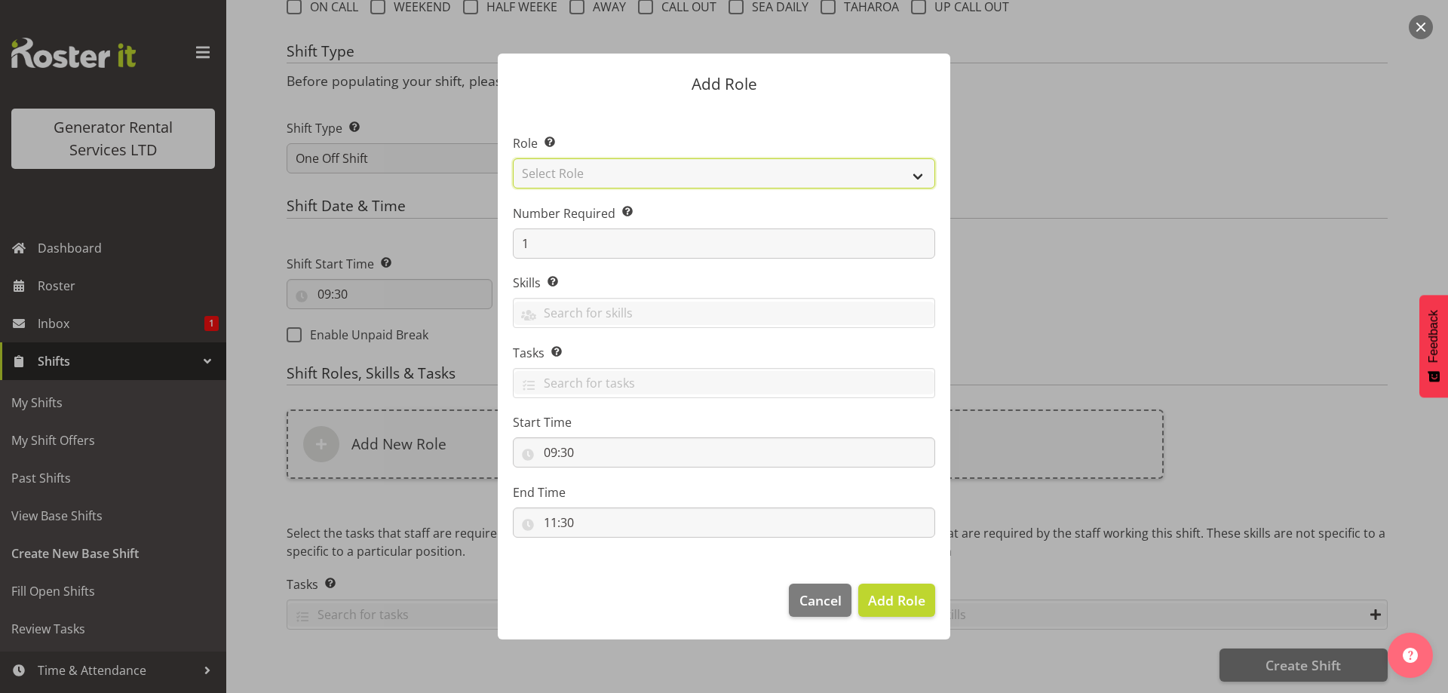
click at [634, 171] on select "Select Role Account Manager Electrician Engineering GM HSEQ manager MECH Mechan…" at bounding box center [724, 173] width 422 height 30
select select "20"
click at [513, 158] on select "Select Role Account Manager Electrician Engineering GM HSEQ manager MECH Mechan…" at bounding box center [724, 173] width 422 height 30
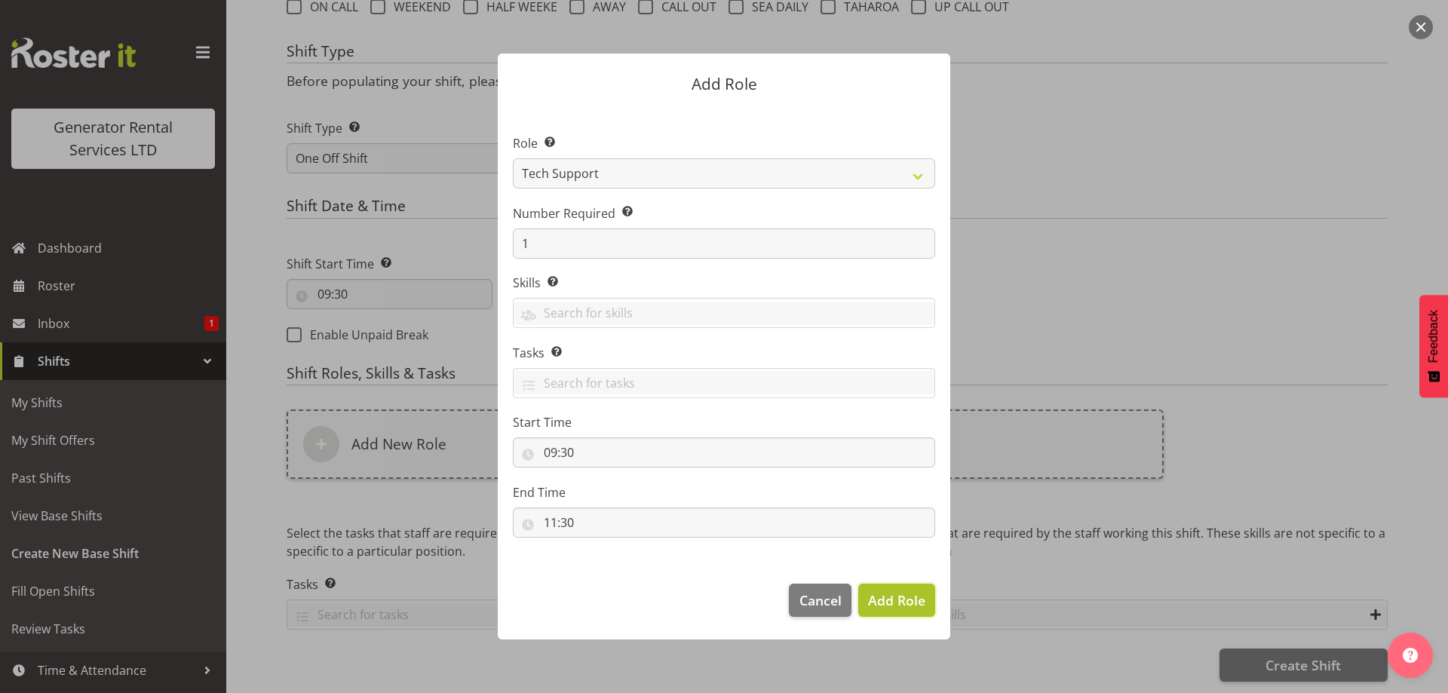
click at [927, 598] on button "Add Role" at bounding box center [896, 600] width 77 height 33
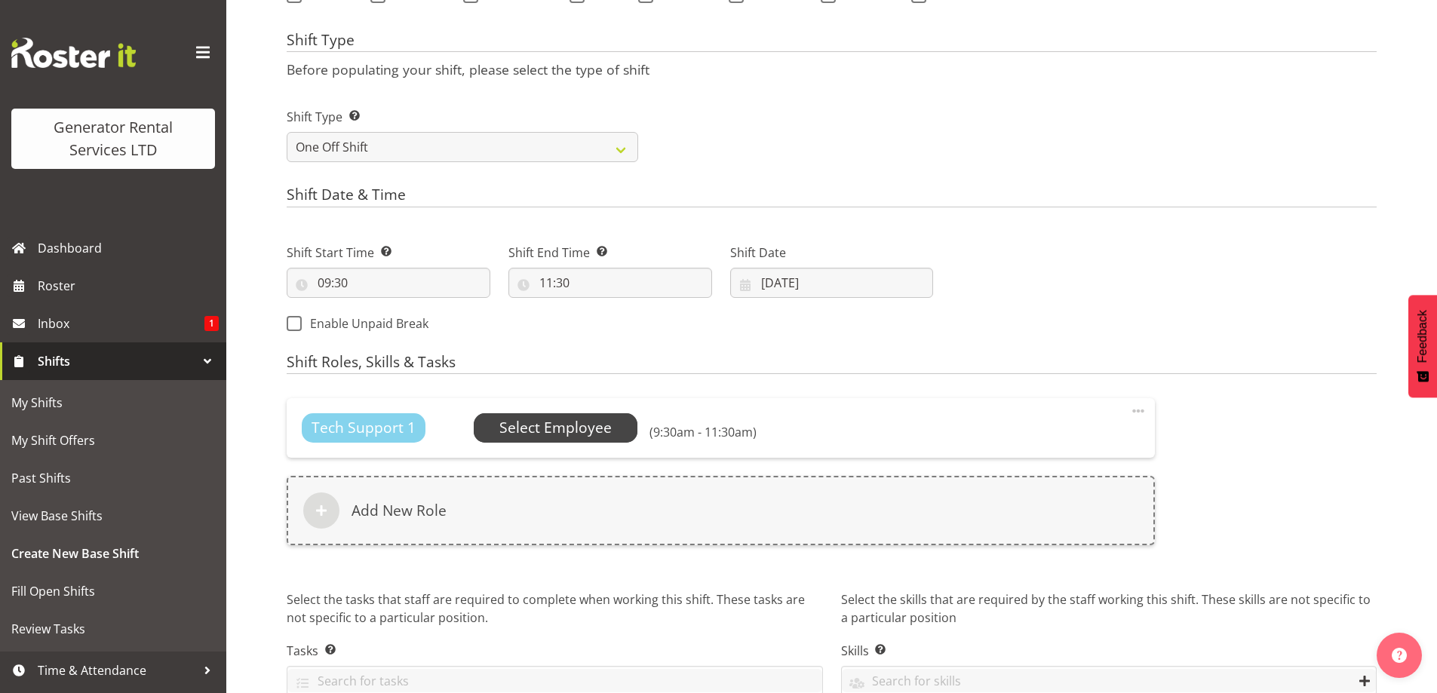
click at [571, 425] on span "Select Employee" at bounding box center [555, 428] width 112 height 22
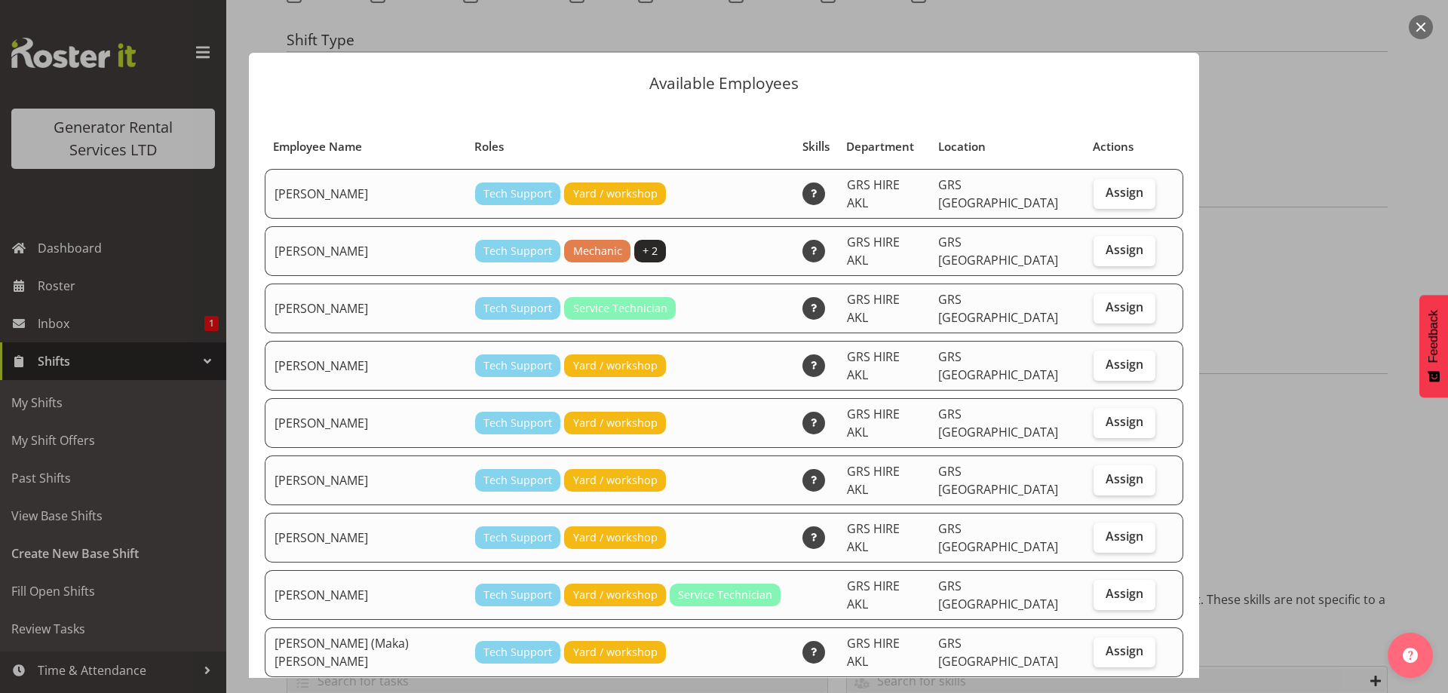
drag, startPoint x: 1133, startPoint y: 343, endPoint x: 1167, endPoint y: 432, distance: 94.6
click at [1132, 351] on label "Assign" at bounding box center [1125, 366] width 62 height 30
click at [1104, 360] on input "Assign" at bounding box center [1099, 365] width 10 height 10
checkbox input "true"
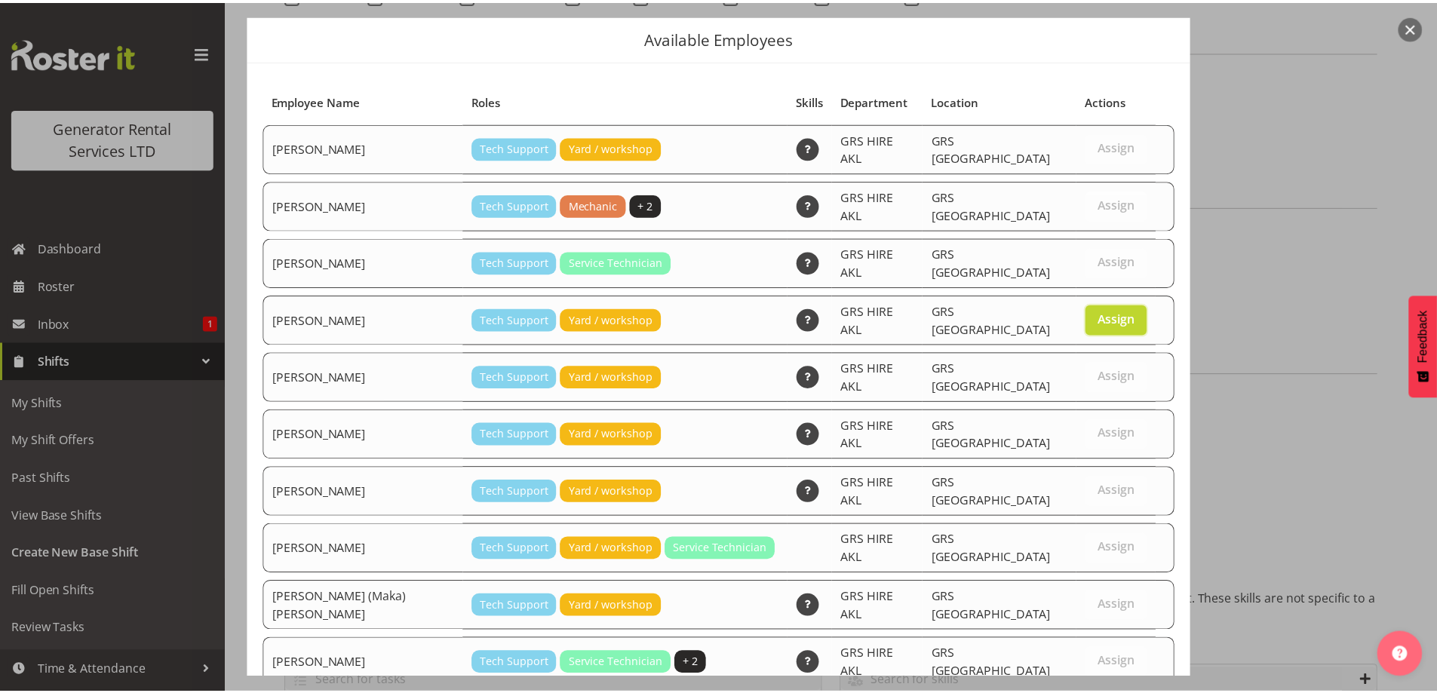
scroll to position [91, 0]
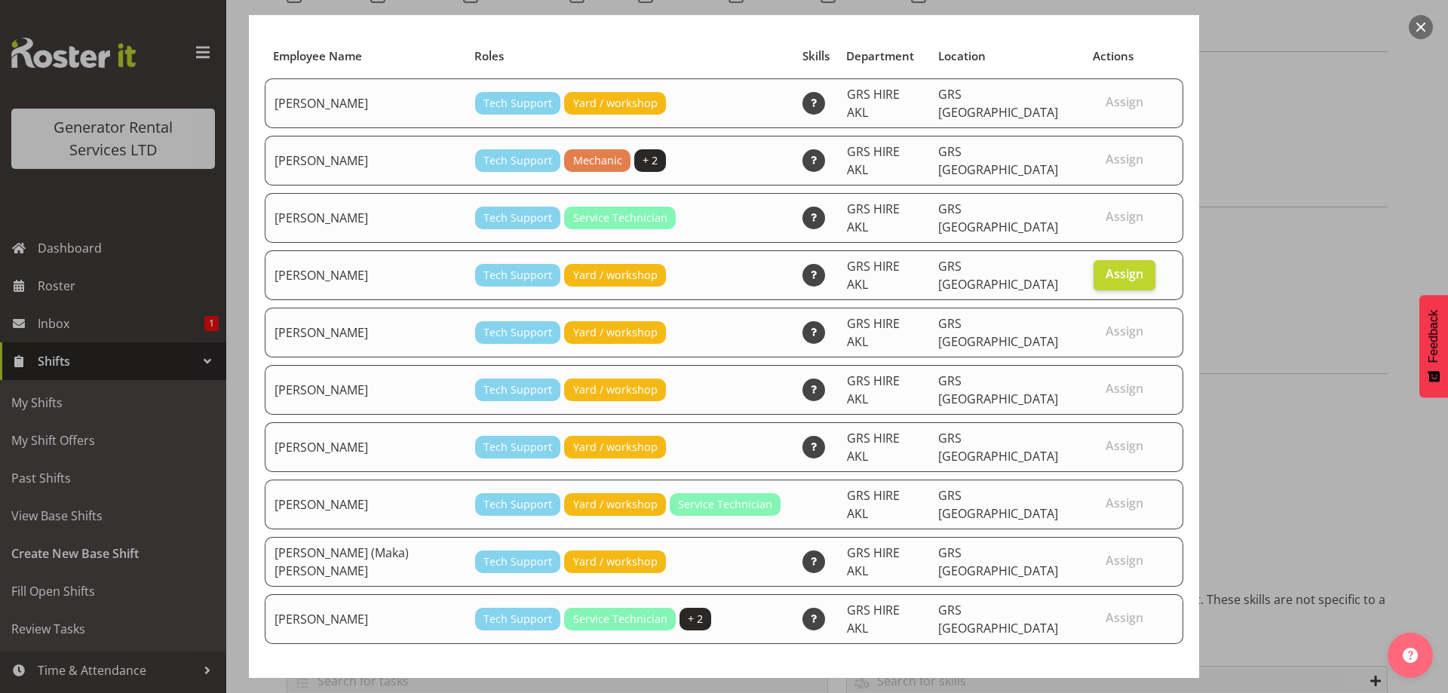
click at [1100, 690] on span "Set Michael Marshall as default for this position" at bounding box center [1022, 699] width 305 height 18
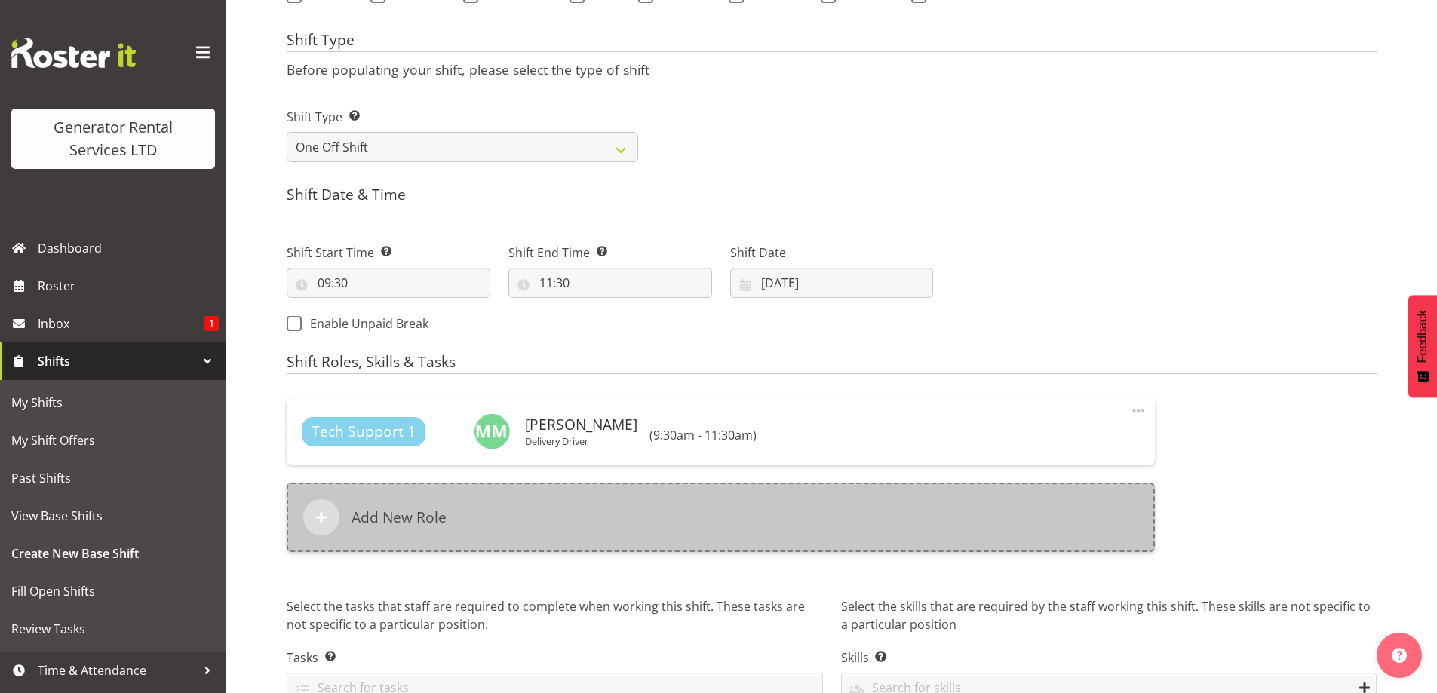
click at [827, 548] on div "Add New Role" at bounding box center [721, 517] width 868 height 69
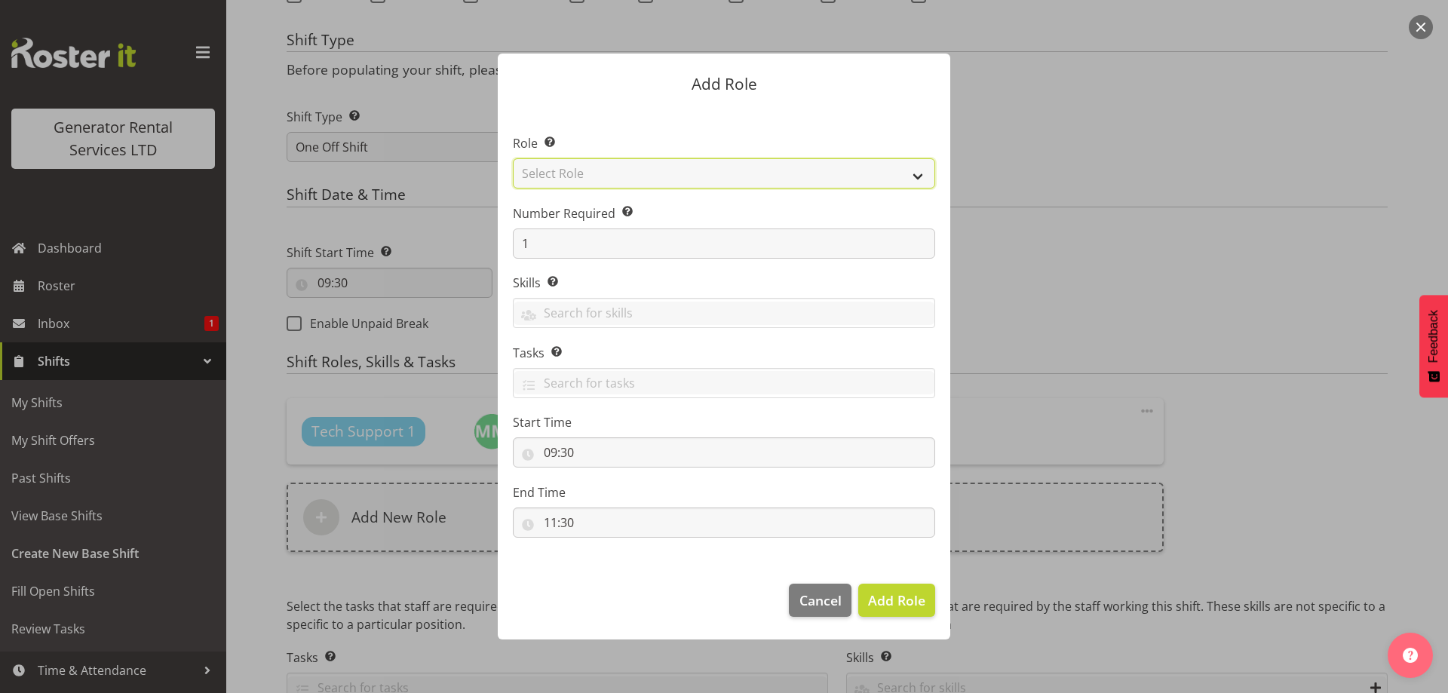
click at [702, 168] on select "Select Role Account Manager Electrician Engineering GM HSEQ manager MECH Mechan…" at bounding box center [724, 173] width 422 height 30
select select "27"
click at [513, 158] on select "Select Role Account Manager Electrician Engineering GM HSEQ manager MECH Mechan…" at bounding box center [724, 173] width 422 height 30
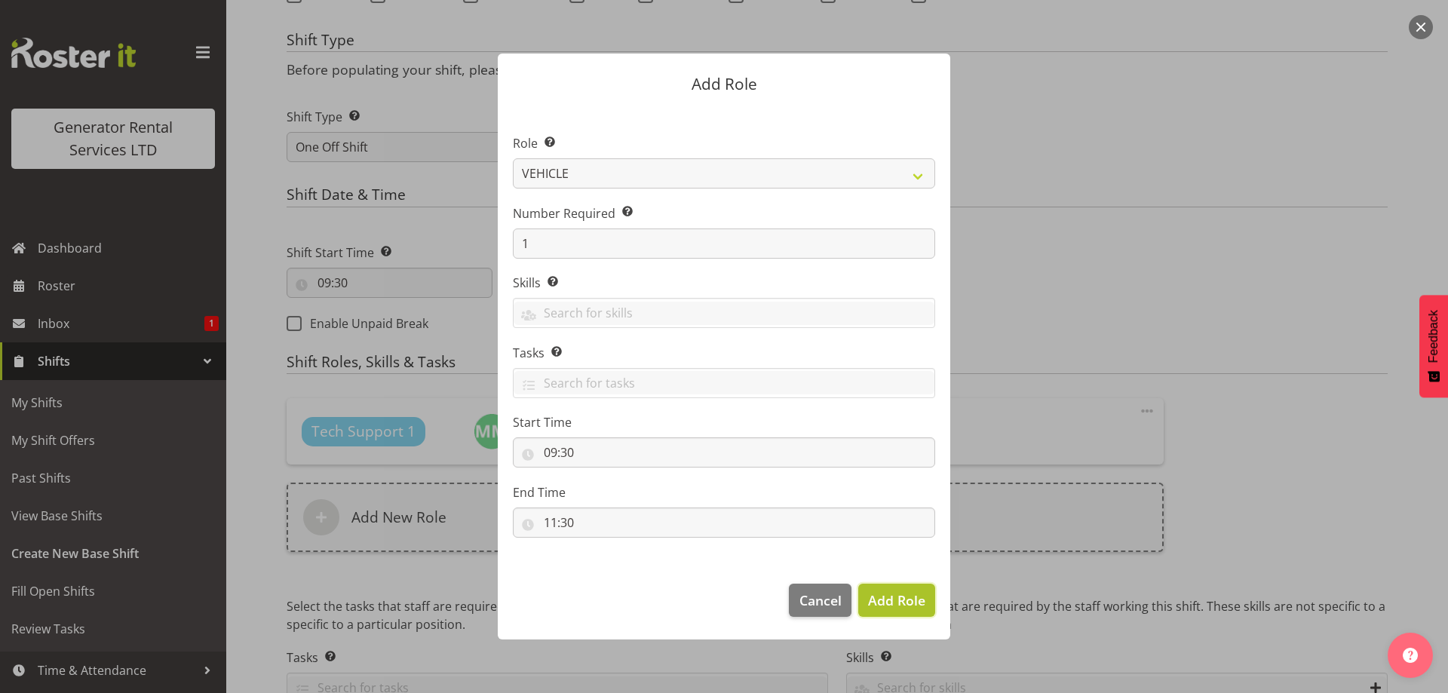
click at [881, 594] on span "Add Role" at bounding box center [896, 600] width 57 height 18
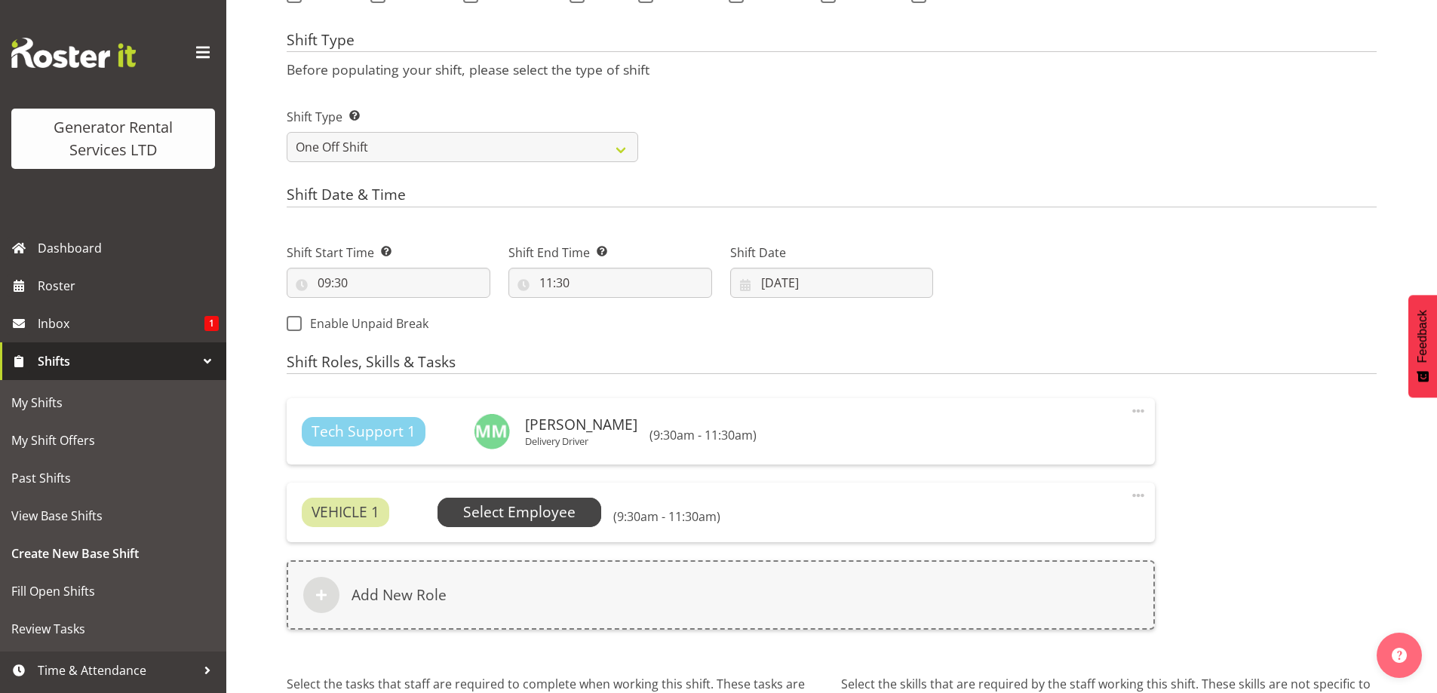
click at [575, 502] on span "Select Employee" at bounding box center [520, 512] width 164 height 29
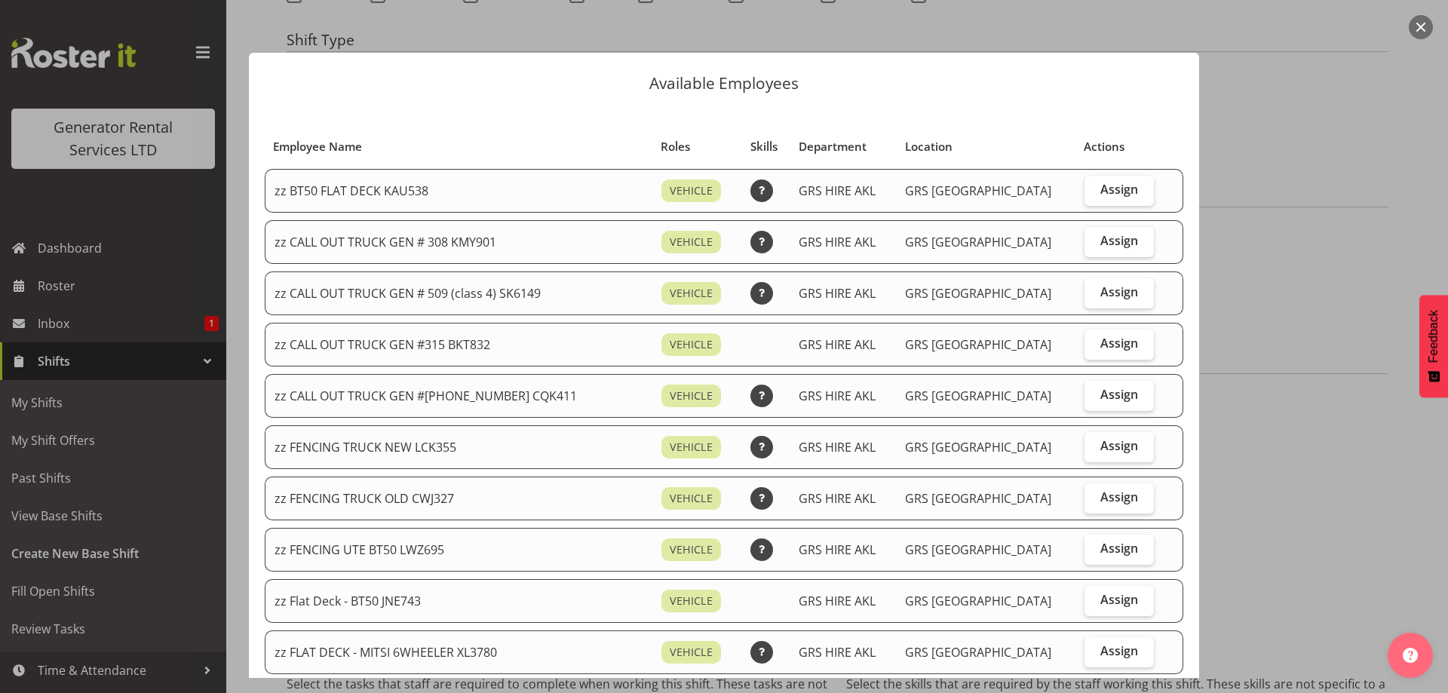
click at [1292, 335] on div at bounding box center [724, 346] width 1448 height 693
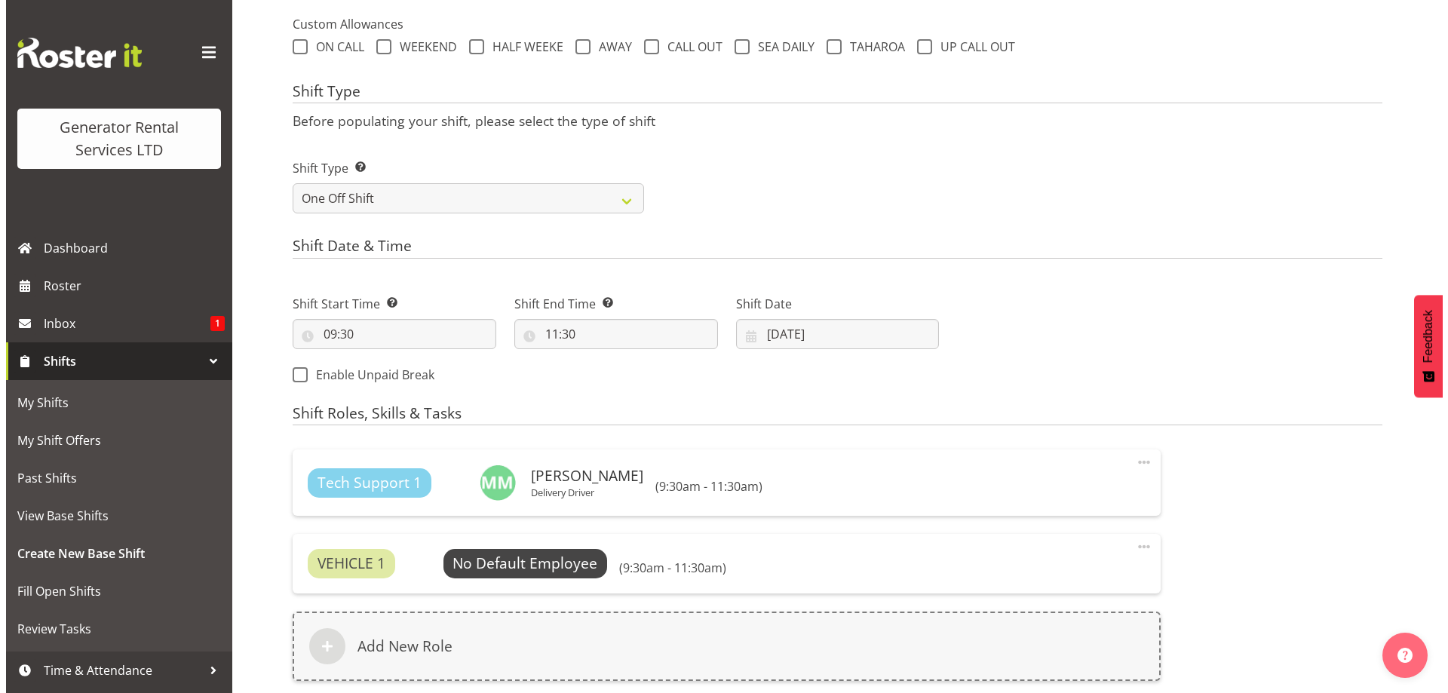
scroll to position [683, 0]
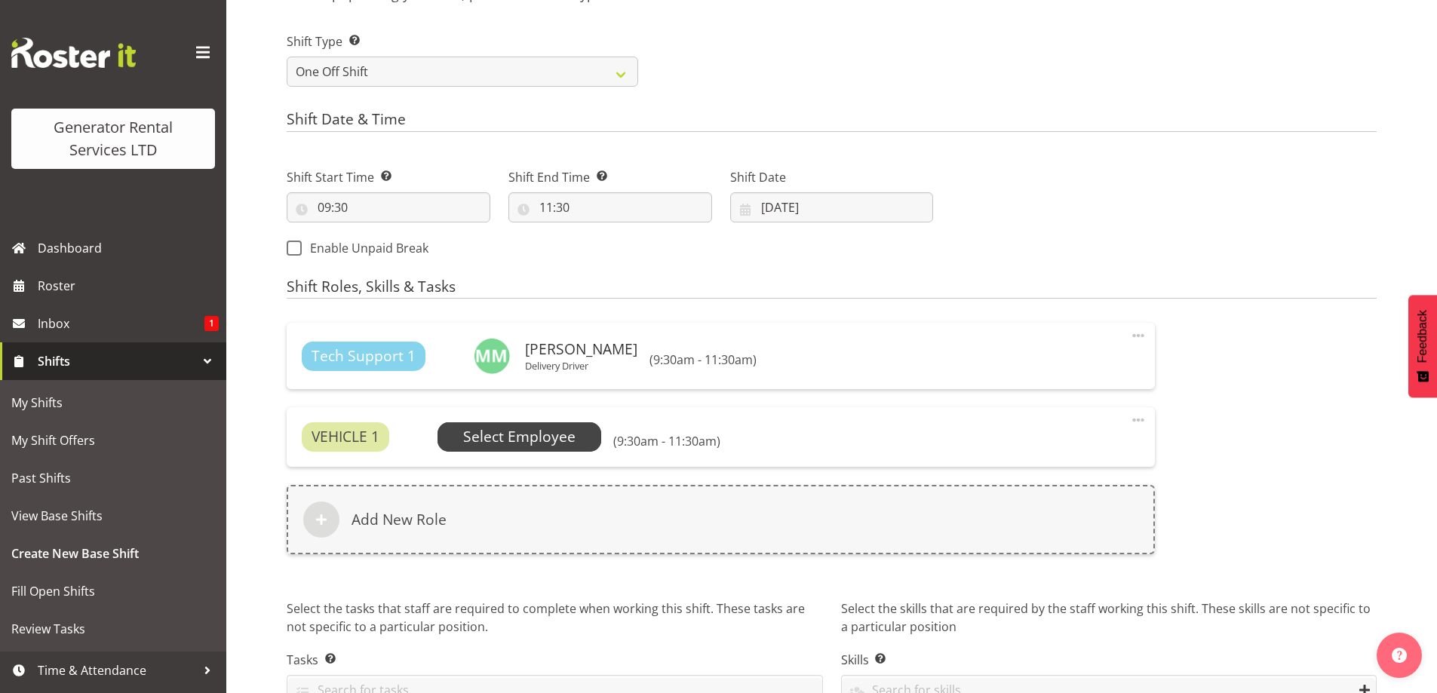
click at [534, 433] on span "Select Employee" at bounding box center [519, 437] width 112 height 22
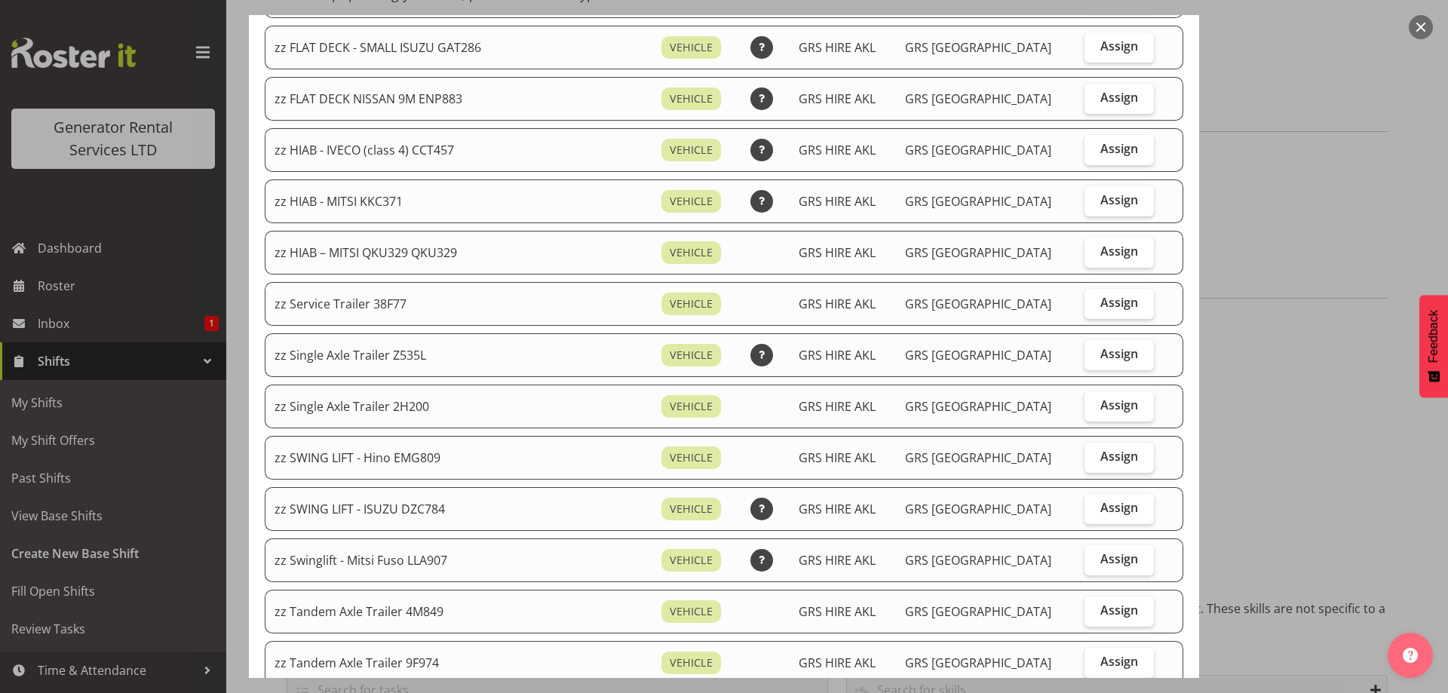
scroll to position [679, 0]
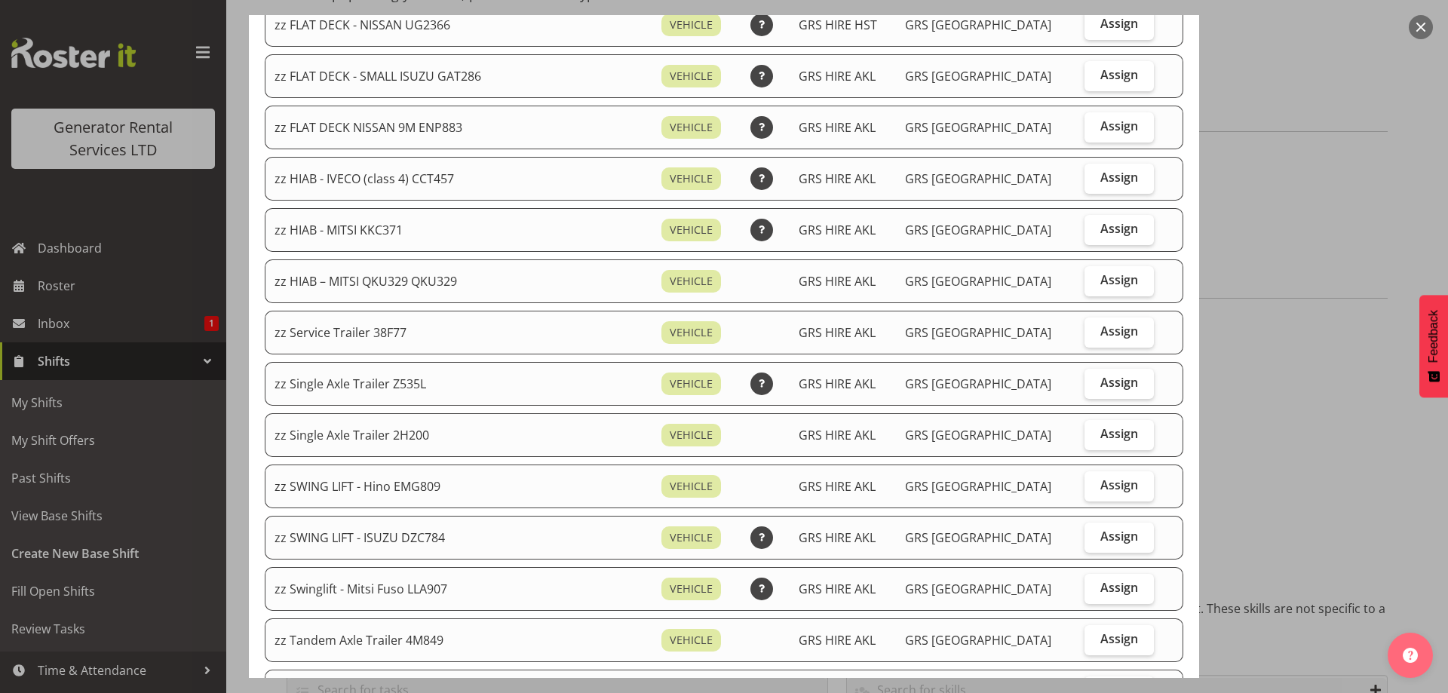
drag, startPoint x: 1090, startPoint y: 235, endPoint x: 1085, endPoint y: 256, distance: 21.8
click at [1085, 241] on label "Assign" at bounding box center [1119, 230] width 69 height 30
click at [1085, 234] on input "Assign" at bounding box center [1090, 229] width 10 height 10
checkbox input "true"
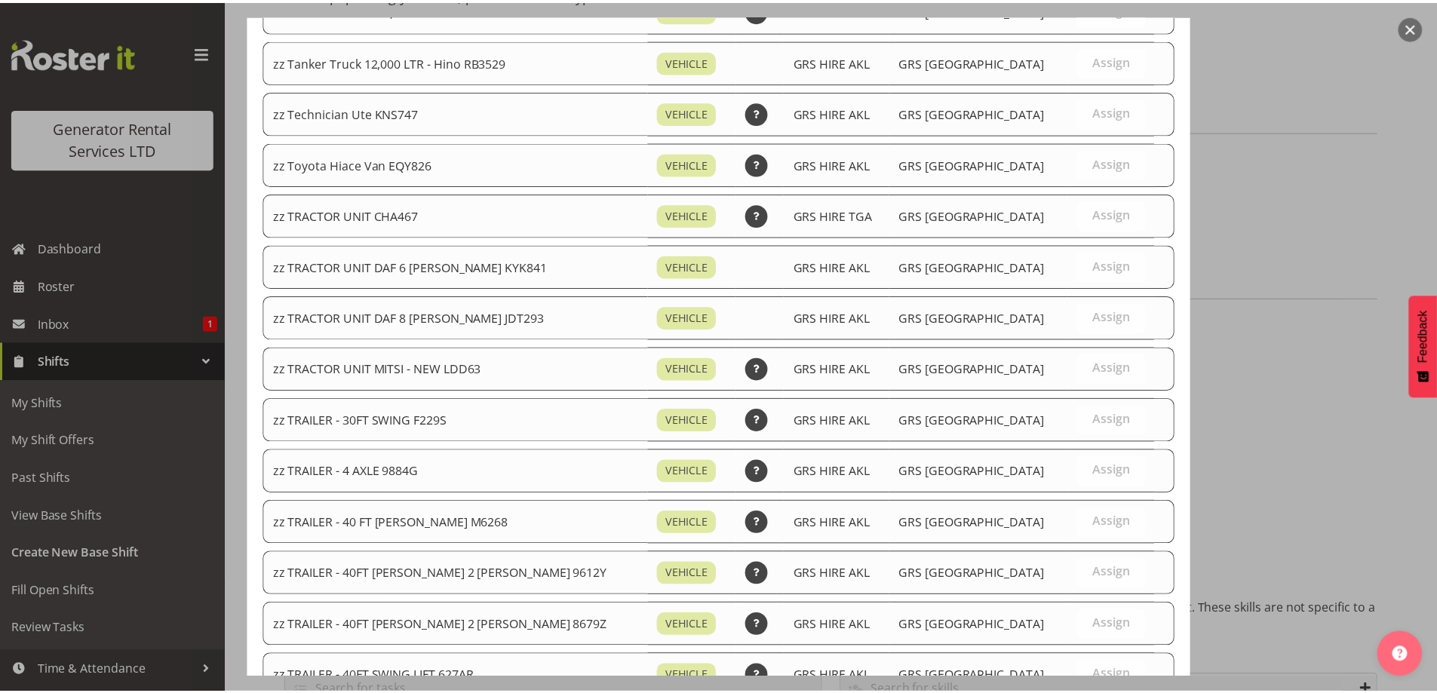
scroll to position [1886, 0]
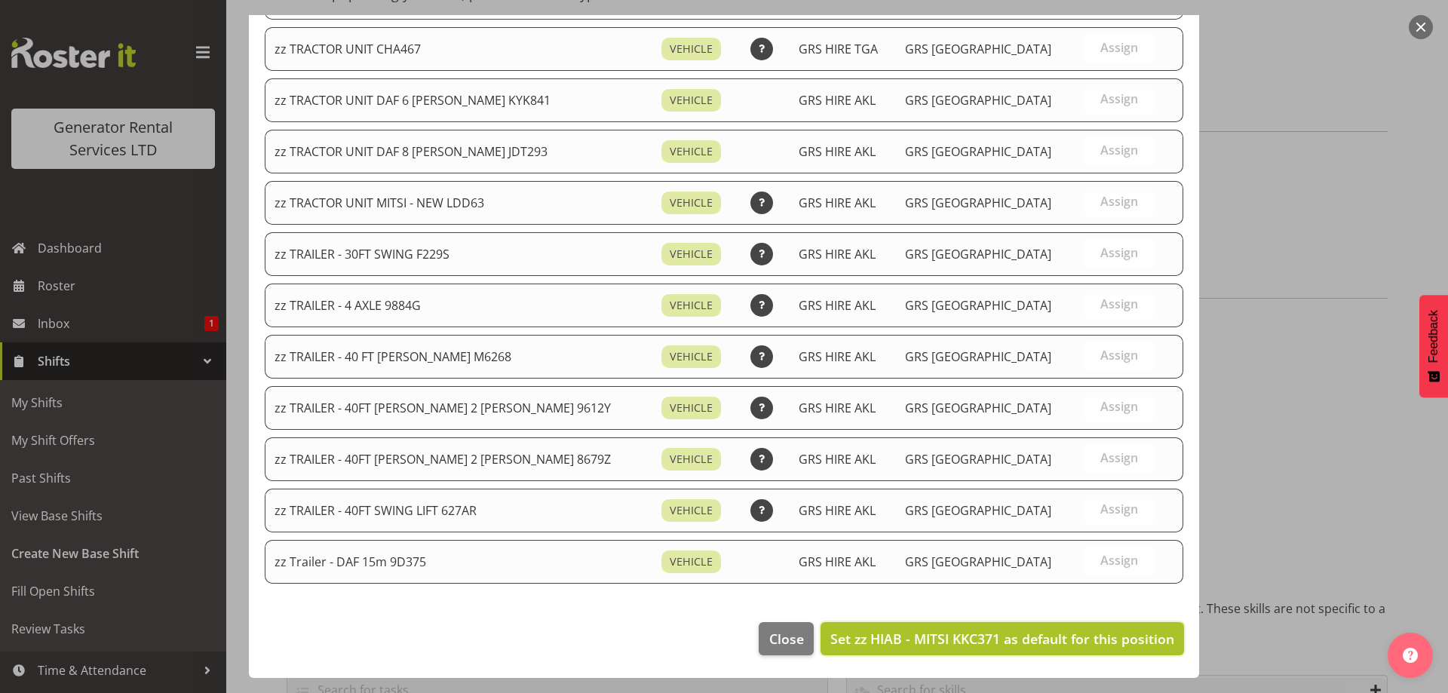
click at [1078, 634] on span "Set zz HIAB - MITSI KKC371 as default for this position" at bounding box center [1003, 639] width 344 height 18
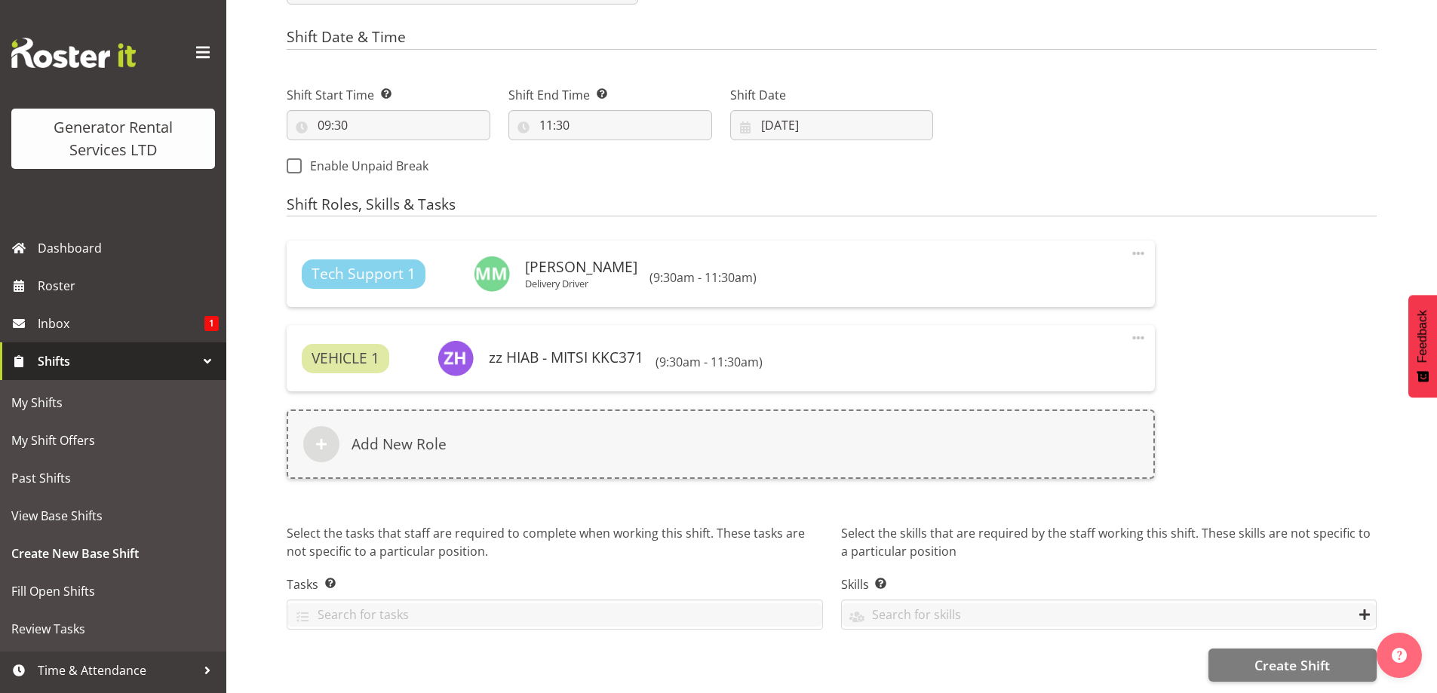
scroll to position [776, 0]
click at [1254, 649] on button "Create Shift" at bounding box center [1293, 665] width 168 height 33
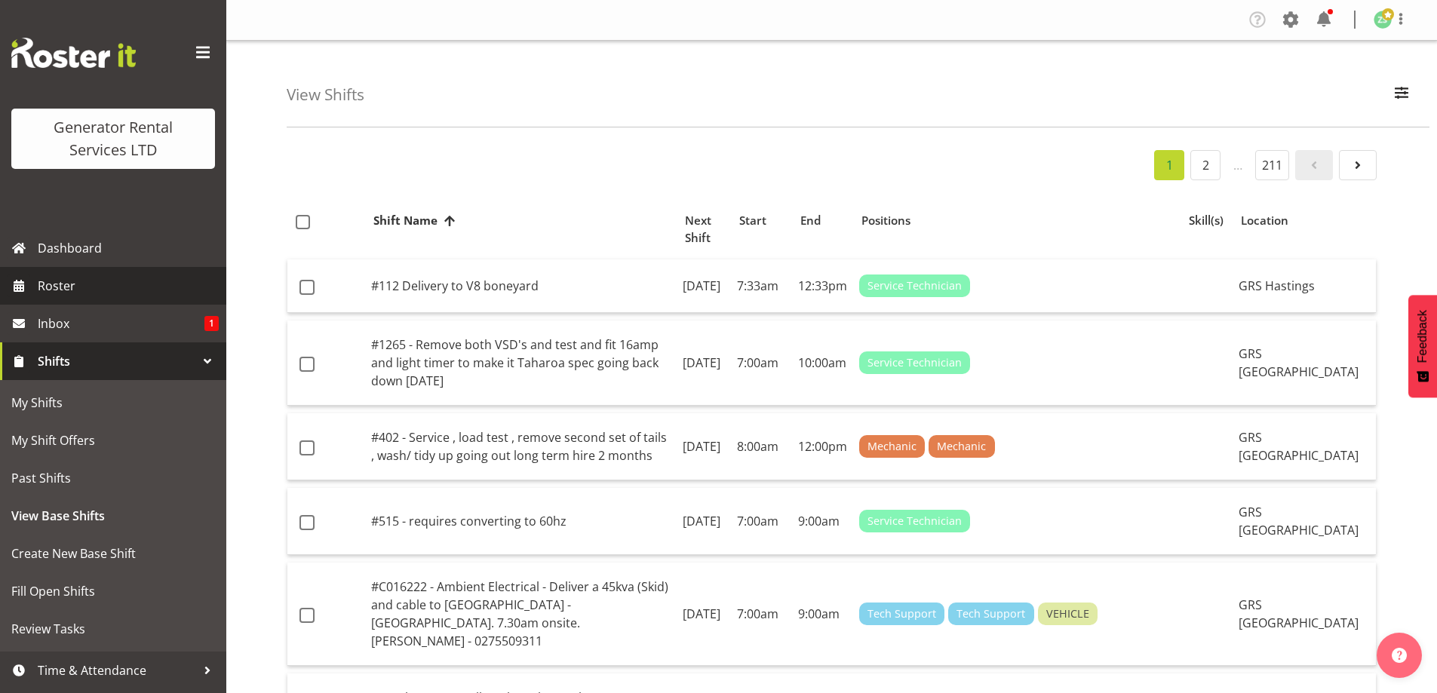
click at [106, 291] on span "Roster" at bounding box center [128, 286] width 181 height 23
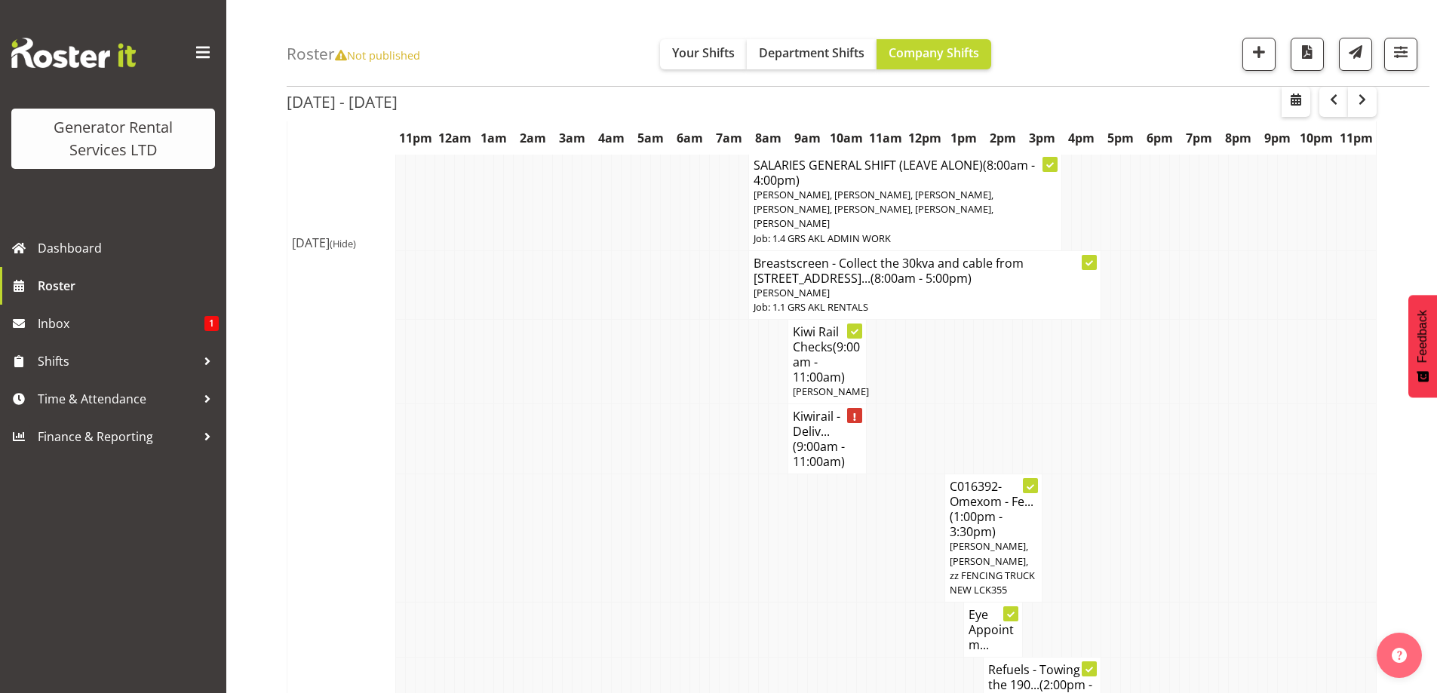
scroll to position [754, 0]
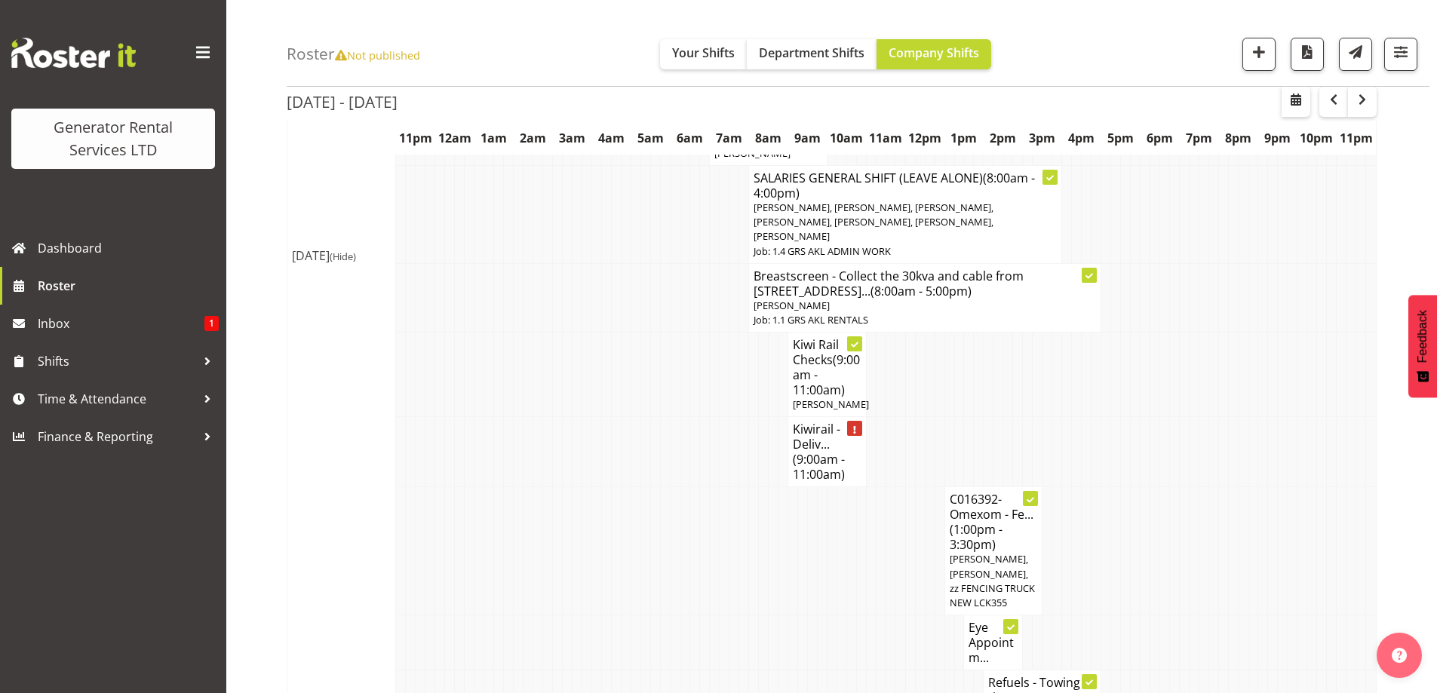
click at [629, 543] on td at bounding box center [627, 551] width 10 height 128
click at [542, 541] on td at bounding box center [538, 551] width 10 height 128
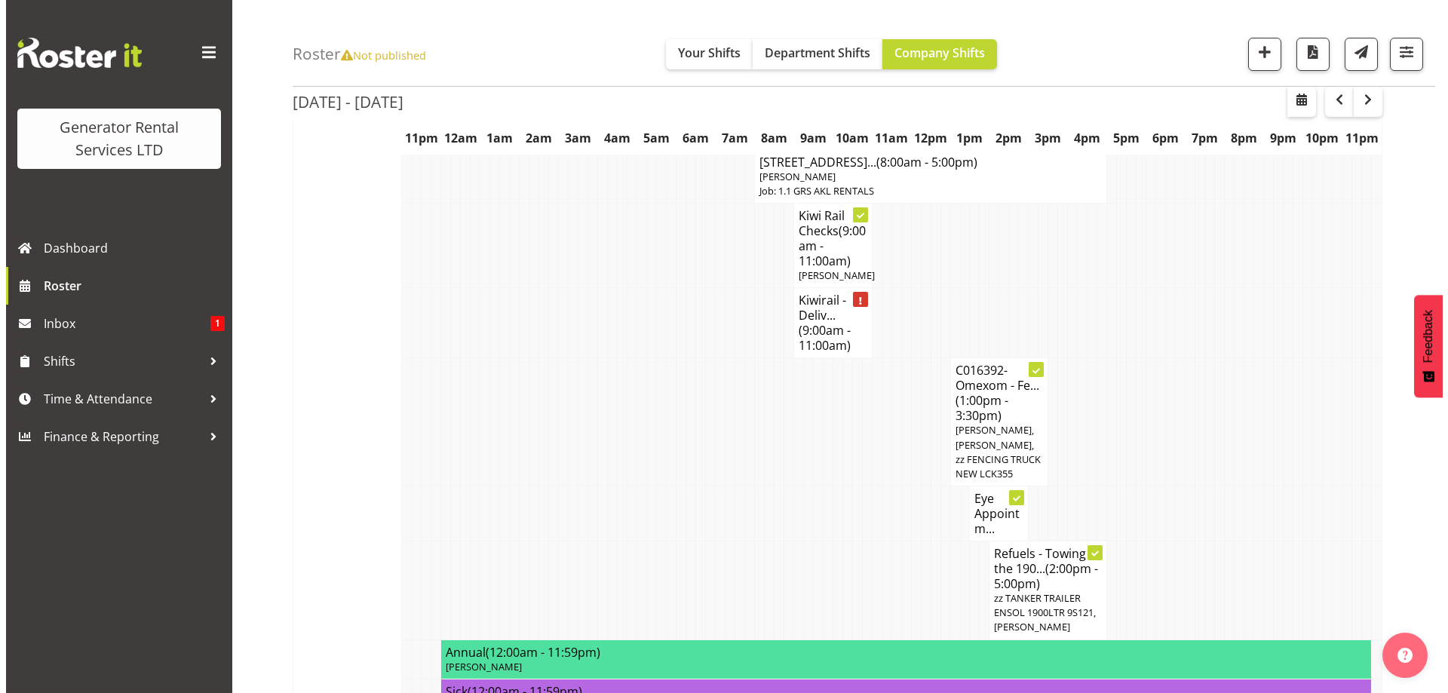
scroll to position [981, 0]
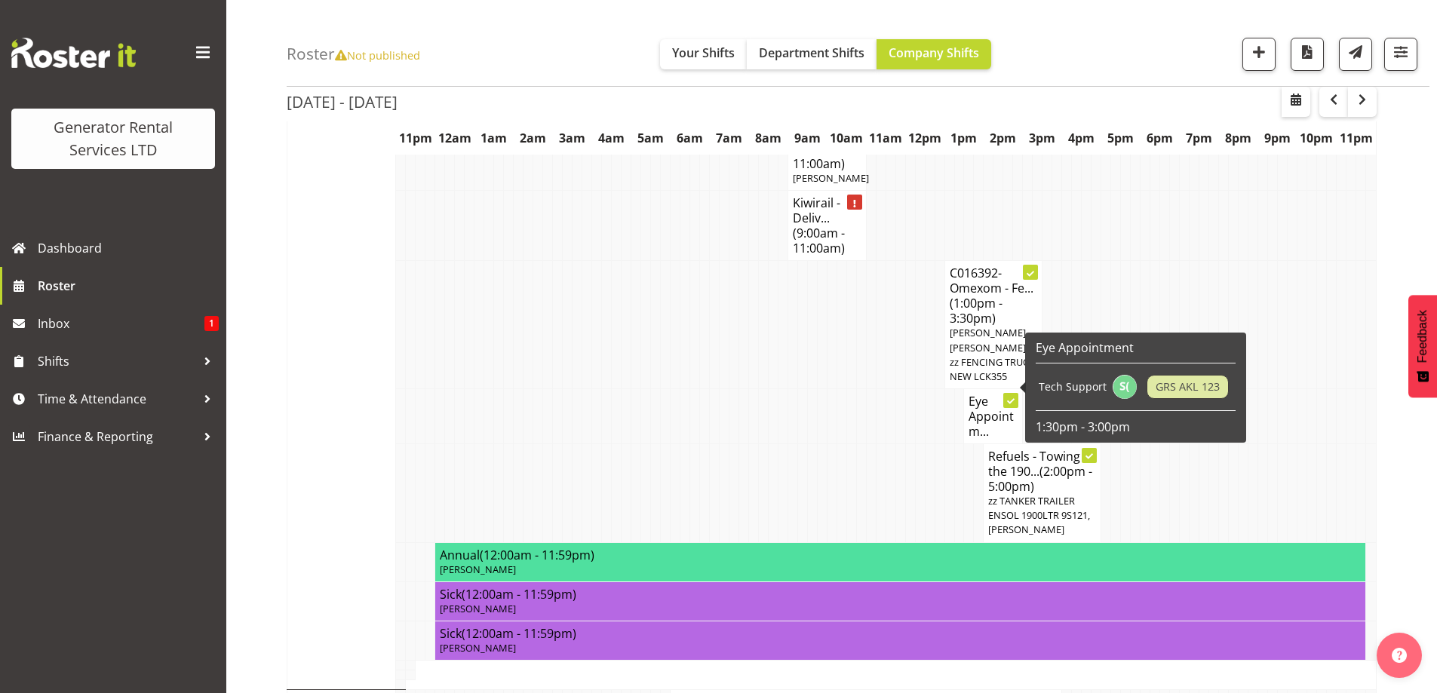
click at [998, 395] on h4 "Eye Appointm..." at bounding box center [993, 416] width 49 height 45
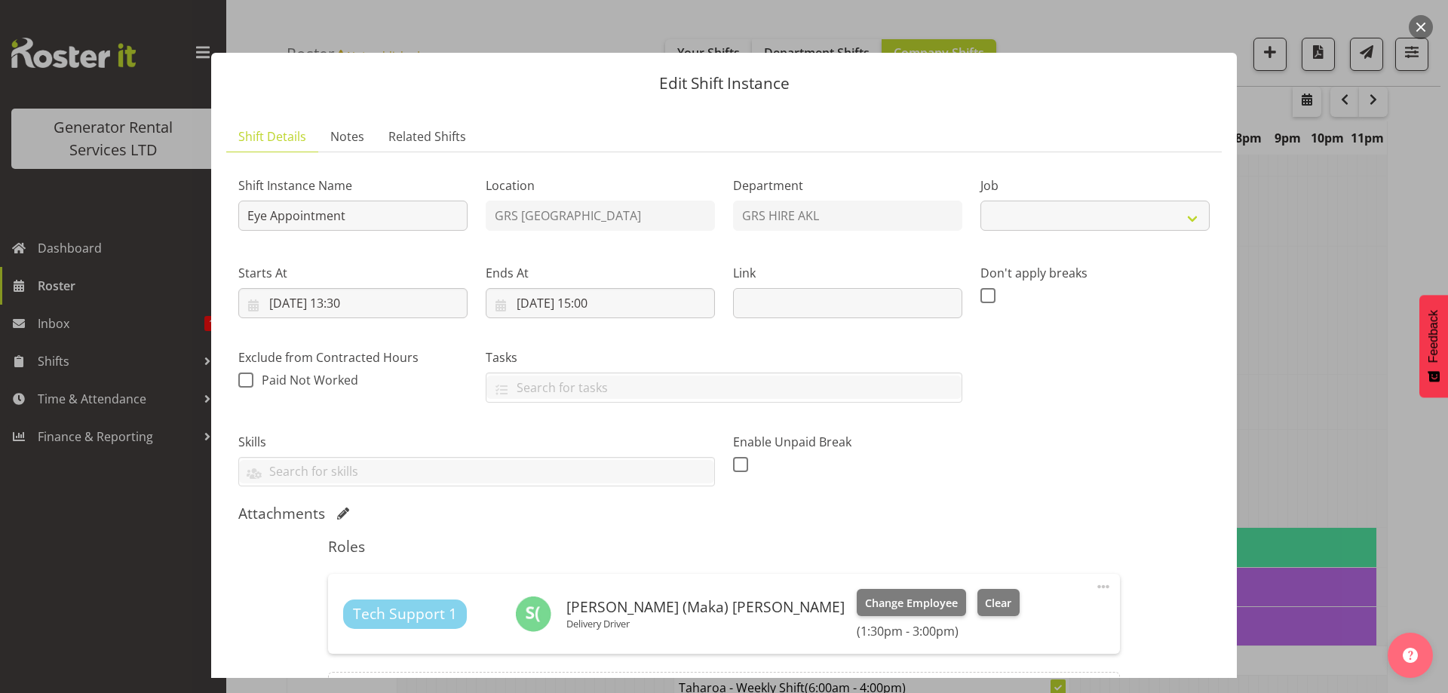
select select "7504"
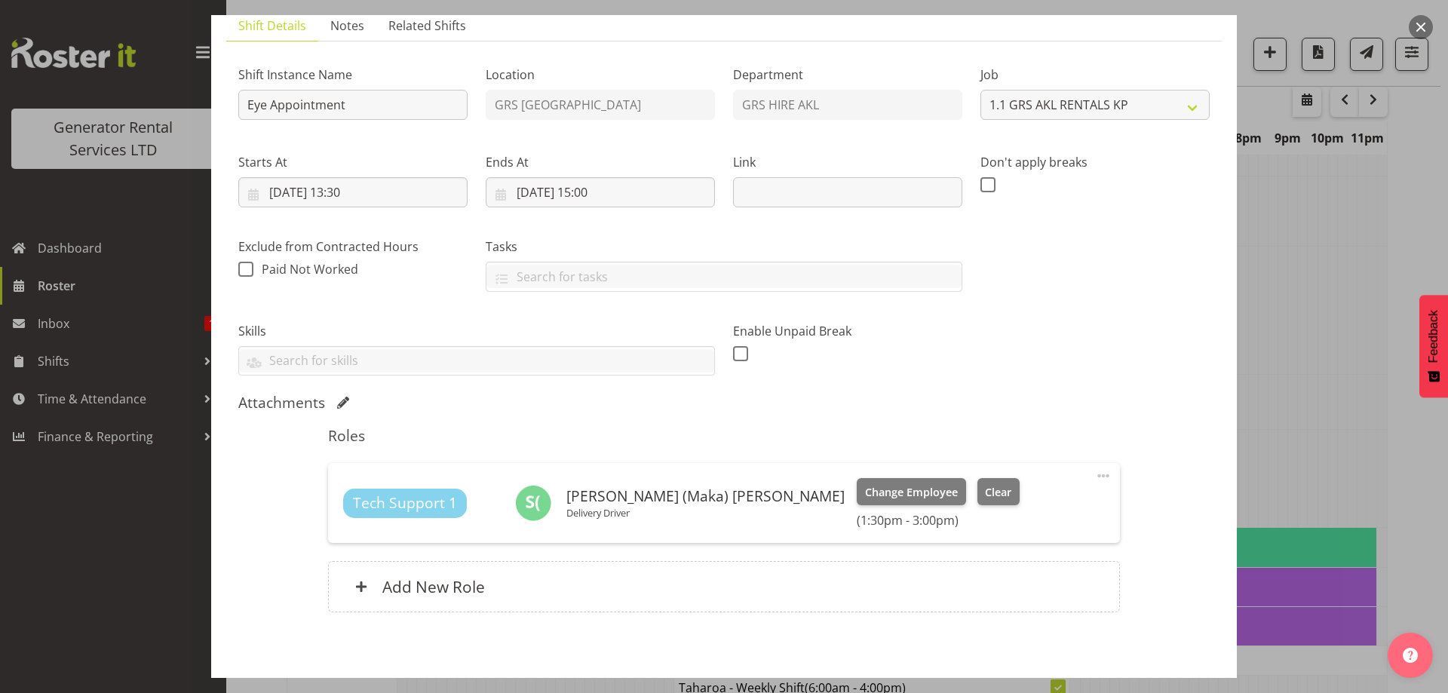
scroll to position [180, 0]
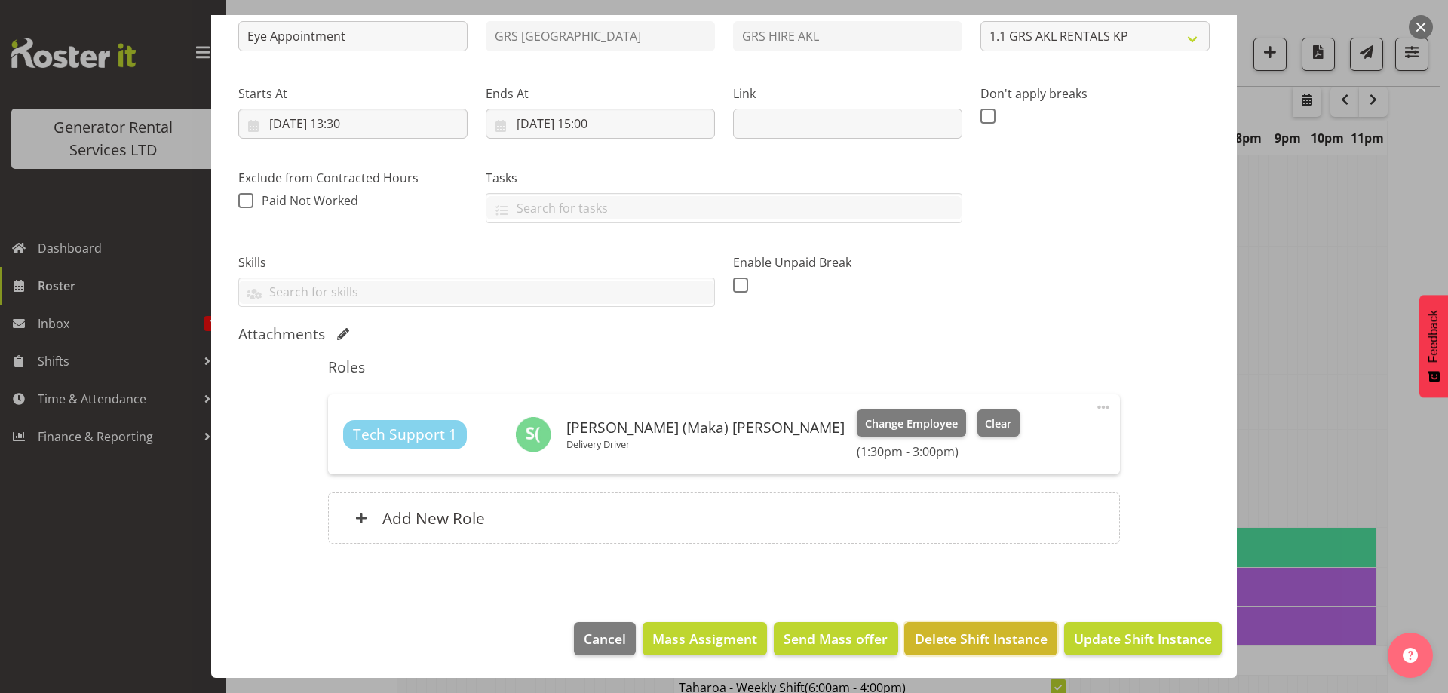
click at [958, 629] on span "Delete Shift Instance" at bounding box center [981, 639] width 133 height 20
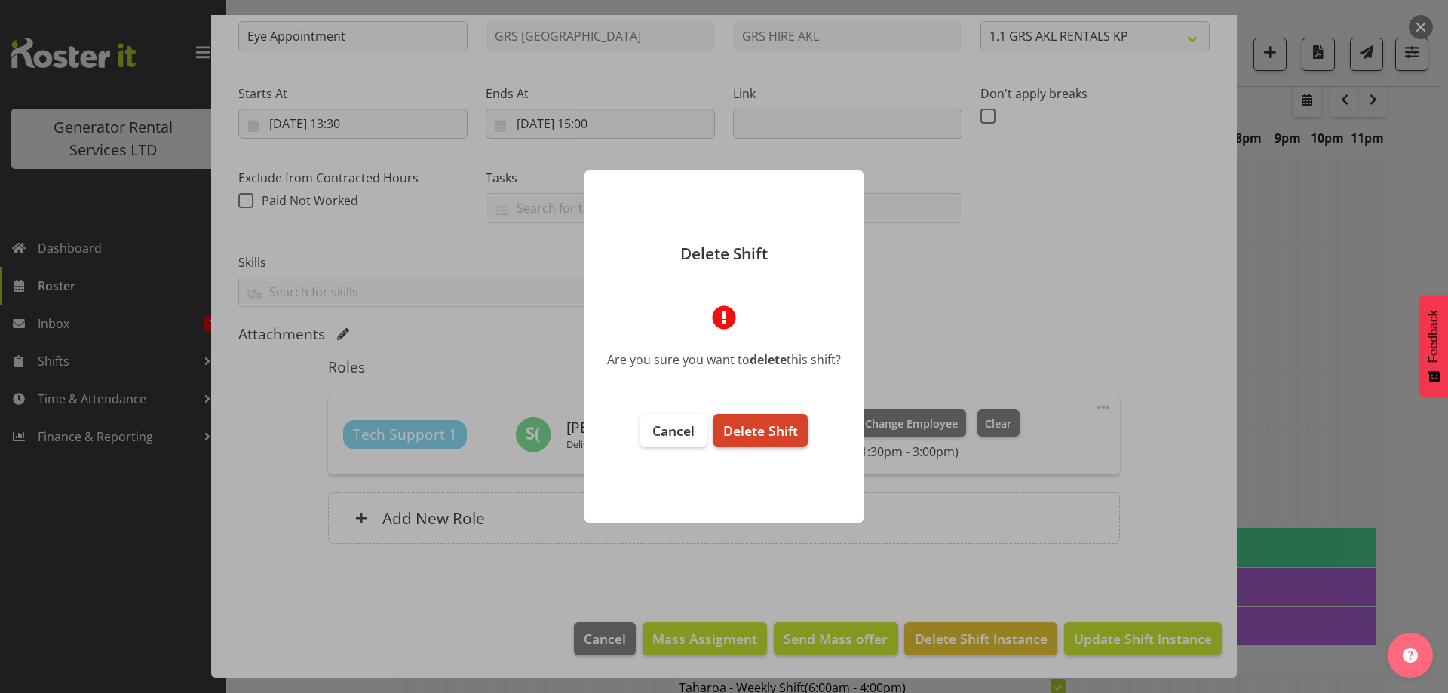
click at [772, 417] on button "Delete Shift" at bounding box center [761, 430] width 94 height 33
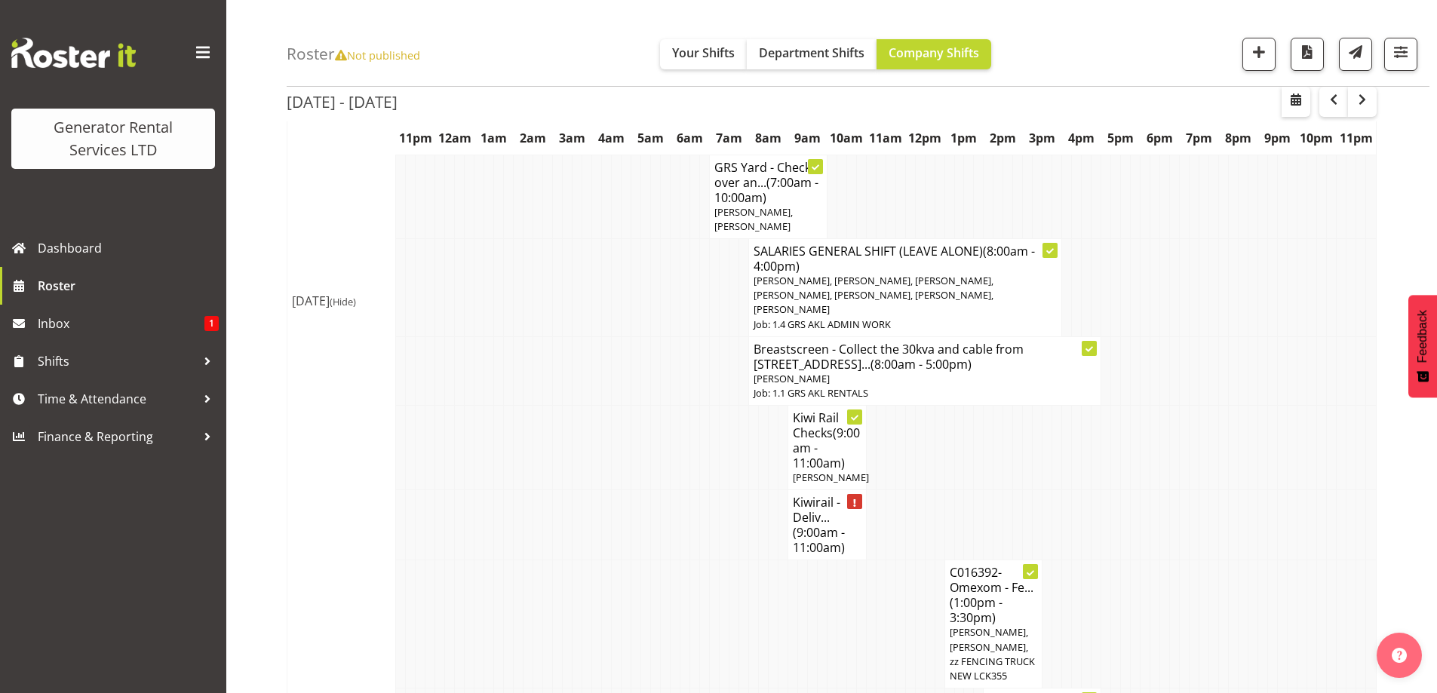
scroll to position [679, 0]
click at [106, 295] on span "Roster" at bounding box center [128, 286] width 181 height 23
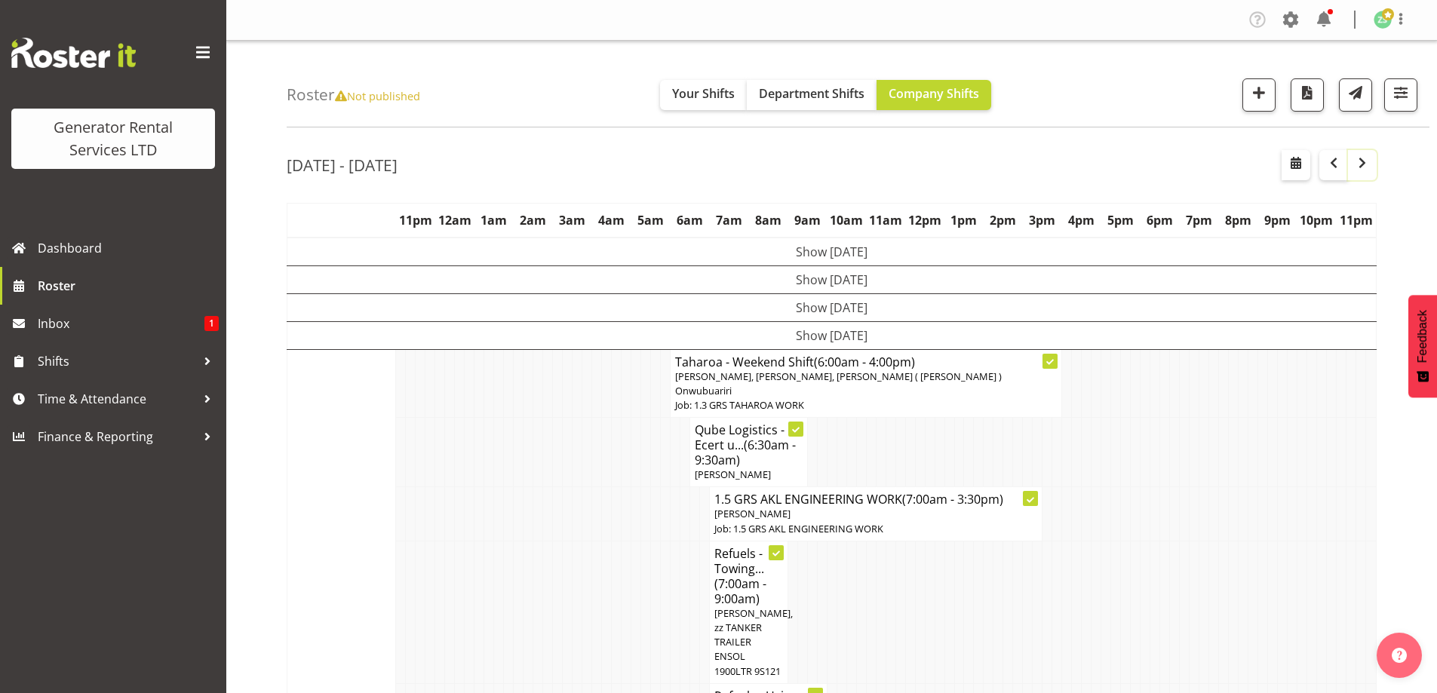
click at [1365, 167] on span "button" at bounding box center [1362, 163] width 18 height 18
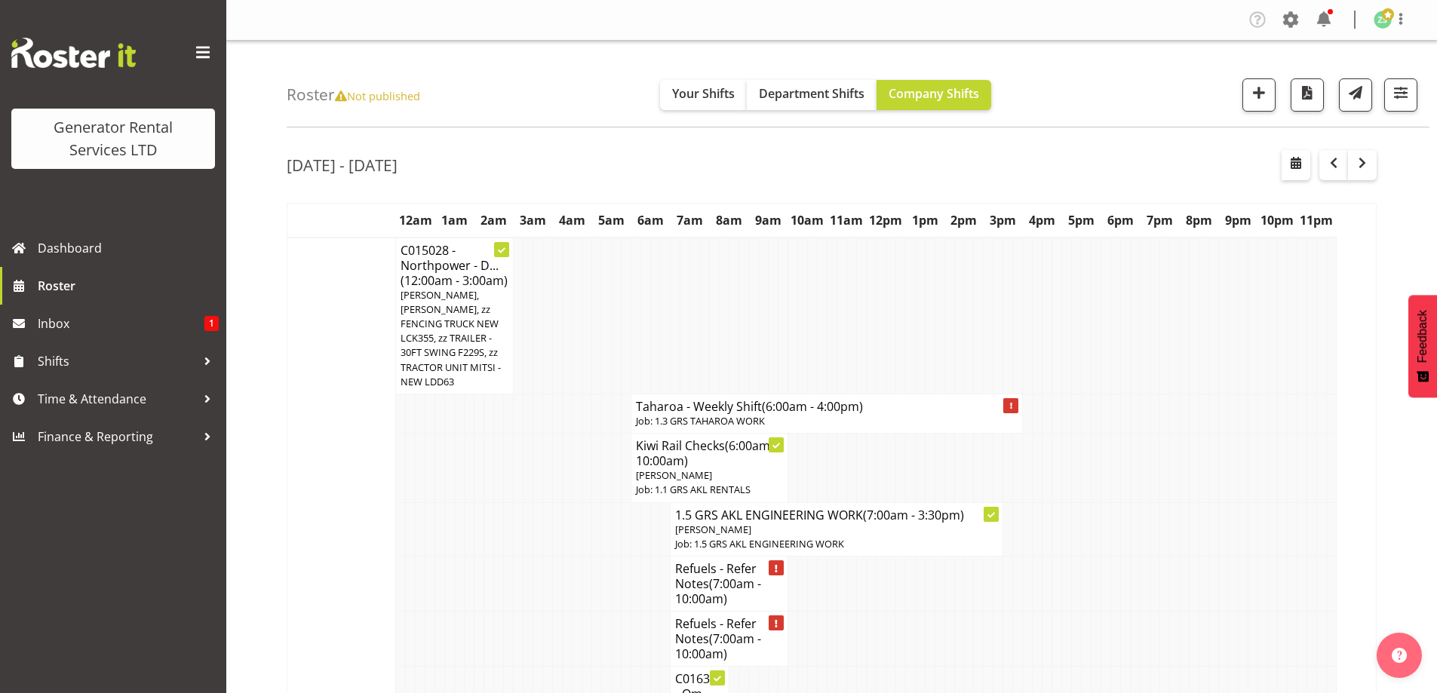
click at [597, 565] on td at bounding box center [597, 583] width 10 height 55
click at [64, 330] on span "Inbox" at bounding box center [121, 323] width 167 height 23
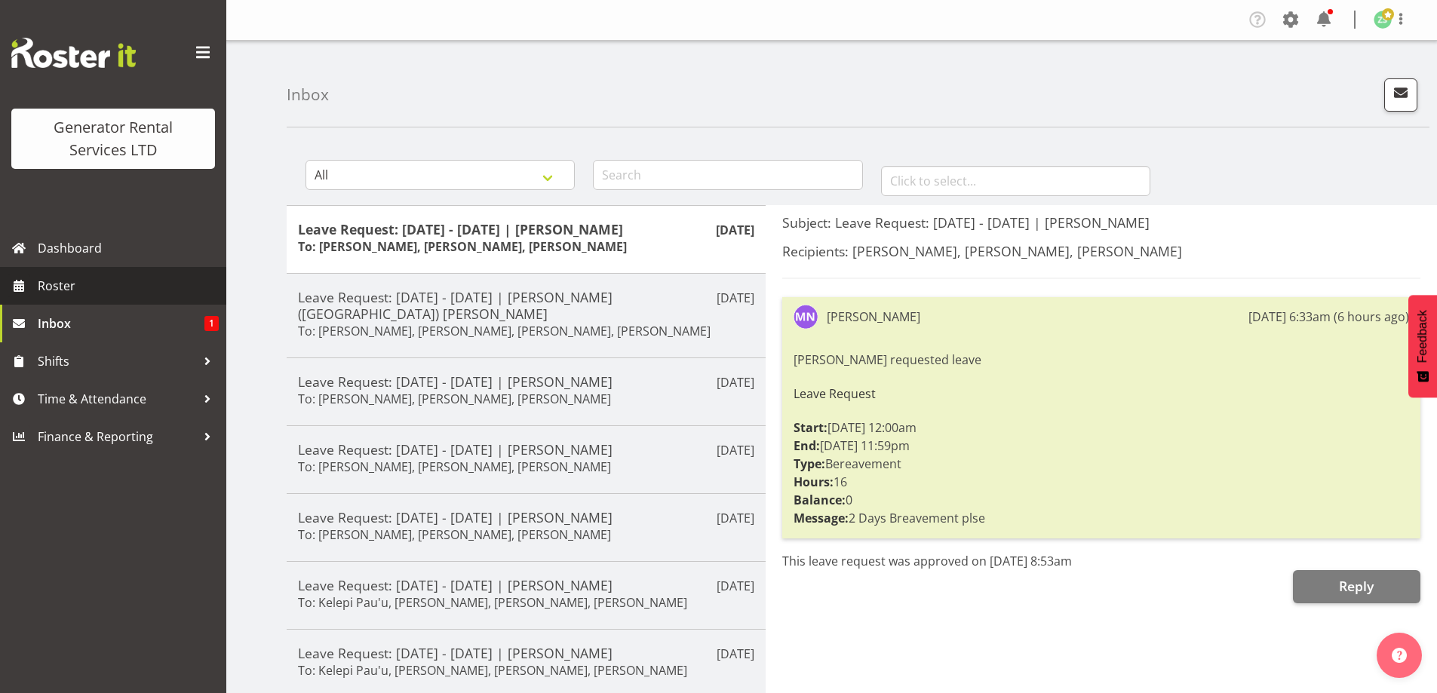
click at [132, 296] on span "Roster" at bounding box center [128, 286] width 181 height 23
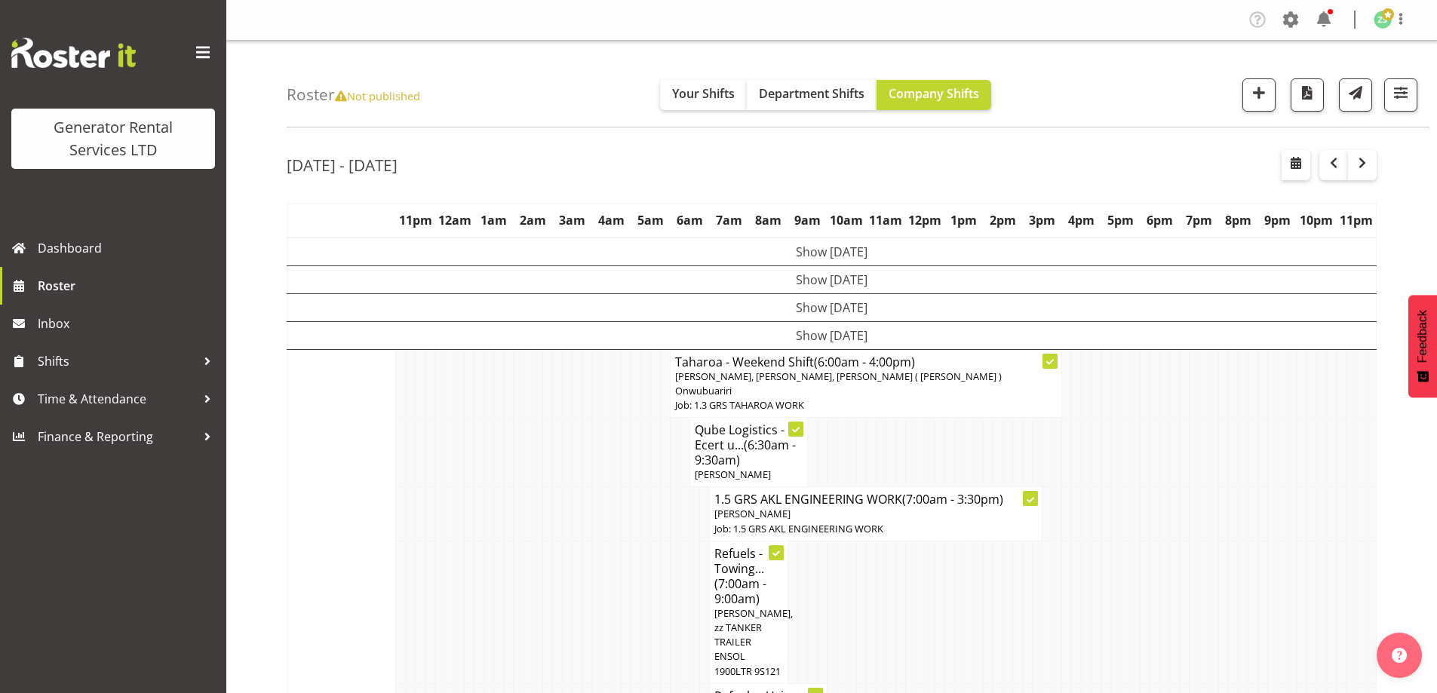
click at [631, 553] on td at bounding box center [636, 612] width 10 height 143
click at [624, 460] on td at bounding box center [627, 452] width 10 height 69
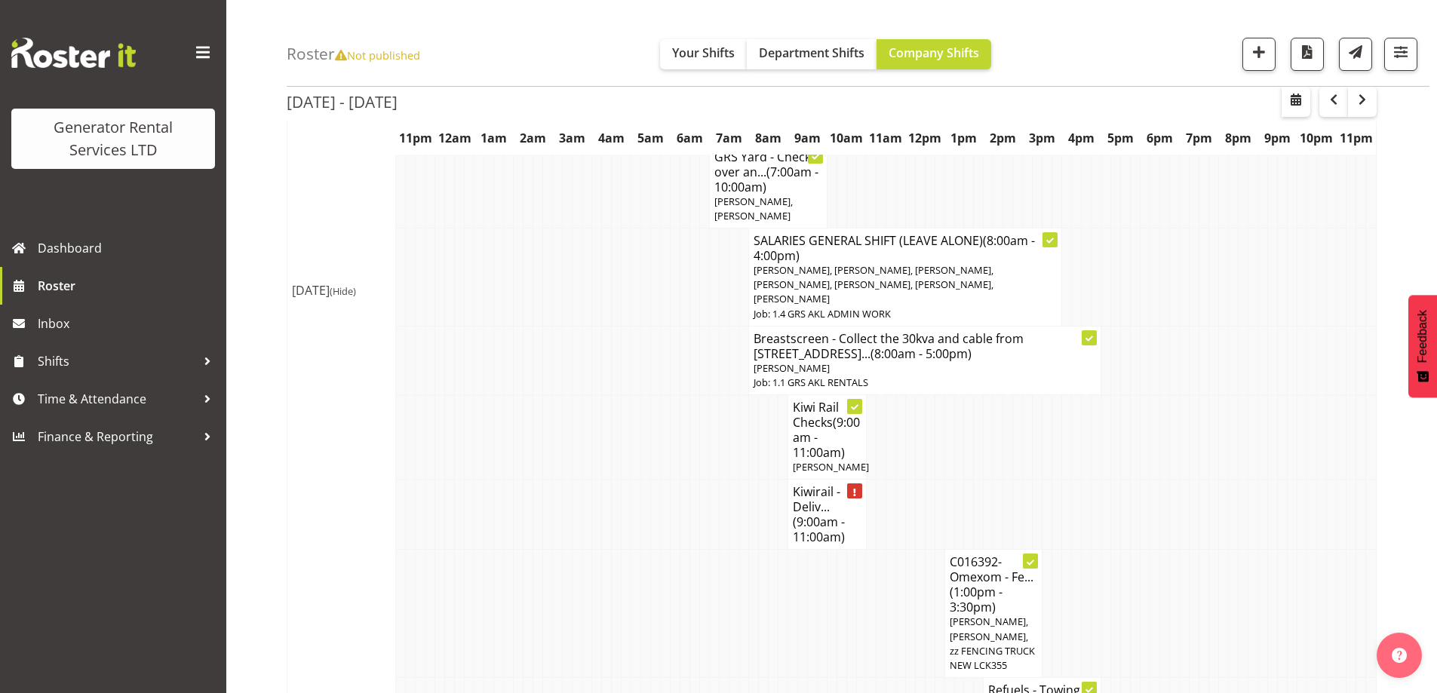
scroll to position [657, 0]
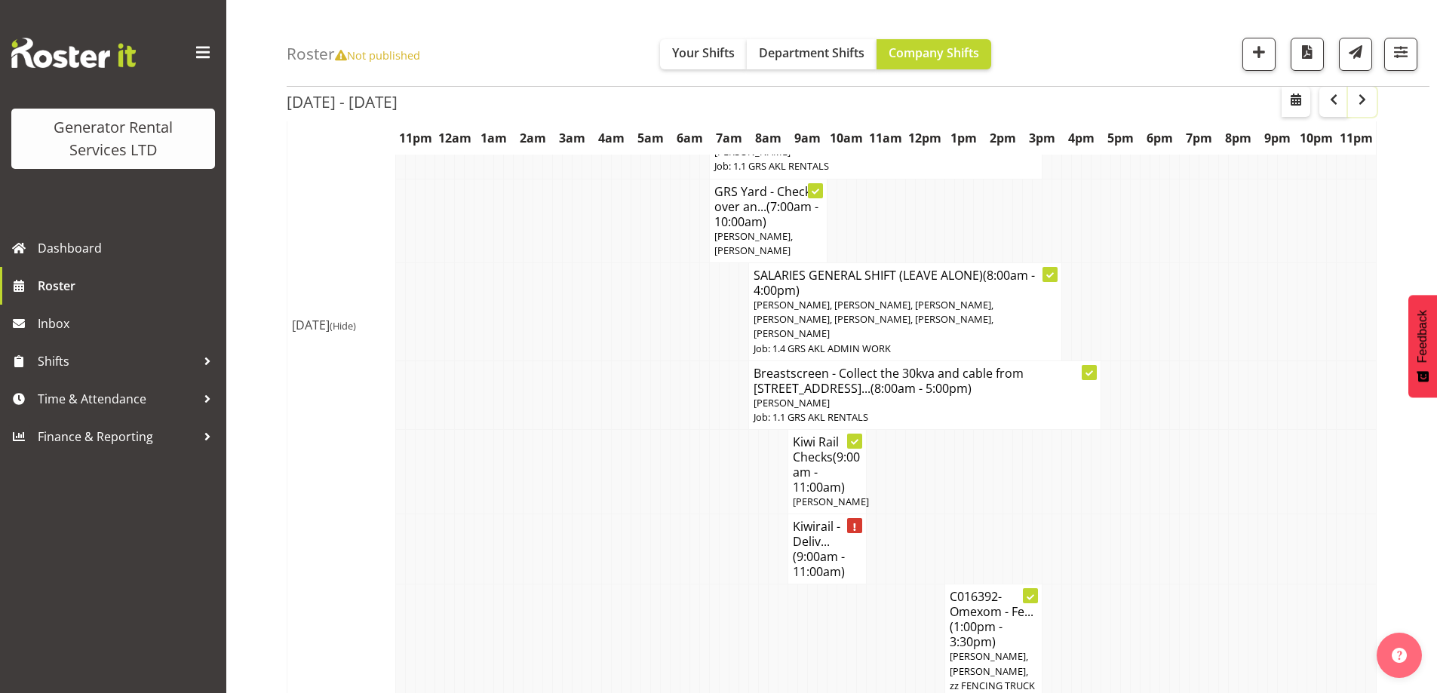
click at [1373, 104] on button "button" at bounding box center [1362, 102] width 29 height 30
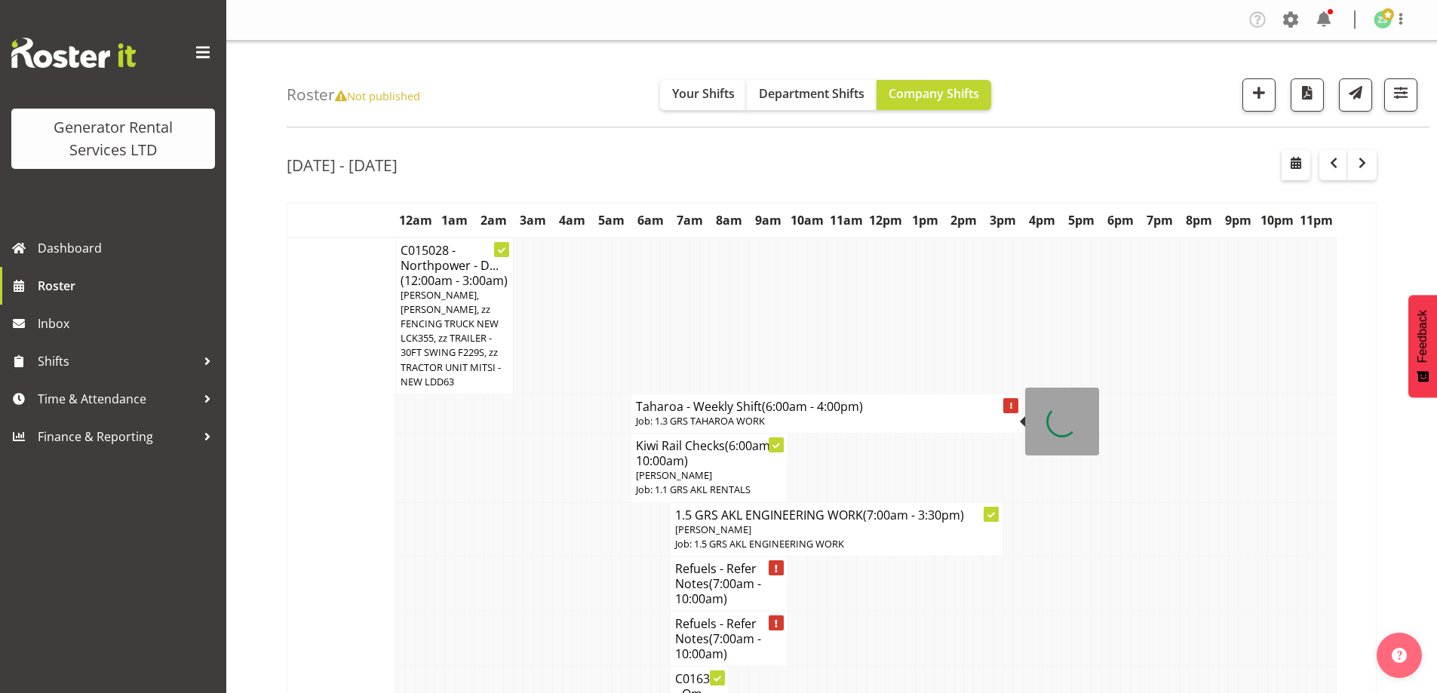
click at [821, 411] on span "(6:00am - 4:00pm)" at bounding box center [812, 406] width 101 height 17
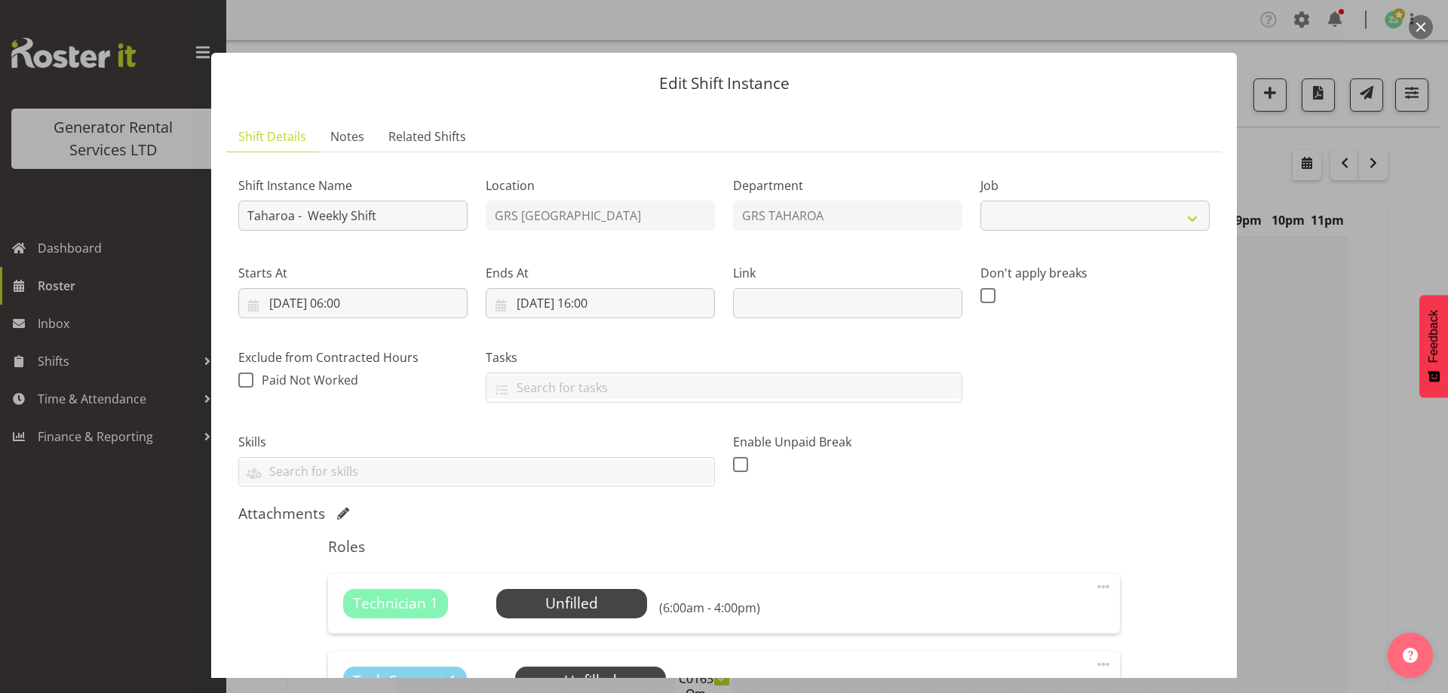
select select "874"
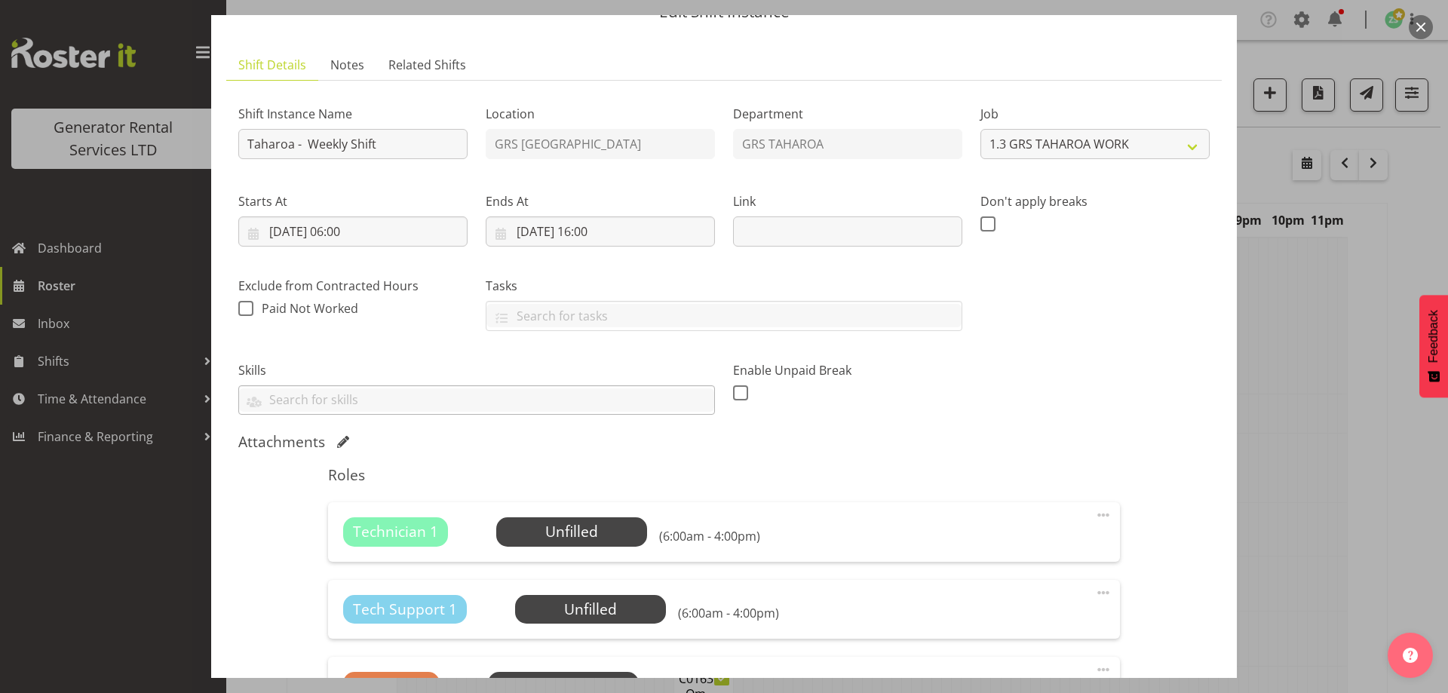
scroll to position [151, 0]
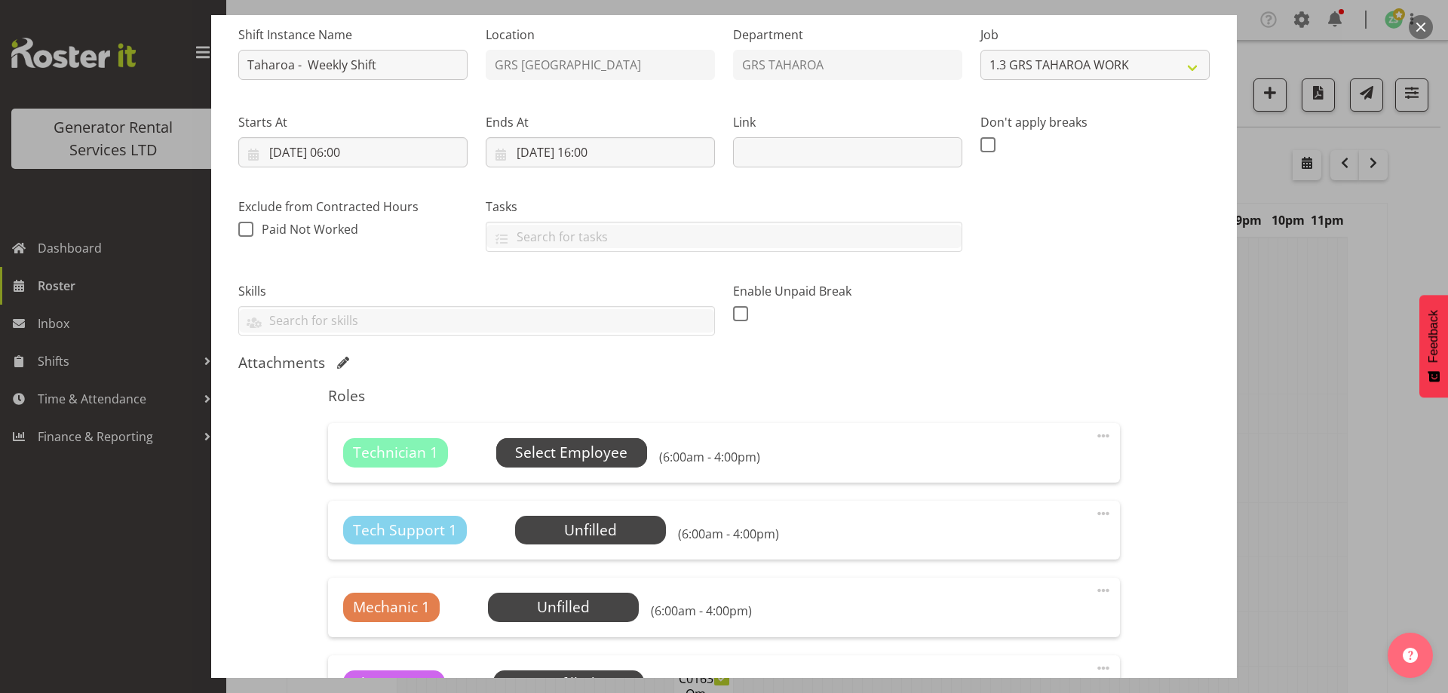
click at [563, 445] on span "Select Employee" at bounding box center [571, 453] width 112 height 22
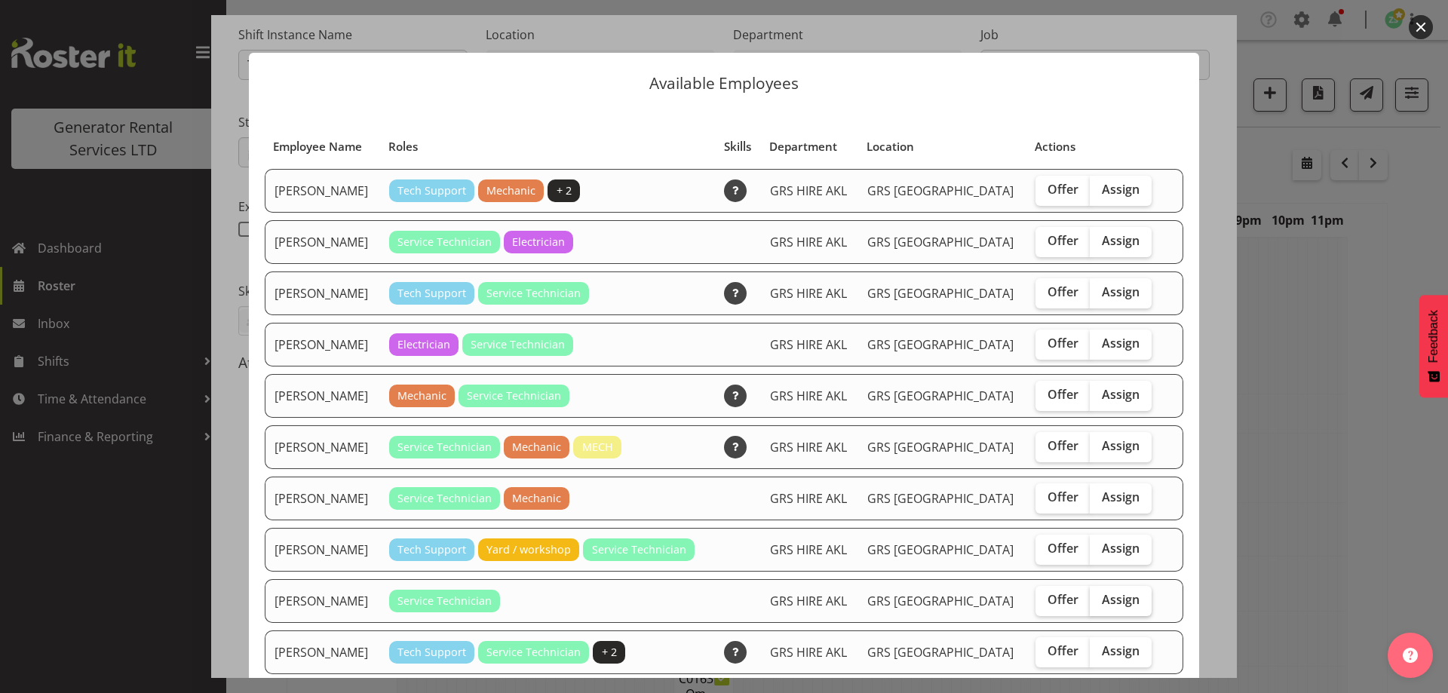
click at [1102, 596] on span "Assign" at bounding box center [1121, 599] width 38 height 15
click at [1090, 596] on input "Assign" at bounding box center [1095, 600] width 10 height 10
checkbox input "true"
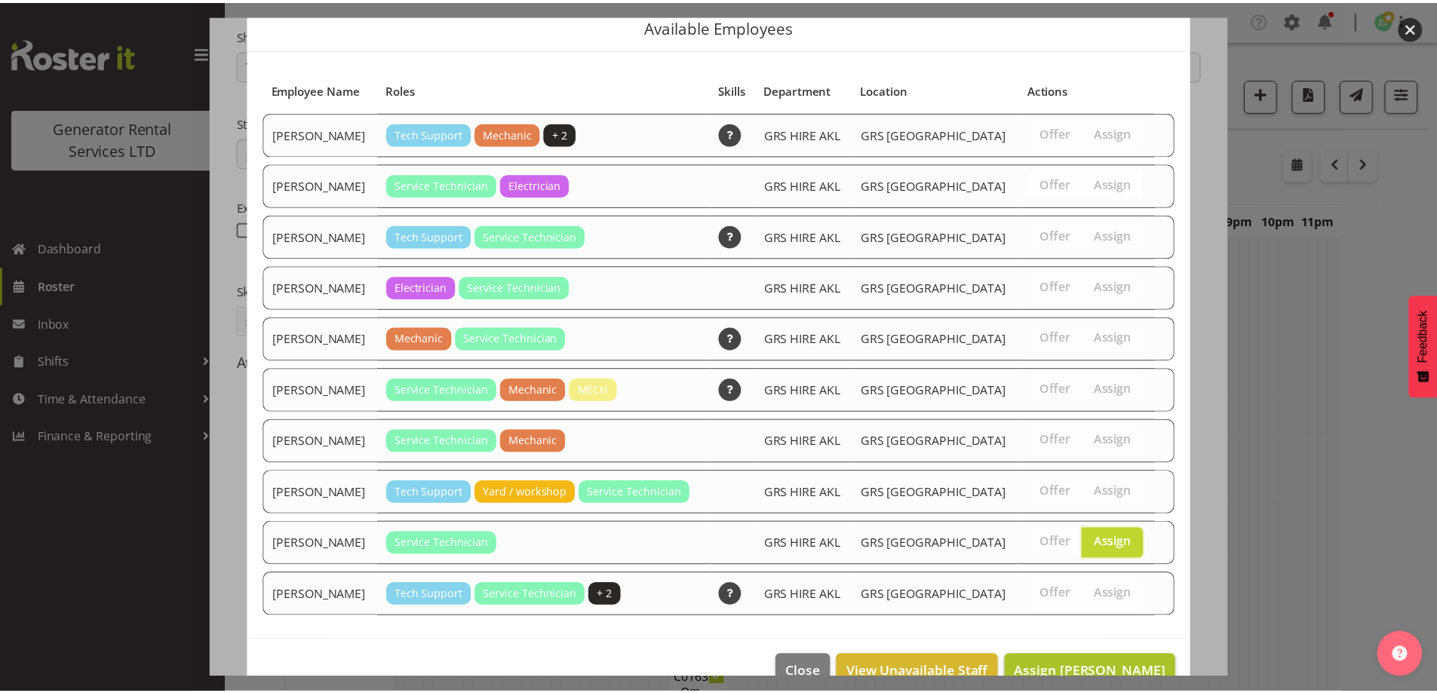
scroll to position [91, 0]
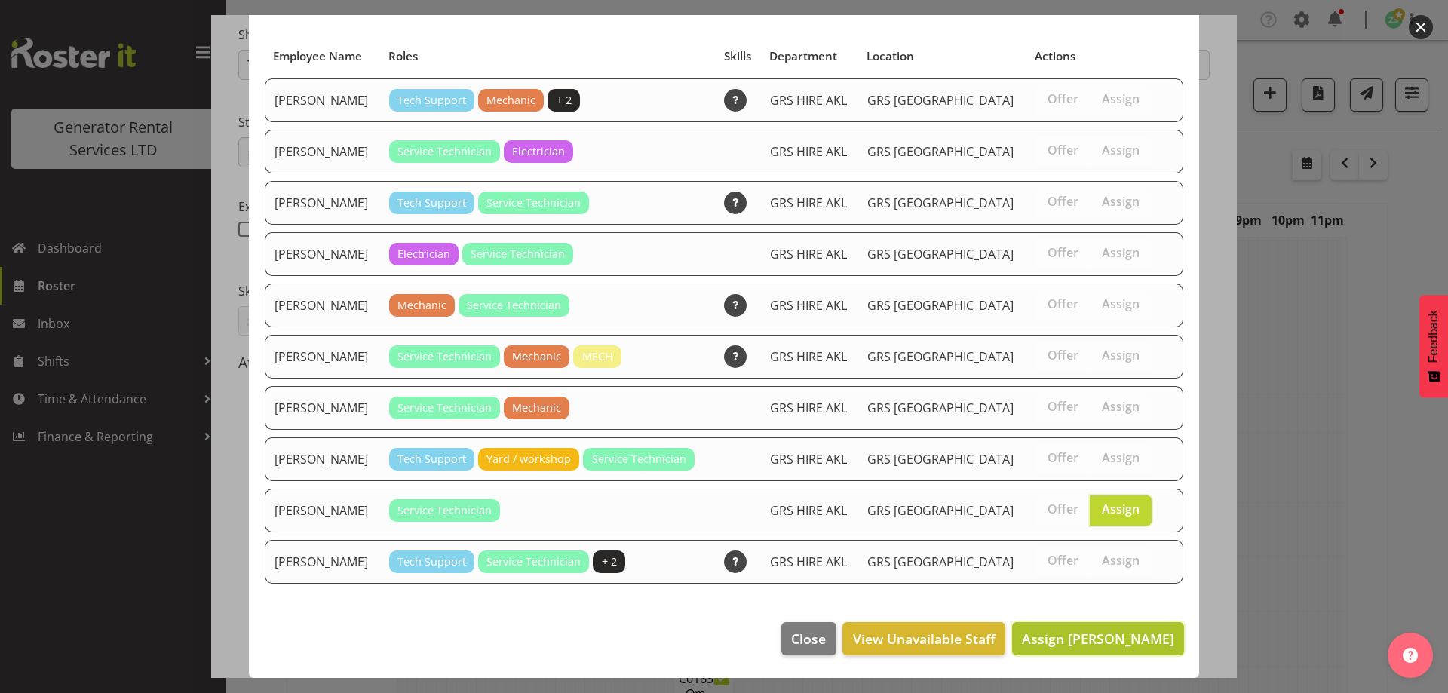
click at [1110, 640] on span "Assign [PERSON_NAME]" at bounding box center [1098, 639] width 152 height 18
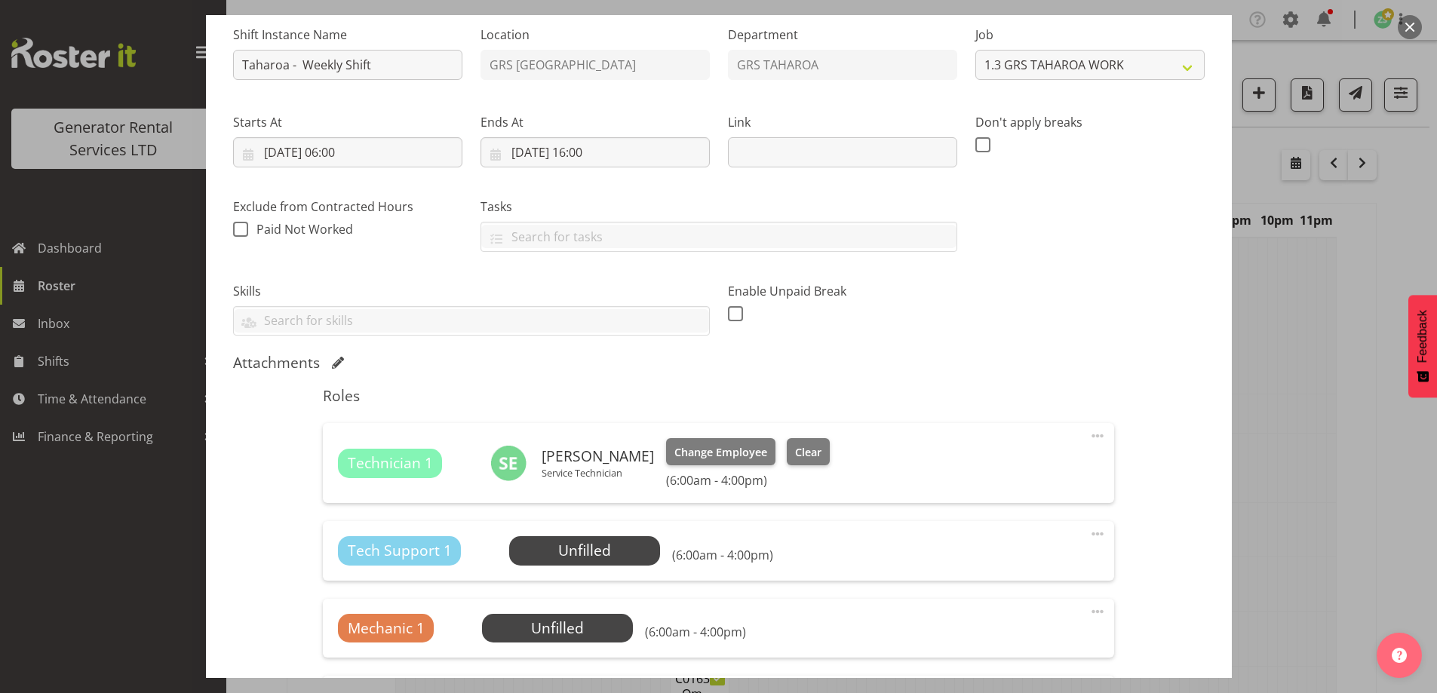
click at [610, 566] on div "Tech Support 1 Unfilled Select Employee (6:00am - 4:00pm) Edit Cover Role Delete" at bounding box center [718, 550] width 791 height 59
click at [601, 622] on span "Select Employee" at bounding box center [558, 629] width 112 height 22
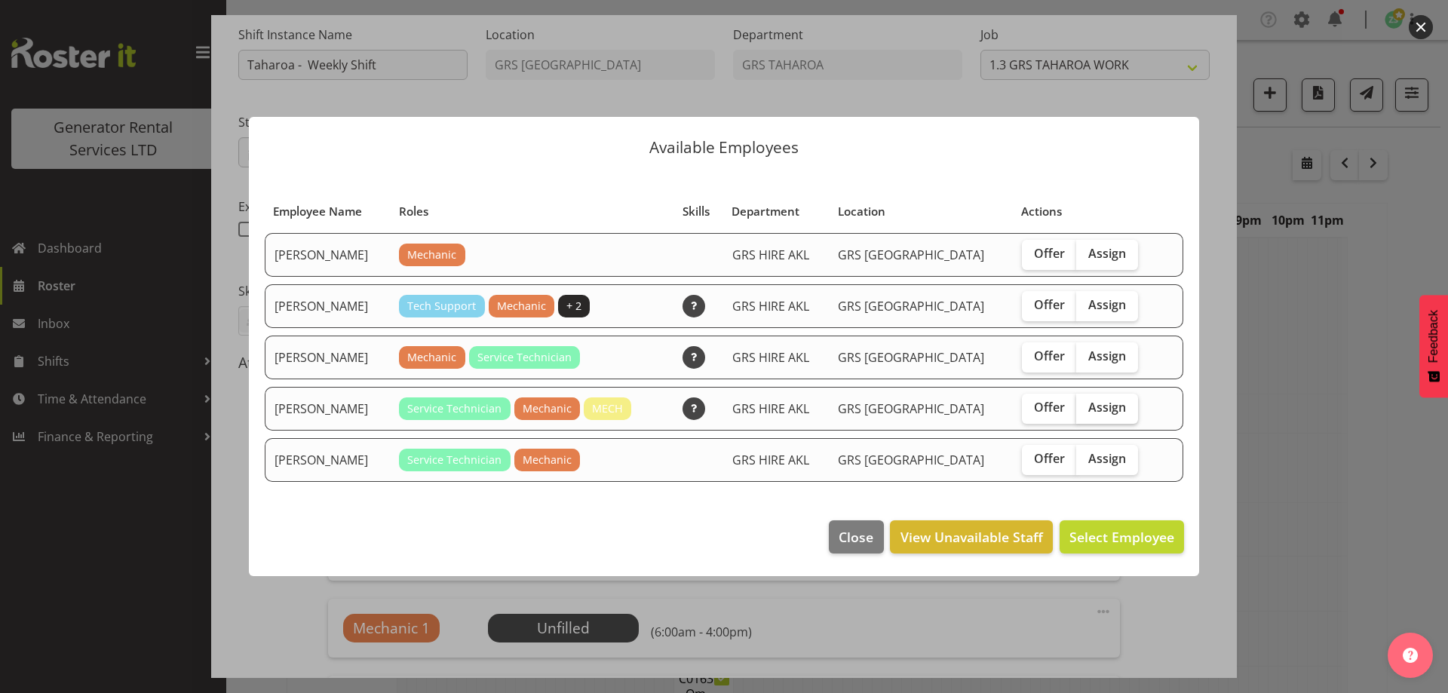
click at [1089, 404] on span "Assign" at bounding box center [1108, 407] width 38 height 15
click at [1078, 404] on input "Assign" at bounding box center [1082, 408] width 10 height 10
checkbox input "true"
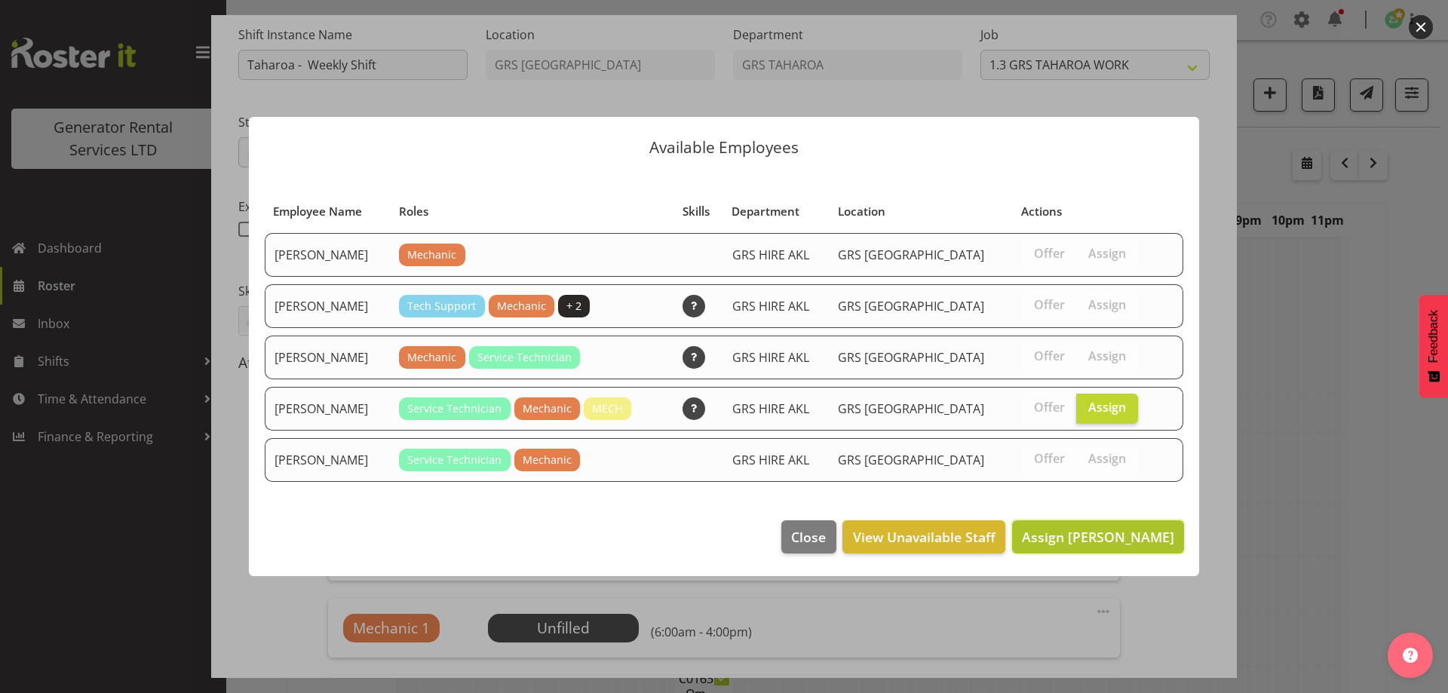
click at [1108, 528] on span "Assign [PERSON_NAME]" at bounding box center [1098, 537] width 152 height 18
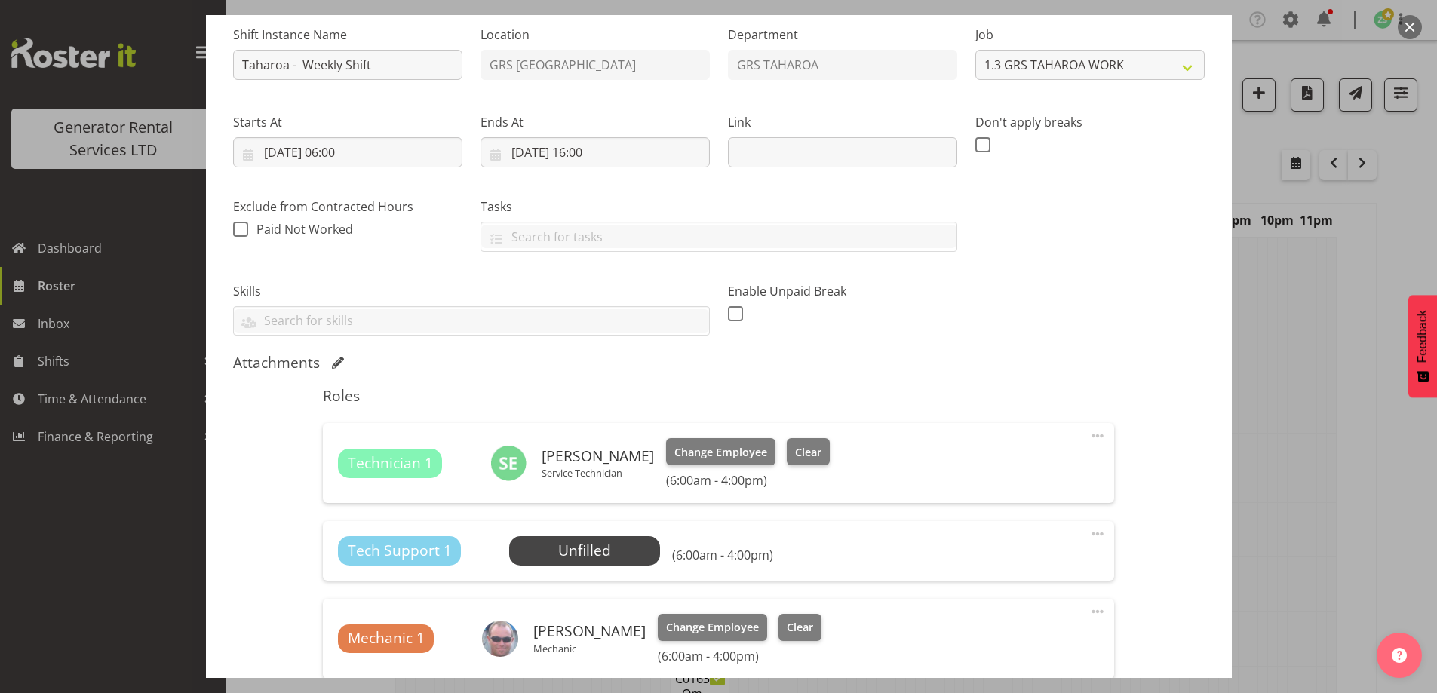
click at [1091, 533] on span at bounding box center [1098, 534] width 18 height 18
click at [1003, 628] on link "Delete" at bounding box center [1034, 621] width 145 height 27
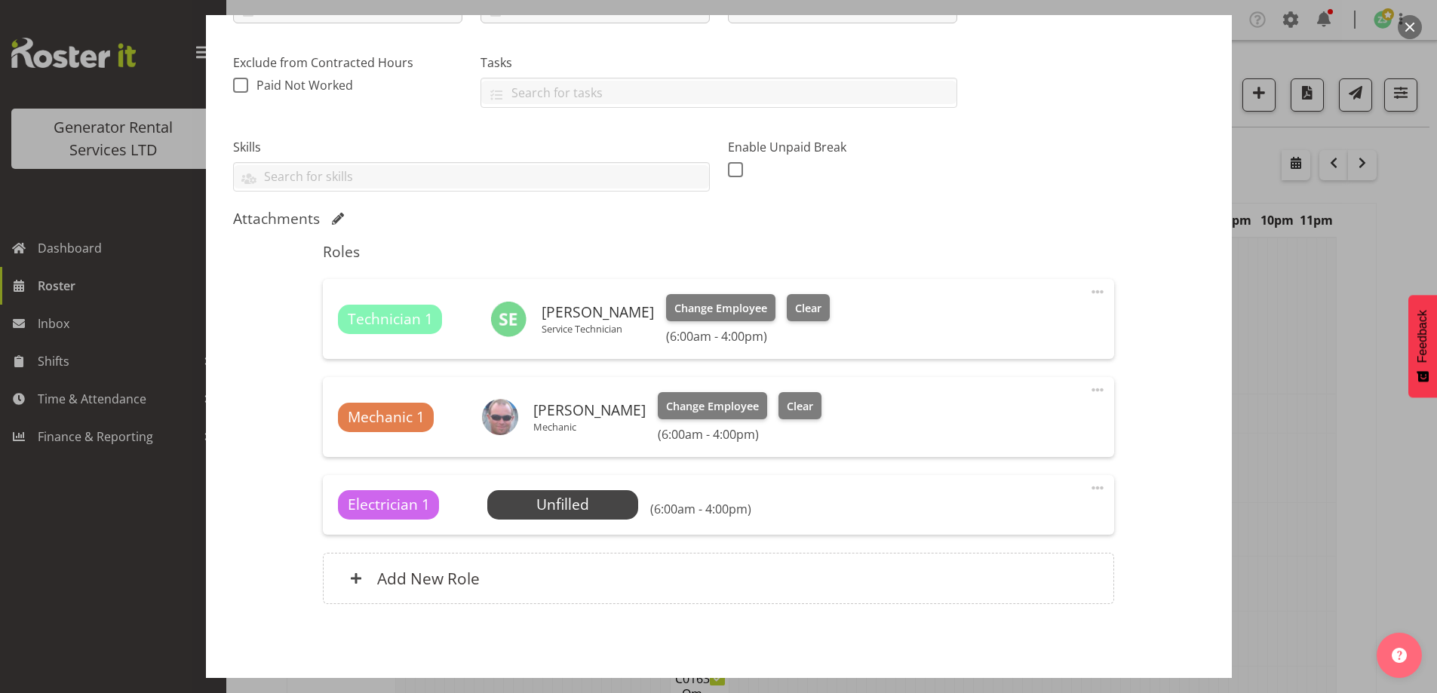
scroll to position [355, 0]
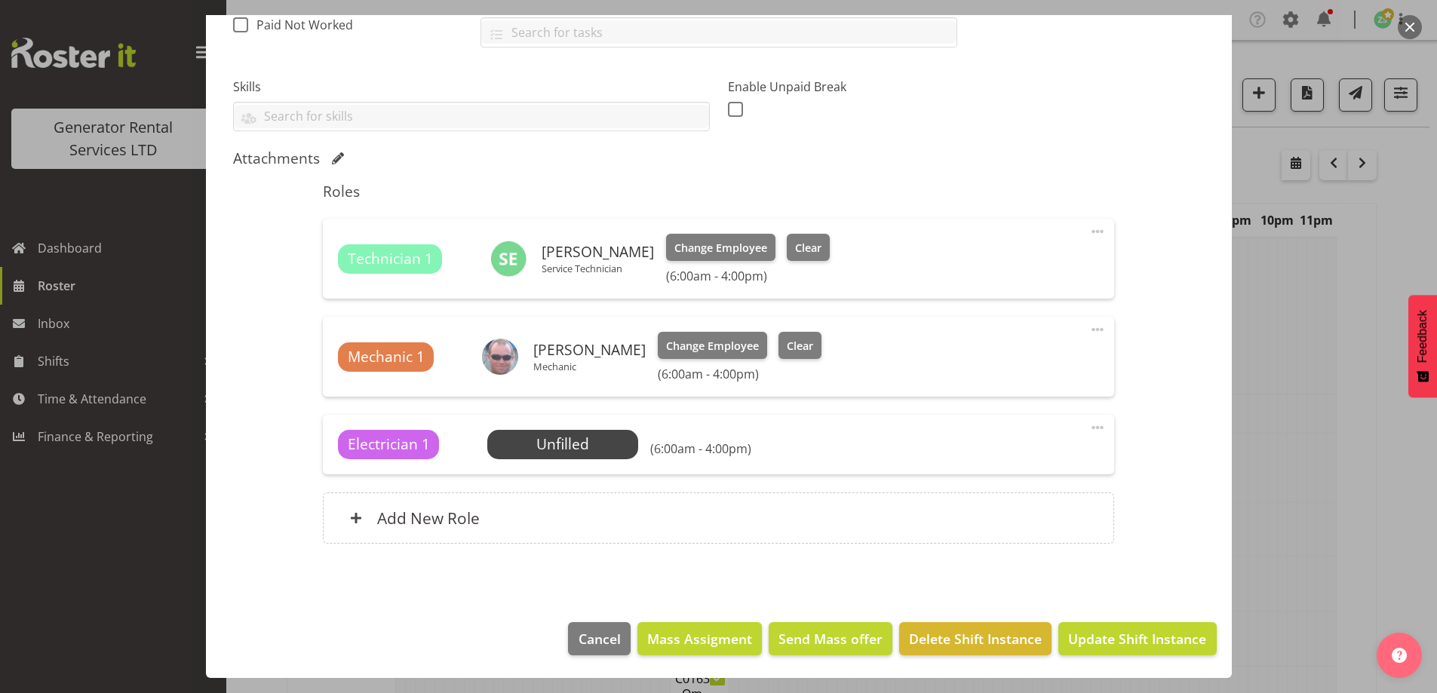
click at [1089, 425] on span at bounding box center [1098, 428] width 18 height 18
click at [1068, 518] on link "Delete" at bounding box center [1034, 515] width 145 height 27
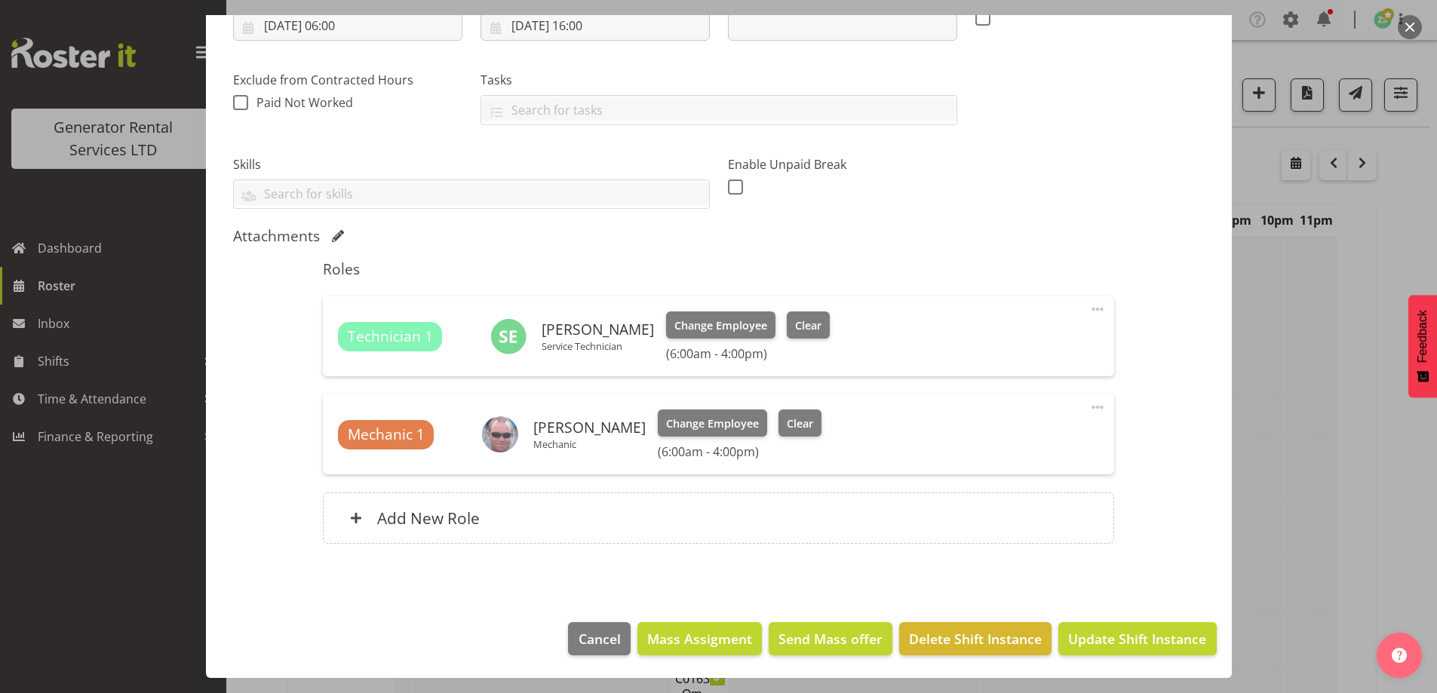
scroll to position [278, 0]
drag, startPoint x: 1092, startPoint y: 601, endPoint x: 1091, endPoint y: 619, distance: 17.4
click at [1092, 604] on section "Shift Details Notes Related Shifts Shift Instance Name Taharoa - Weekly Shift L…" at bounding box center [719, 218] width 1026 height 779
click at [1091, 632] on span "Update Shift Instance" at bounding box center [1137, 639] width 138 height 20
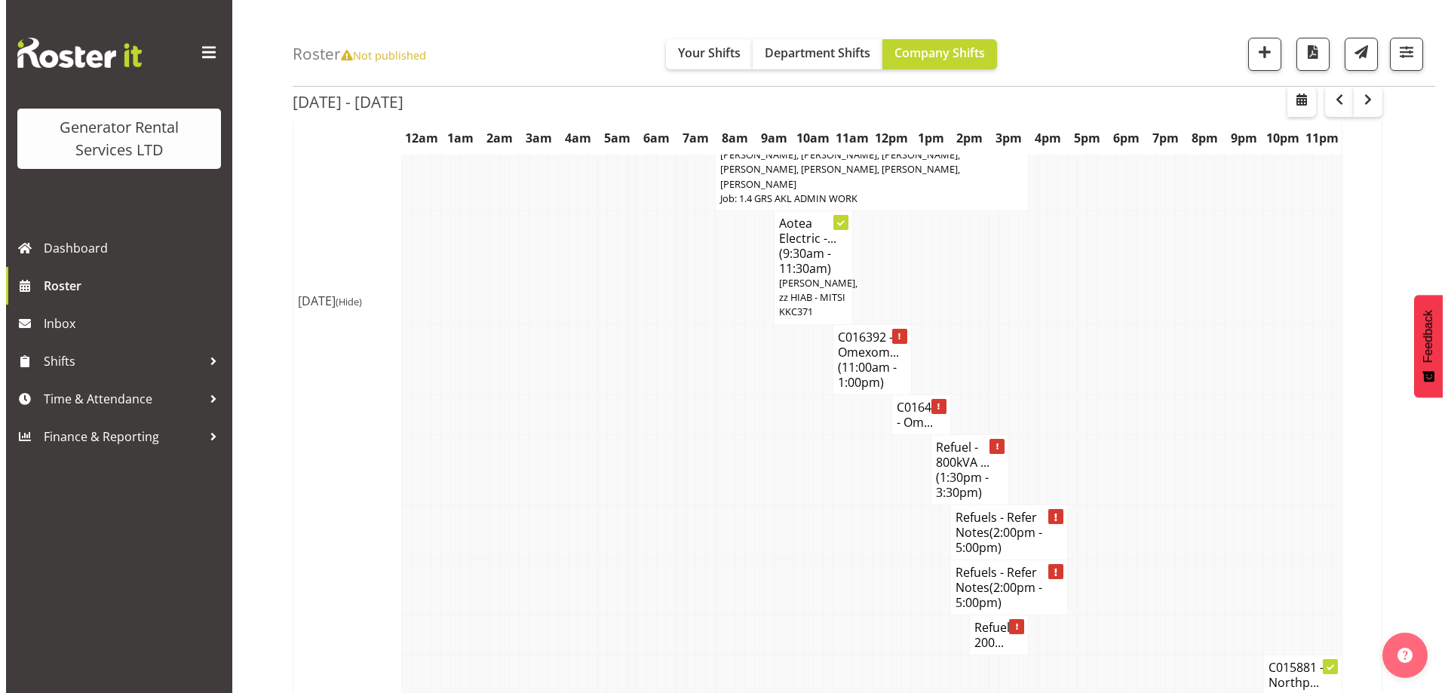
scroll to position [679, 0]
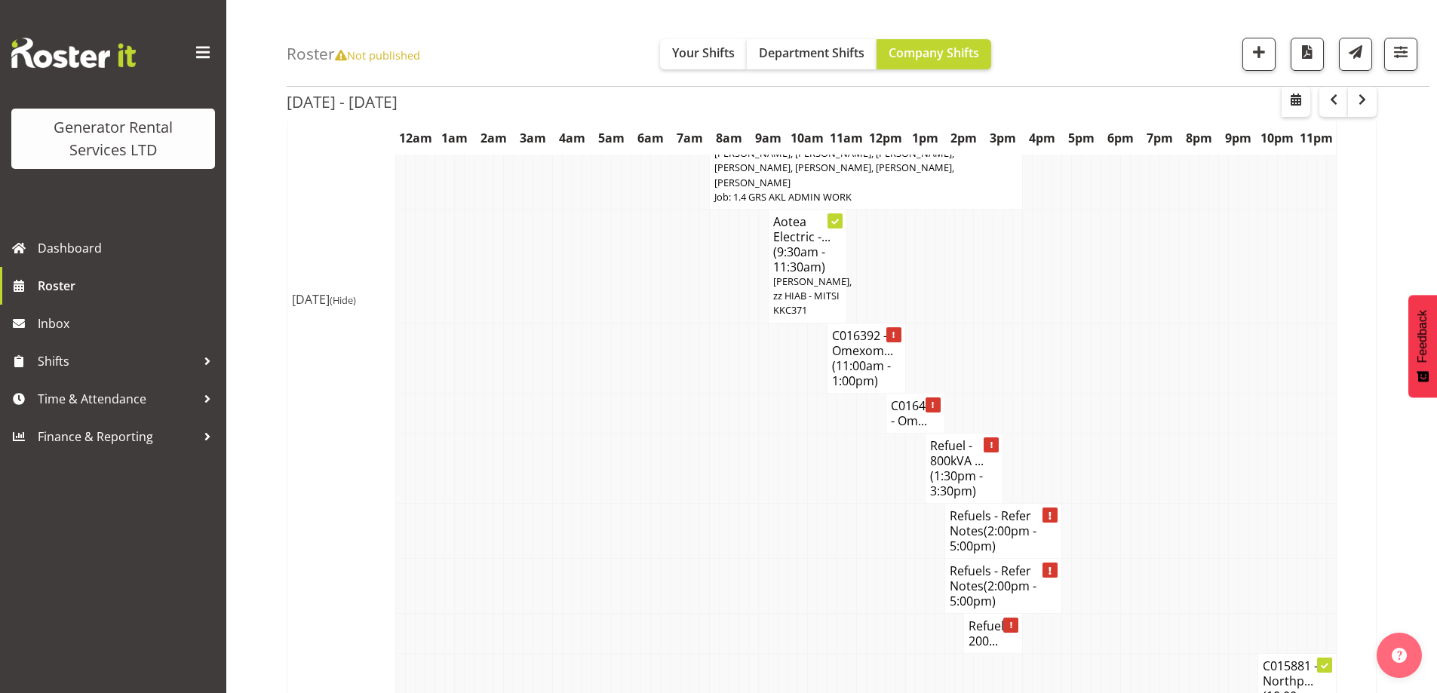
click at [757, 433] on td at bounding box center [753, 468] width 10 height 70
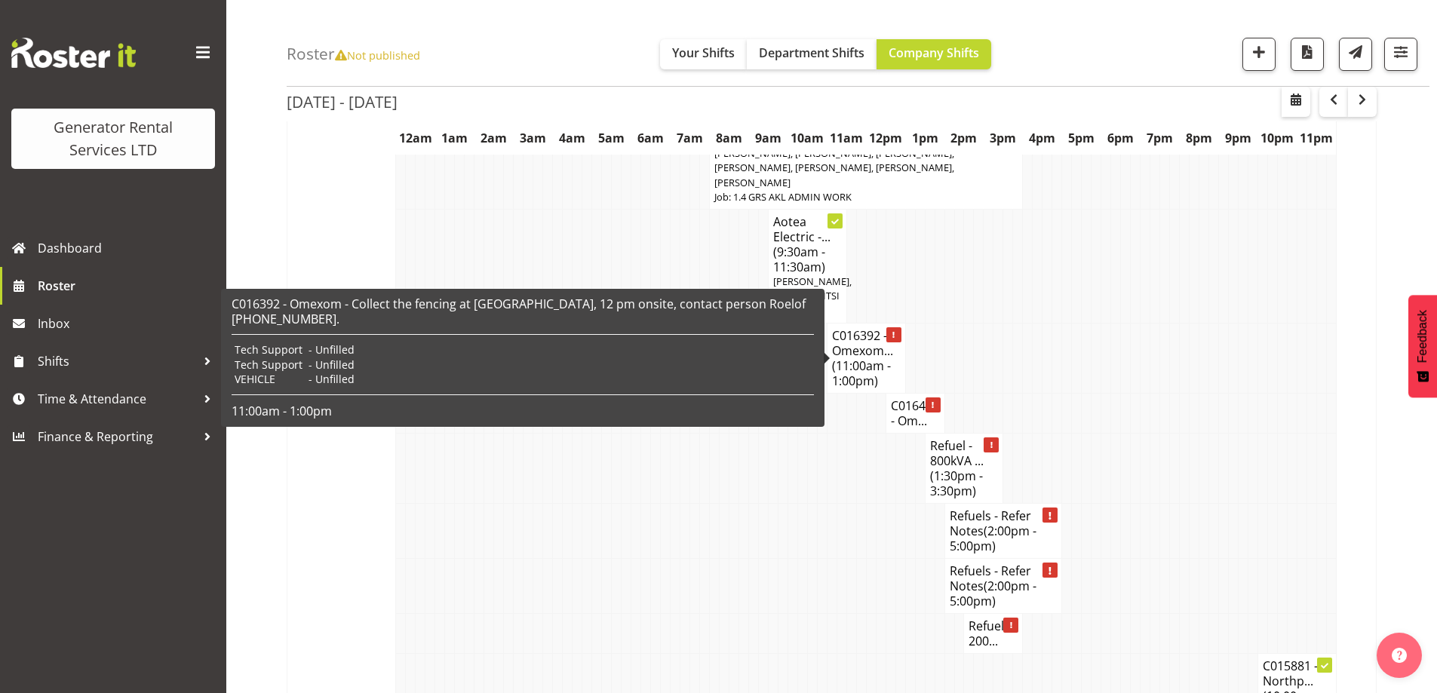
click at [862, 358] on span "(11:00am - 1:00pm)" at bounding box center [861, 374] width 59 height 32
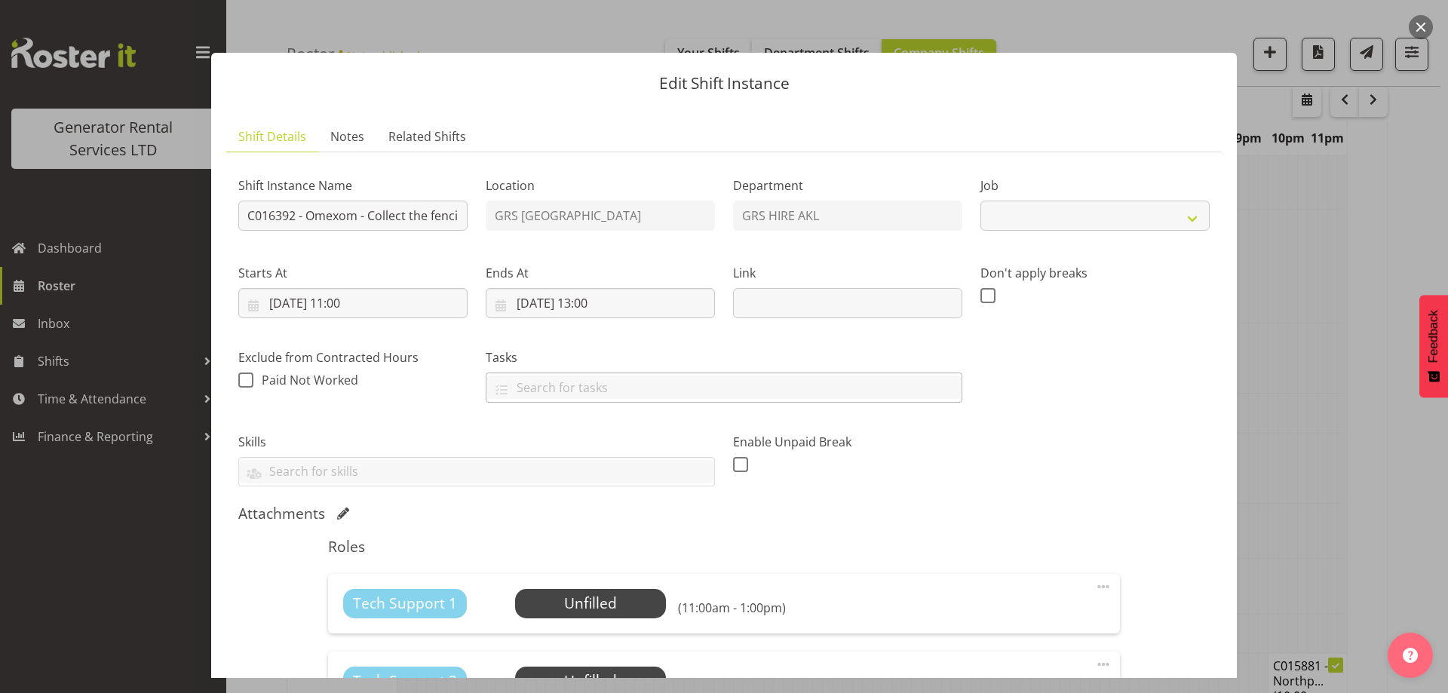
select select "7504"
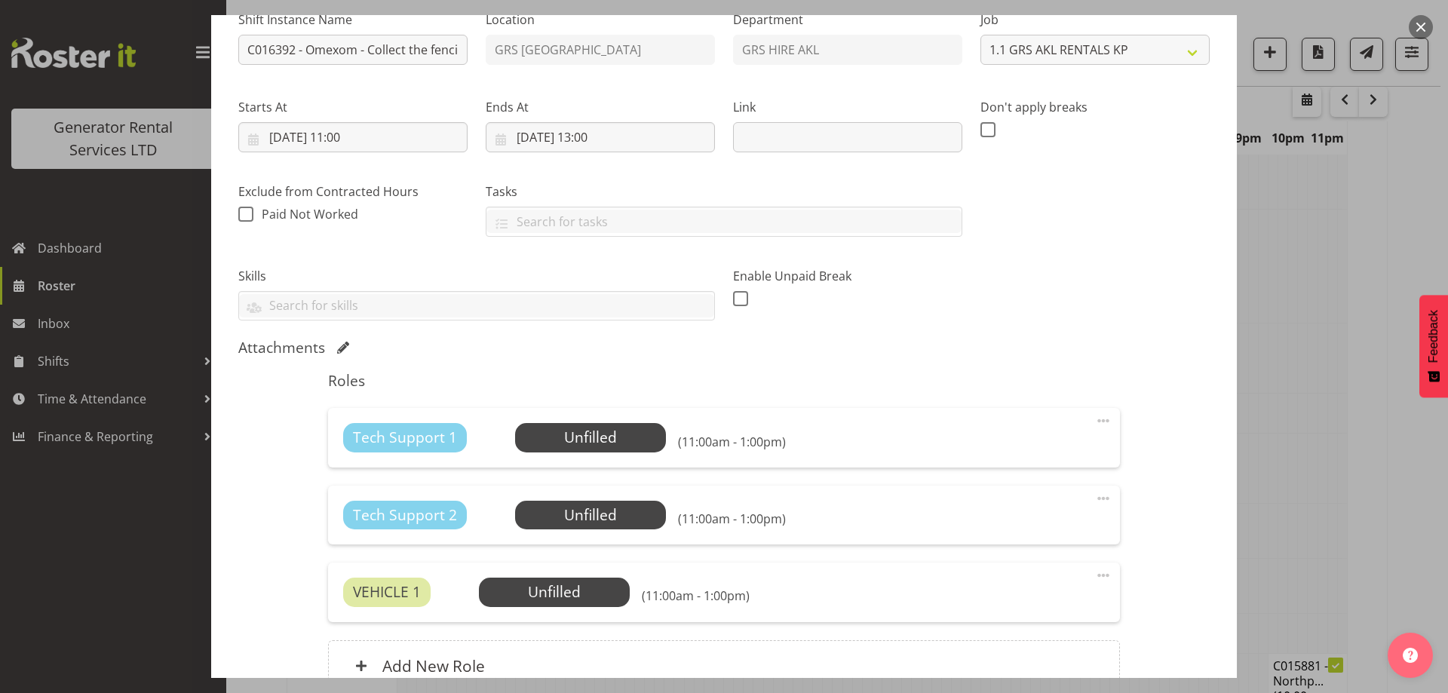
scroll to position [302, 0]
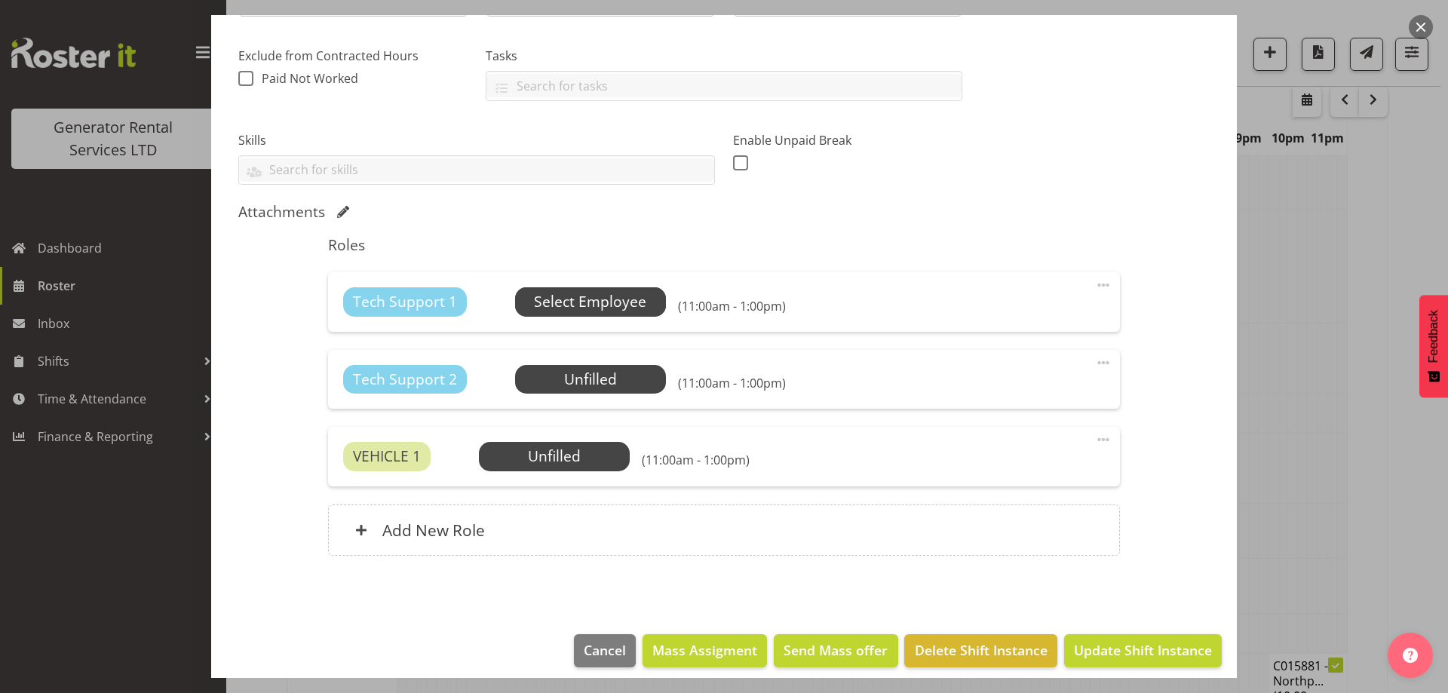
click at [599, 287] on span "Select Employee" at bounding box center [590, 301] width 151 height 29
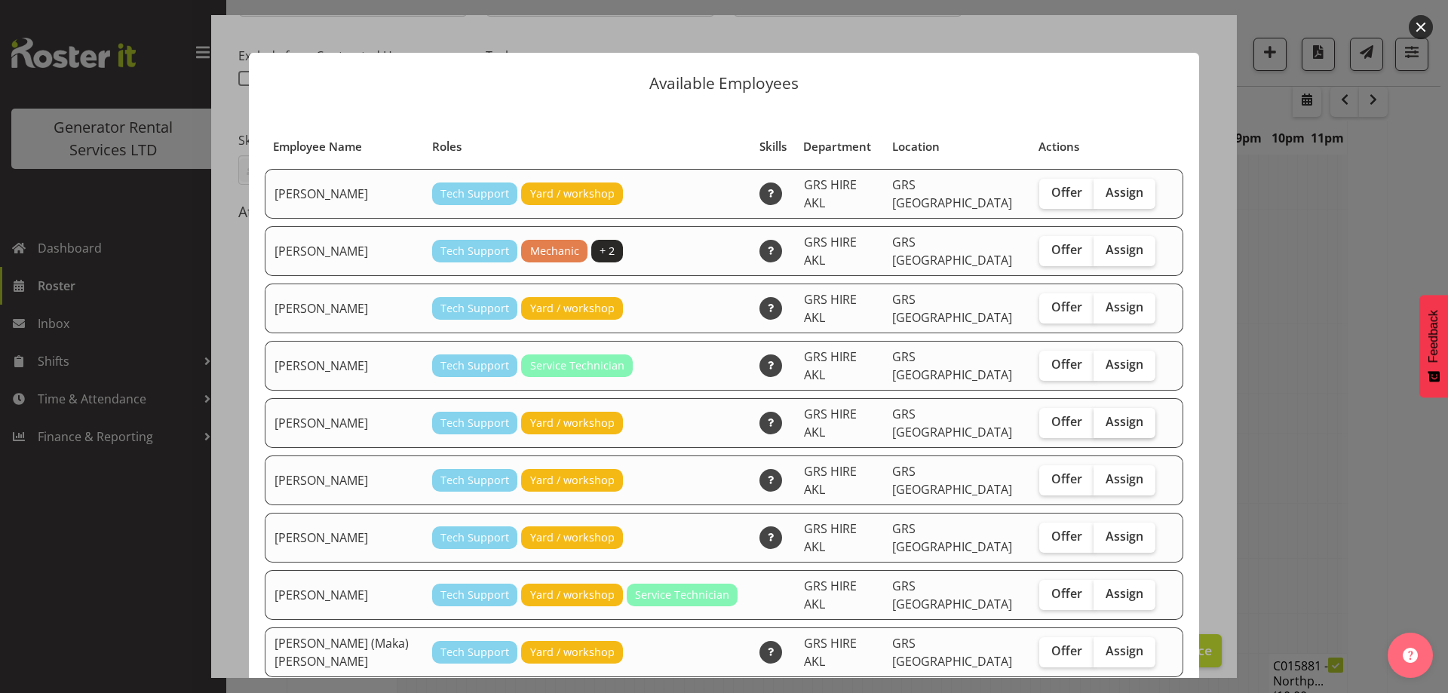
click at [1106, 414] on span "Assign" at bounding box center [1125, 421] width 38 height 15
click at [1094, 417] on input "Assign" at bounding box center [1099, 422] width 10 height 10
checkbox input "true"
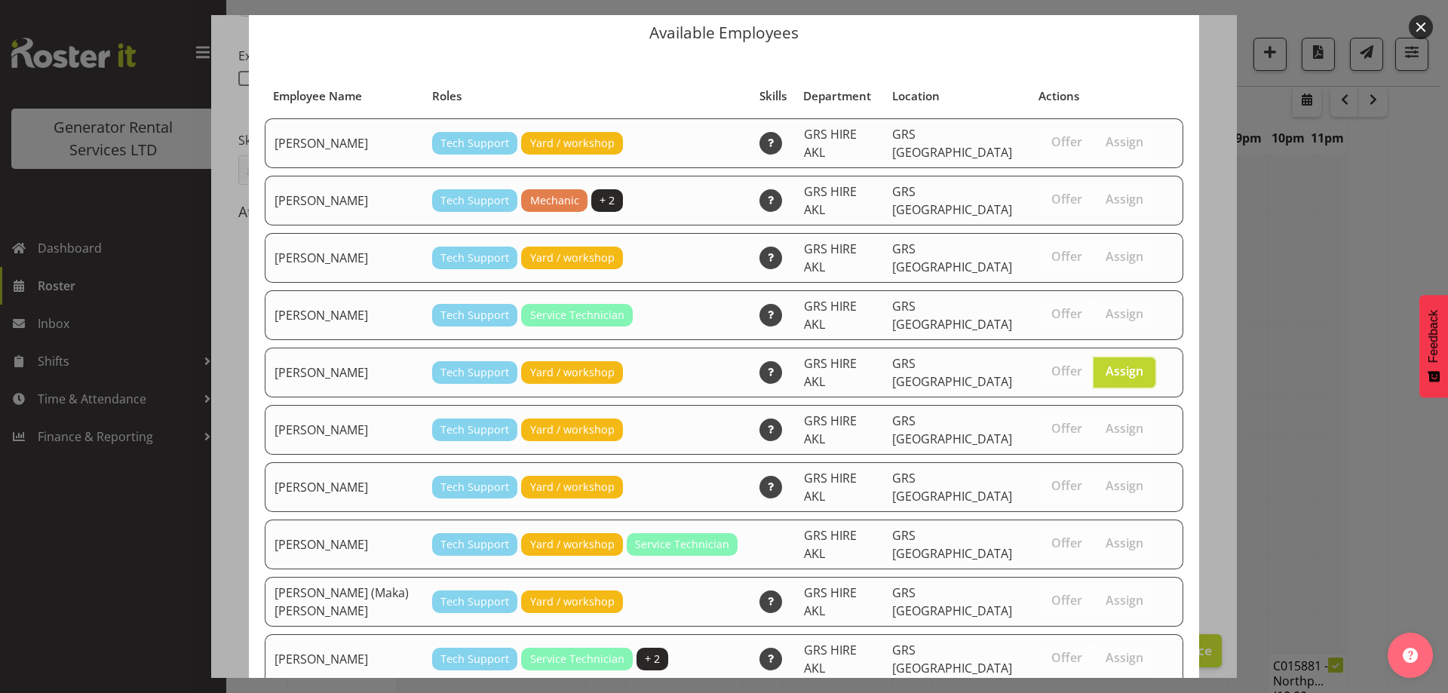
scroll to position [91, 0]
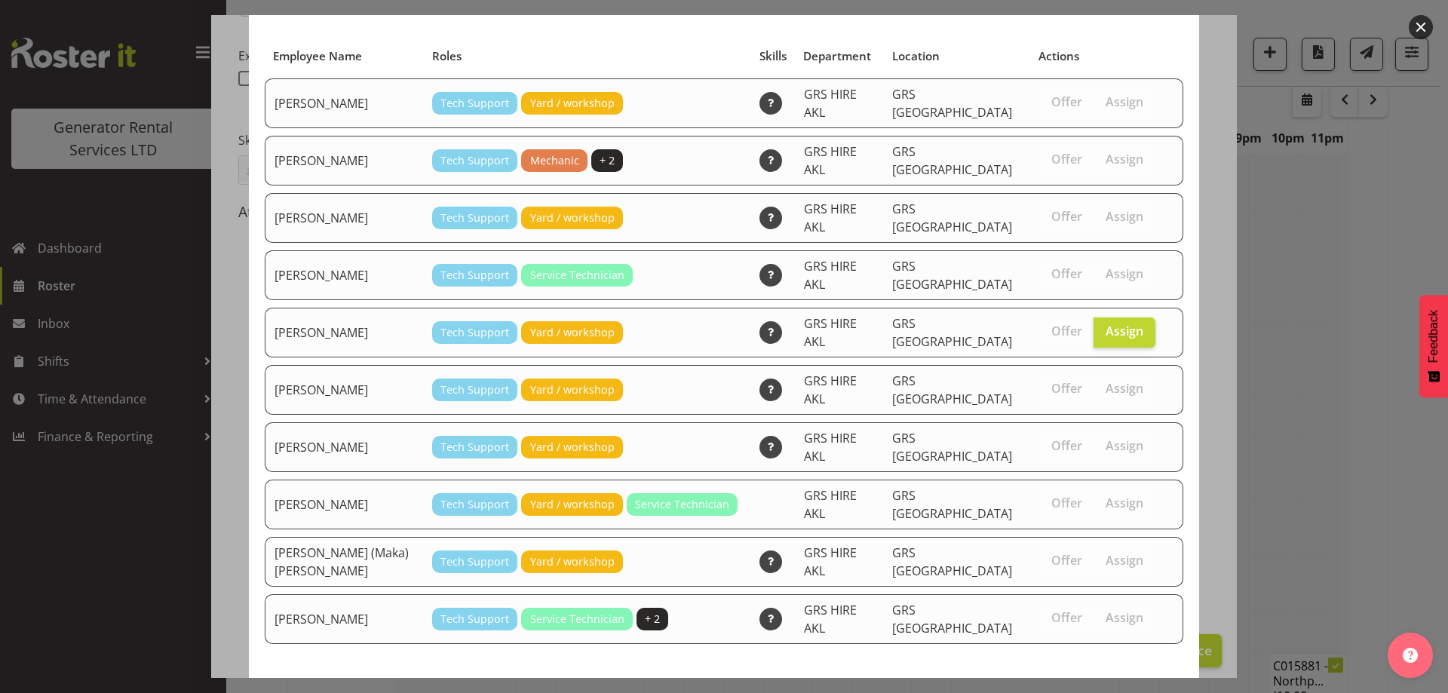
click at [1147, 690] on span "Assign [PERSON_NAME]" at bounding box center [1098, 699] width 152 height 18
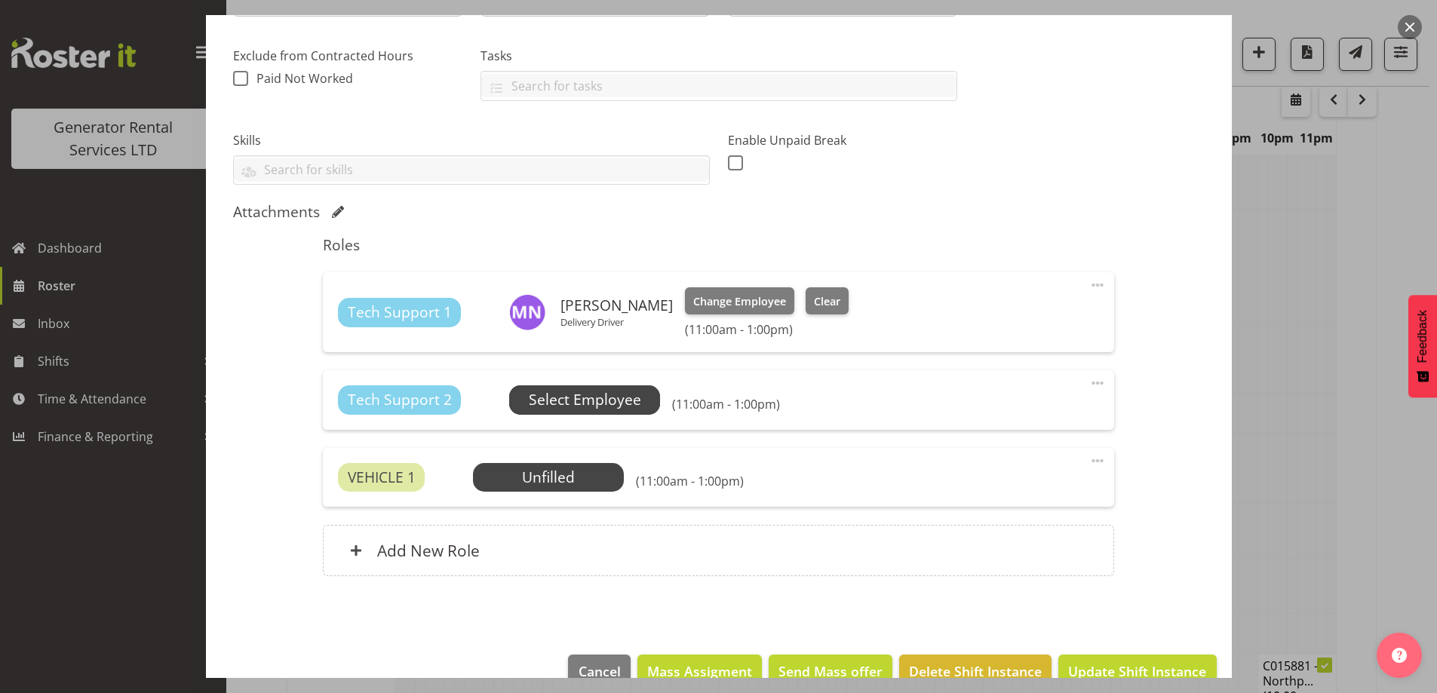
click at [560, 389] on span "Select Employee" at bounding box center [584, 399] width 151 height 29
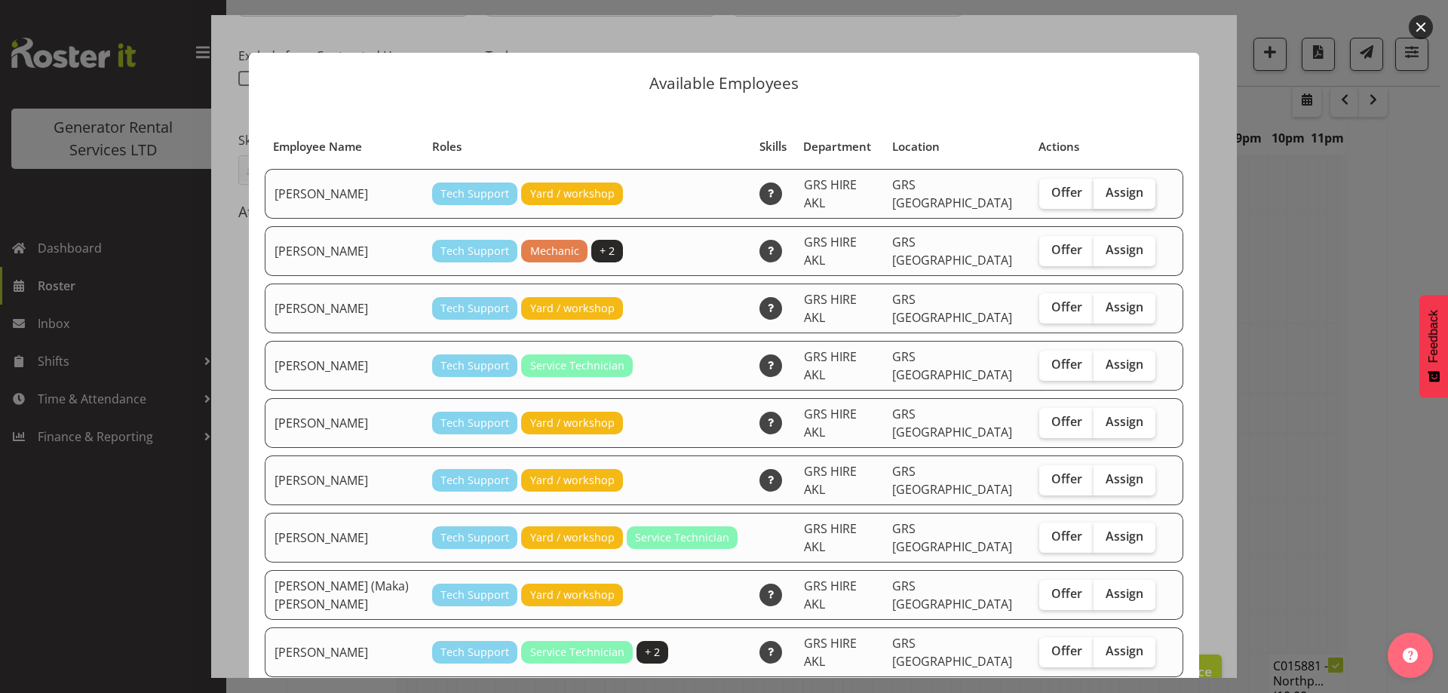
click at [1113, 185] on span "Assign" at bounding box center [1125, 192] width 38 height 15
click at [1104, 188] on input "Assign" at bounding box center [1099, 193] width 10 height 10
checkbox input "true"
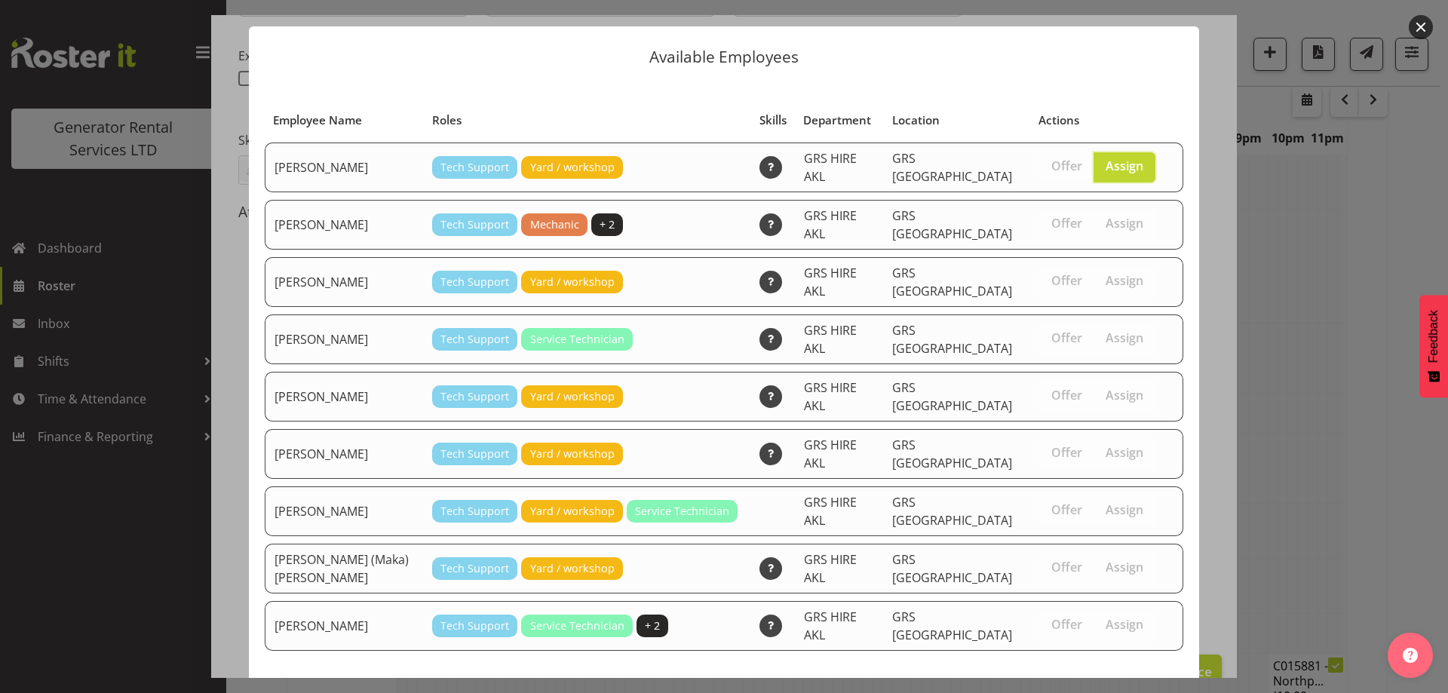
scroll to position [39, 0]
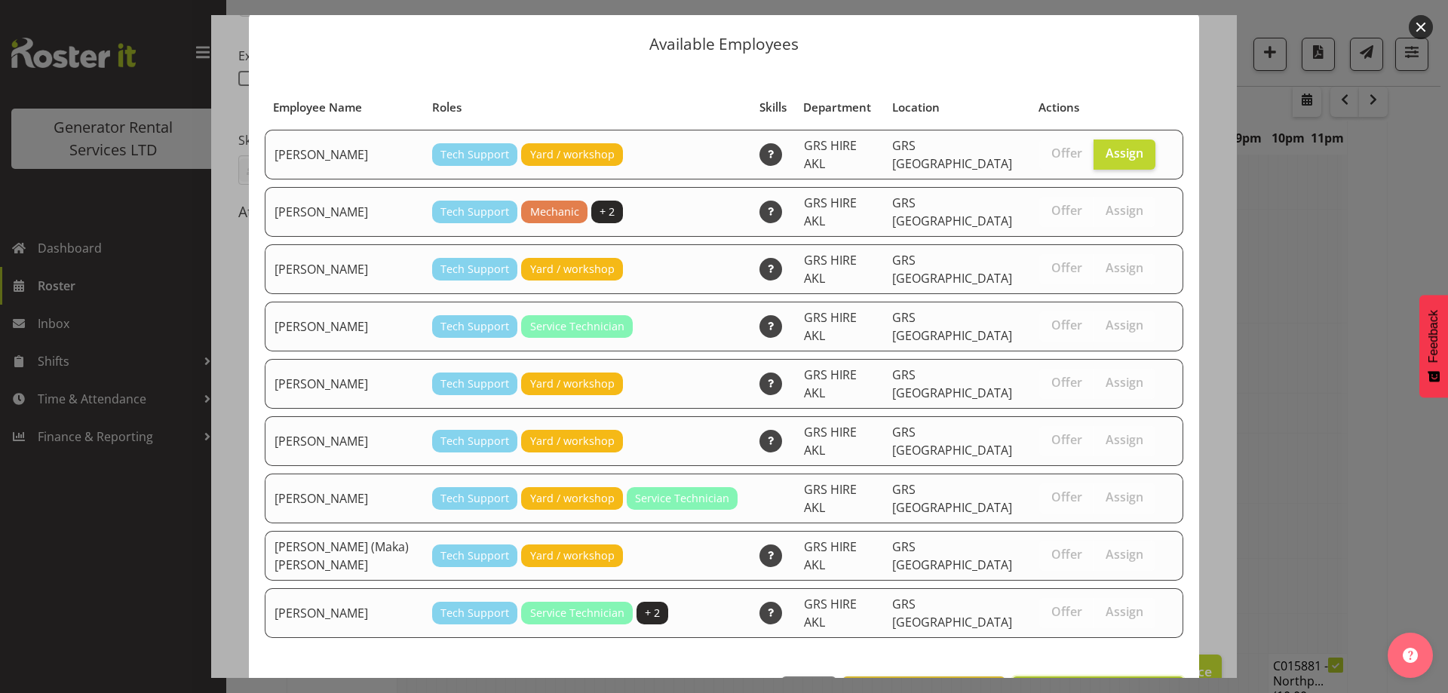
click at [1113, 684] on span "Assign [PERSON_NAME]" at bounding box center [1098, 693] width 152 height 18
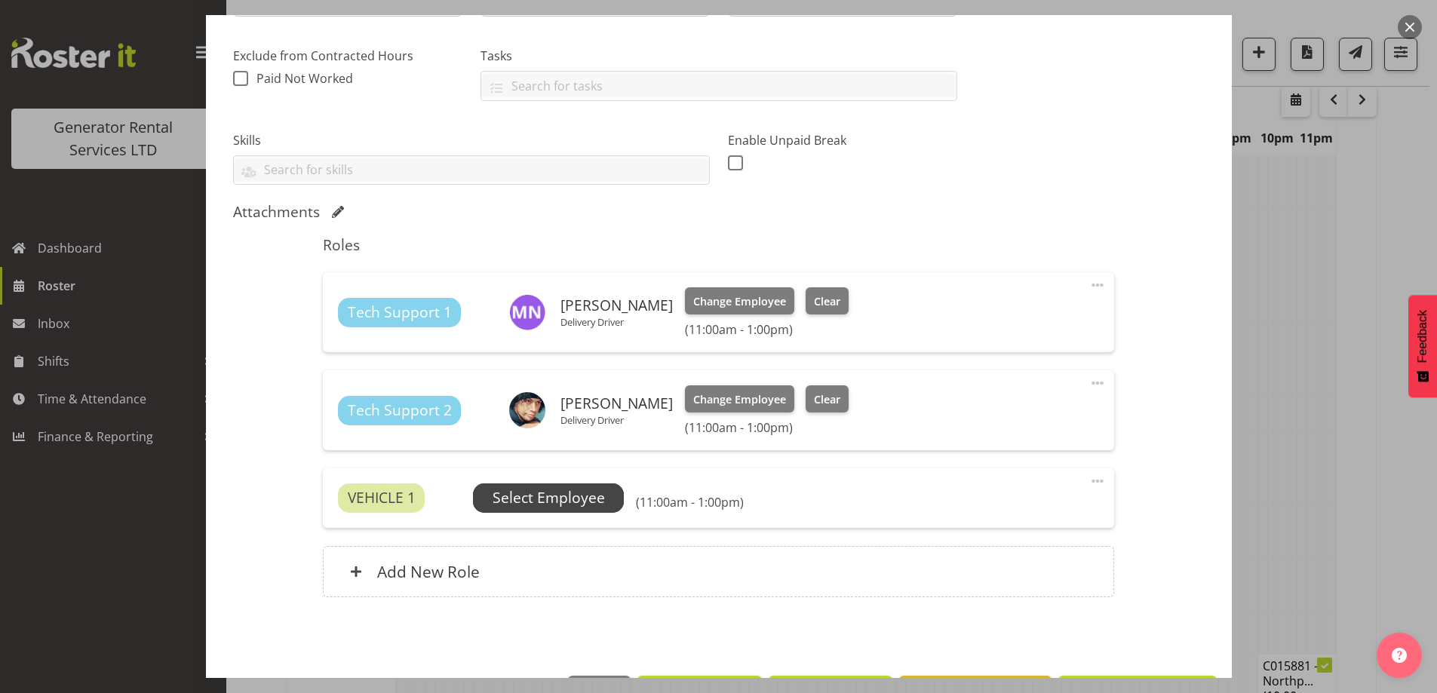
click at [581, 502] on span "Select Employee" at bounding box center [549, 498] width 112 height 22
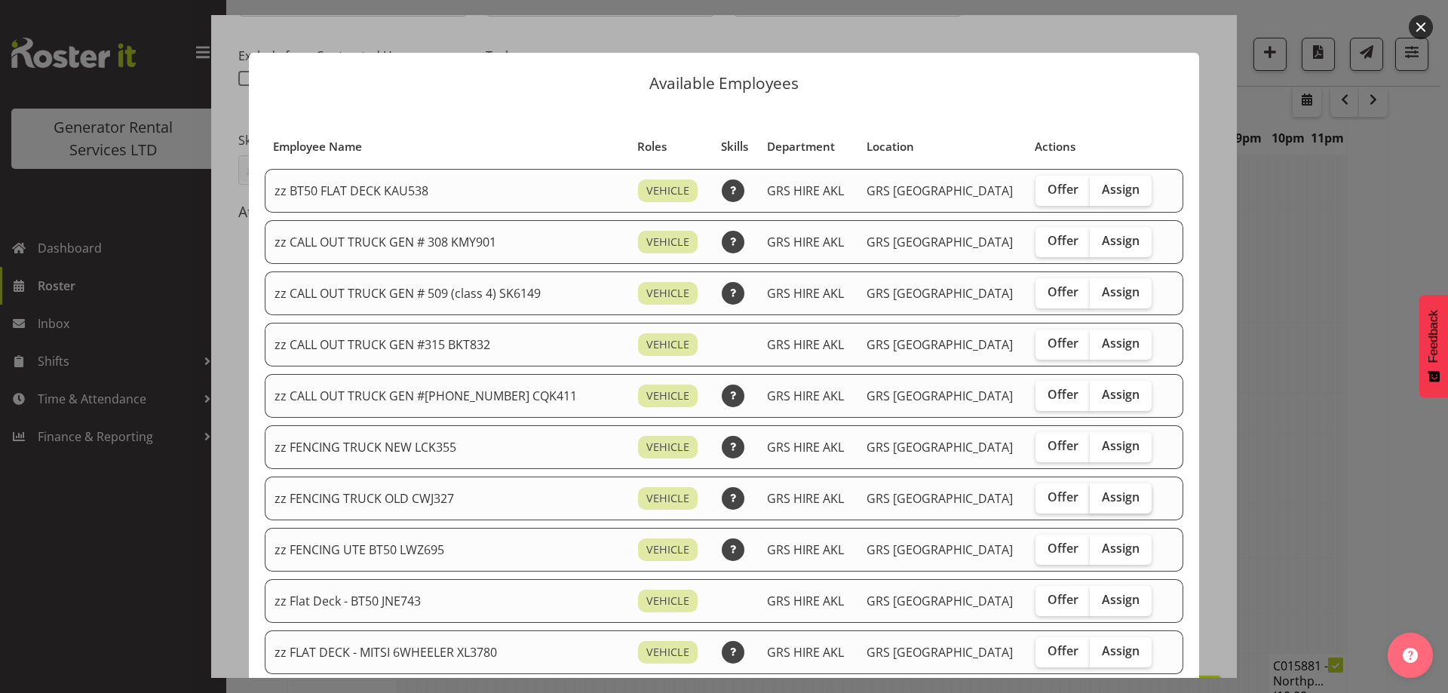
click at [1110, 490] on span "Assign" at bounding box center [1121, 497] width 38 height 15
click at [1100, 493] on input "Assign" at bounding box center [1095, 498] width 10 height 10
checkbox input "true"
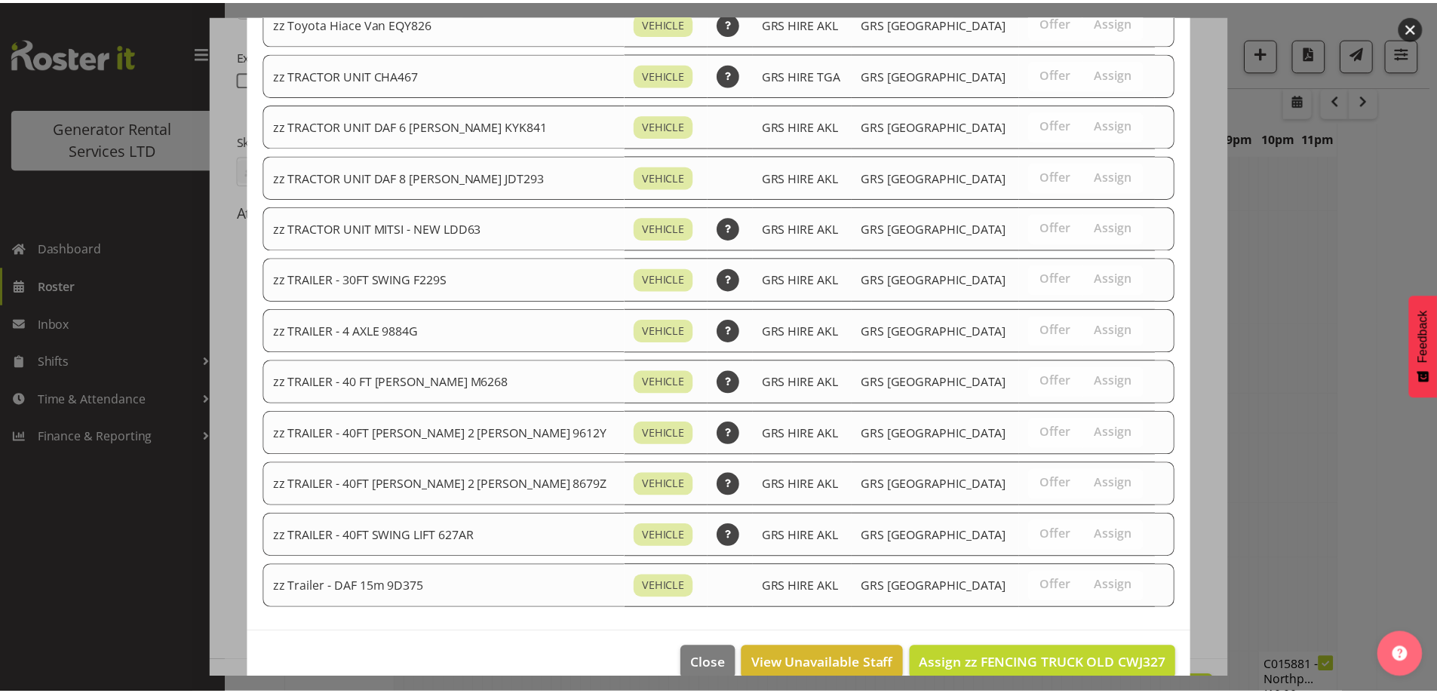
scroll to position [1835, 0]
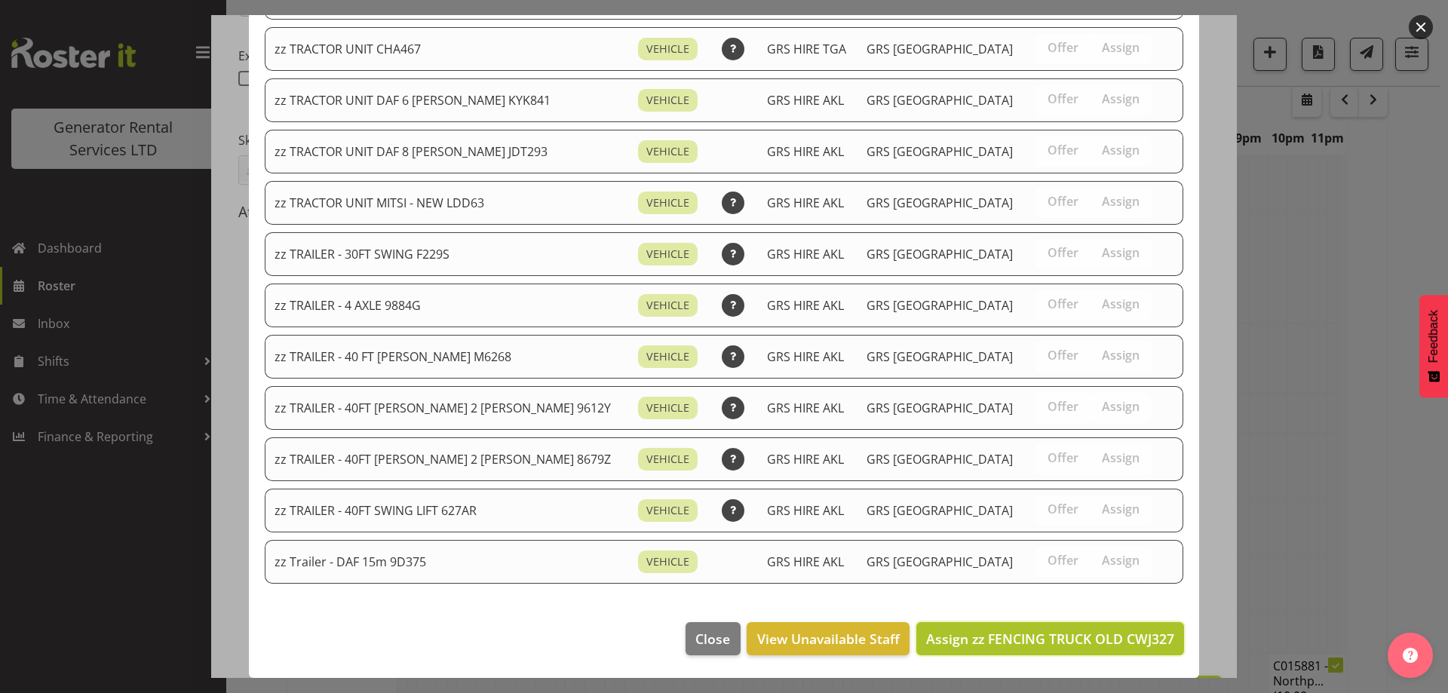
click at [1065, 652] on button "Assign zz FENCING TRUCK OLD CWJ327" at bounding box center [1051, 638] width 268 height 33
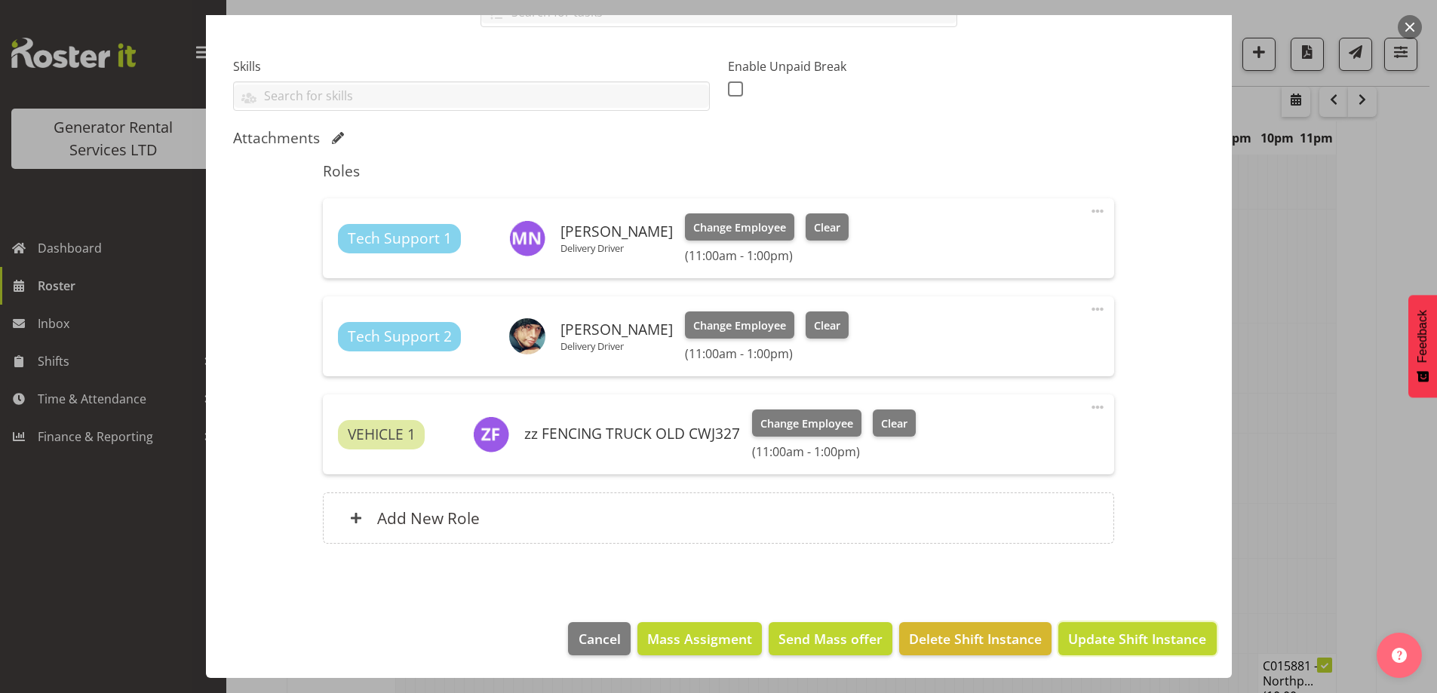
click at [1067, 651] on button "Update Shift Instance" at bounding box center [1137, 638] width 158 height 33
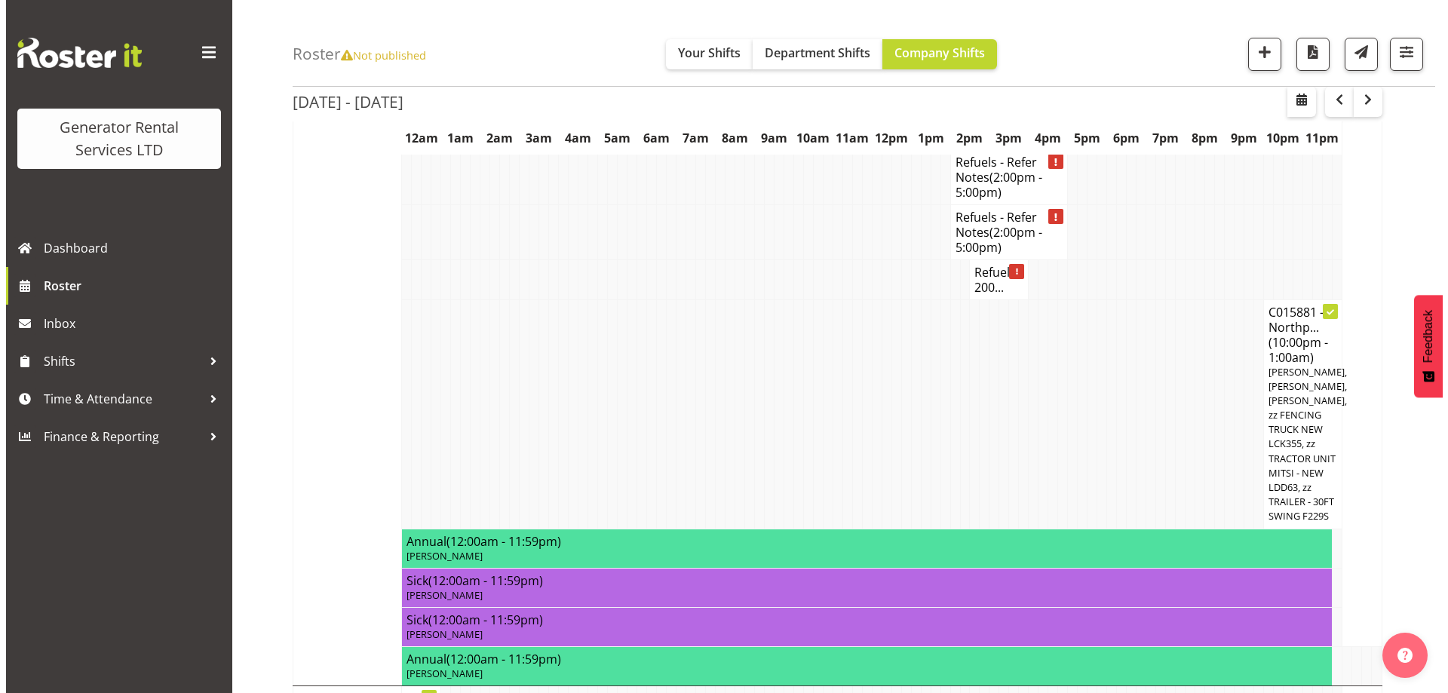
scroll to position [879, 0]
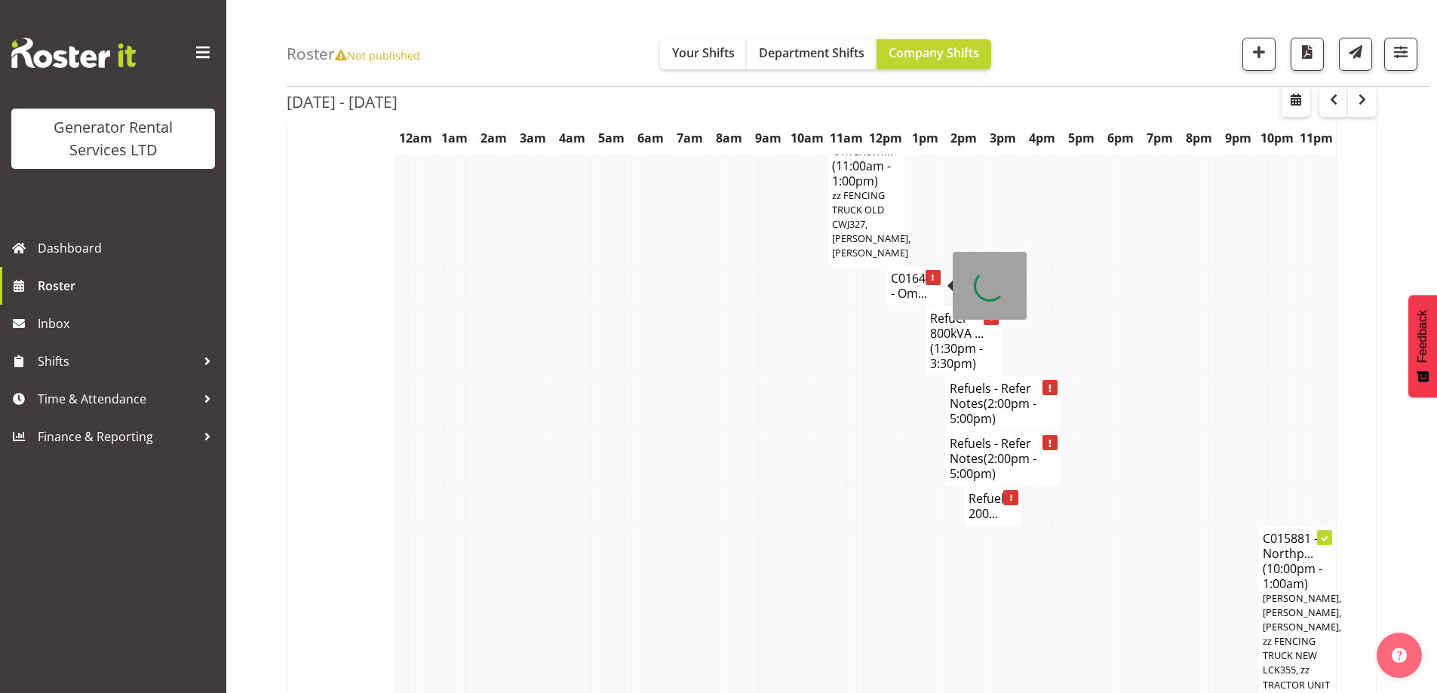
click at [908, 286] on h4 "C016420 - Om..." at bounding box center [915, 286] width 49 height 30
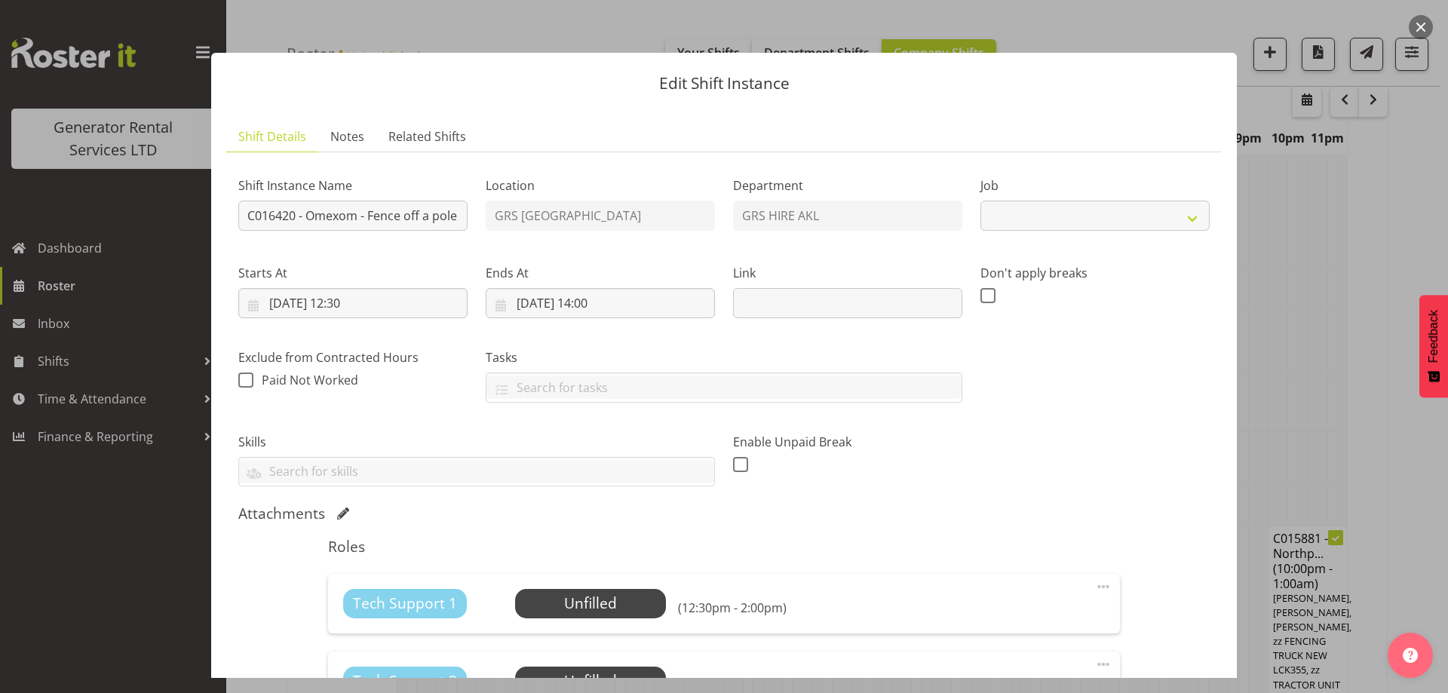
select select "7504"
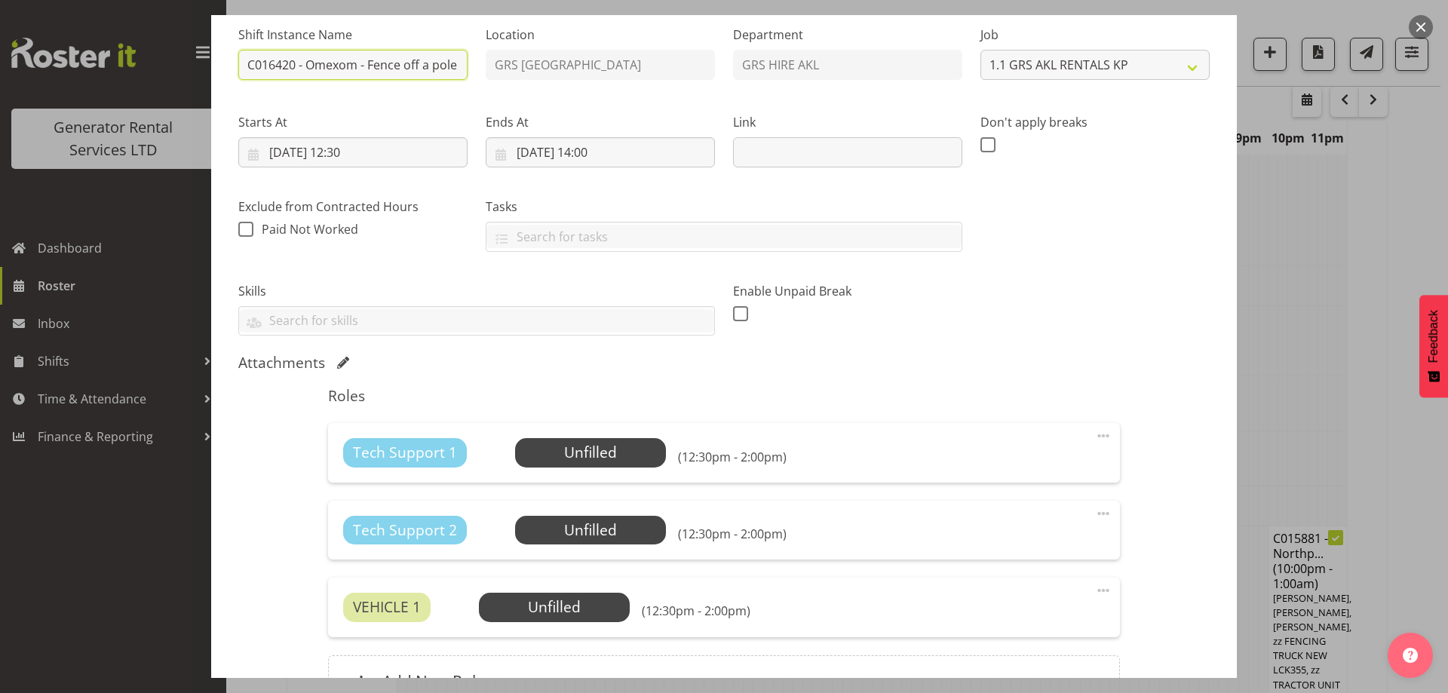
scroll to position [0, 431]
drag, startPoint x: 394, startPoint y: 66, endPoint x: 626, endPoint y: 103, distance: 235.4
click at [626, 103] on div "Shift Instance Name C016420 - Omexom - Fence off a pole at [US_STATE][GEOGRAPHI…" at bounding box center [724, 175] width 990 height 341
click at [362, 72] on input "C016420 - Omexom - Fence off a pole at [US_STATE][GEOGRAPHIC_DATA], [PERSON_NAM…" at bounding box center [352, 65] width 229 height 30
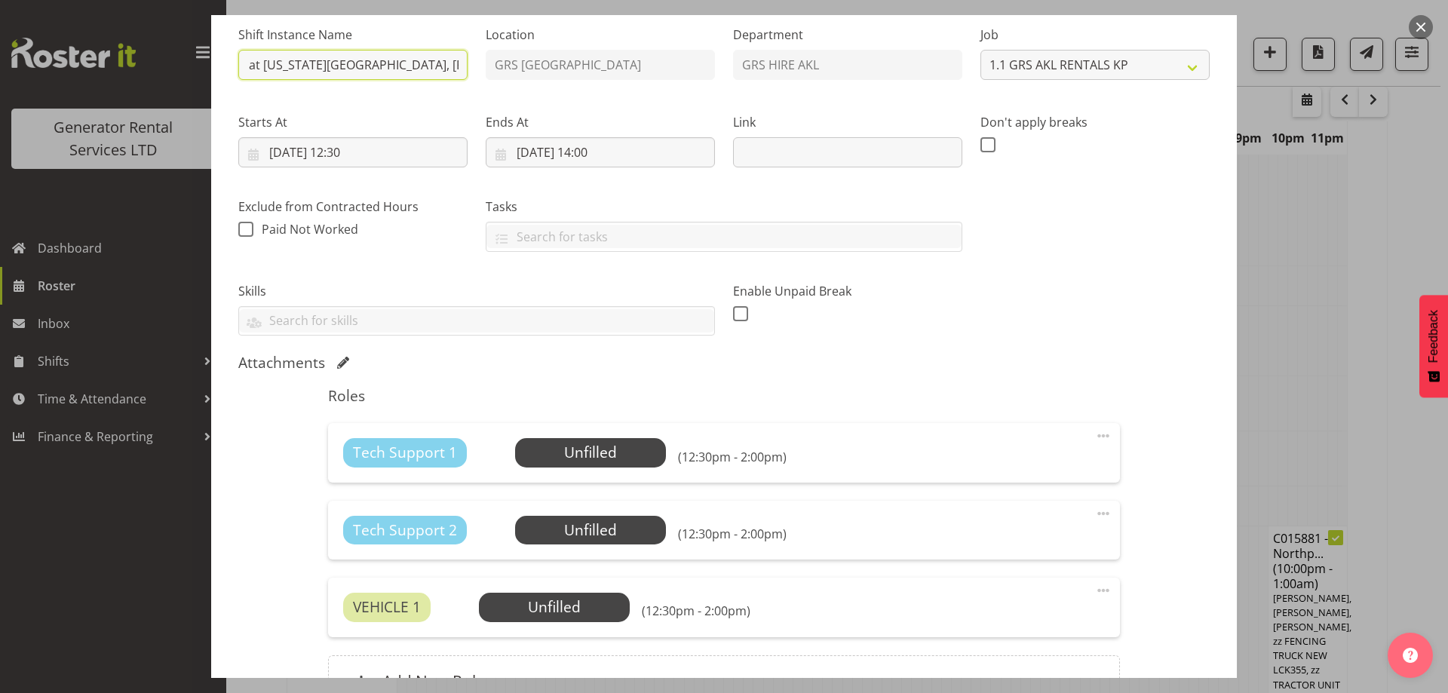
drag, startPoint x: 362, startPoint y: 72, endPoint x: 301, endPoint y: 73, distance: 61.1
click at [301, 73] on input "C016420 - Omexom - Fence off a pole at [US_STATE][GEOGRAPHIC_DATA], [PERSON_NAM…" at bounding box center [352, 65] width 229 height 30
click at [524, 390] on h5 "Roles" at bounding box center [723, 396] width 791 height 18
click at [582, 460] on span "Select Employee" at bounding box center [590, 453] width 112 height 22
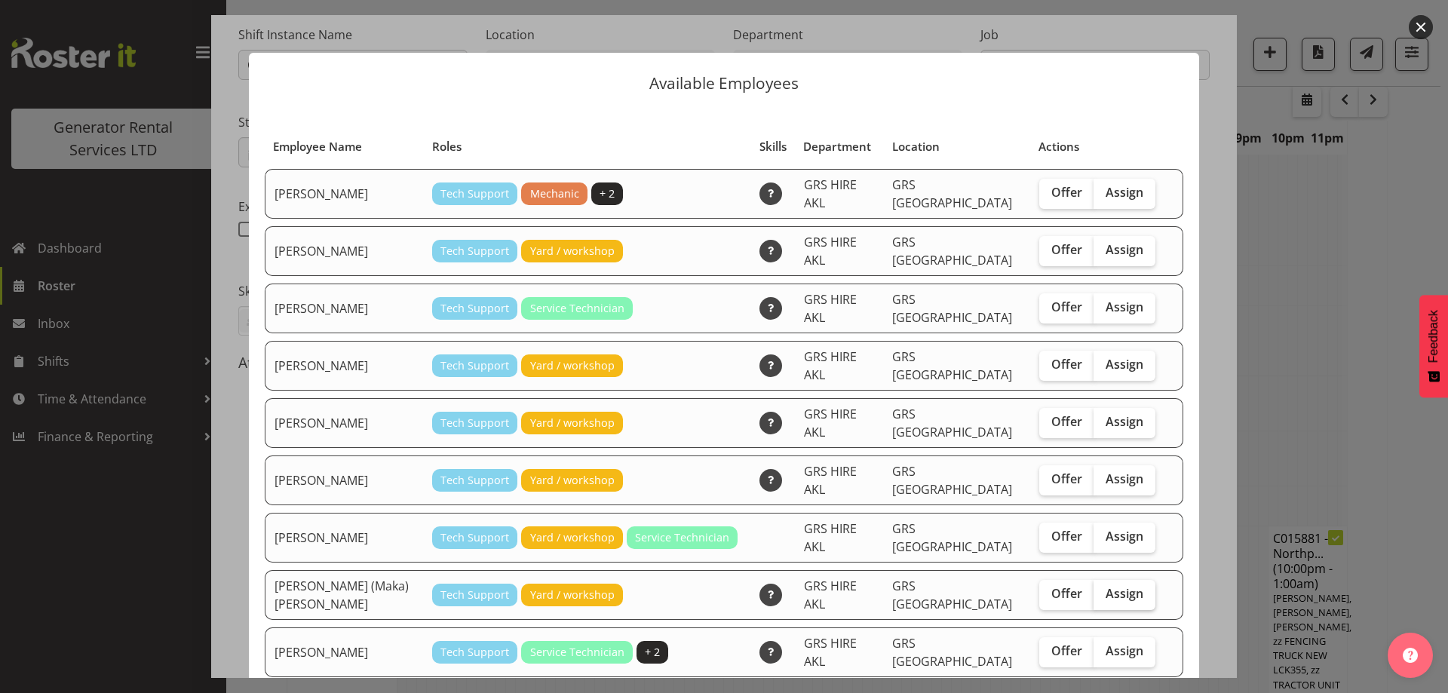
click at [1106, 586] on span "Assign" at bounding box center [1125, 593] width 38 height 15
click at [1094, 589] on input "Assign" at bounding box center [1099, 594] width 10 height 10
checkbox input "true"
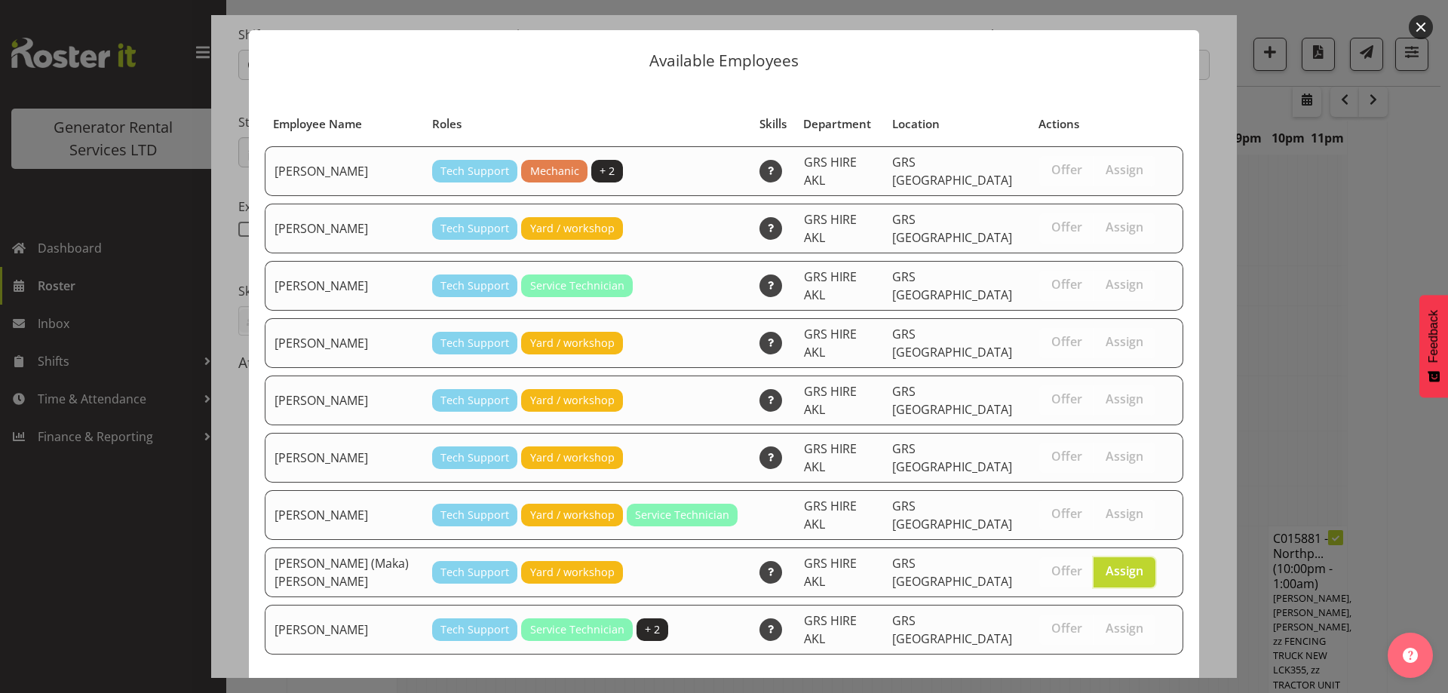
scroll to position [39, 0]
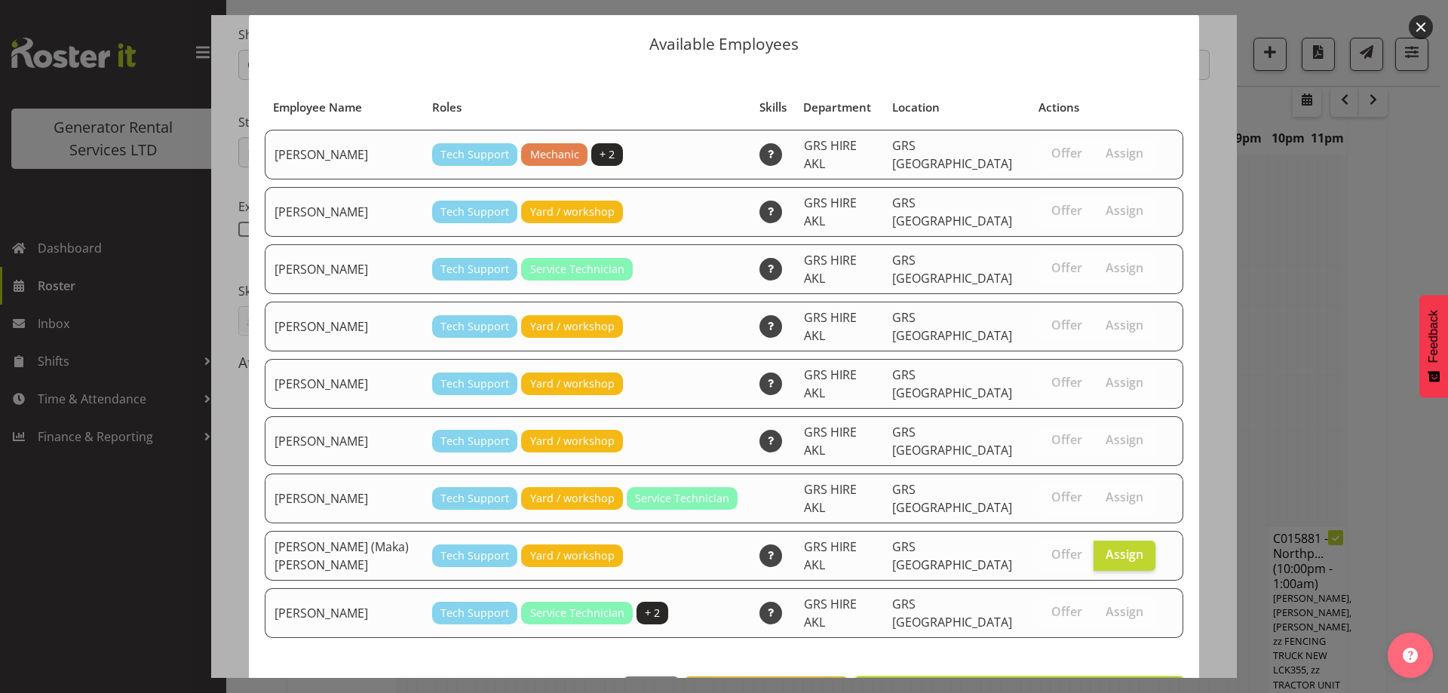
click at [1096, 683] on span "Assign [PERSON_NAME] (Maka) [PERSON_NAME]" at bounding box center [1020, 693] width 310 height 20
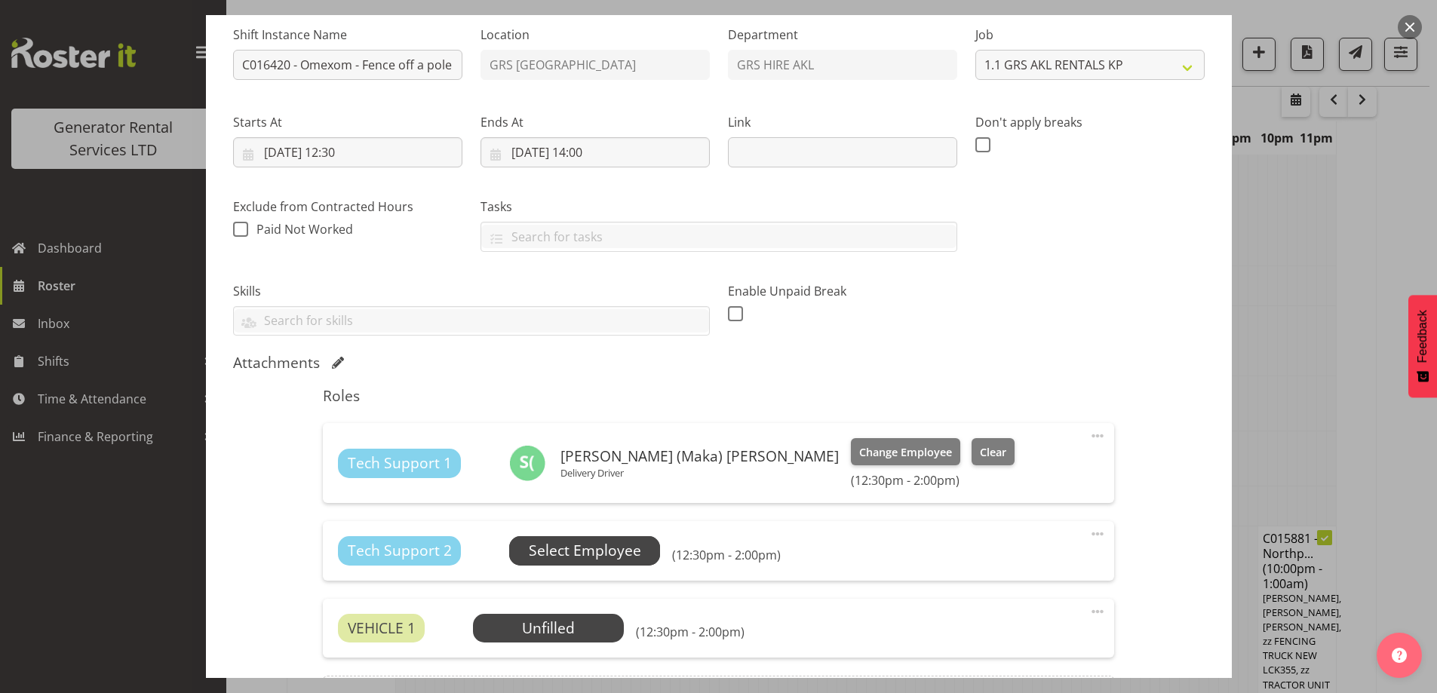
click at [632, 552] on span "Select Employee" at bounding box center [585, 551] width 112 height 22
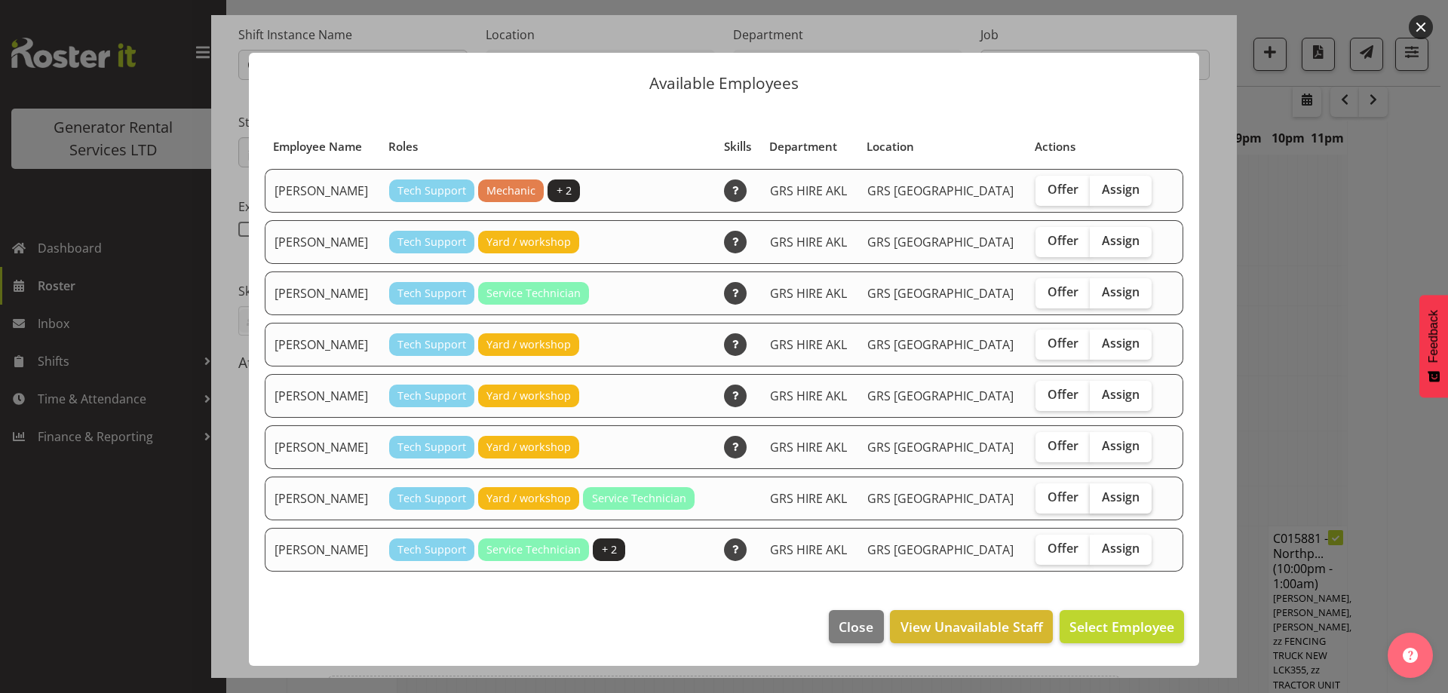
click at [1104, 511] on label "Assign" at bounding box center [1121, 499] width 62 height 30
click at [1100, 502] on input "Assign" at bounding box center [1095, 498] width 10 height 10
checkbox input "true"
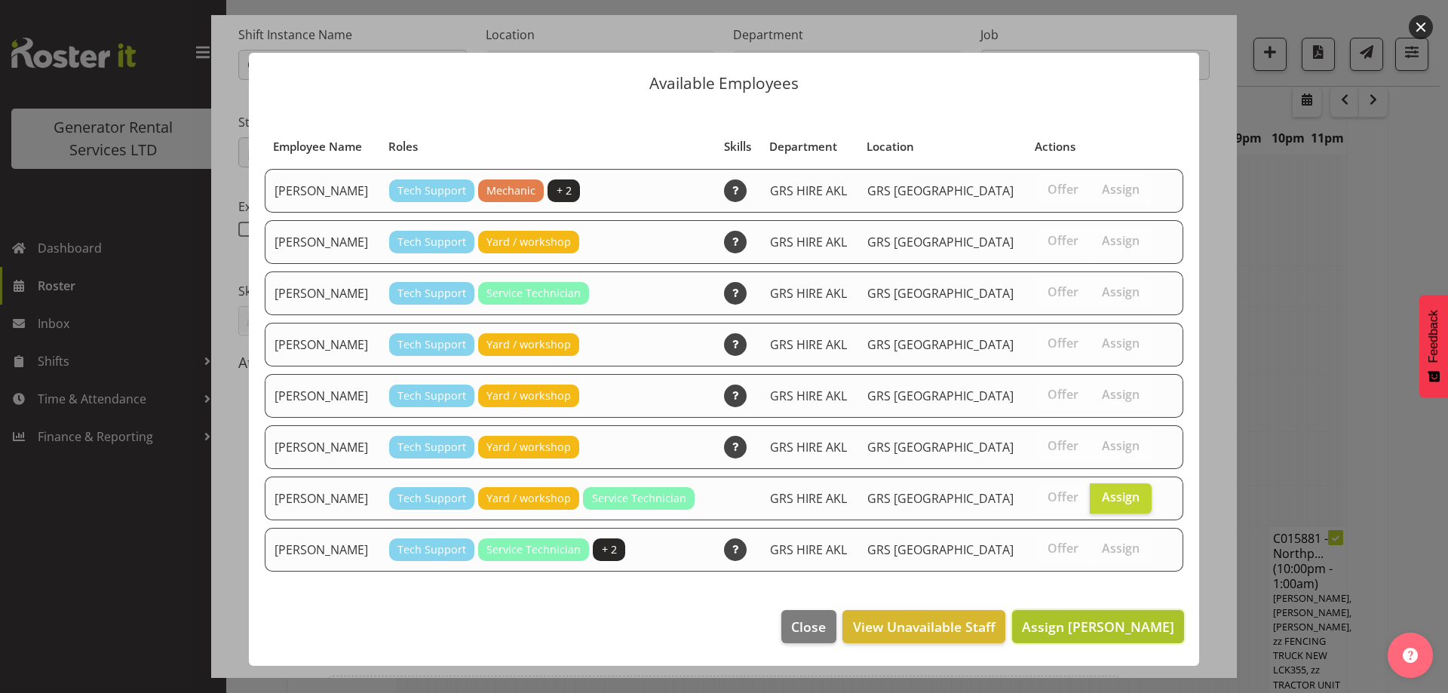
click at [1104, 613] on button "Assign [PERSON_NAME]" at bounding box center [1098, 626] width 172 height 33
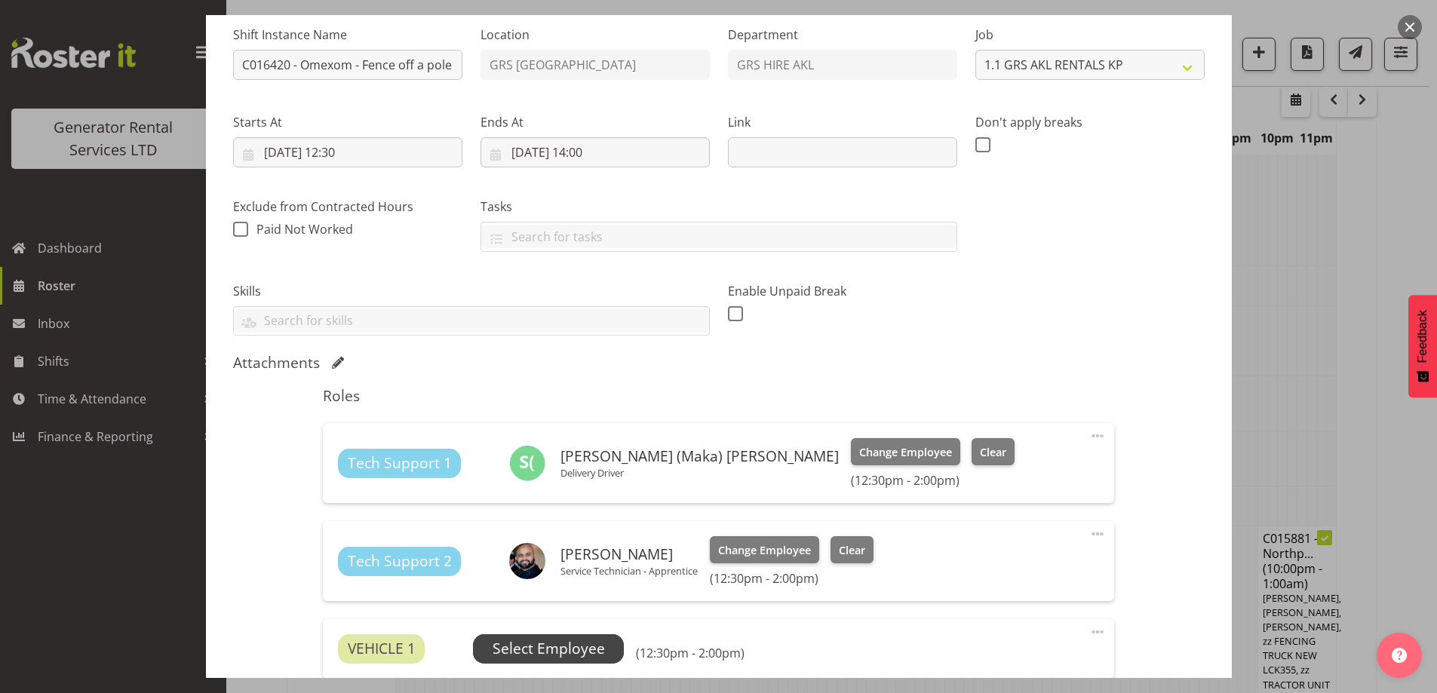
click at [574, 640] on span "Select Employee" at bounding box center [549, 649] width 112 height 22
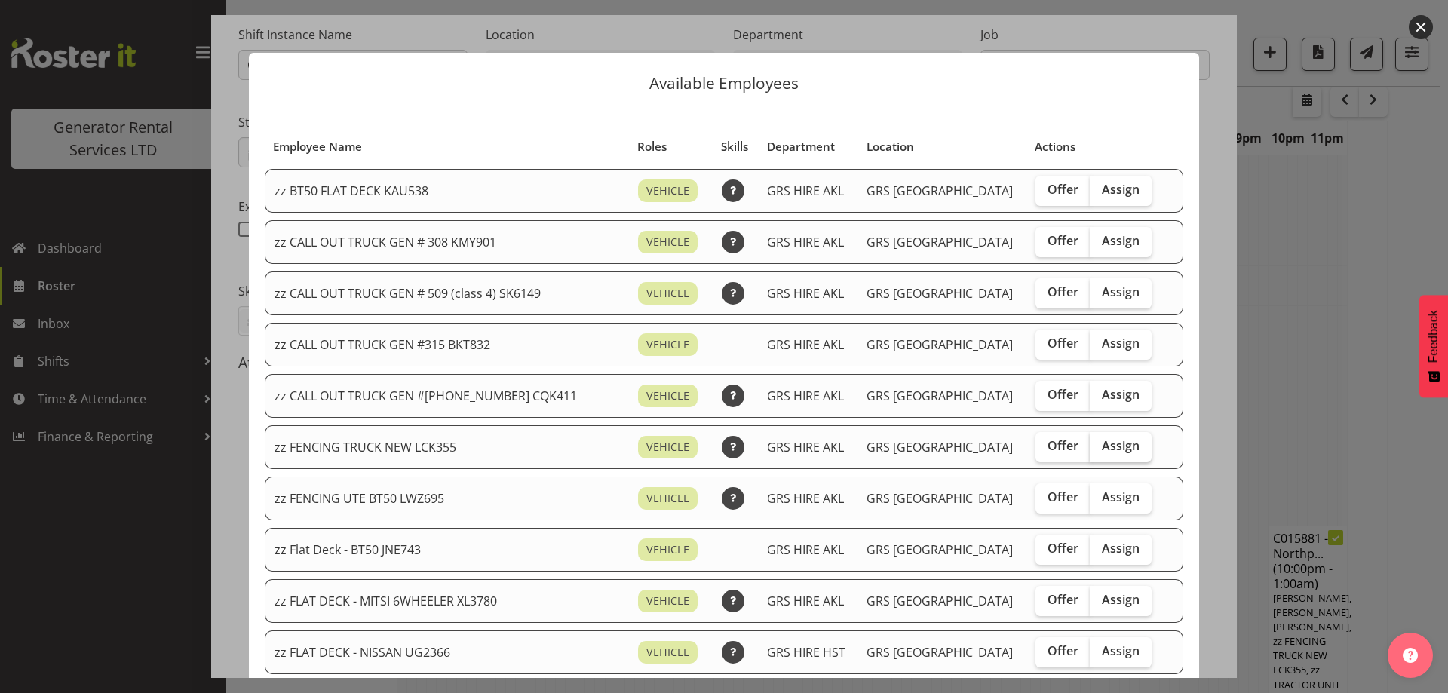
click at [1111, 450] on span "Assign" at bounding box center [1121, 445] width 38 height 15
click at [1100, 450] on input "Assign" at bounding box center [1095, 446] width 10 height 10
checkbox input "true"
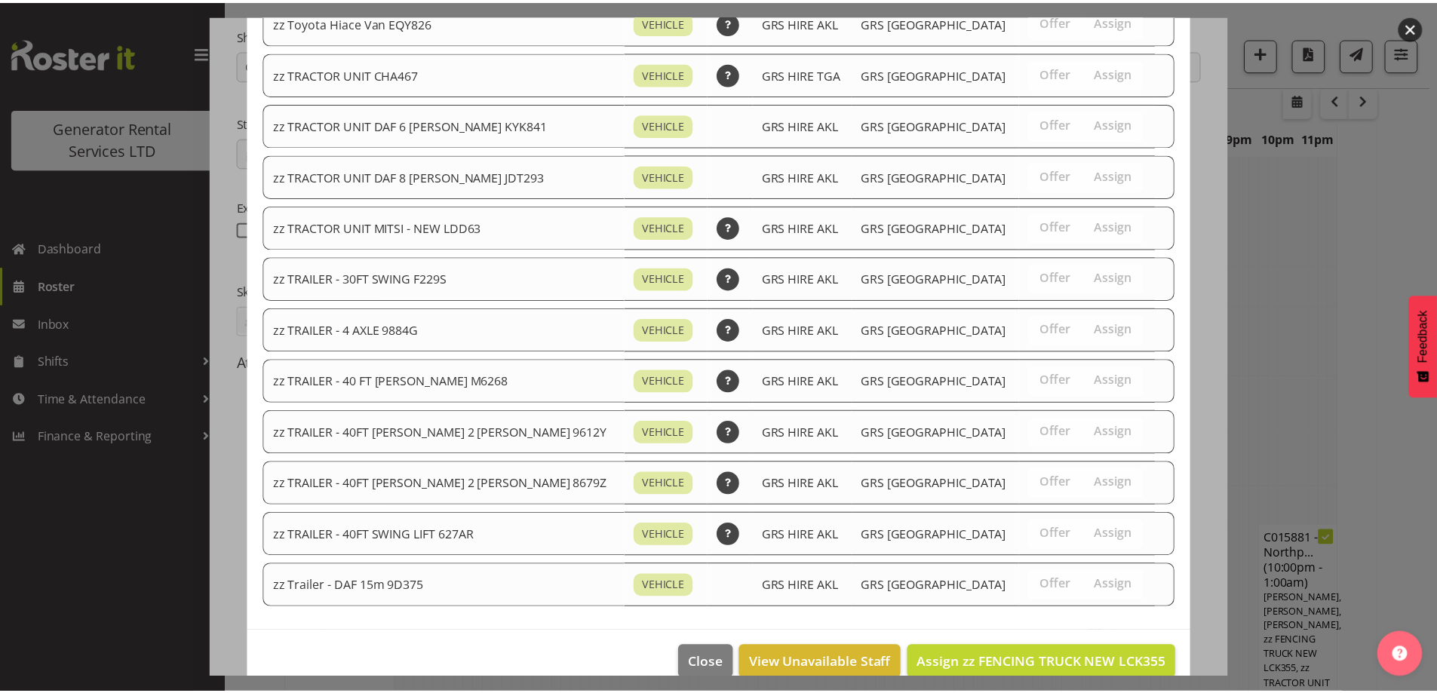
scroll to position [1835, 0]
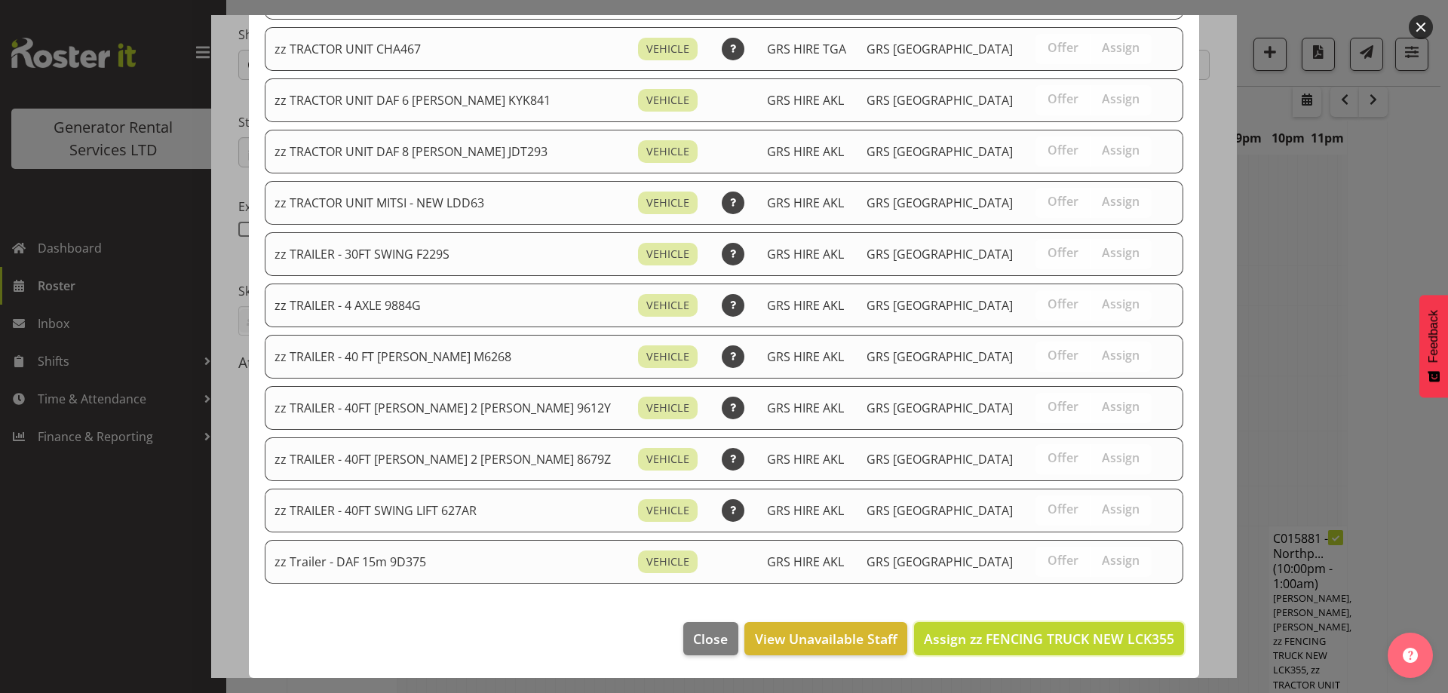
click at [1094, 644] on span "Assign zz FENCING TRUCK NEW LCK355" at bounding box center [1049, 639] width 250 height 18
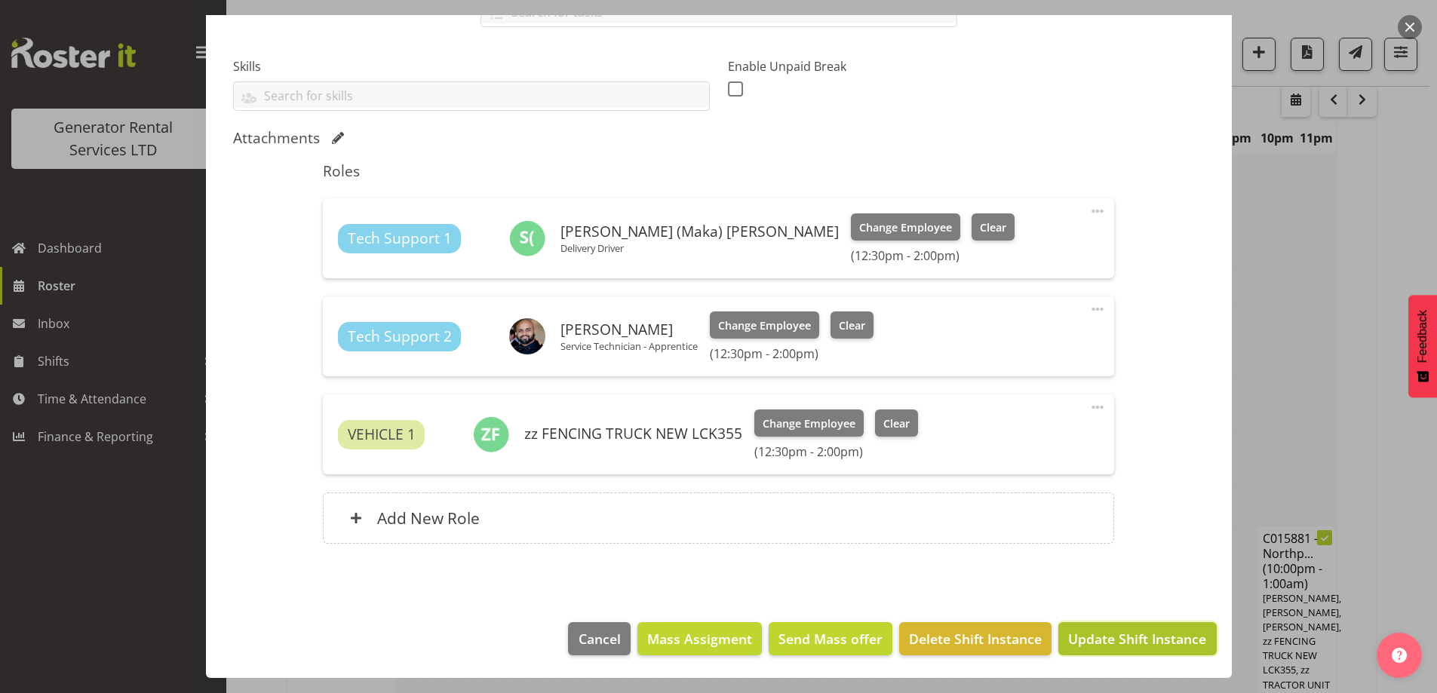
click at [1094, 643] on span "Update Shift Instance" at bounding box center [1137, 639] width 138 height 20
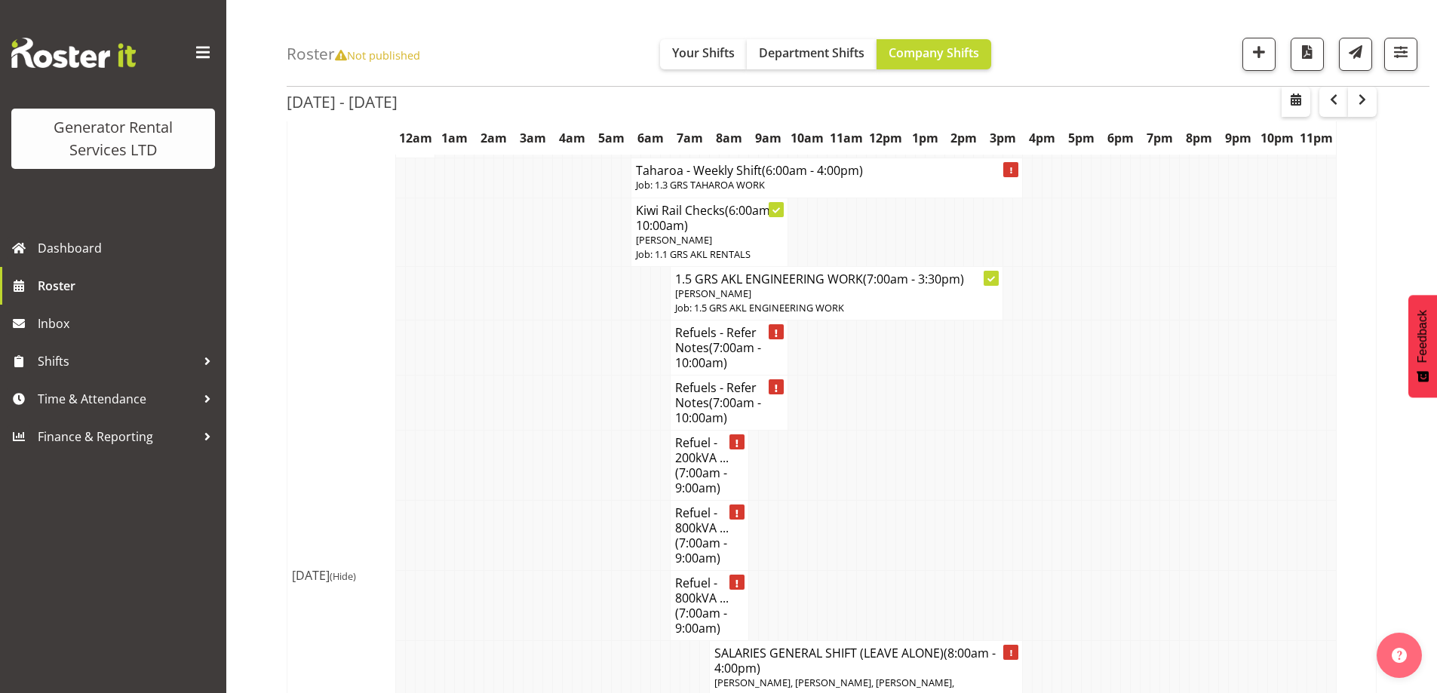
scroll to position [1709, 0]
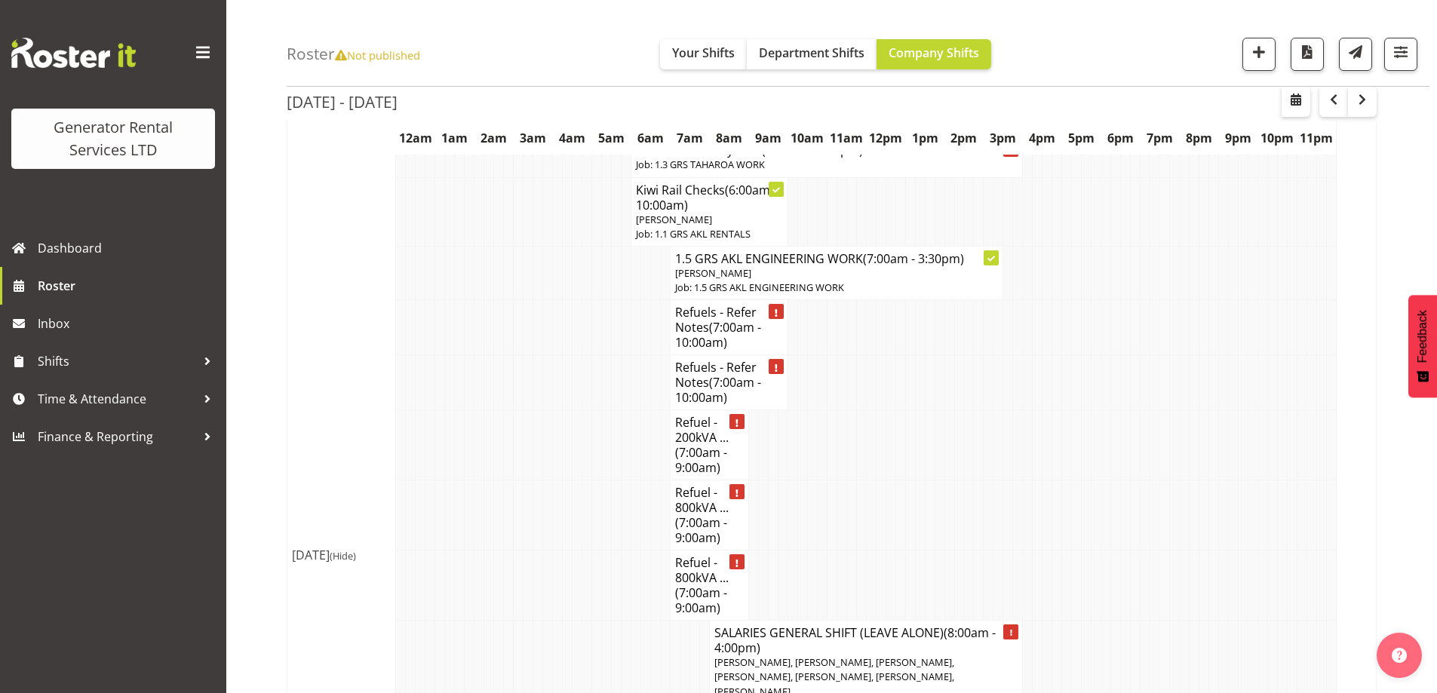
click at [582, 600] on tr "Refuel - 800kVA ... (7:00am - 9:00am)" at bounding box center [831, 586] width 1089 height 70
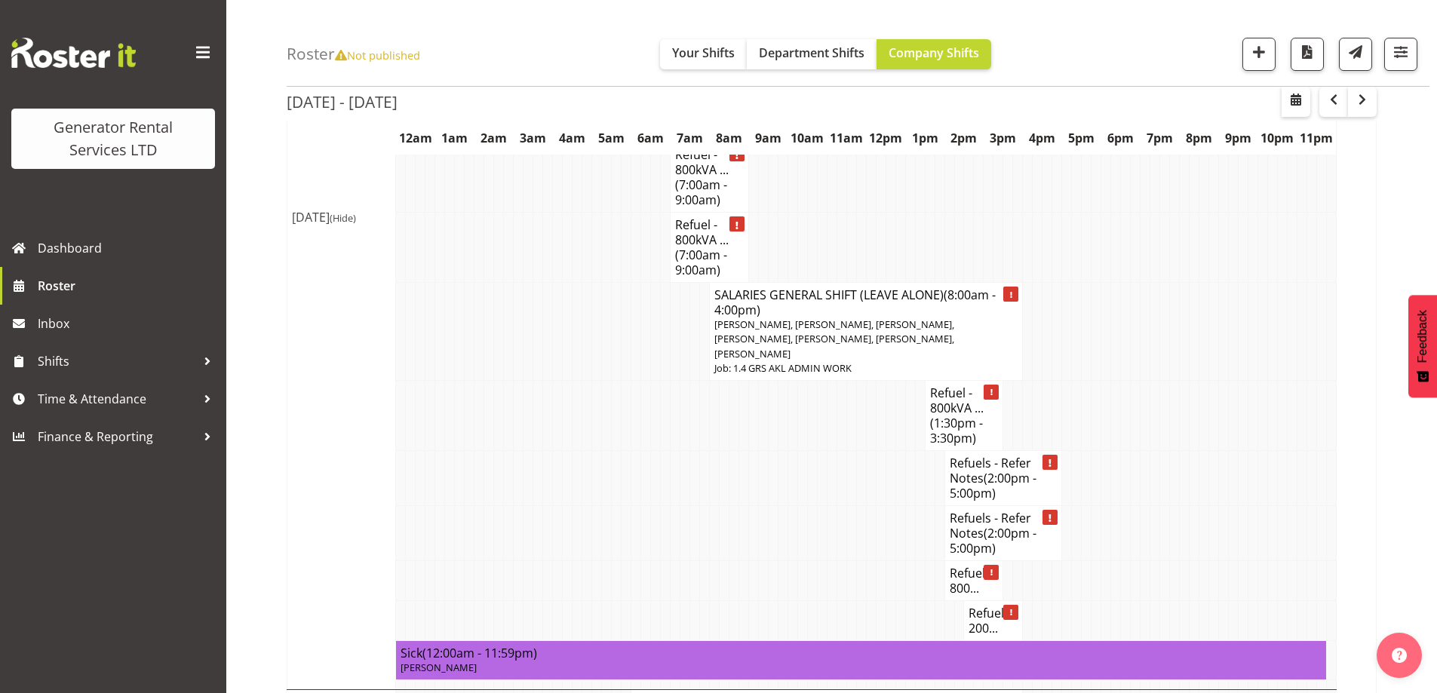
scroll to position [2086, 0]
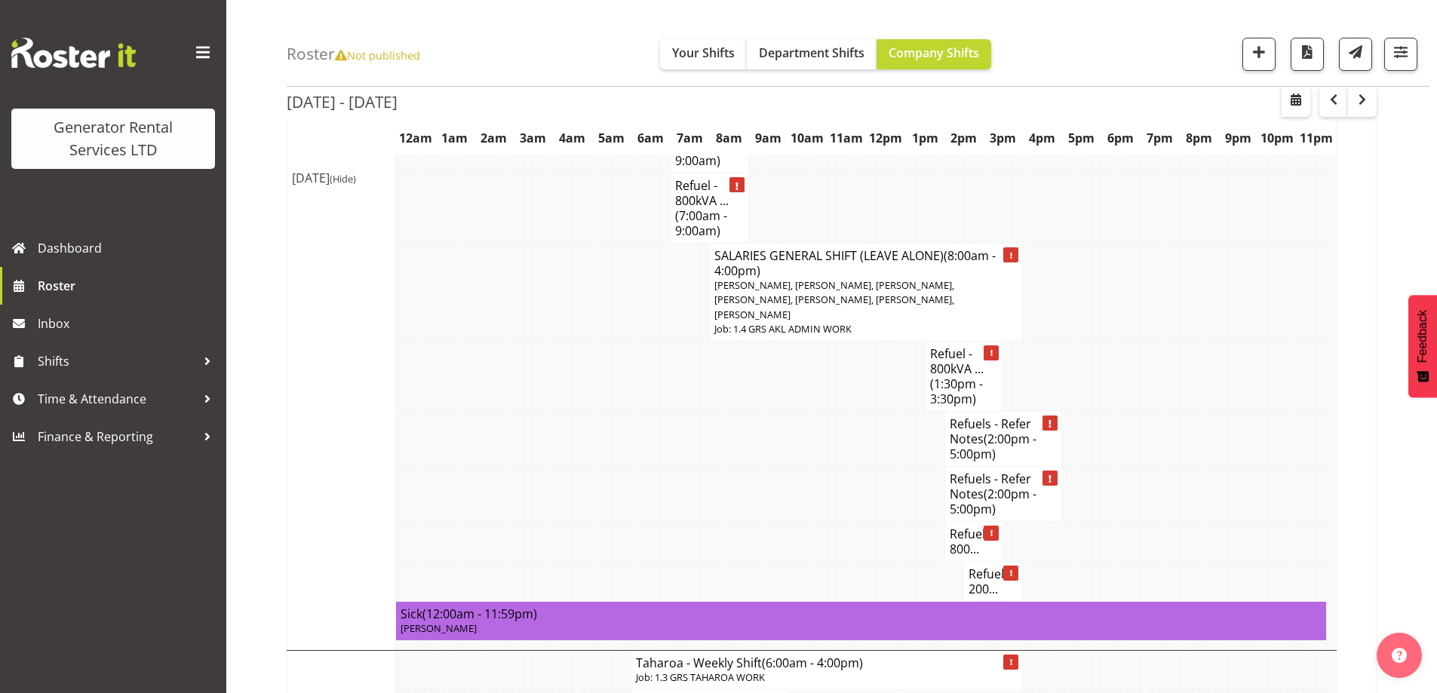
click at [471, 418] on td at bounding box center [470, 439] width 10 height 55
click at [634, 455] on td at bounding box center [636, 439] width 10 height 55
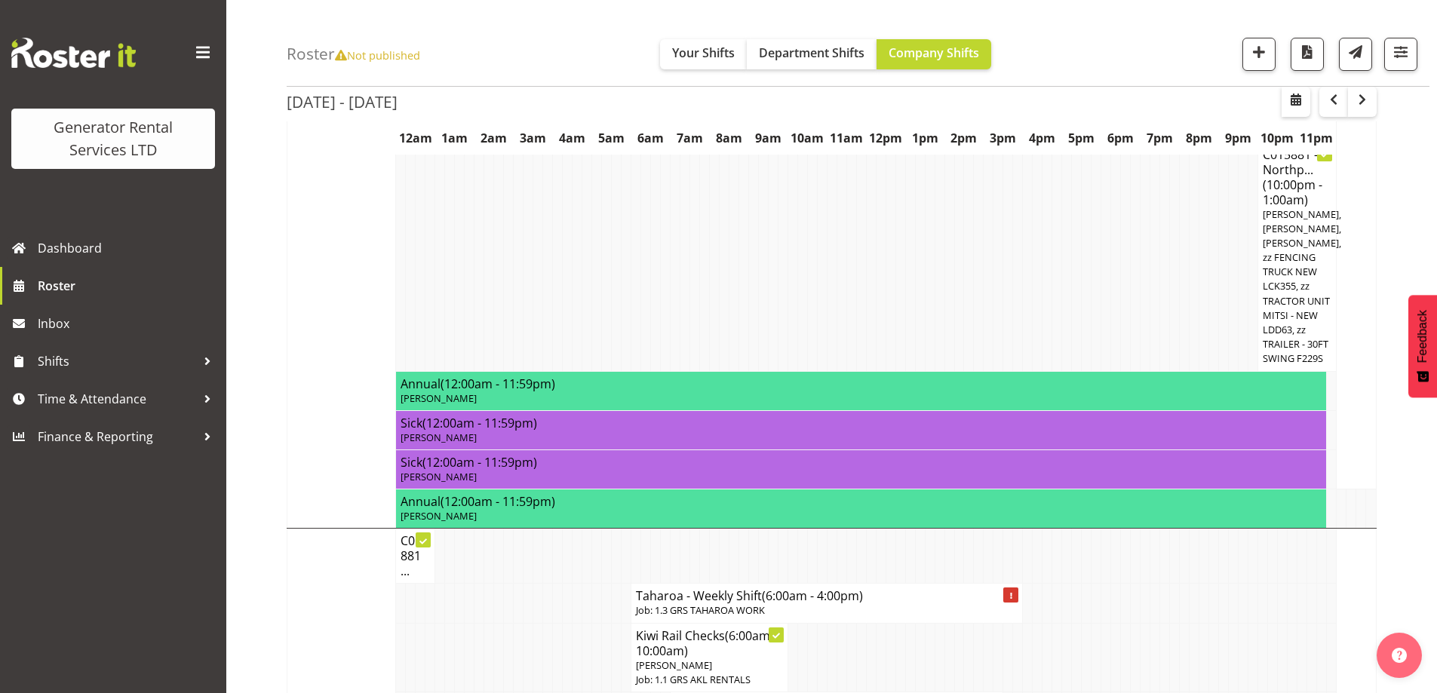
scroll to position [1256, 0]
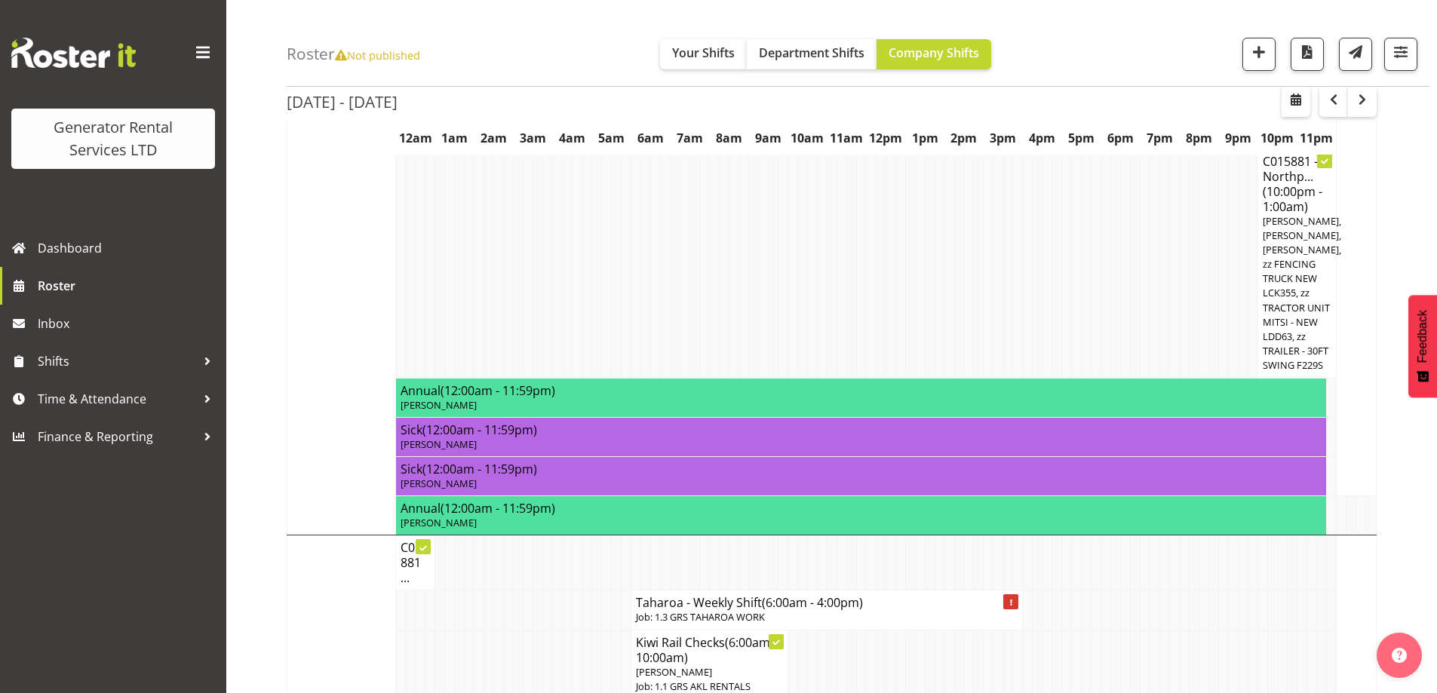
click at [994, 278] on td at bounding box center [999, 263] width 10 height 229
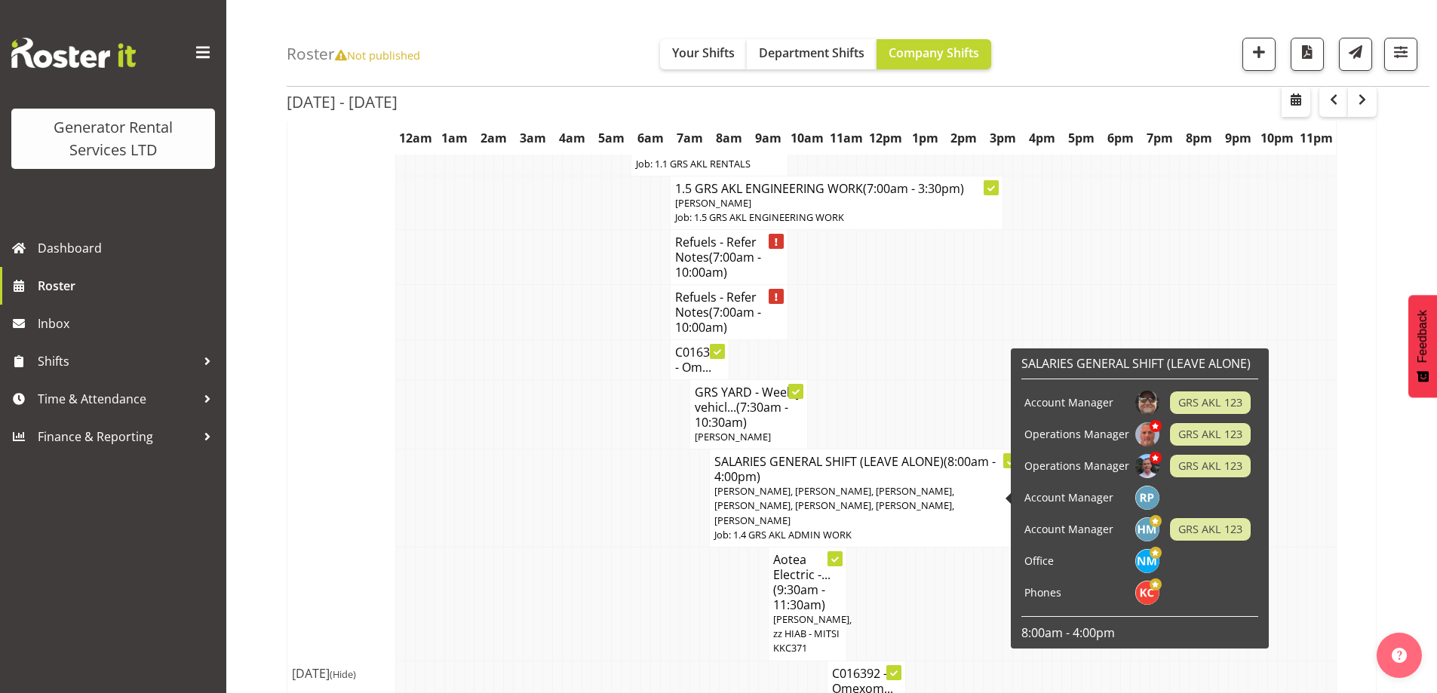
scroll to position [275, 0]
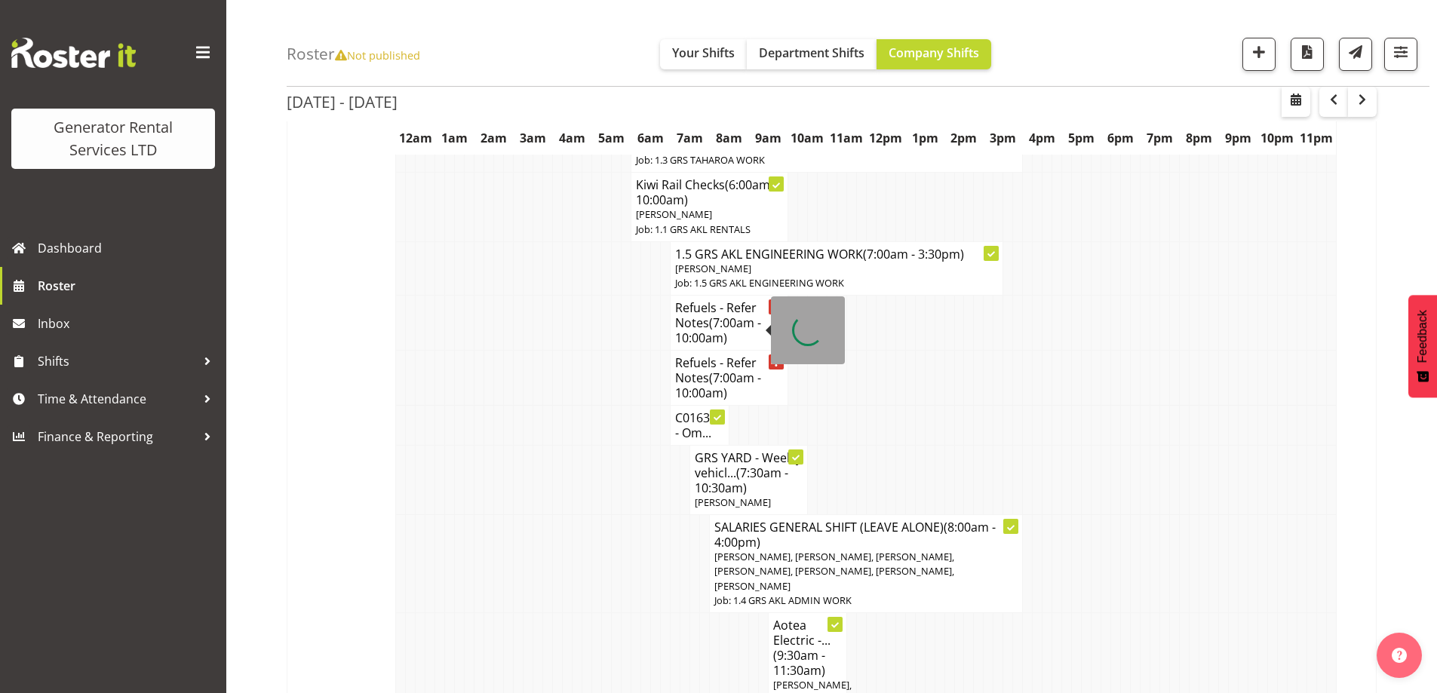
click at [724, 327] on span "(7:00am - 10:00am)" at bounding box center [718, 331] width 86 height 32
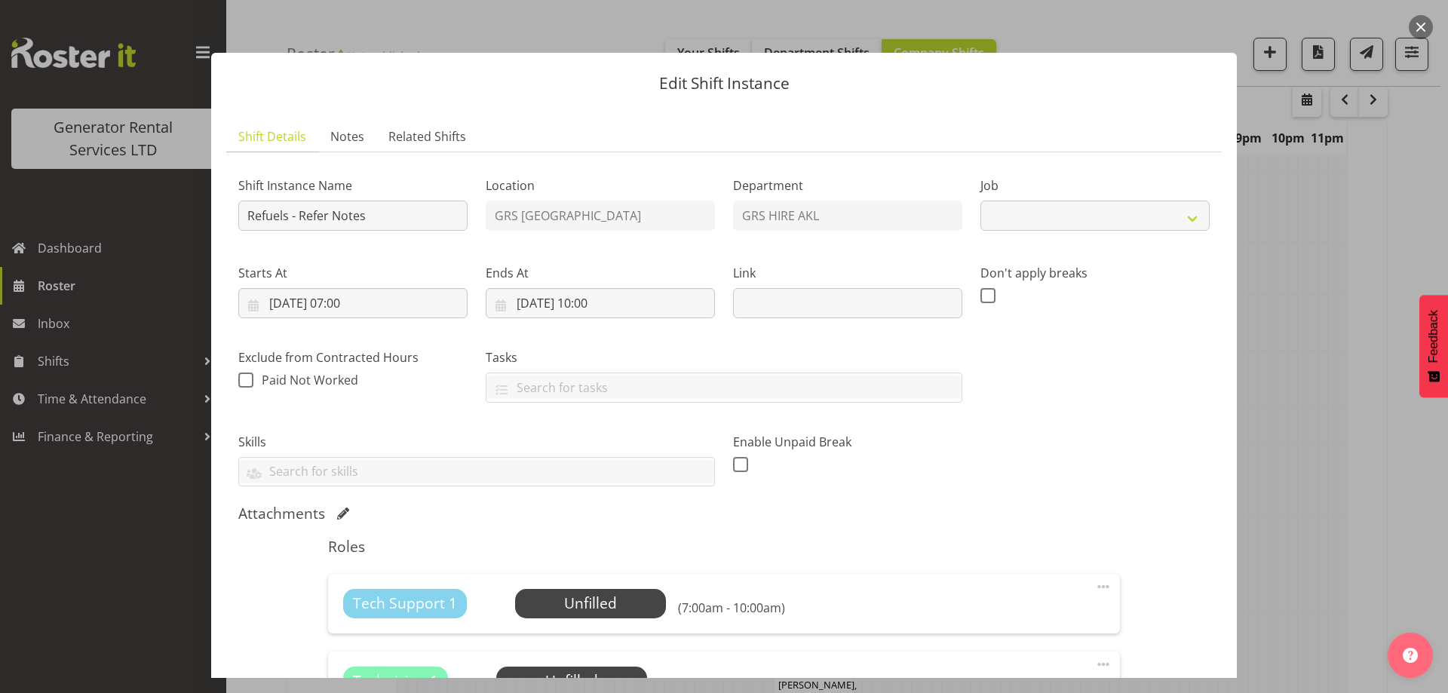
select select "9"
click at [366, 142] on link "Notes" at bounding box center [347, 136] width 58 height 31
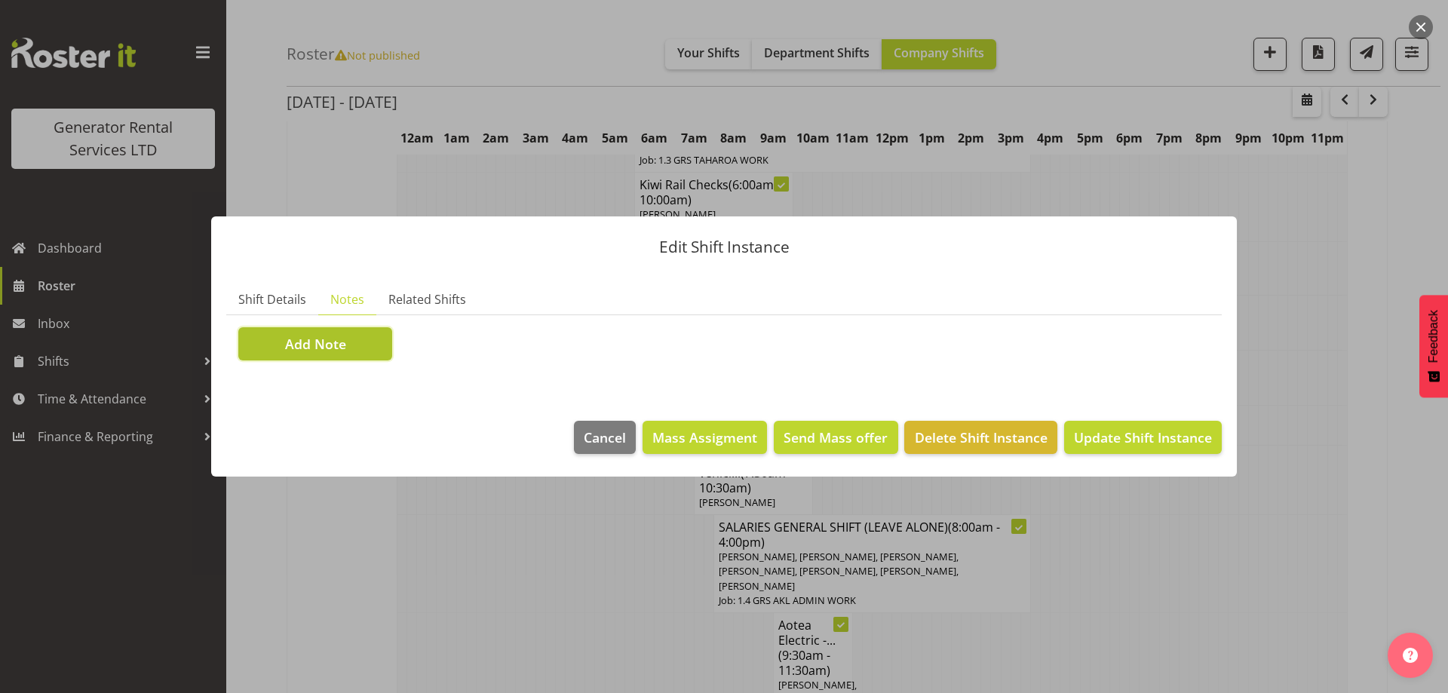
click at [361, 352] on button "Add Note" at bounding box center [315, 343] width 154 height 33
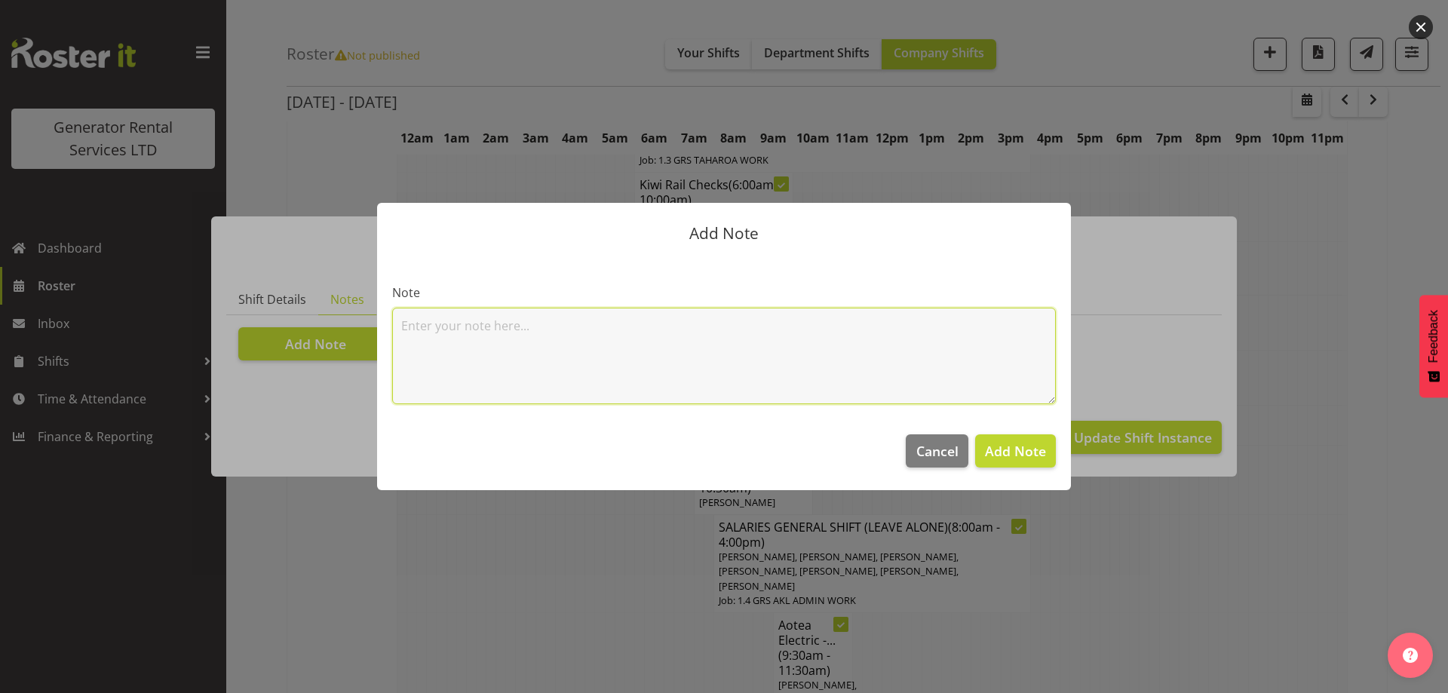
click at [457, 346] on textarea at bounding box center [724, 356] width 664 height 97
paste textarea "45KVA @ [GEOGRAPHIC_DATA] – [GEOGRAPHIC_DATA] – 828 lock box / 1914 gate code #…"
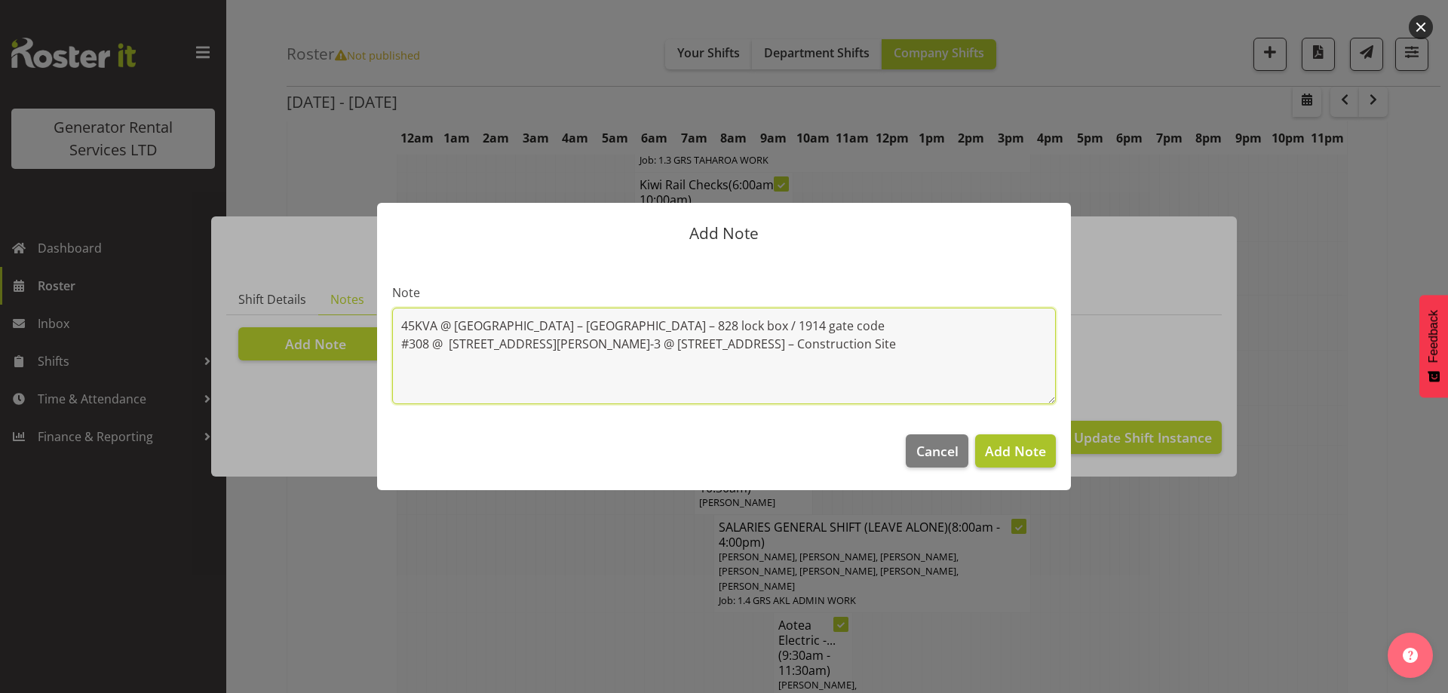
type textarea "45KVA @ [GEOGRAPHIC_DATA] – [GEOGRAPHIC_DATA] – 828 lock box / 1914 gate code #…"
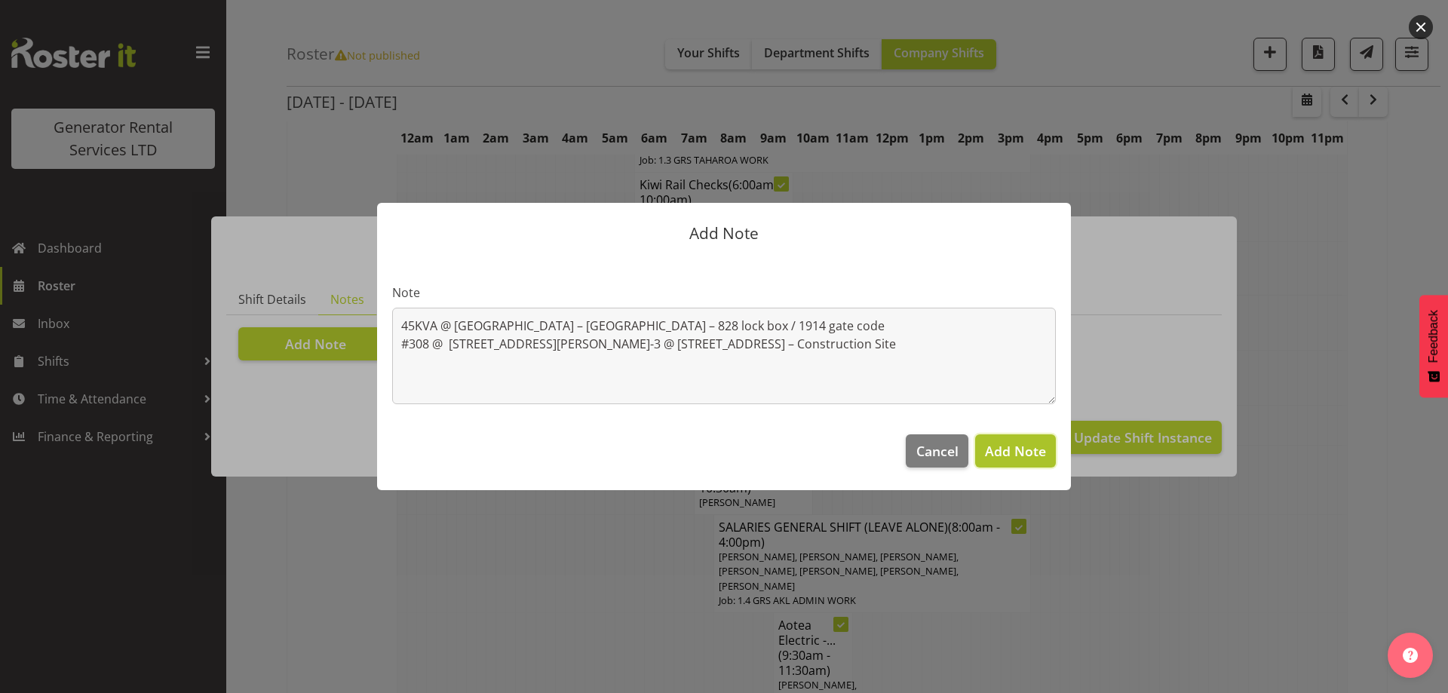
click at [1032, 454] on span "Add Note" at bounding box center [1015, 451] width 61 height 18
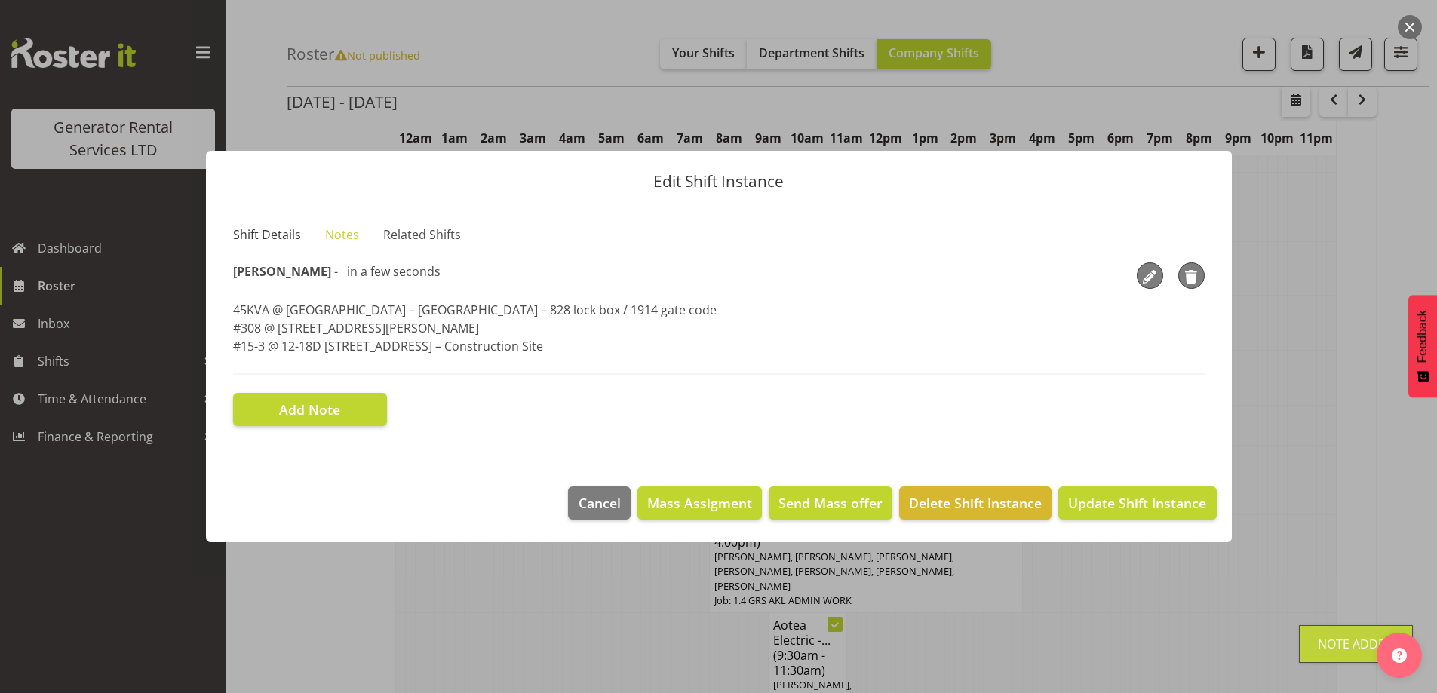
click at [266, 221] on link "Shift Details" at bounding box center [267, 235] width 92 height 31
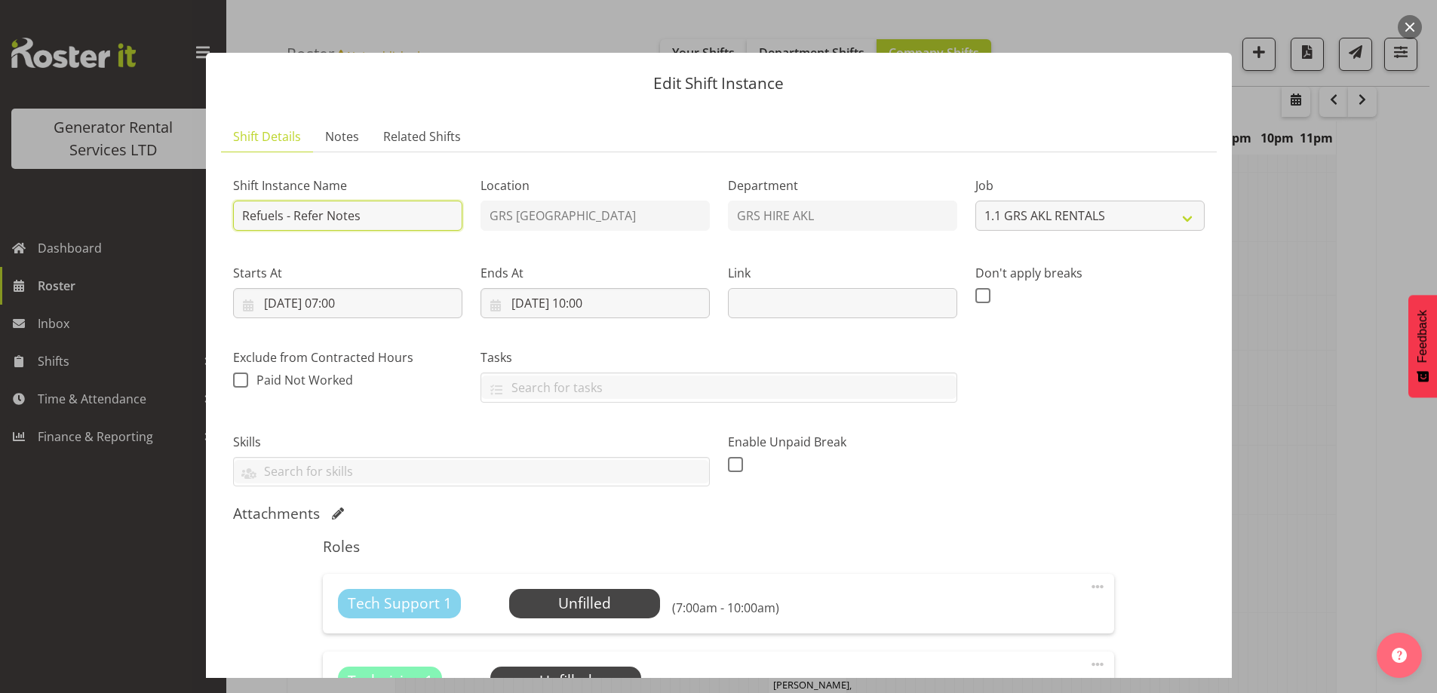
drag, startPoint x: 385, startPoint y: 218, endPoint x: 296, endPoint y: 221, distance: 89.1
click at [296, 221] on input "Refuels - Refer Notes" at bounding box center [347, 216] width 229 height 30
type input "Refuels - Using KZG."
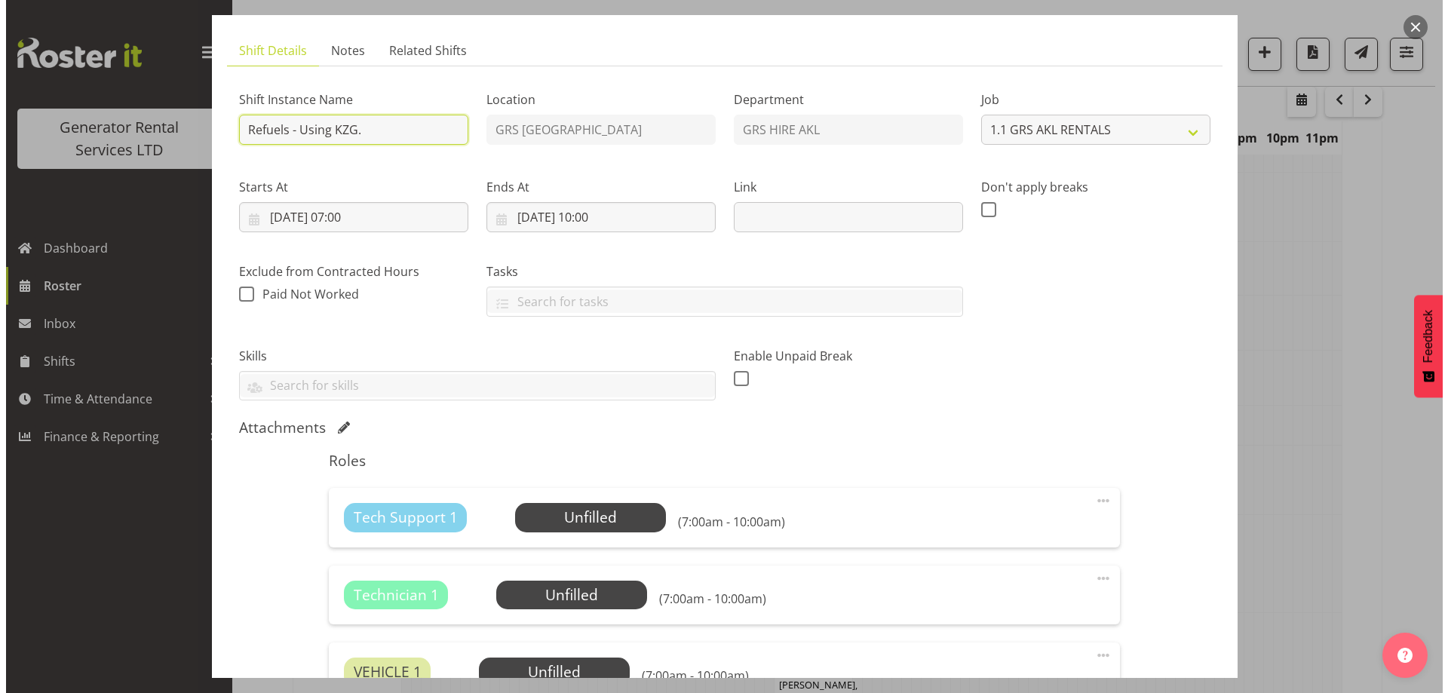
scroll to position [151, 0]
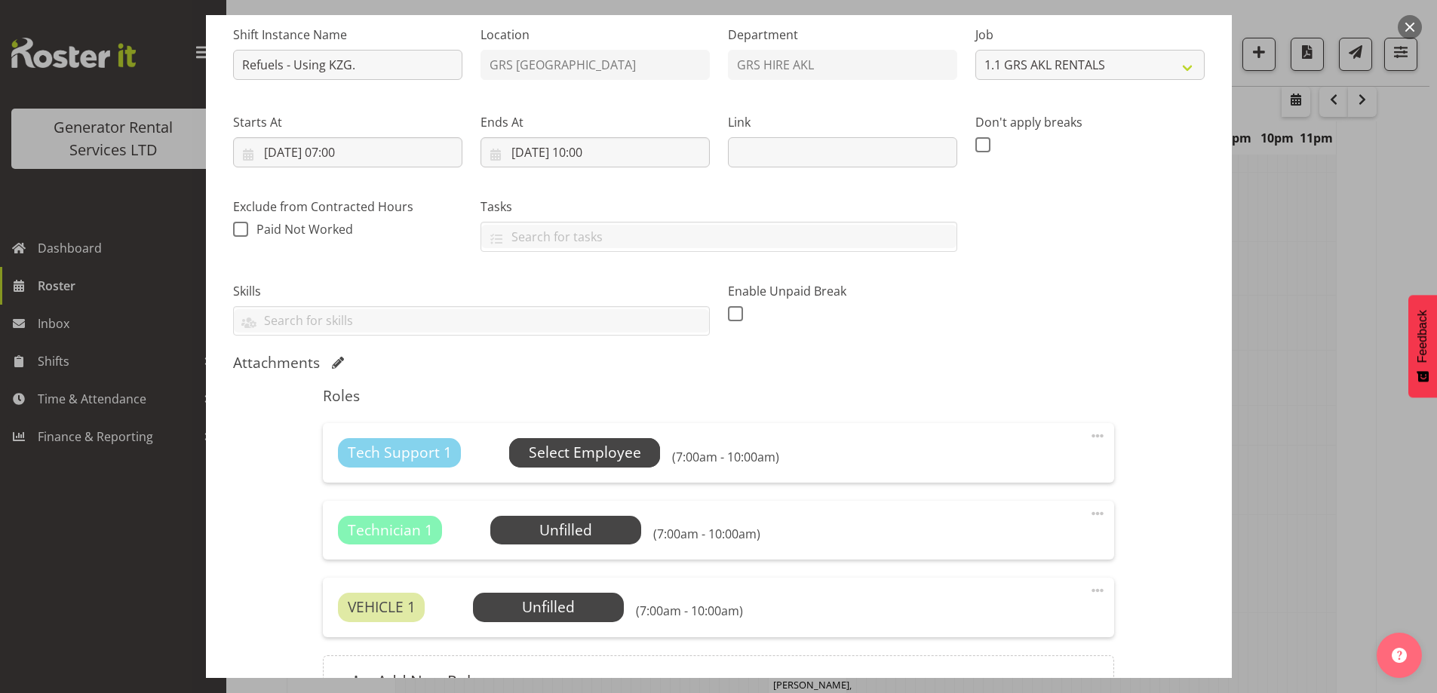
click at [567, 438] on span "Select Employee" at bounding box center [584, 452] width 151 height 29
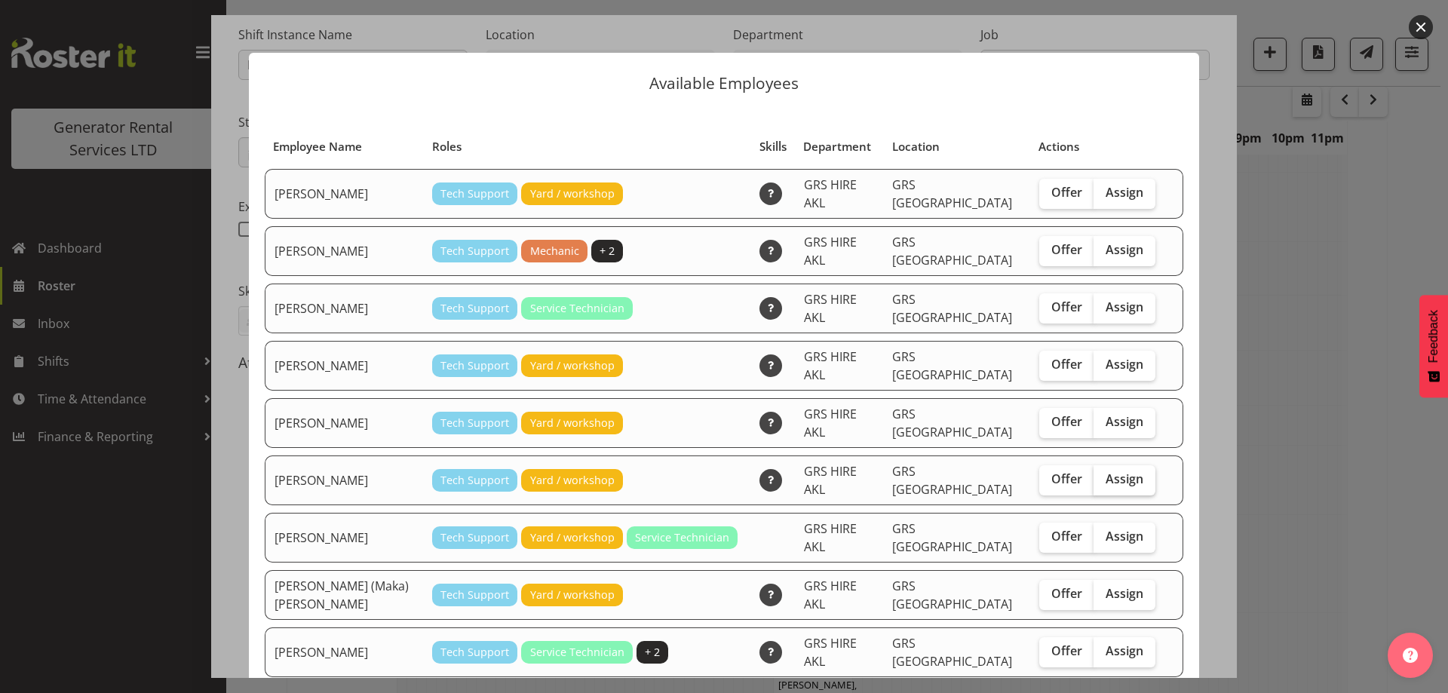
click at [1106, 471] on span "Assign" at bounding box center [1125, 478] width 38 height 15
click at [1094, 475] on input "Assign" at bounding box center [1099, 480] width 10 height 10
checkbox input "true"
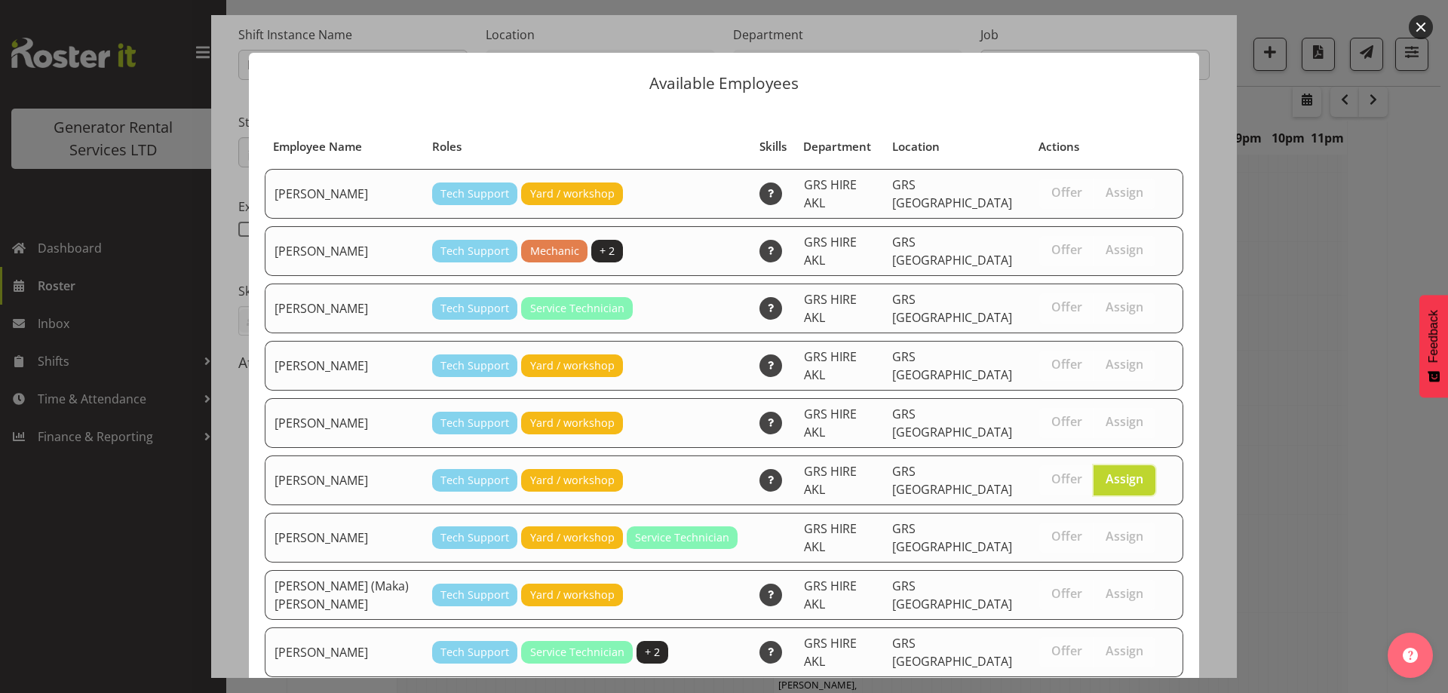
scroll to position [39, 0]
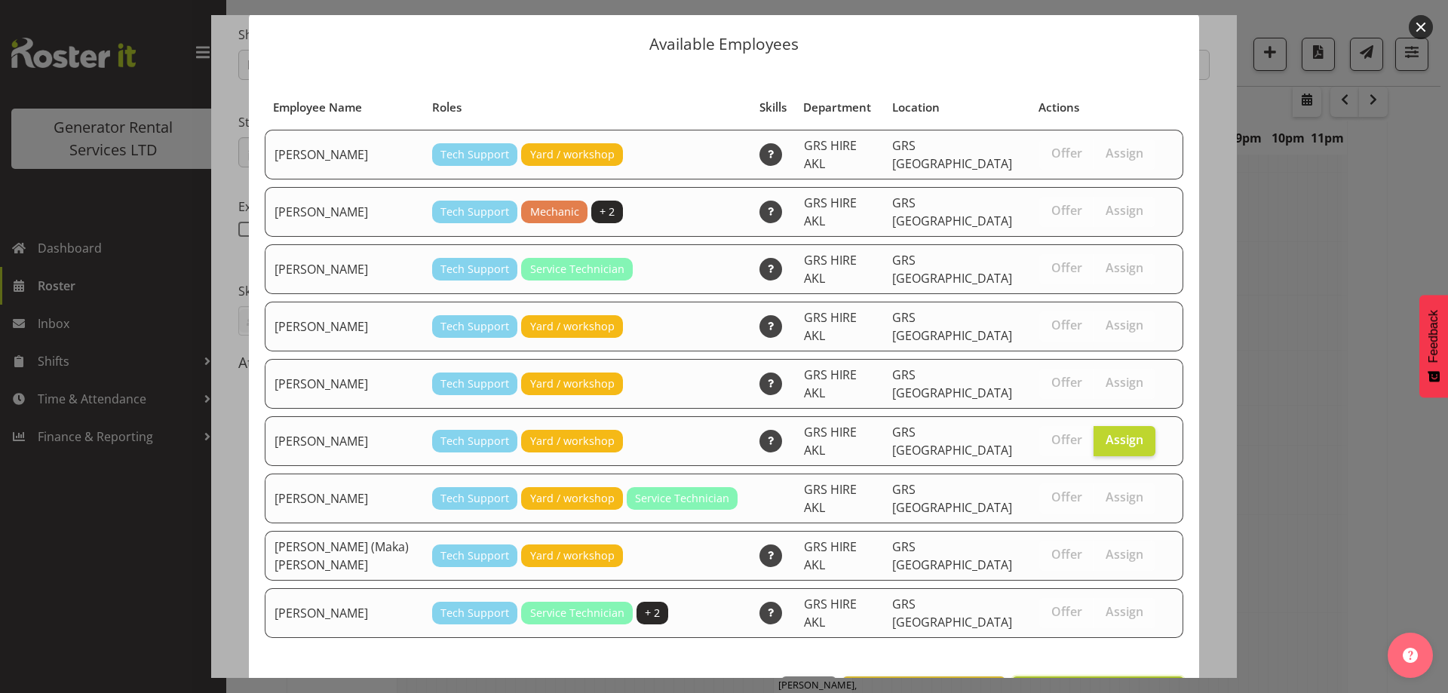
click at [1120, 684] on span "Assign [PERSON_NAME]" at bounding box center [1098, 693] width 152 height 18
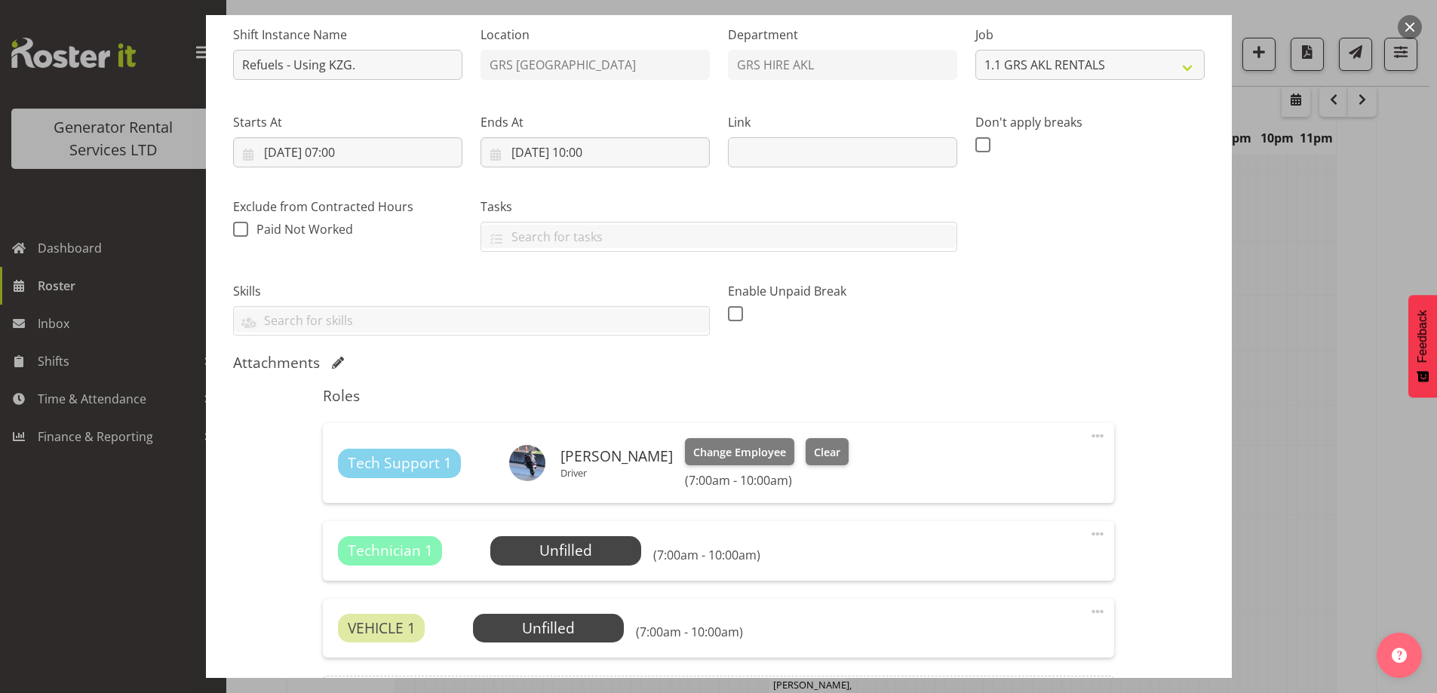
click at [1089, 536] on span at bounding box center [1098, 534] width 18 height 18
click at [986, 622] on link "Delete" at bounding box center [1034, 621] width 145 height 27
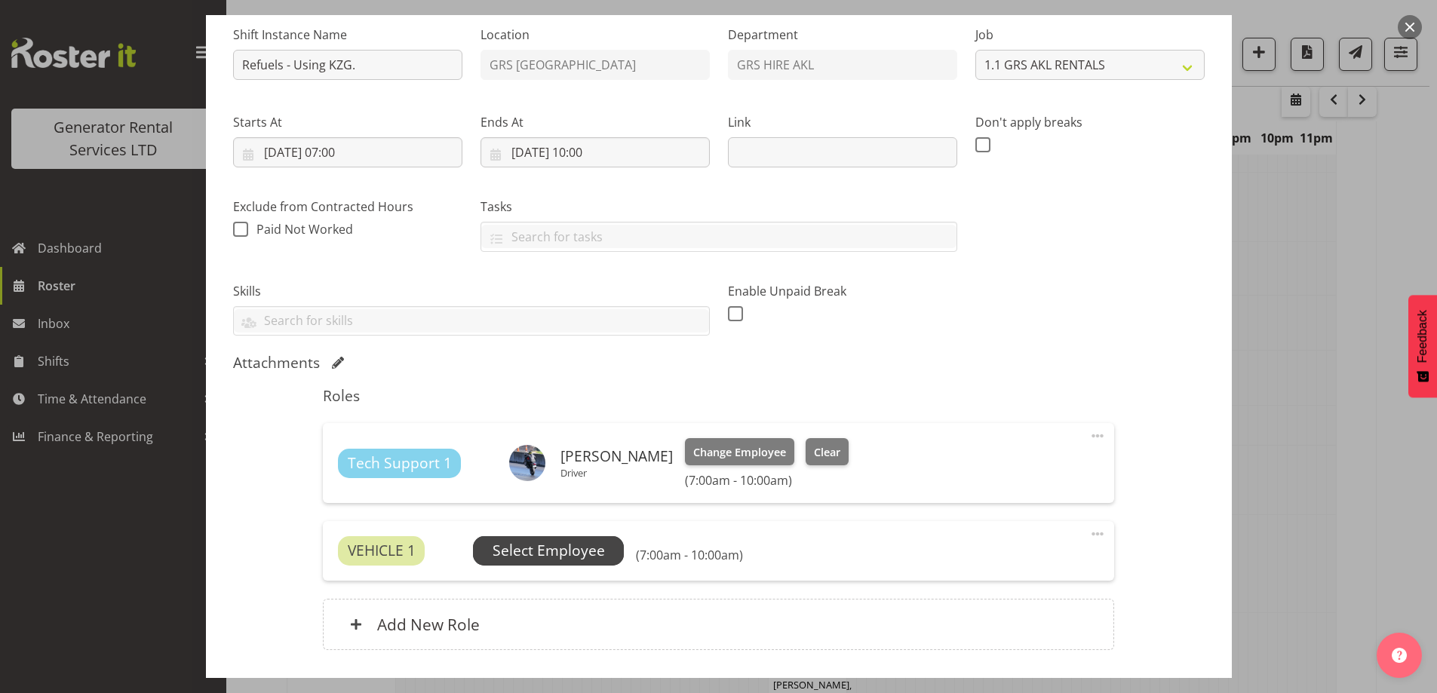
click at [533, 541] on span "Select Employee" at bounding box center [549, 551] width 112 height 22
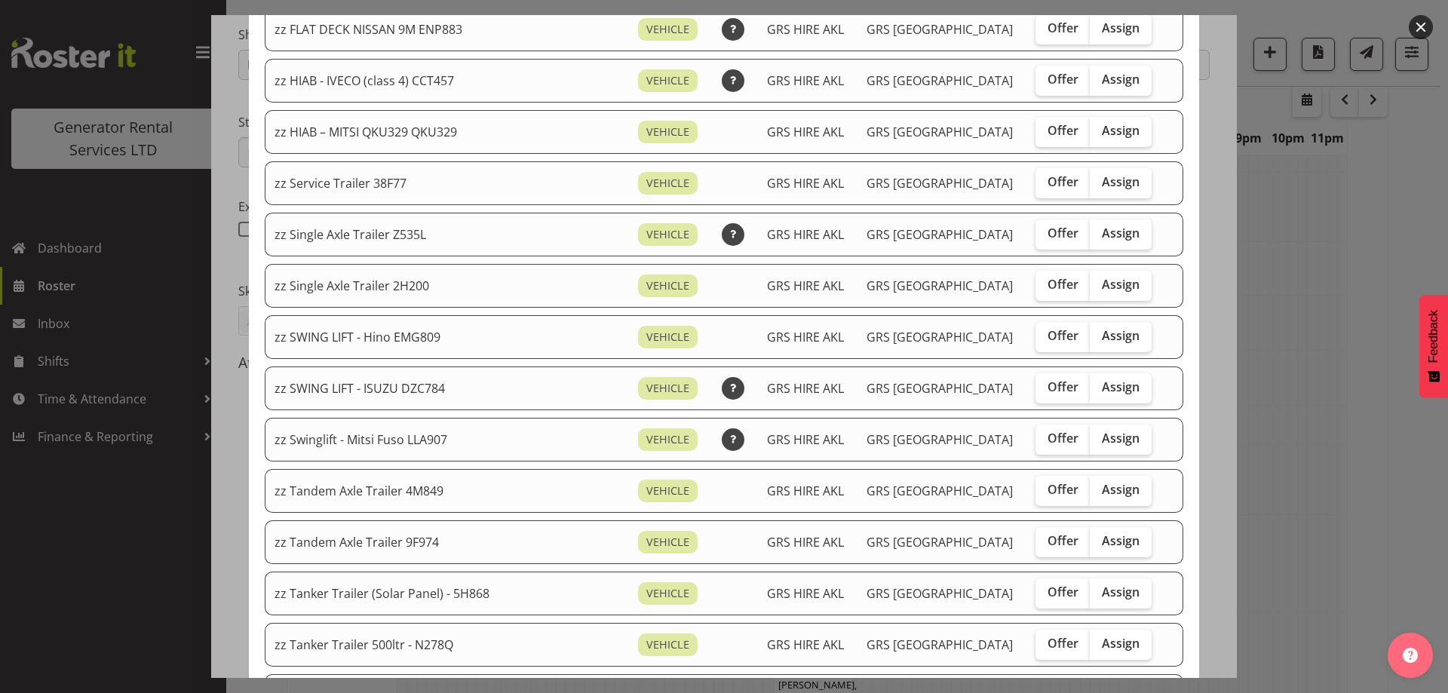
scroll to position [1056, 0]
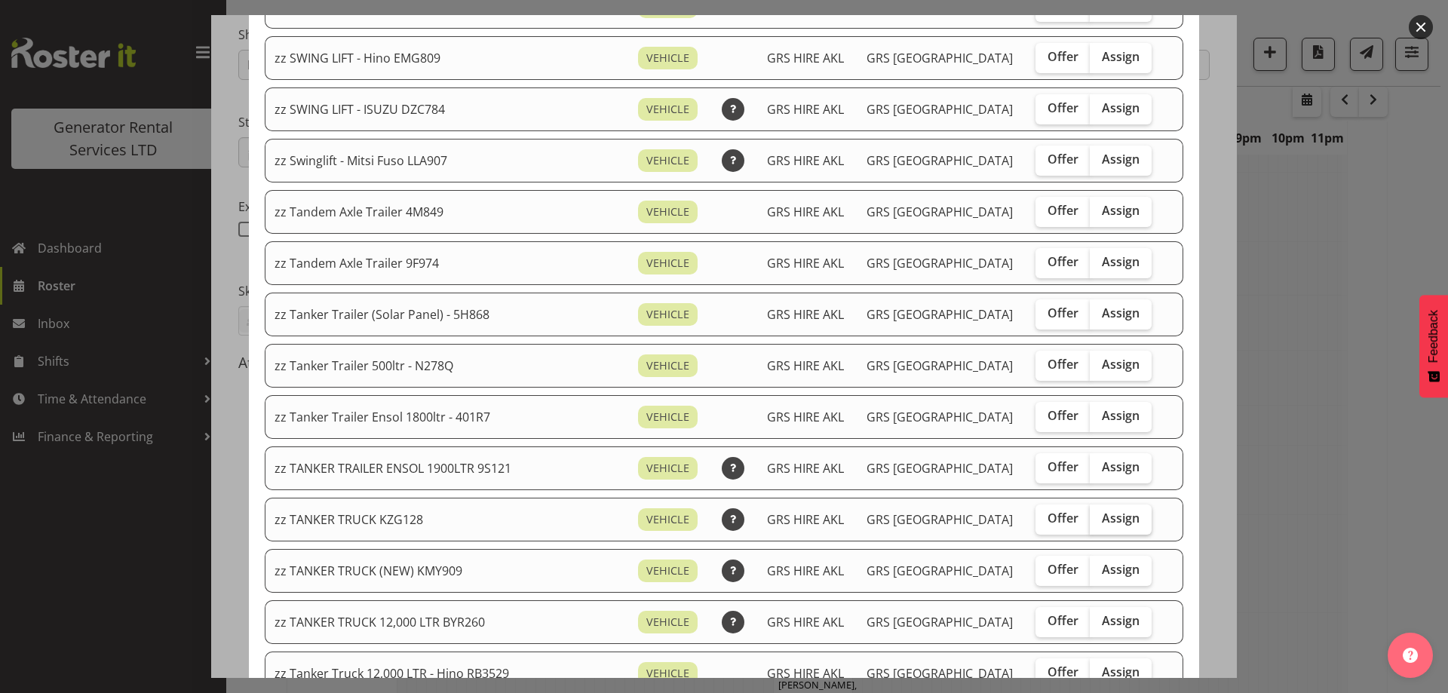
click at [1104, 515] on span "Assign" at bounding box center [1121, 518] width 38 height 15
click at [1100, 515] on input "Assign" at bounding box center [1095, 519] width 10 height 10
checkbox input "true"
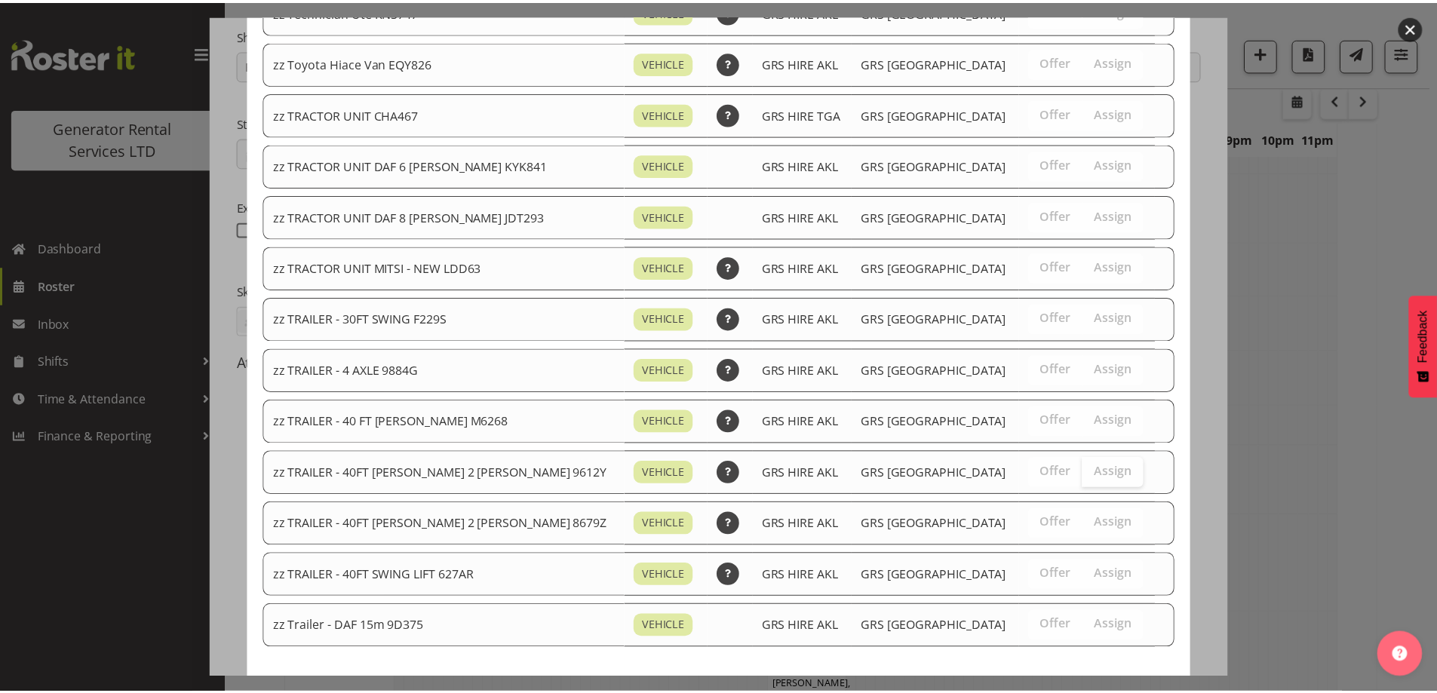
scroll to position [1835, 0]
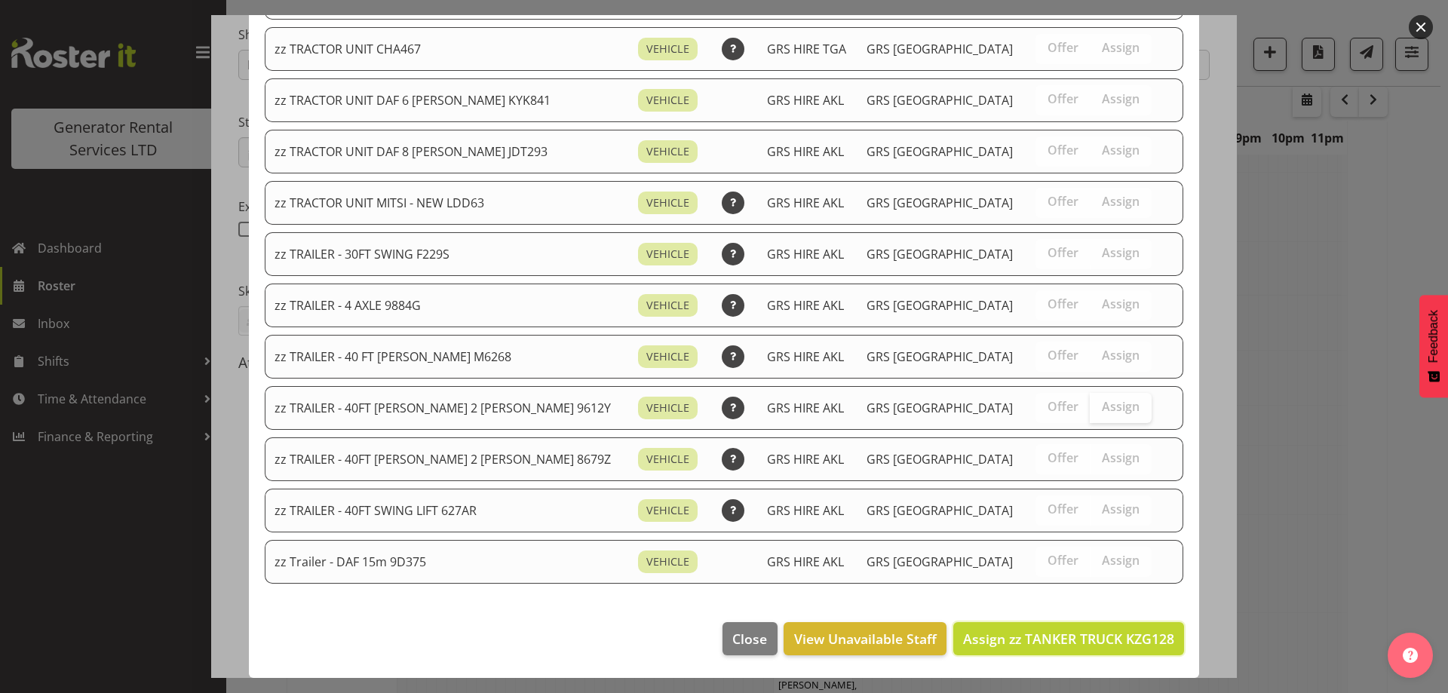
click at [1104, 650] on button "Assign zz TANKER TRUCK KZG128" at bounding box center [1069, 638] width 231 height 33
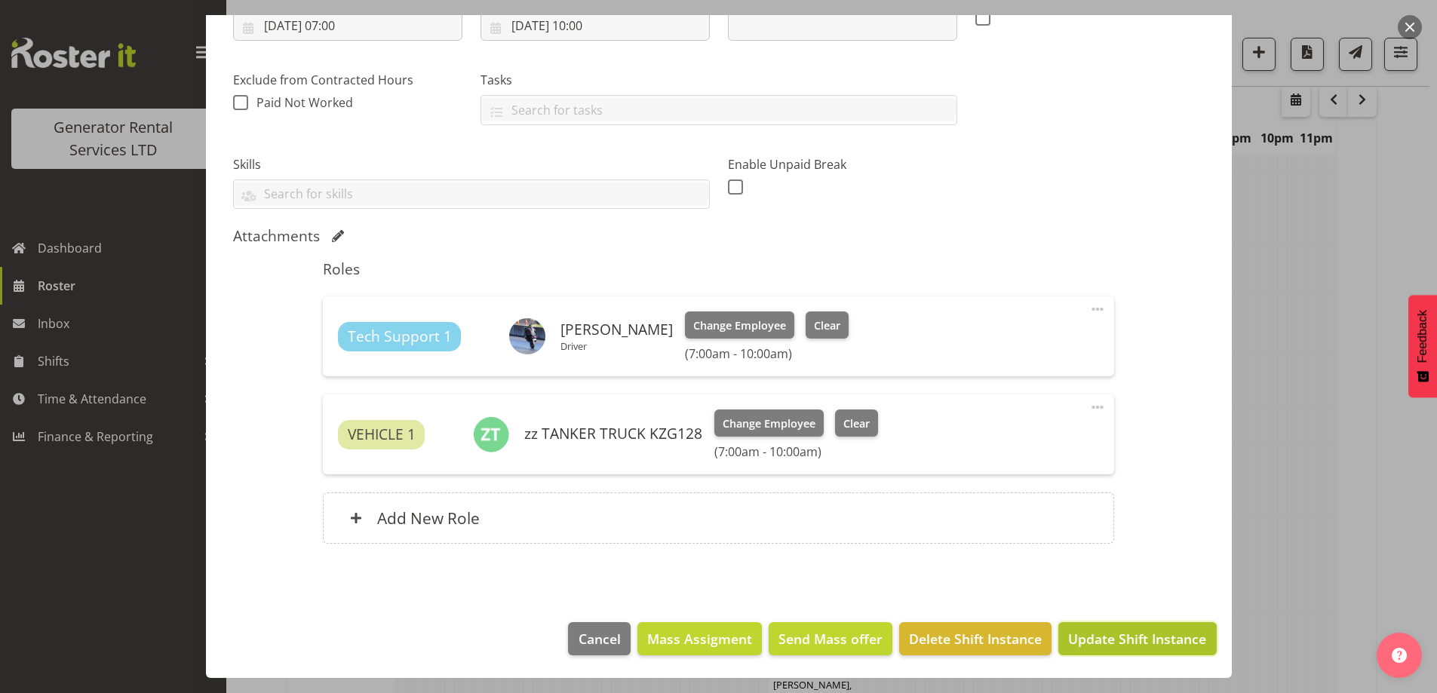
click at [1117, 647] on span "Update Shift Instance" at bounding box center [1137, 639] width 138 height 20
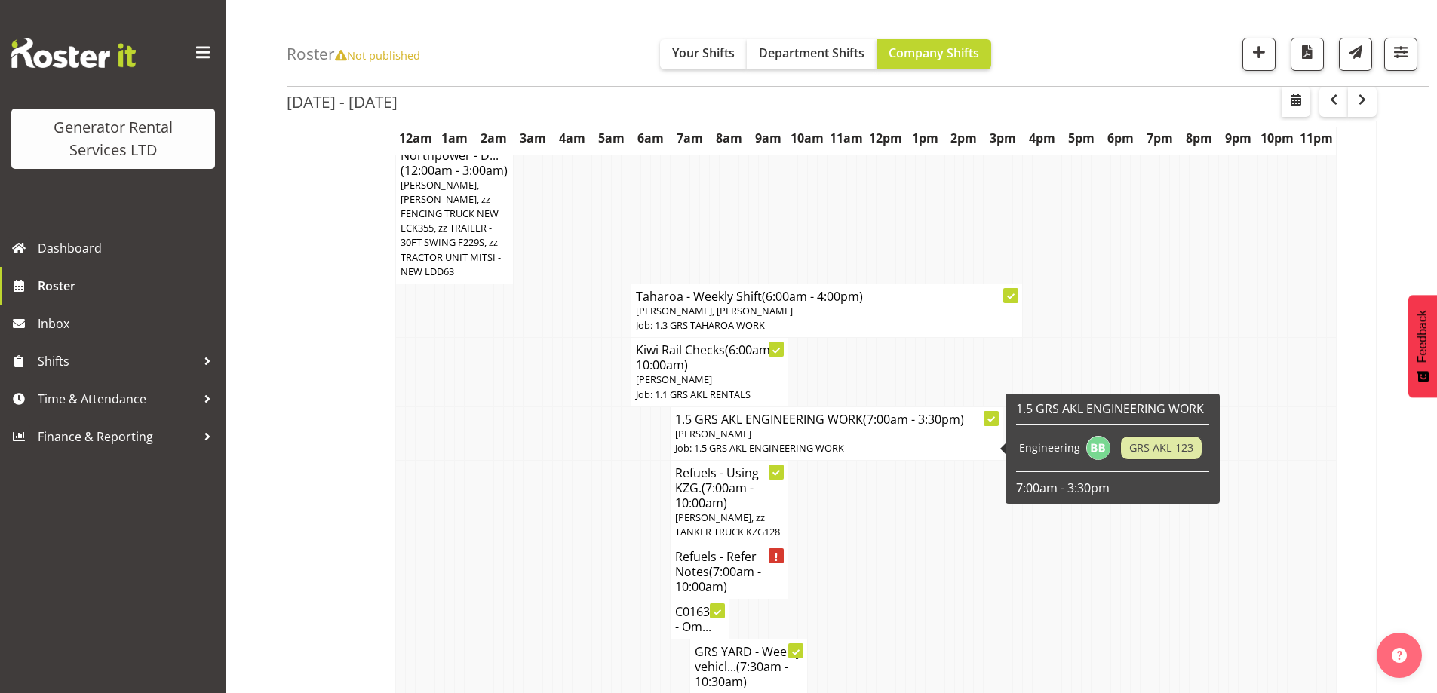
scroll to position [200, 0]
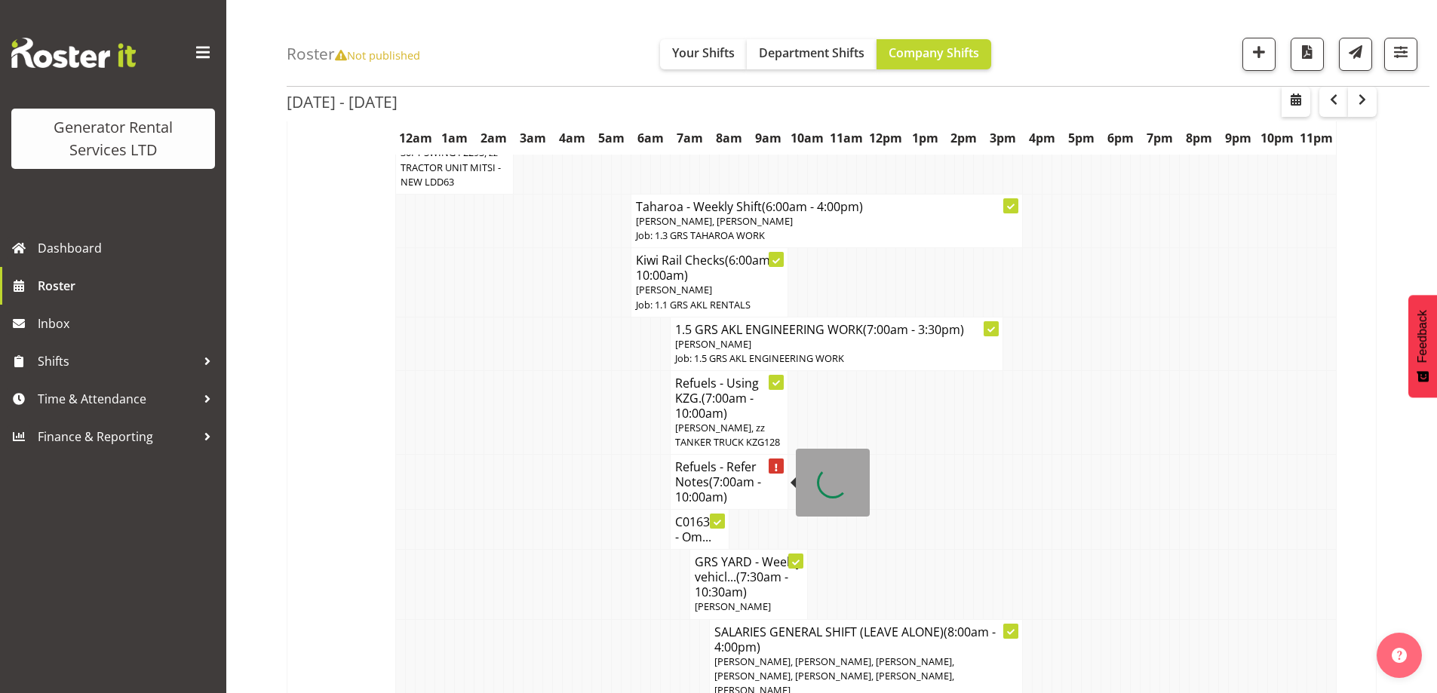
click at [726, 484] on span "(7:00am - 10:00am)" at bounding box center [718, 490] width 86 height 32
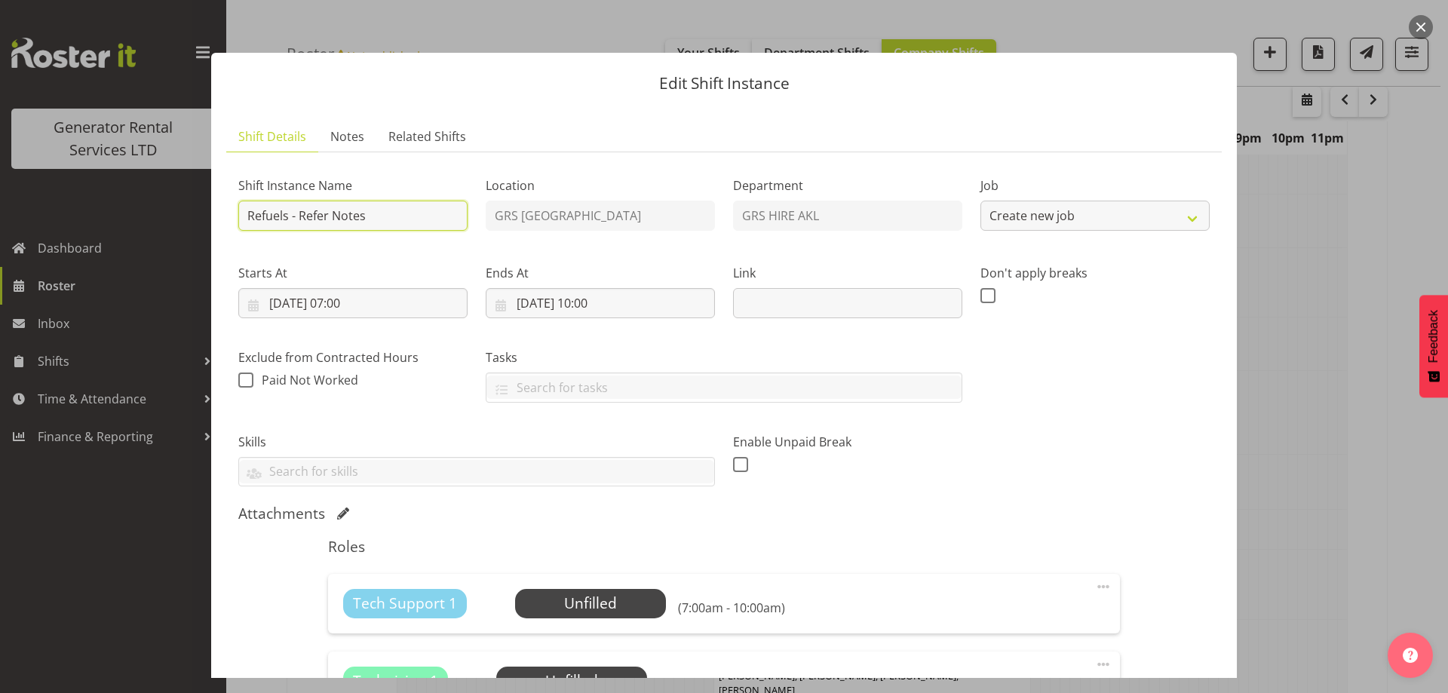
select select "9"
drag, startPoint x: 298, startPoint y: 213, endPoint x: 567, endPoint y: 247, distance: 271.4
click at [567, 247] on div "Shift Instance Name Refuels - Refer Notes Location GRS Auckland Department GRS …" at bounding box center [724, 325] width 990 height 341
type input "Refuels - Towing the 1900ltr fuel trailer"
click at [349, 131] on span "Notes" at bounding box center [347, 136] width 34 height 18
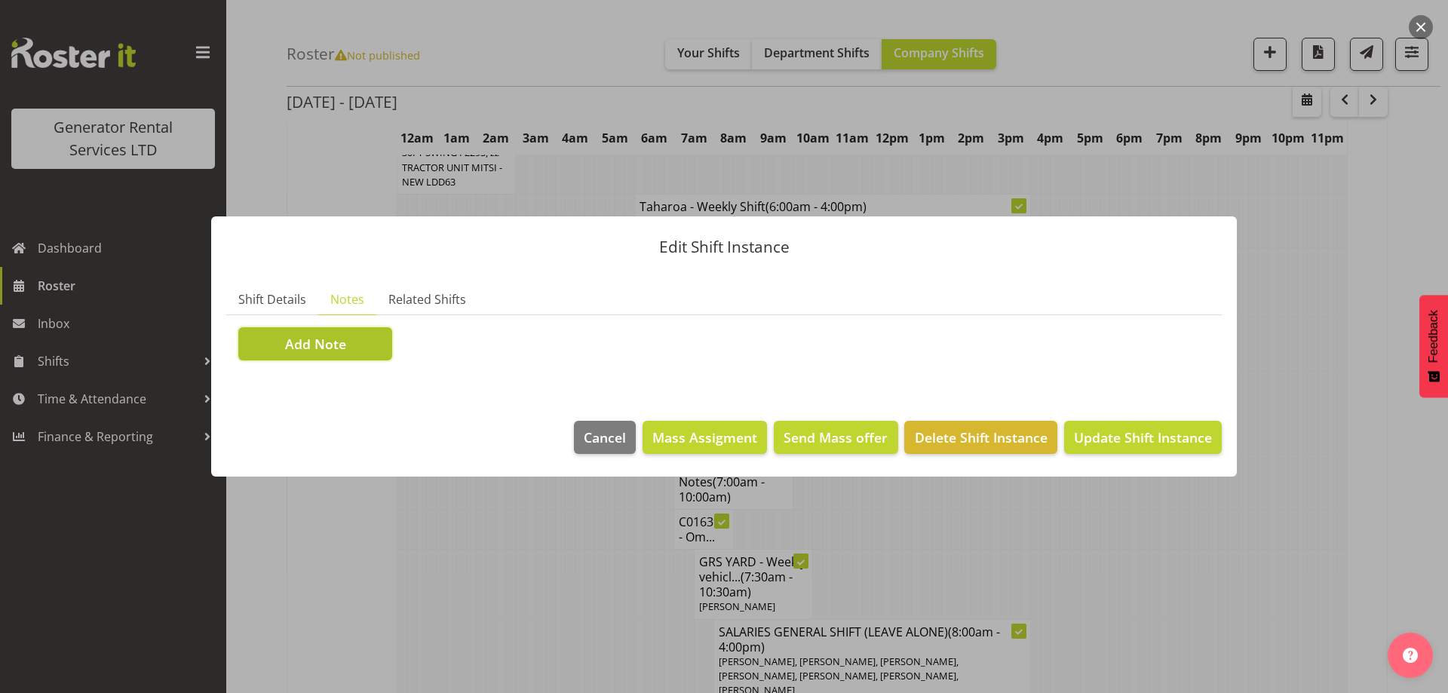
click at [346, 349] on button "Add Note" at bounding box center [315, 343] width 154 height 33
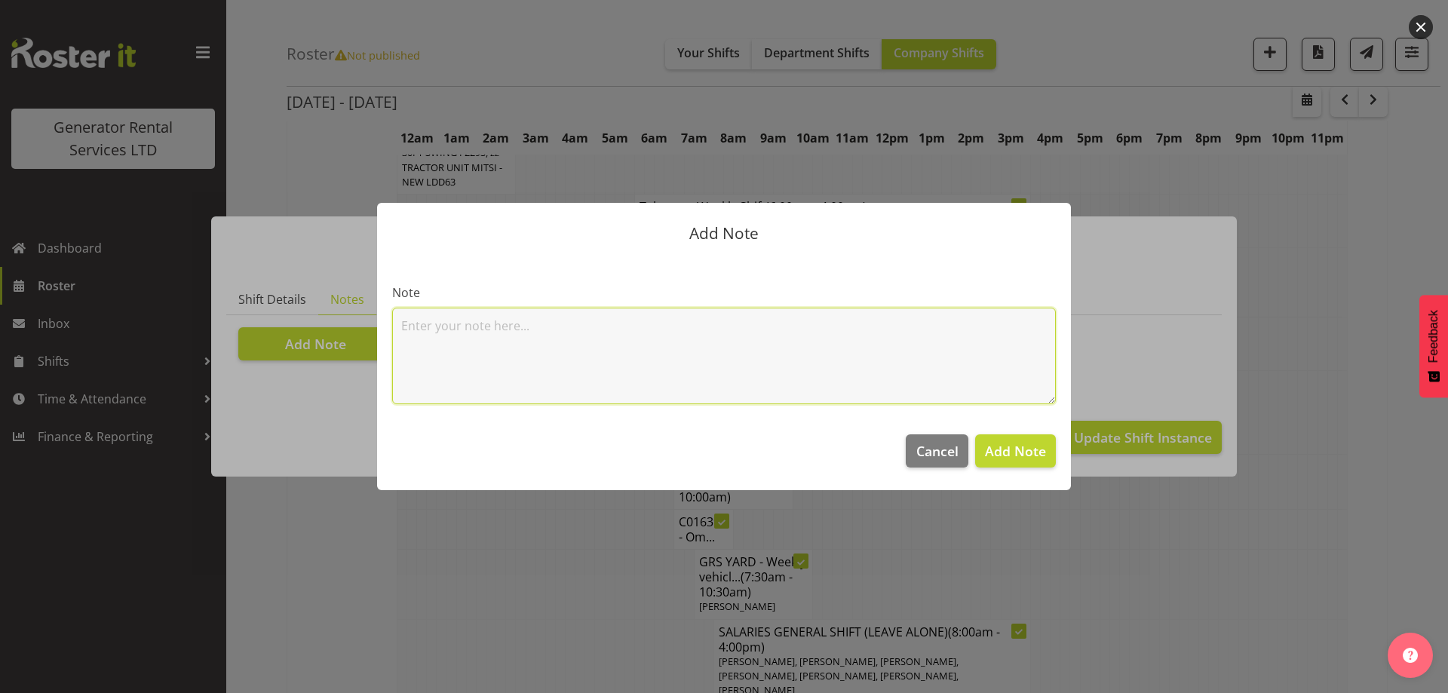
click at [444, 322] on textarea at bounding box center [724, 356] width 664 height 97
paste textarea "C016325 Counties Energy Gen 113 100kVA @ [STREET_ADDRESS][GEOGRAPHIC_DATA][PERS…"
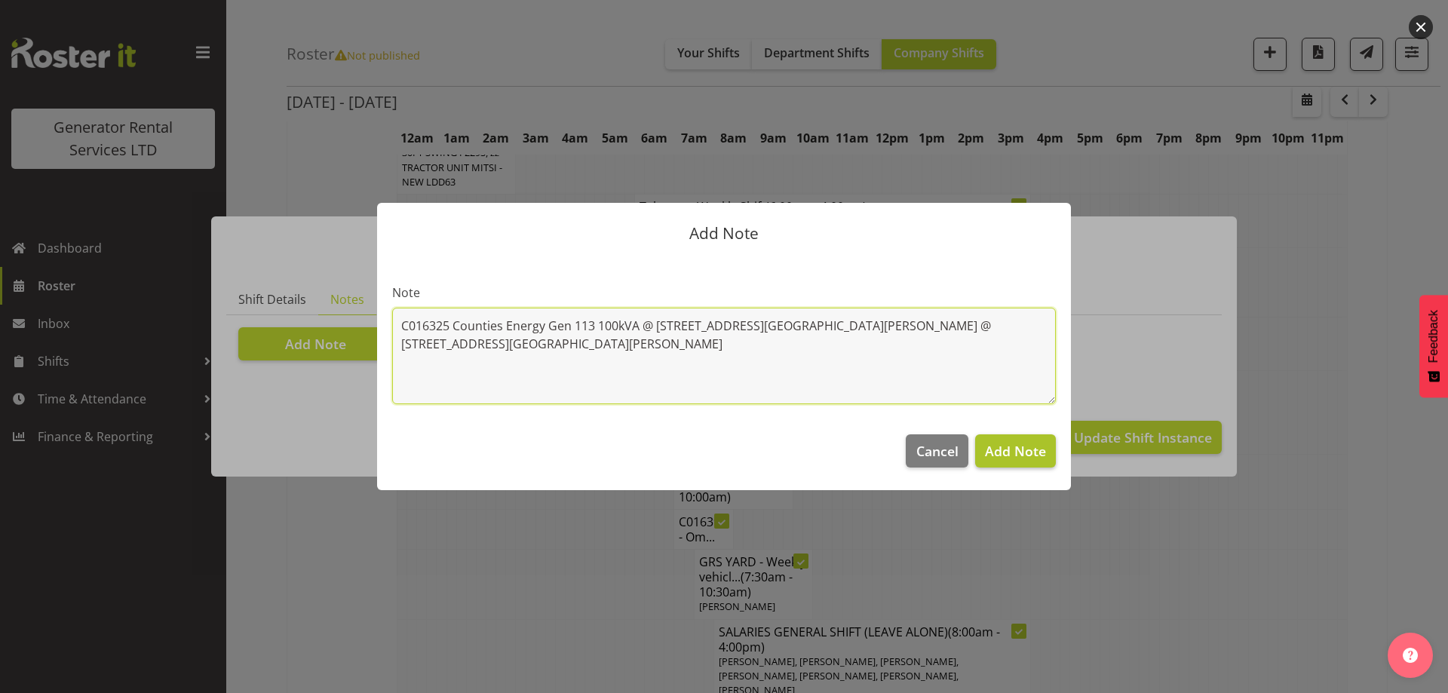
type textarea "C016325 Counties Energy Gen 113 100kVA @ [STREET_ADDRESS][GEOGRAPHIC_DATA][PERS…"
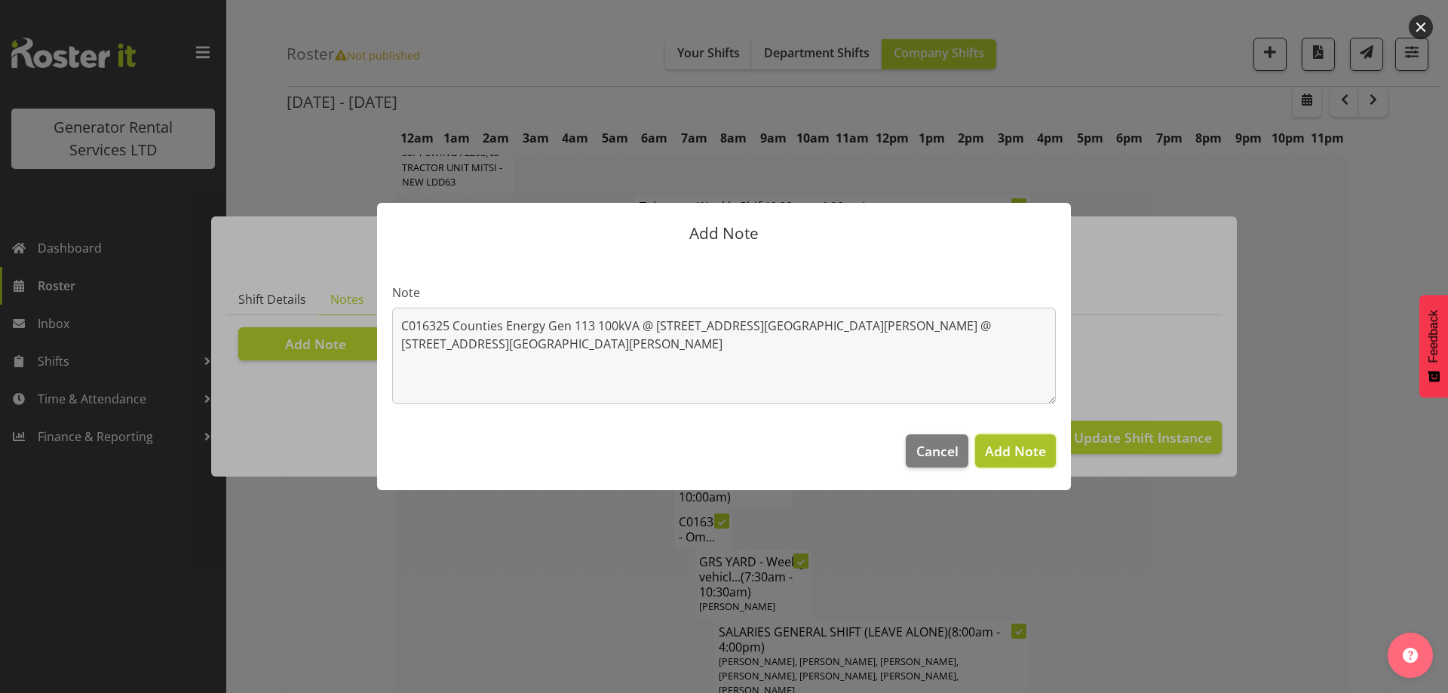
click at [1013, 459] on span "Add Note" at bounding box center [1015, 451] width 61 height 18
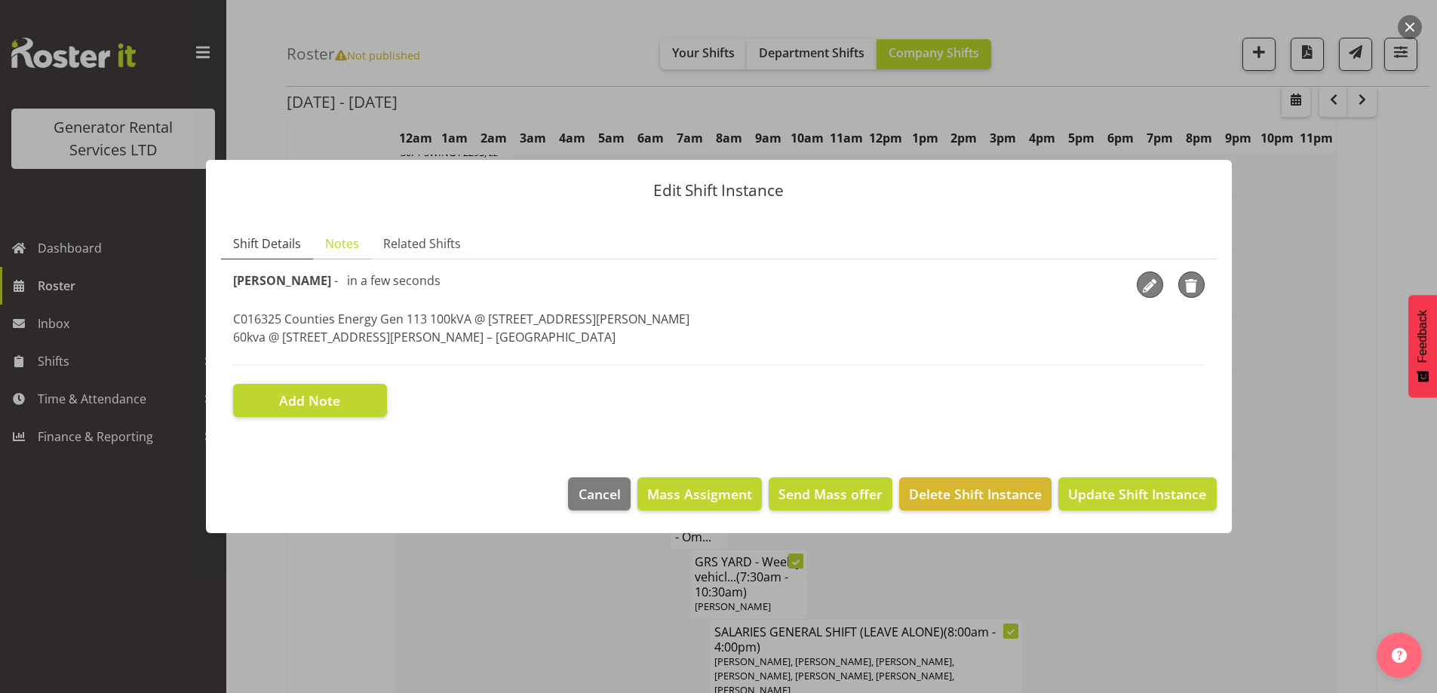
click at [265, 244] on span "Shift Details" at bounding box center [267, 244] width 68 height 18
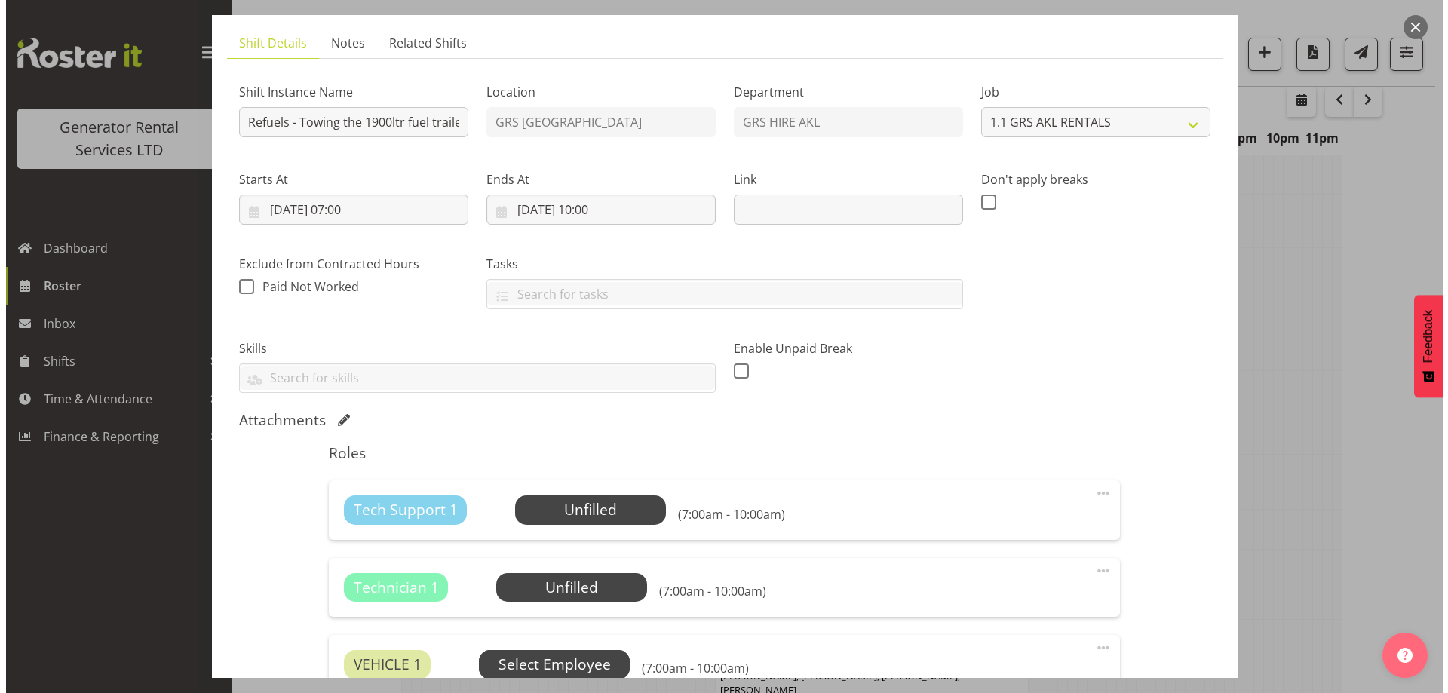
scroll to position [226, 0]
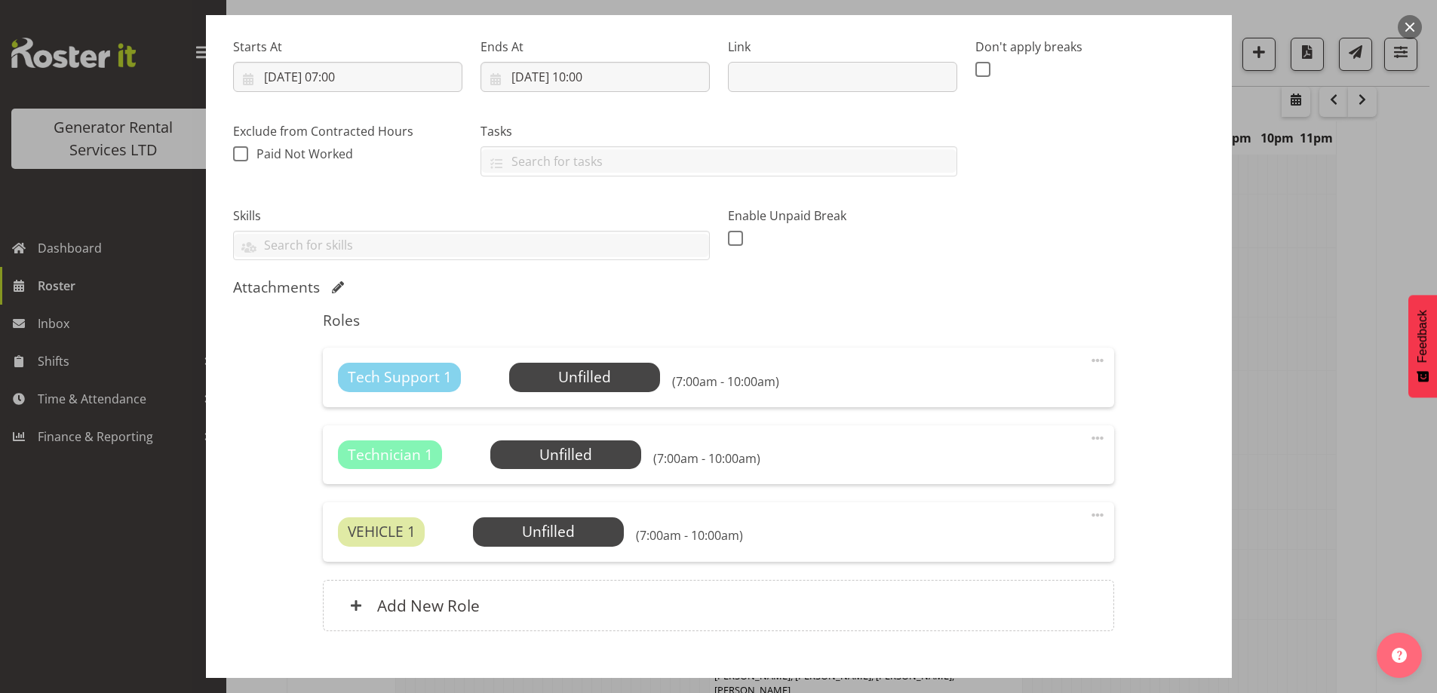
click at [1089, 363] on span at bounding box center [1098, 361] width 18 height 18
click at [1041, 447] on link "Delete" at bounding box center [1034, 448] width 145 height 27
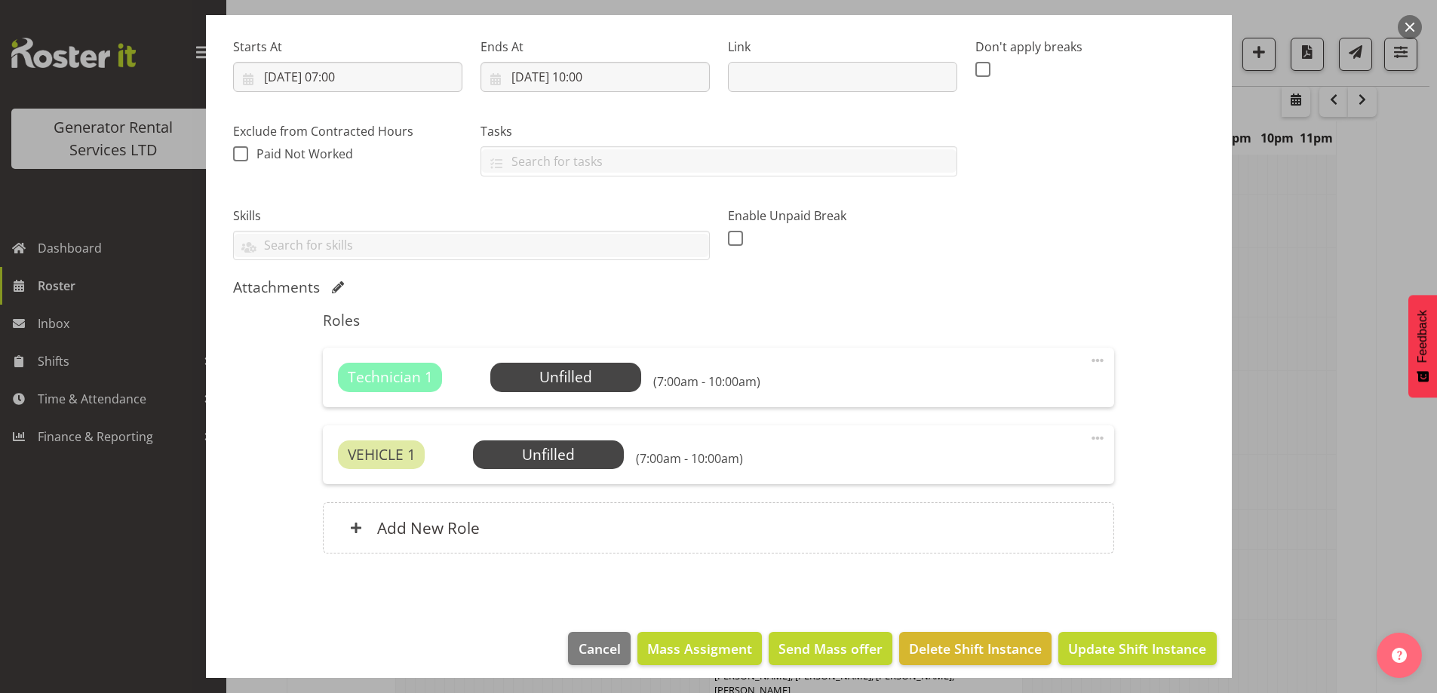
click at [603, 394] on div "Technician 1 Unfilled Select Employee (7:00am - 10:00am) Edit Cover Role Delete" at bounding box center [718, 377] width 791 height 59
click at [604, 382] on span "Select Employee" at bounding box center [566, 378] width 112 height 22
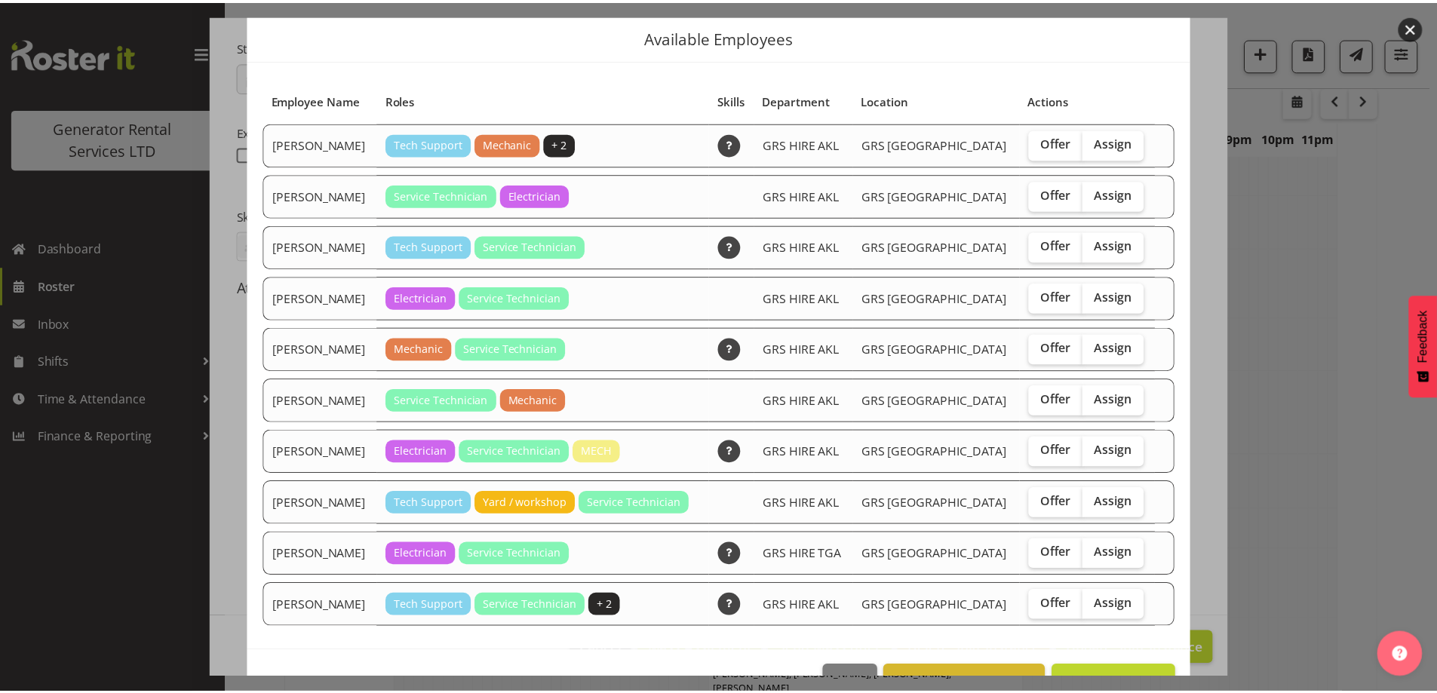
scroll to position [91, 0]
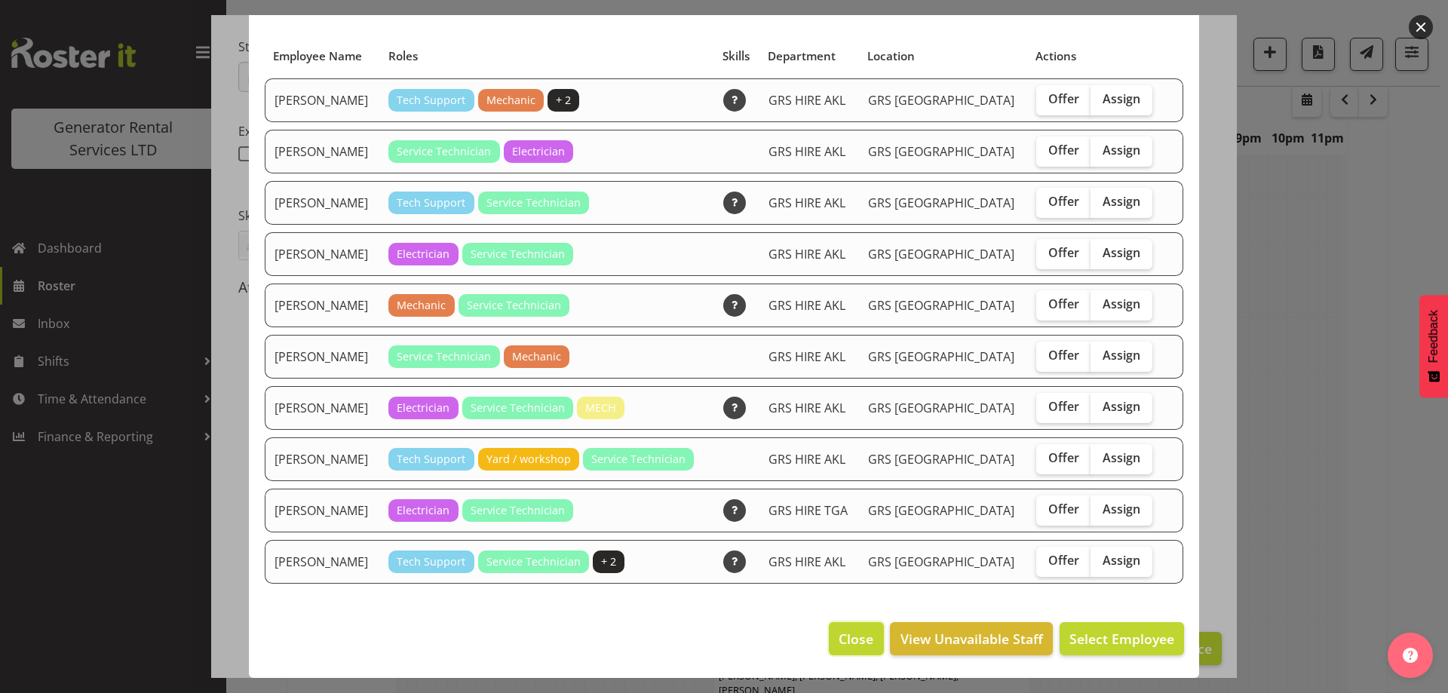
click at [865, 634] on button "Close" at bounding box center [856, 638] width 54 height 33
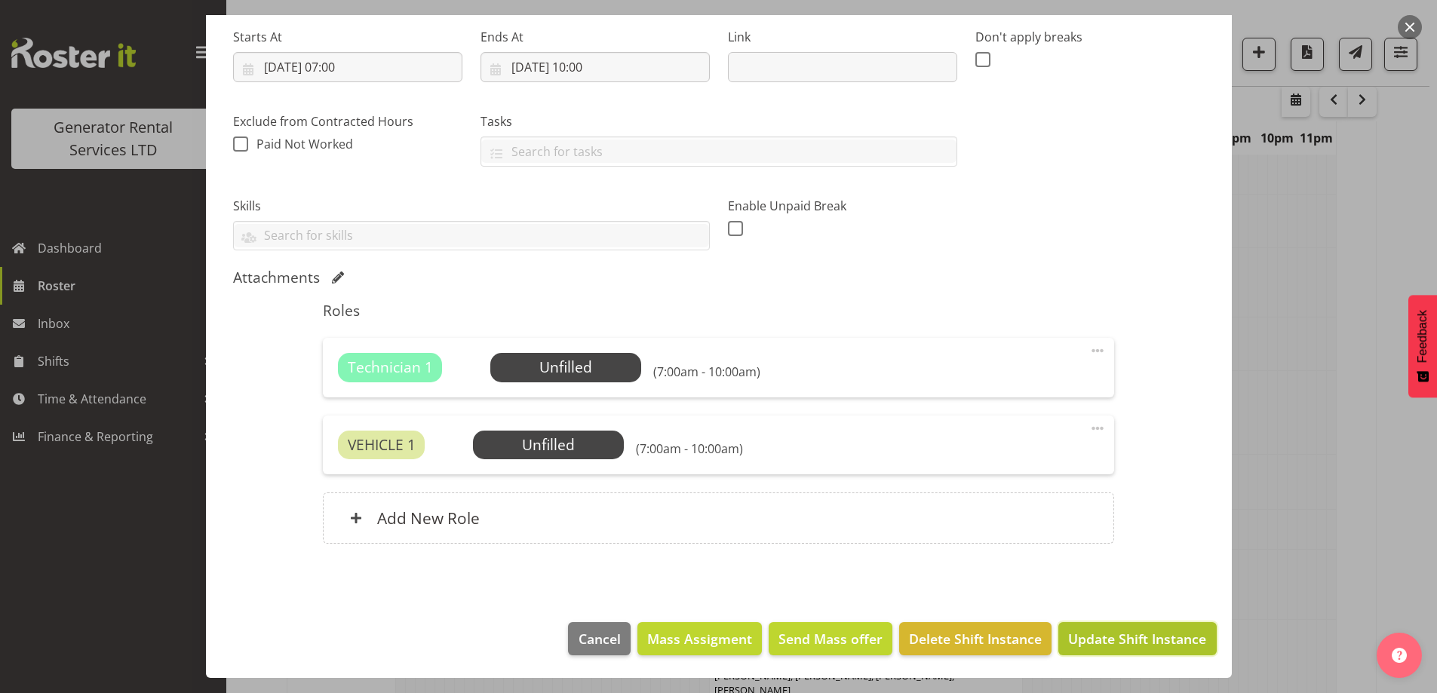
click at [1150, 647] on span "Update Shift Instance" at bounding box center [1137, 639] width 138 height 20
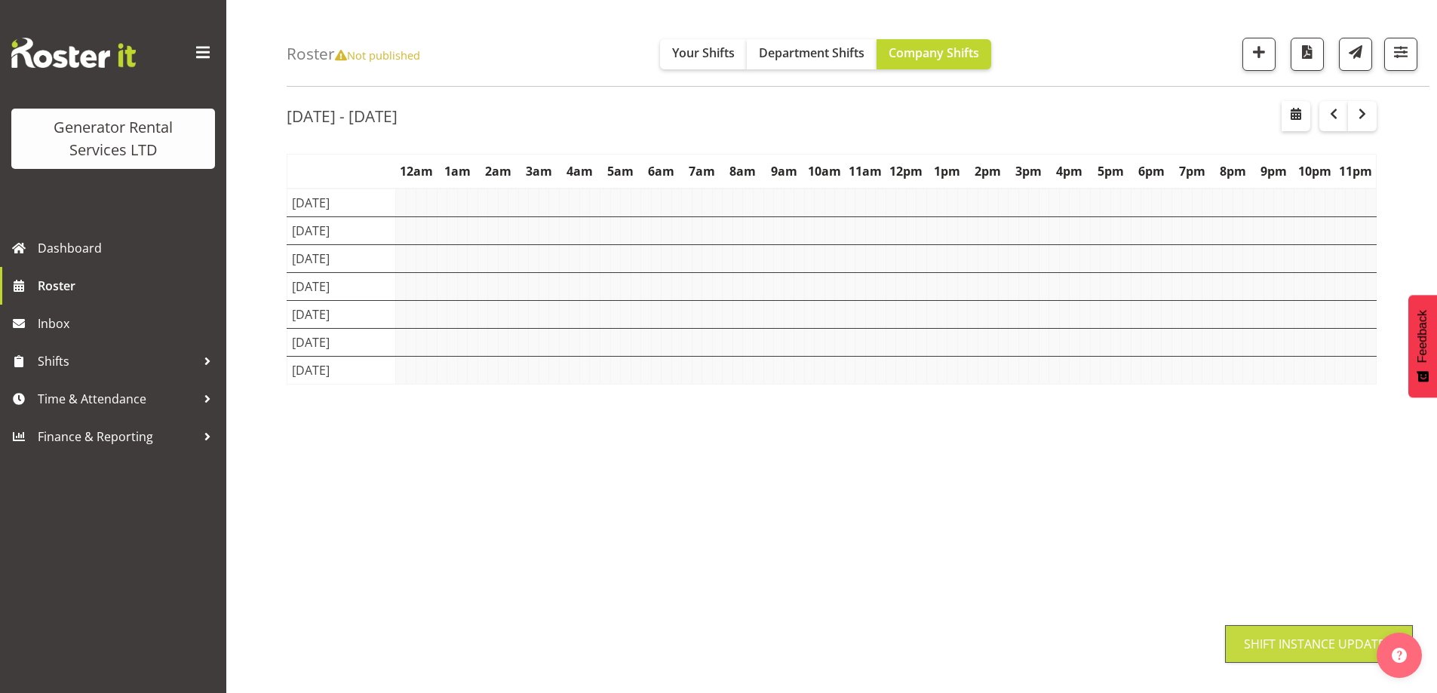
scroll to position [49, 0]
